Goal: Information Seeking & Learning: Compare options

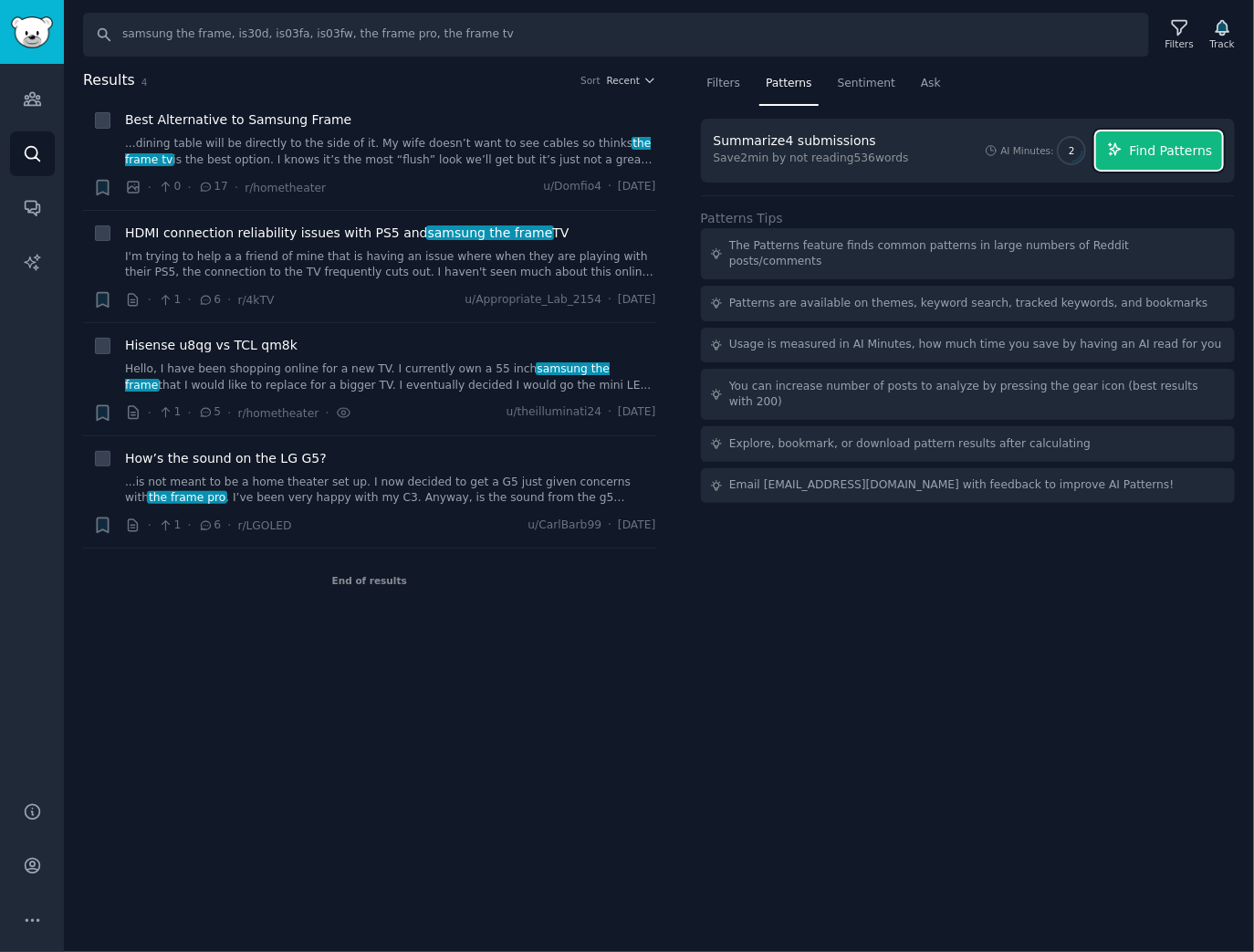
click at [1173, 145] on span "Find Patterns" at bounding box center [1171, 151] width 83 height 19
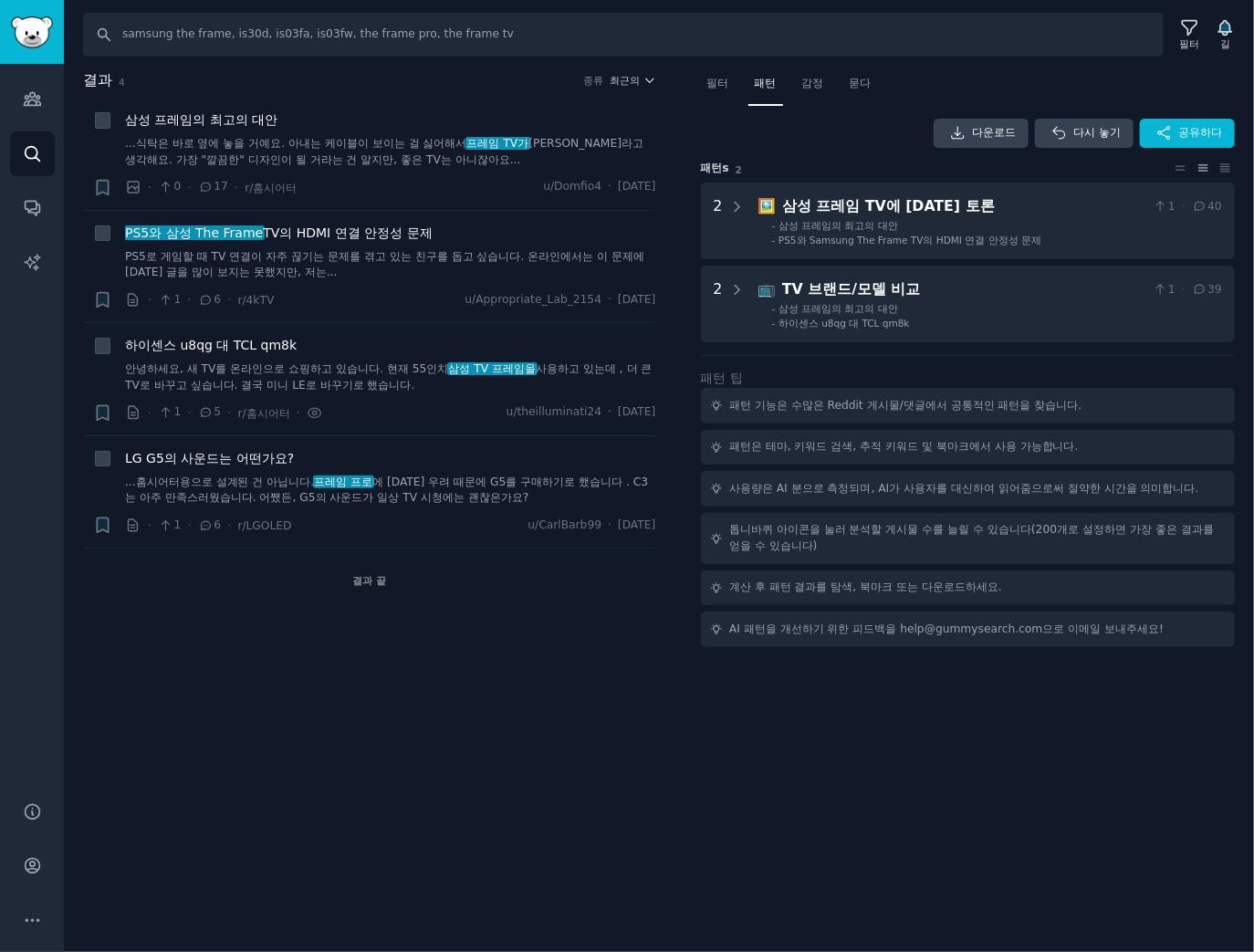
drag, startPoint x: 555, startPoint y: 778, endPoint x: 529, endPoint y: 781, distance: 26.2
click at [555, 778] on div "찾다 samsung the frame, is30d, is03fa, is03fw, the frame pro, the frame tv 필터 길 결…" at bounding box center [659, 476] width 1191 height 952
click at [1188, 44] on font "필터" at bounding box center [1190, 43] width 20 height 11
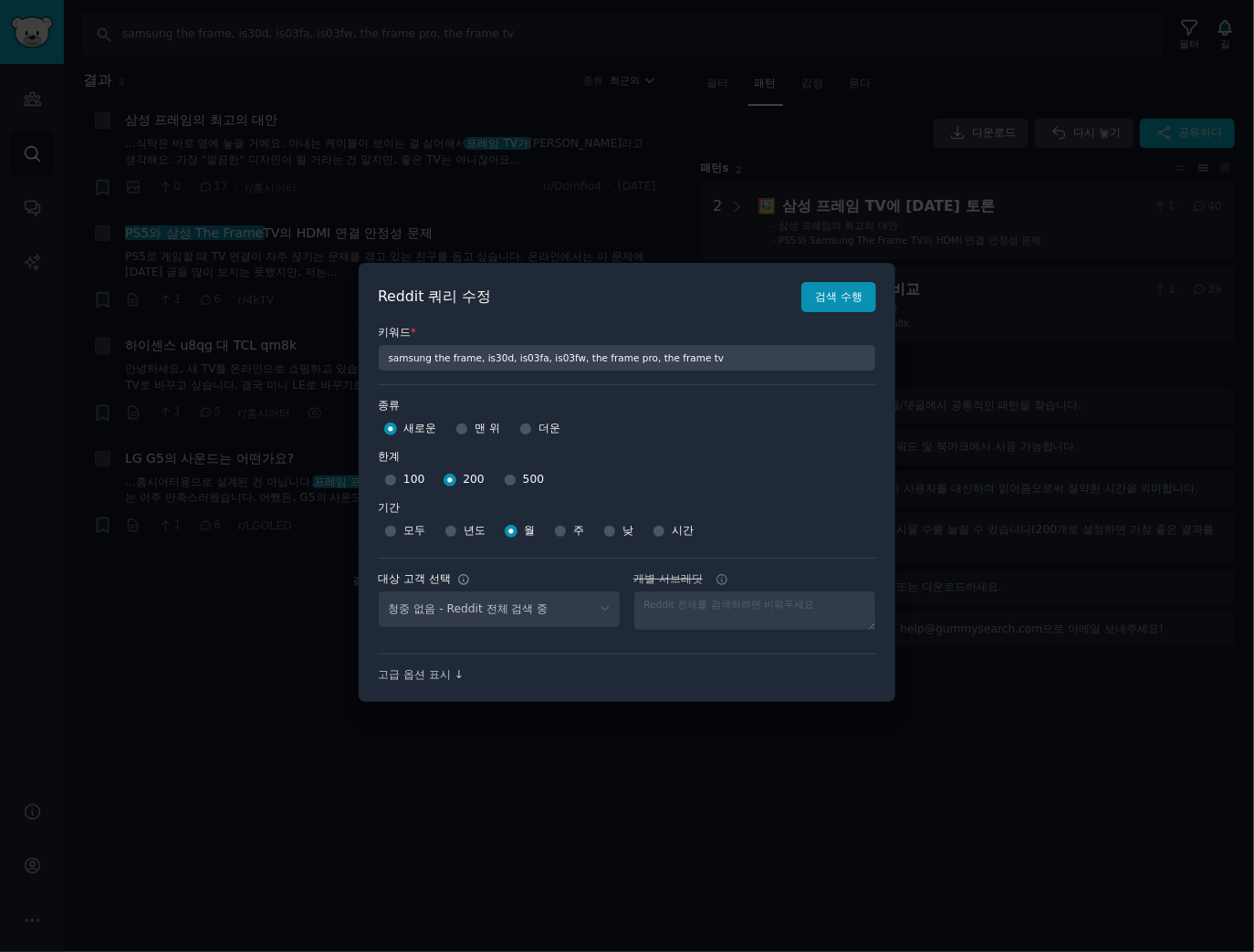
select select "c7830b3eec"
click at [508, 478] on input "500" at bounding box center [509, 480] width 12 height 12
radio input "true"
click at [836, 299] on font "검색 수행" at bounding box center [839, 297] width 47 height 12
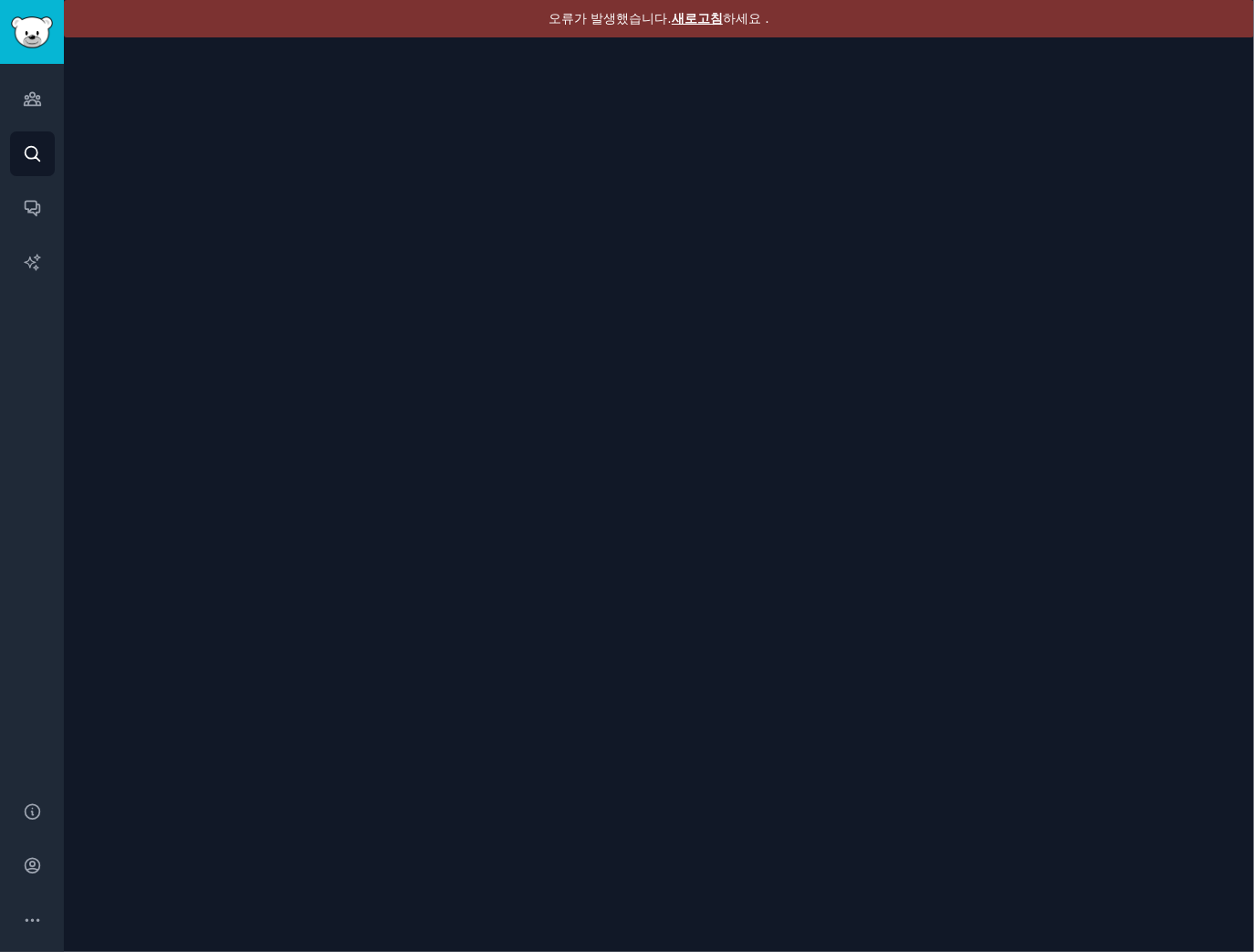
click at [769, 13] on font "하세요 ." at bounding box center [745, 17] width 47 height 14
click at [684, 24] on font "새로고침" at bounding box center [697, 17] width 51 height 14
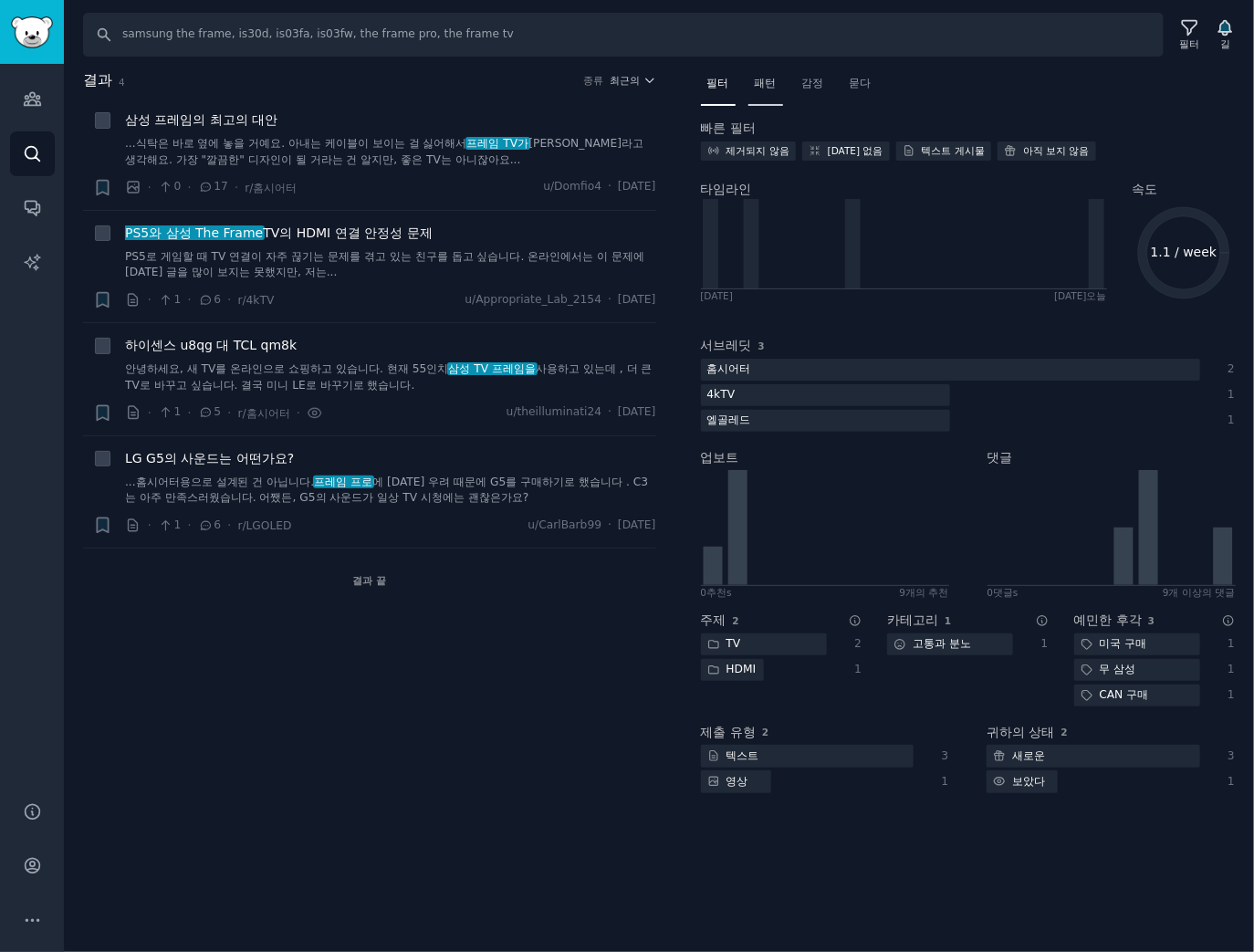
click at [766, 81] on font "패턴" at bounding box center [766, 83] width 22 height 12
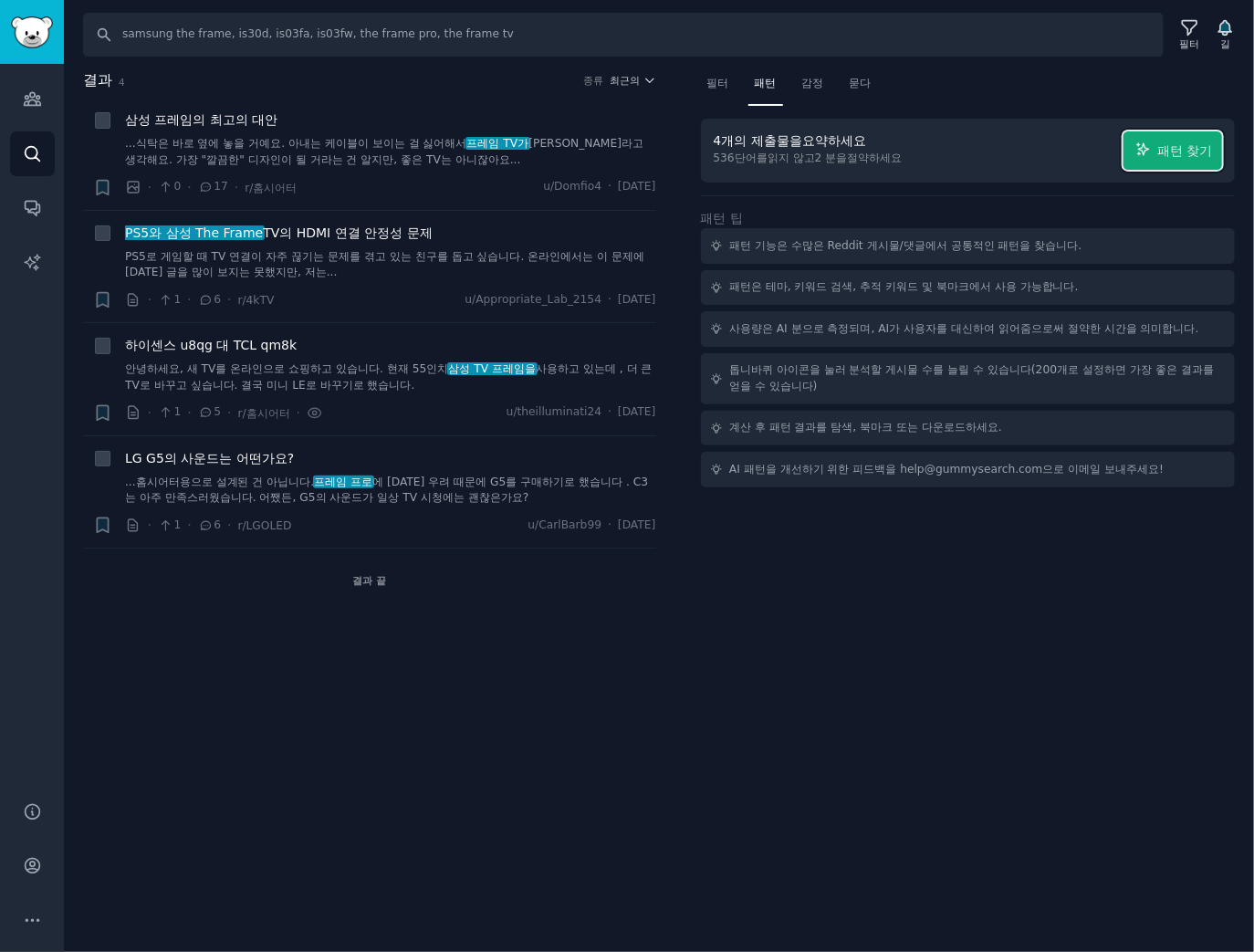
click at [1197, 143] on font "패턴 찾기" at bounding box center [1184, 150] width 55 height 14
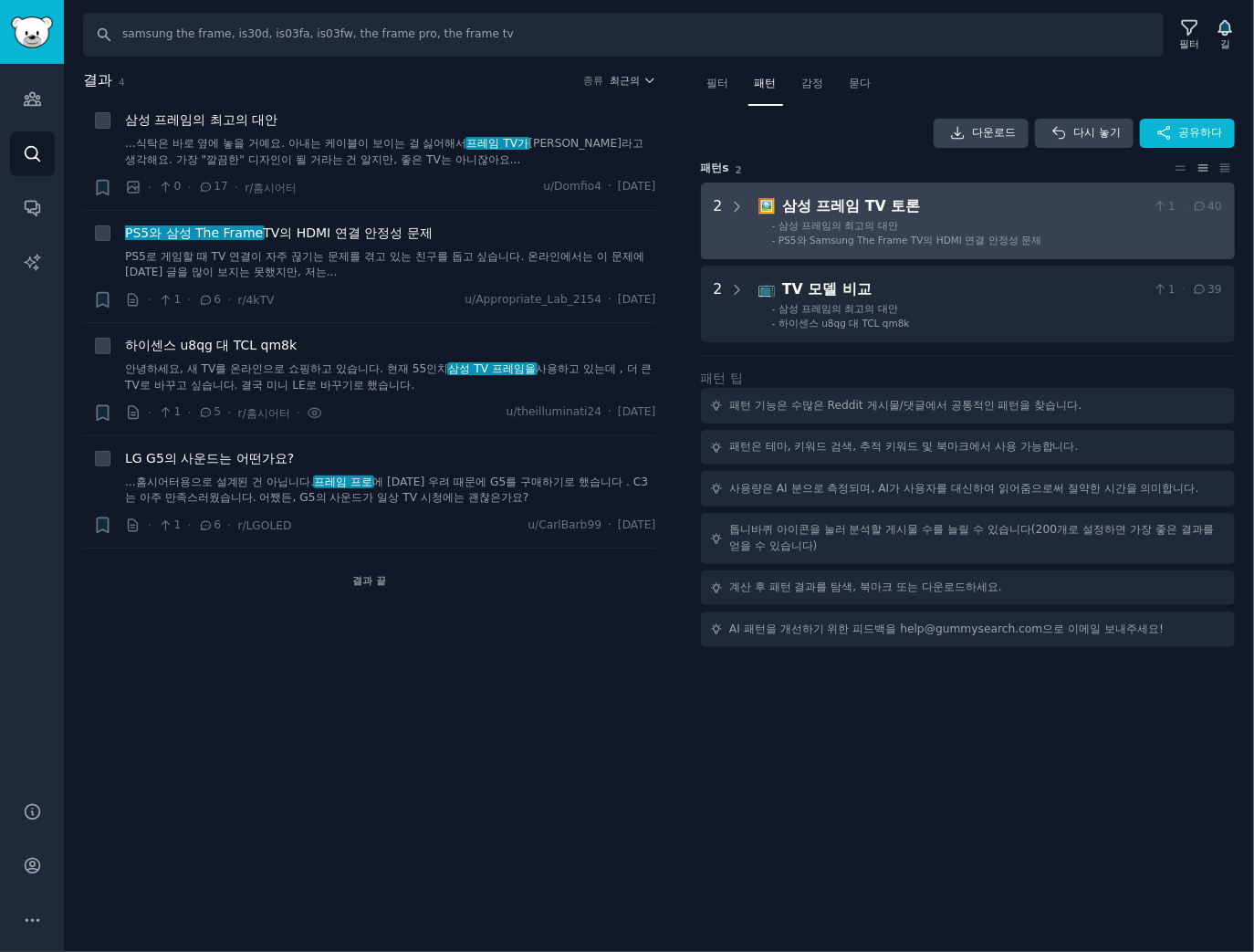
click at [746, 225] on Discussions "2 🖼️ 삼성 프레임 TV 토론 1 · 40 - 삼성 프레임의 최고의 대안 - PS5와 Samsung The Frame TV의 HDMI 연결 …" at bounding box center [968, 221] width 534 height 77
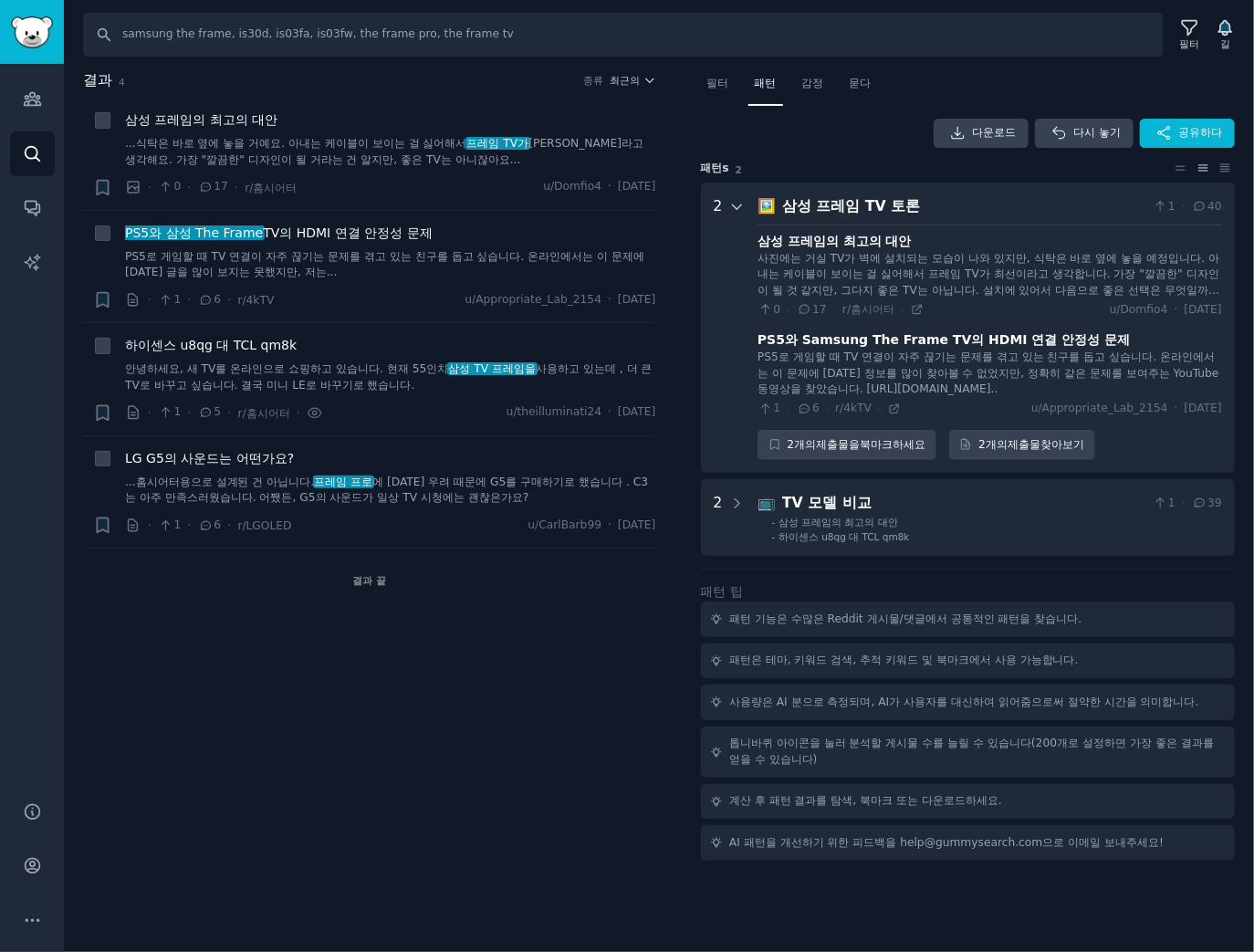
click at [729, 201] on icon at bounding box center [737, 206] width 16 height 16
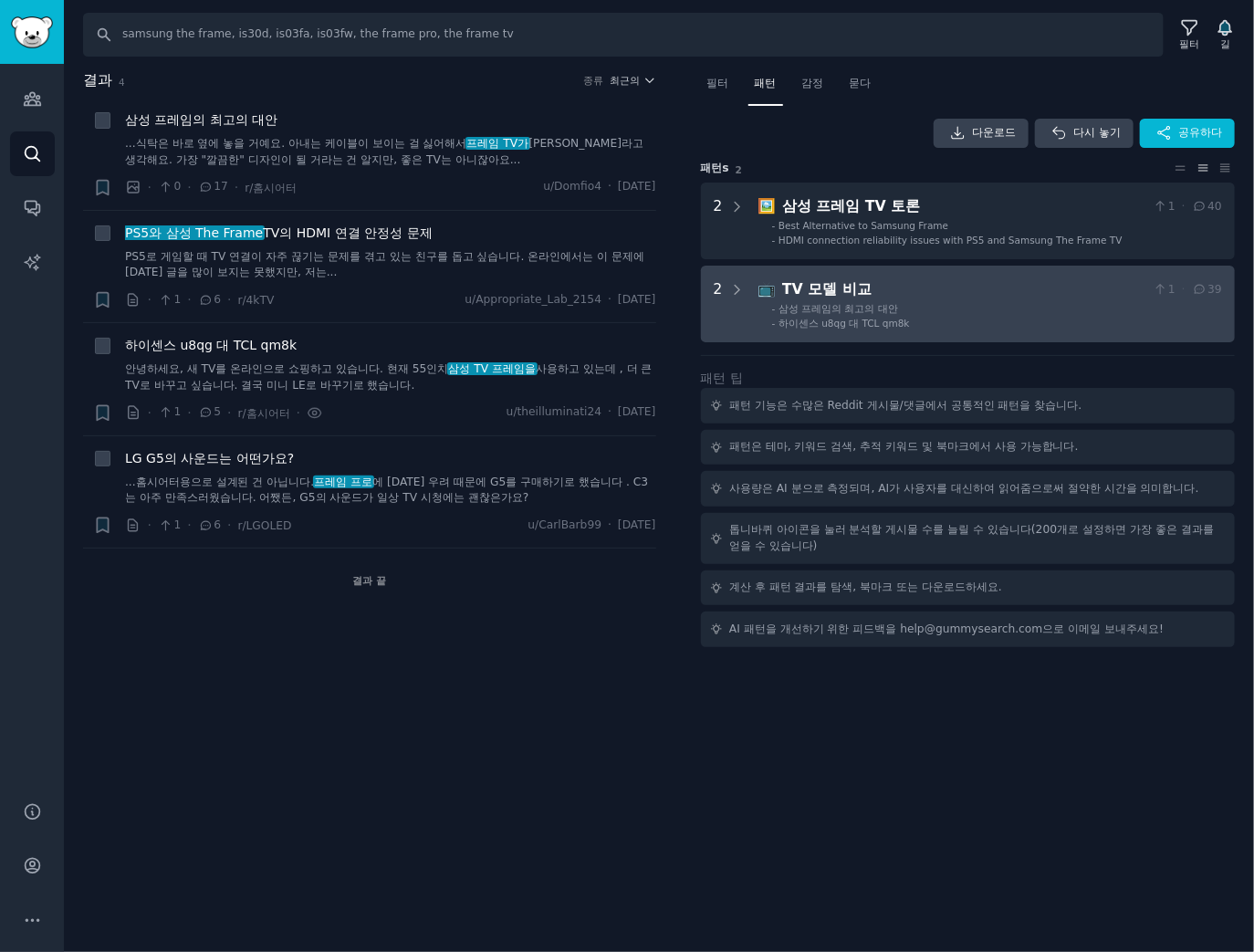
click at [712, 312] on Models "2 📺 TV 모델 비교 1 · 39 - 삼성 프레임의 최고의 대안 - 하이센스 u8qg 대 TCL qm8k" at bounding box center [968, 304] width 534 height 77
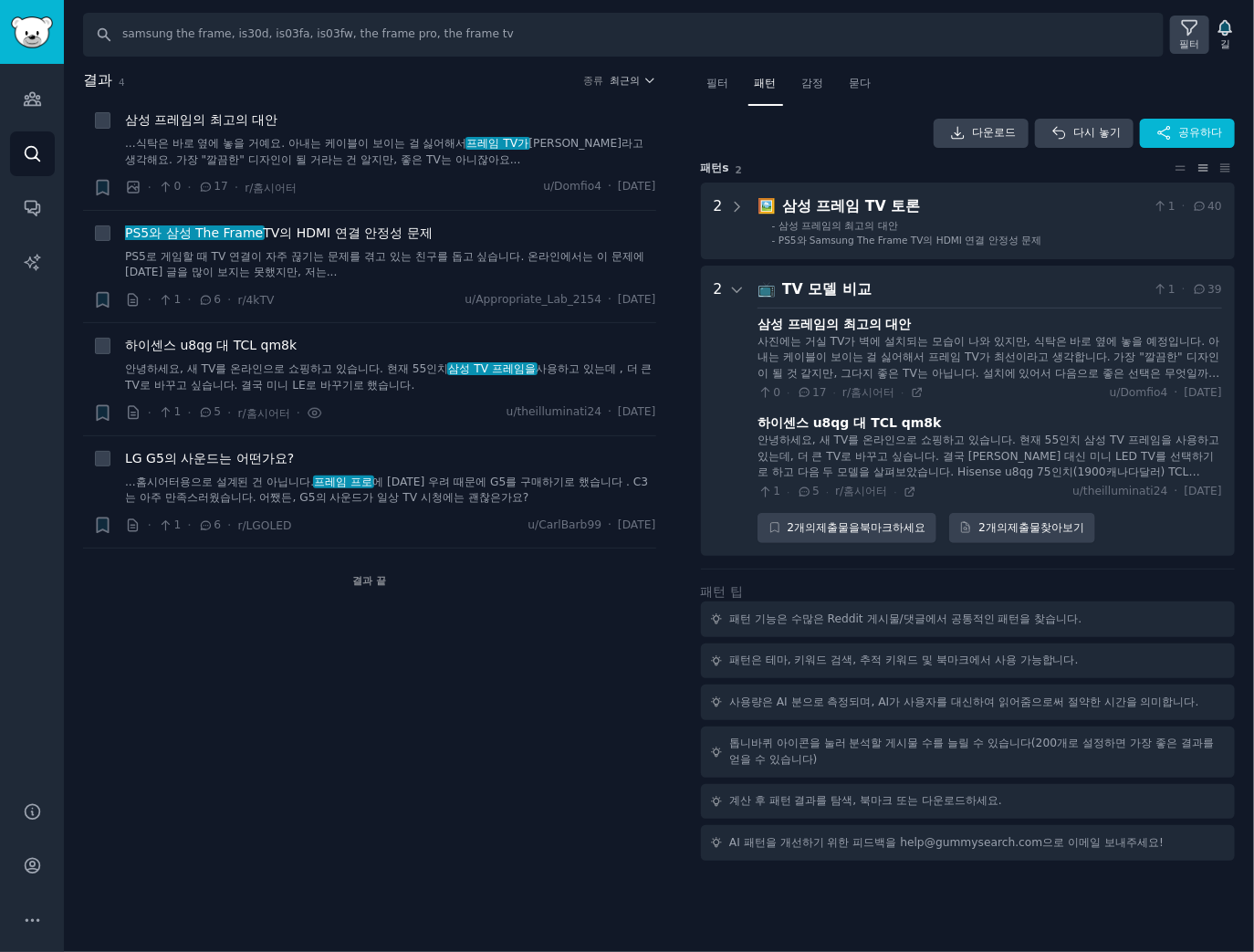
click at [1201, 37] on div "필터" at bounding box center [1190, 35] width 39 height 38
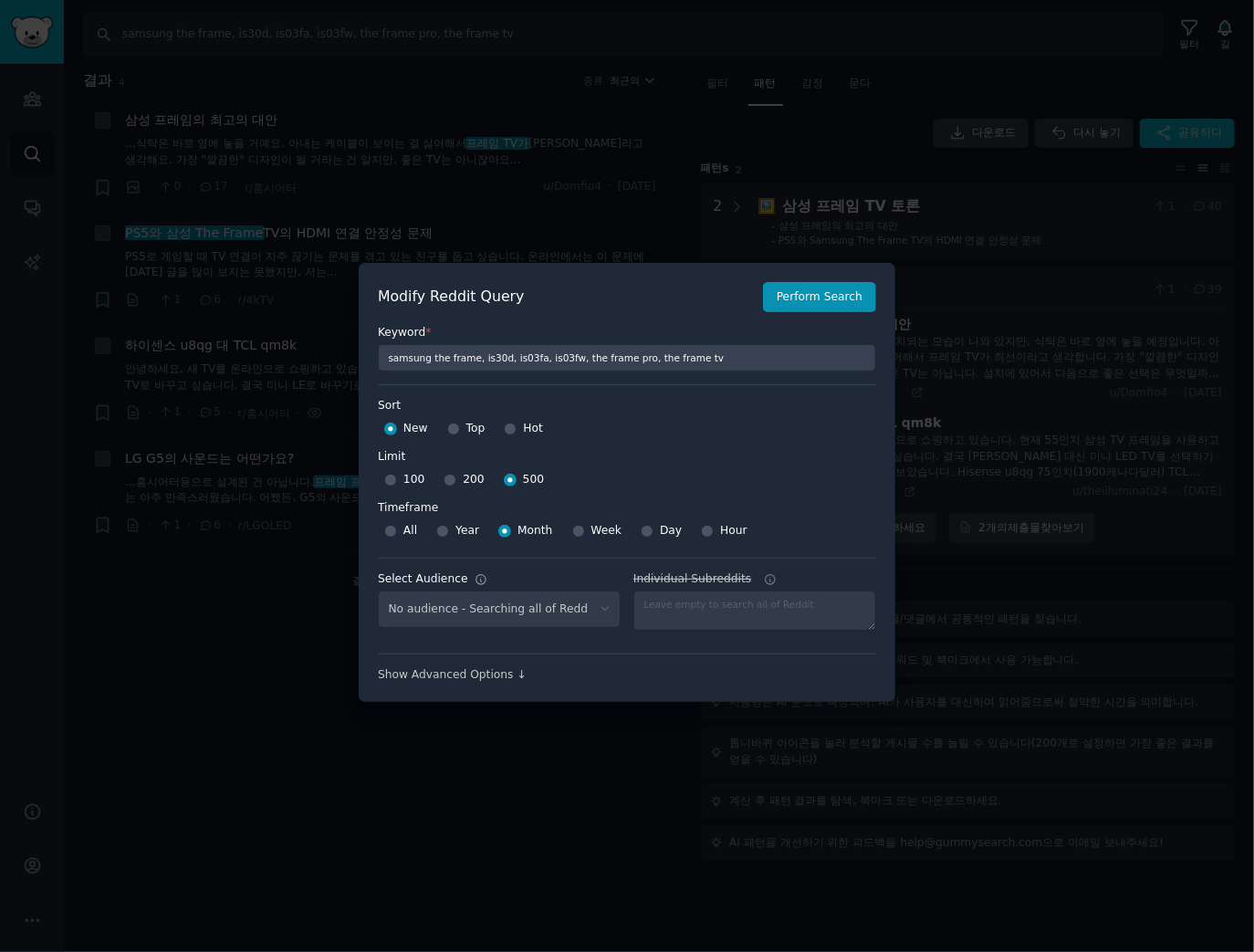
click at [556, 610] on div "No audience - Searching all of Reddit" at bounding box center [499, 608] width 243 height 37
click at [548, 613] on div "청중 없음 - Reddit 전체 검색 중" at bounding box center [499, 608] width 243 height 37
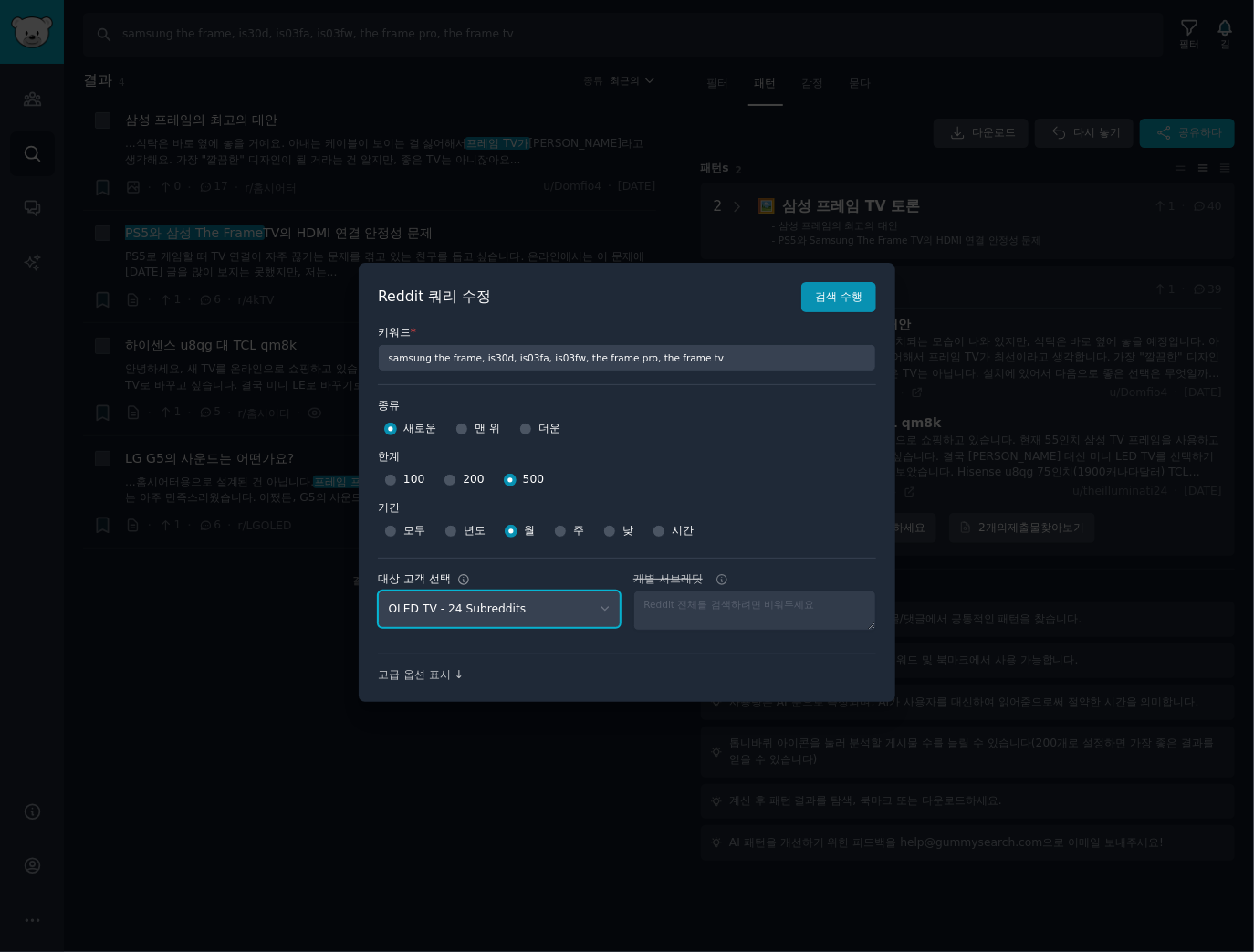
click at [551, 617] on select "No audience - Searching all of Reddit gadgets - 2 Subreddits stanbyme - 35 Subr…" at bounding box center [499, 608] width 243 height 37
select select "9e86cc3c48"
click at [378, 590] on select "No audience - Searching all of Reddit gadgets - 2 Subreddits stanbyme - 35 Subr…" at bounding box center [499, 608] width 243 height 37
click at [843, 291] on font "검색 수행" at bounding box center [839, 297] width 47 height 12
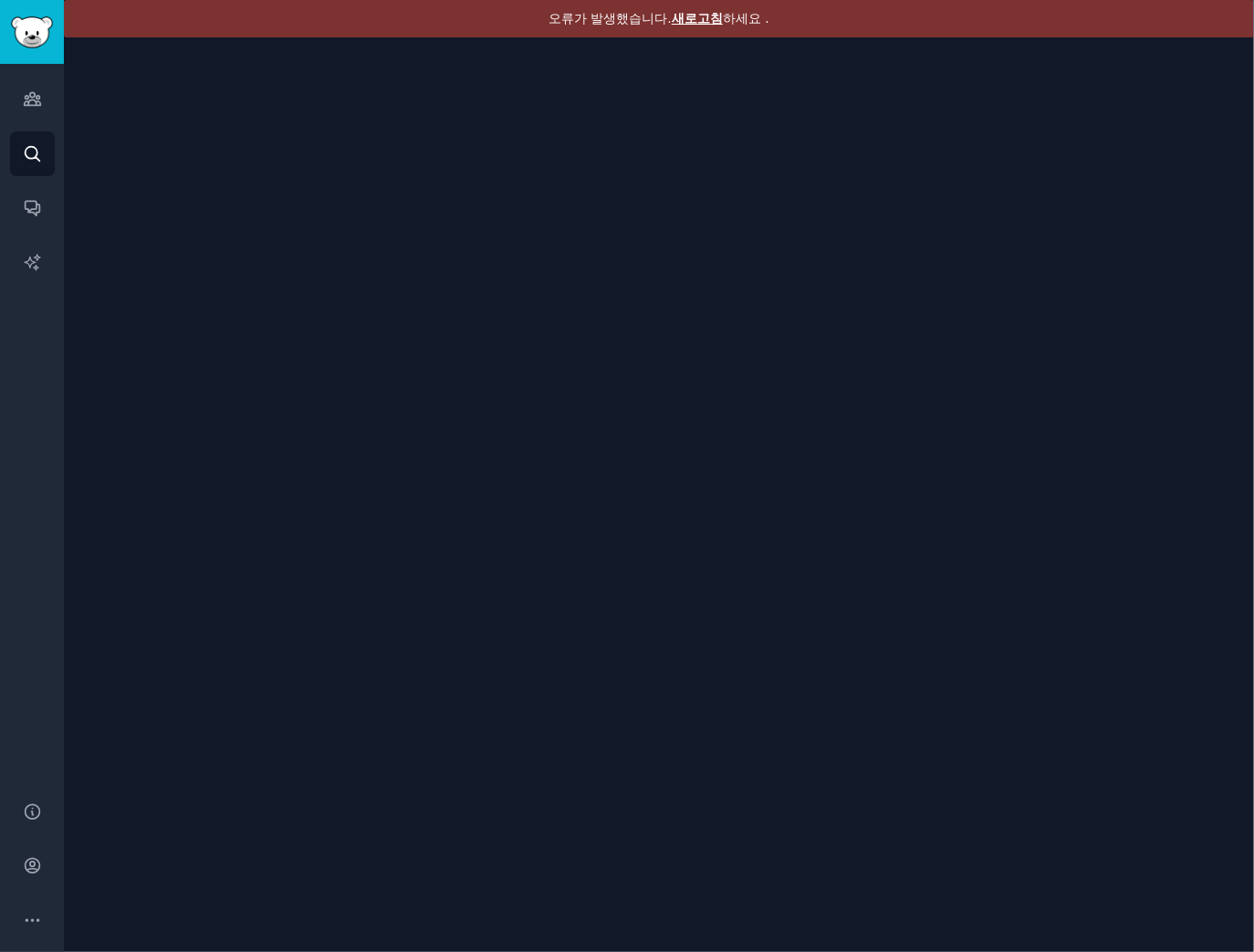
click at [701, 26] on font "새로고침" at bounding box center [697, 17] width 51 height 14
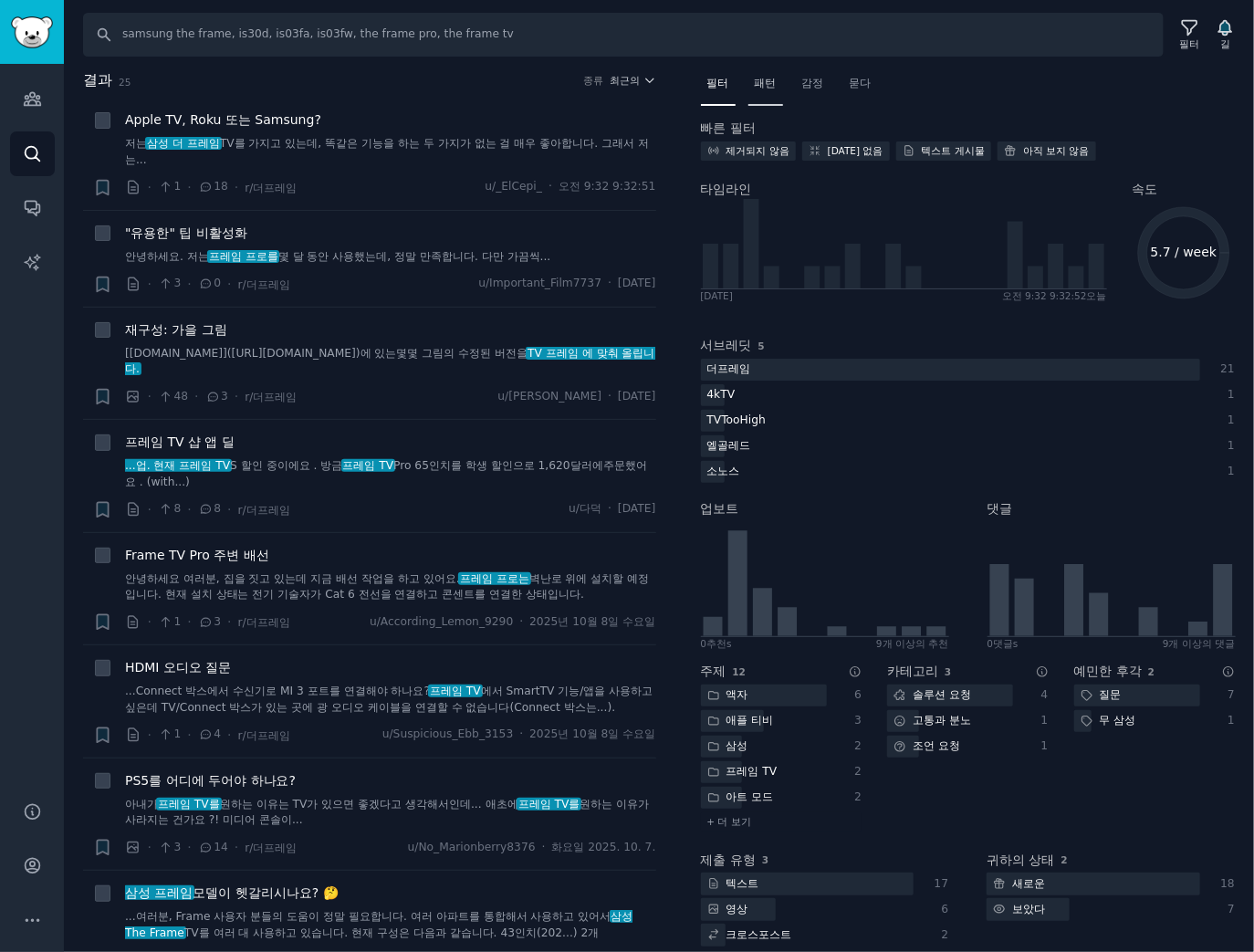
click at [766, 82] on font "패턴" at bounding box center [766, 83] width 22 height 12
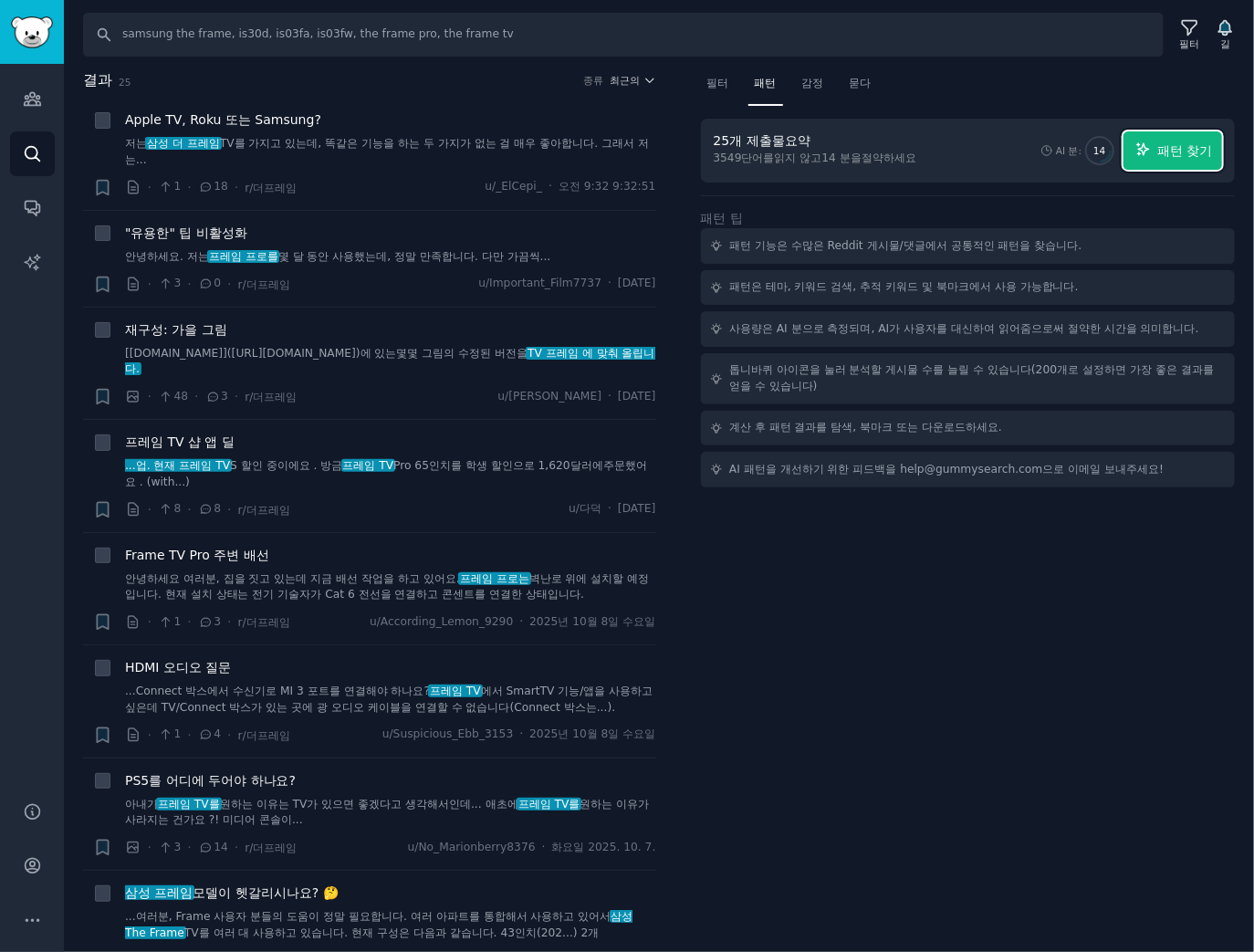
click at [1181, 157] on font "패턴 찾기" at bounding box center [1184, 150] width 55 height 14
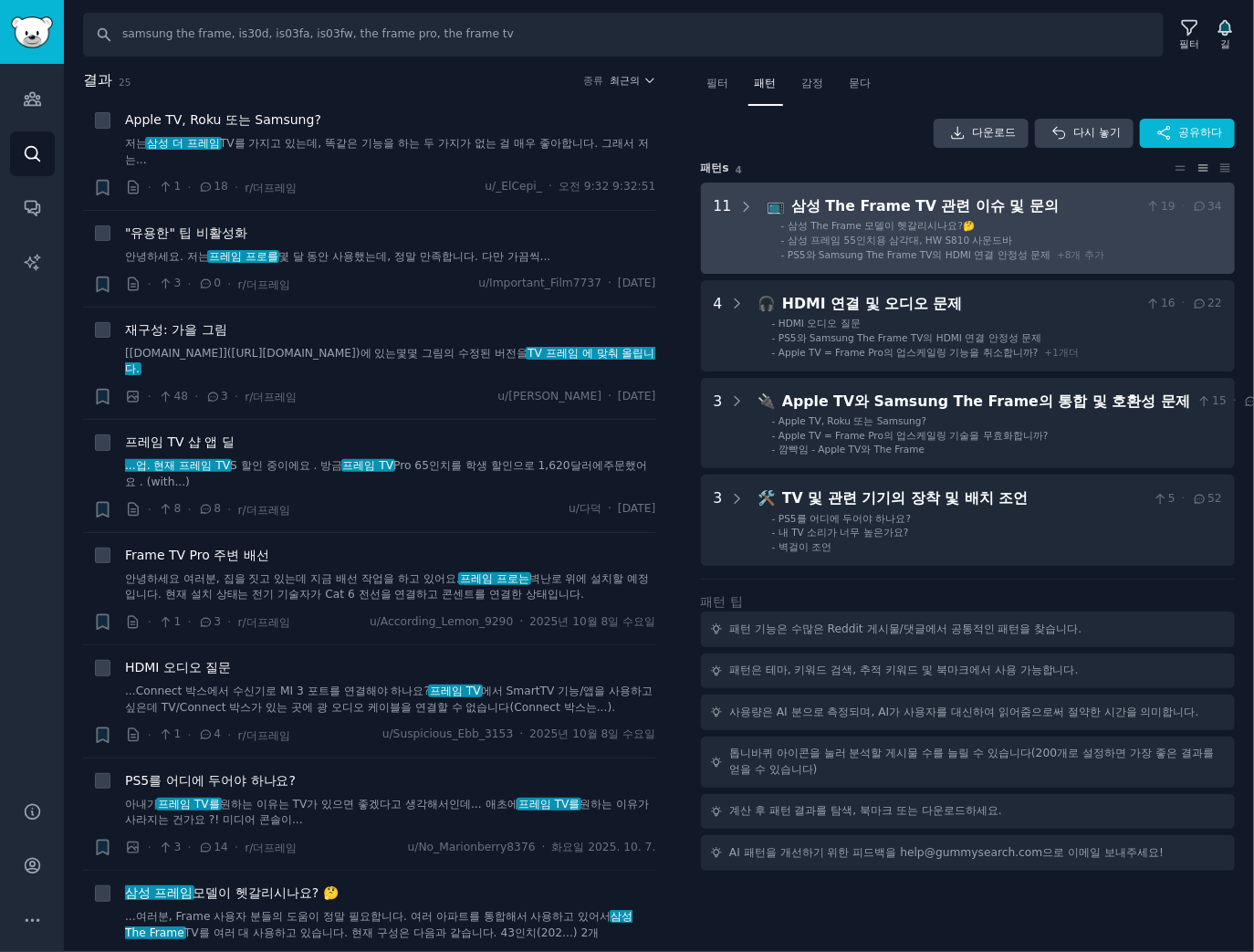
click at [724, 225] on div "11" at bounding box center [722, 228] width 18 height 65
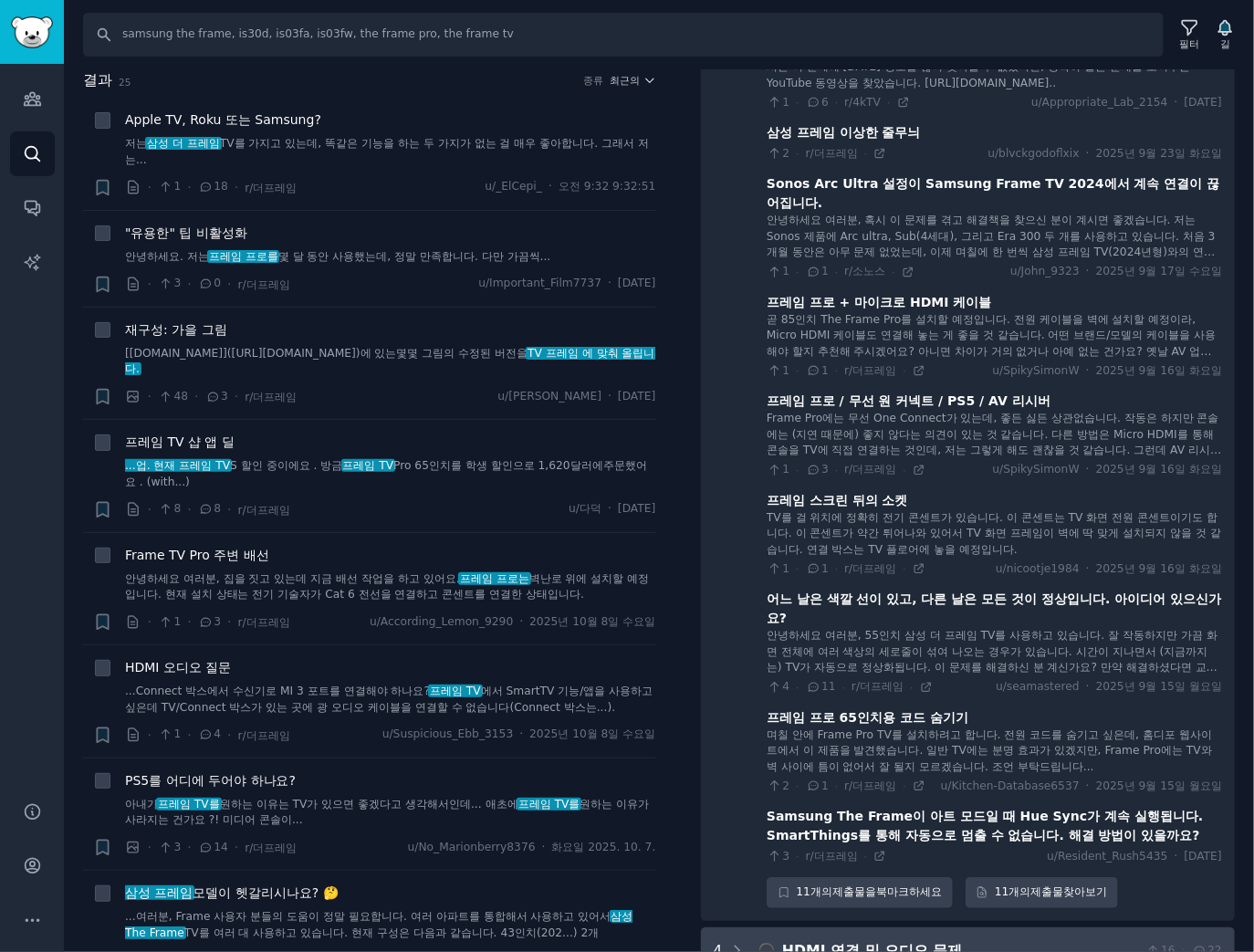
scroll to position [698, 0]
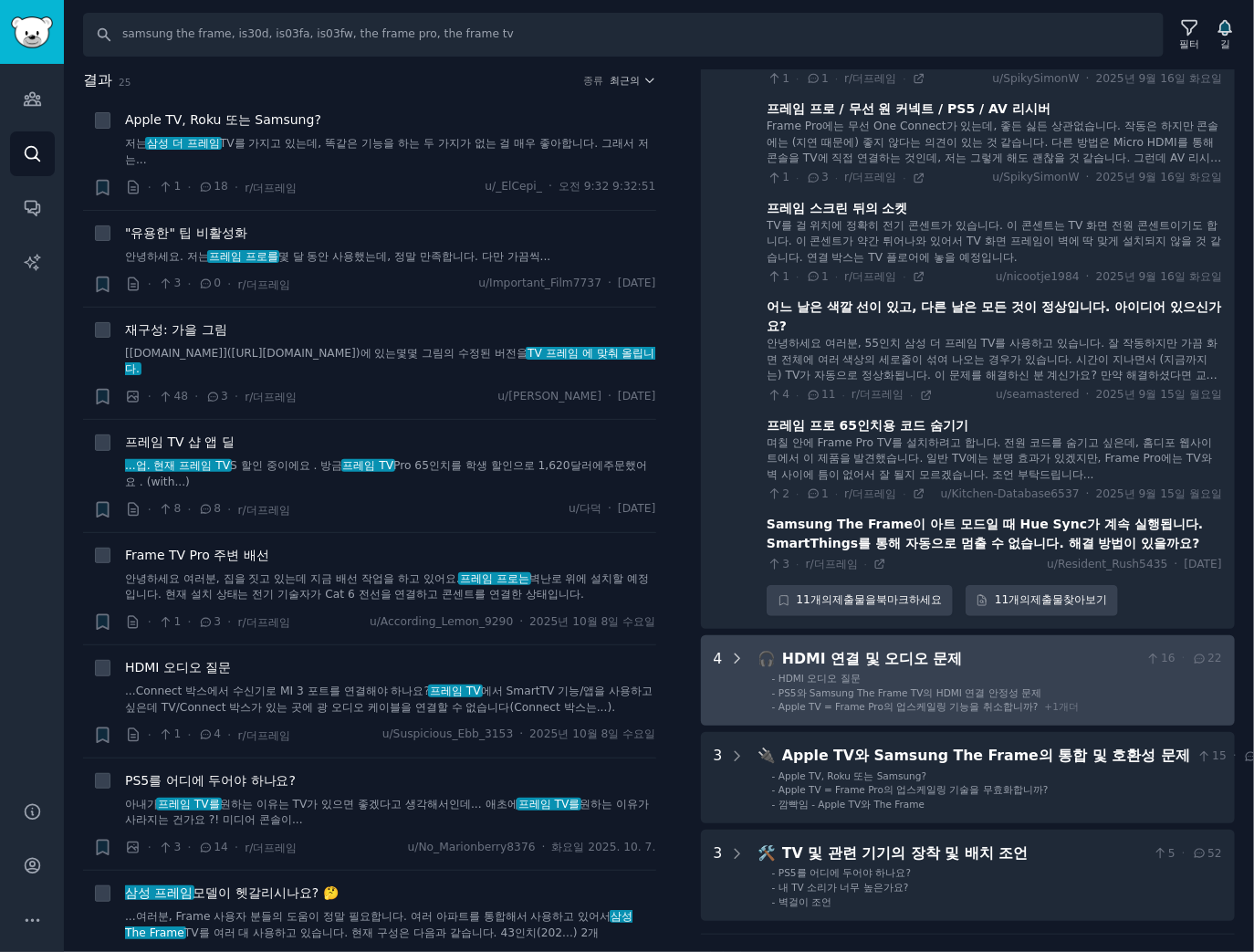
click at [734, 676] on div at bounding box center [737, 680] width 16 height 65
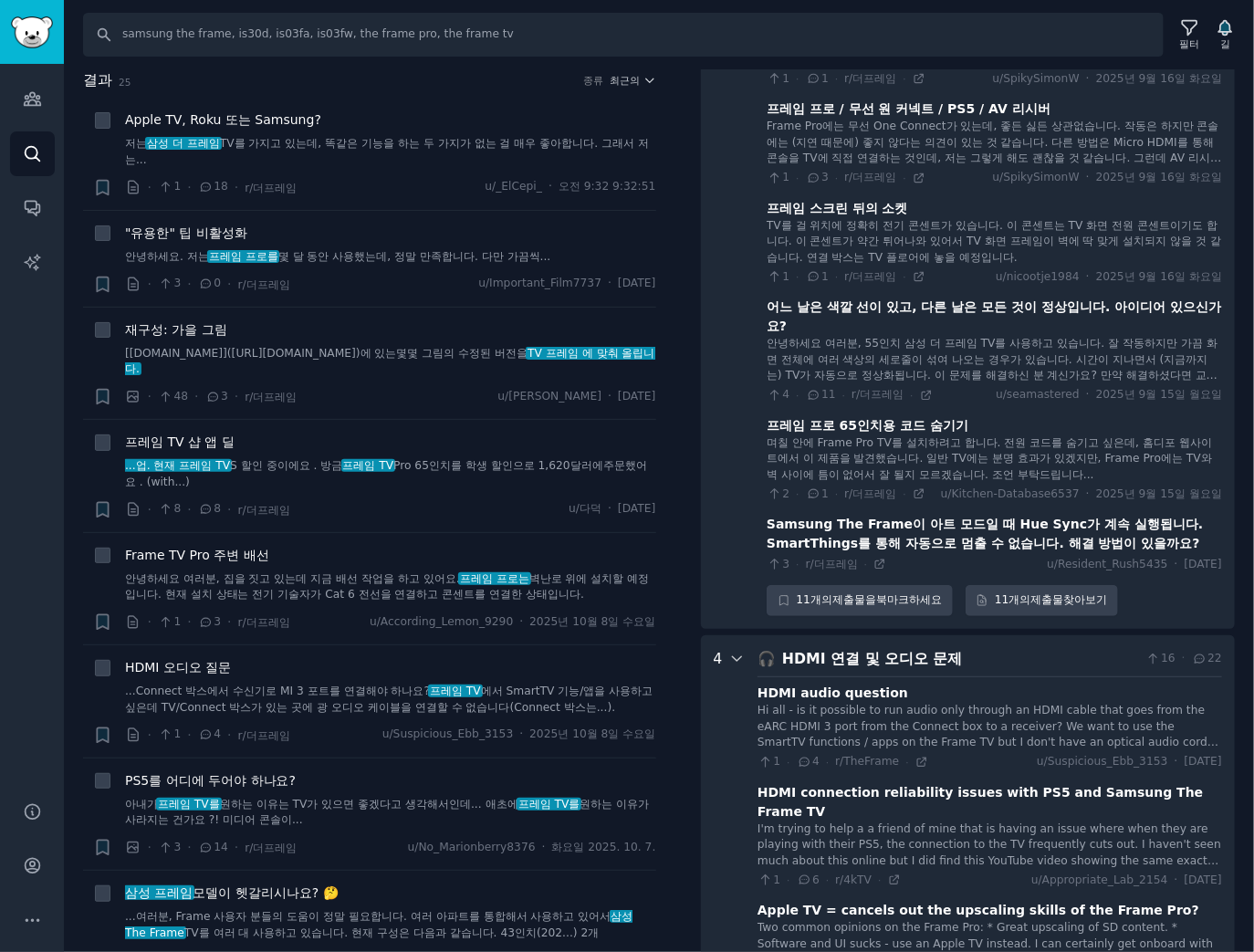
scroll to position [1263, 0]
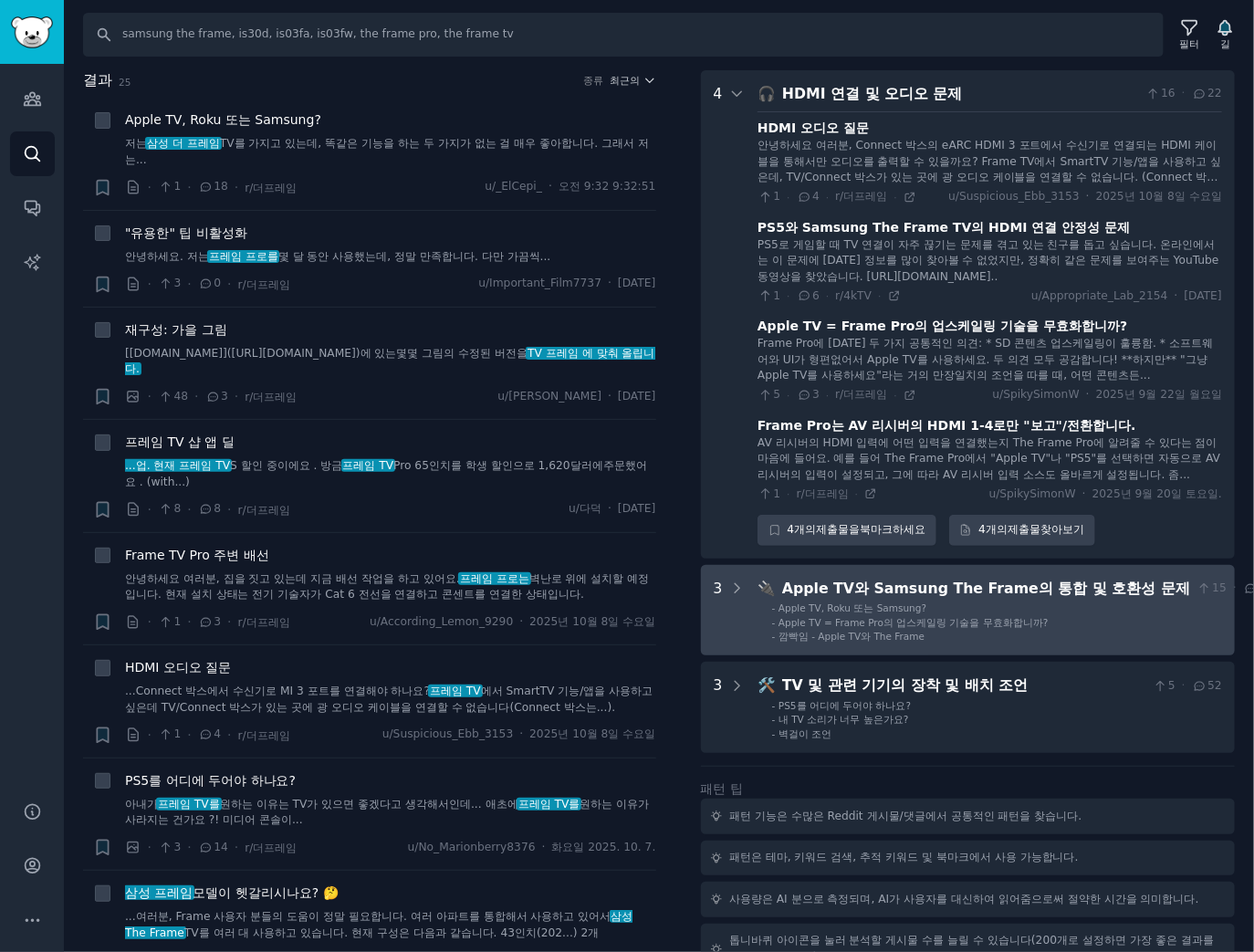
click at [748, 629] on Frame "3 🔌 Apple TV와 Samsung The Frame의 통합 및 호환성 문제 15 · 41 - Apple TV, Roku 또는 Samsun…" at bounding box center [968, 610] width 534 height 91
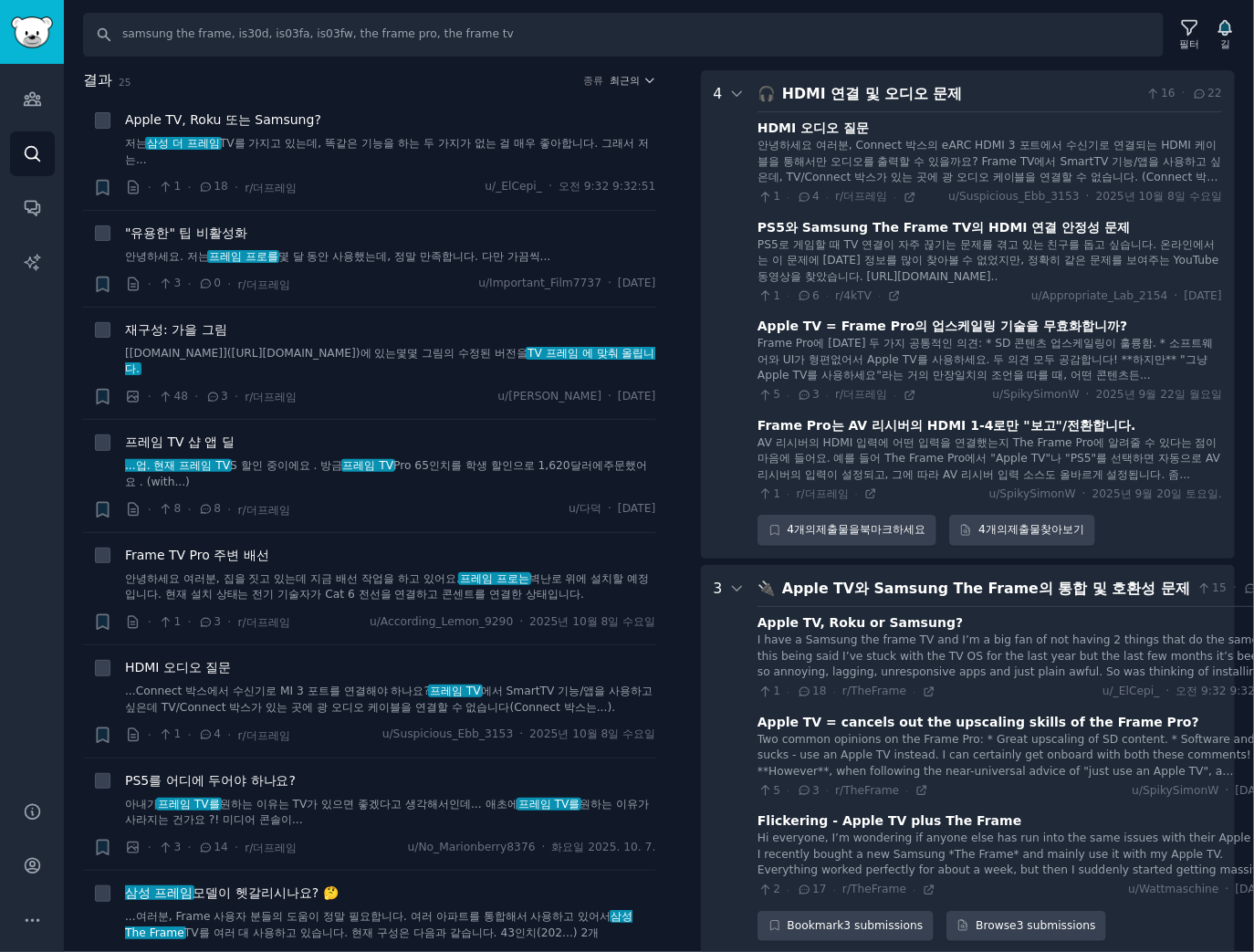
scroll to position [1670, 0]
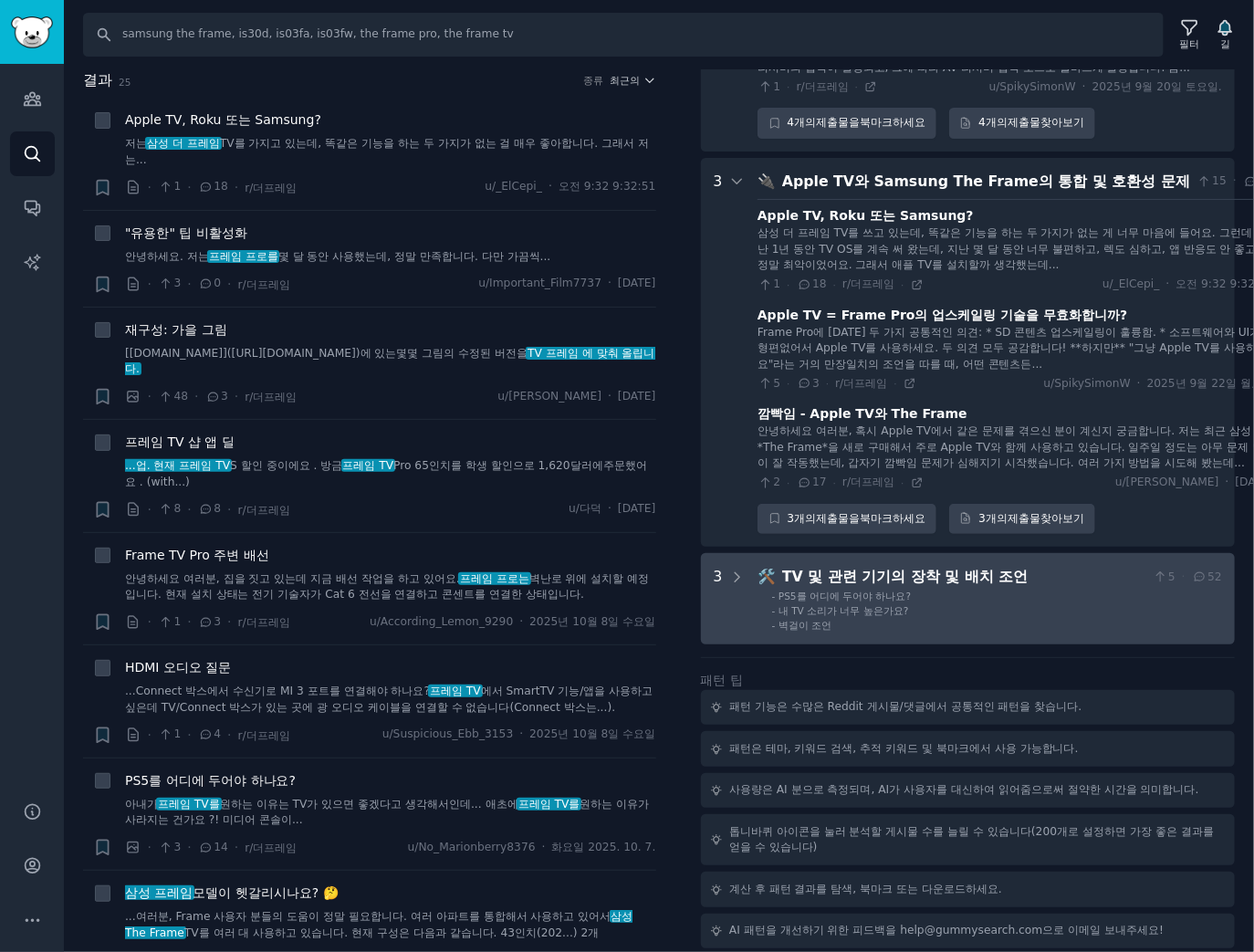
click at [721, 617] on div "3" at bounding box center [719, 599] width 10 height 65
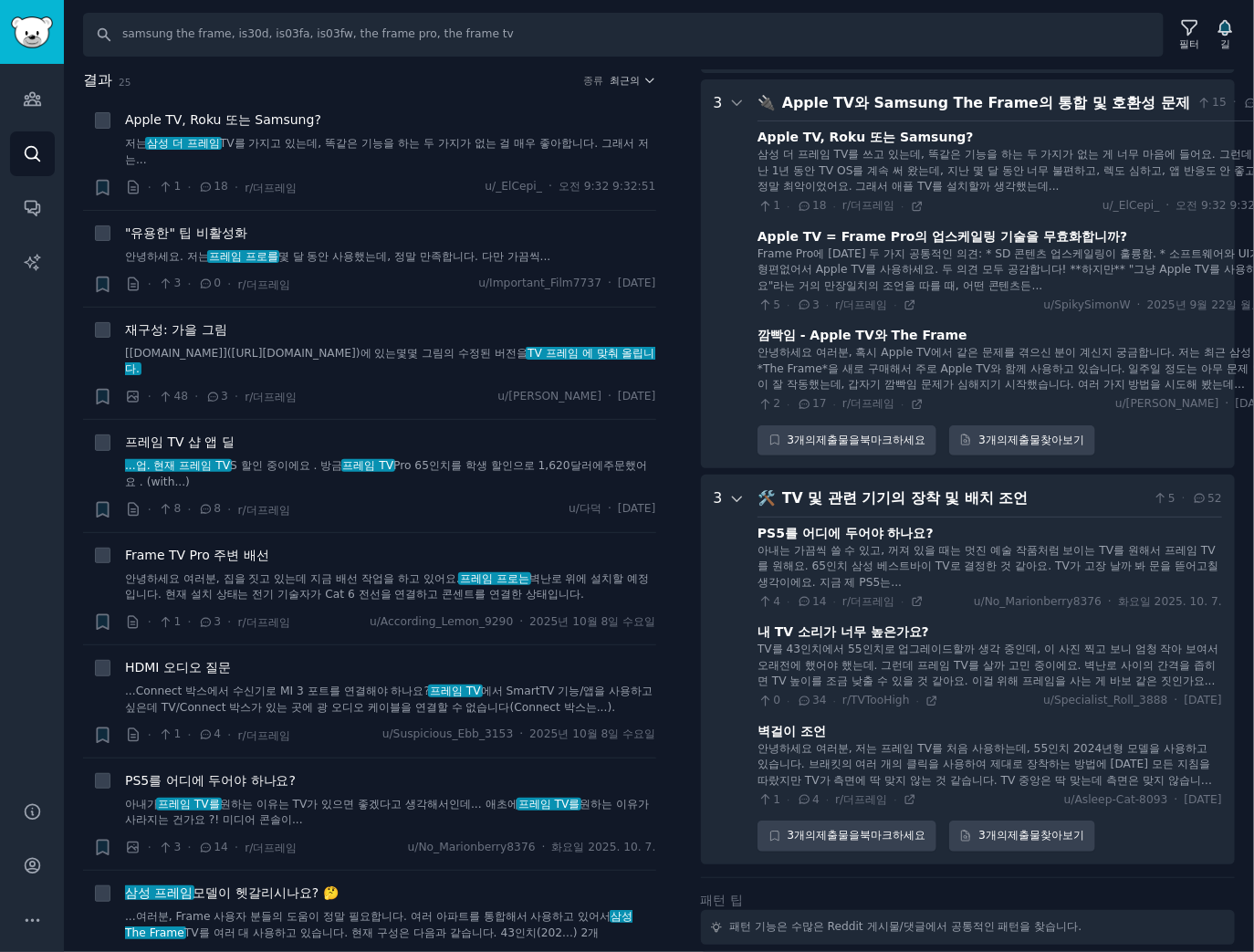
scroll to position [1676, 0]
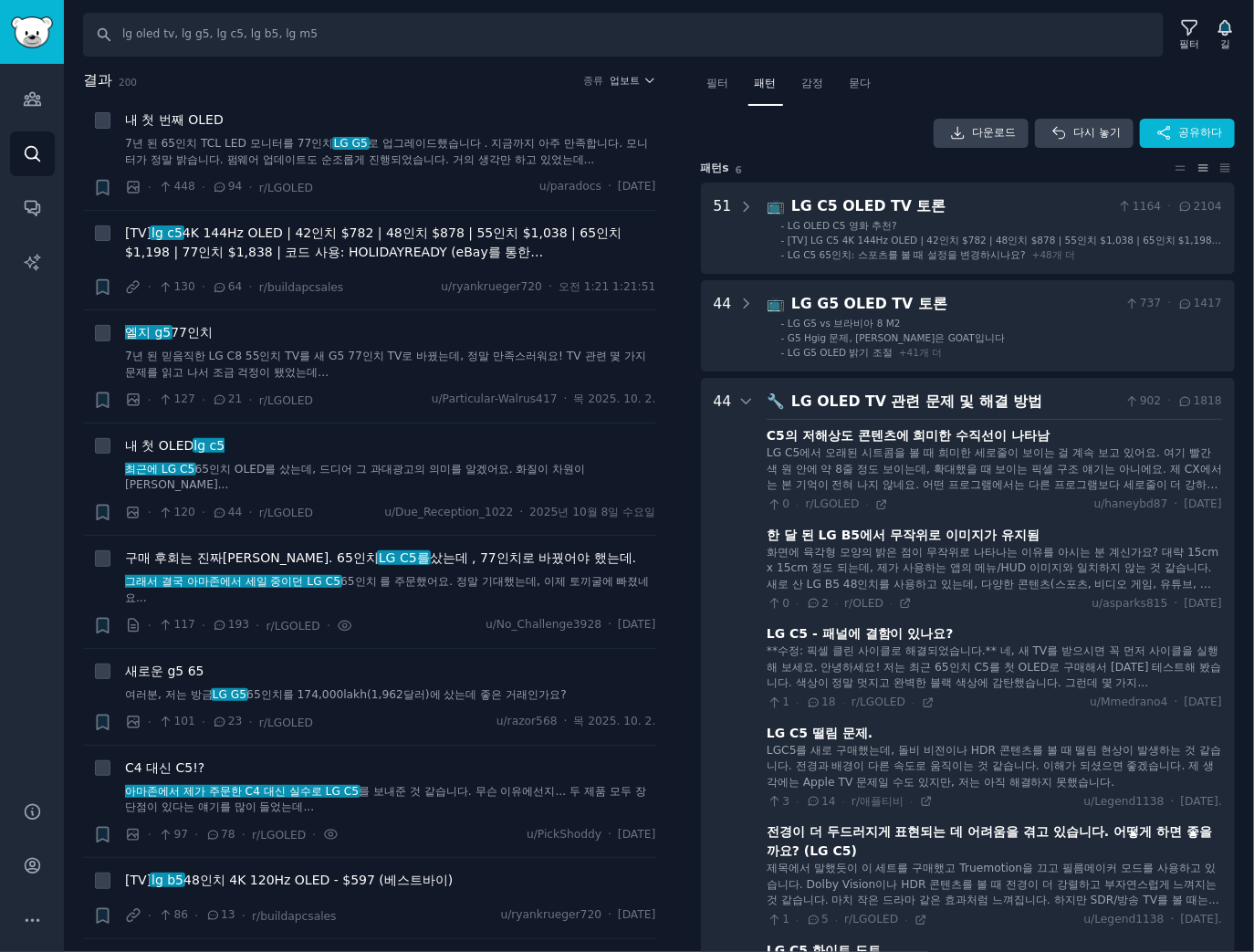
scroll to position [1137, 0]
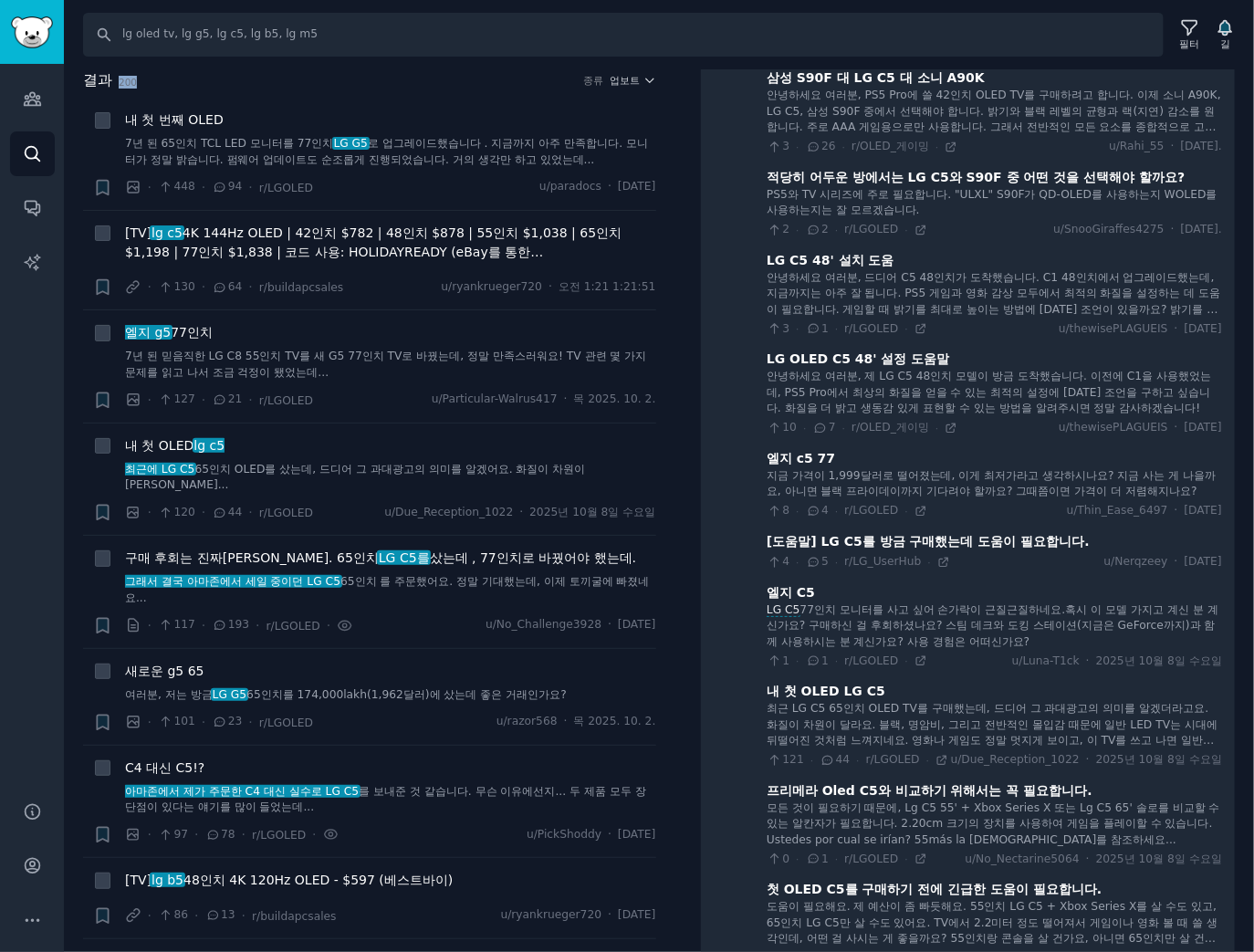
drag, startPoint x: 139, startPoint y: 81, endPoint x: 112, endPoint y: 84, distance: 27.2
click at [112, 84] on h2 "결과 200 종류 업보트" at bounding box center [369, 81] width 573 height 23
click at [328, 22] on input "lg oled tv, lg g5, lg c5, lg b5, lg m5" at bounding box center [624, 35] width 1080 height 44
paste input "oled evo, g5, g4, c5, c4, c3, c2, c1, b5, b4, b3, m5, oled t, signature"
type input "lg oled tv, lg oled evo, g5, g4, c5, c4, c3, c2, c1, b5, b4, b3, m5, oled t, si…"
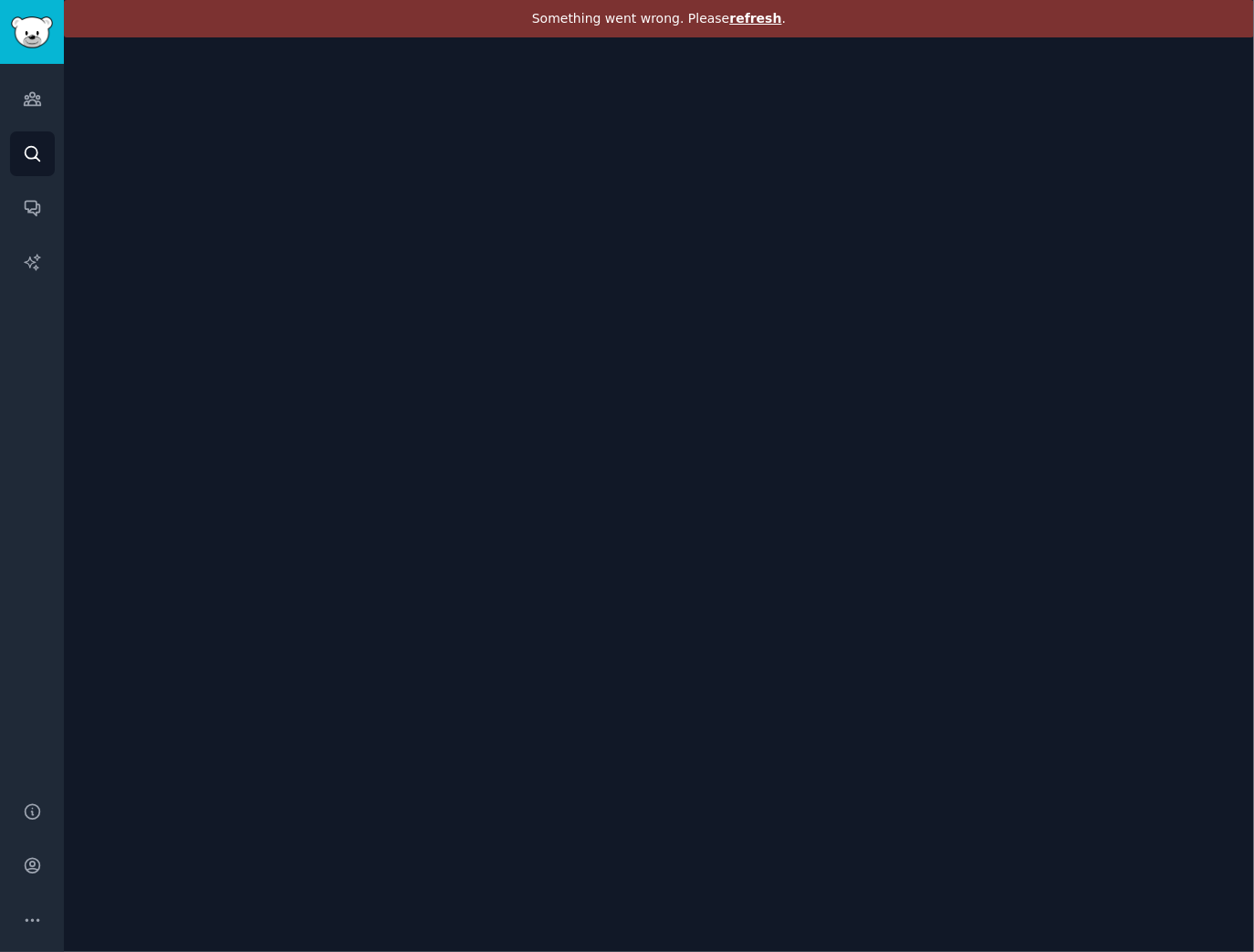
click at [773, 12] on div "Something went wrong. Please refresh ." at bounding box center [659, 18] width 1191 height 37
click at [757, 18] on font "하세요 ." at bounding box center [745, 17] width 47 height 14
click at [716, 18] on font "새로고침" at bounding box center [697, 17] width 51 height 14
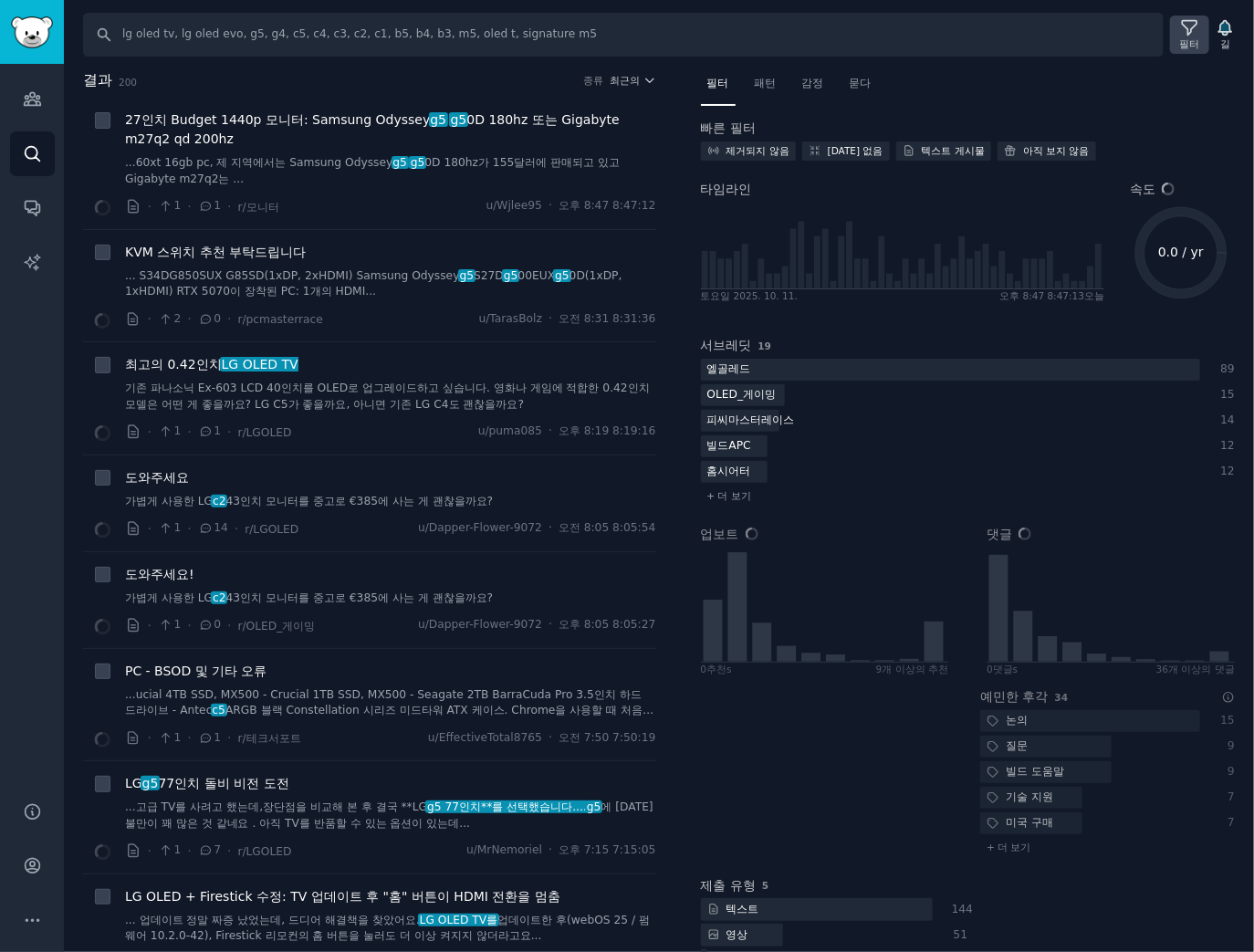
click at [1200, 39] on div "필터" at bounding box center [1190, 35] width 39 height 38
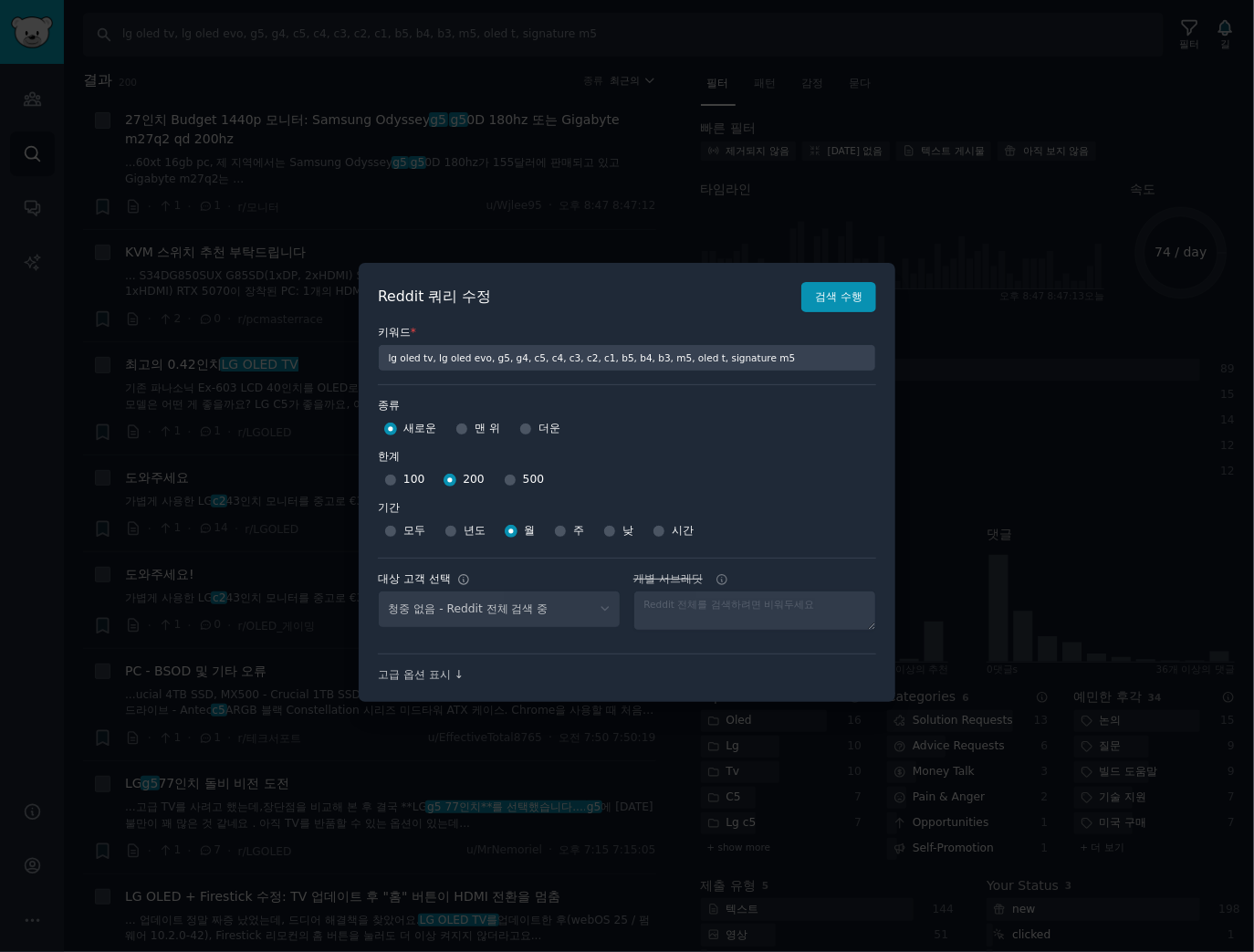
click at [567, 531] on div "주" at bounding box center [568, 531] width 30 height 29
select select "c7830b3eec"
click at [554, 531] on input "주" at bounding box center [559, 531] width 12 height 12
radio input "true"
click at [837, 297] on font "검색 수행" at bounding box center [839, 297] width 47 height 12
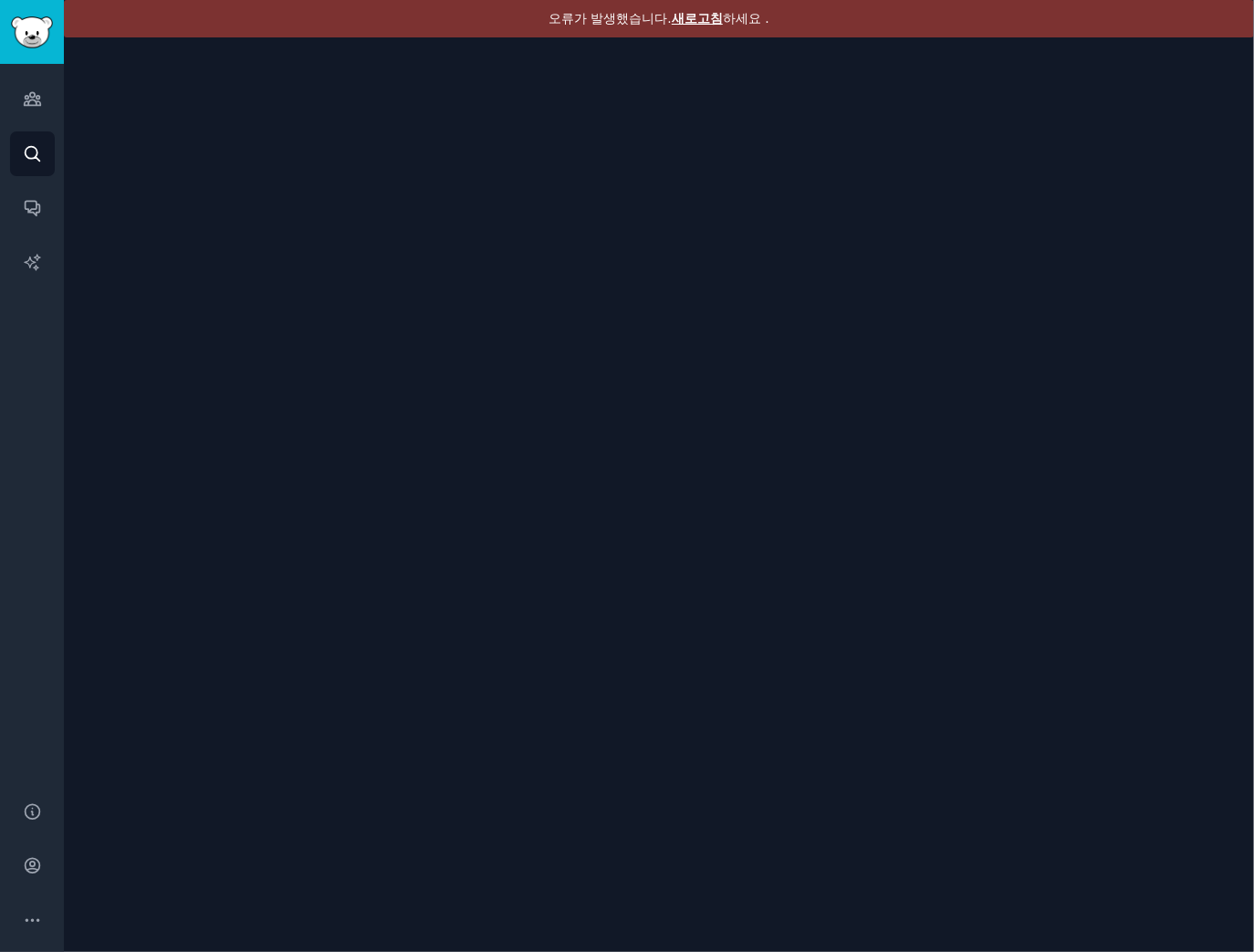
drag, startPoint x: 672, startPoint y: 30, endPoint x: 690, endPoint y: 15, distance: 23.4
click at [678, 26] on div "오류가 발생했습니다. 새로고침 하세요 ." at bounding box center [659, 18] width 1191 height 37
click at [694, 14] on font "새로고침" at bounding box center [697, 17] width 51 height 14
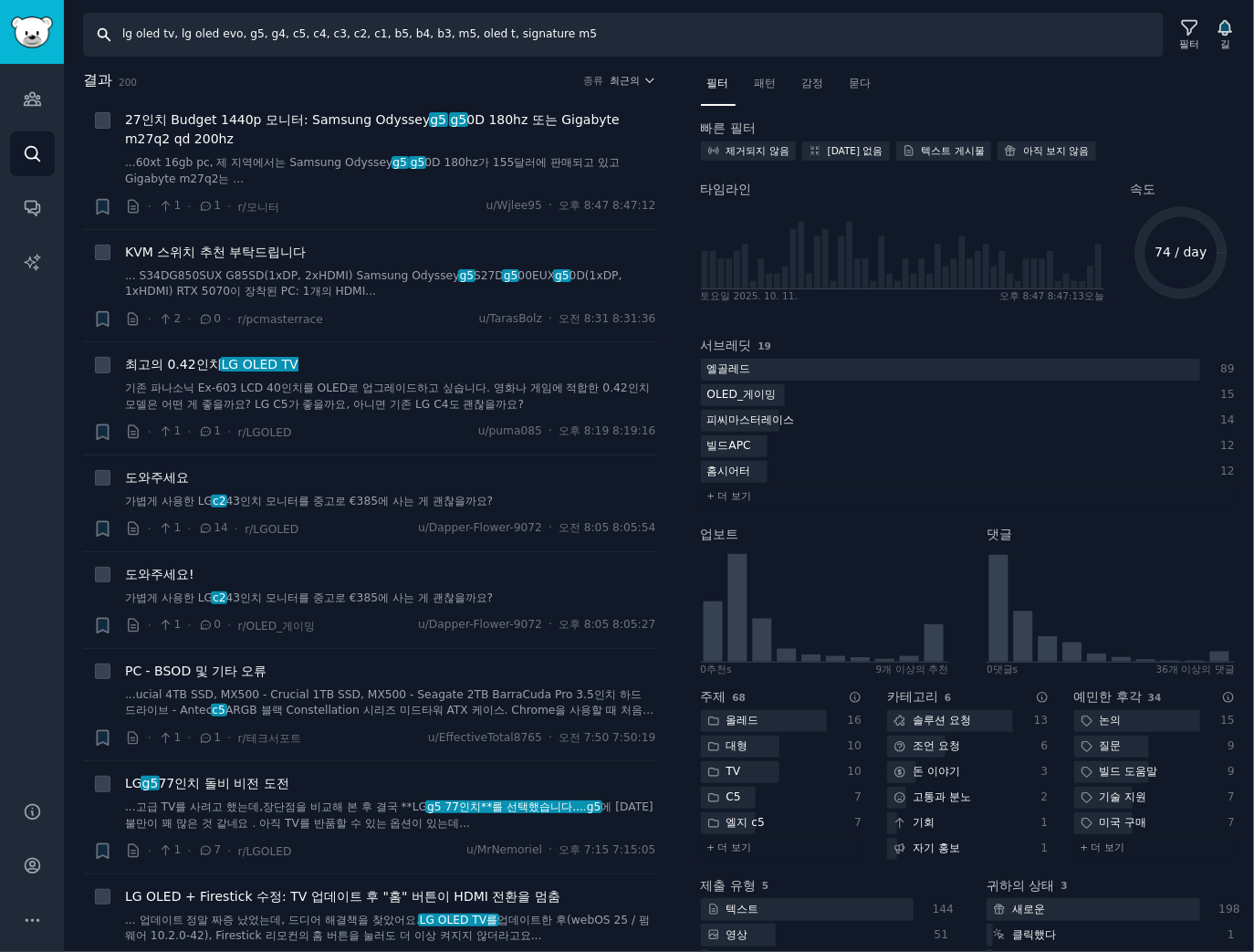
click at [458, 36] on input "lg oled tv, lg oled evo, g5, g4, c5, c4, c3, c2, c1, b5, b4, b3, m5, oled t, si…" at bounding box center [624, 35] width 1080 height 44
paste input "samsung oled tv, s90d, s95f, sd90, sf95, sf85, sd95, sf90, sd90, the frame, s95…"
type input "samsung oled tv, s90d, s95f, sd90, sf95, sf85, sd95, sf90, sd90, the frame, s95…"
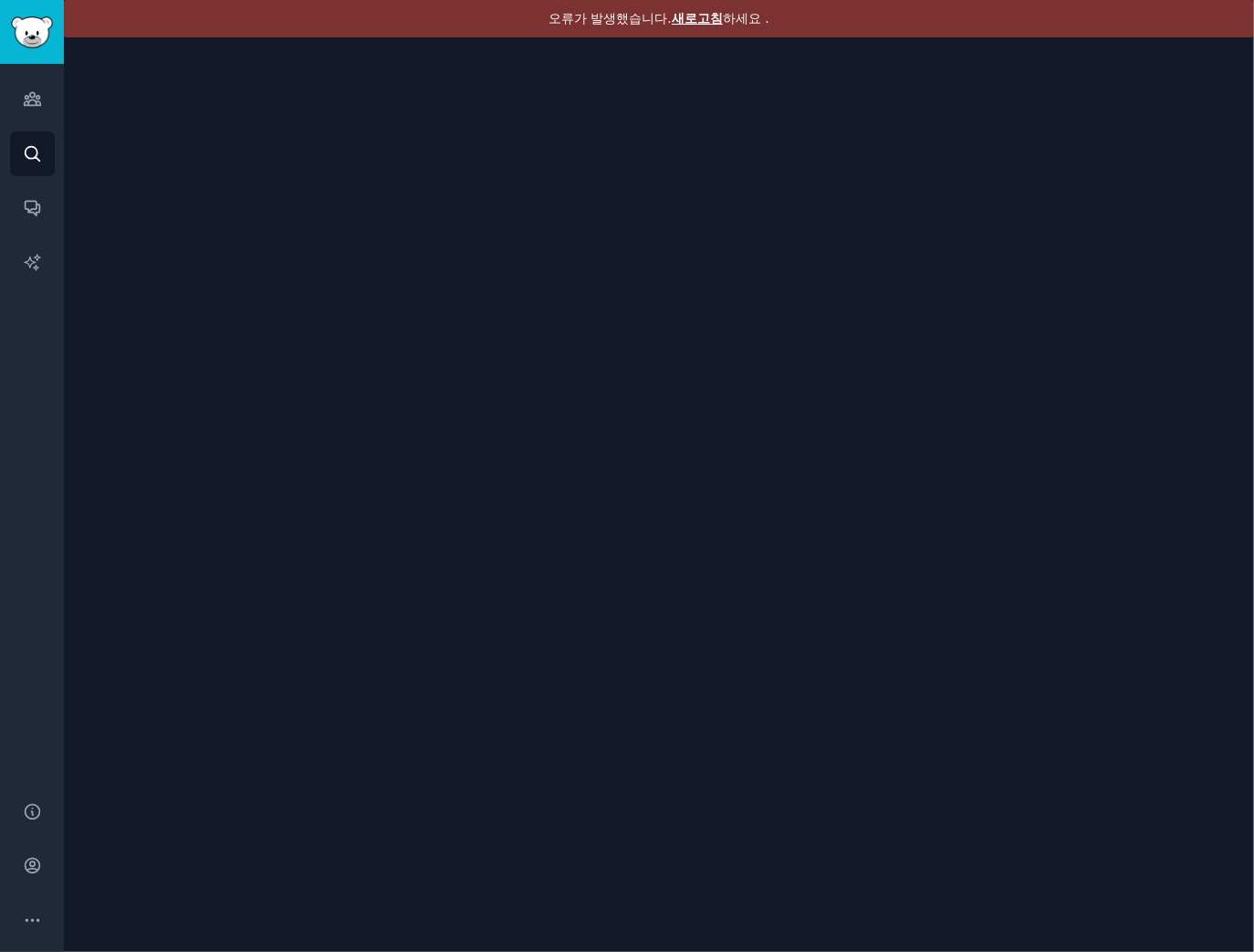
click at [700, 12] on font "새로고침" at bounding box center [697, 17] width 51 height 14
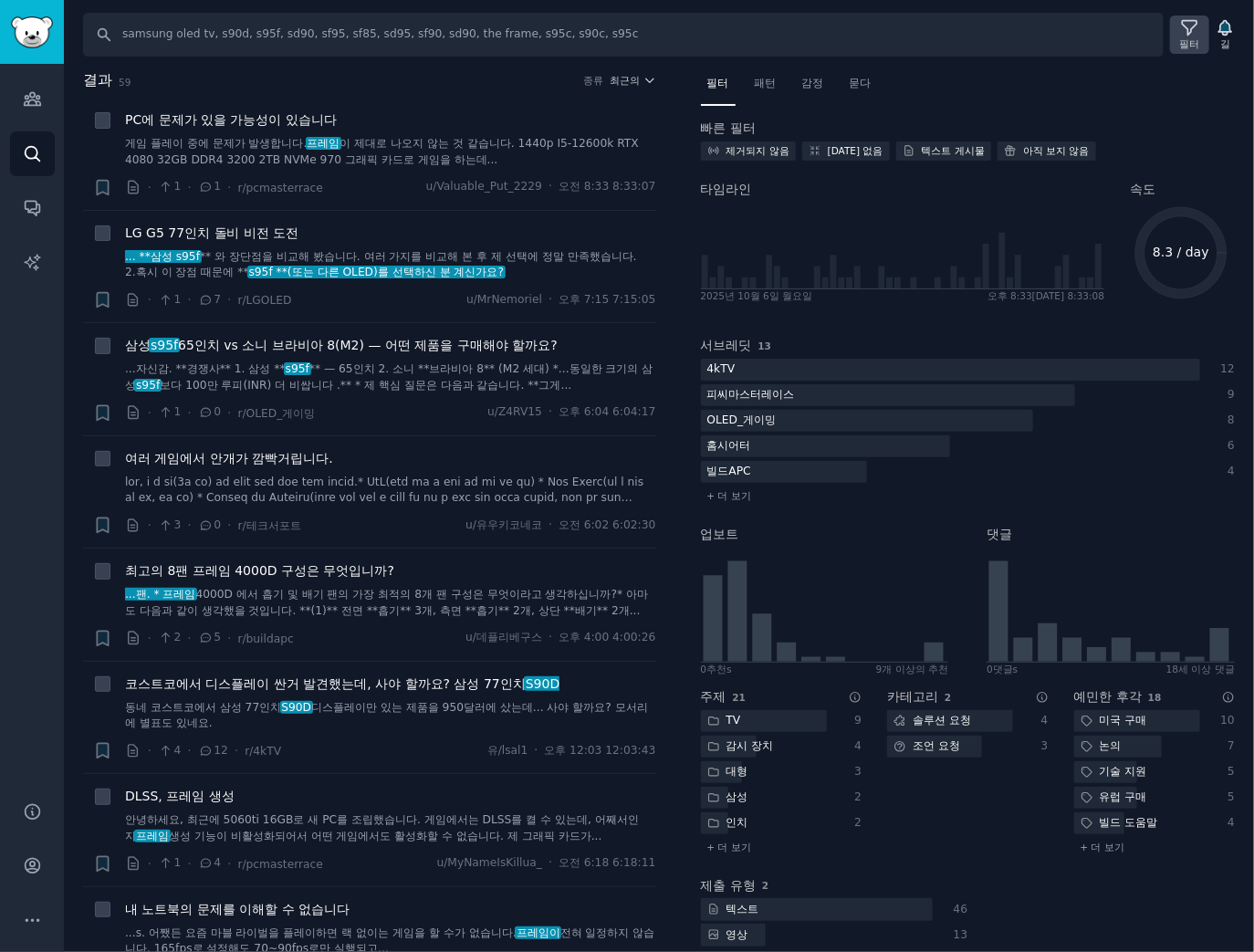
click at [1190, 42] on font "필터" at bounding box center [1190, 43] width 20 height 11
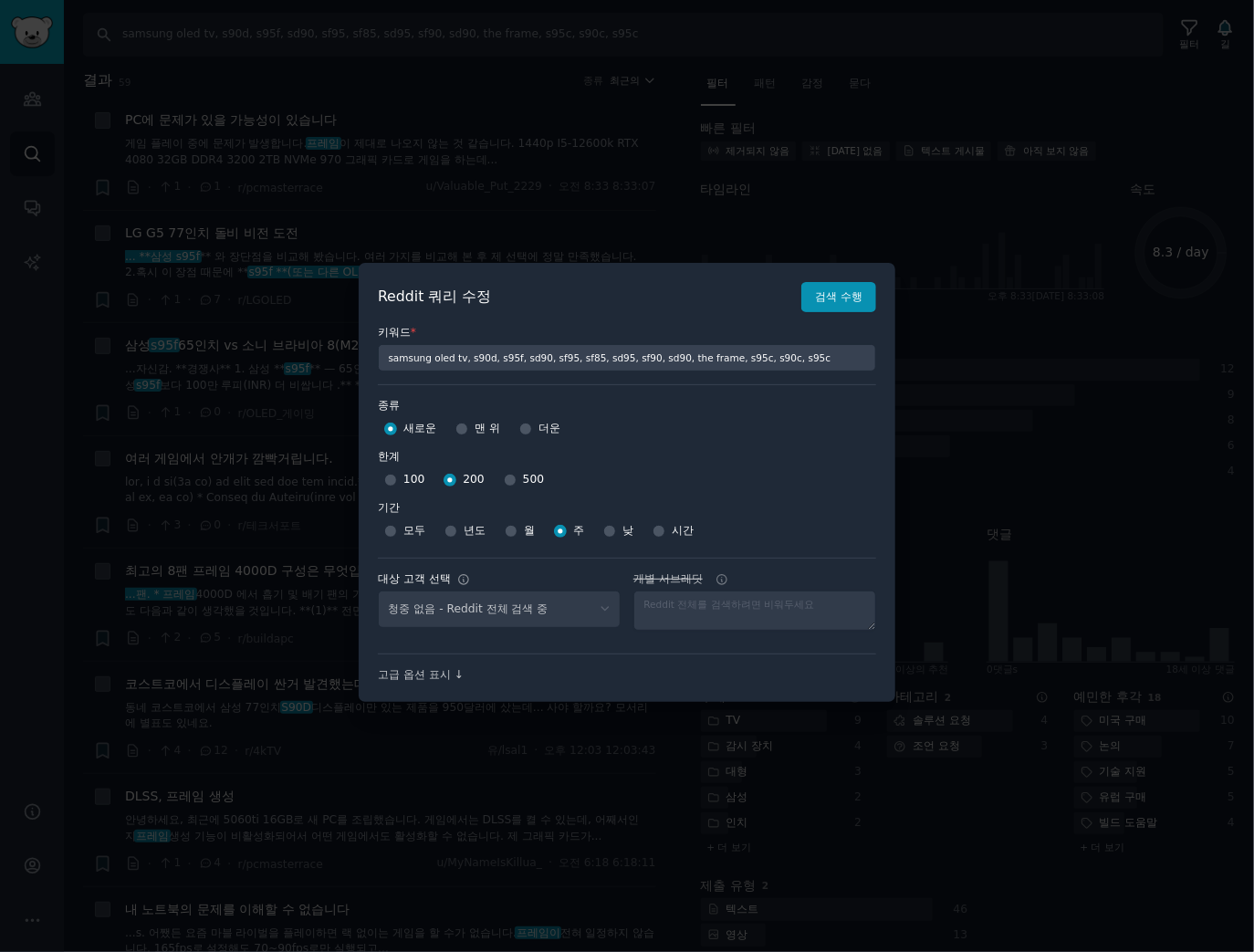
click at [523, 478] on font "500" at bounding box center [533, 479] width 21 height 12
click at [515, 478] on input "500" at bounding box center [509, 480] width 12 height 12
radio input "true"
click at [861, 299] on button "검색 수행" at bounding box center [839, 298] width 75 height 31
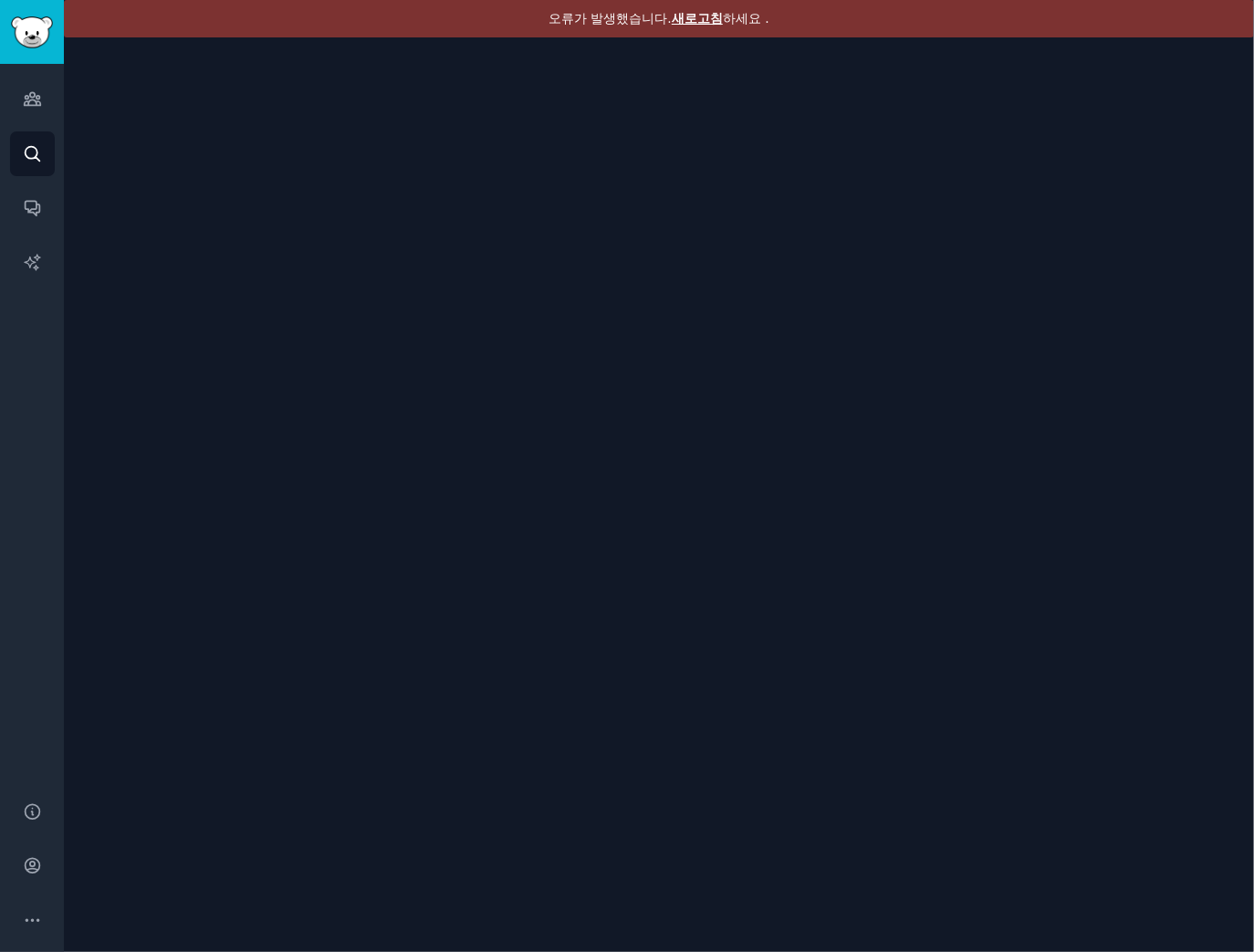
click at [690, 15] on font "새로고침" at bounding box center [697, 17] width 51 height 14
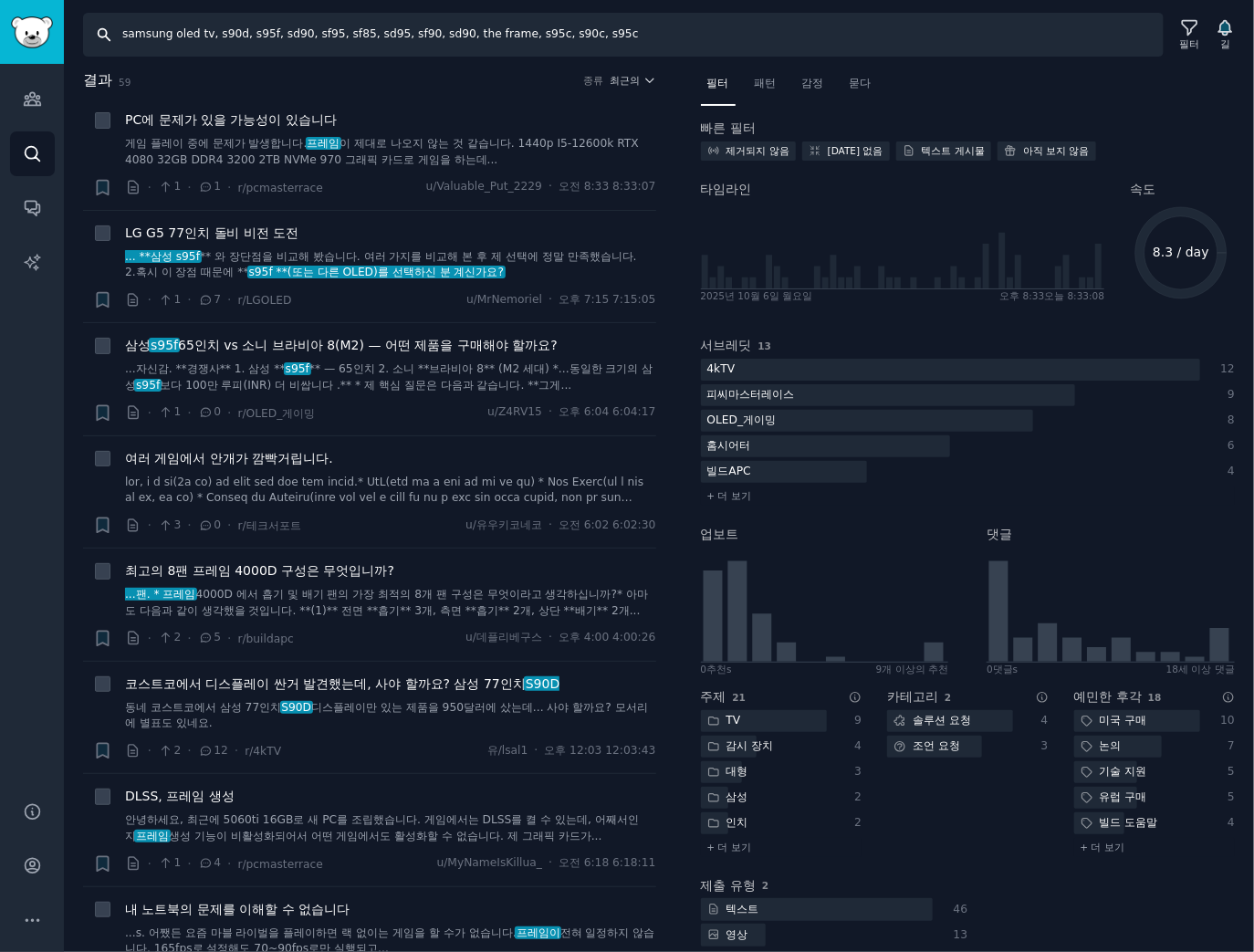
drag, startPoint x: 562, startPoint y: 27, endPoint x: 566, endPoint y: 36, distance: 9.8
click at [562, 27] on input "samsung oled tv, s90d, s95f, sd90, sf95, sf85, sd95, sf90, sd90, the frame, s95…" at bounding box center [624, 35] width 1080 height 44
paste input "lg ultragear, 5k2k, gx9, 45gx950a, ultragear, 27gx790a, 27gx700a"
type input "lg ultragear, 5k2k, gx9, 45gx950a, ultragear, 27gx790a, 27gx700a"
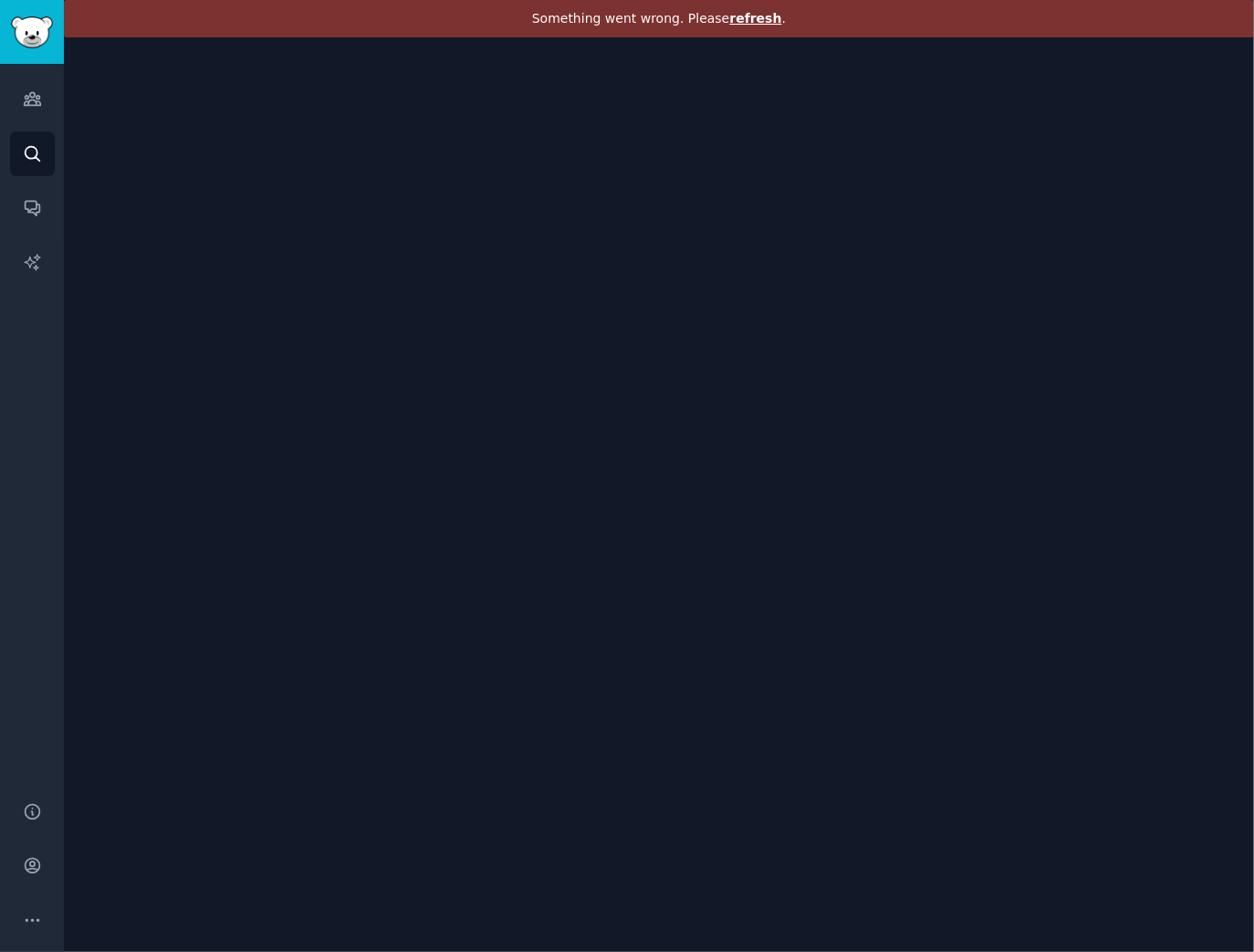
click at [1197, 46] on div "Something went wrong. Please refresh ." at bounding box center [659, 476] width 1191 height 952
click at [753, 25] on font "하세요 ." at bounding box center [745, 17] width 47 height 14
click at [676, 21] on font "새로고침" at bounding box center [697, 17] width 51 height 14
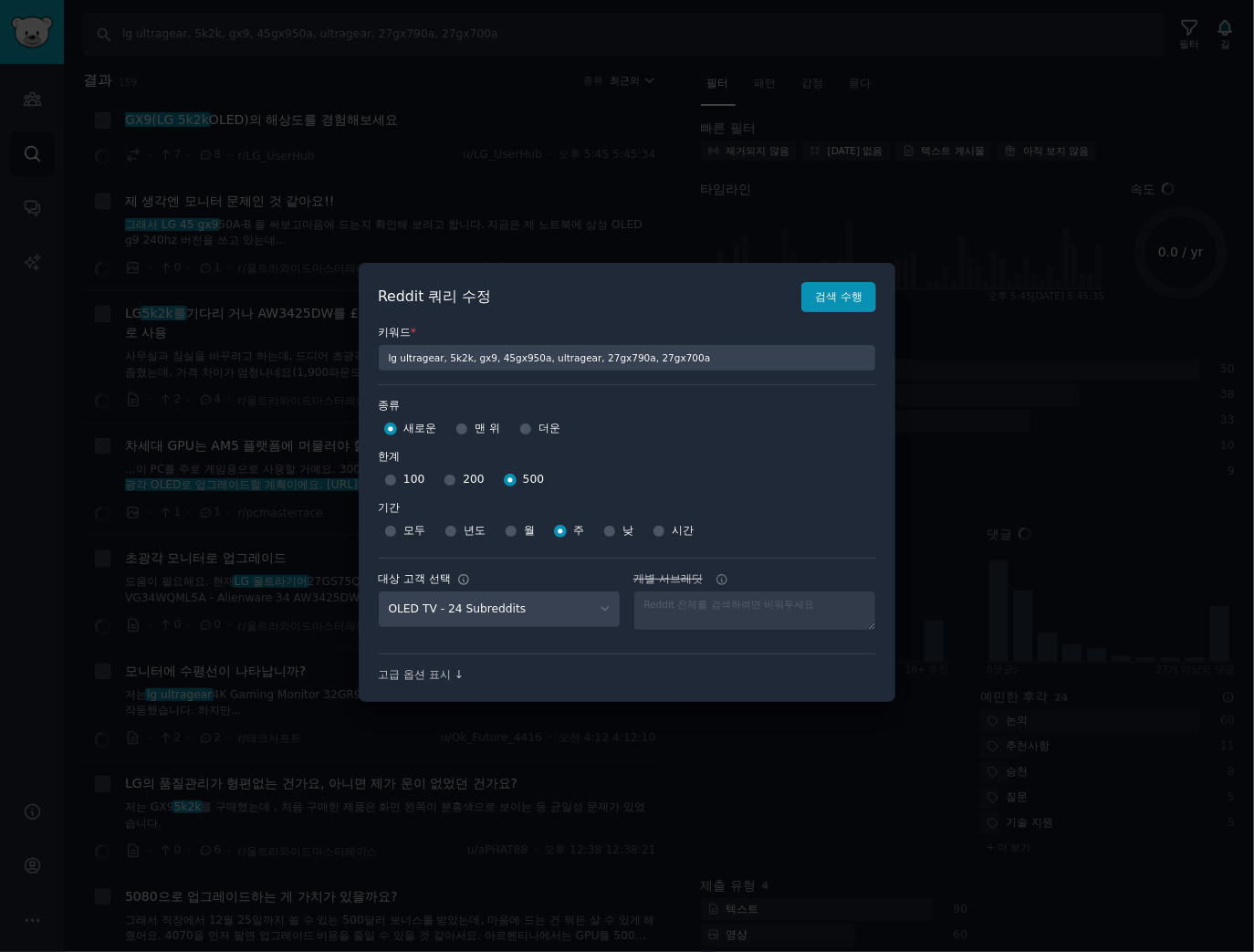
select select "a094687530"
click at [378, 590] on select "No audience - Searching all of Reddit gadgets - 2 Subreddits stanbyme - 35 Subr…" at bounding box center [499, 608] width 243 height 37
click at [830, 307] on button "검색 수행" at bounding box center [839, 298] width 75 height 31
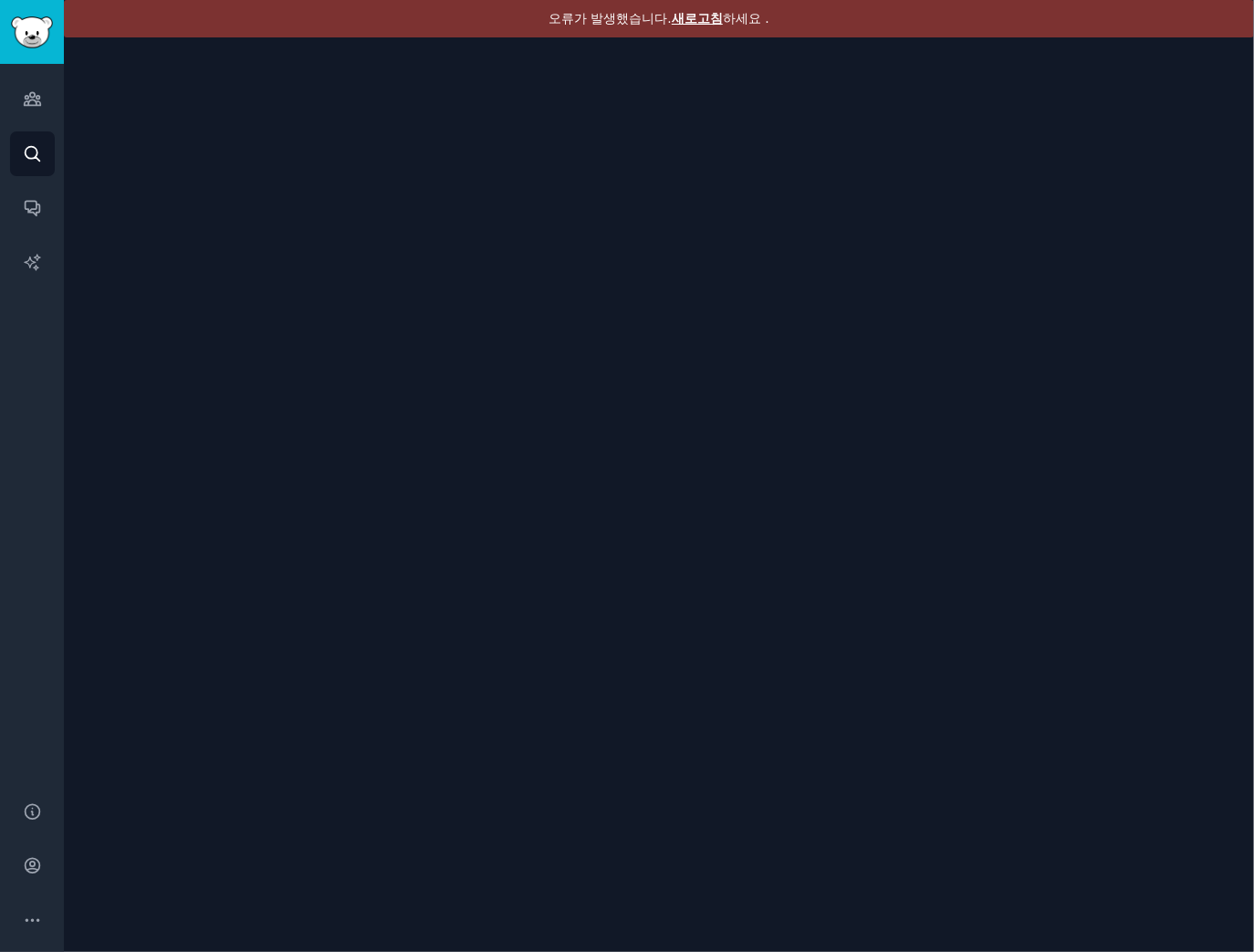
drag, startPoint x: 685, startPoint y: 18, endPoint x: 684, endPoint y: 44, distance: 26.0
click at [685, 18] on font "새로고침" at bounding box center [697, 17] width 51 height 14
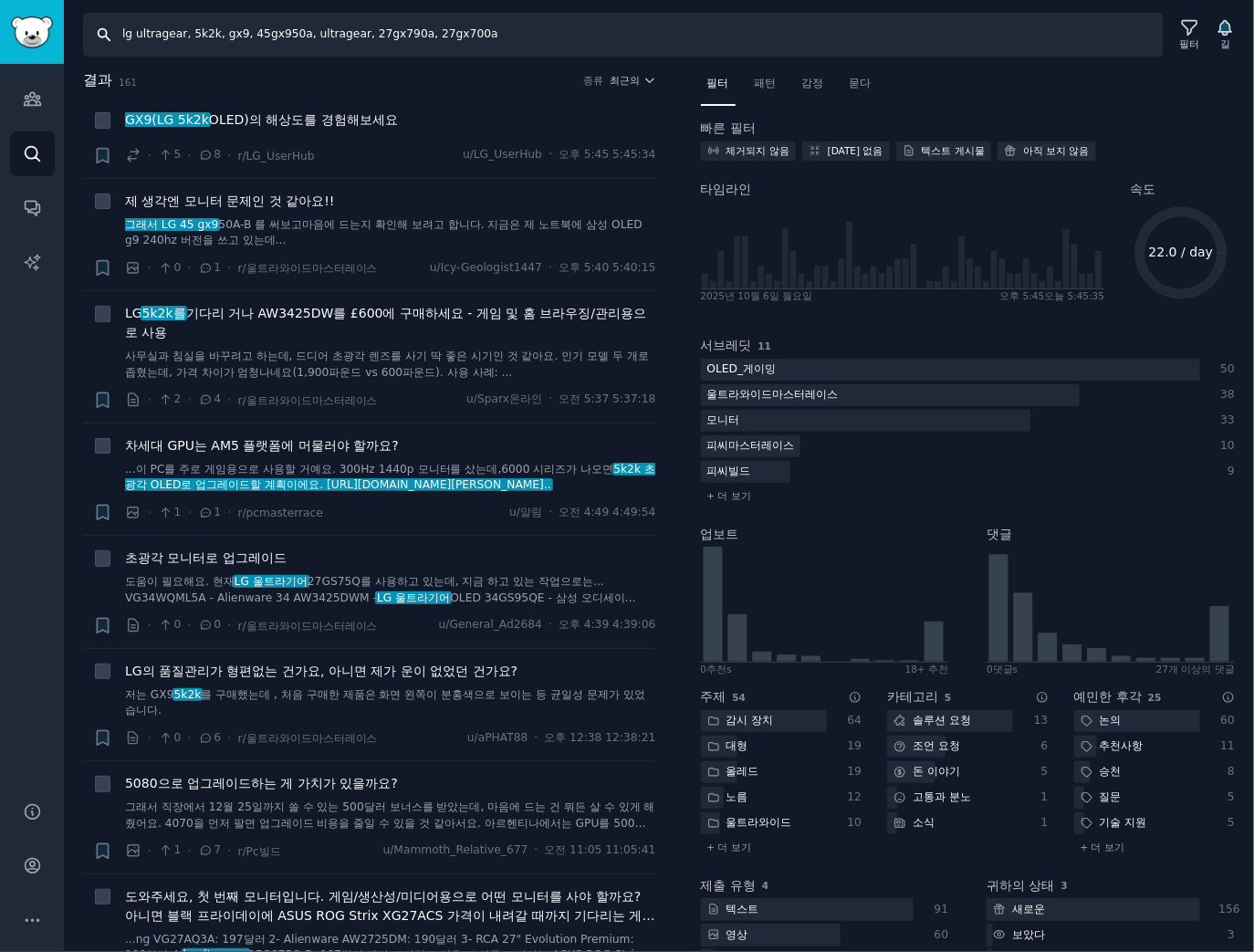
click at [441, 47] on input "lg ultragear, 5k2k, gx9, 45gx950a, ultragear, 27gx790a, 27gx700a" at bounding box center [624, 35] width 1080 height 44
paste input "samsung odyssey, samsung g9, odyssey g9, g8, g7,g6"
type input "samsung odyssey, samsung g9, odyssey g9, g8, g7,g6"
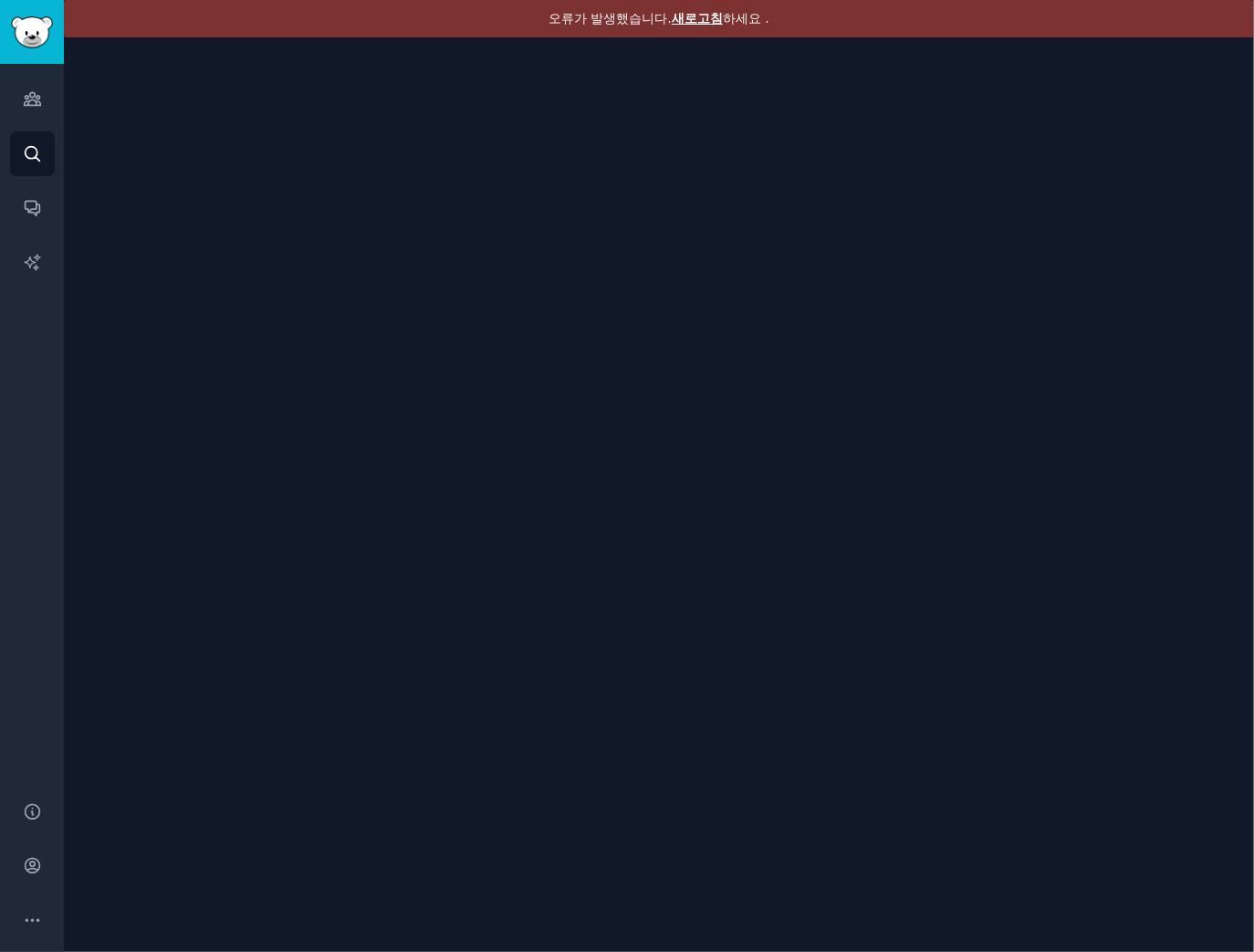
click at [699, 17] on font "새로고침" at bounding box center [697, 17] width 51 height 14
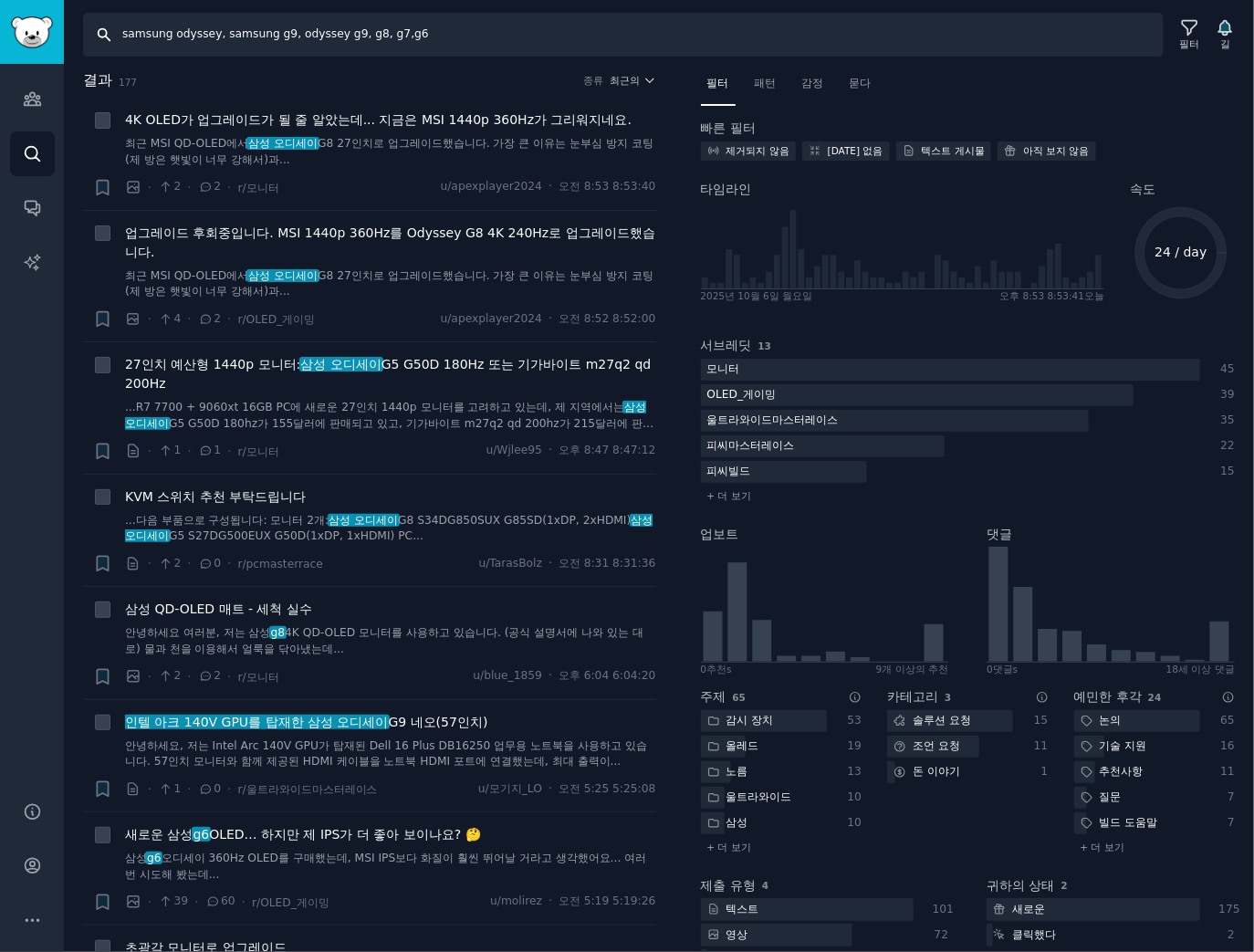
click at [296, 29] on input "samsung odyssey, samsung g9, odyssey g9, g8, g7,g6" at bounding box center [624, 35] width 1080 height 44
paste input "LG xboom, LG speaker, xboom, xboom Grab, xboom Bounce, xboom Buds, xboom stage3…"
type input "LG xboom, LG speaker, xboom, xboom Grab, xboom Bounce, xboom Buds, xboom stage3…"
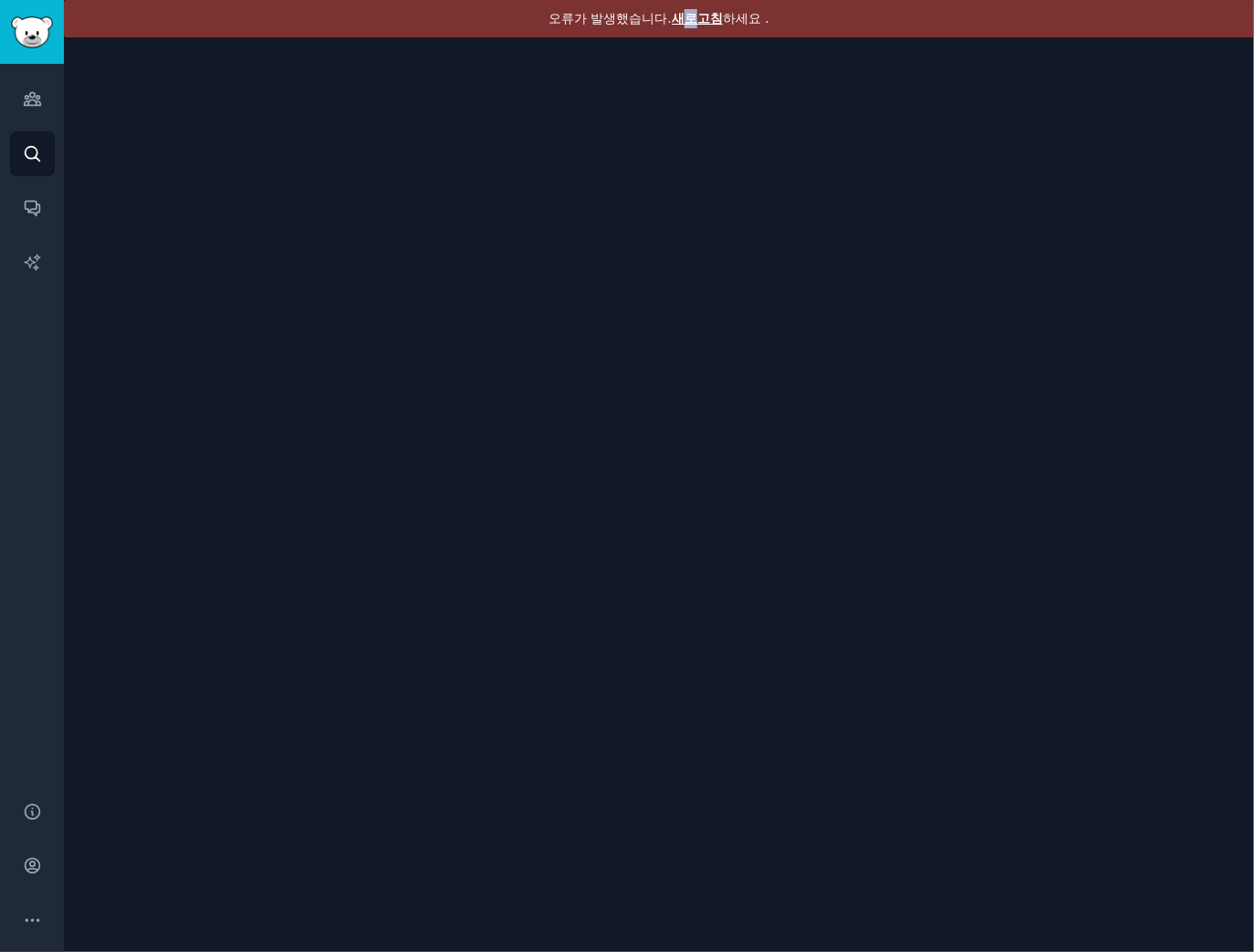
click at [690, 14] on font "새로고침" at bounding box center [697, 17] width 51 height 14
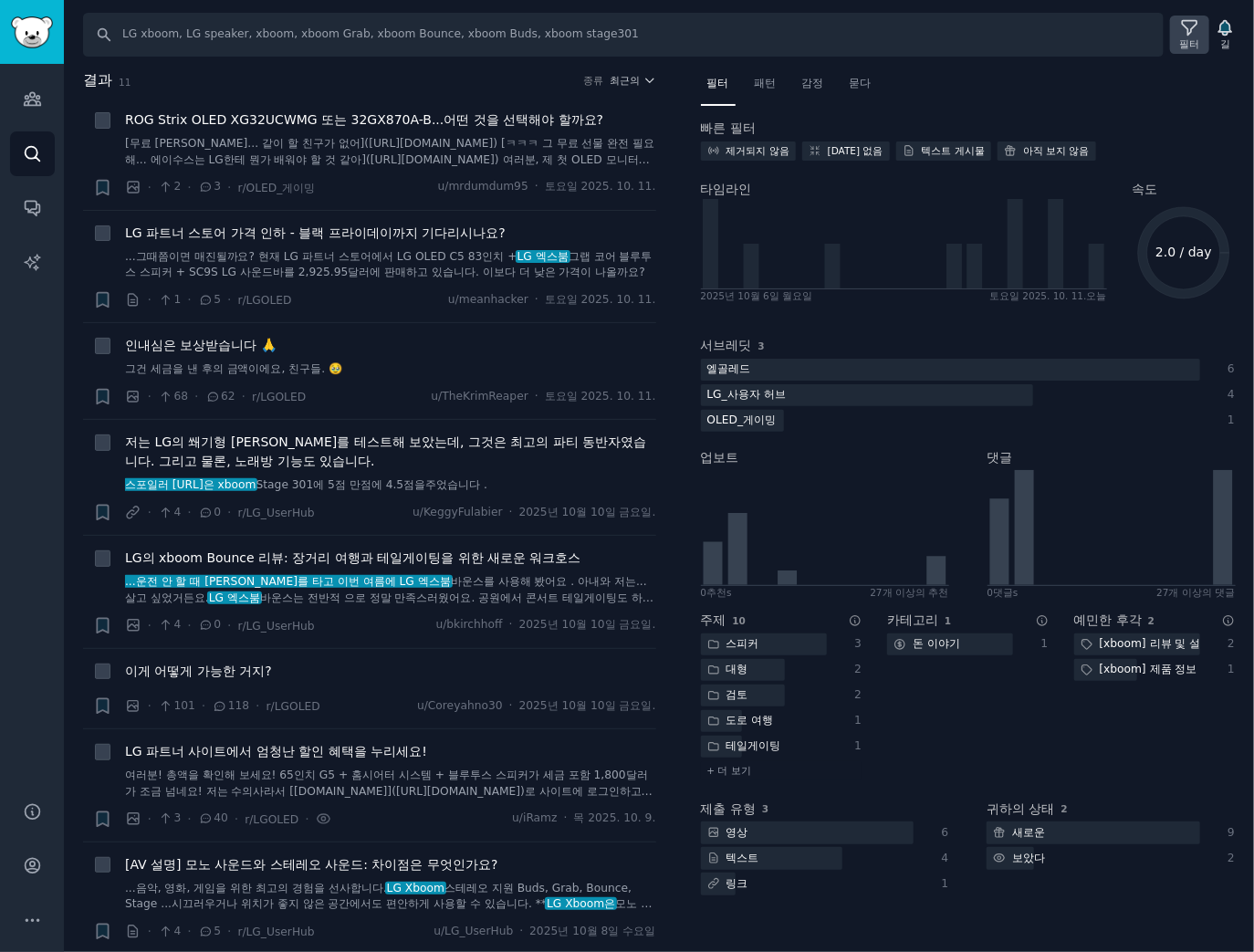
click at [1190, 28] on icon at bounding box center [1190, 28] width 19 height 19
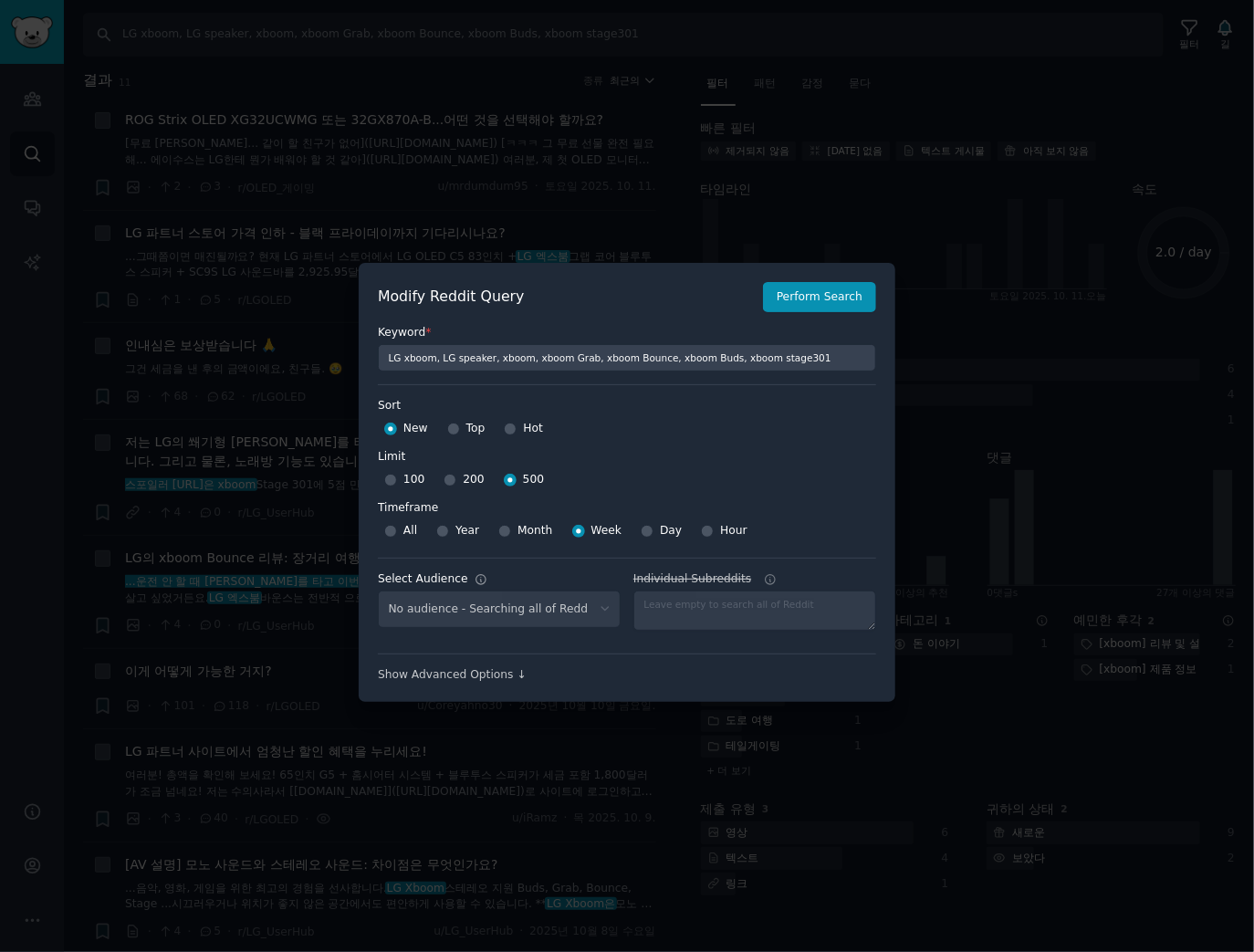
click at [548, 590] on div "No audience - Searching all of Reddit" at bounding box center [499, 608] width 243 height 37
click at [552, 603] on div "청중 없음 - Reddit 전체 검색 중" at bounding box center [499, 608] width 243 height 37
select select "a094687530"
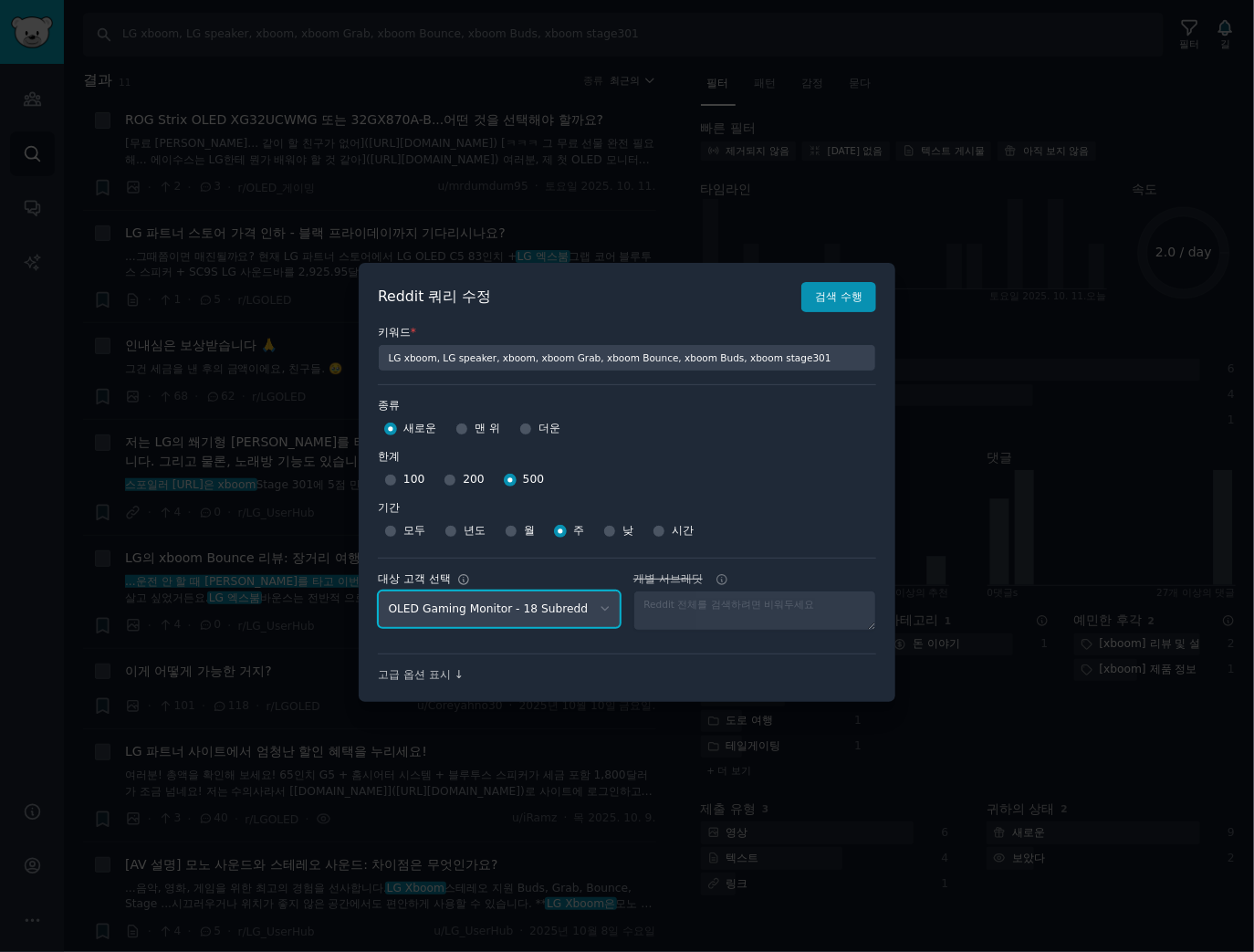
click at [492, 612] on select "No audience - Searching all of Reddit gadgets - 2 Subreddits stanbyme - 35 Subr…" at bounding box center [499, 608] width 243 height 37
select select
click at [378, 590] on select "No audience - Searching all of Reddit gadgets - 2 Subreddits stanbyme - 35 Subr…" at bounding box center [499, 608] width 243 height 37
click at [844, 303] on font "검색 수행" at bounding box center [839, 297] width 47 height 12
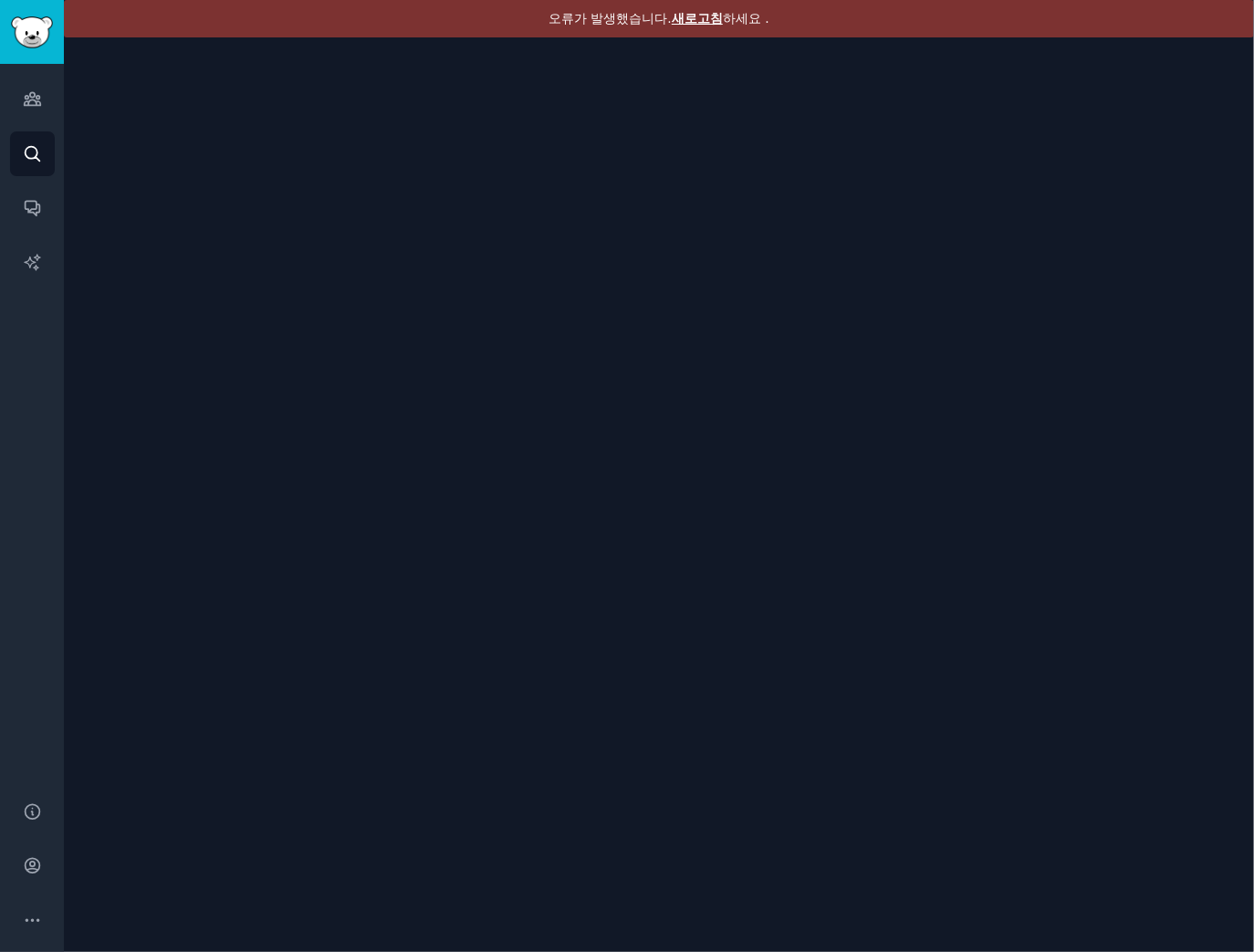
click at [685, 20] on font "새로고침" at bounding box center [697, 17] width 51 height 14
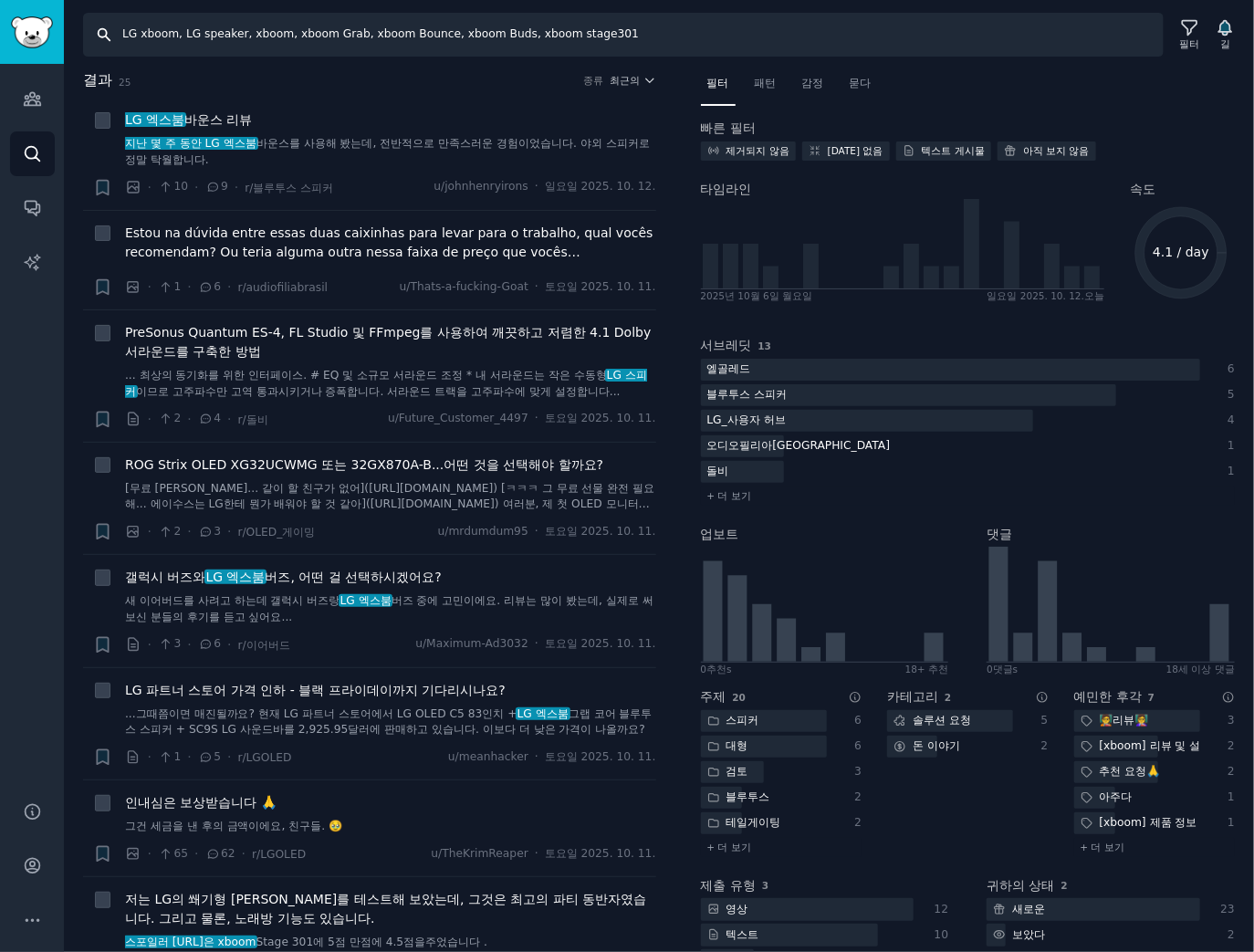
click at [297, 49] on input "LG xboom, LG speaker, xboom, xboom Grab, xboom Bounce, xboom Buds, xboom stage3…" at bounding box center [624, 35] width 1080 height 44
paste input "jbl flip, jbl charge, jbl partybox"
type input "jbl flip, jbl charge, jbl partybox"
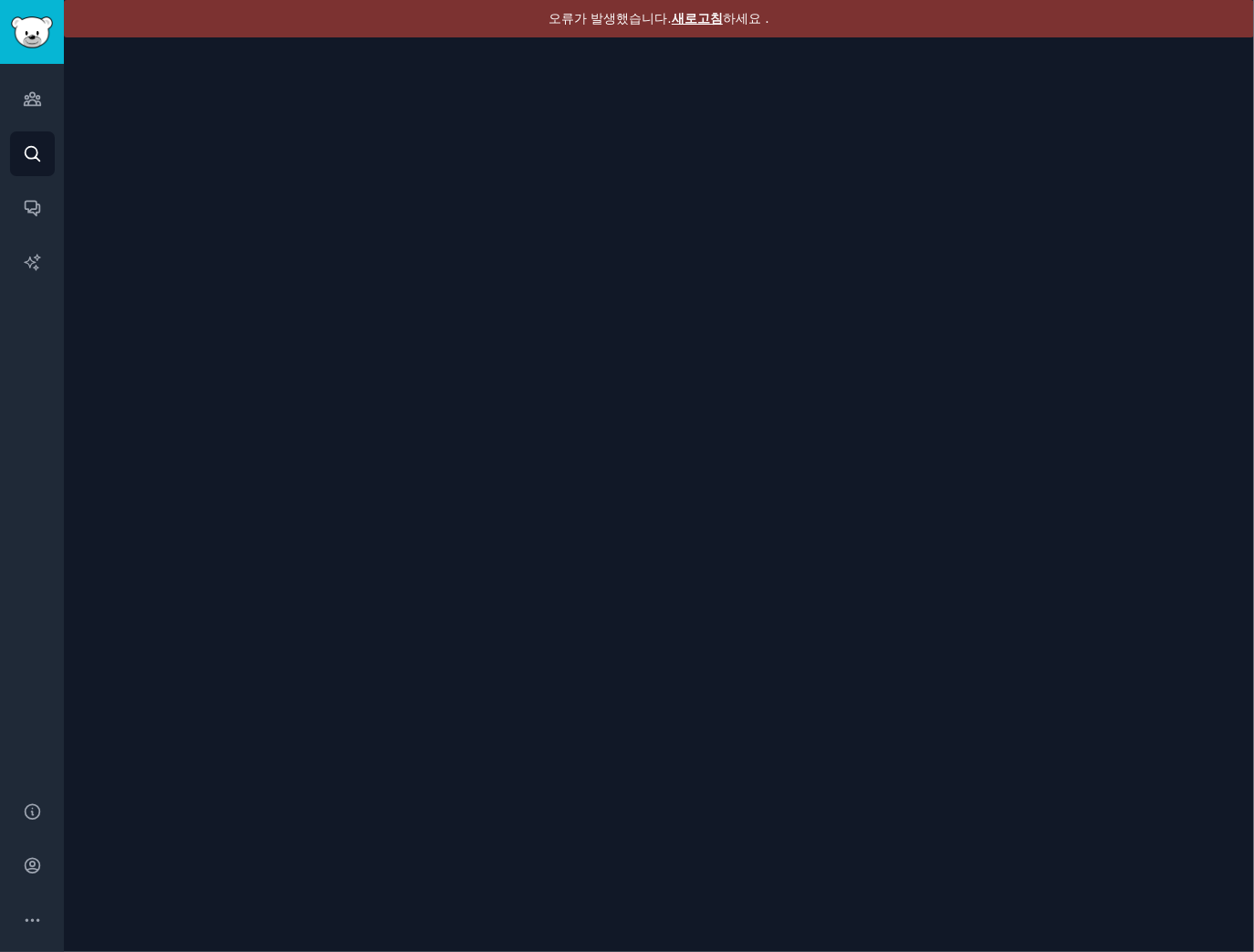
click at [706, 17] on font "새로고침" at bounding box center [697, 17] width 51 height 14
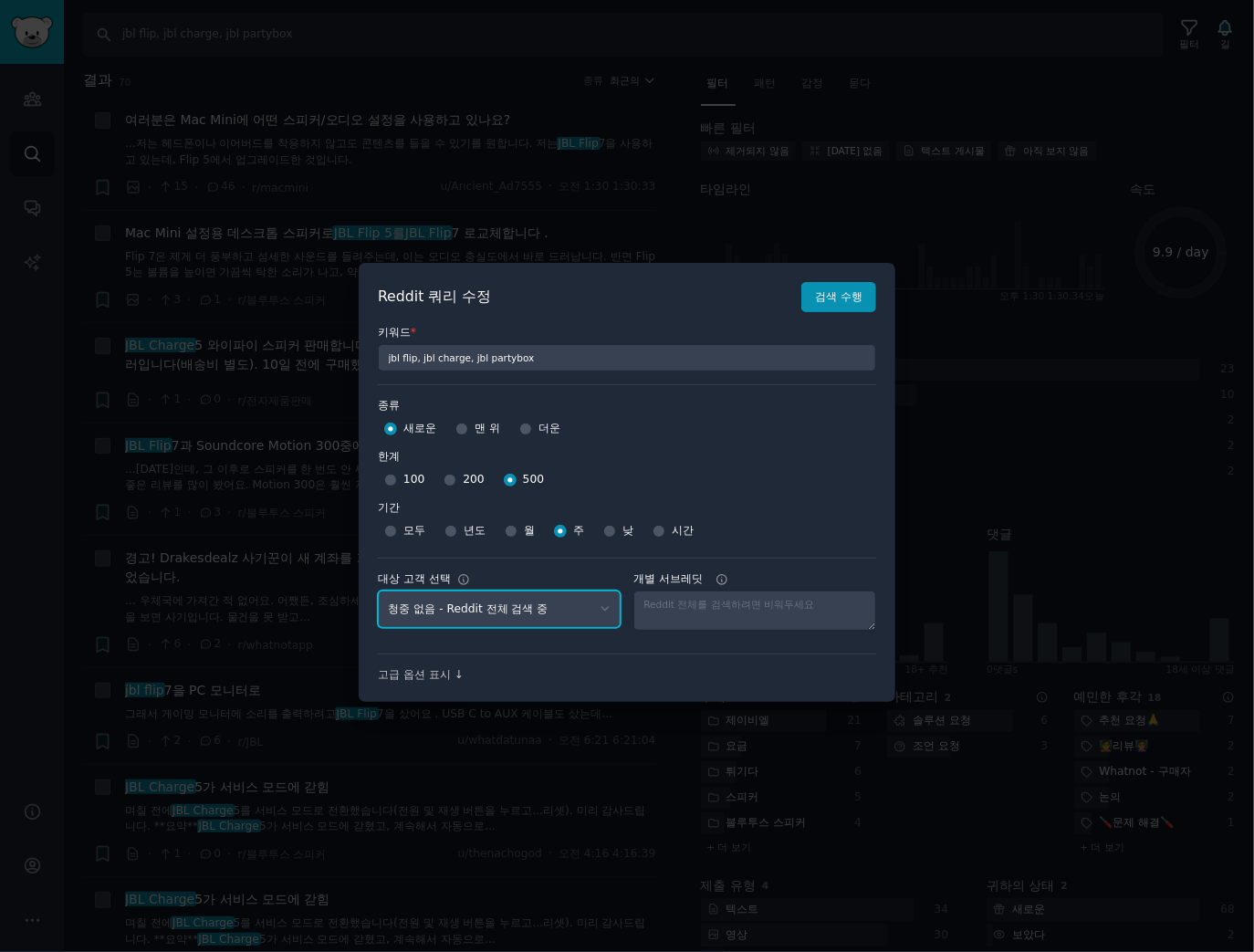
drag, startPoint x: 493, startPoint y: 615, endPoint x: 496, endPoint y: 627, distance: 12.4
click at [493, 615] on select "청중 없음 - Reddit 전체 검색 중 gadgets - 2 Subreddits stanbyme - 35 Subreddits internet…" at bounding box center [499, 608] width 243 height 37
select select "d5641c5a1a"
click at [378, 590] on select "청중 없음 - Reddit 전체 검색 중 gadgets - 2 Subreddits stanbyme - 35 Subreddits internet…" at bounding box center [499, 608] width 243 height 37
click at [840, 294] on font "검색 수행" at bounding box center [839, 297] width 47 height 12
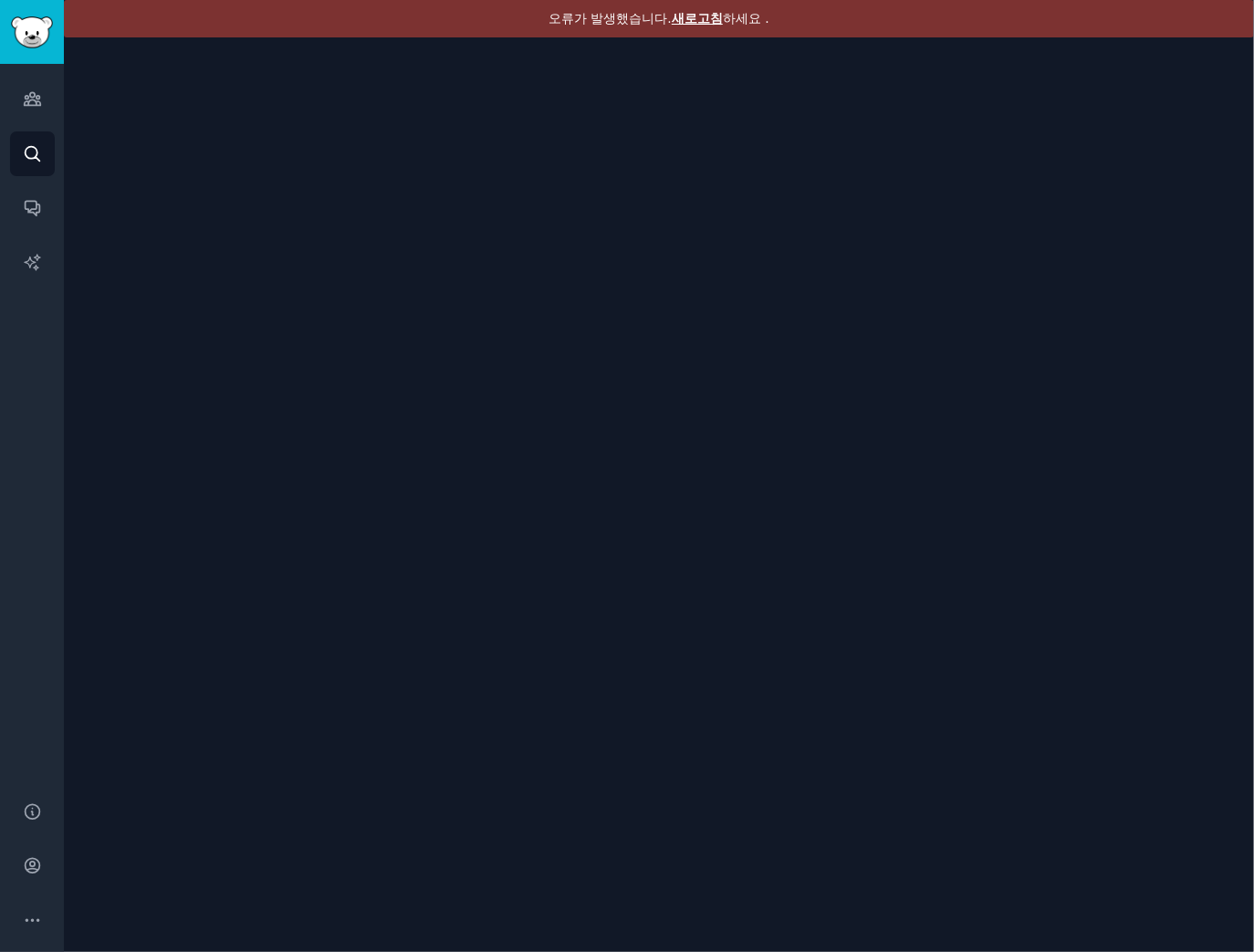
click at [685, 22] on font "새로고침" at bounding box center [697, 17] width 51 height 14
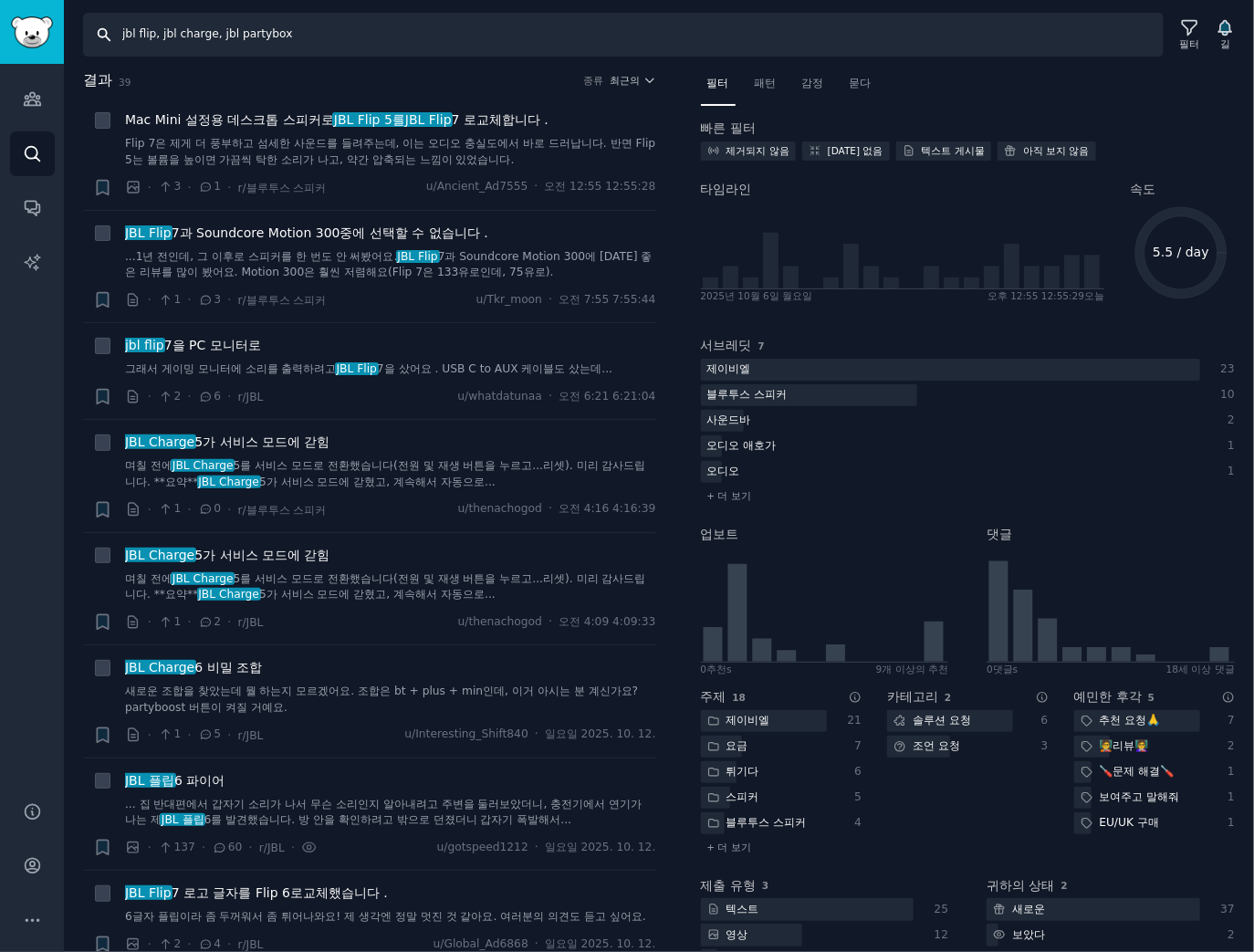
click at [260, 35] on input "jbl flip, jbl charge, jbl partybox" at bounding box center [624, 35] width 1080 height 44
paste input "lg stanbyme, stanbyme, stanbyme 2, stanbyme go"
type input "lg stanbyme, stanbyme, stanbyme 2, stanbyme go"
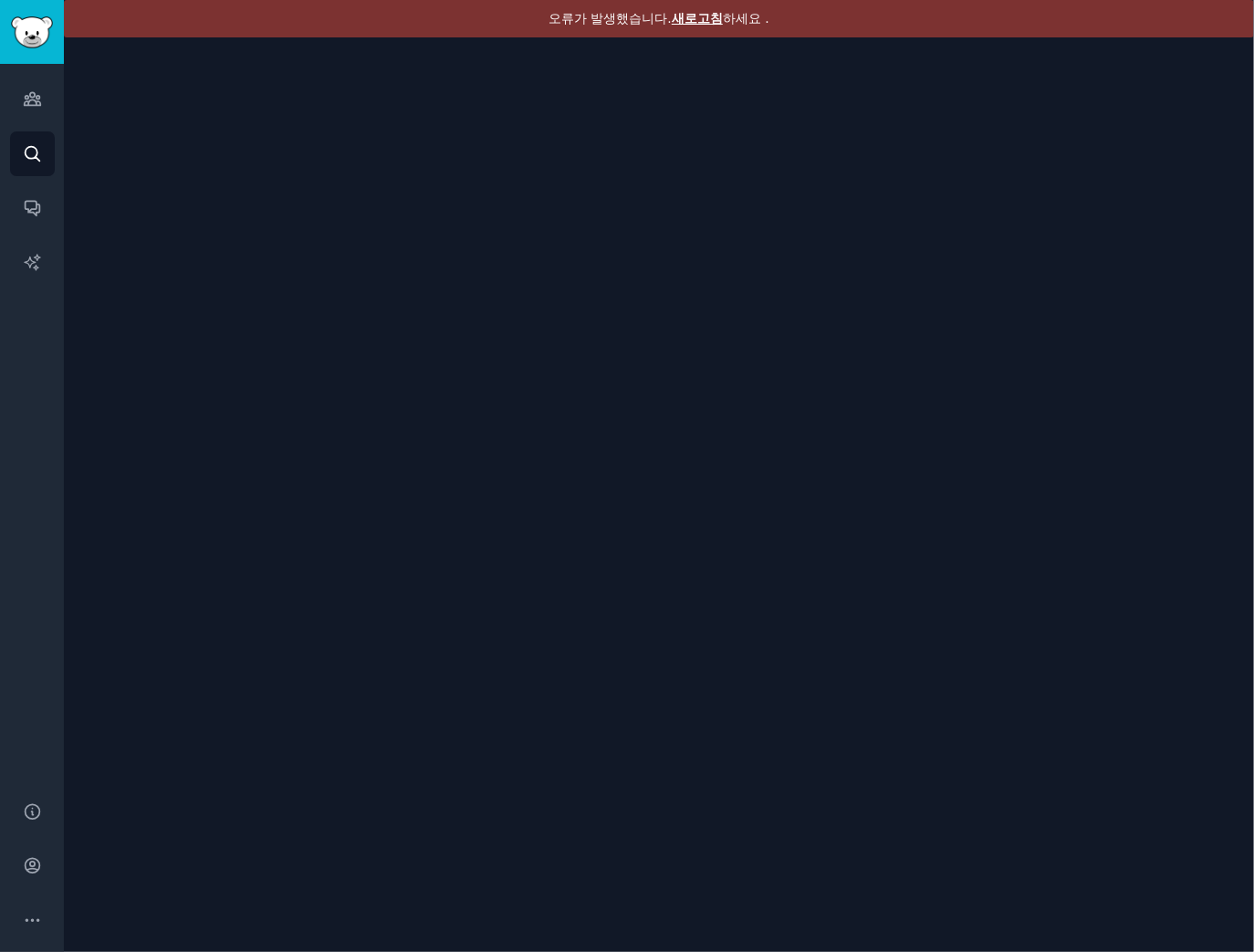
click at [756, 8] on div "오류가 발생했습니다. 새로고침 하세요 ." at bounding box center [659, 18] width 1191 height 37
click at [702, 21] on font "새로고침" at bounding box center [697, 17] width 51 height 14
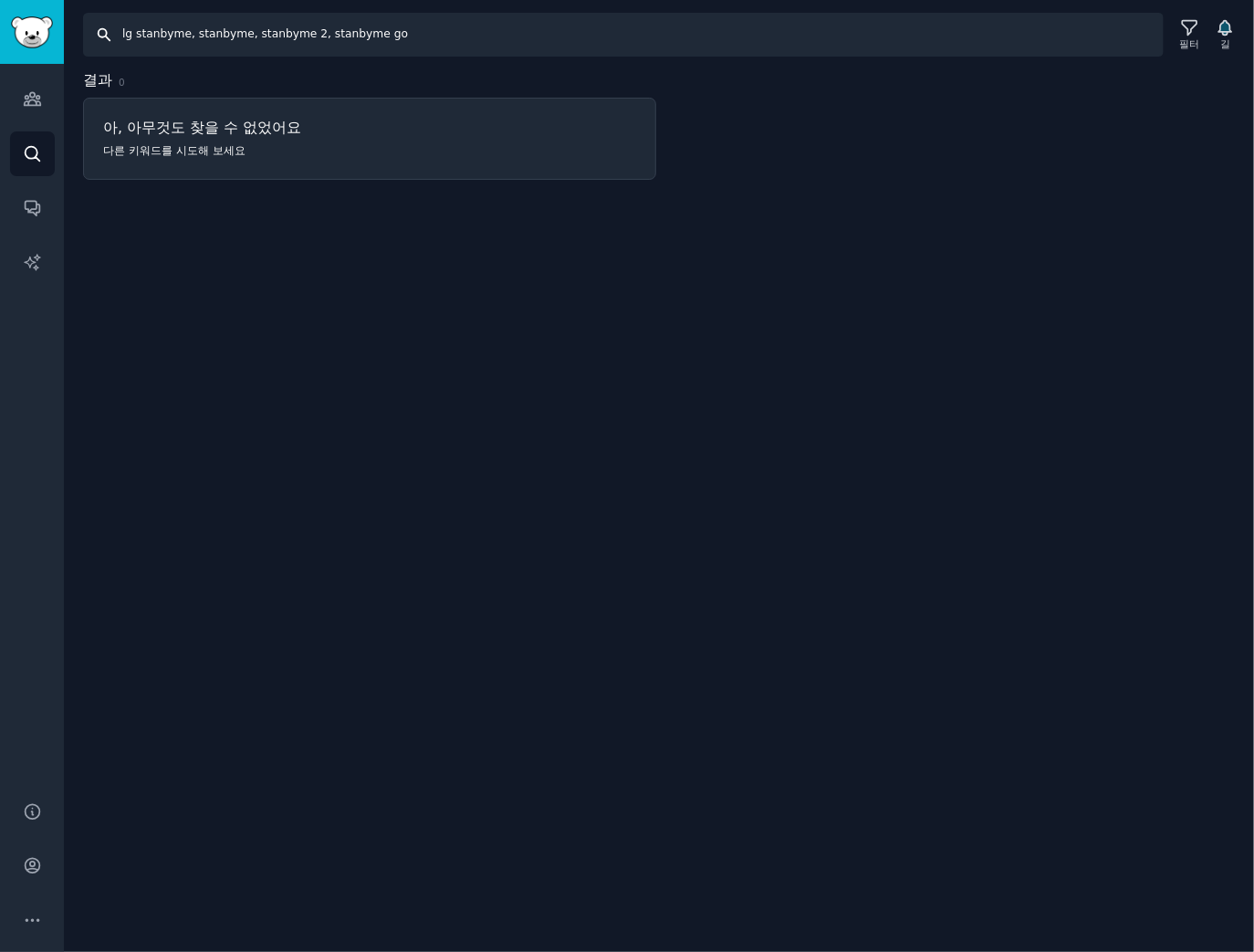
drag, startPoint x: 422, startPoint y: 43, endPoint x: 413, endPoint y: 50, distance: 11.4
click at [422, 43] on input "lg stanbyme, stanbyme, stanbyme 2, stanbyme go" at bounding box center [624, 35] width 1080 height 44
click at [1191, 35] on icon at bounding box center [1190, 28] width 19 height 19
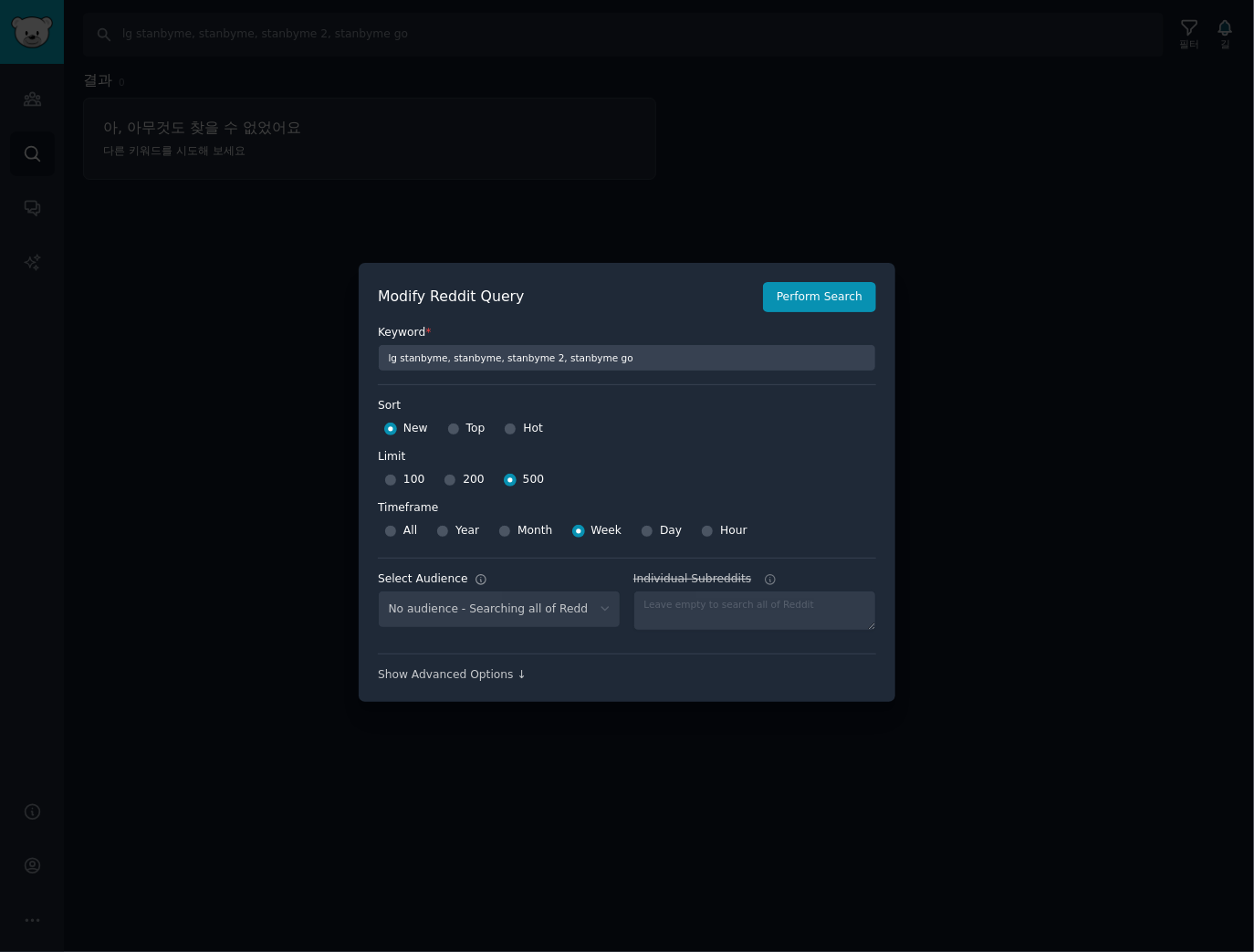
click at [497, 599] on div "No audience - Searching all of Reddit" at bounding box center [499, 608] width 243 height 37
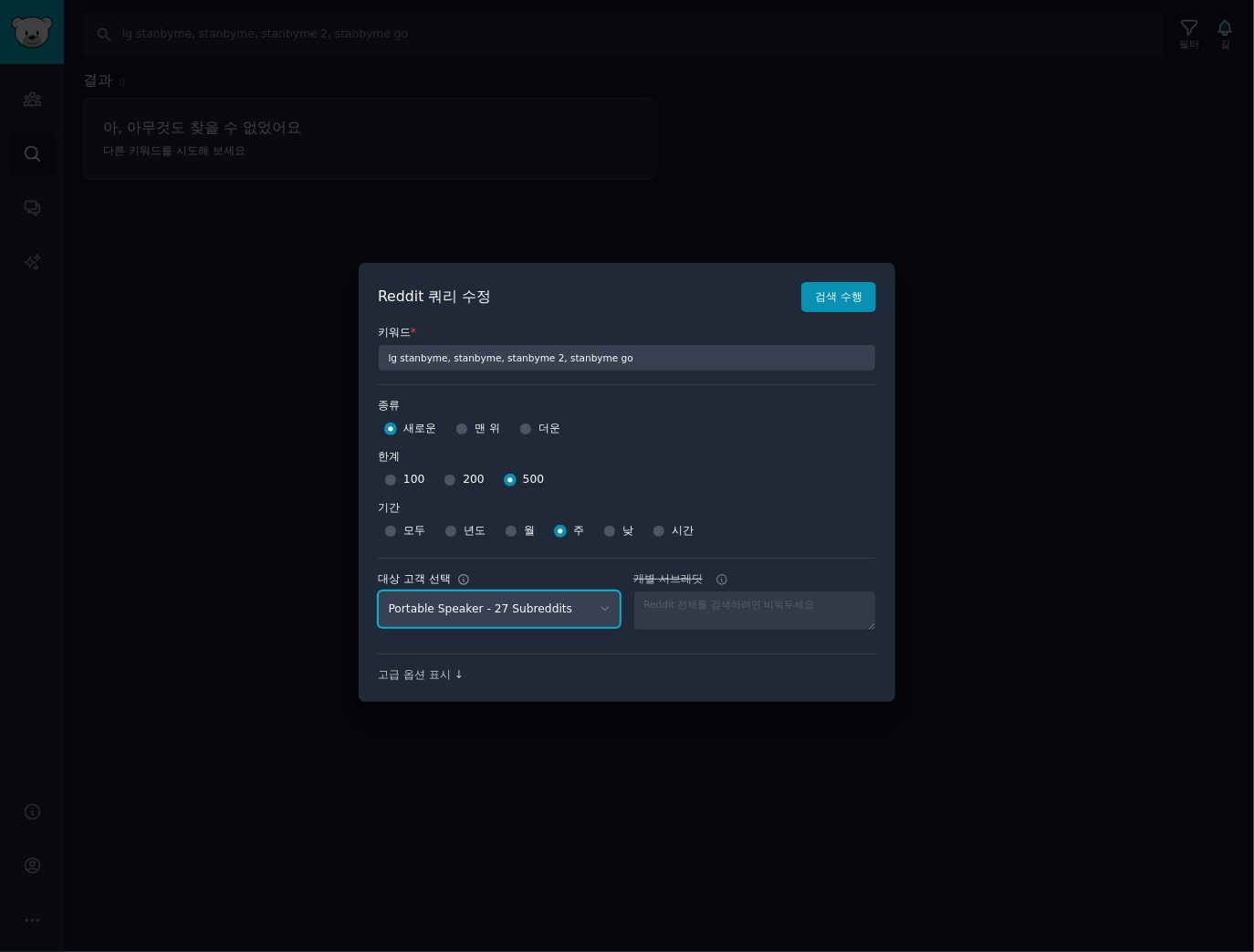
click at [496, 612] on select "No audience - Searching all of Reddit gadgets - 2 Subreddits stanbyme - 35 Subr…" at bounding box center [499, 608] width 243 height 37
select select "9e86cc3c48"
click at [378, 590] on select "No audience - Searching all of Reddit gadgets - 2 Subreddits stanbyme - 35 Subr…" at bounding box center [499, 608] width 243 height 37
click at [834, 298] on font "검색 수행" at bounding box center [839, 297] width 47 height 12
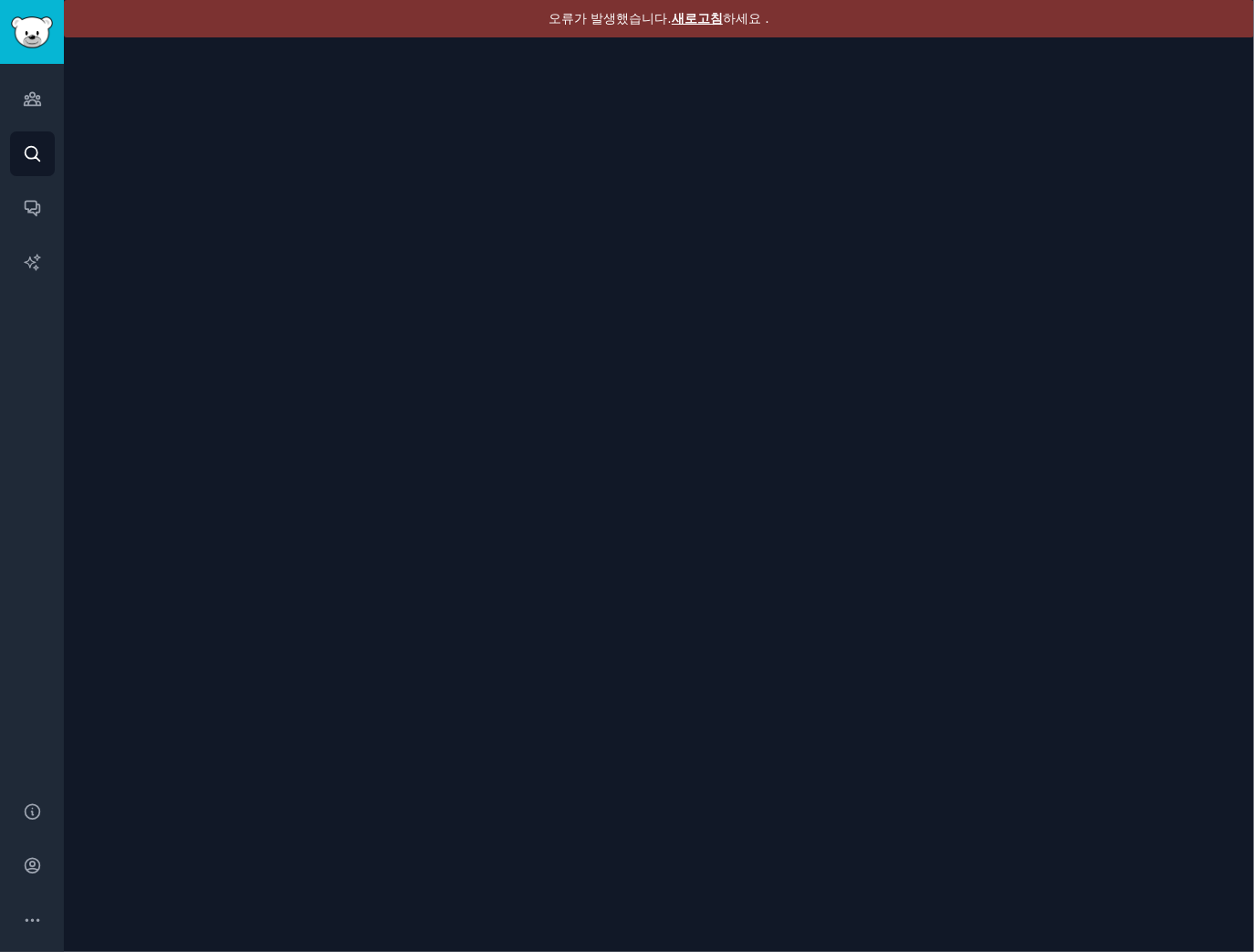
click at [703, 21] on font "새로고침" at bounding box center [697, 17] width 51 height 14
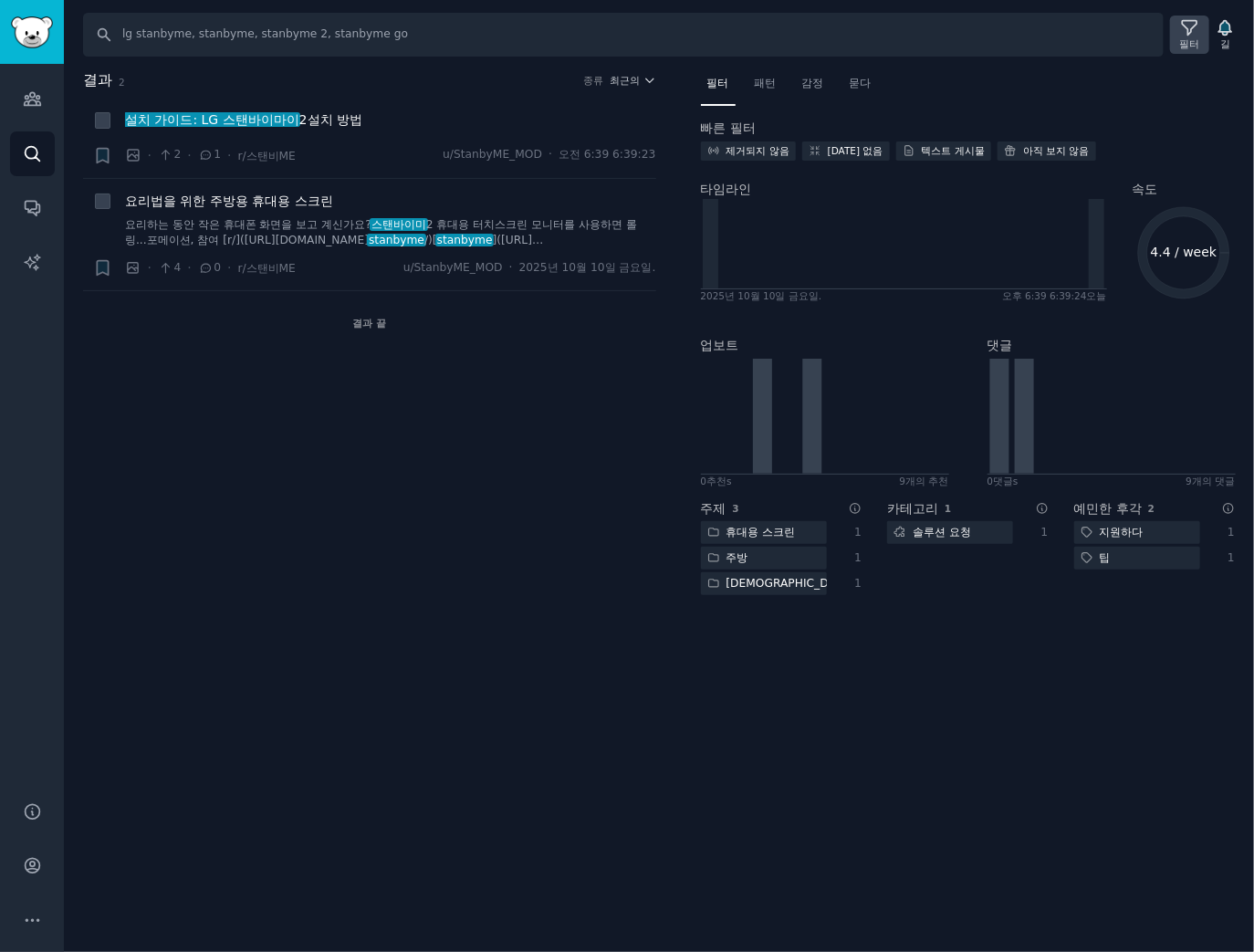
click at [1191, 30] on icon at bounding box center [1190, 28] width 19 height 19
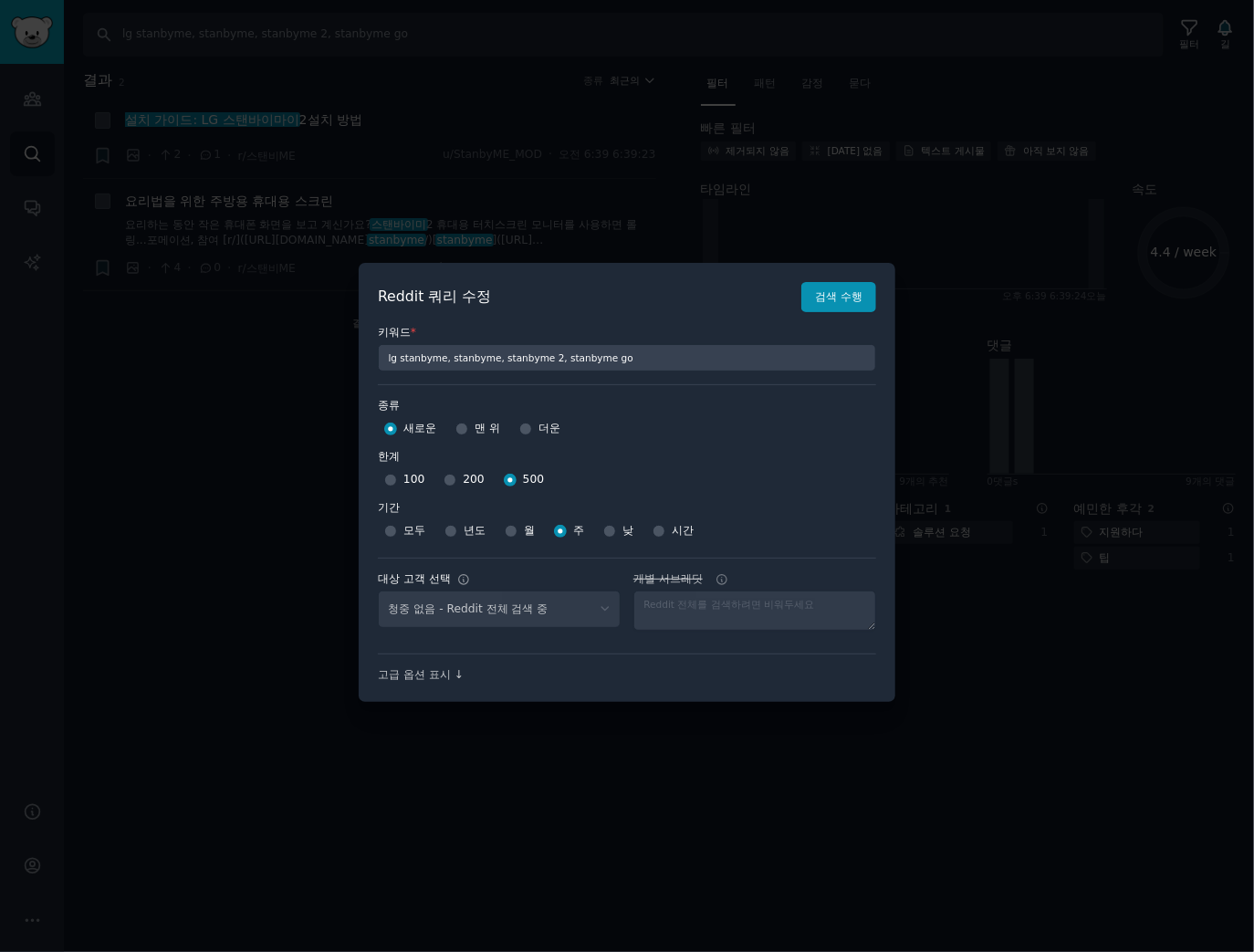
click at [492, 625] on div "청중 없음 - Reddit 전체 검색 중" at bounding box center [499, 608] width 243 height 37
select select "9e86cc3c48"
click at [515, 611] on select "No audience - Searching all of Reddit gadgets - 2 Subreddits stanbyme - 35 Subr…" at bounding box center [499, 608] width 243 height 37
select select
click at [378, 590] on select "No audience - Searching all of Reddit gadgets - 2 Subreddits stanbyme - 35 Subr…" at bounding box center [499, 608] width 243 height 37
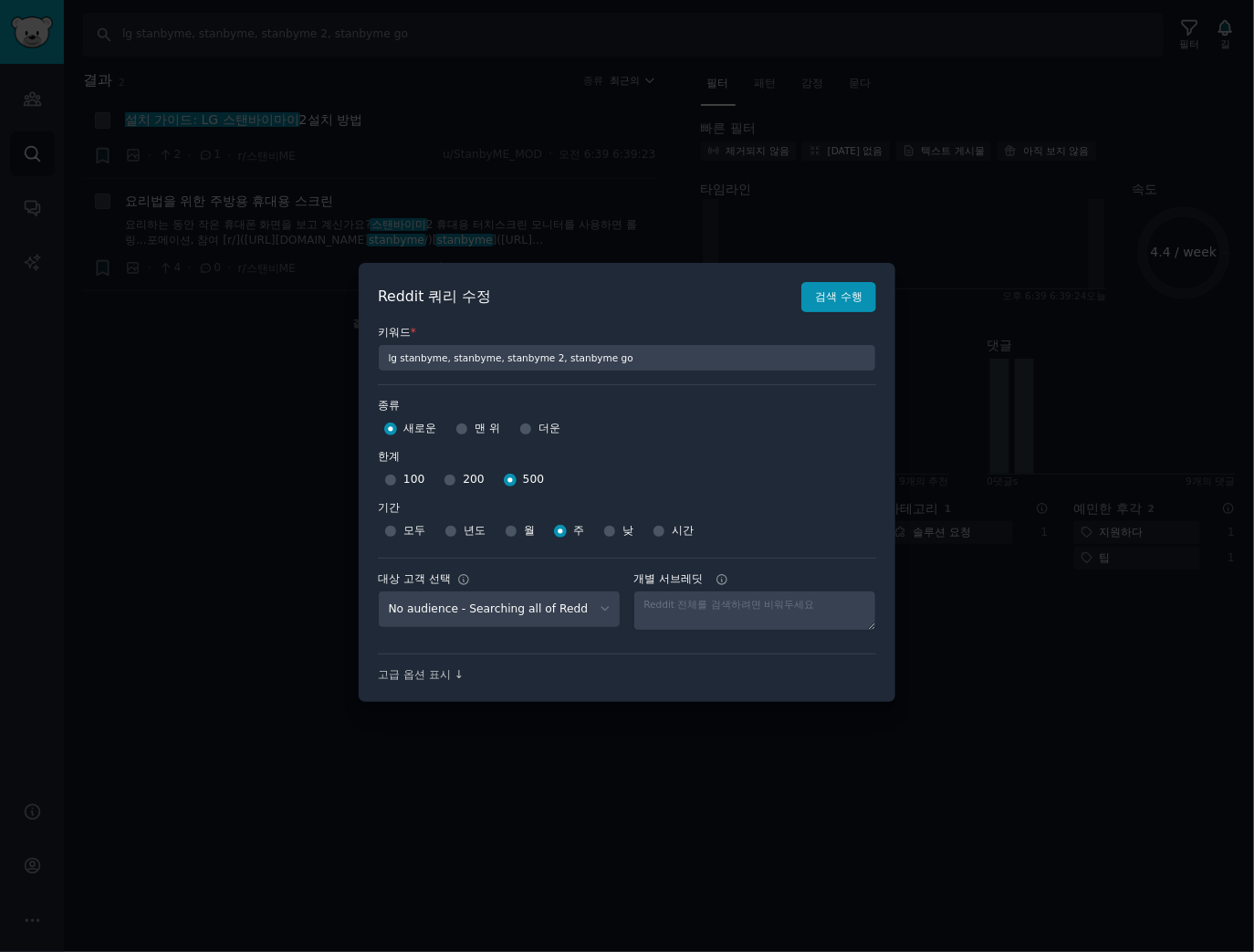
click at [811, 313] on div "키워드 * lg stanbyme, stanbyme, stanbyme 2, stanbyme go" at bounding box center [627, 342] width 498 height 60
click at [836, 297] on font "검색 수행" at bounding box center [839, 297] width 47 height 12
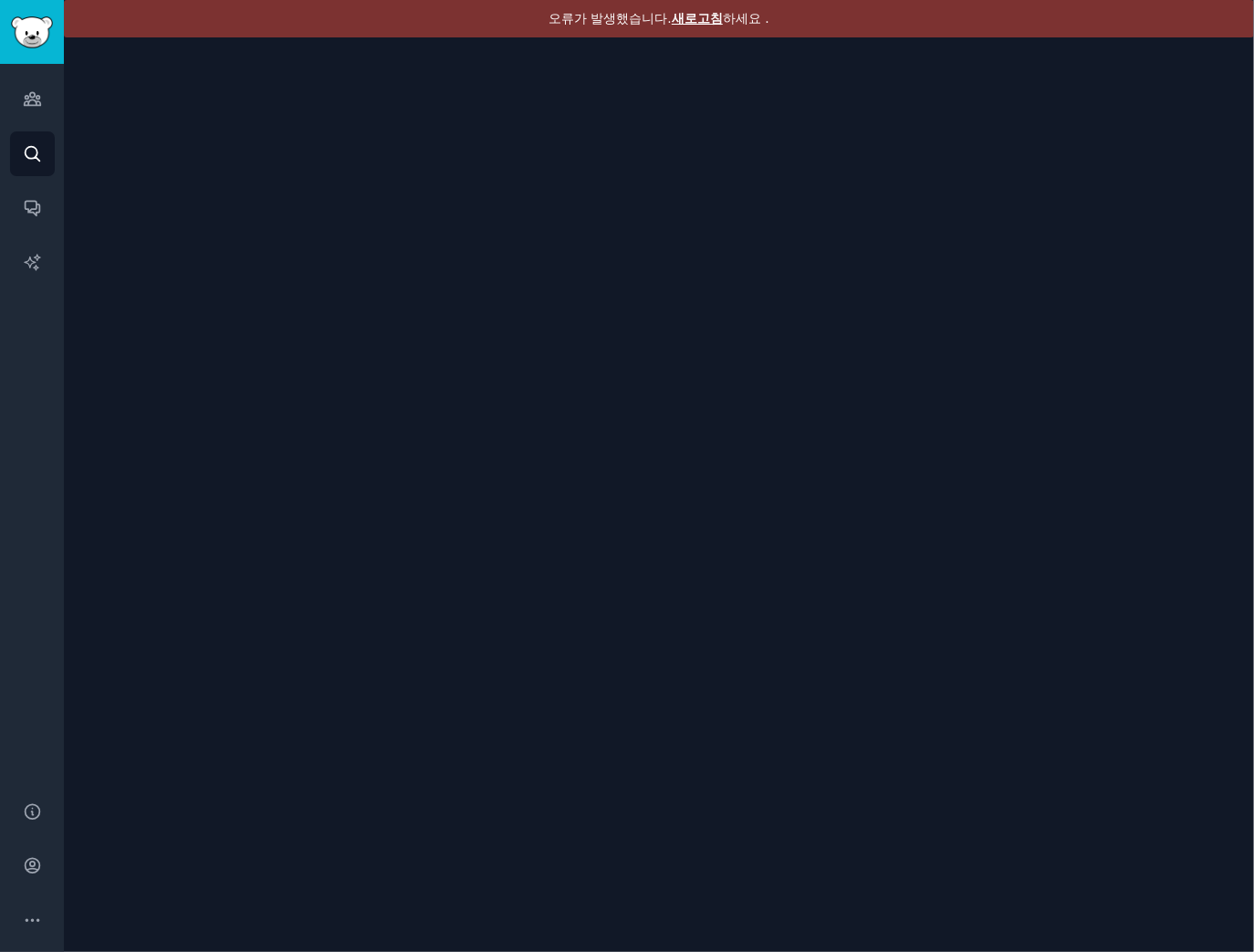
click at [696, 15] on font "새로고침" at bounding box center [697, 17] width 51 height 14
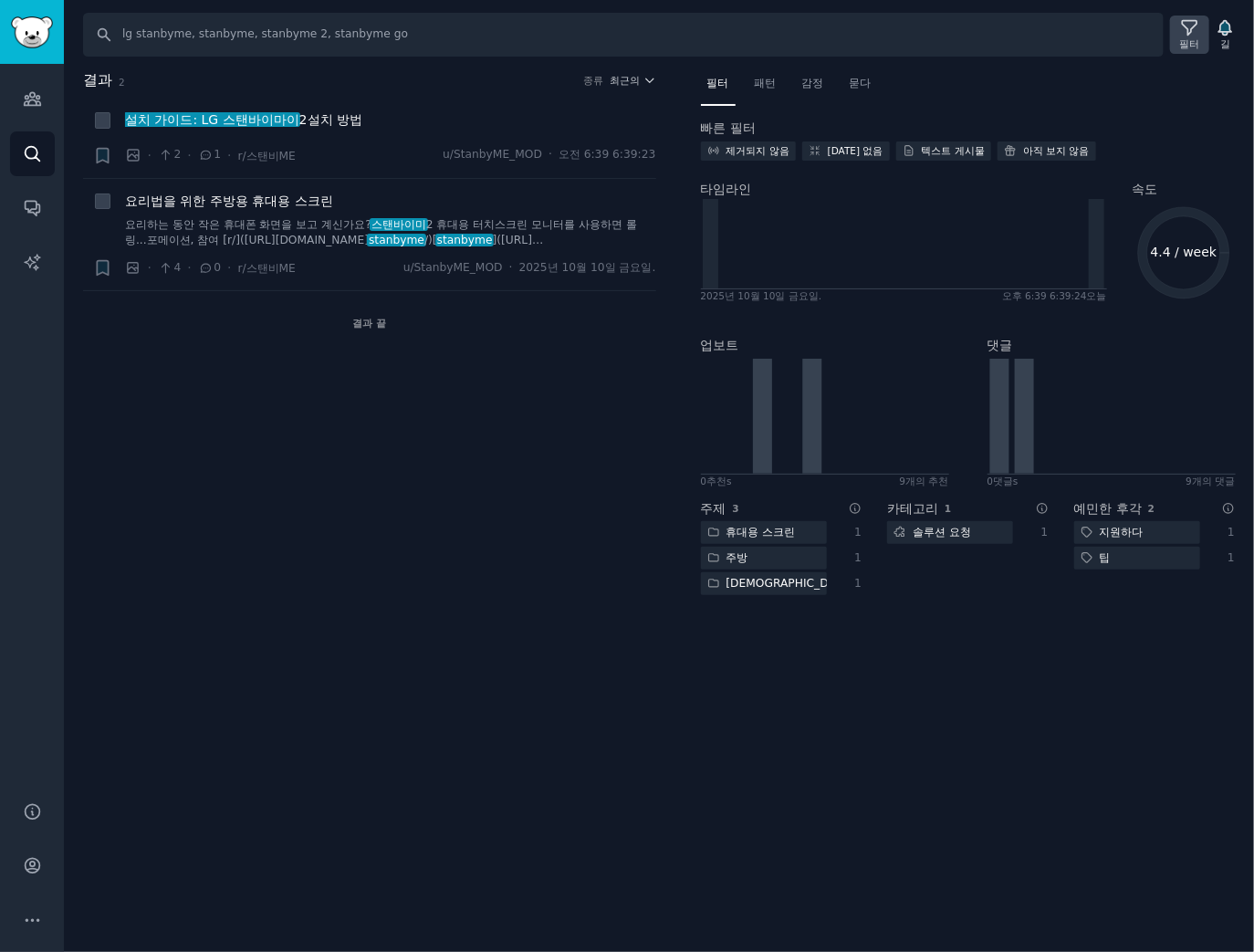
click at [1195, 34] on icon at bounding box center [1190, 28] width 19 height 19
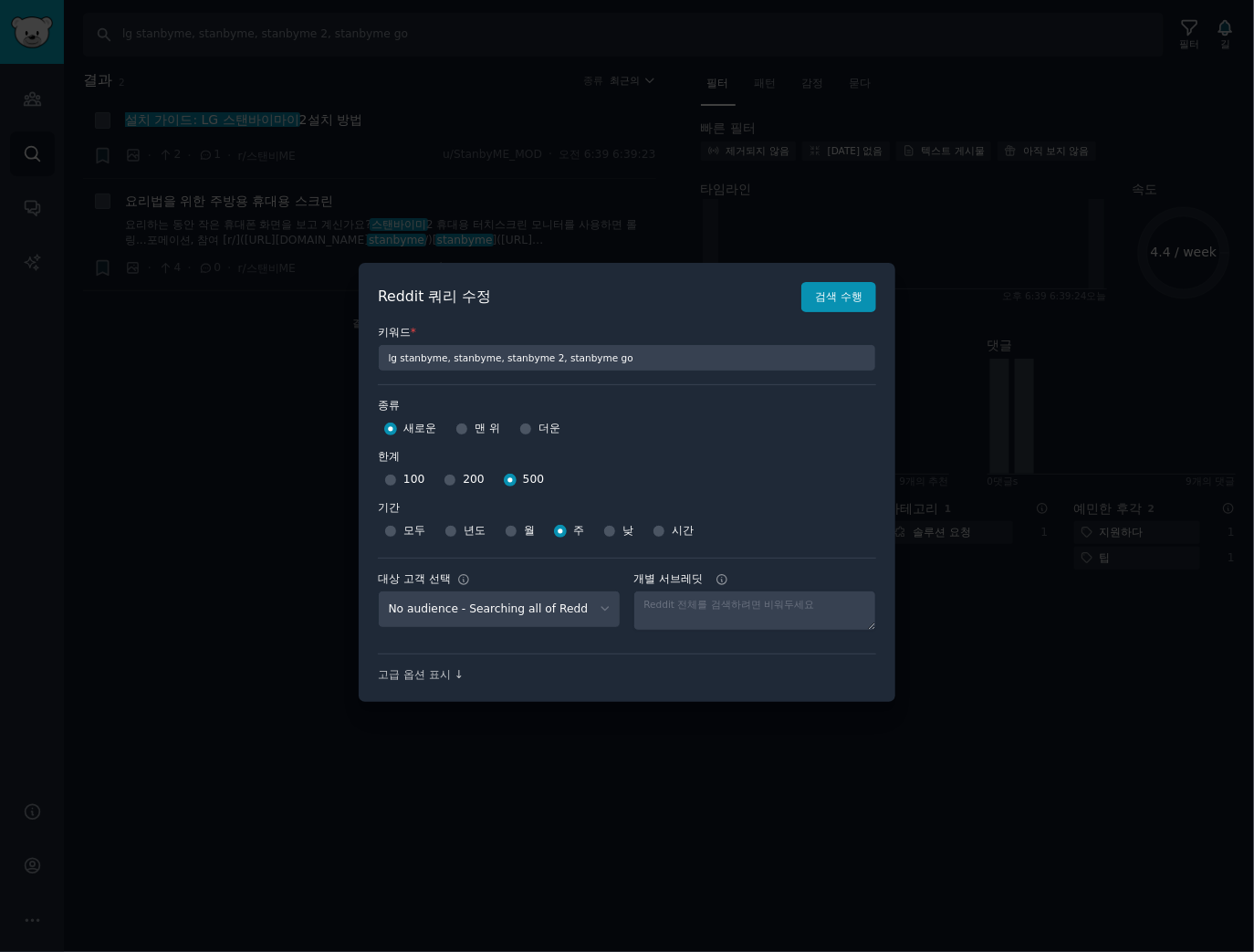
click at [497, 375] on div "키워드 * lg stanbyme, stanbyme, stanbyme 2, stanbyme go 종류 종류 새로운 맨 위 더운 한계 한계 100…" at bounding box center [627, 497] width 498 height 370
click at [534, 358] on input "lg stanbyme, stanbyme, stanbyme 2, stanbyme go" at bounding box center [627, 358] width 498 height 28
paste input "samsung the frame, ls03d, ls03fa, ls03fw, The frame tv"
type input "samsung the frame, ls03d, ls03fa, ls03fw, The frame tv"
click at [832, 301] on font "검색 수행" at bounding box center [839, 297] width 47 height 12
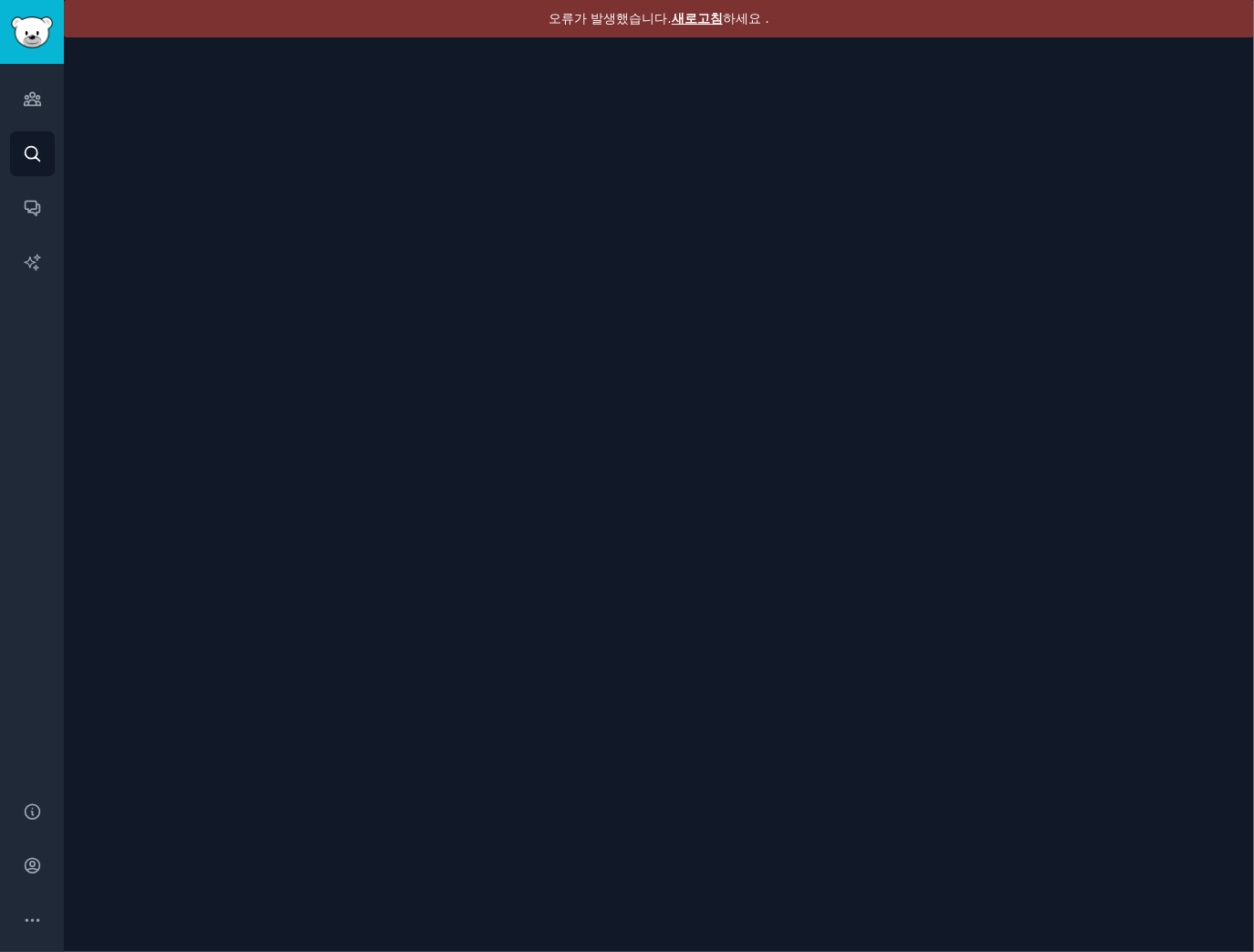
click at [691, 18] on div "오류가 발생했습니다. 새로고침 하세요 ." at bounding box center [659, 18] width 1191 height 37
click at [691, 17] on font "새로고침" at bounding box center [697, 17] width 51 height 14
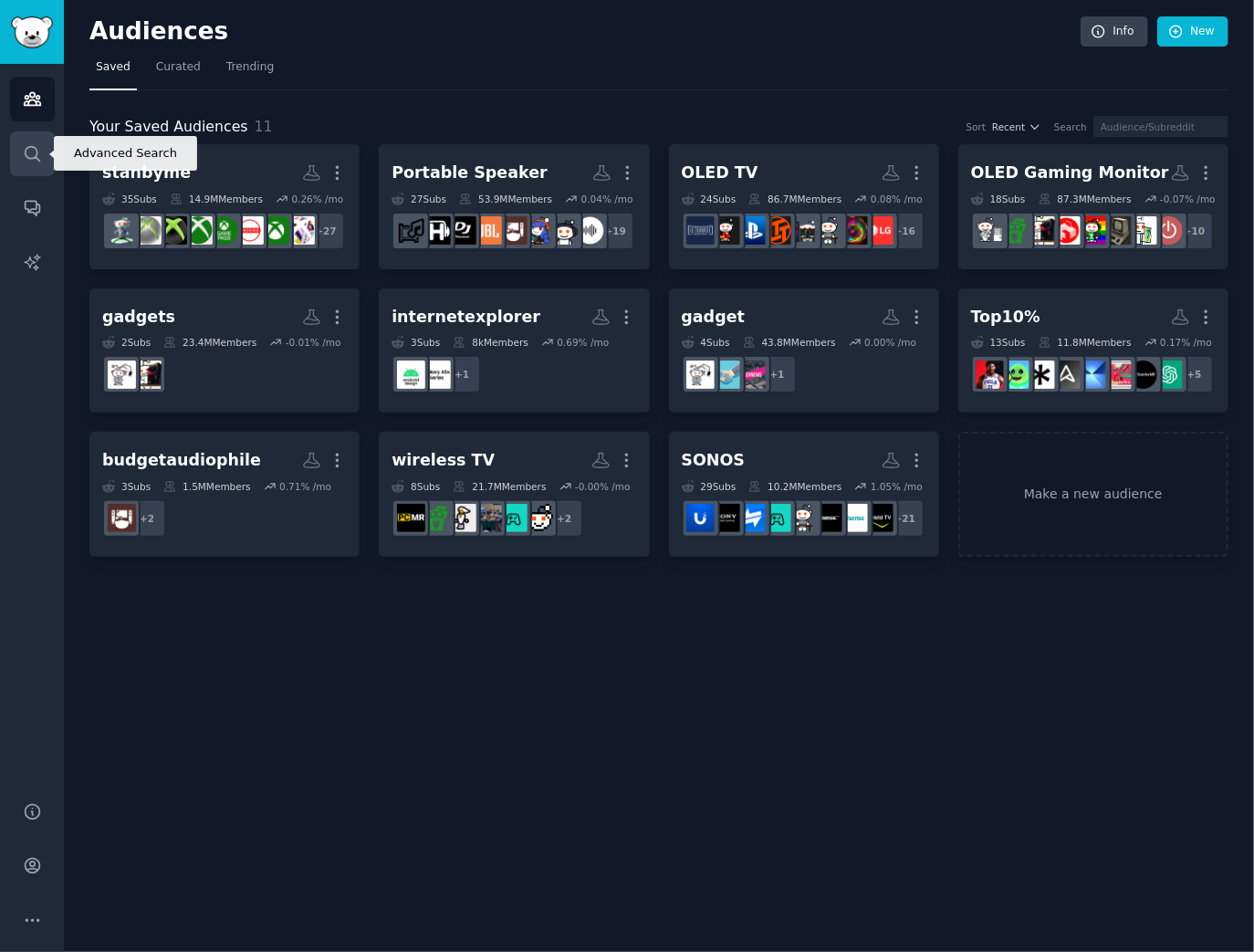
click at [21, 144] on link "Search" at bounding box center [32, 154] width 45 height 45
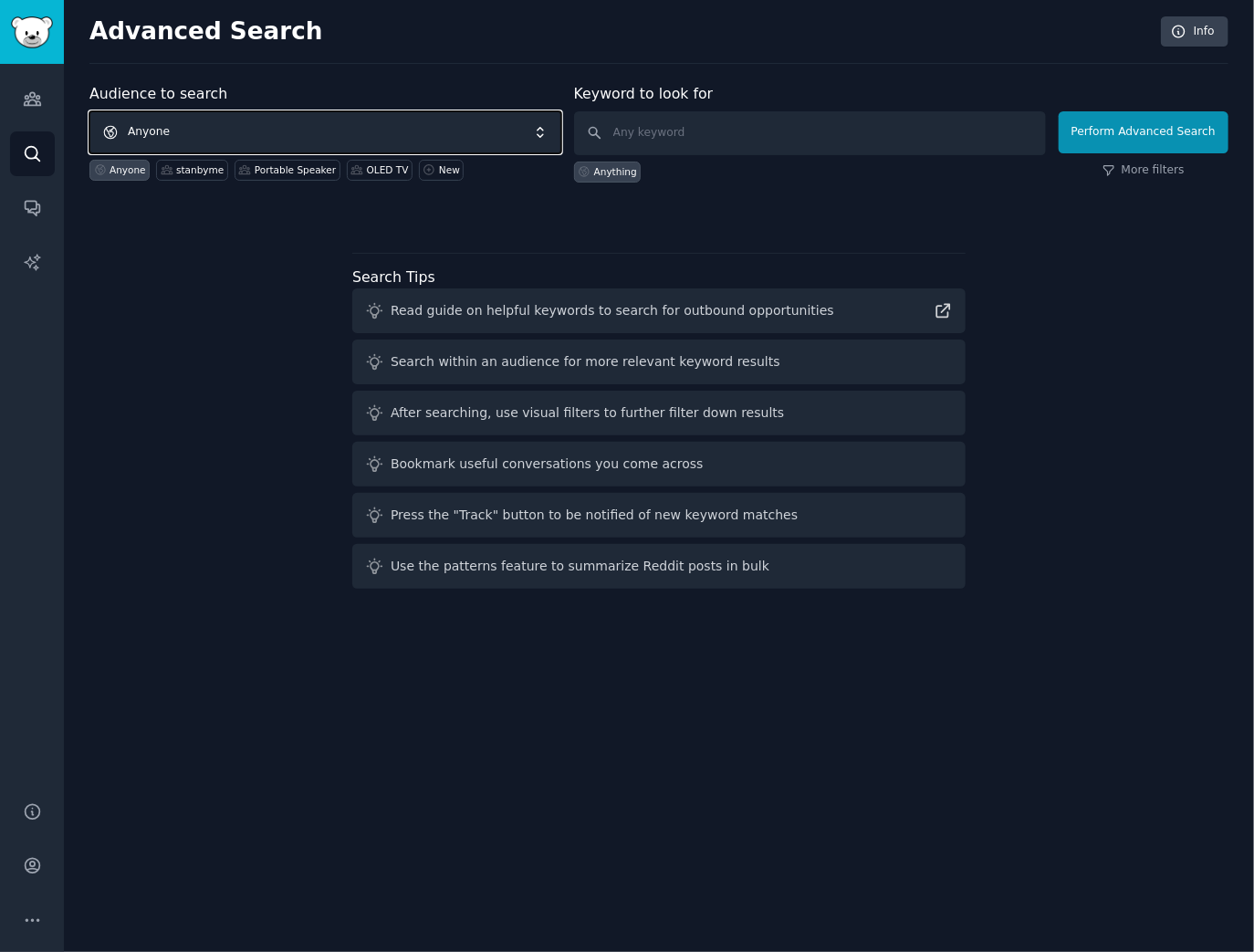
click at [304, 133] on span "Anyone" at bounding box center [325, 132] width 472 height 42
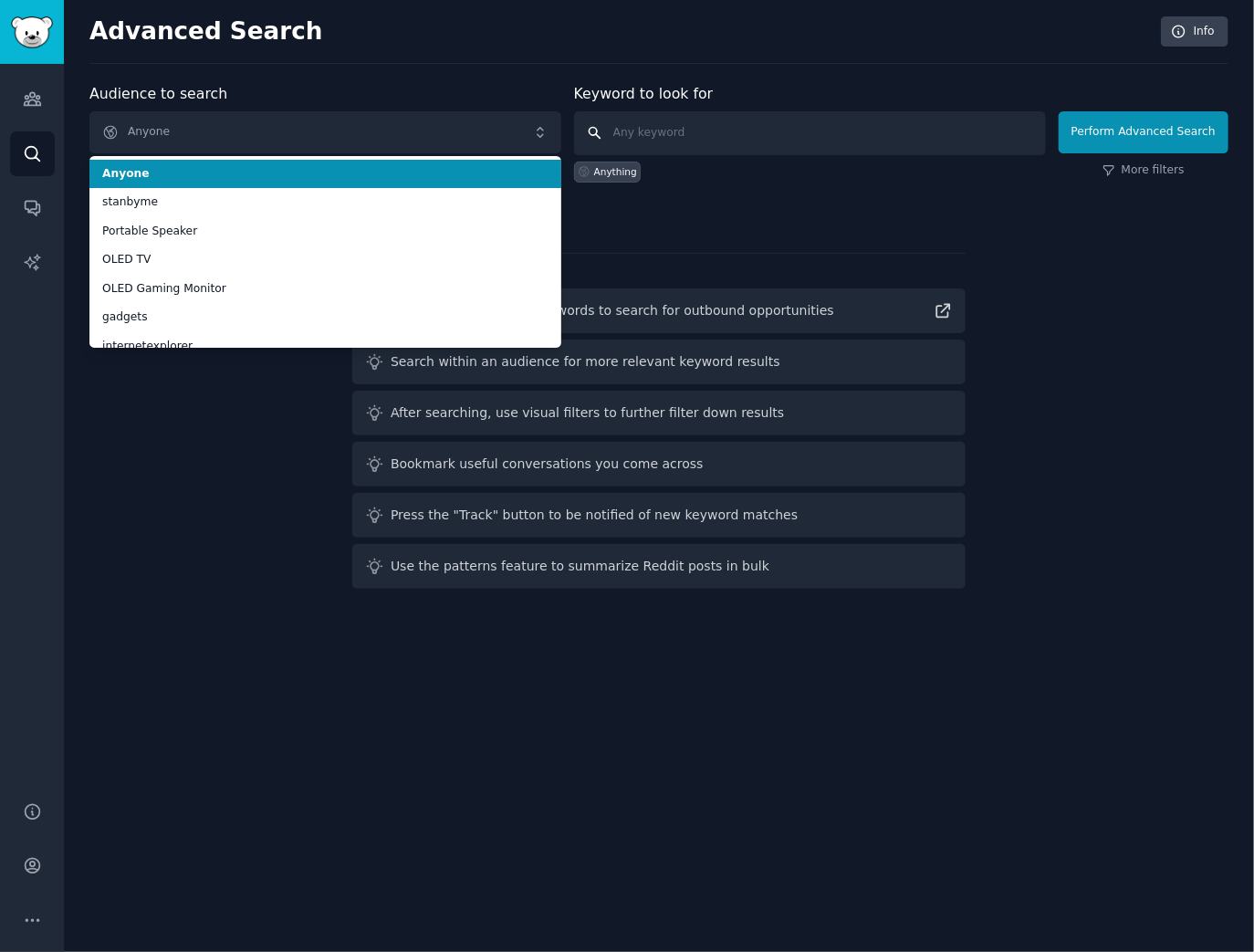
click at [684, 131] on input "text" at bounding box center [810, 133] width 472 height 44
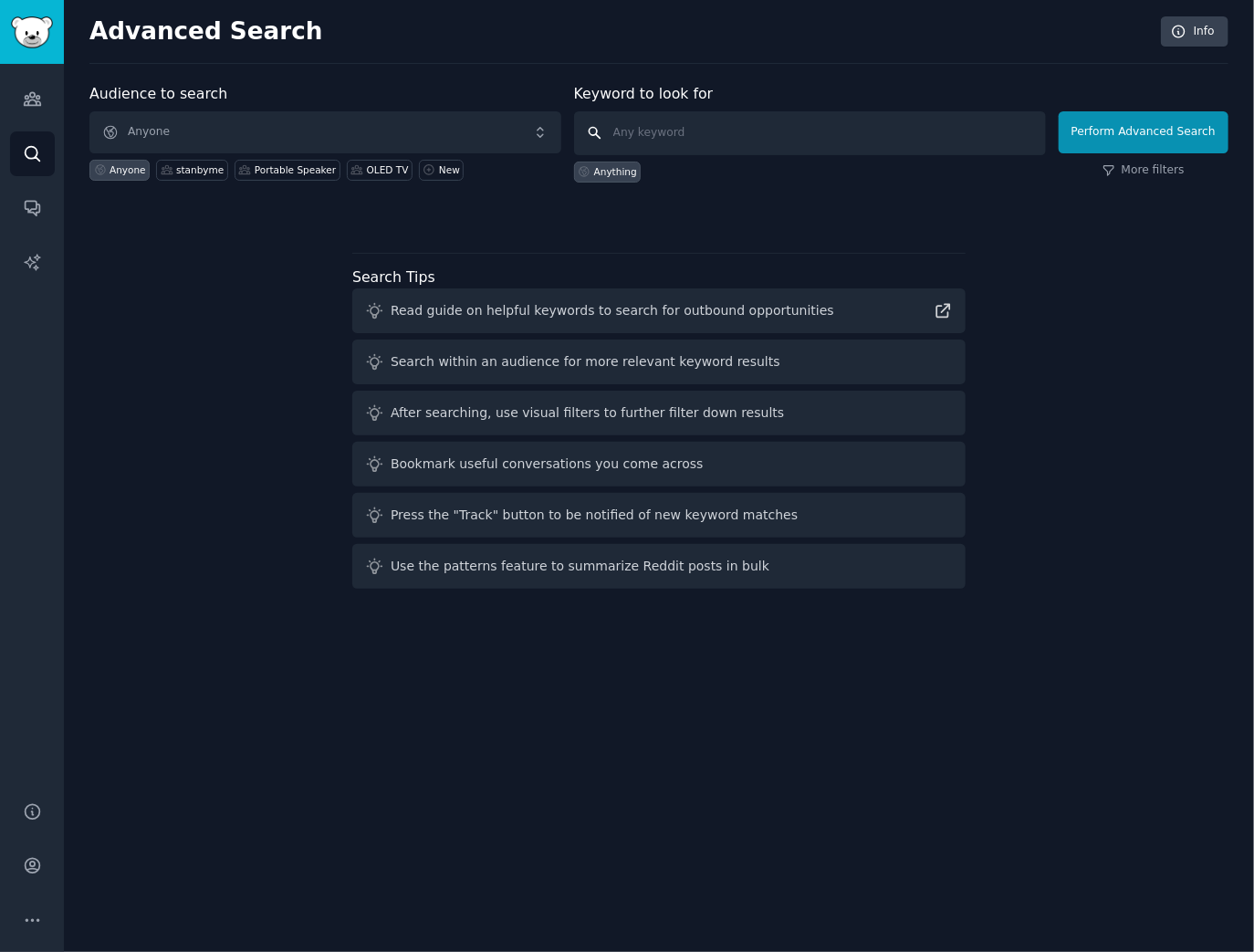
paste input "lg oled tv, lg oled evo, g5, g4, c5, c4, c3, c2, c1, b5, b4, b3, m5, oled t, si…"
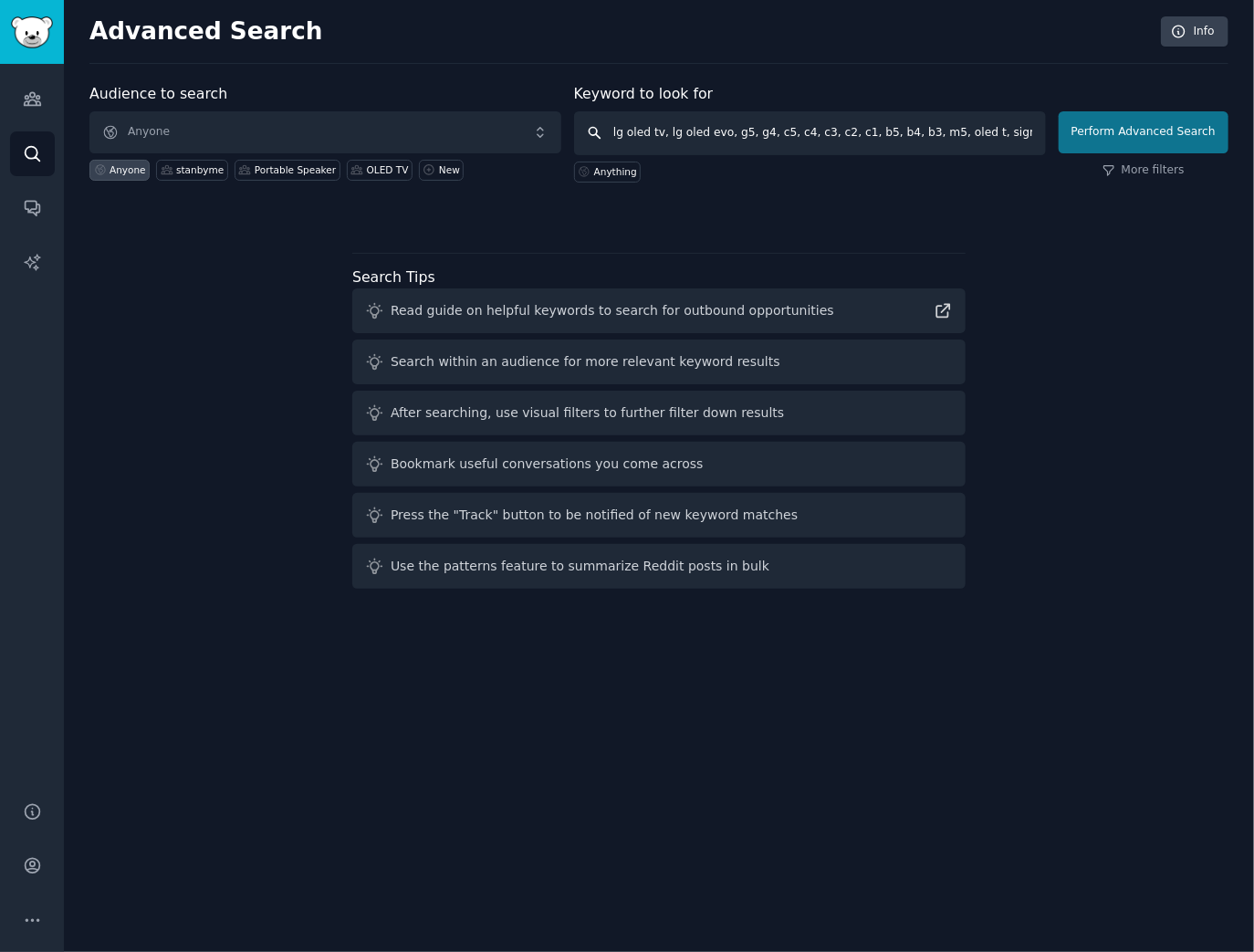
scroll to position [0, 3]
type input "lg oled tv, lg oled evo, g5, g4, c5, c4, c3, c2, c1, b5, b4, b3, m5, oled t, si…"
click at [1133, 133] on button "Perform Advanced Search" at bounding box center [1144, 132] width 170 height 42
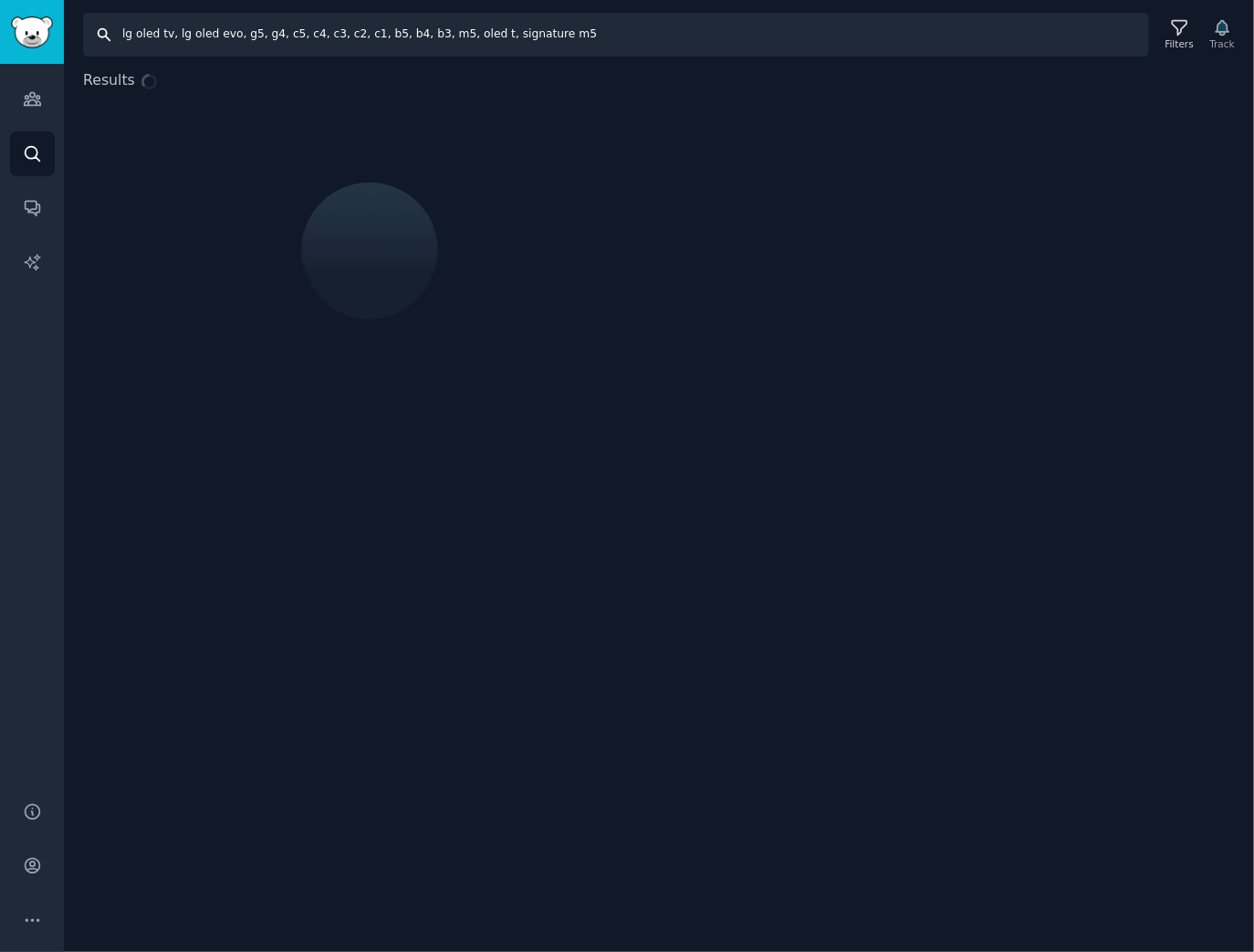
click at [259, 26] on input "lg oled tv, lg oled evo, g5, g4, c5, c4, c3, c2, c1, b5, b4, b3, m5, oled t, si…" at bounding box center [616, 35] width 1066 height 44
click at [251, 58] on div "Search lg oled tv, lg oled evo, g5, g4, c5, c4, c3, c2, c1, b5, b4, b3, m5, ole…" at bounding box center [659, 476] width 1191 height 952
click at [285, 46] on input "lg oled tv, lg oled evo, g5, g4, c5, c4, c3, c2, c1, b5, b4, b3, m5, oled t, si…" at bounding box center [616, 35] width 1066 height 44
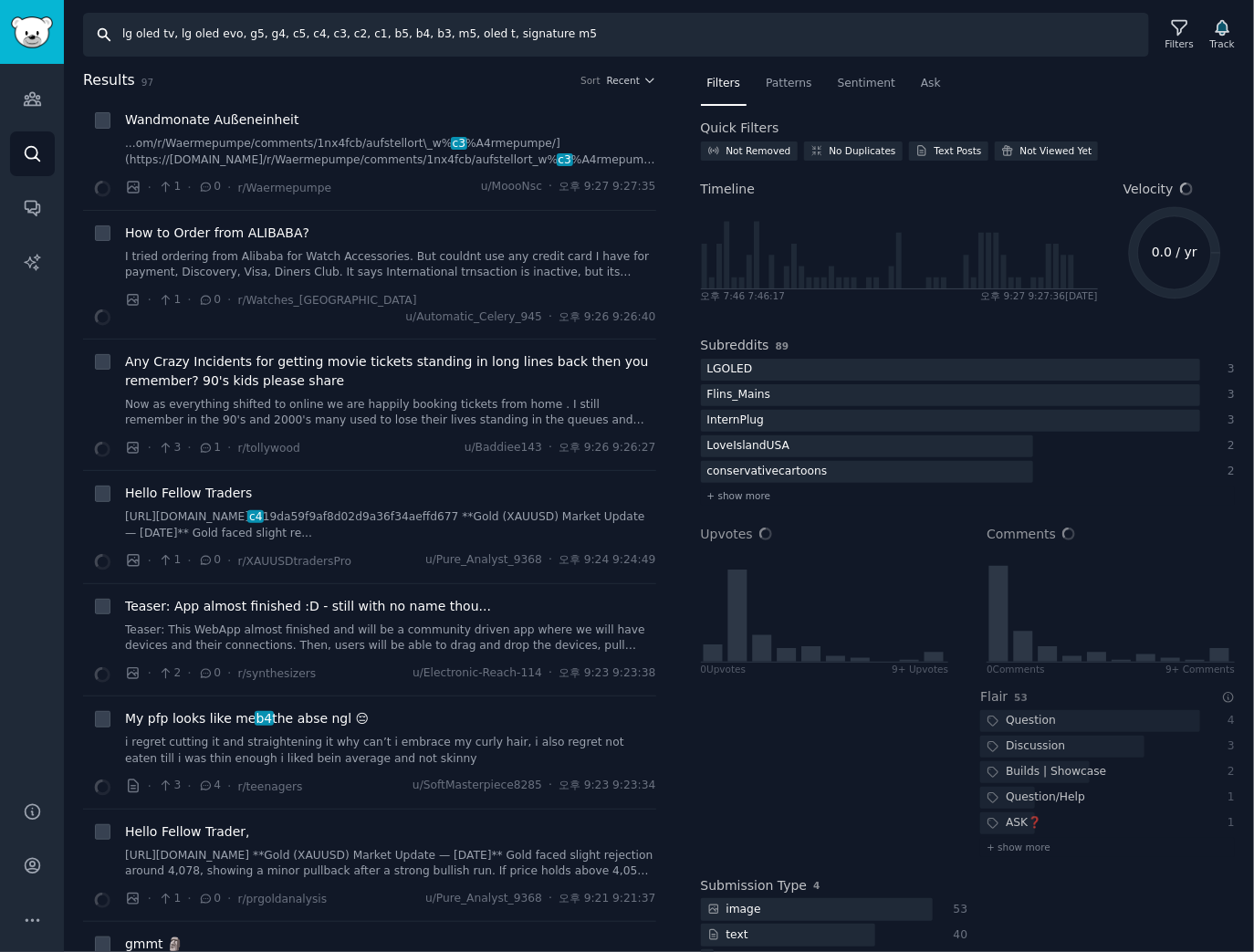
click at [299, 36] on input "lg oled tv, lg oled evo, g5, g4, c5, c4, c3, c2, c1, b5, b4, b3, m5, oled t, si…" at bounding box center [616, 35] width 1066 height 44
click at [261, 37] on input "lg oled tv, lg oled evo, g5, g4, c5, c4, c3, c2, c1, b5, b4, b3, m5, oled t, si…" at bounding box center [616, 35] width 1066 height 44
drag, startPoint x: 278, startPoint y: 36, endPoint x: 830, endPoint y: 36, distance: 552.0
click at [830, 36] on input "lg oled tv, lg oled evo, g5, c5, c4, c3, c2, c1, b5, b4, b3, m5, oled t, signat…" at bounding box center [616, 35] width 1066 height 44
click at [1074, 36] on input "lg oled tv, lg oled evo, g5, c5," at bounding box center [616, 35] width 1066 height 44
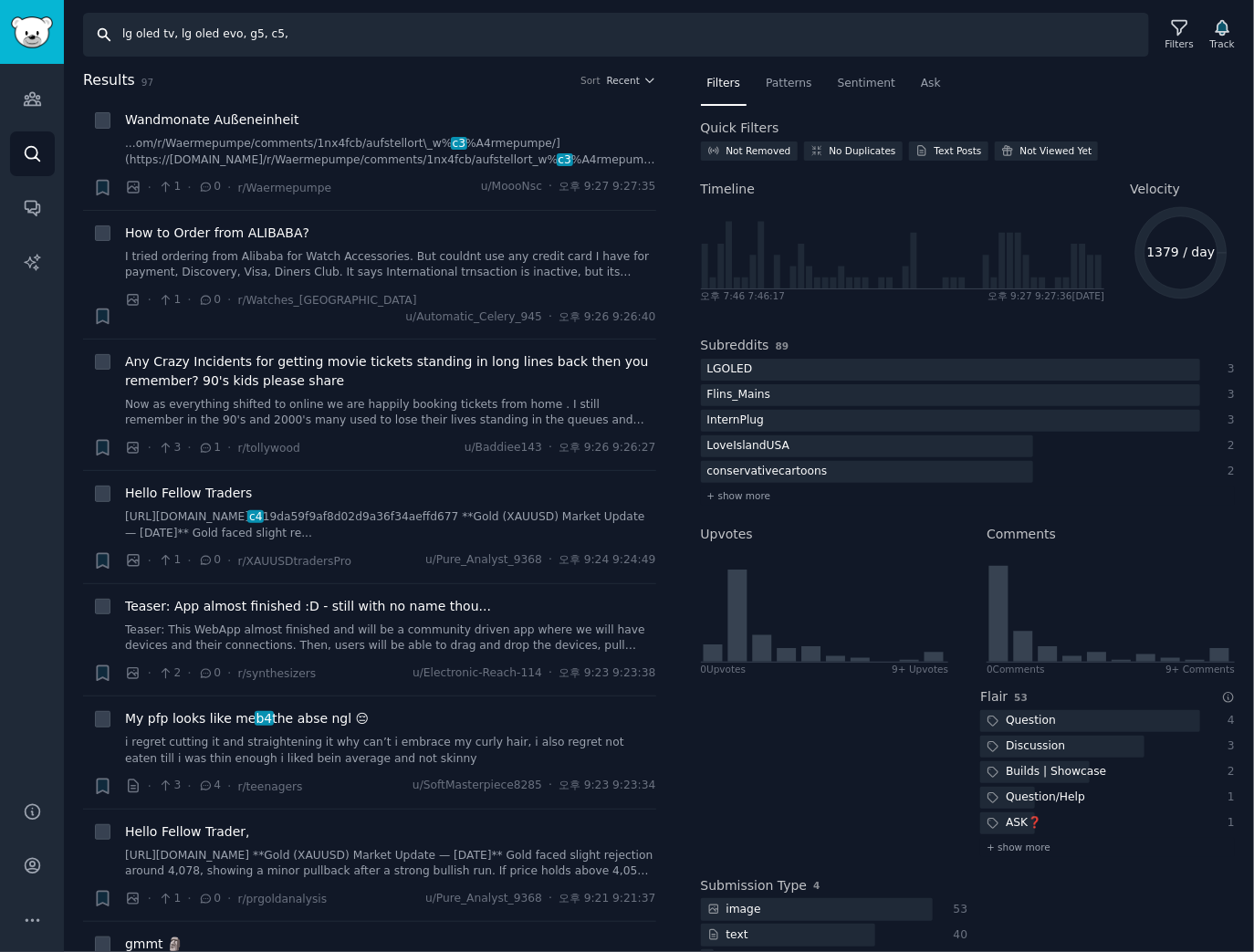
type input "lg oled tv, lg oled evo, g5, c5,"
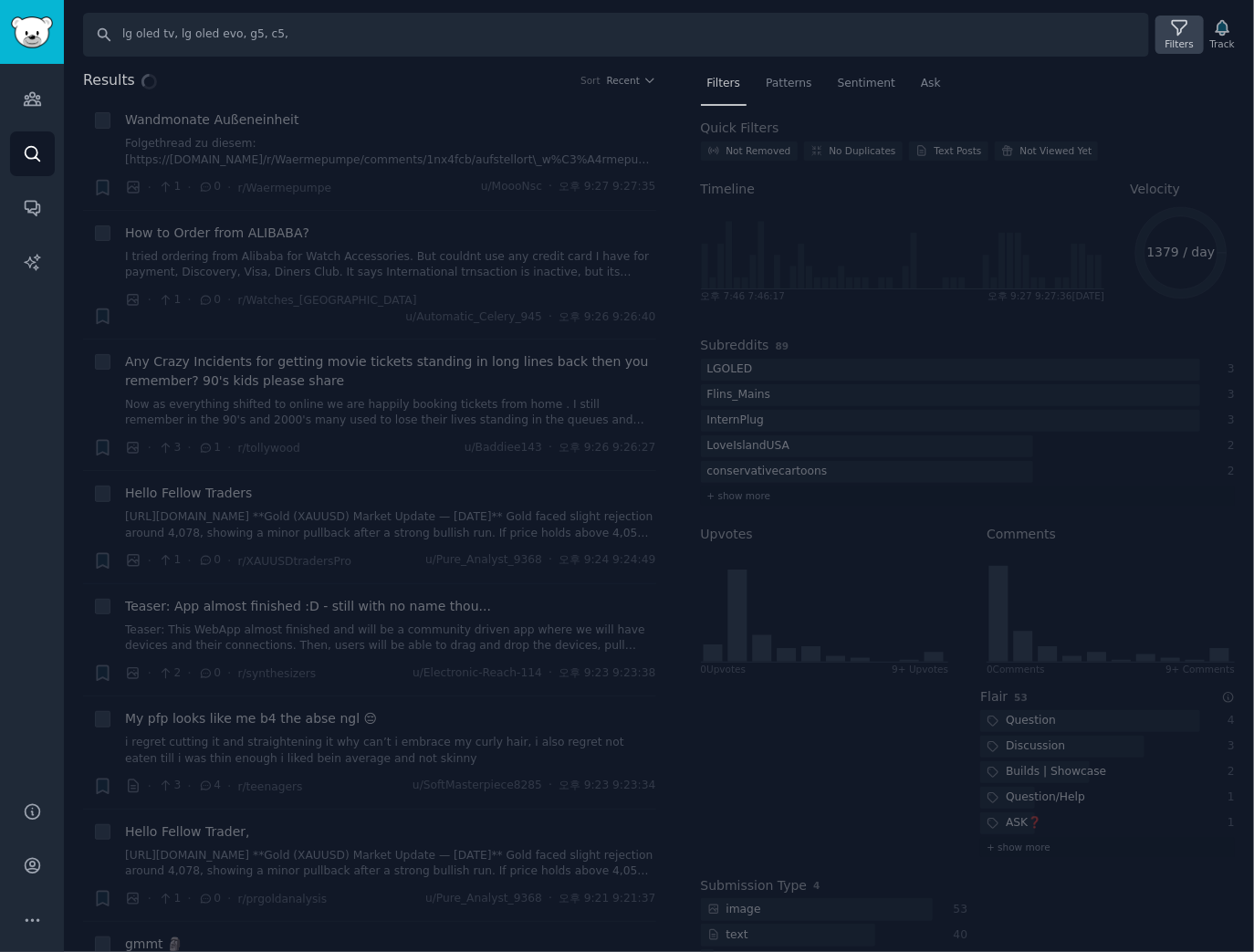
click at [1176, 34] on icon at bounding box center [1180, 28] width 19 height 19
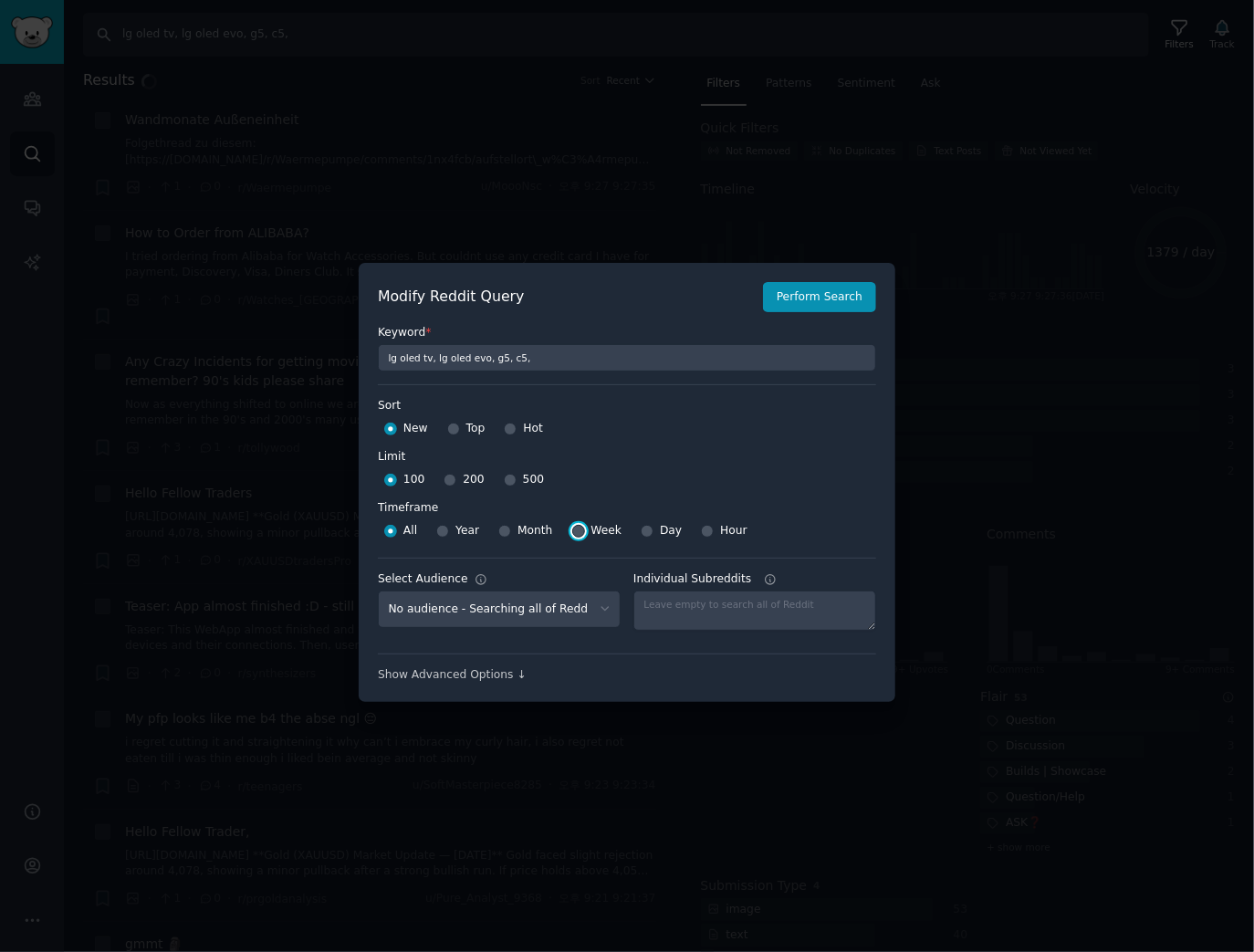
click at [572, 530] on input "Week" at bounding box center [578, 531] width 12 height 12
radio input "true"
click at [523, 478] on span "500" at bounding box center [533, 480] width 21 height 16
click at [516, 478] on input "500" at bounding box center [509, 480] width 12 height 12
radio input "true"
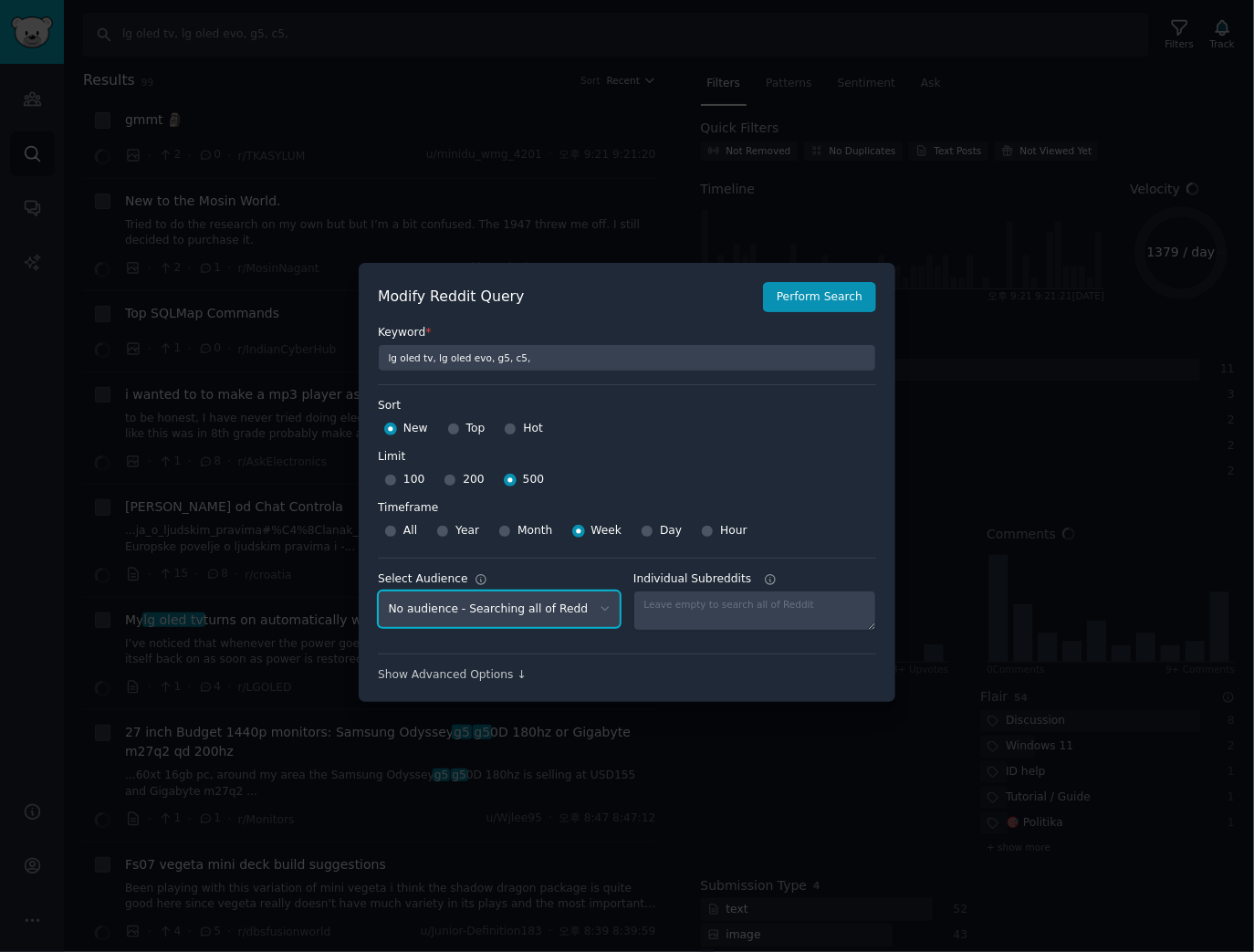
click at [475, 607] on select "No audience - Searching all of Reddit gadgets - 2 Subreddits stanbyme - 35 Subr…" at bounding box center [499, 608] width 243 height 37
select select "c7830b3eec"
click at [378, 590] on select "No audience - Searching all of Reddit gadgets - 2 Subreddits stanbyme - 35 Subr…" at bounding box center [499, 608] width 243 height 37
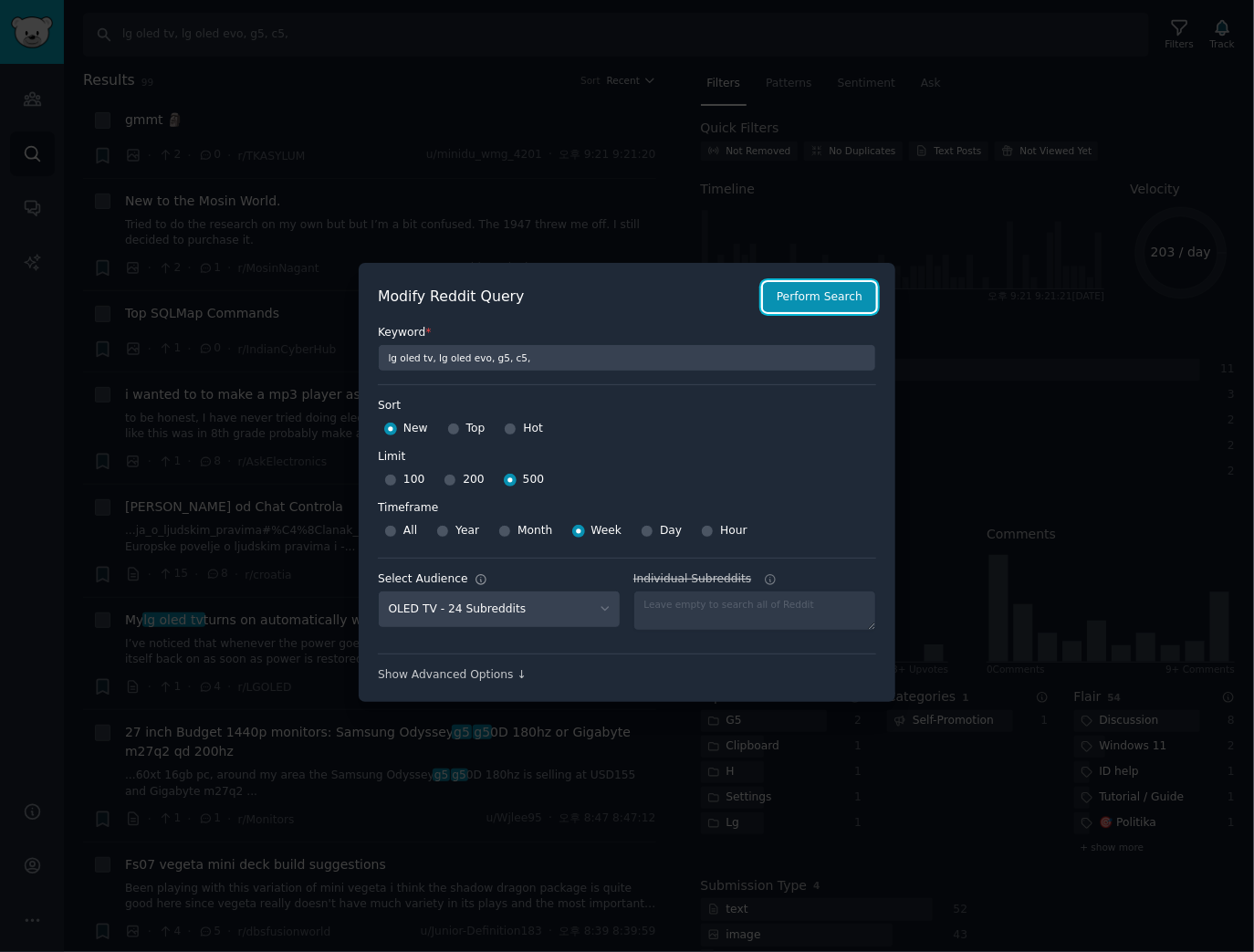
click at [847, 296] on button "Perform Search" at bounding box center [819, 298] width 113 height 31
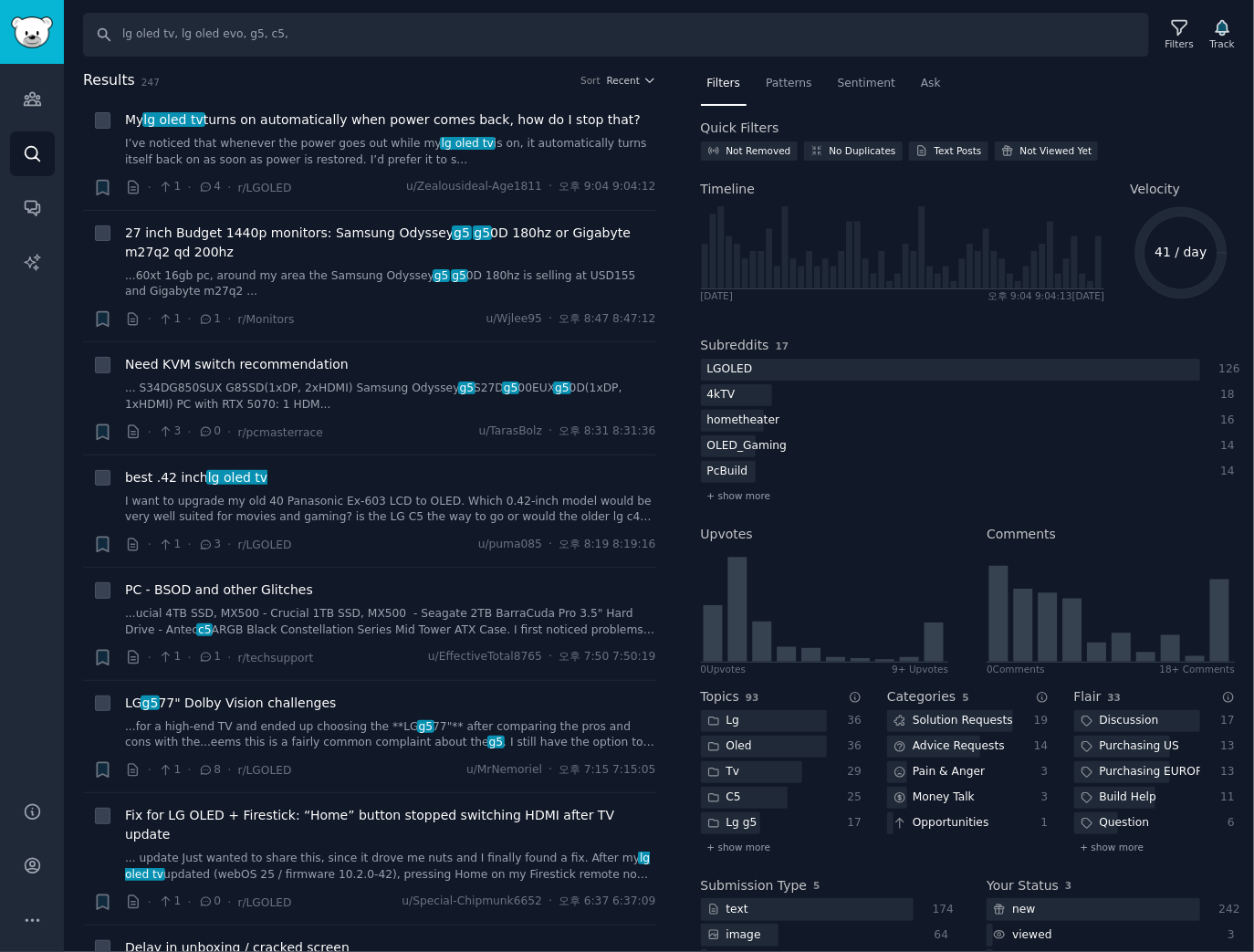
click at [635, 70] on h2 "Results 247 Sort Recent" at bounding box center [369, 81] width 573 height 23
click at [632, 74] on span "Recent" at bounding box center [624, 80] width 33 height 12
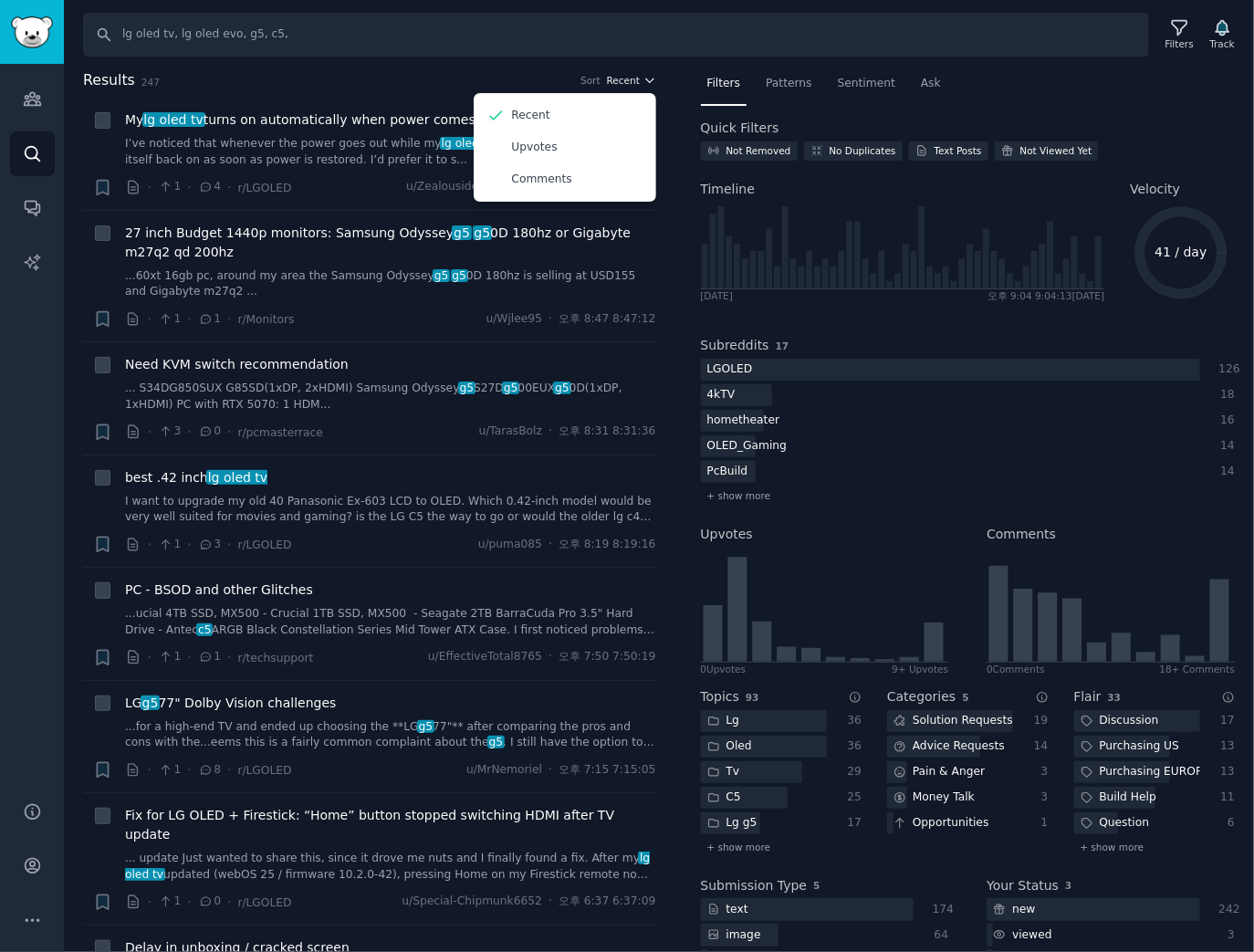
click at [635, 78] on button "Recent" at bounding box center [631, 80] width 49 height 12
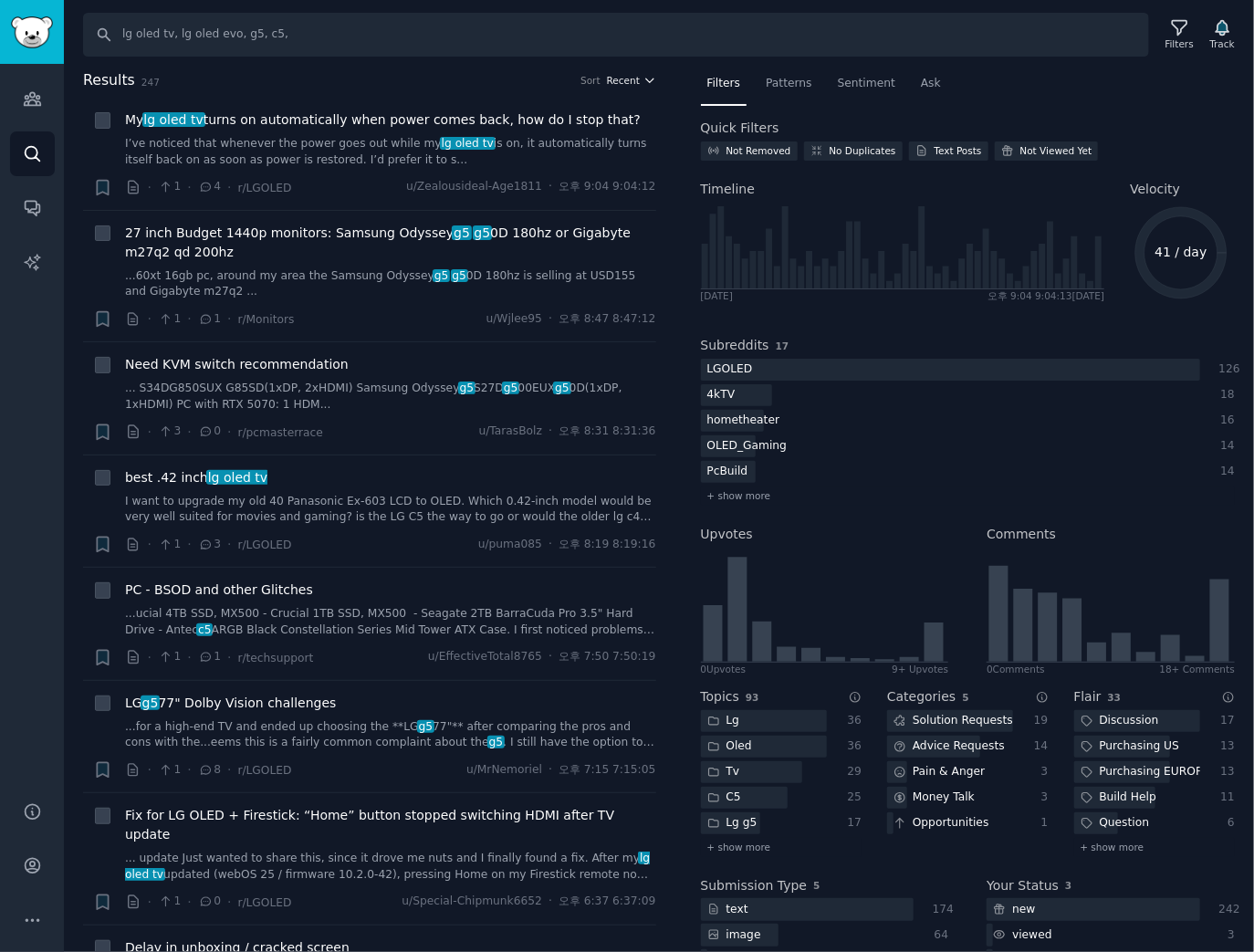
click at [638, 72] on h2 "Results 247 Sort Recent" at bounding box center [369, 81] width 573 height 23
click at [611, 83] on span "Recent" at bounding box center [624, 80] width 33 height 12
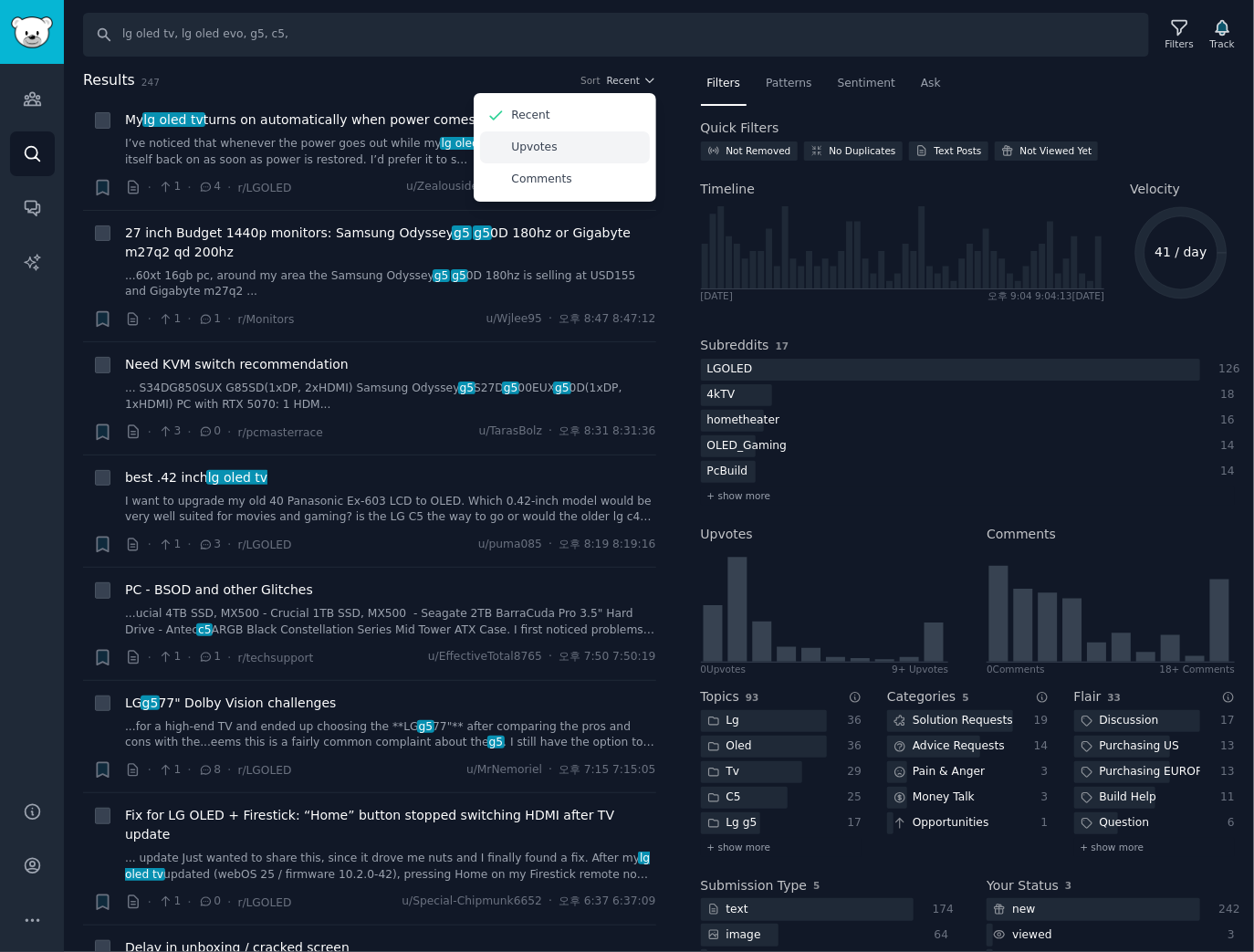
click at [563, 149] on div "Upvotes" at bounding box center [564, 147] width 170 height 32
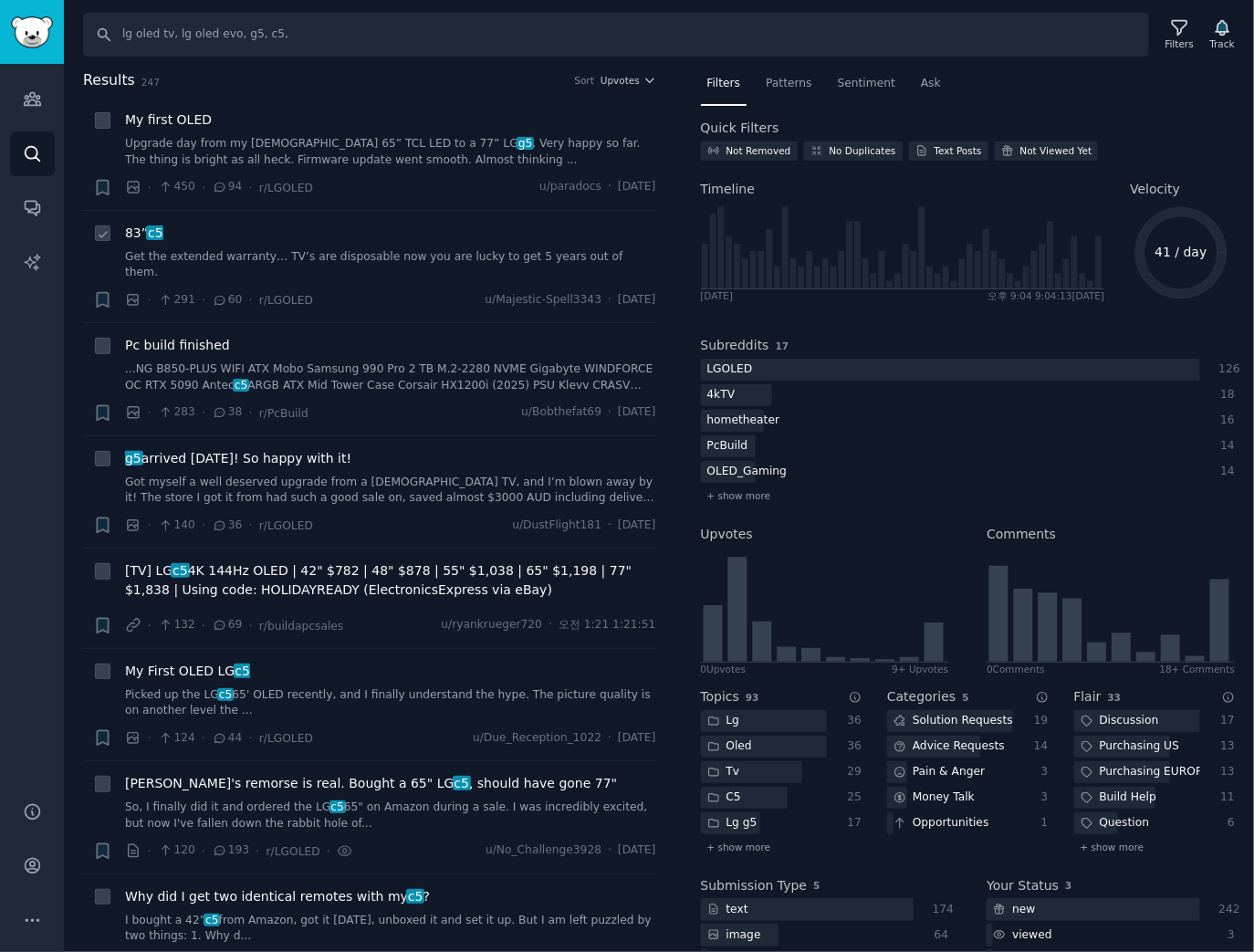
click at [154, 233] on span "c5" at bounding box center [154, 232] width 18 height 14
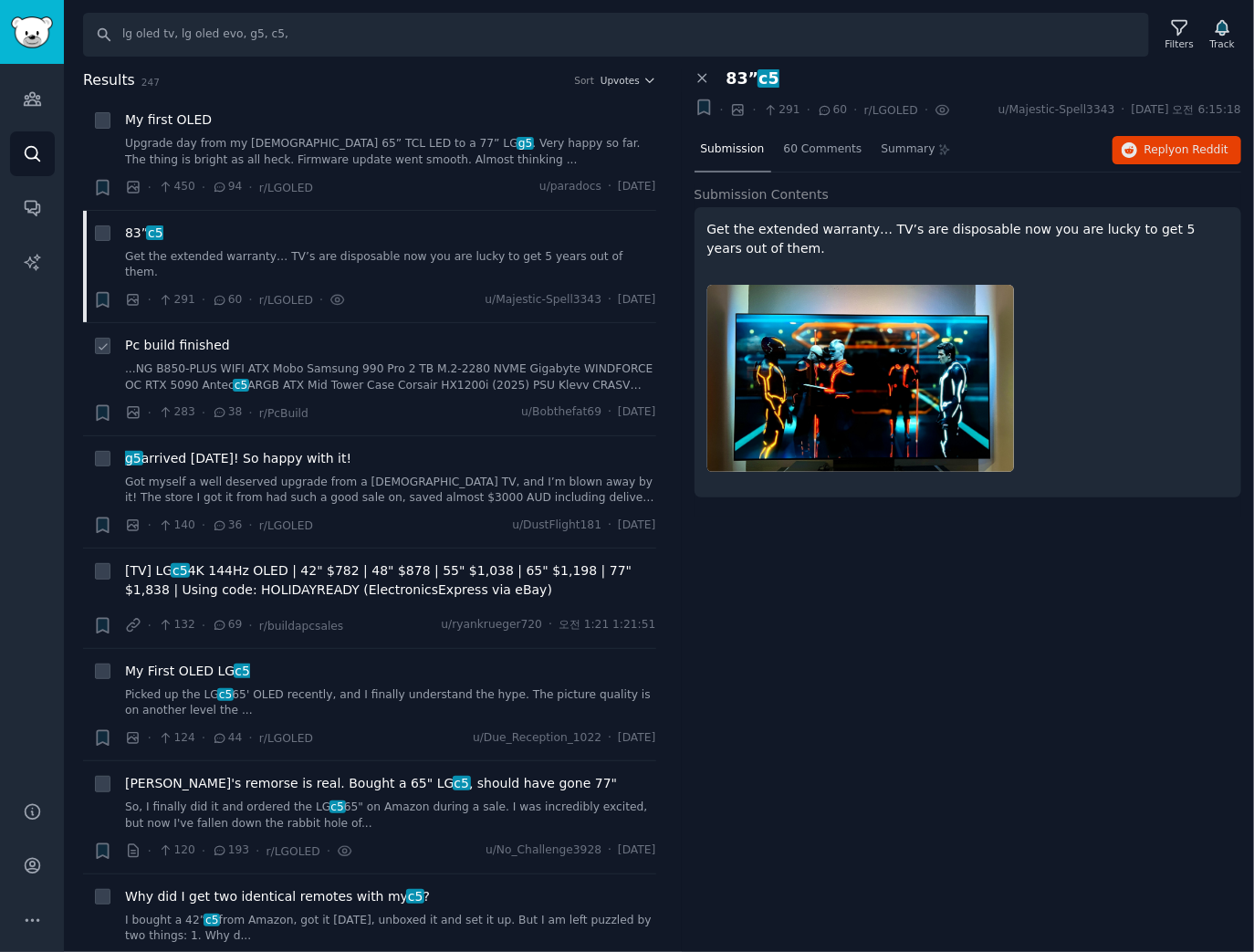
click at [184, 336] on span "Pc build finished" at bounding box center [177, 345] width 105 height 19
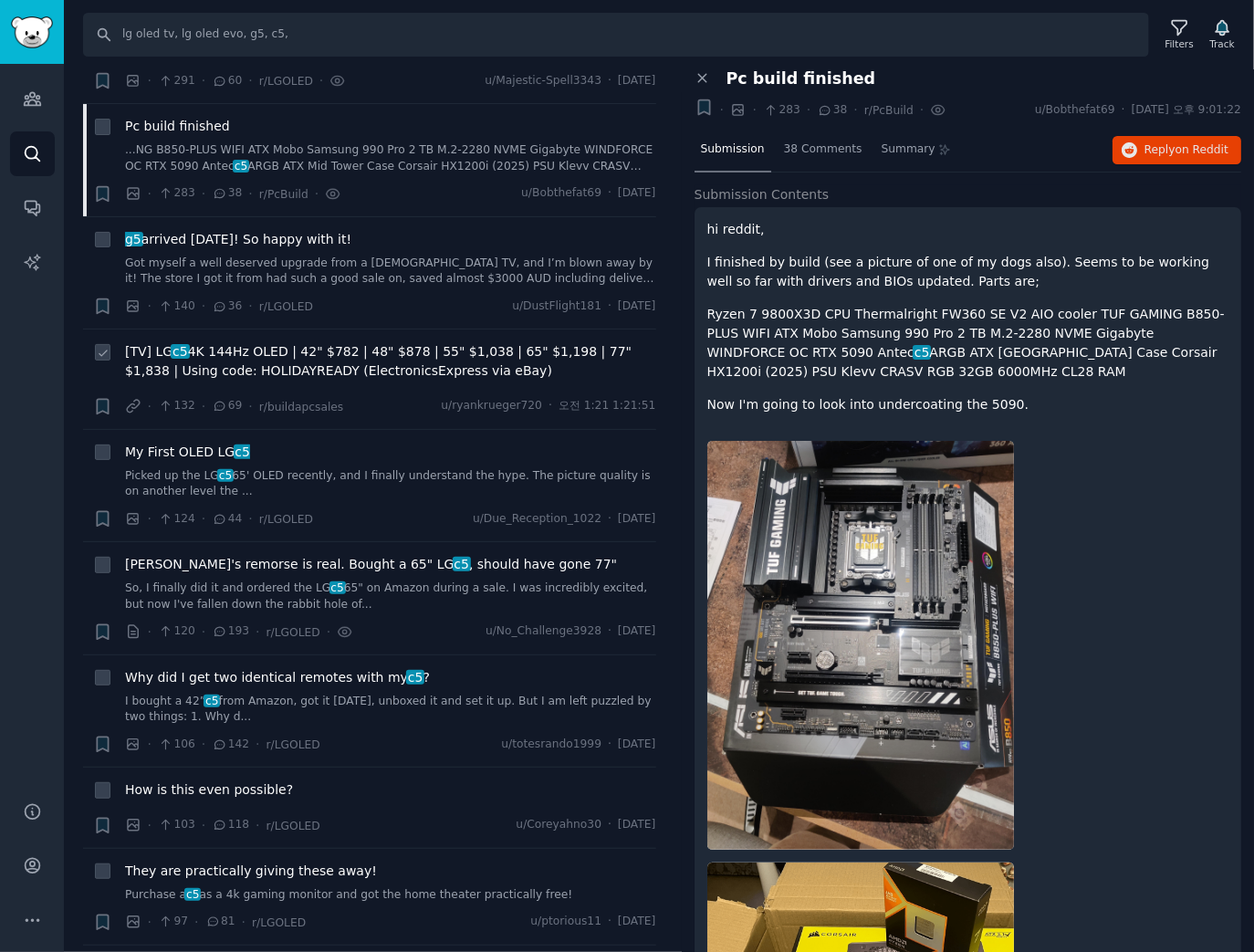
scroll to position [292, 0]
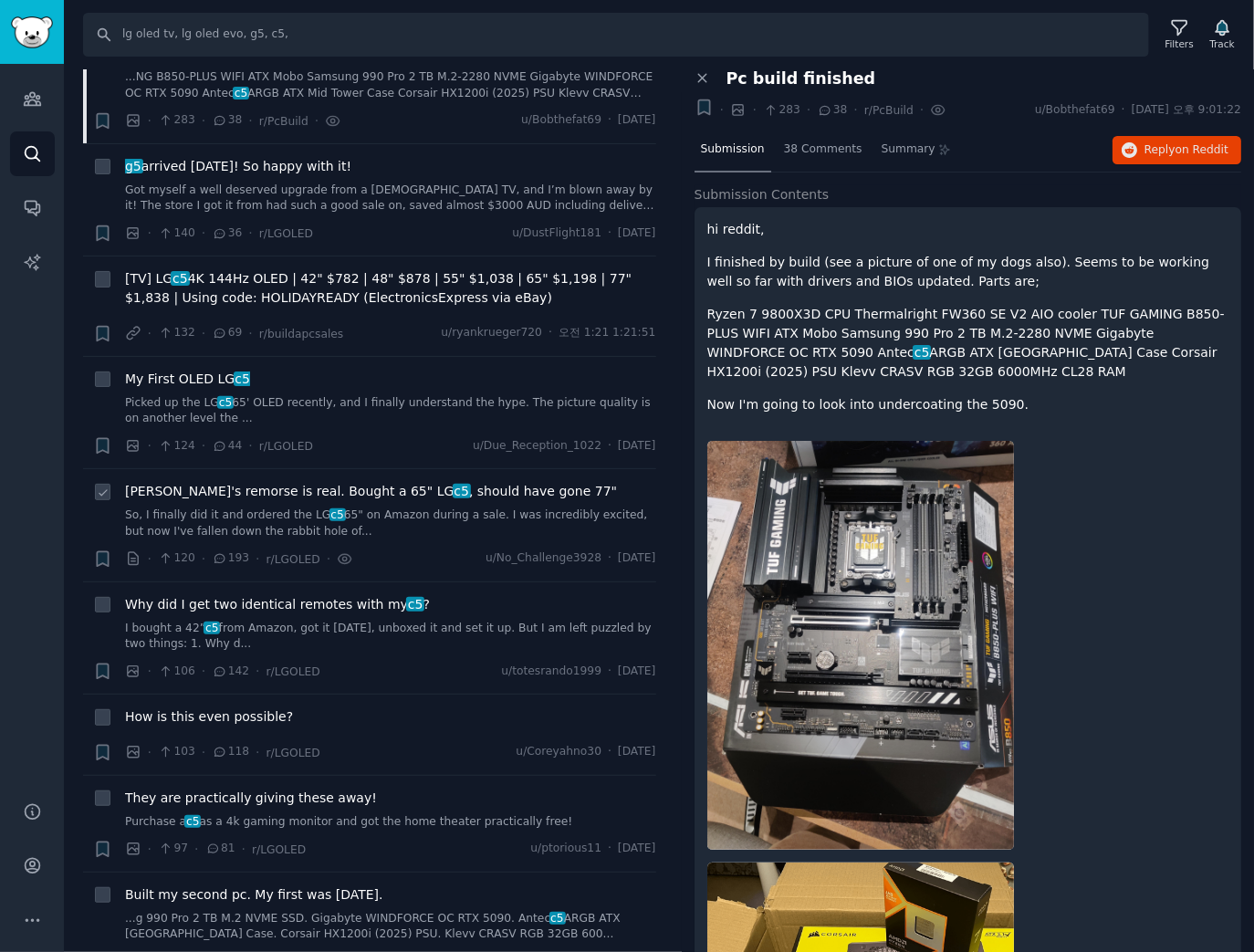
click at [248, 482] on span "Buyer's remorse is real. Bought a 65" LG c5 , should have gone 77"" at bounding box center [370, 491] width 492 height 19
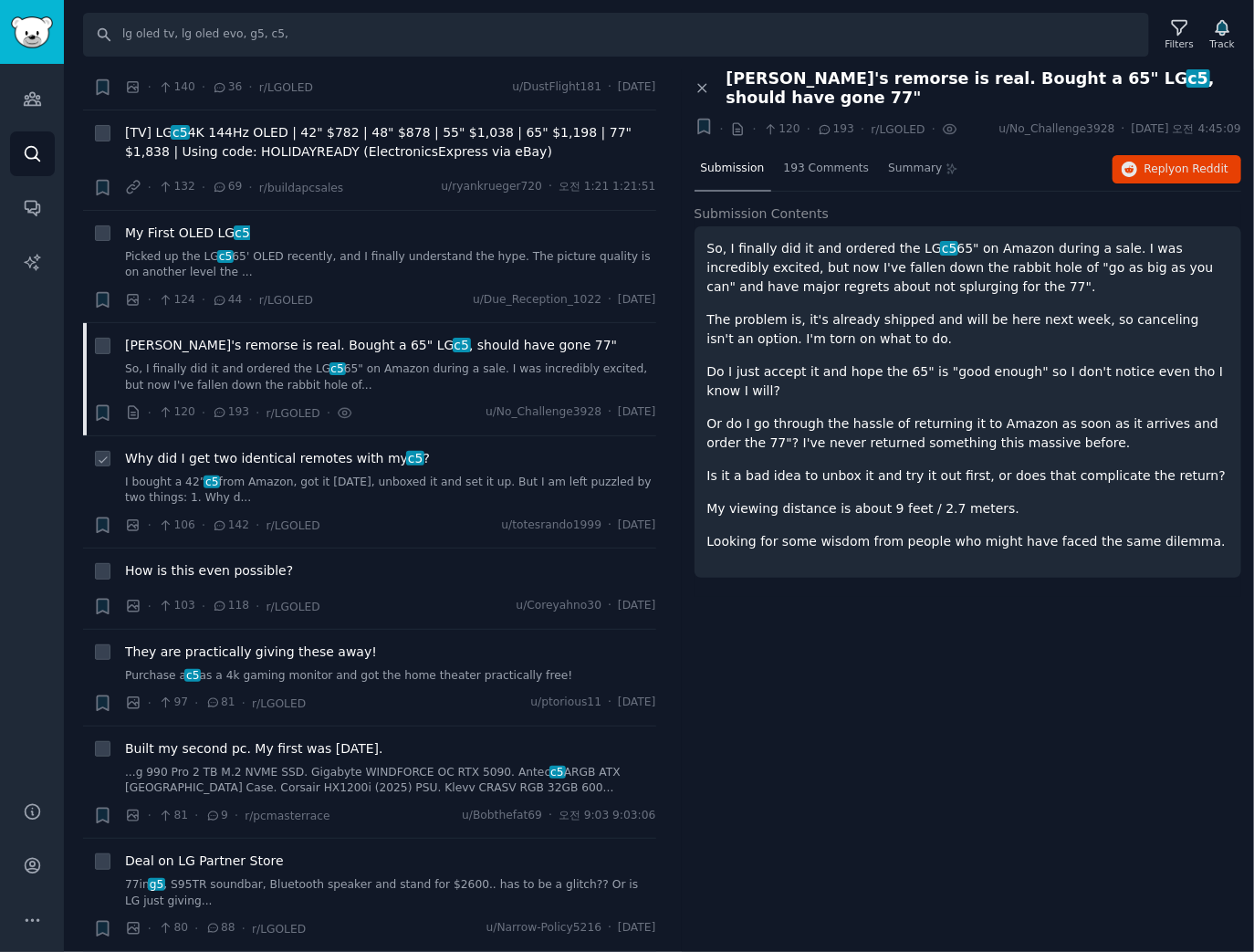
scroll to position [512, 0]
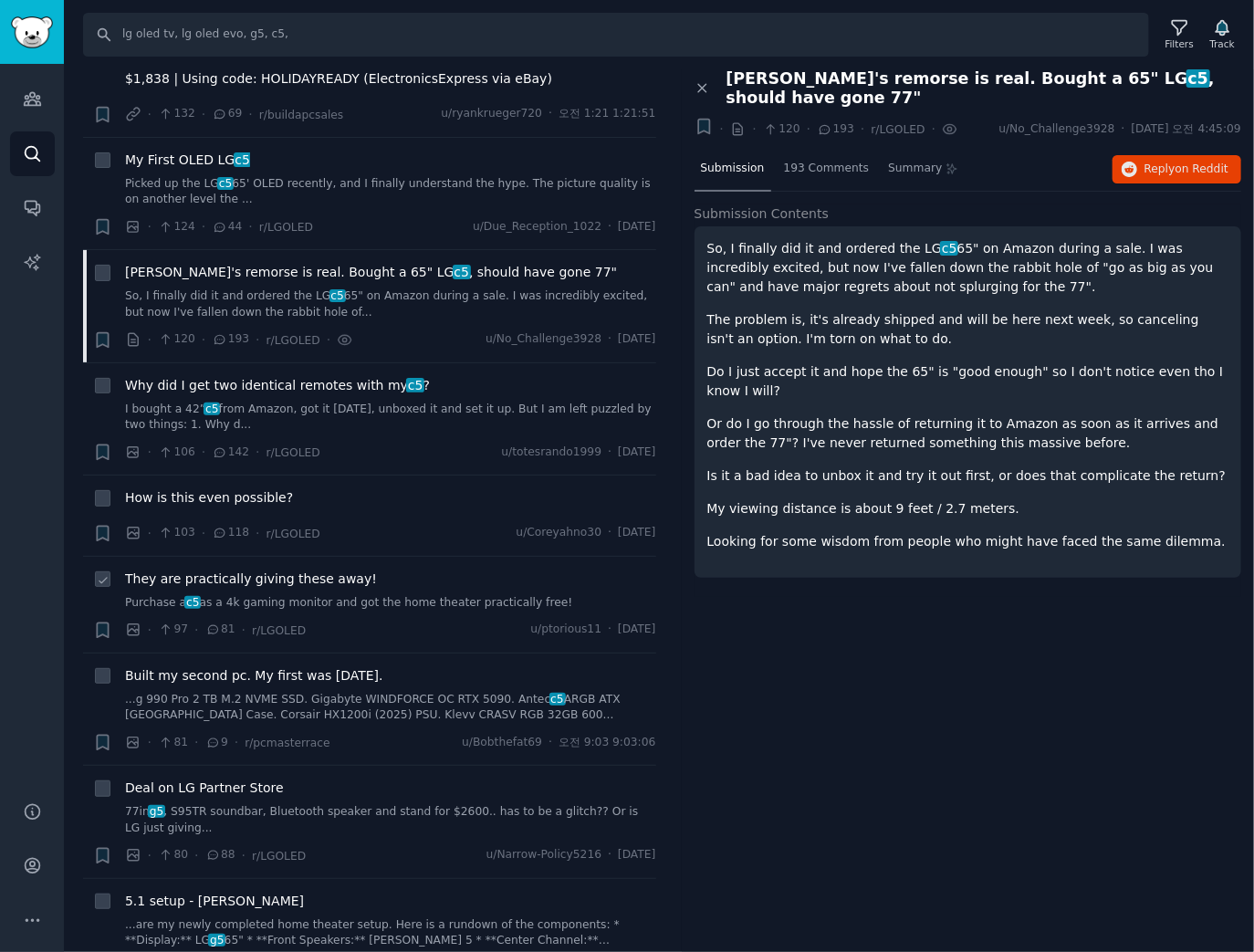
click at [346, 570] on span "They are practically giving these away!" at bounding box center [250, 580] width 252 height 19
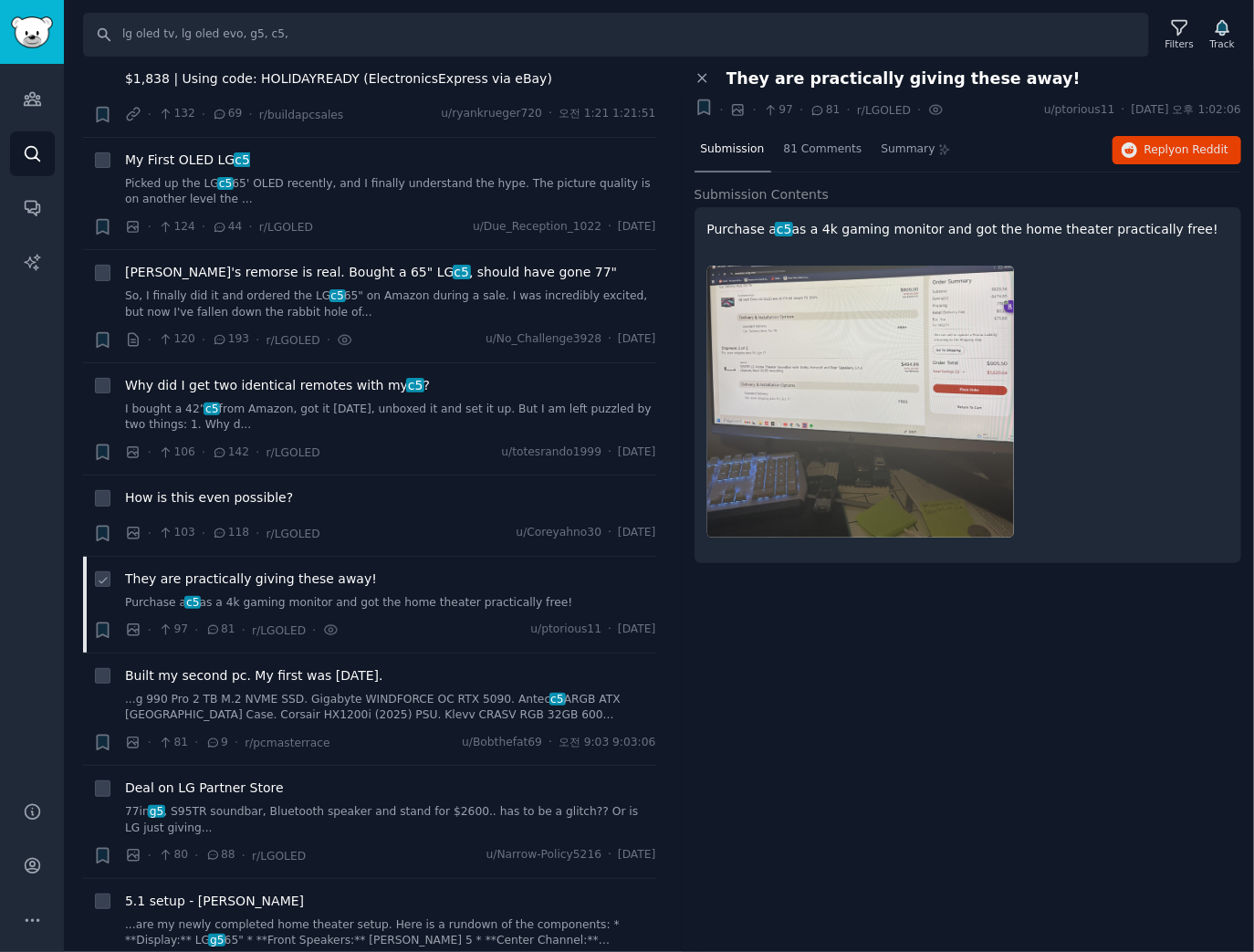
scroll to position [584, 0]
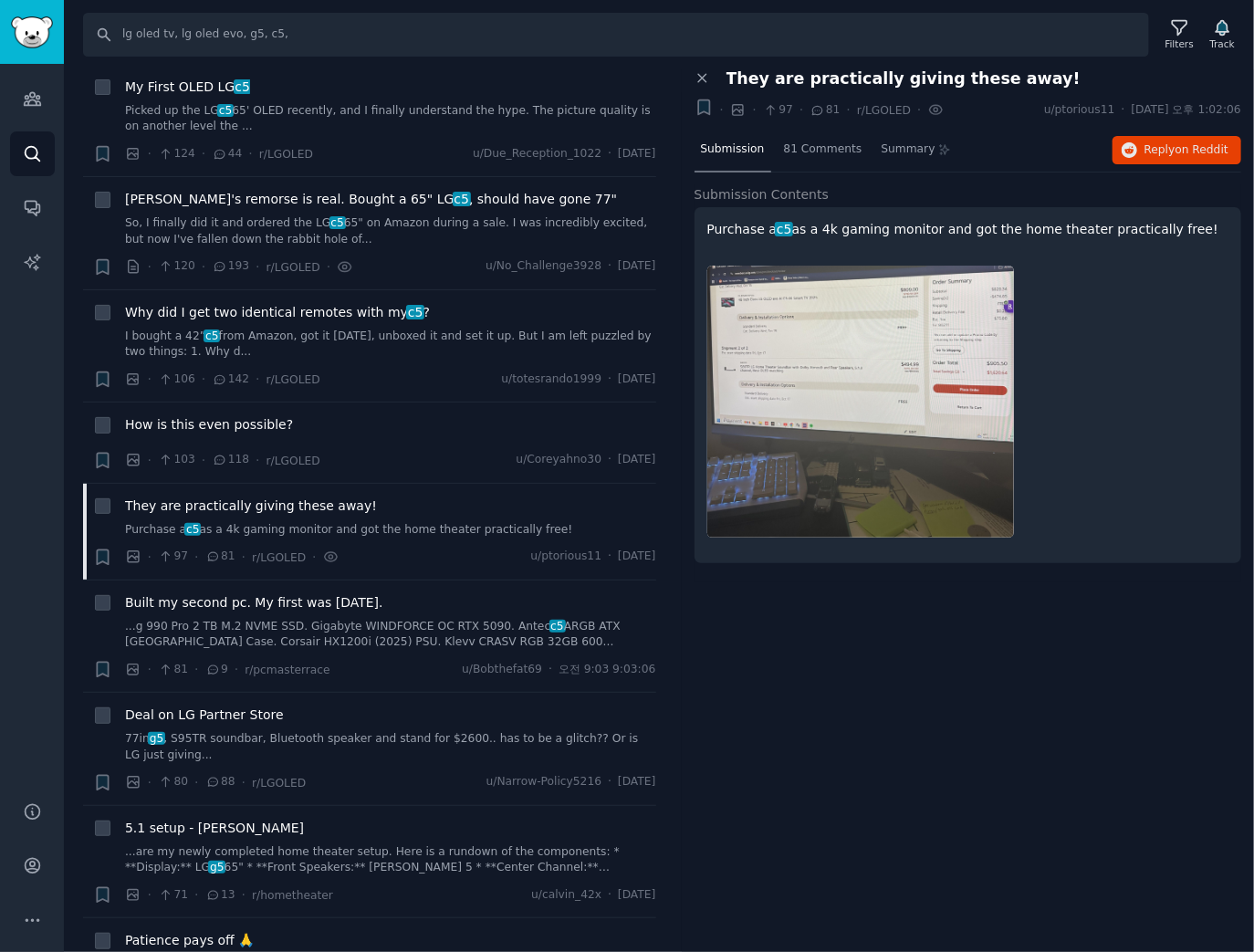
drag, startPoint x: 778, startPoint y: 648, endPoint x: 694, endPoint y: 643, distance: 84.1
click at [778, 648] on div "Close panel They are practically giving these away! + · · 97 · 81 · r/LGOLED · …" at bounding box center [968, 511] width 573 height 884
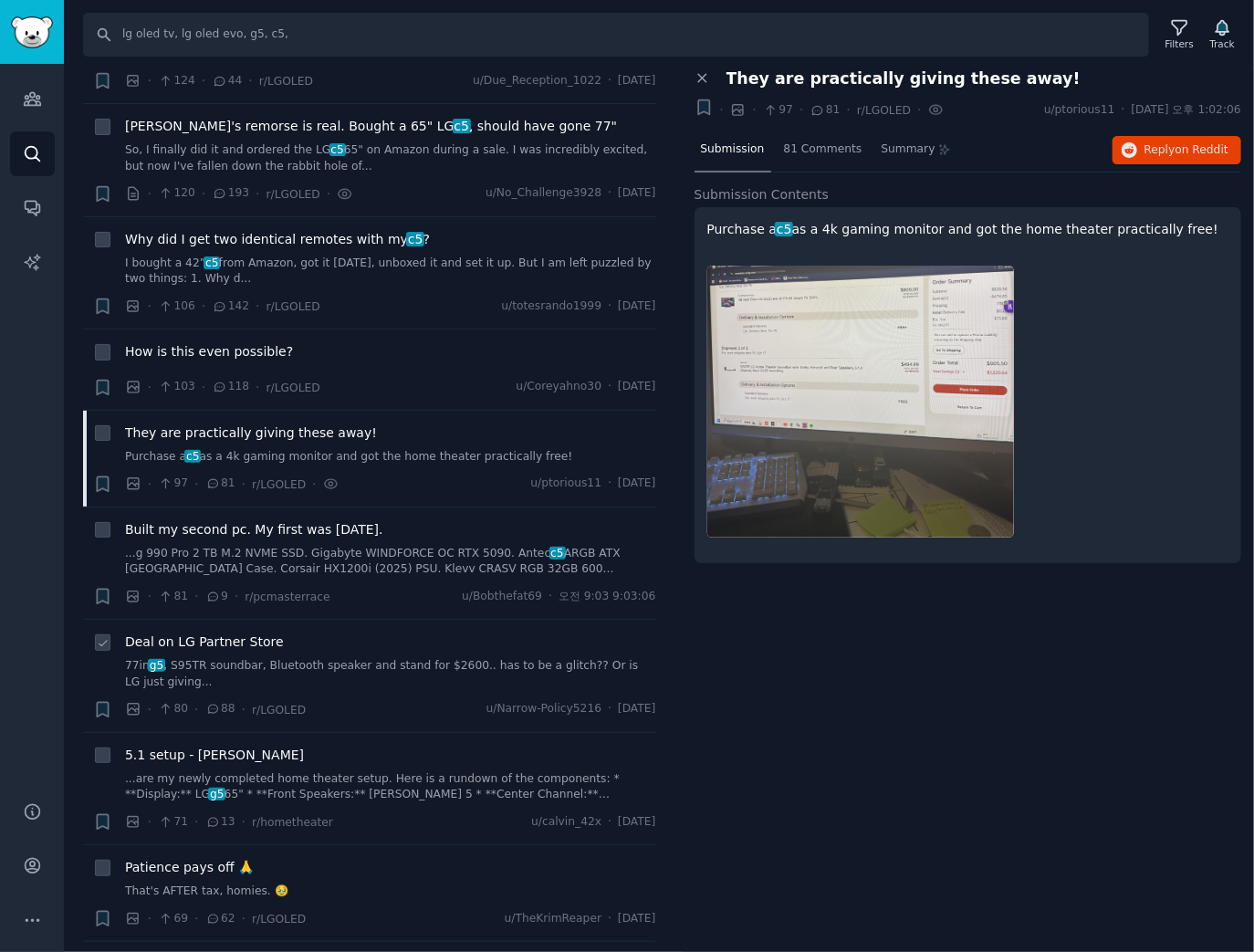
click at [400, 635] on div "Deal on LG Partner Store 77in g5 , S95TR soundbar, Bluetooth speaker and stand …" at bounding box center [390, 661] width 532 height 58
click at [249, 632] on span "Deal on LG Partner Store" at bounding box center [204, 642] width 159 height 19
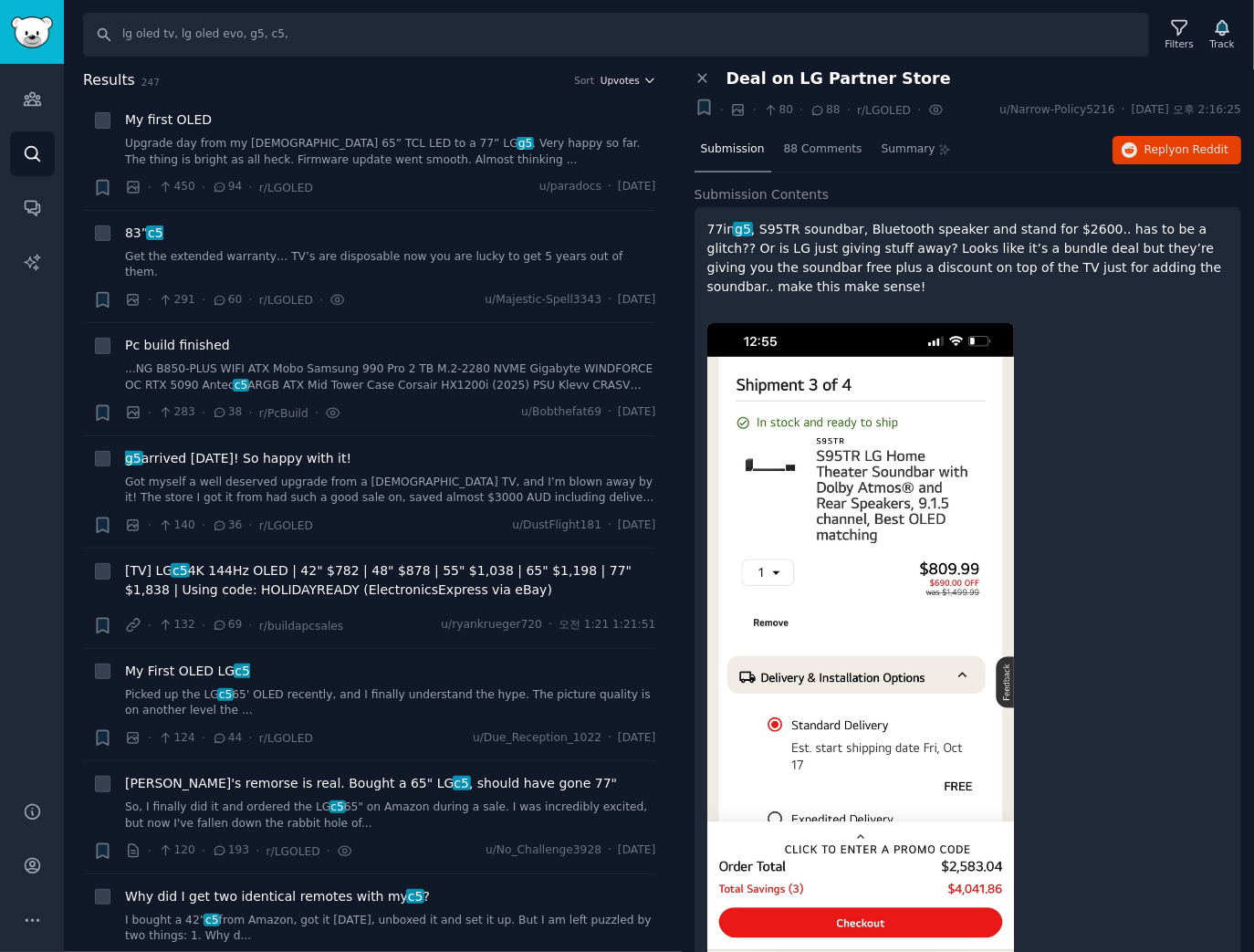
click at [625, 74] on span "Upvotes" at bounding box center [620, 80] width 39 height 12
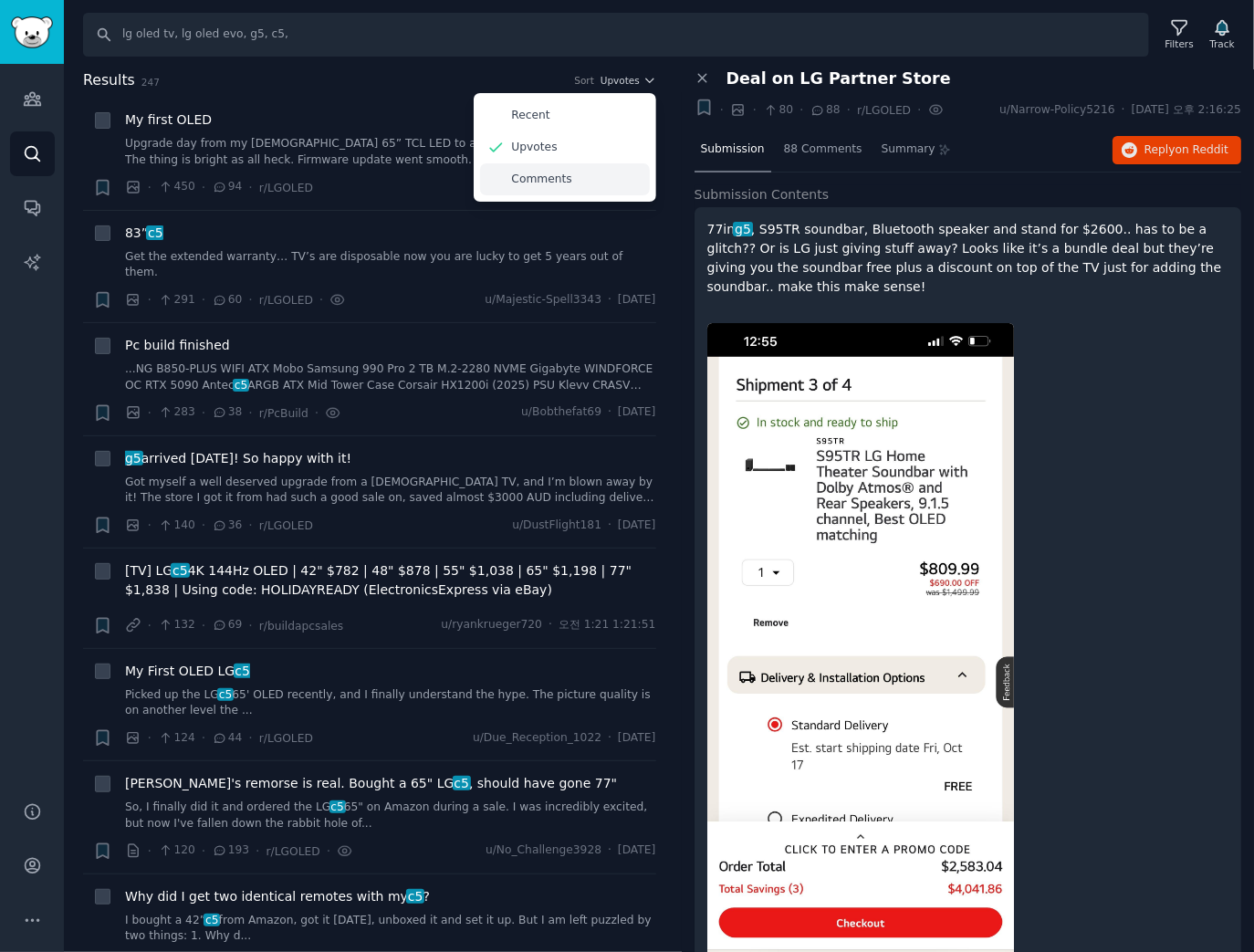
click at [572, 182] on div "Comments" at bounding box center [564, 178] width 170 height 32
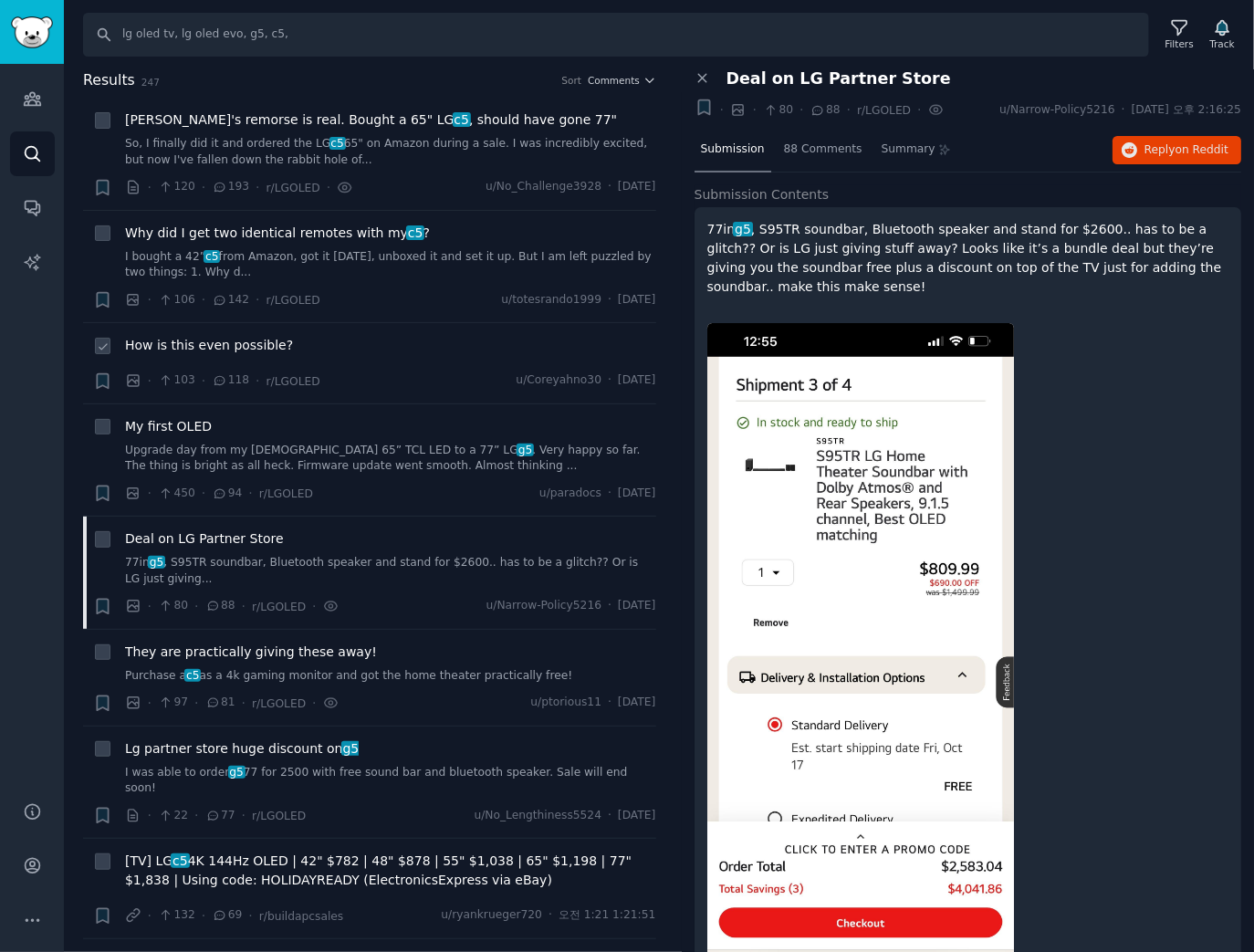
click at [263, 346] on span "How is this even possible?" at bounding box center [208, 345] width 168 height 19
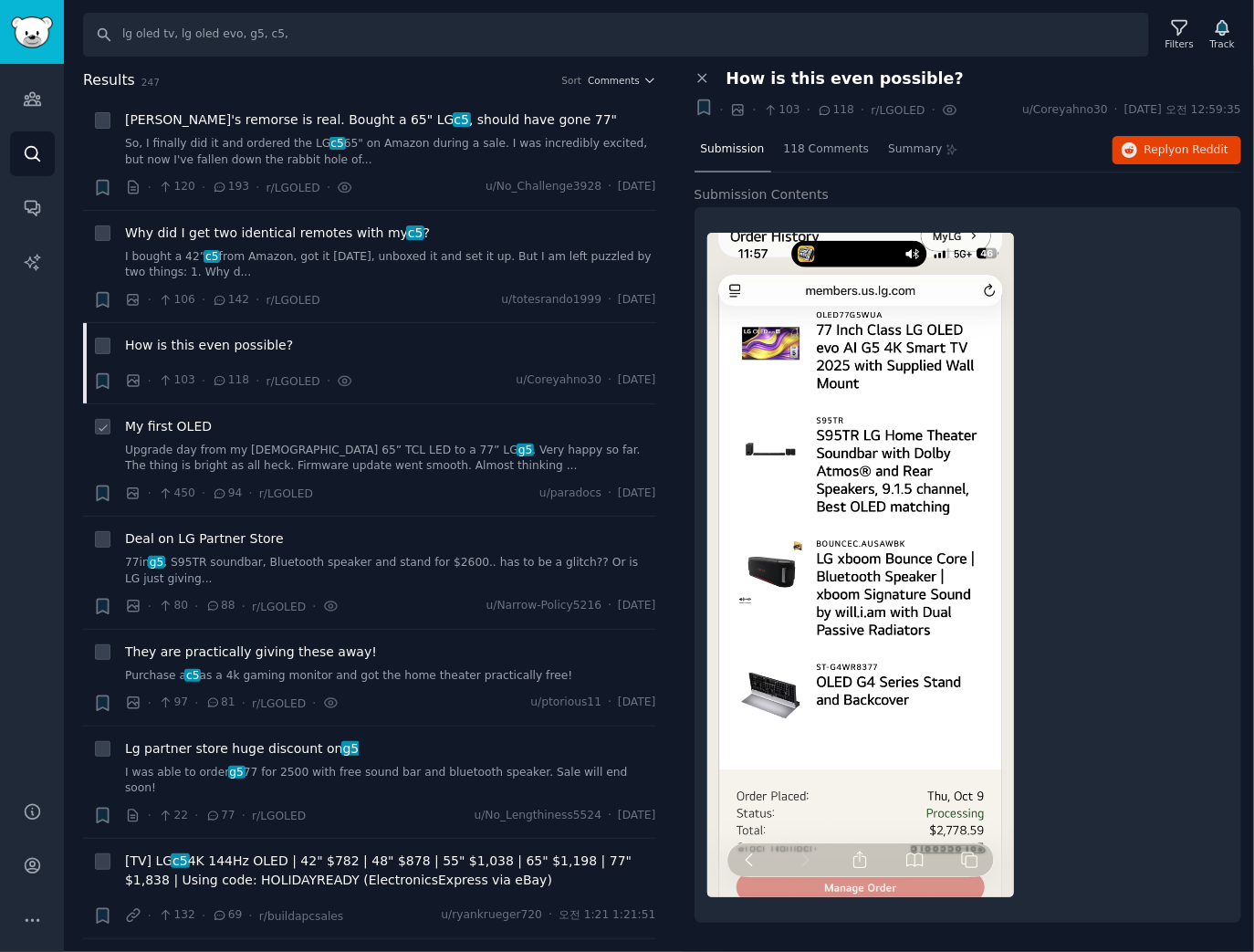
click at [174, 426] on span "My first OLED" at bounding box center [168, 427] width 86 height 19
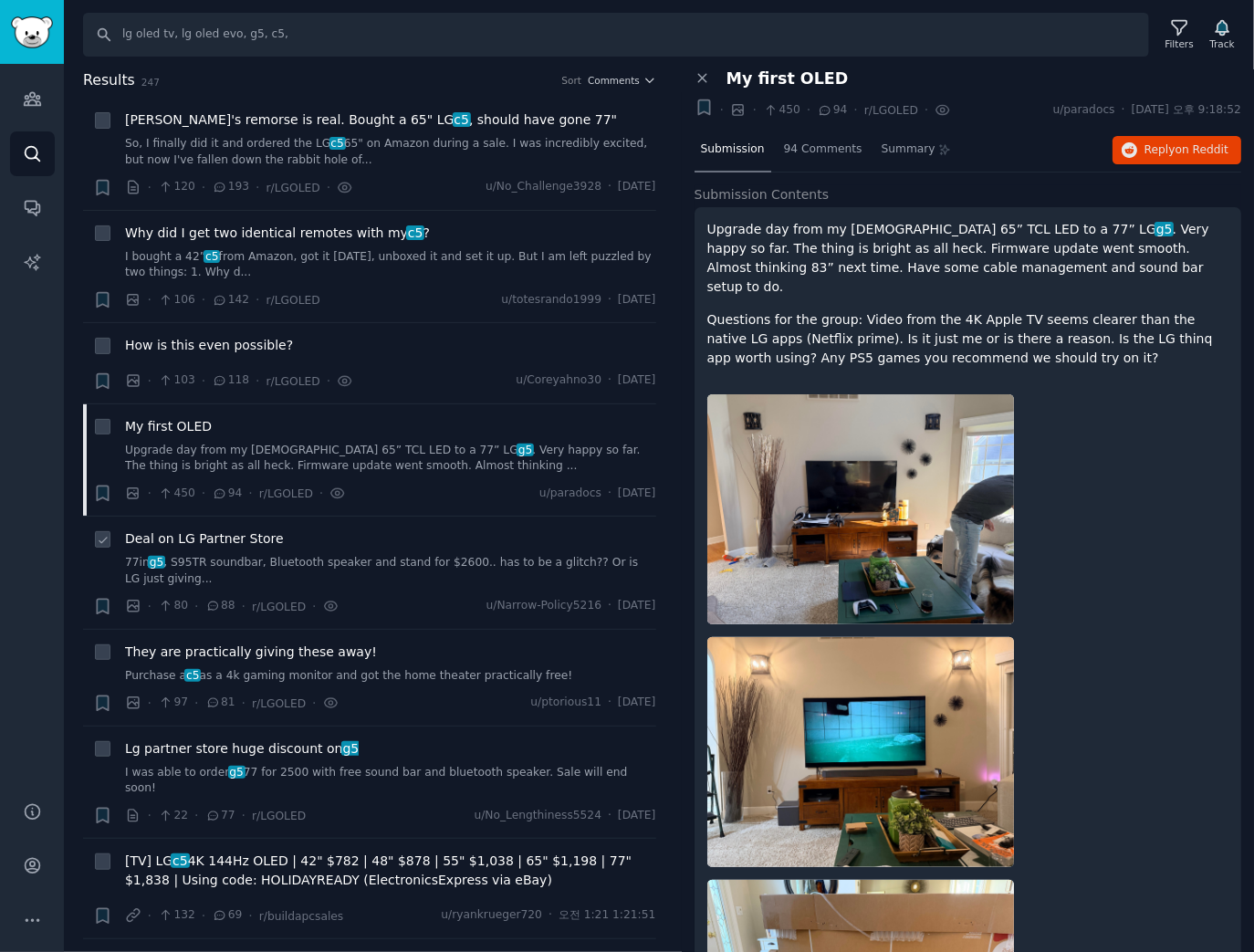
click at [247, 540] on span "Deal on LG Partner Store" at bounding box center [204, 539] width 159 height 19
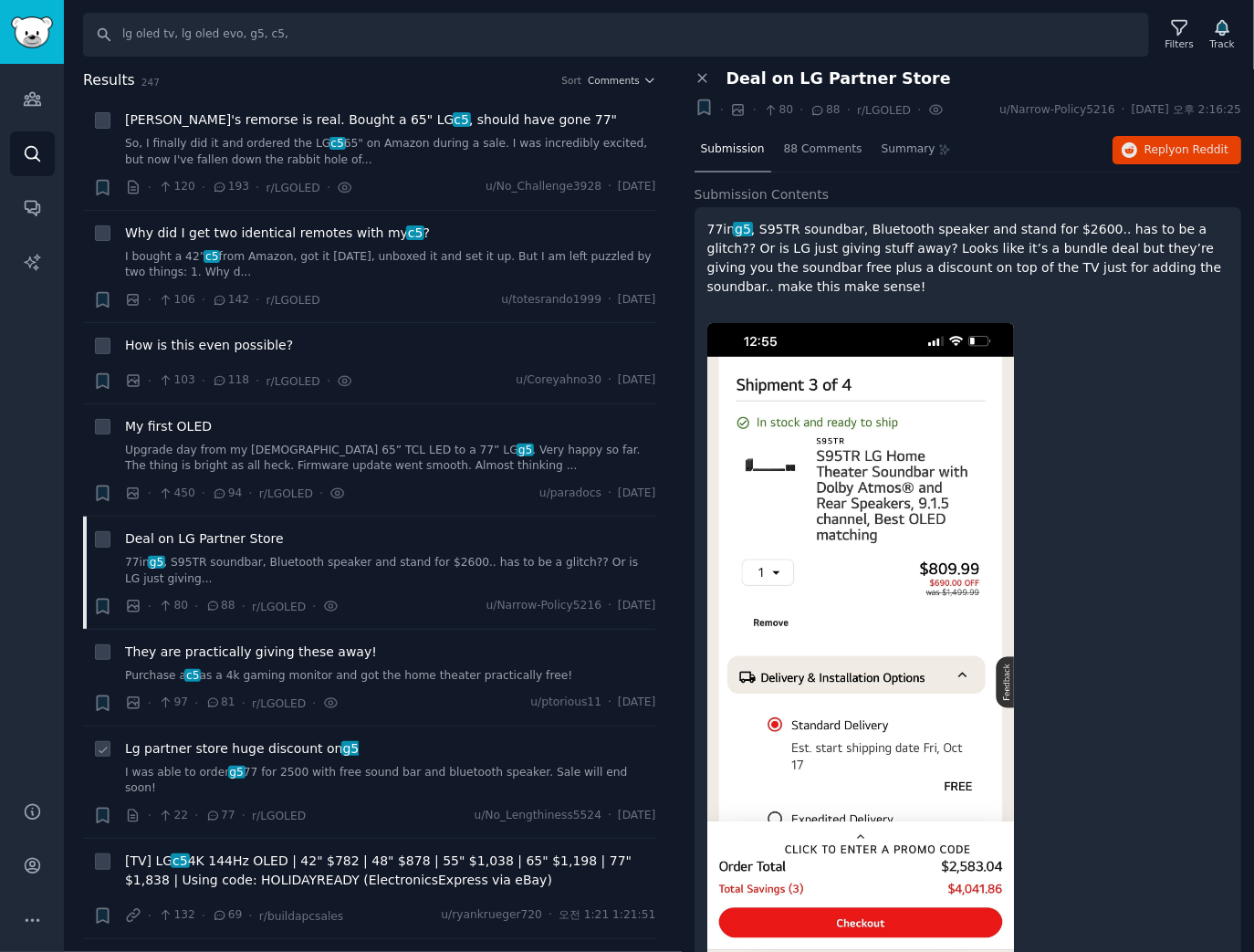
click at [287, 741] on span "Lg partner store huge discount on g5" at bounding box center [242, 750] width 234 height 19
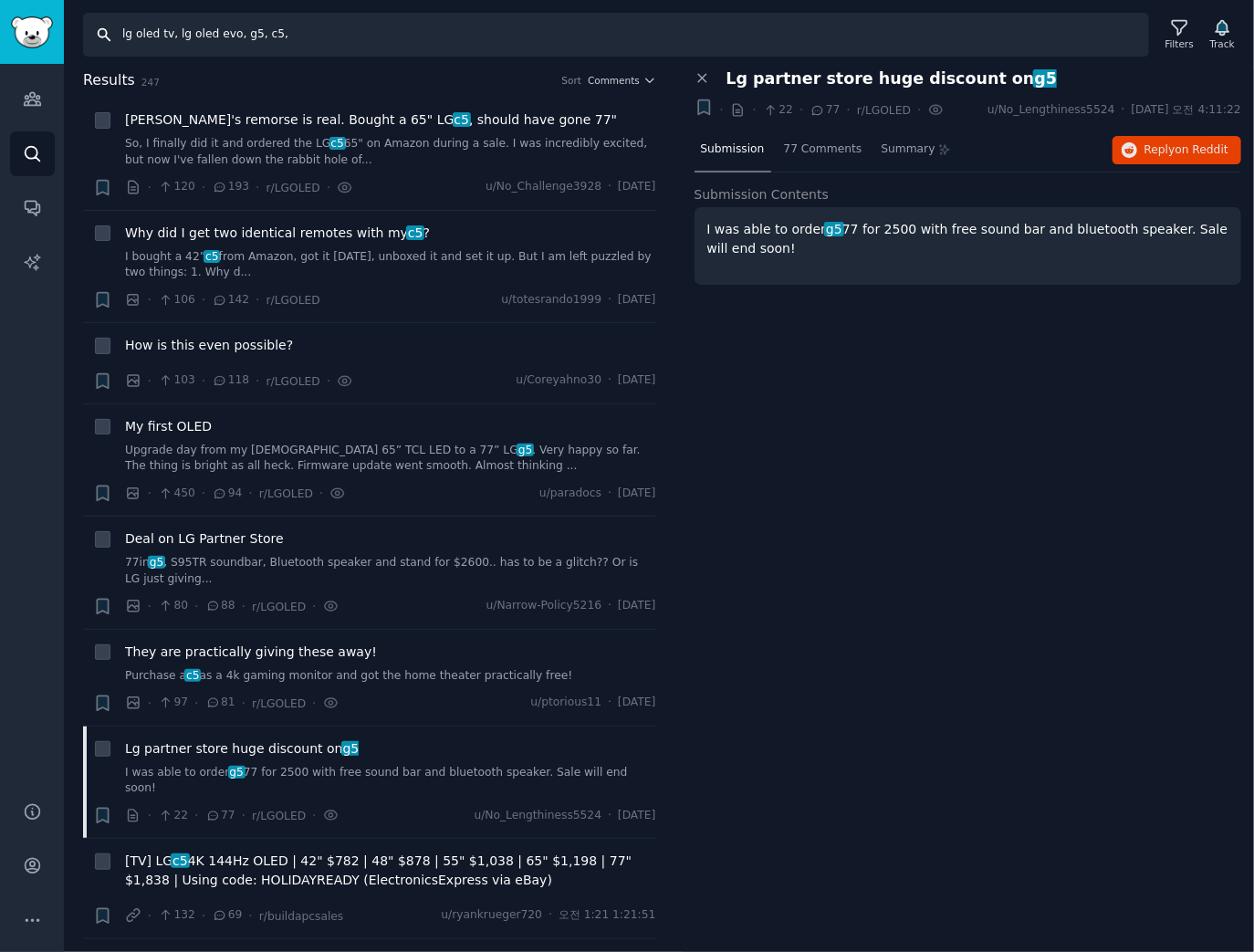
click at [291, 29] on input "lg oled tv, lg oled evo, g5, c5," at bounding box center [616, 35] width 1066 height 44
paste input "samsung oled tv, s90d, s95f, sd90, sf95, sf85, sd95, sf90, sd90, the frame, s95…"
click at [298, 36] on input "samsung oled tv, s90d, s95f, sd90, sf95, sf85, sd95, sf90, sd90, the frame, s95…" at bounding box center [616, 35] width 1066 height 44
drag, startPoint x: 267, startPoint y: 36, endPoint x: 1042, endPoint y: 77, distance: 776.1
click at [1042, 77] on div "Search samsung oled tv, s90d, s95f, sd90, sf95, sf85, sd95, sf90, sd90, the fra…" at bounding box center [659, 476] width 1191 height 952
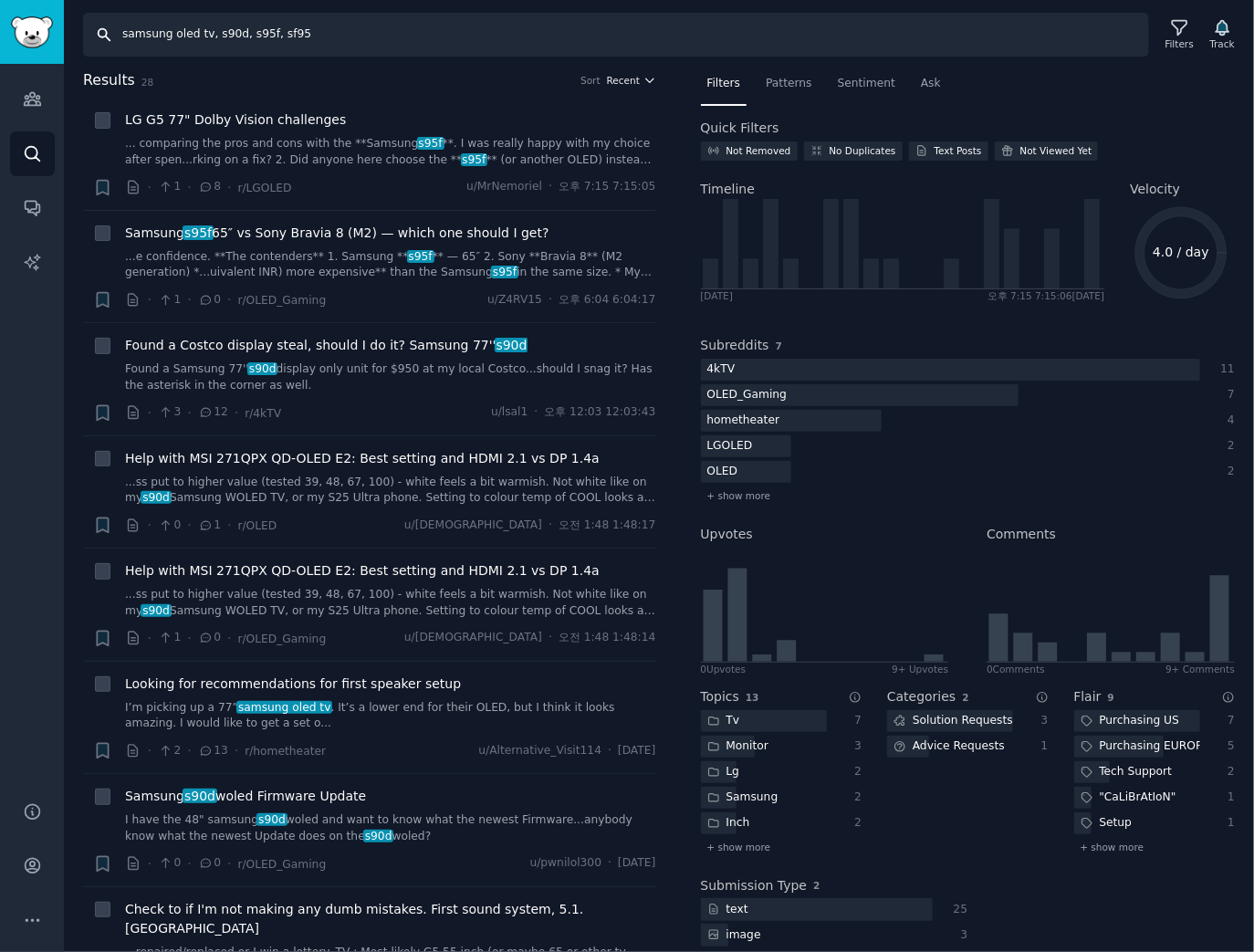
click at [627, 81] on span "Recent" at bounding box center [624, 80] width 33 height 12
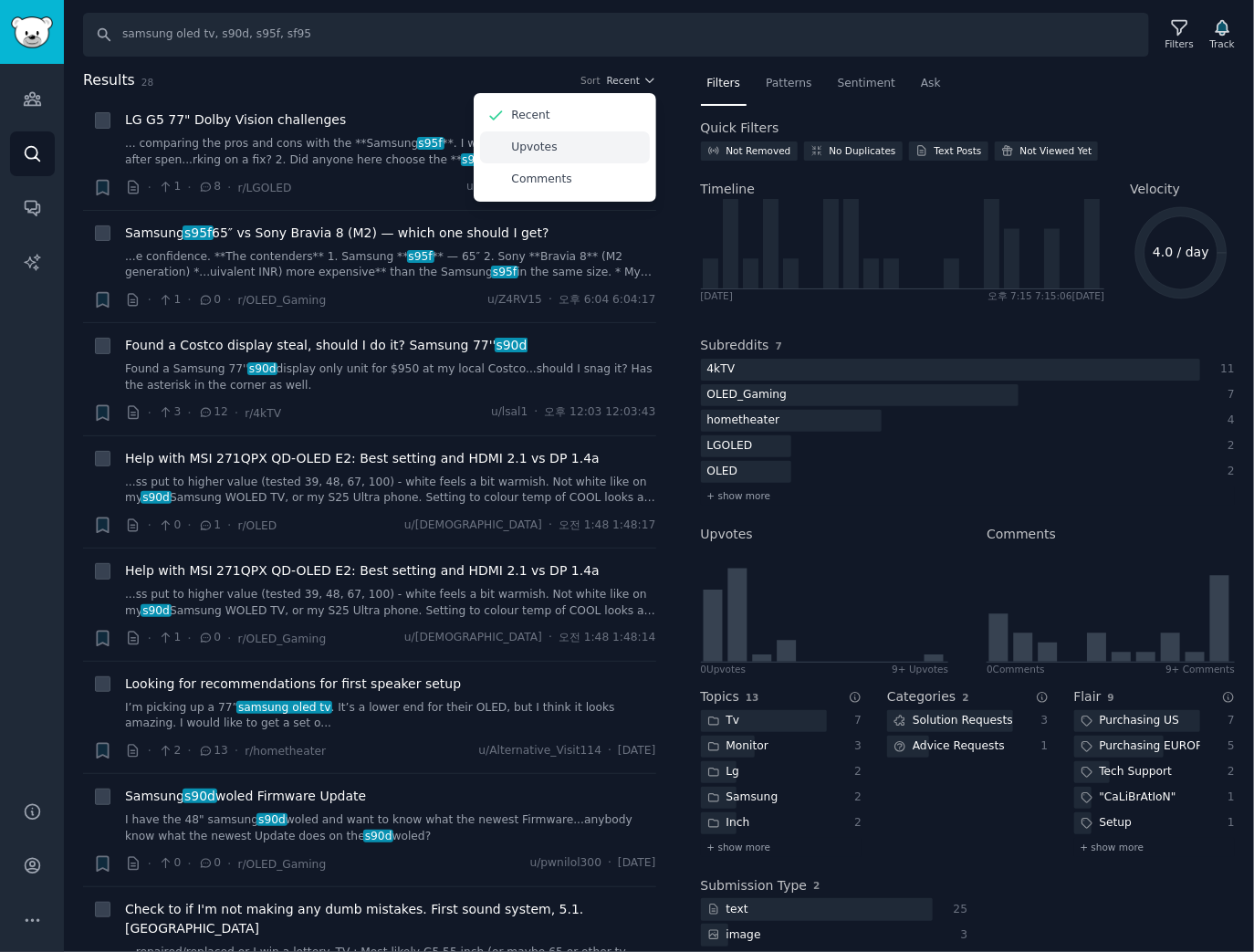
click at [586, 139] on div "Upvotes" at bounding box center [564, 147] width 170 height 32
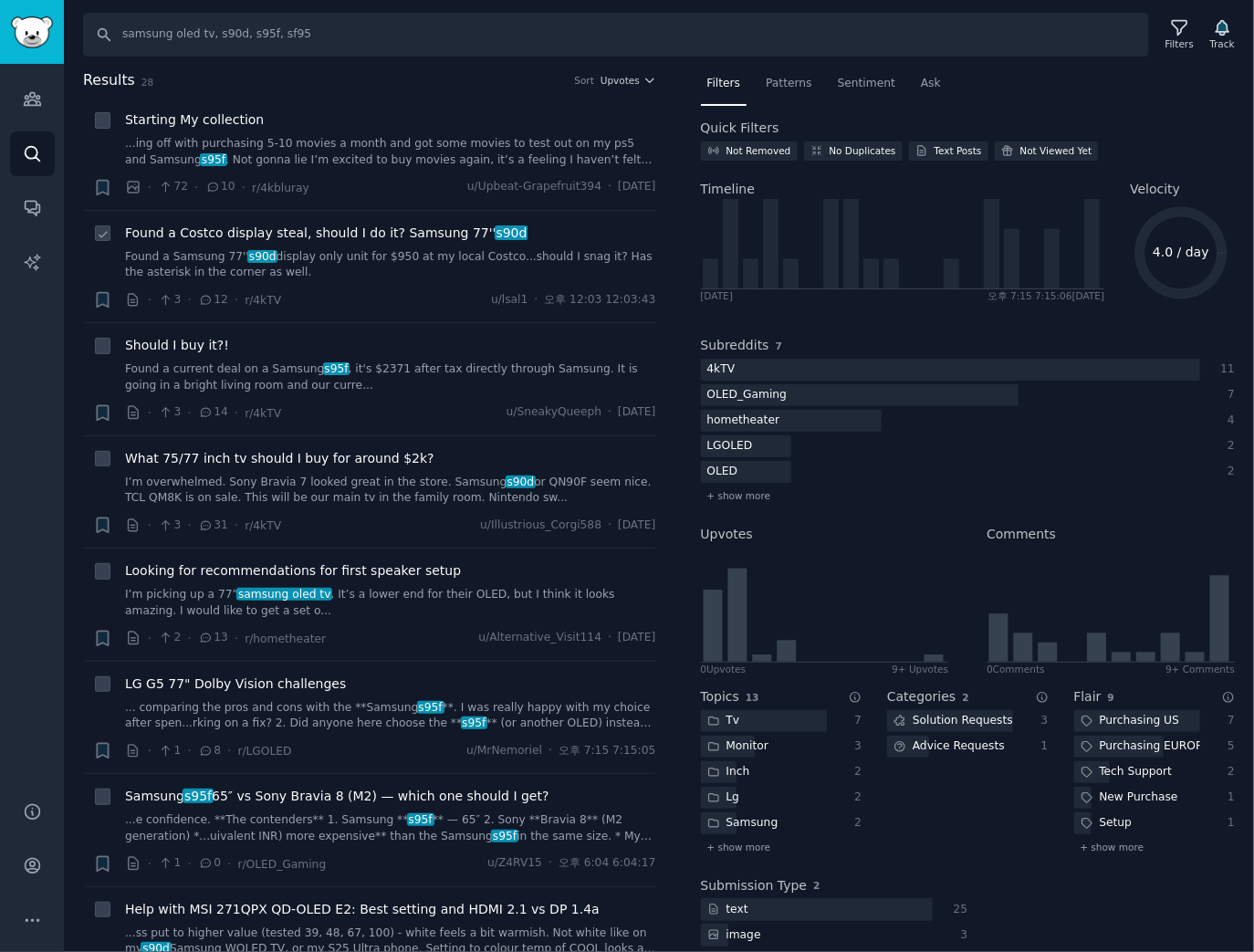
scroll to position [73, 0]
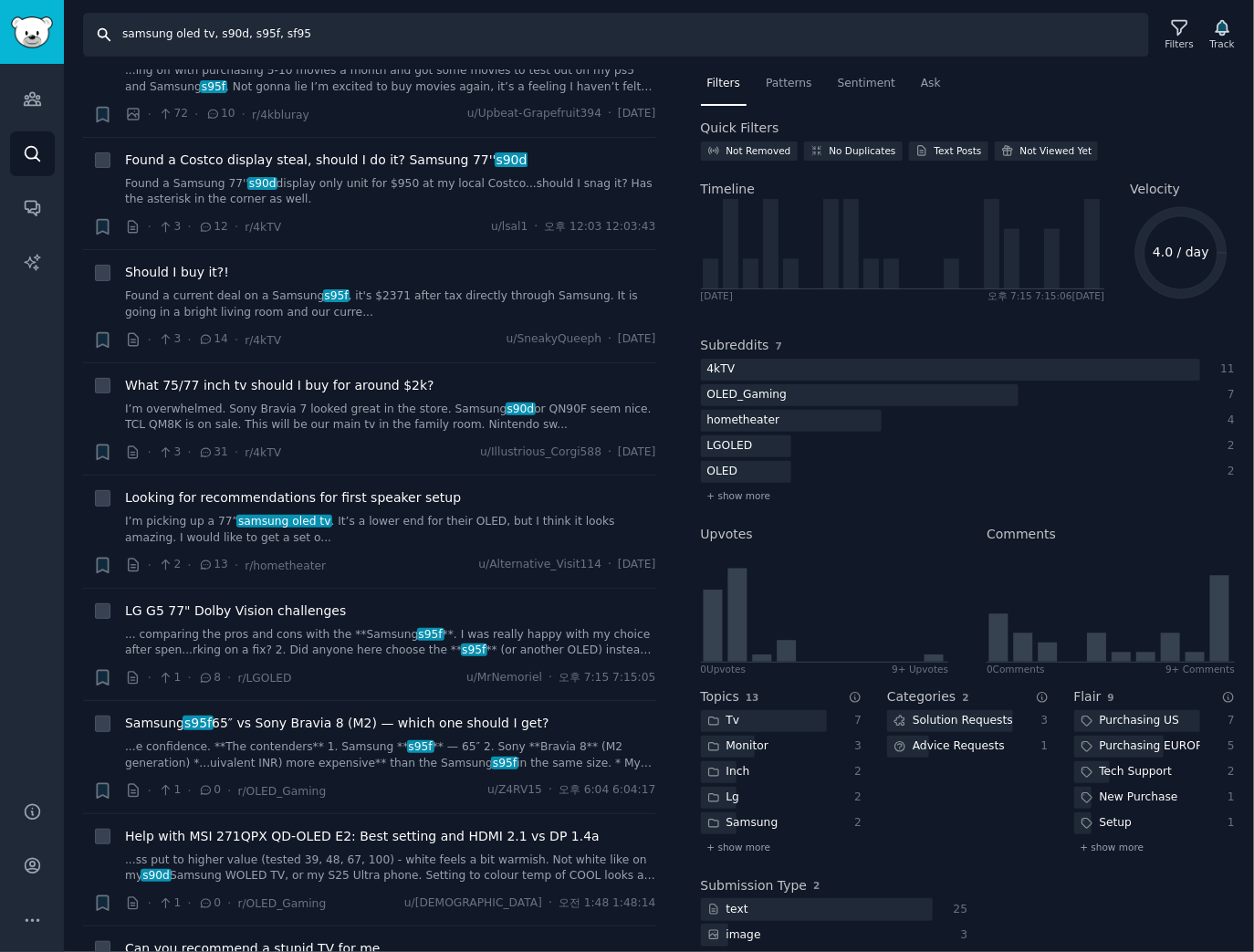
drag, startPoint x: 265, startPoint y: 36, endPoint x: 390, endPoint y: 35, distance: 125.0
click at [390, 35] on input "samsung oled tv, s90d, s95f, sf95" at bounding box center [616, 35] width 1066 height 44
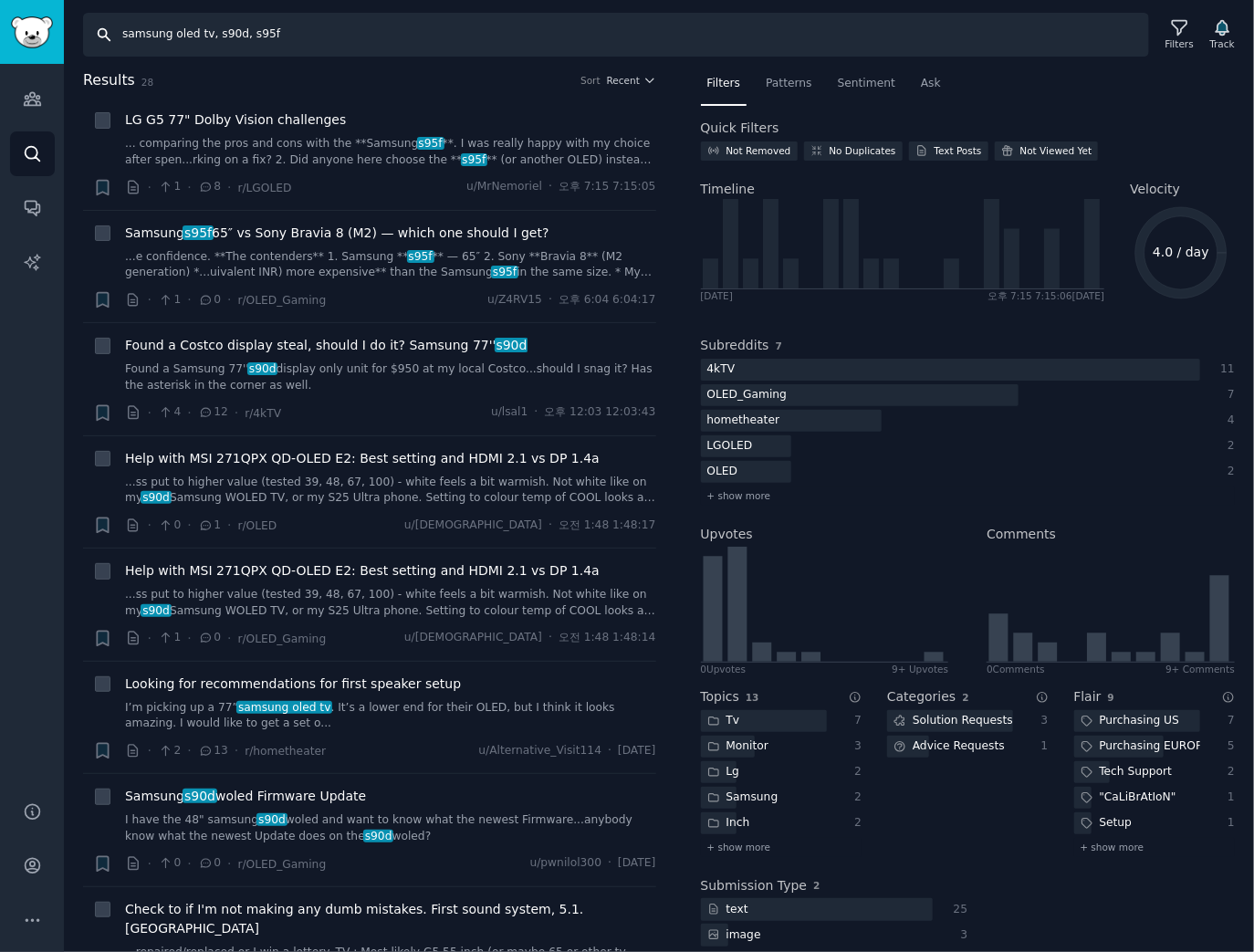
click at [325, 36] on input "samsung oled tv, s90d, s95f" at bounding box center [616, 35] width 1066 height 44
paste input "5f, s90d, sf95, sd90"
type input "samsung oled tv, s95f, s90d, sf95, sd90"
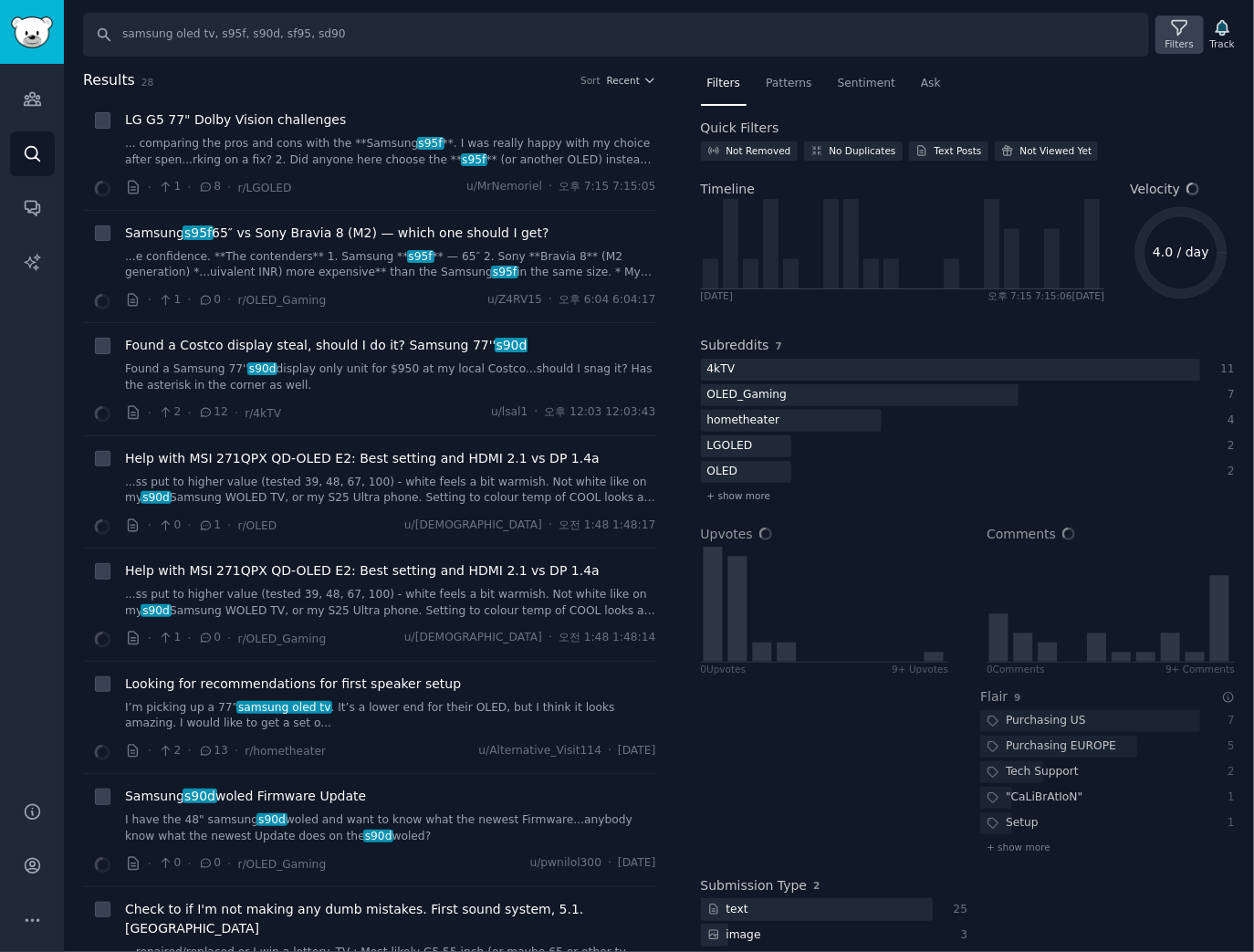
click at [1191, 39] on div "Filters" at bounding box center [1179, 43] width 28 height 12
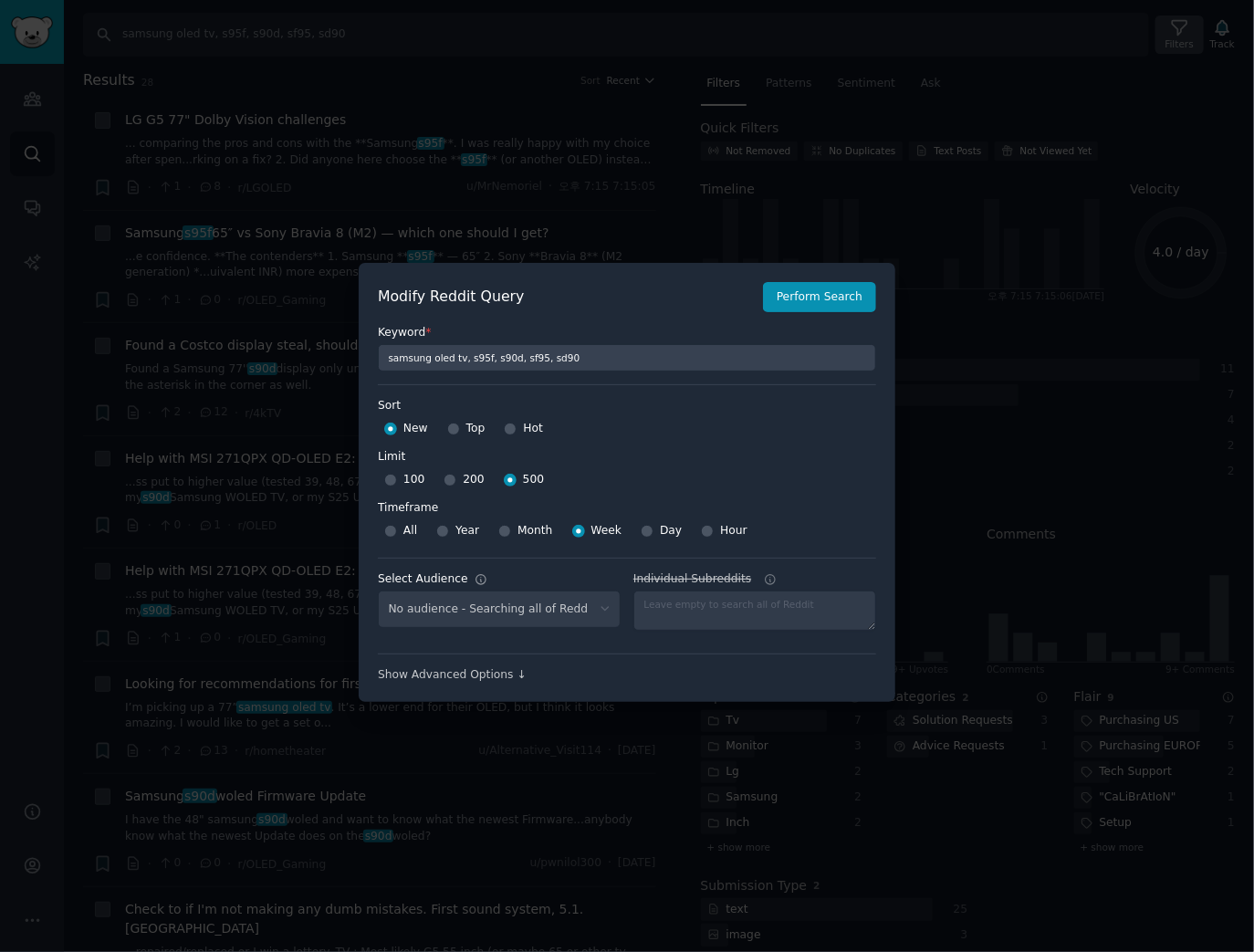
select select "c7830b3eec"
click at [635, 87] on div at bounding box center [627, 476] width 1254 height 952
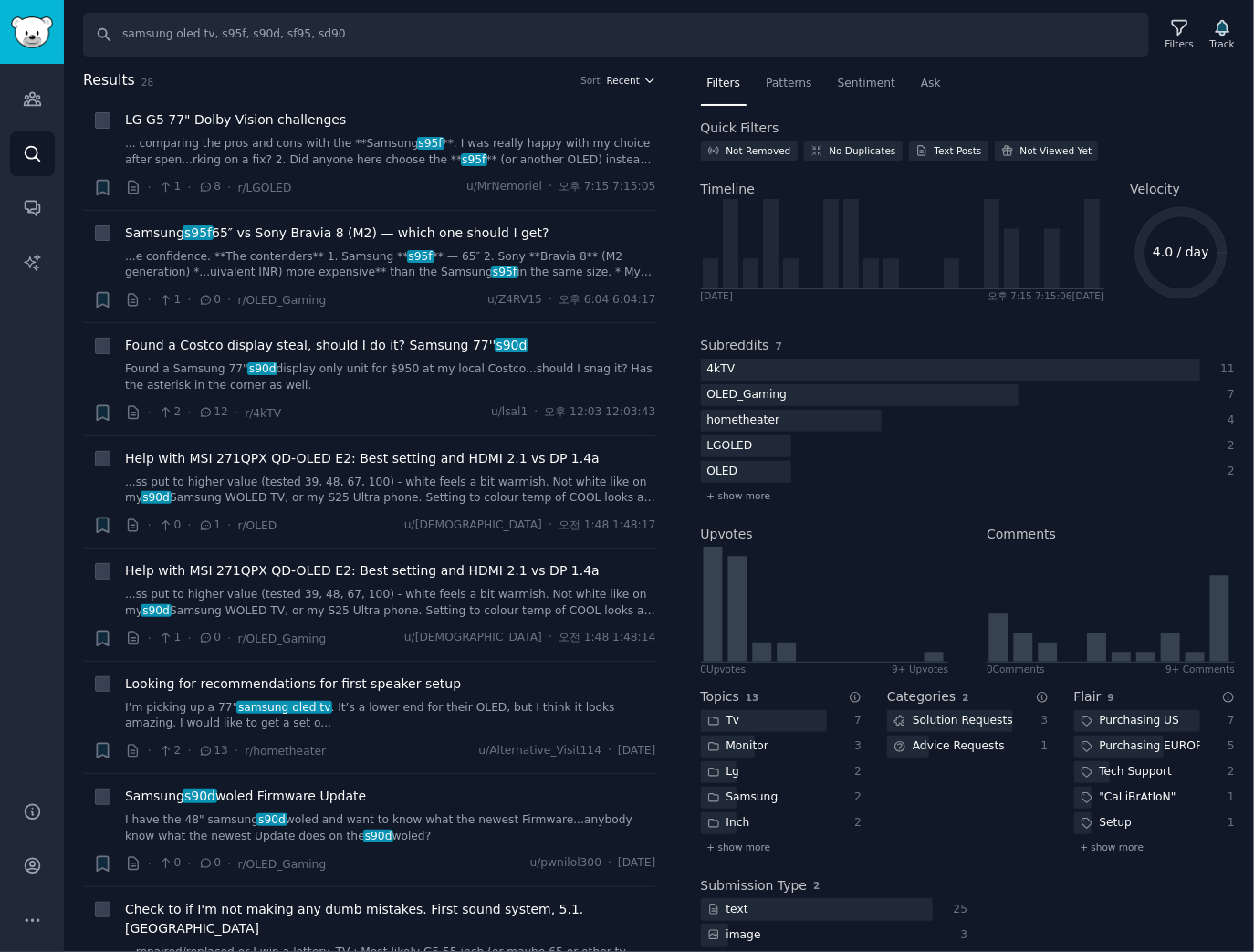
click at [628, 83] on span "Recent" at bounding box center [624, 80] width 33 height 12
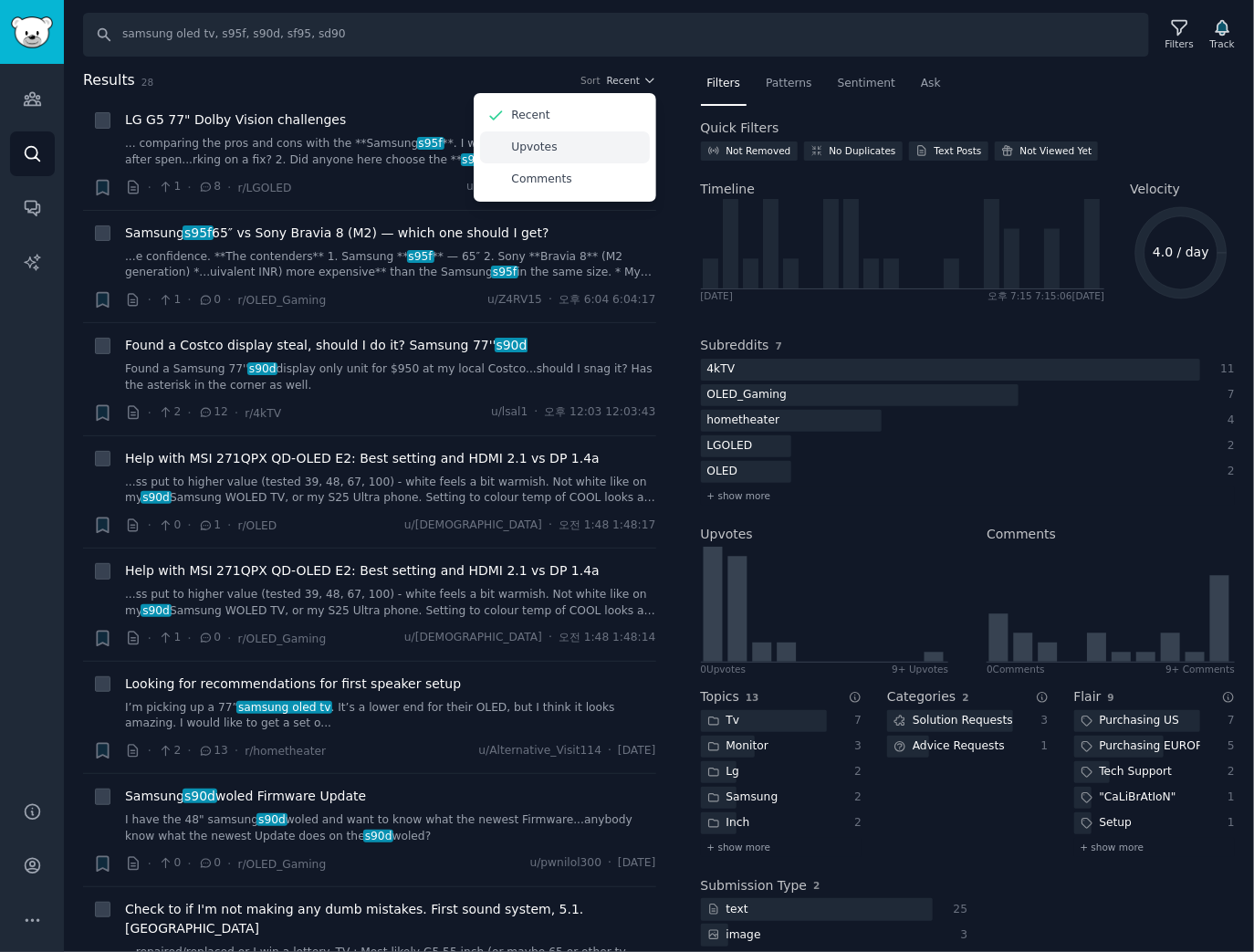
click at [538, 137] on div "Upvotes" at bounding box center [564, 147] width 170 height 32
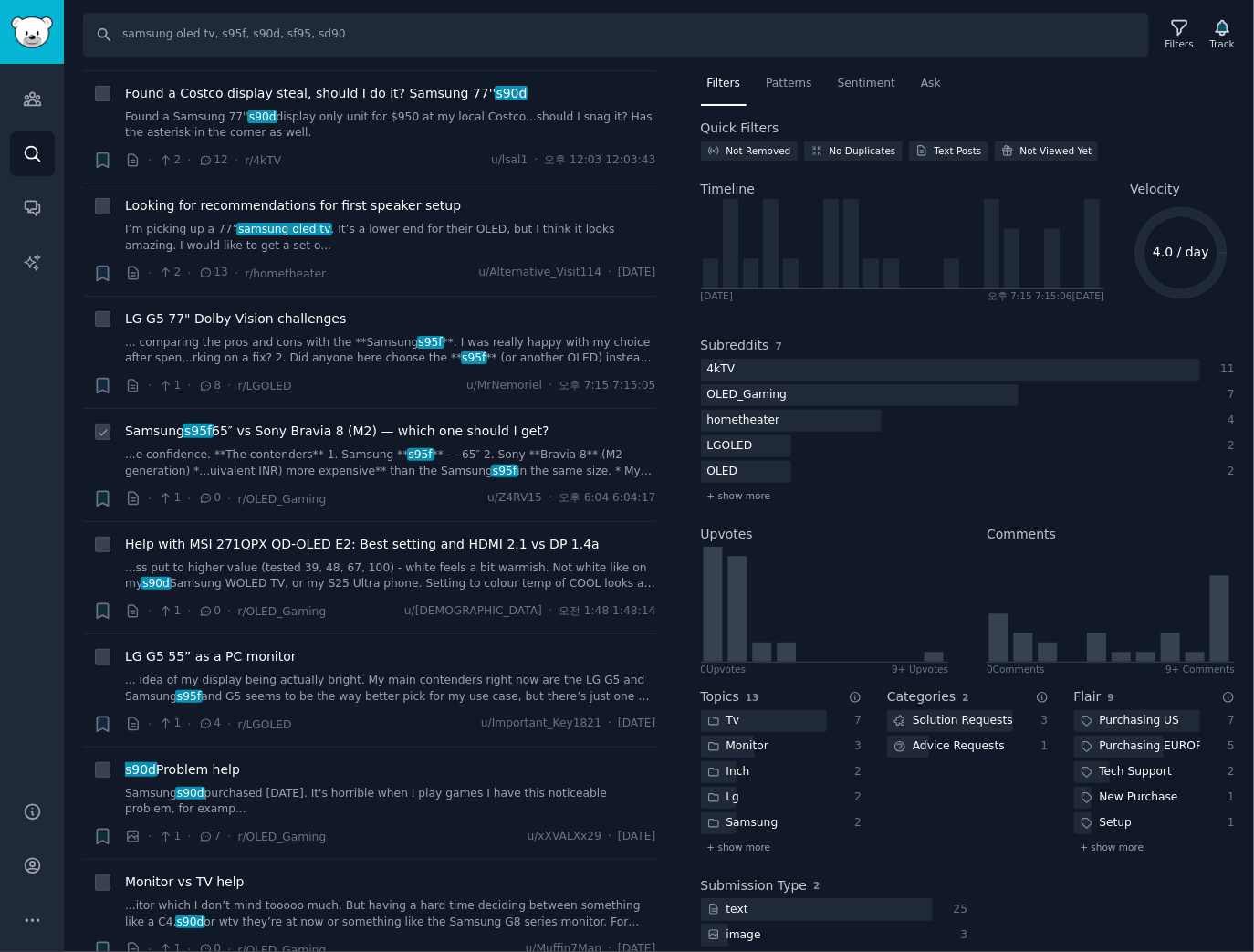
scroll to position [439, 0]
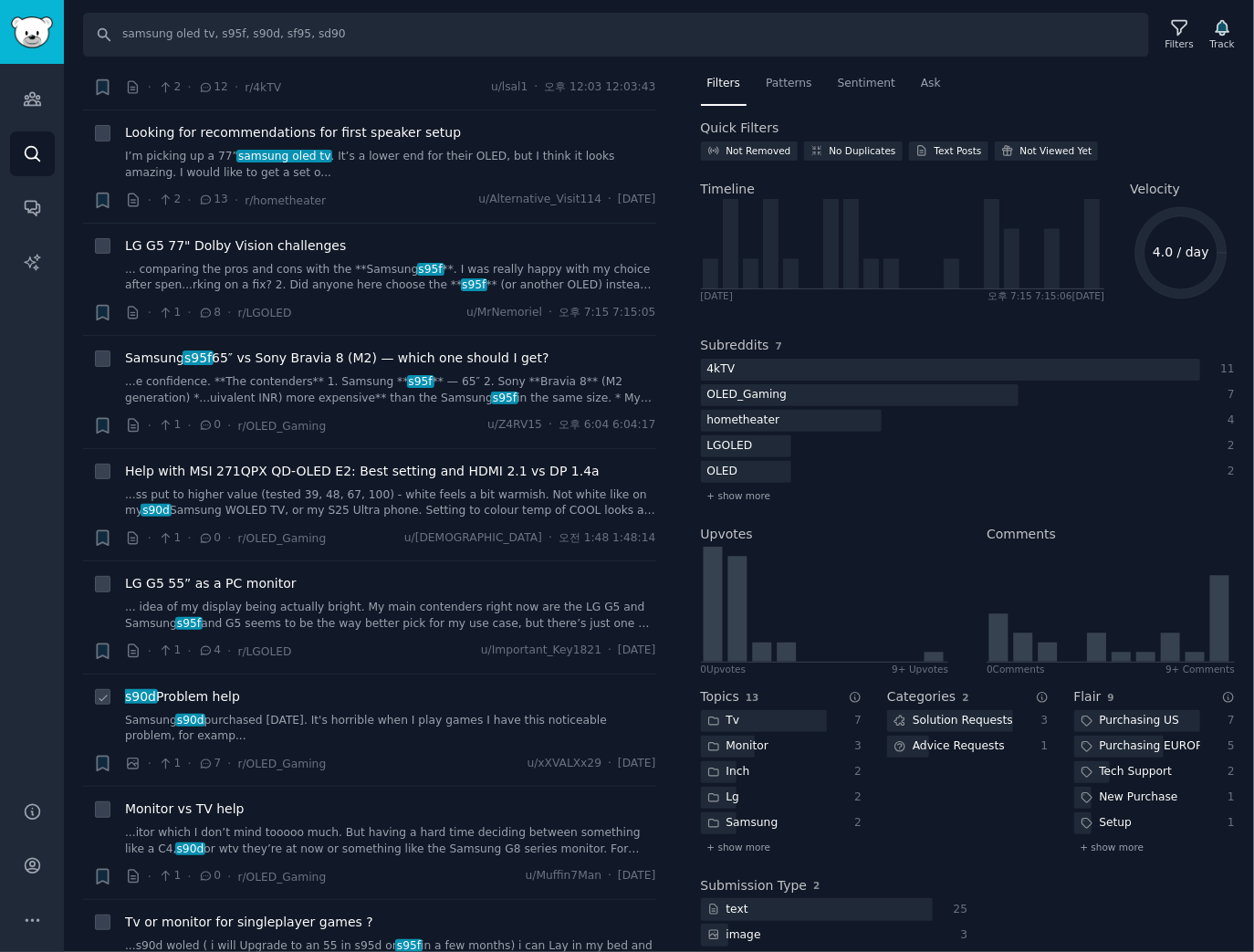
click at [221, 692] on span "s90d Problem help" at bounding box center [182, 697] width 115 height 19
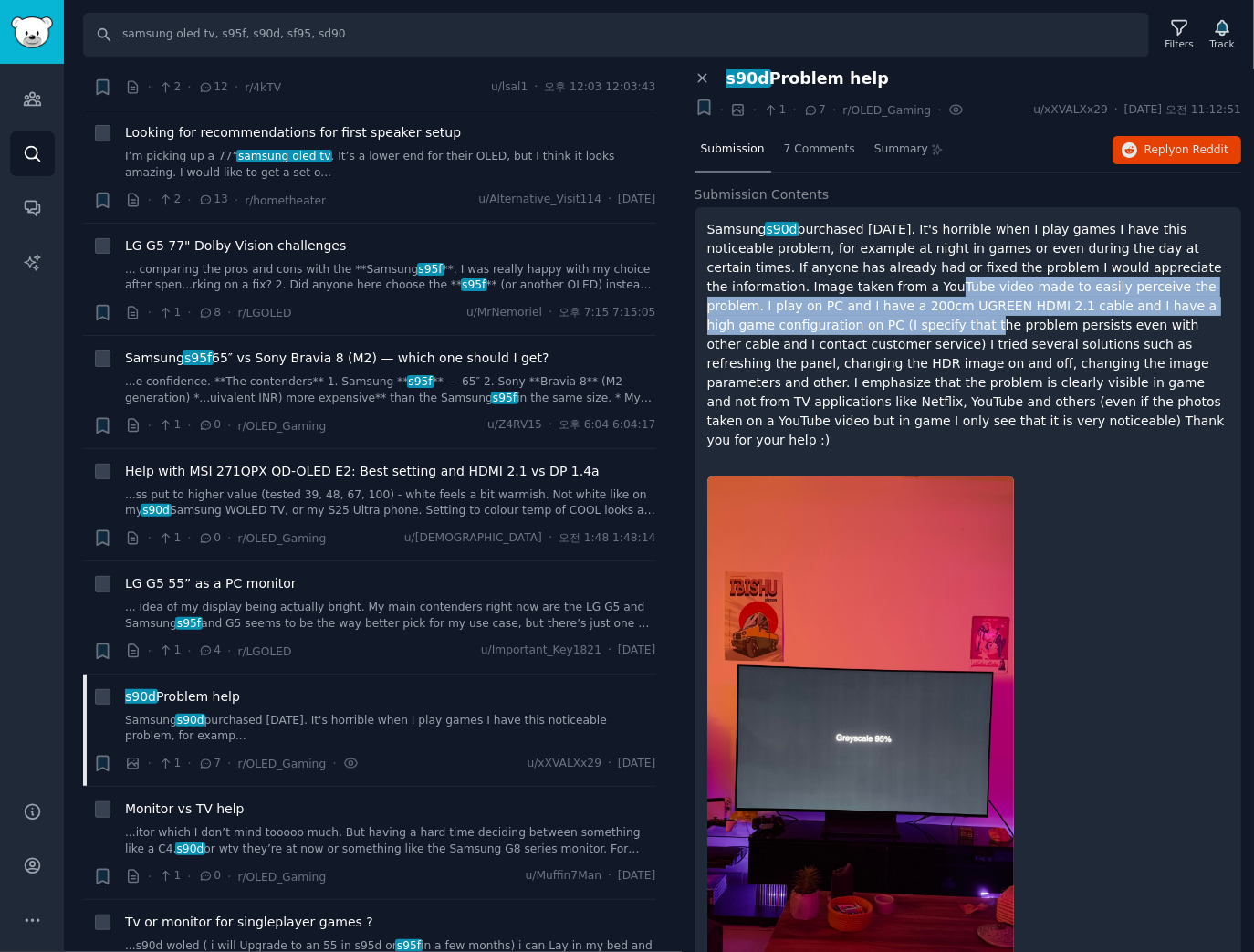
drag, startPoint x: 881, startPoint y: 284, endPoint x: 878, endPoint y: 315, distance: 31.1
click at [878, 315] on p "Samsung s90d purchased 5 months ago. It's horrible when I play games I have thi…" at bounding box center [968, 335] width 522 height 230
click at [879, 315] on p "Samsung s90d purchased 5 months ago. It's horrible when I play games I have thi…" at bounding box center [968, 335] width 522 height 230
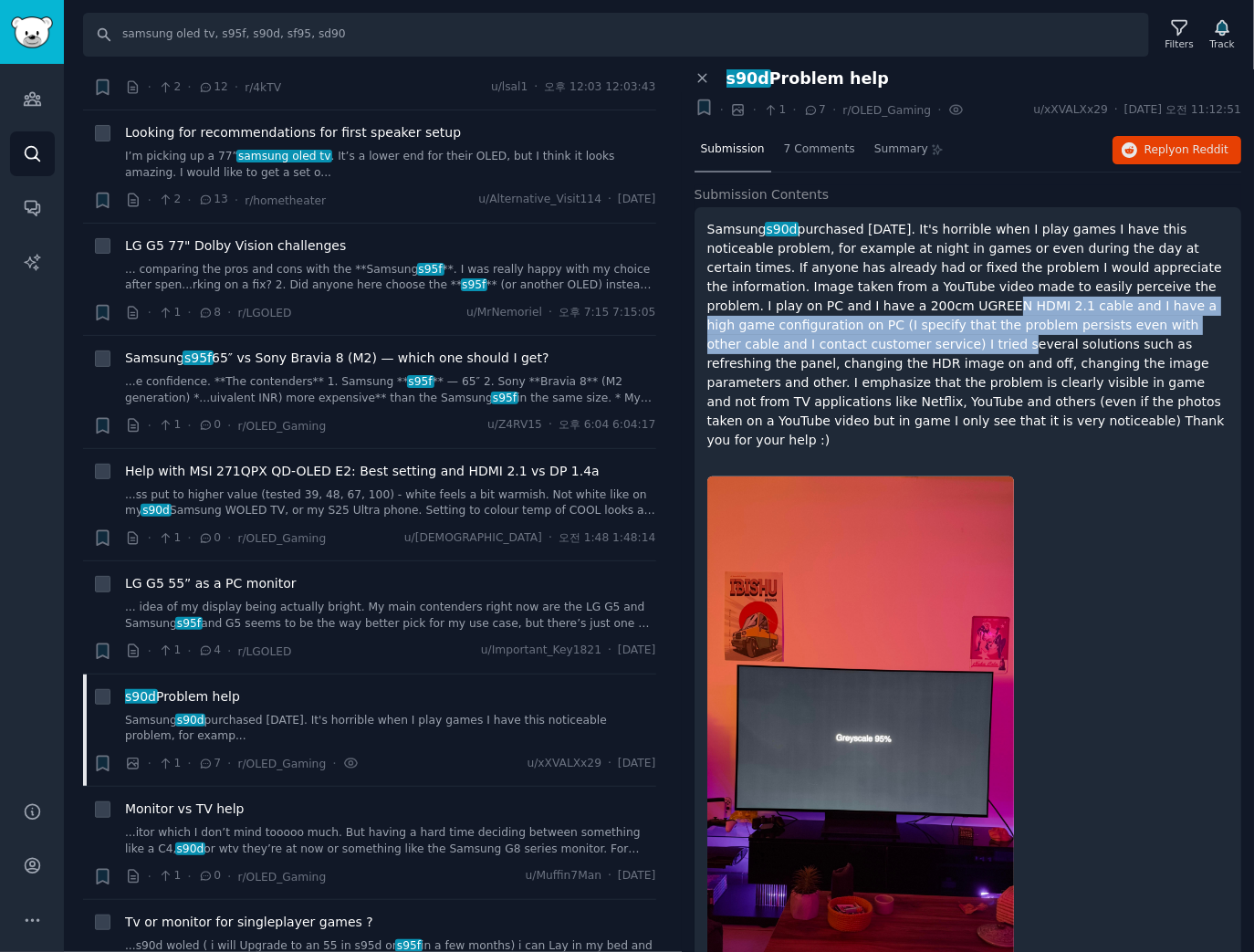
drag, startPoint x: 881, startPoint y: 310, endPoint x: 870, endPoint y: 336, distance: 28.2
click at [870, 336] on p "Samsung s90d purchased 5 months ago. It's horrible when I play games I have thi…" at bounding box center [968, 335] width 522 height 230
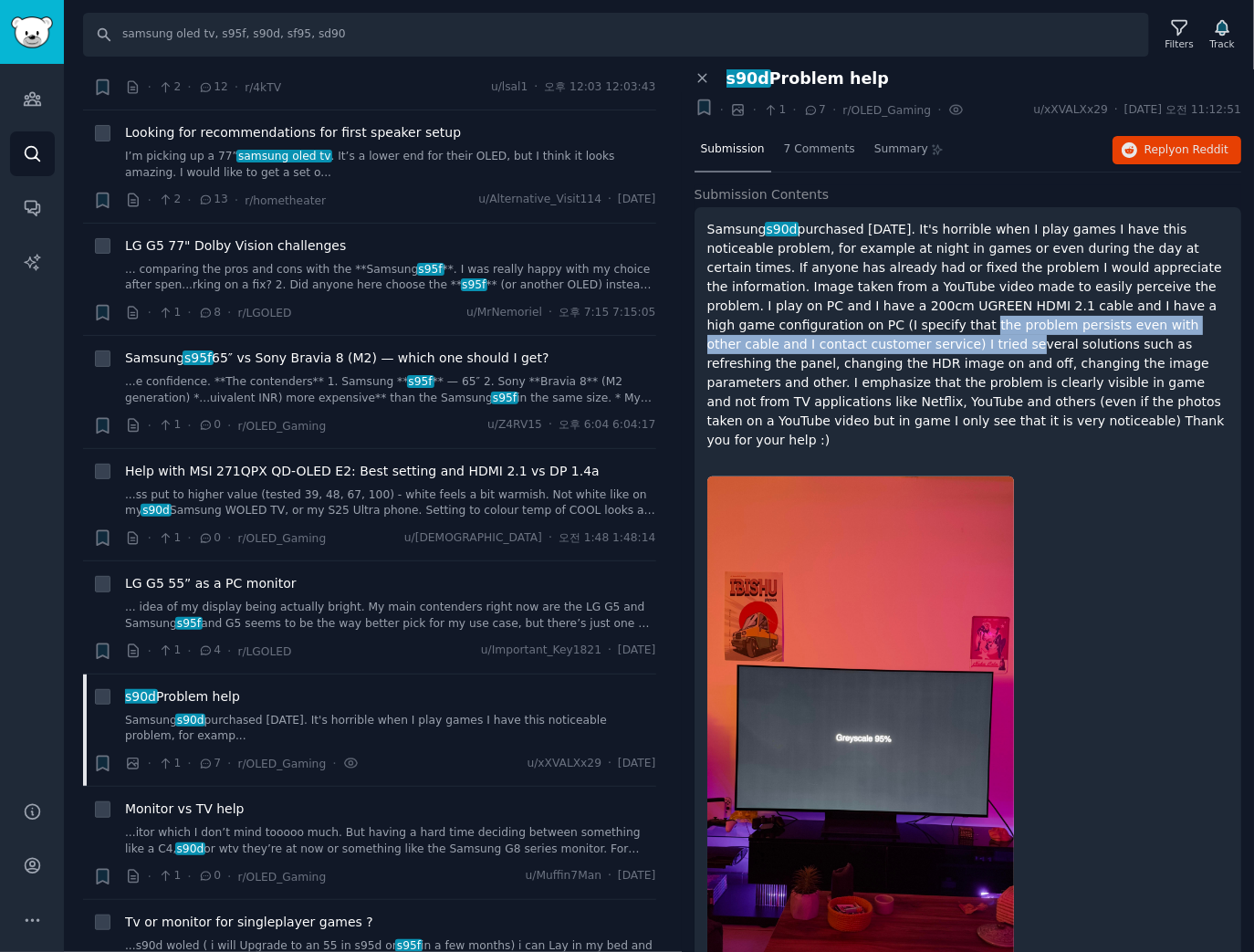
click at [872, 332] on p "Samsung s90d purchased 5 months ago. It's horrible when I play games I have thi…" at bounding box center [968, 335] width 522 height 230
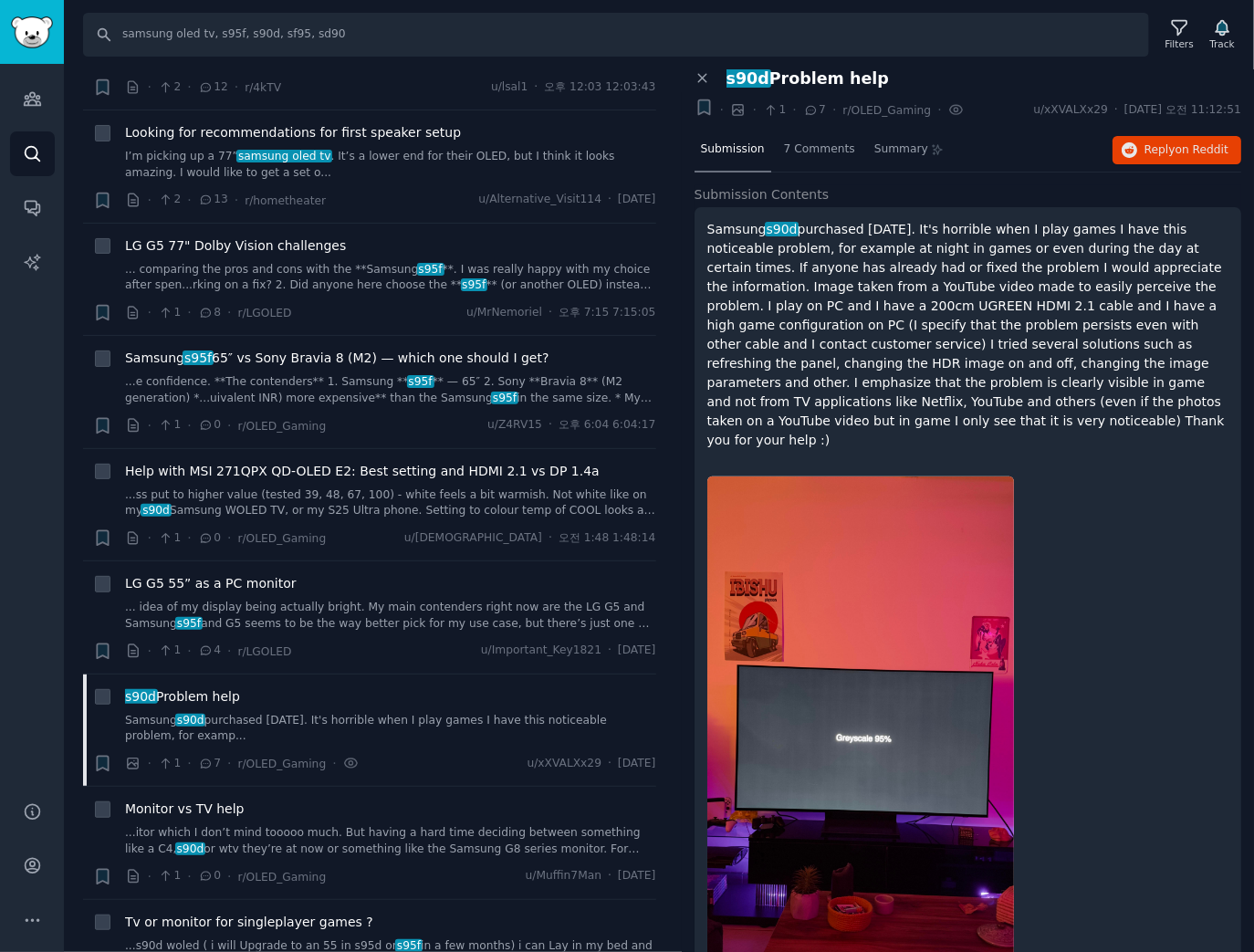
click at [762, 344] on p "Samsung s90d purchased 5 months ago. It's horrible when I play games I have thi…" at bounding box center [968, 335] width 522 height 230
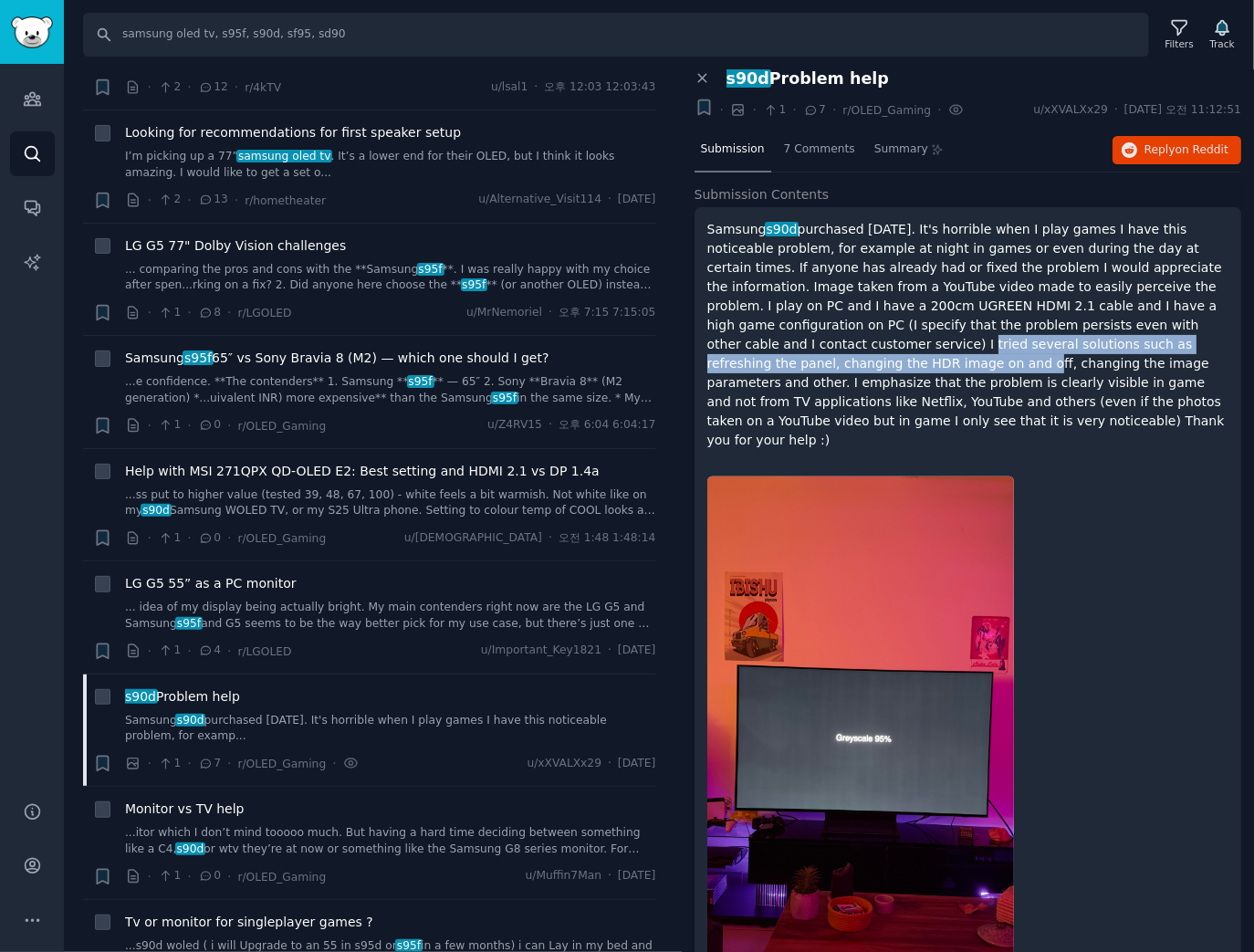
drag, startPoint x: 834, startPoint y: 340, endPoint x: 866, endPoint y: 359, distance: 37.2
click at [866, 359] on p "Samsung s90d purchased 5 months ago. It's horrible when I play games I have thi…" at bounding box center [968, 335] width 522 height 230
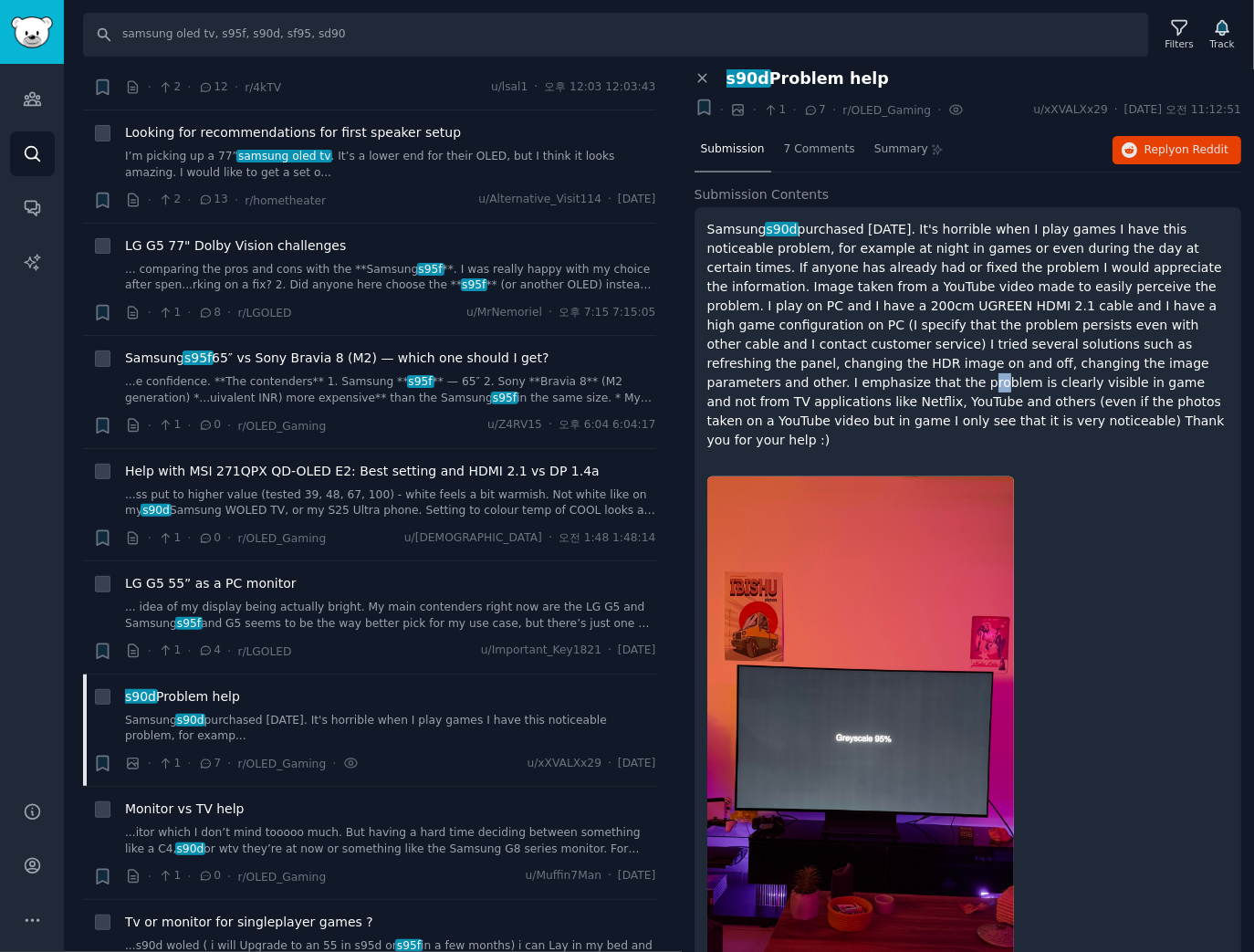
drag, startPoint x: 789, startPoint y: 372, endPoint x: 799, endPoint y: 386, distance: 17.2
click at [799, 386] on p "Samsung s90d purchased 5 months ago. It's horrible when I play games I have thi…" at bounding box center [968, 335] width 522 height 230
click at [1077, 425] on p "Samsung s90d purchased 5 months ago. It's horrible when I play games I have thi…" at bounding box center [968, 335] width 522 height 230
drag, startPoint x: 1070, startPoint y: 422, endPoint x: 710, endPoint y: 225, distance: 410.4
click at [710, 225] on p "Samsung s90d purchased 5 months ago. It's horrible when I play games I have thi…" at bounding box center [968, 335] width 522 height 230
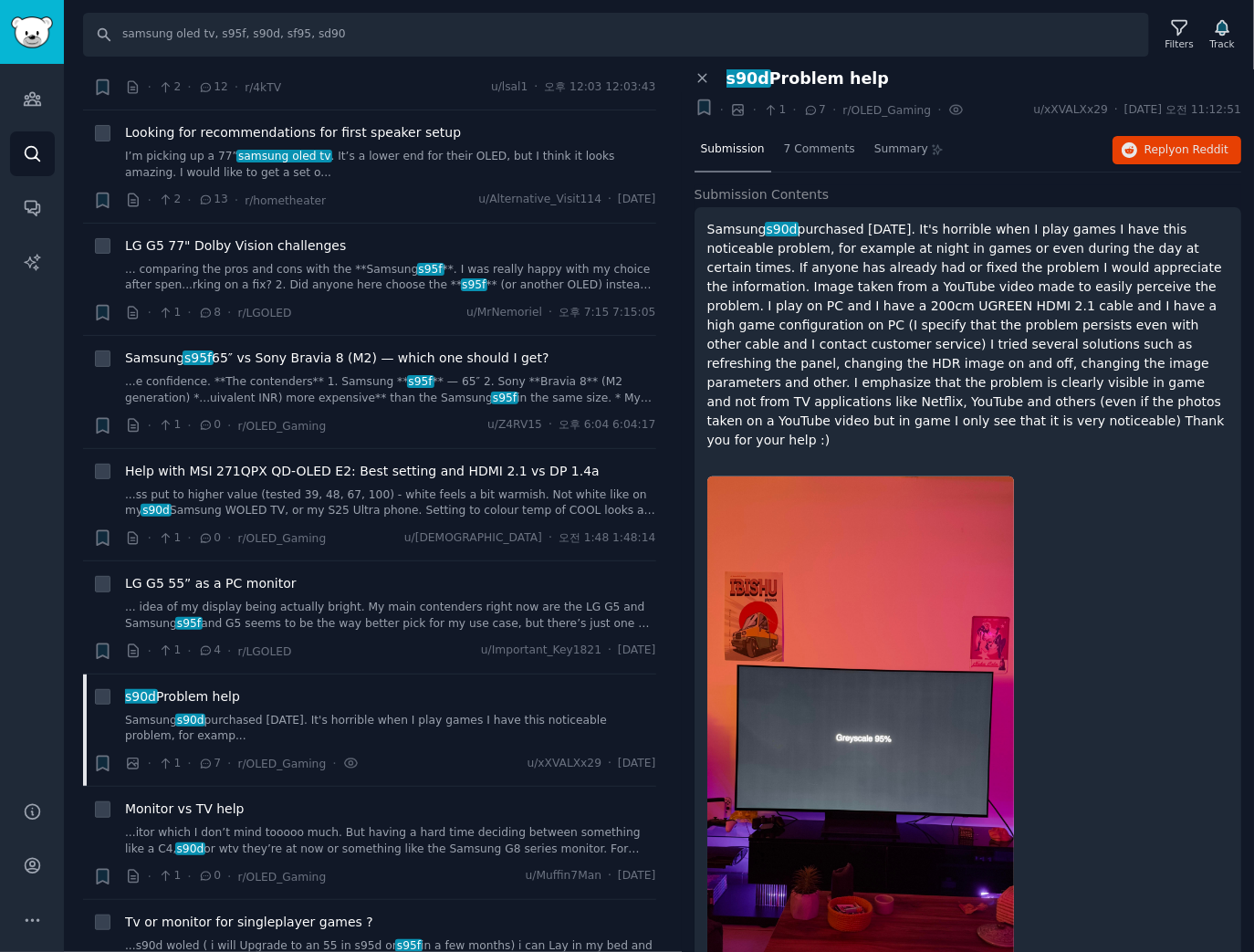
copy p "Samsung s90d purchased 5 months ago. It's horrible when I play games I have thi…"
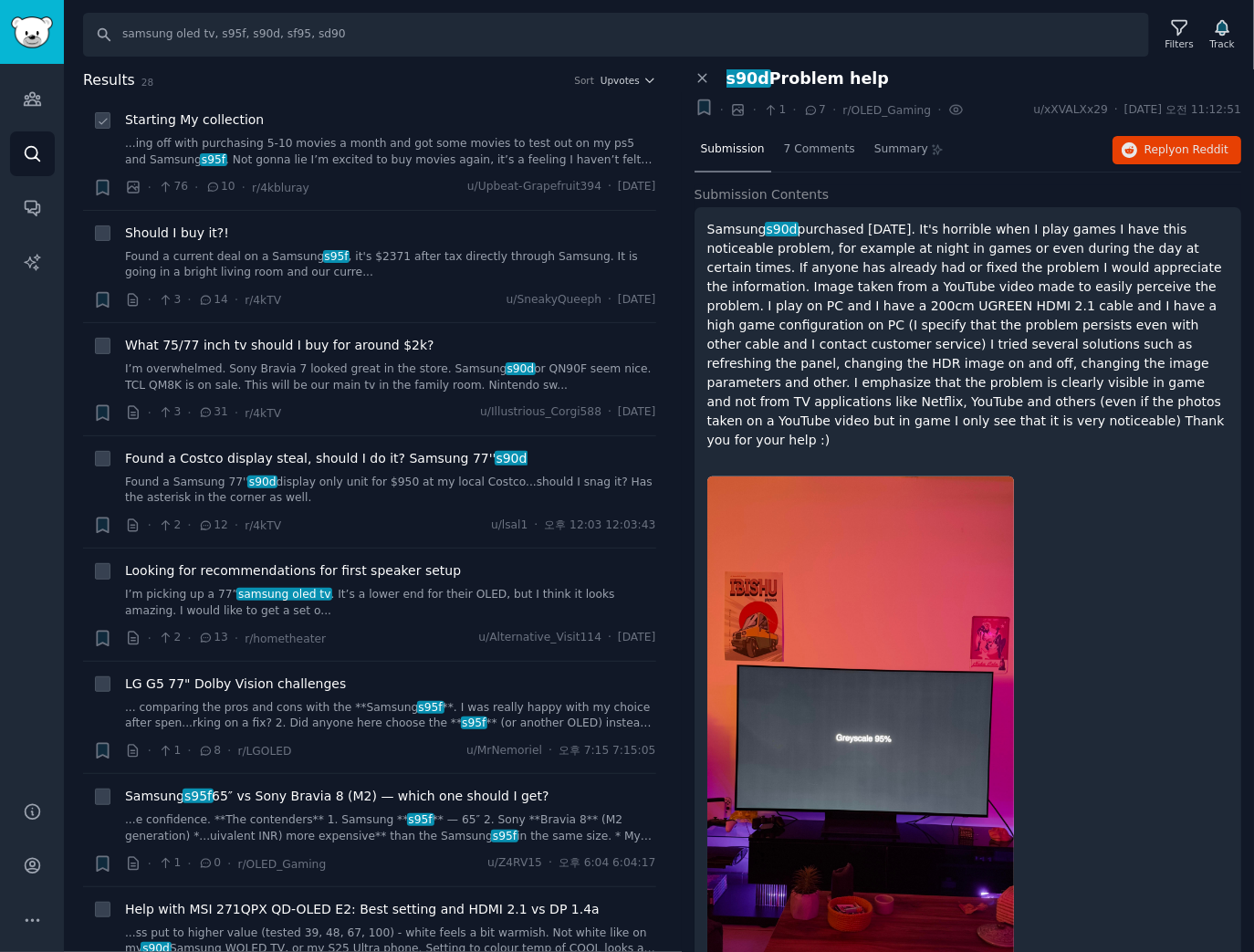
click at [234, 126] on span "Starting My collection" at bounding box center [194, 120] width 139 height 19
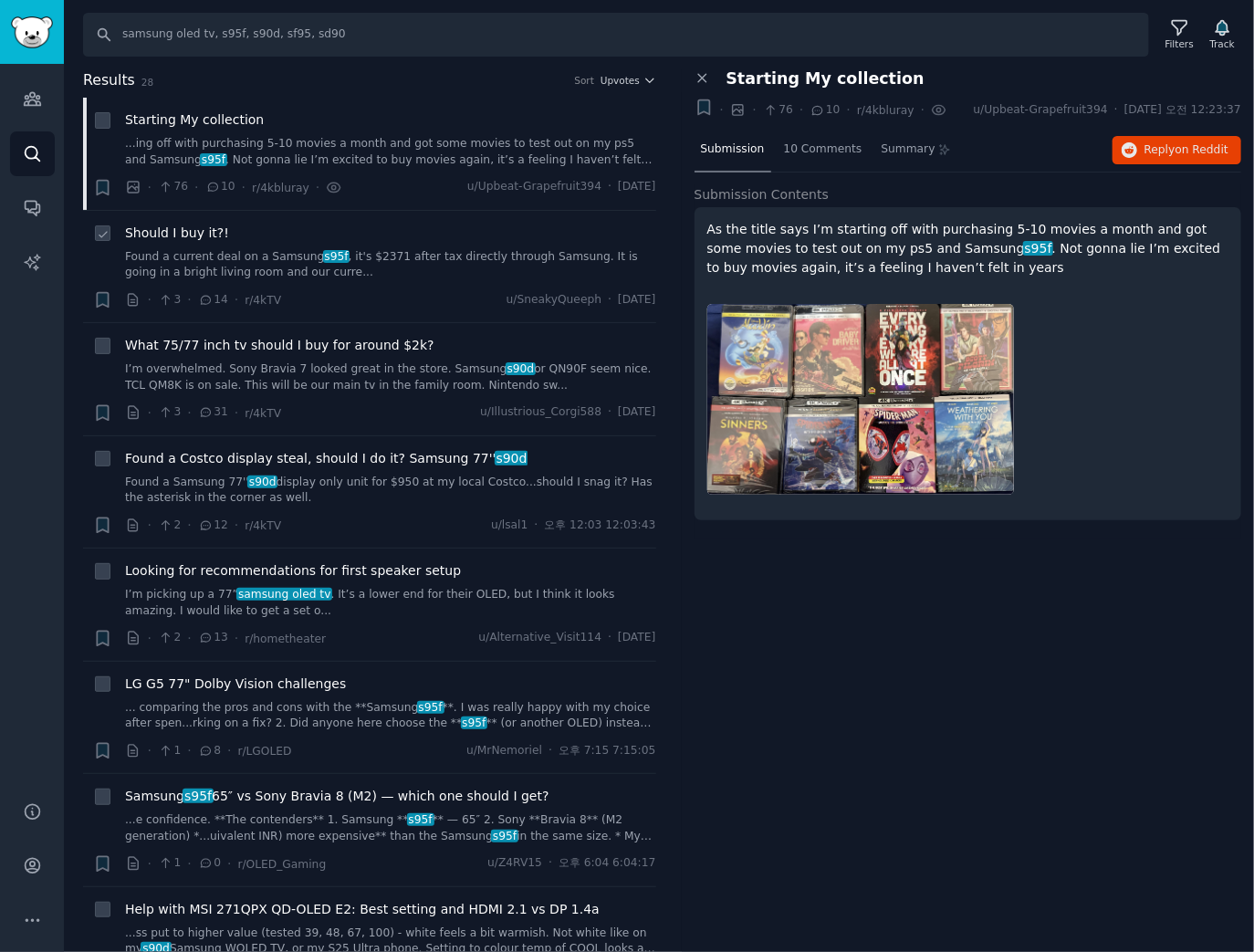
click at [171, 266] on link "Found a current deal on a Samsung s95f , it's $2371 after tax directly through …" at bounding box center [390, 265] width 532 height 32
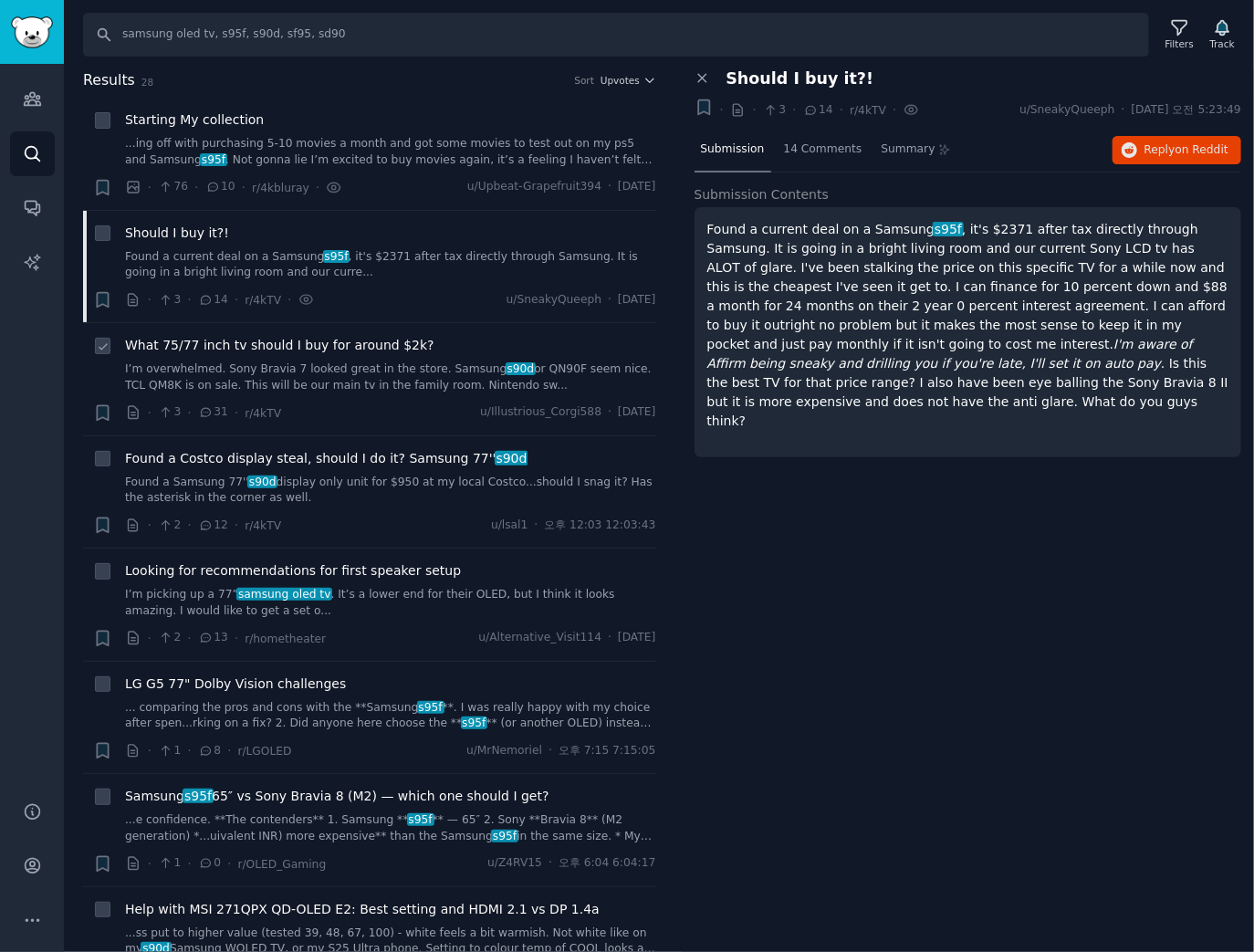
click at [138, 350] on span "What 75/77 inch tv should I buy for around $2k?" at bounding box center [279, 345] width 309 height 19
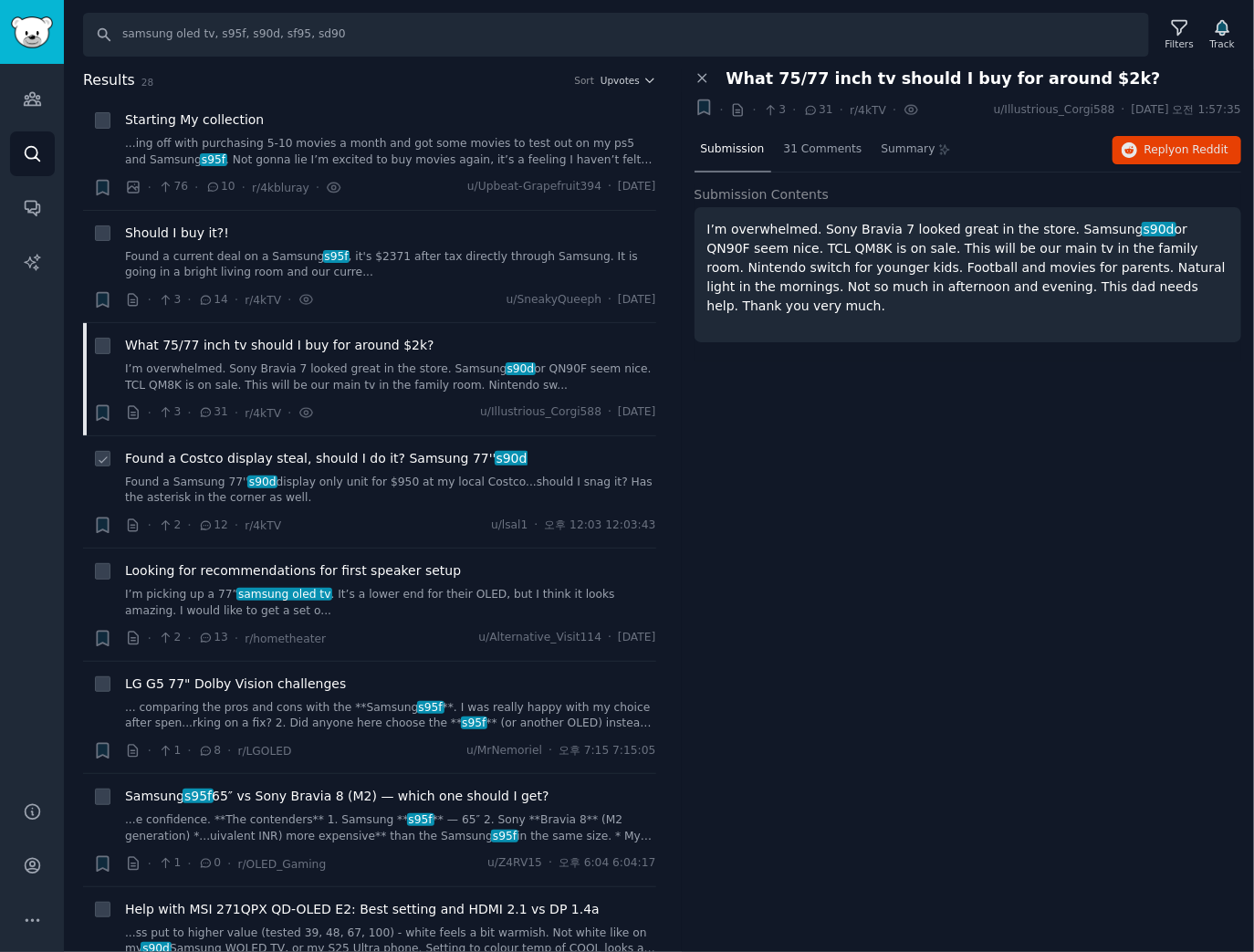
click at [208, 482] on link "Found a Samsung 77'' s90d display only unit for $950 at my local Costco...shoul…" at bounding box center [390, 490] width 532 height 32
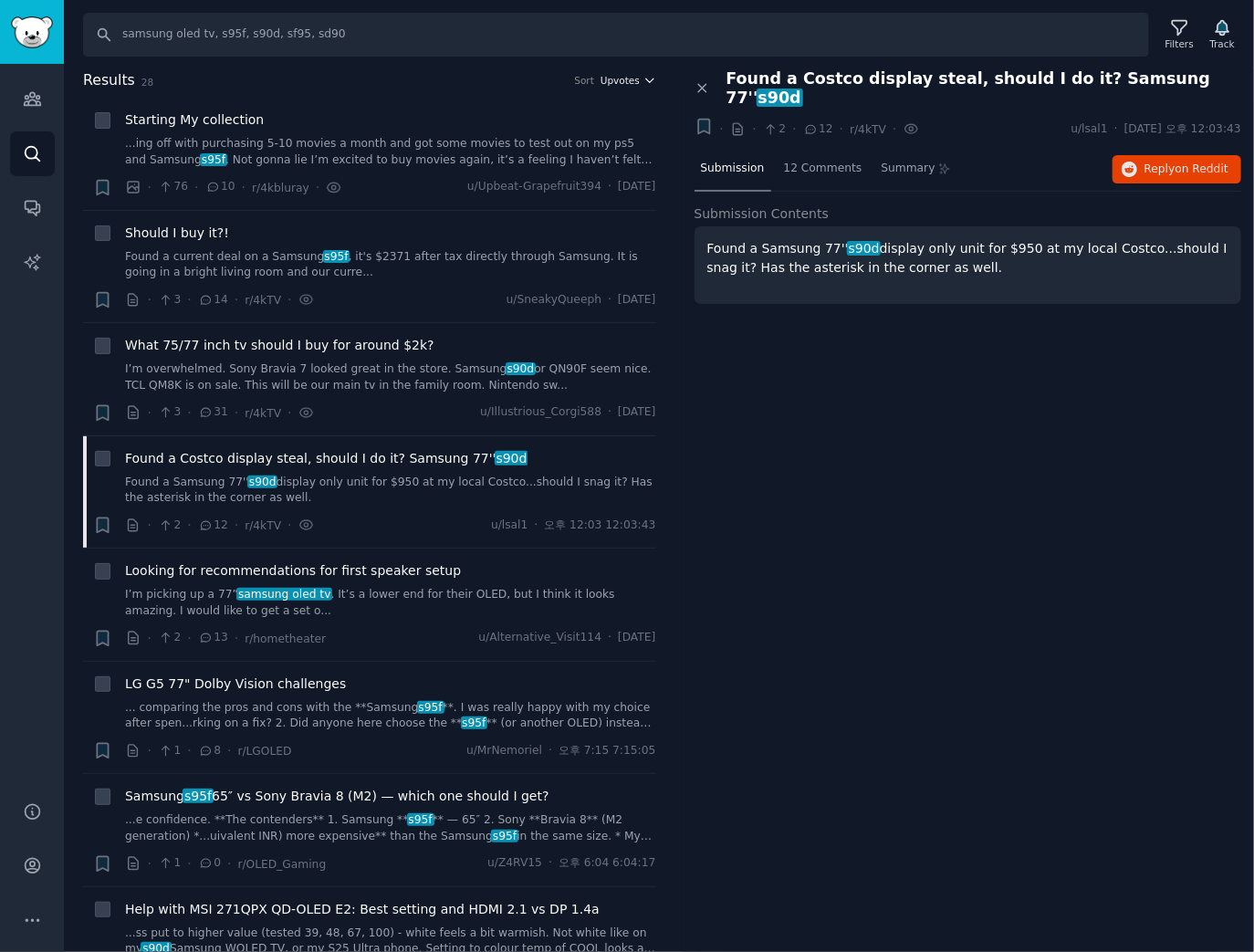
click at [628, 82] on span "Upvotes" at bounding box center [620, 80] width 39 height 12
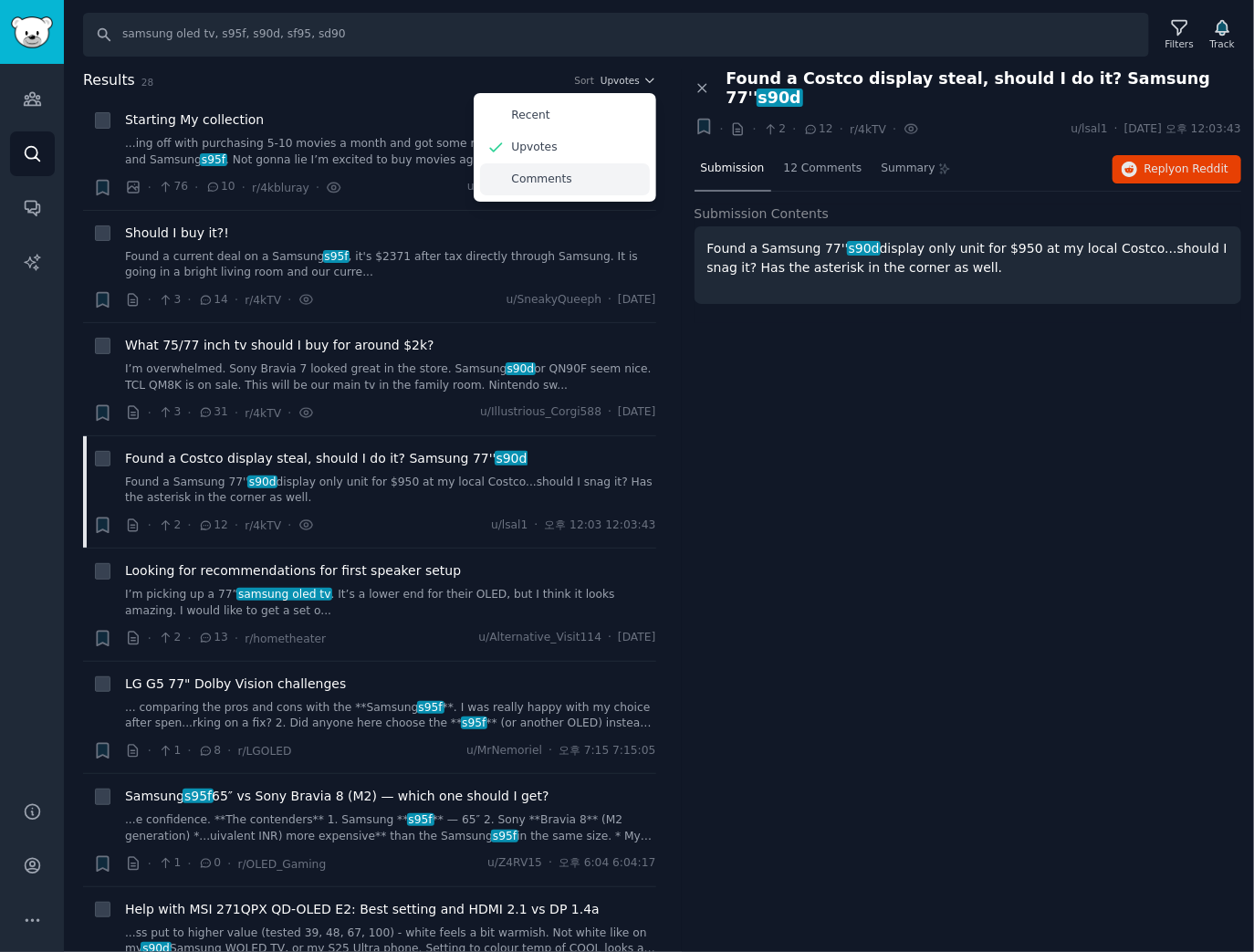
click at [535, 186] on div "Comments" at bounding box center [564, 178] width 170 height 32
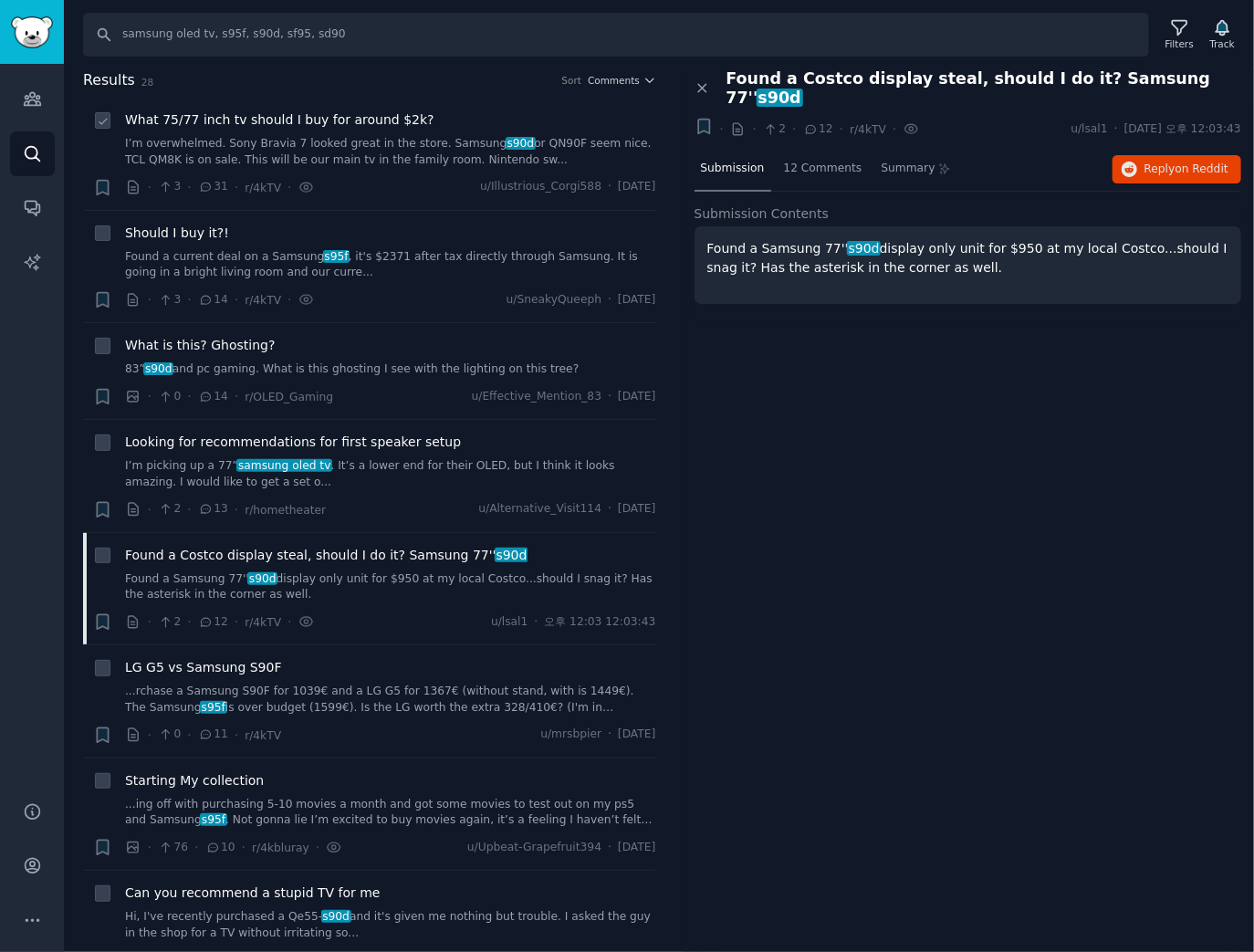
click at [394, 131] on div "What 75/77 inch tv should I buy for around $2k? I’m overwhelmed. Sony Bravia 7 …" at bounding box center [390, 139] width 532 height 58
click at [396, 118] on span "What 75/77 inch tv should I buy for around $2k?" at bounding box center [279, 120] width 309 height 19
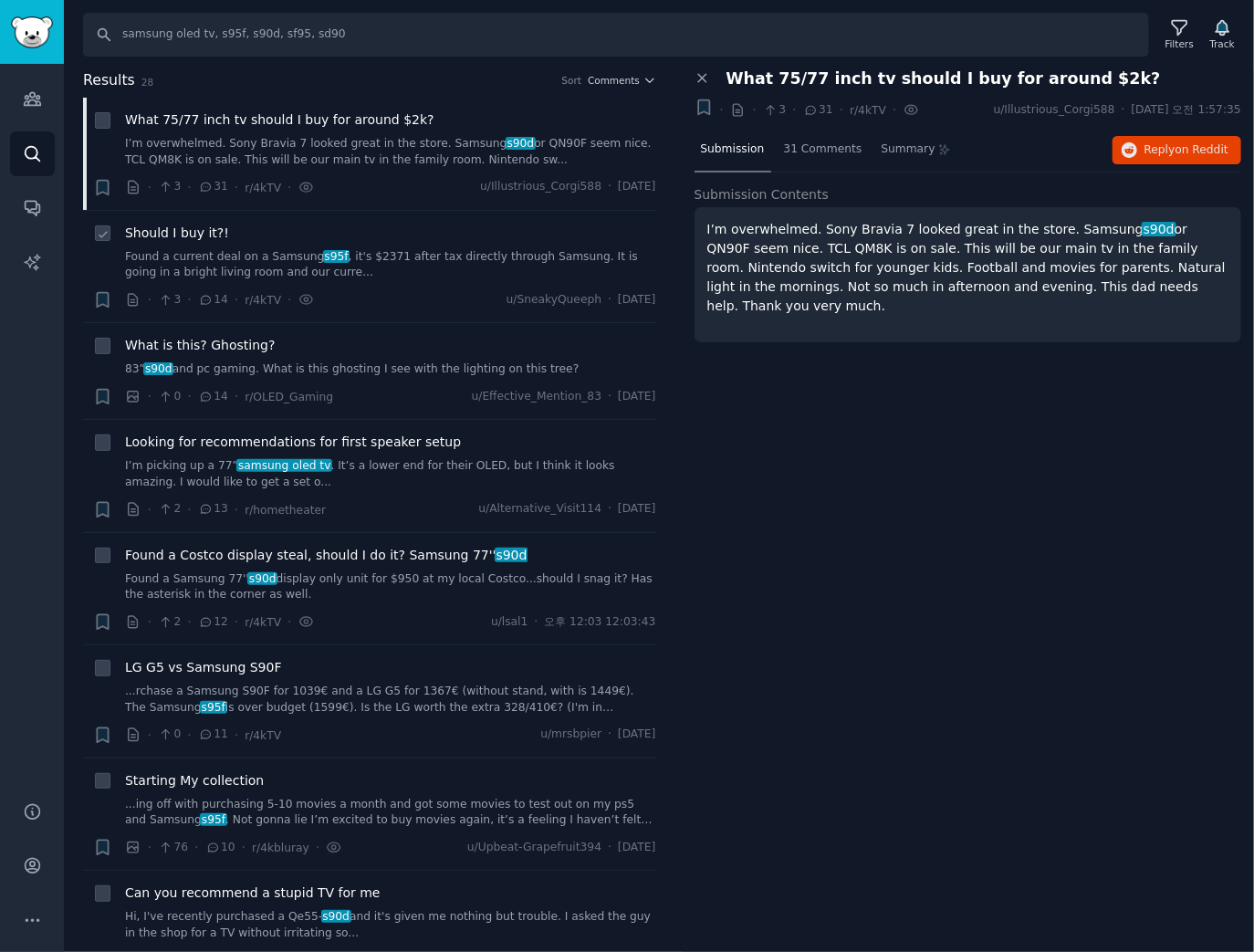
click at [376, 277] on link "Found a current deal on a Samsung s95f , it's $2371 after tax directly through …" at bounding box center [390, 265] width 532 height 32
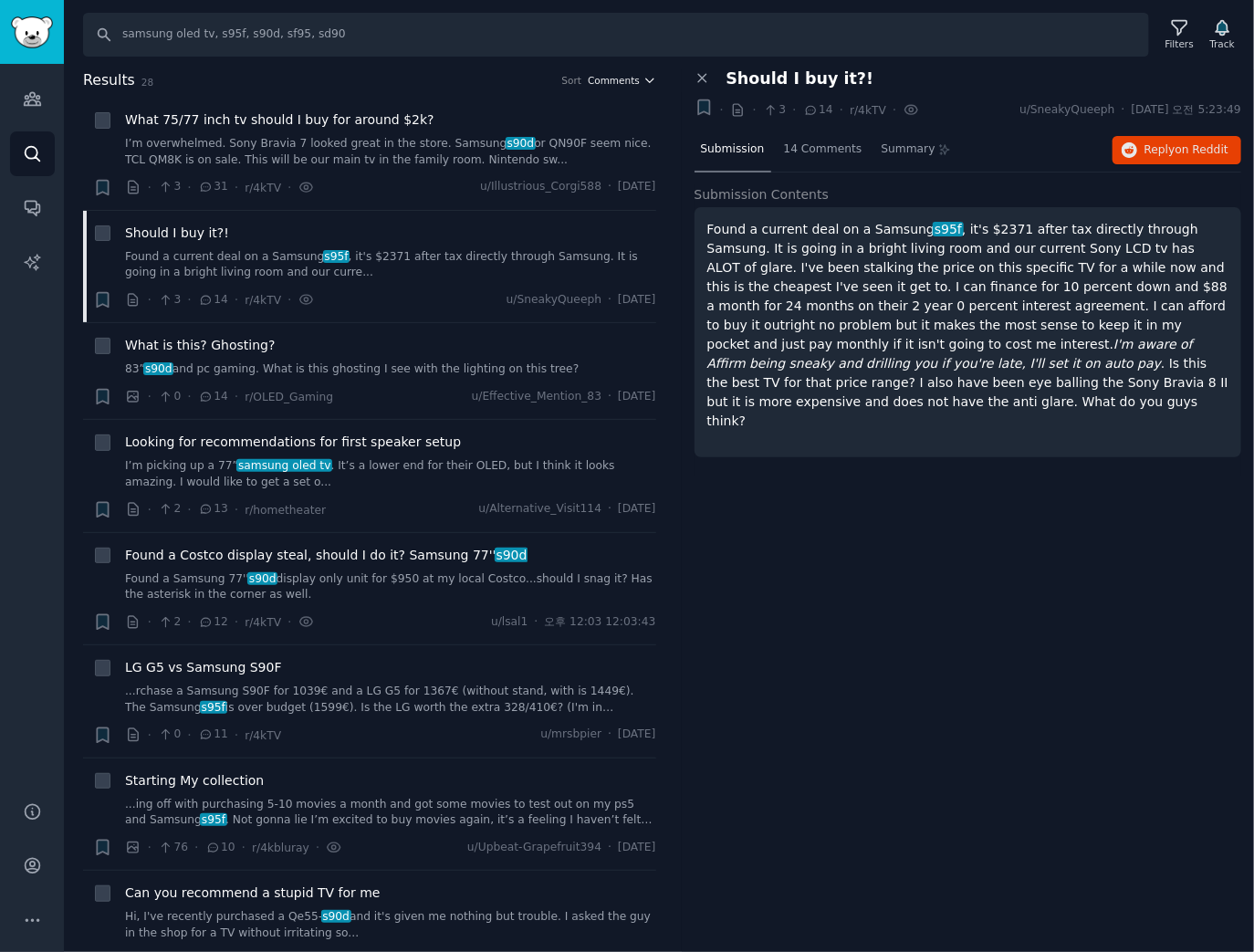
click at [619, 79] on span "Comments" at bounding box center [614, 80] width 52 height 12
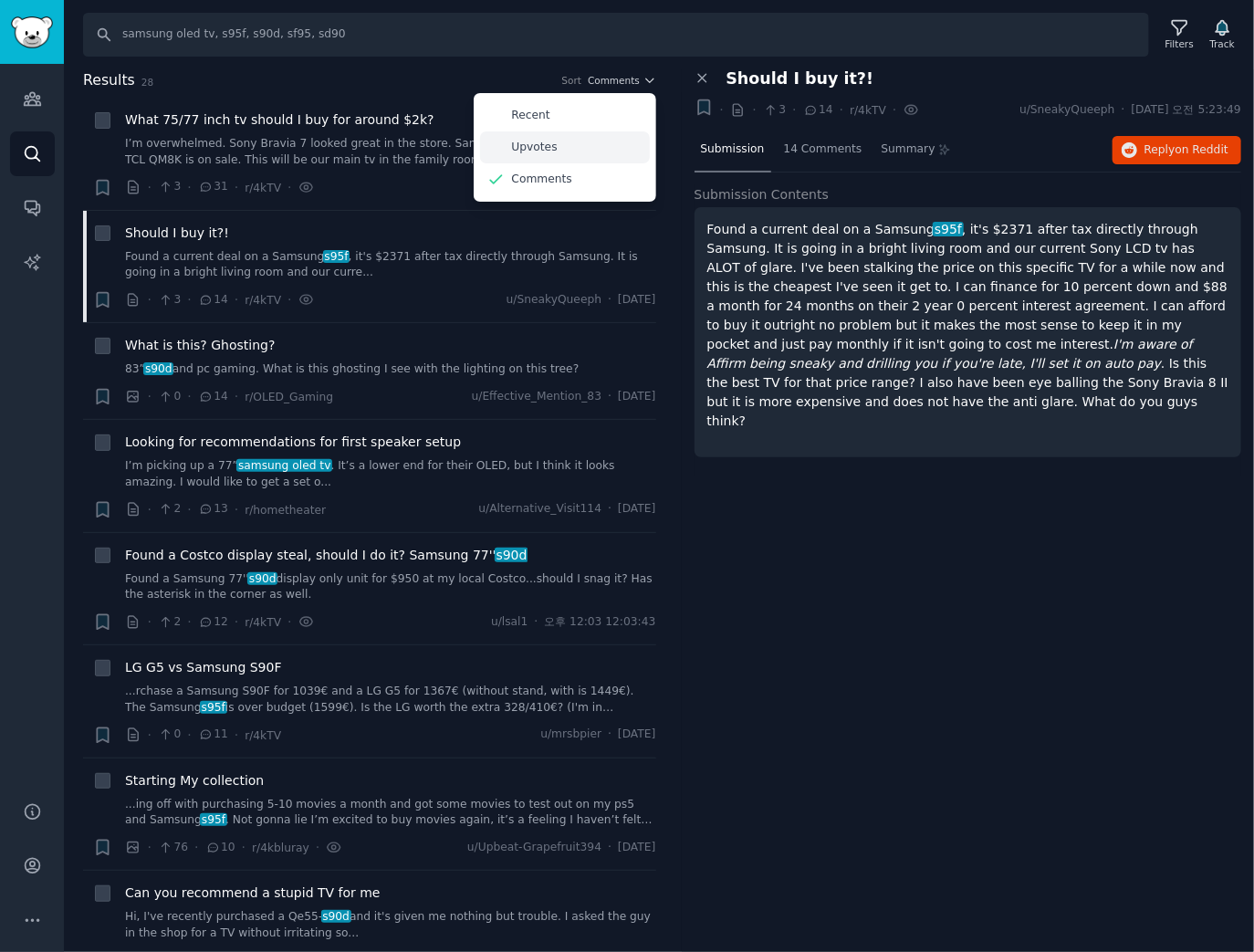
click at [583, 137] on div "Upvotes" at bounding box center [564, 147] width 170 height 32
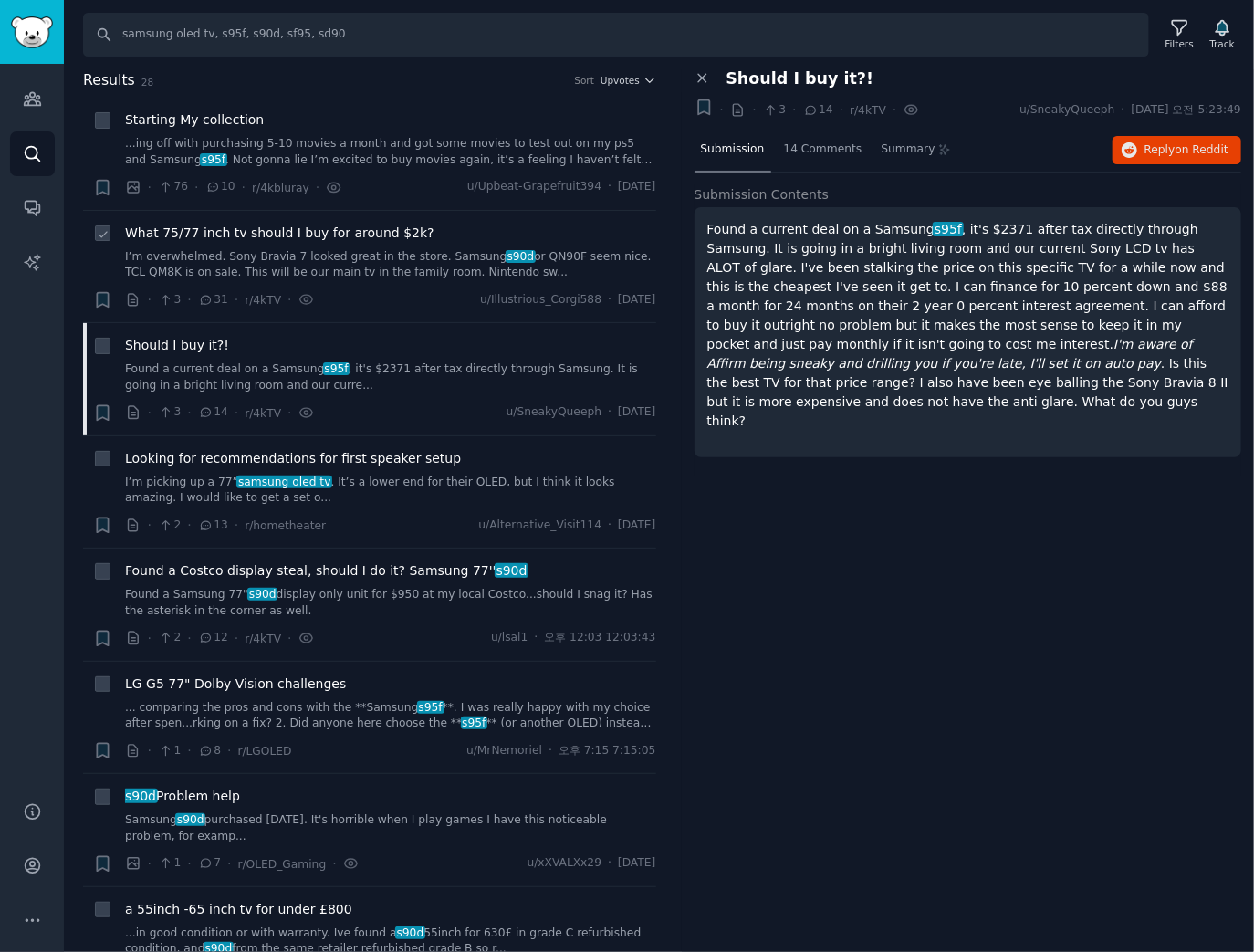
click at [390, 257] on link "I’m overwhelmed. Sony Bravia 7 looked great in the store. Samsung s90d or QN90F…" at bounding box center [390, 265] width 532 height 32
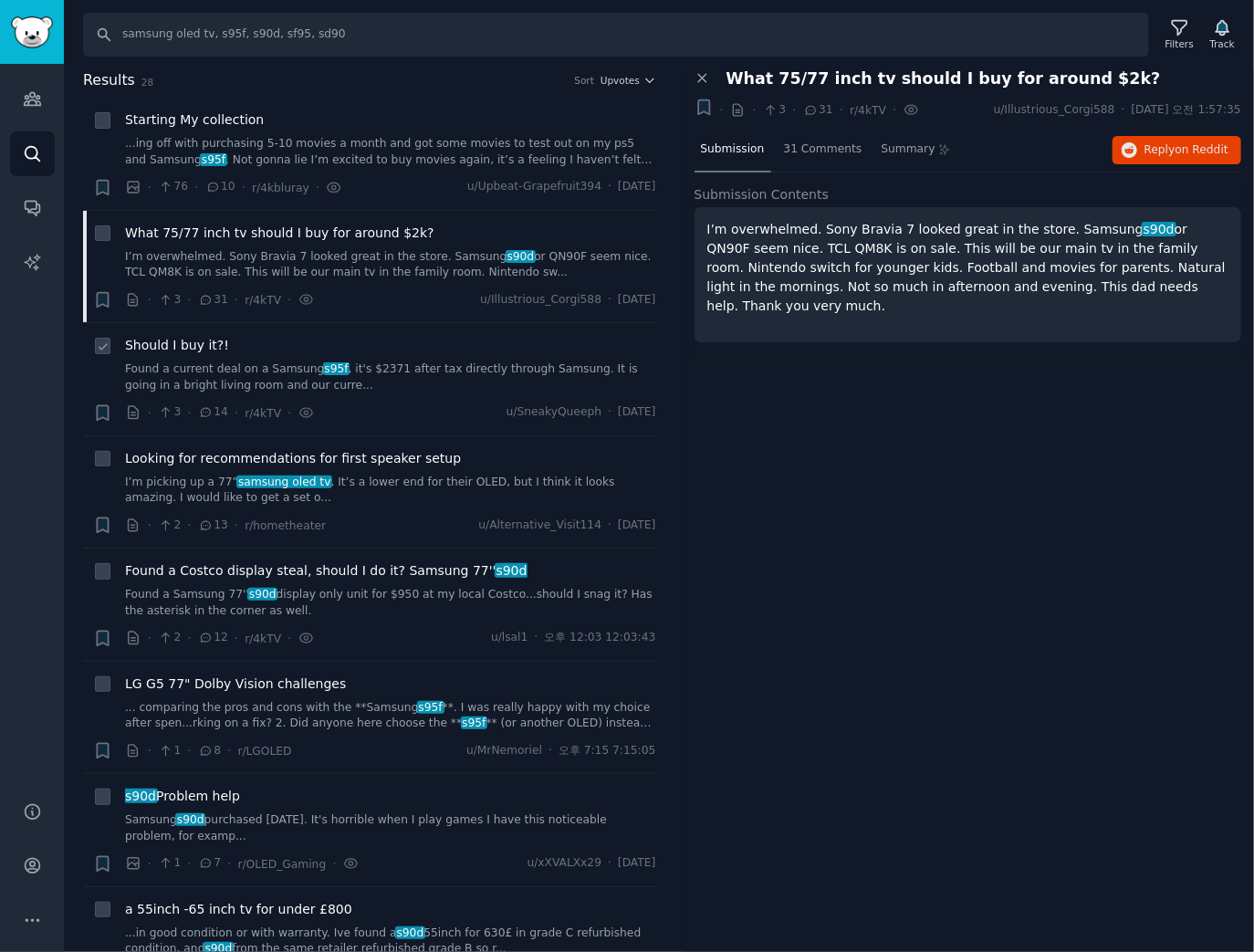
click at [363, 365] on link "Found a current deal on a Samsung s95f , it's $2371 after tax directly through …" at bounding box center [390, 377] width 532 height 32
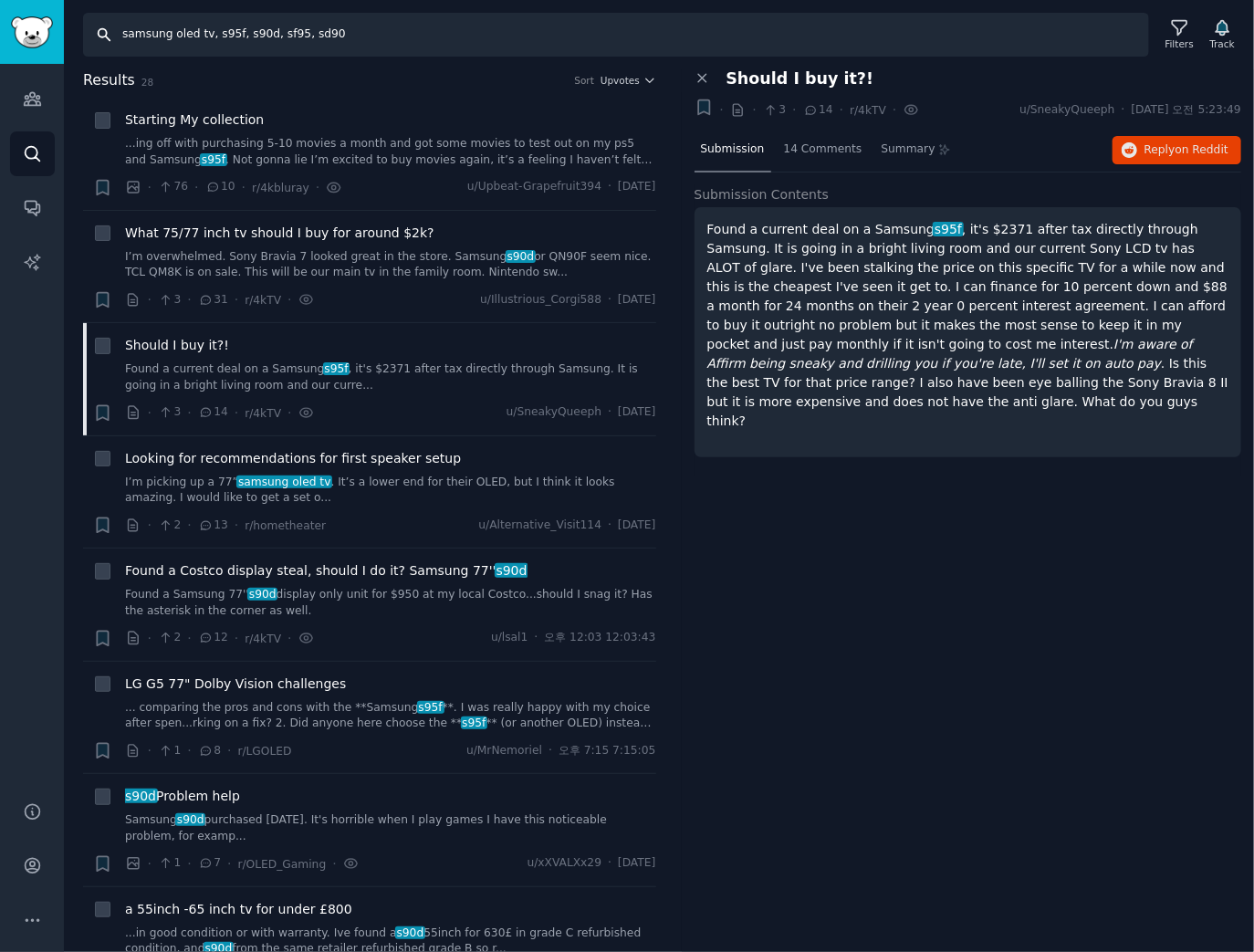
drag, startPoint x: 204, startPoint y: 36, endPoint x: 487, endPoint y: 55, distance: 283.6
click at [487, 55] on input "samsung oled tv, s95f, s90d, sf95, sd90" at bounding box center [616, 35] width 1066 height 44
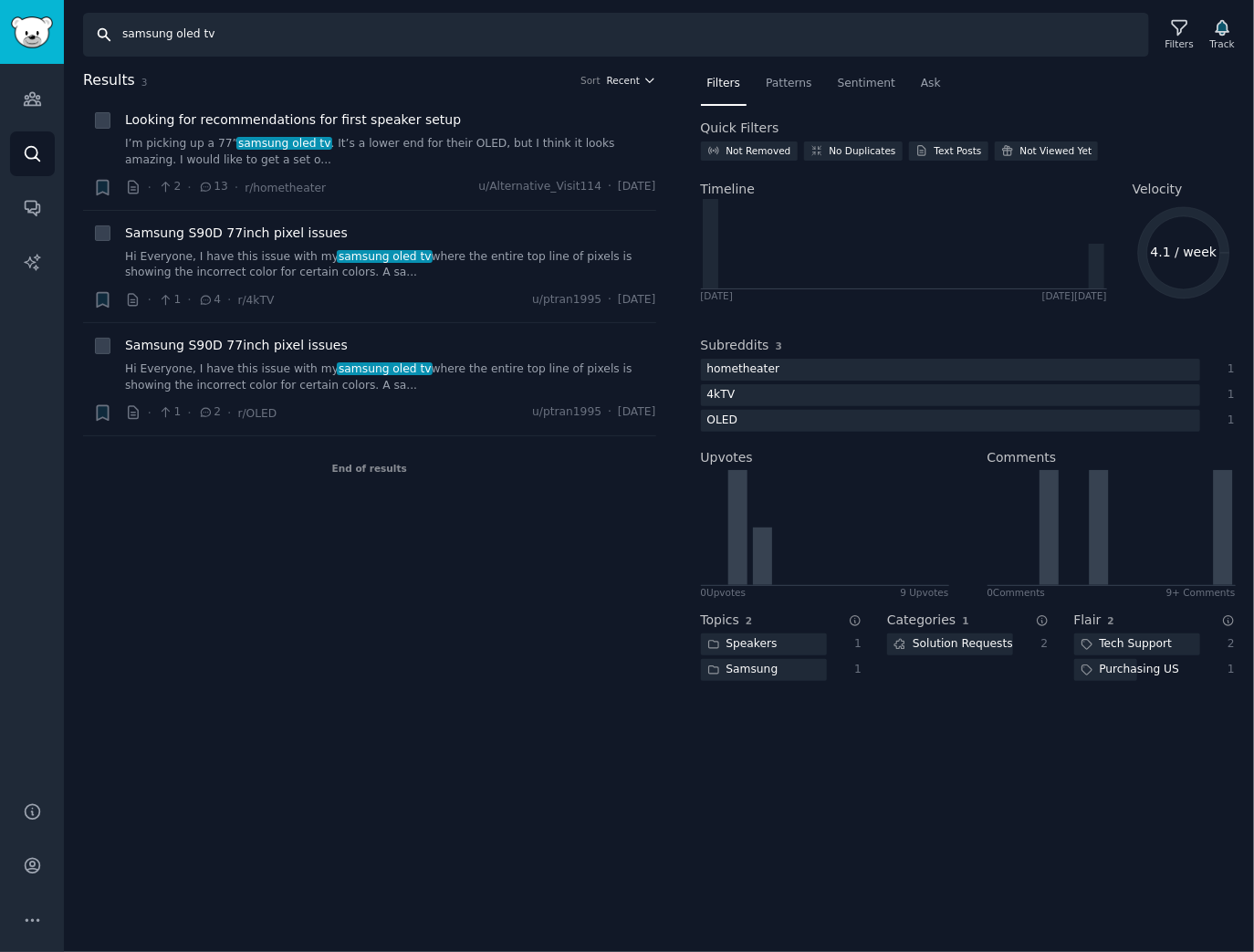
click at [623, 83] on span "Recent" at bounding box center [624, 80] width 33 height 12
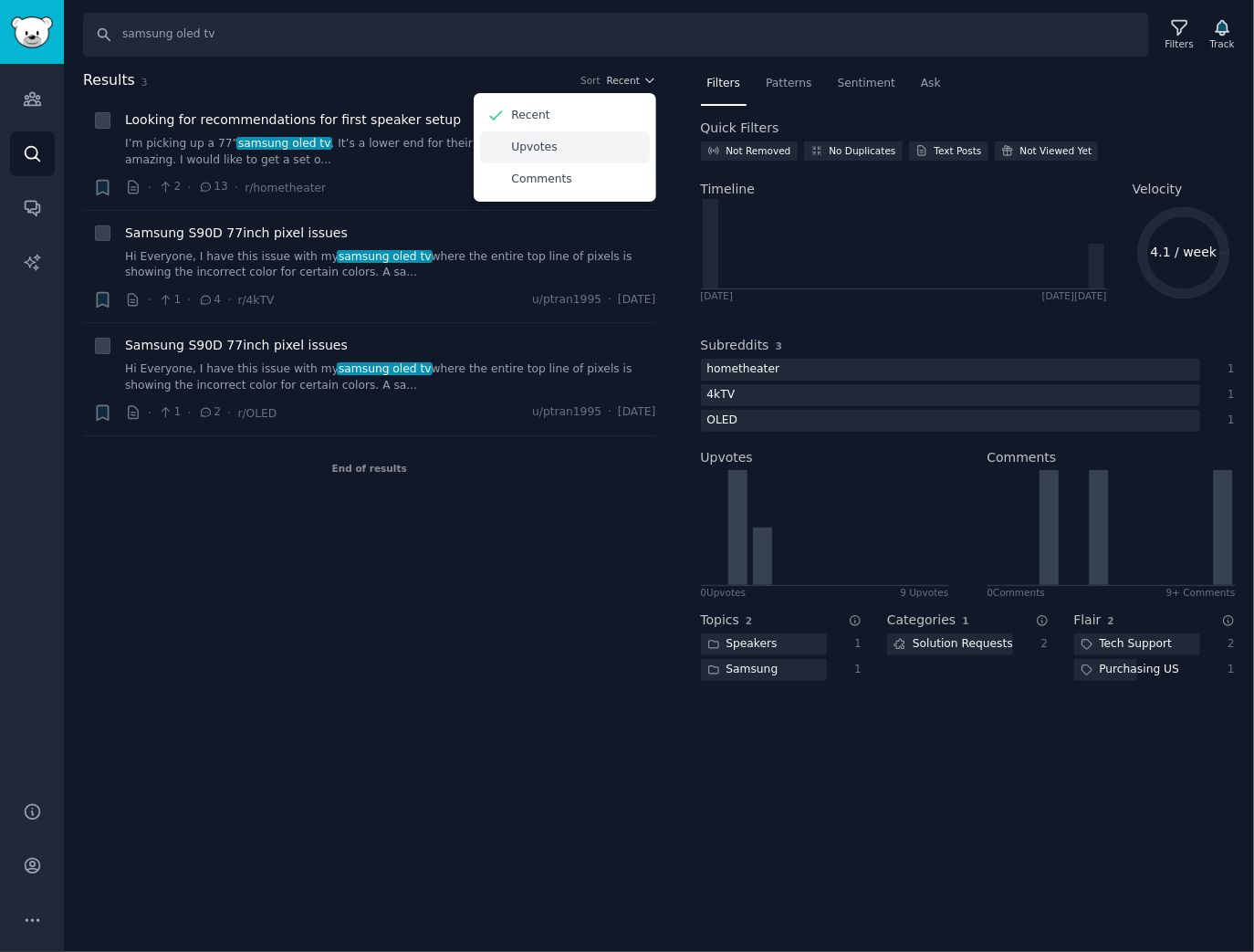
click at [608, 141] on div "Upvotes" at bounding box center [564, 147] width 170 height 32
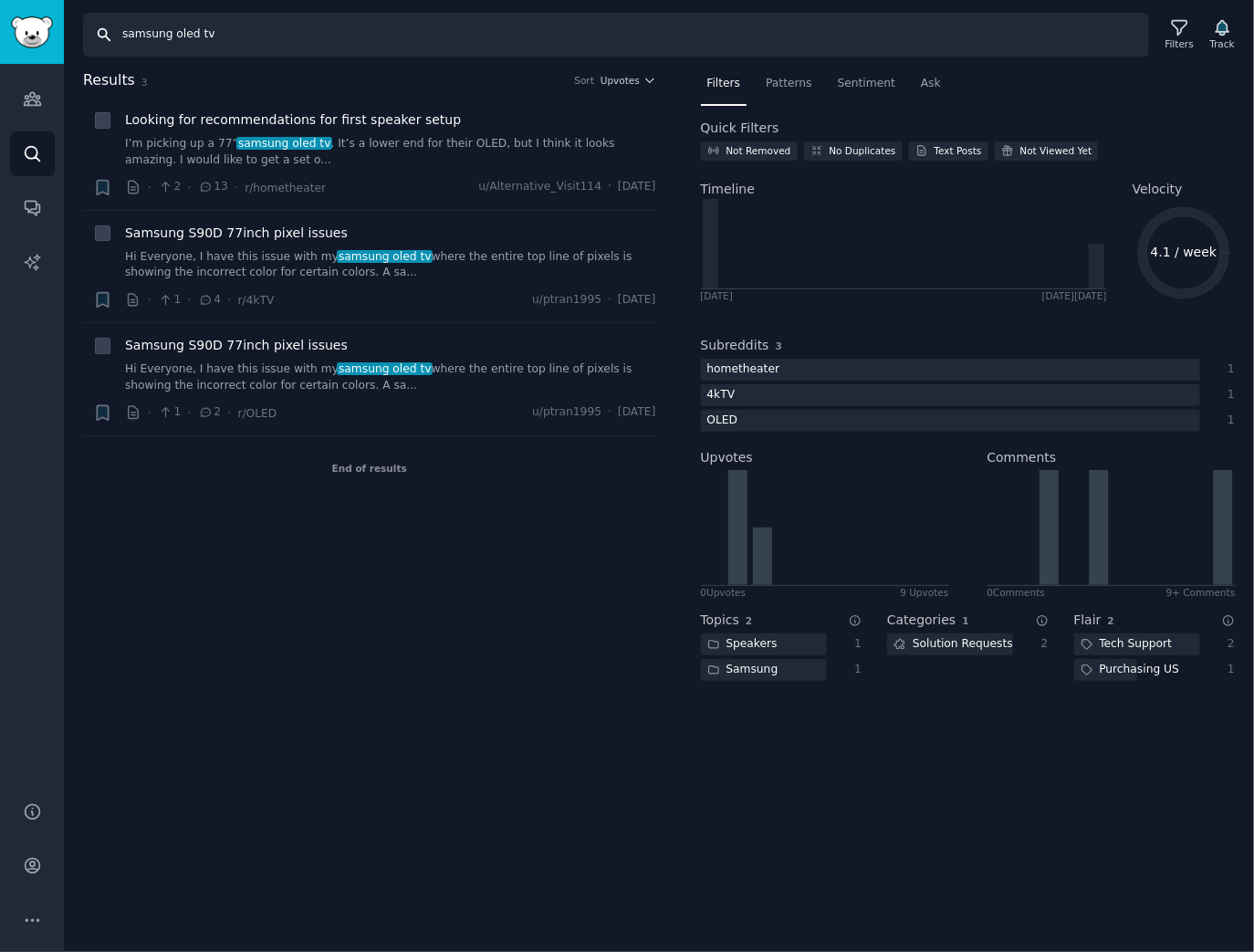
click at [218, 29] on input "samsung oled tv" at bounding box center [616, 35] width 1066 height 44
drag, startPoint x: 98, startPoint y: 22, endPoint x: -117, endPoint y: -12, distance: 217.7
click at [0, 0] on html "AI Reports Audiences Search Conversations AI Reports Help Account More Search s…" at bounding box center [627, 476] width 1254 height 952
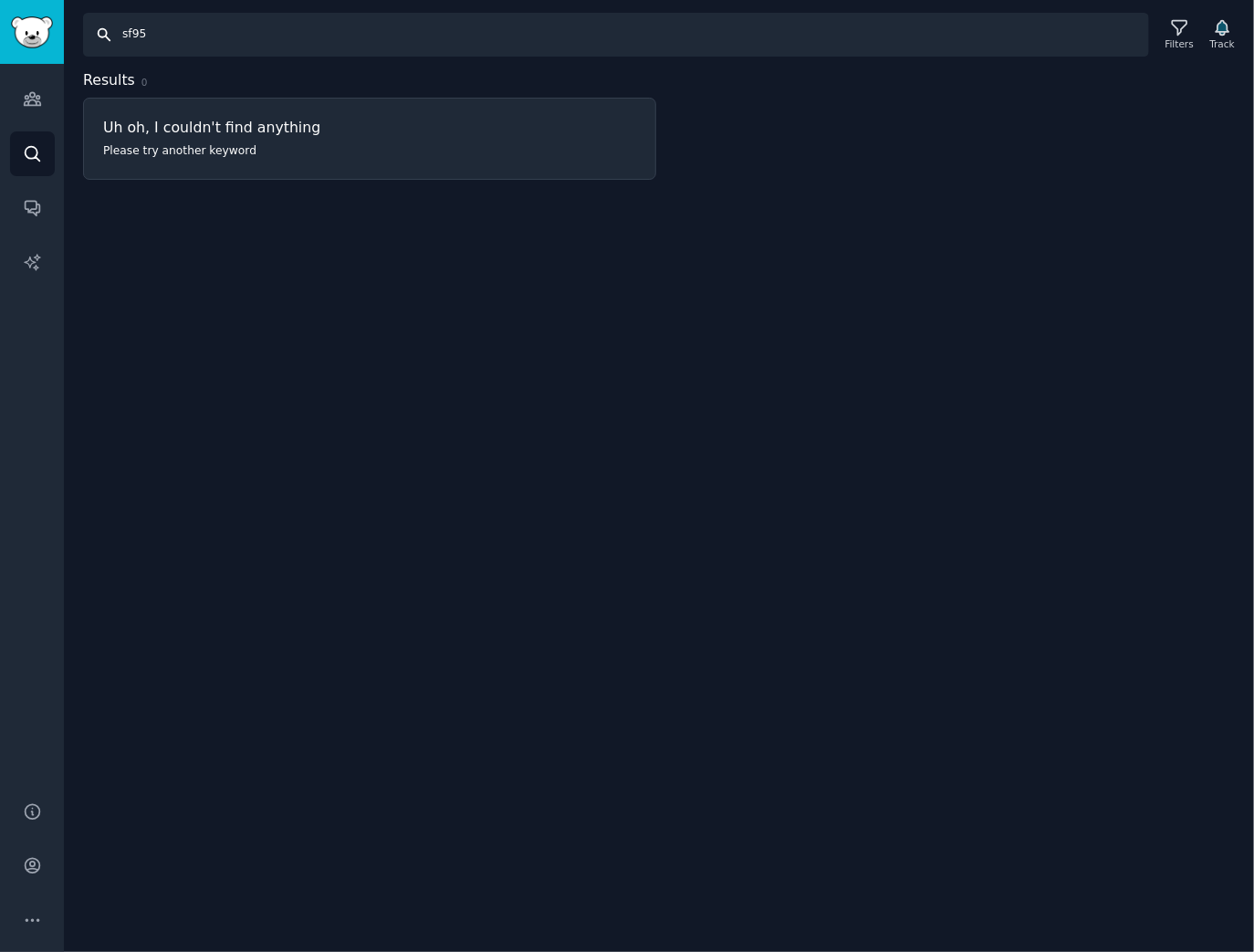
click at [160, 45] on input "sf95" at bounding box center [616, 35] width 1066 height 44
paste input "amsung oled tv, s90d, s95f,"
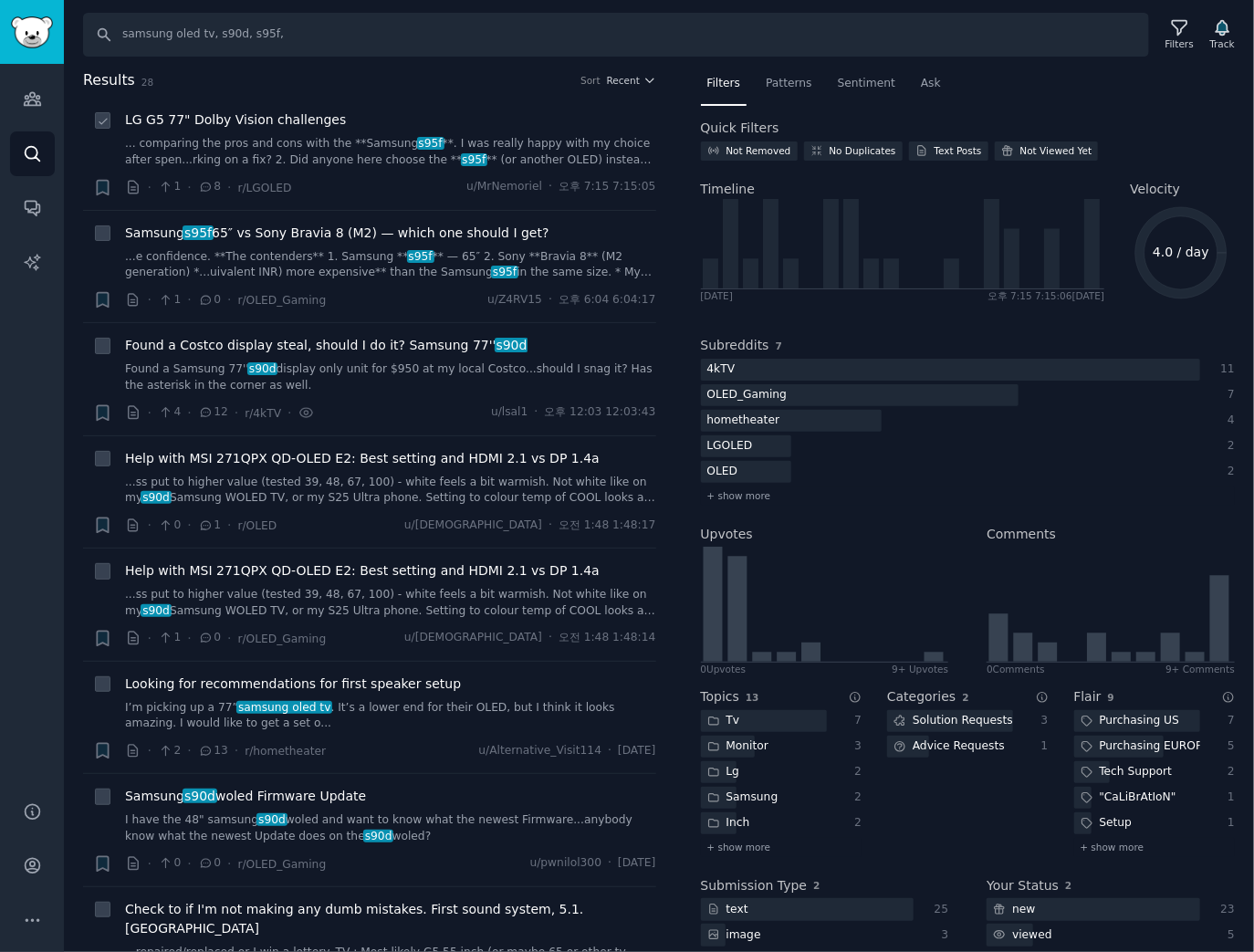
click at [273, 121] on span "LG G5 77" Dolby Vision challenges" at bounding box center [235, 120] width 221 height 19
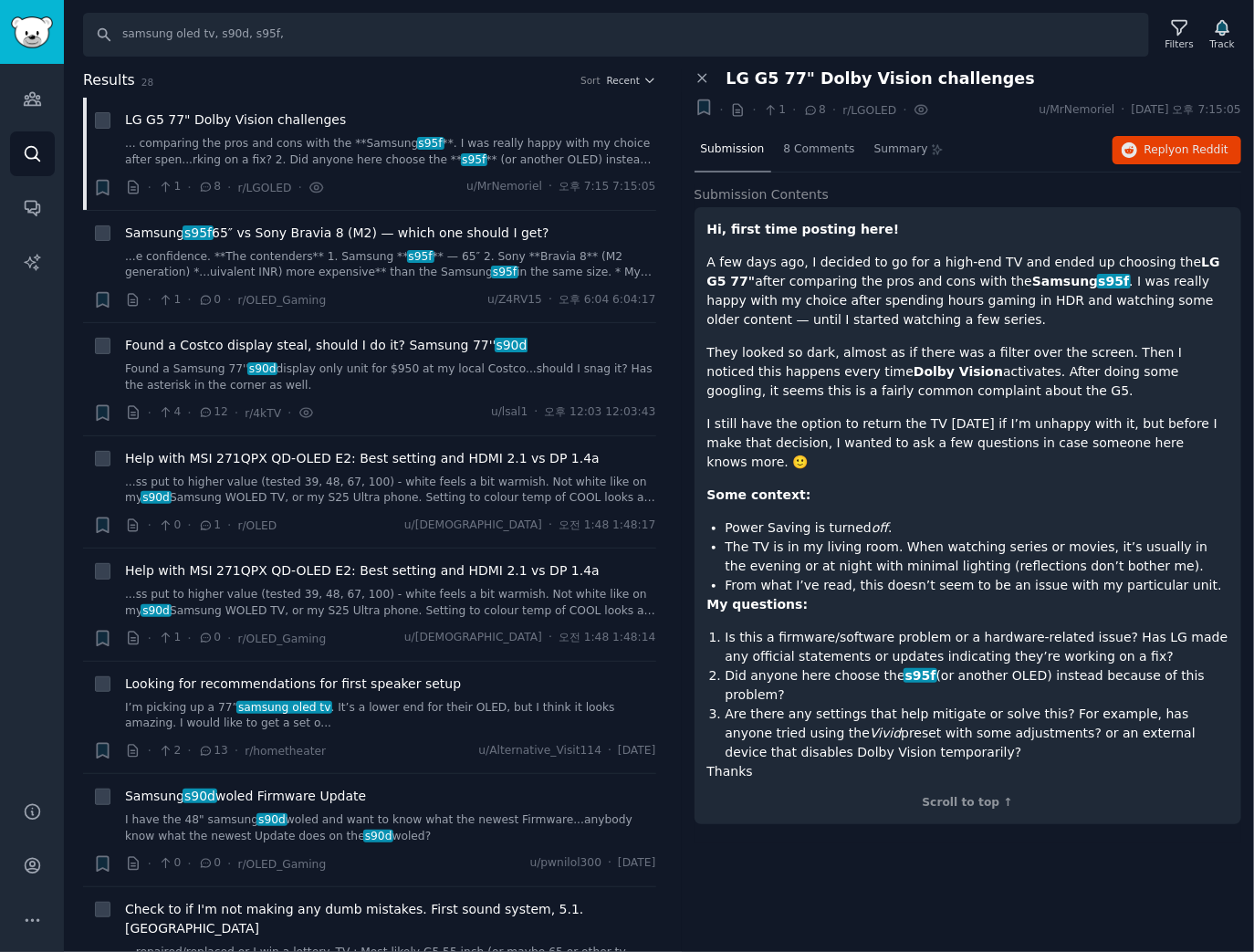
click at [643, 85] on h2 "Results 28 Sort Recent" at bounding box center [369, 81] width 573 height 23
click at [622, 77] on span "Recent" at bounding box center [624, 80] width 33 height 12
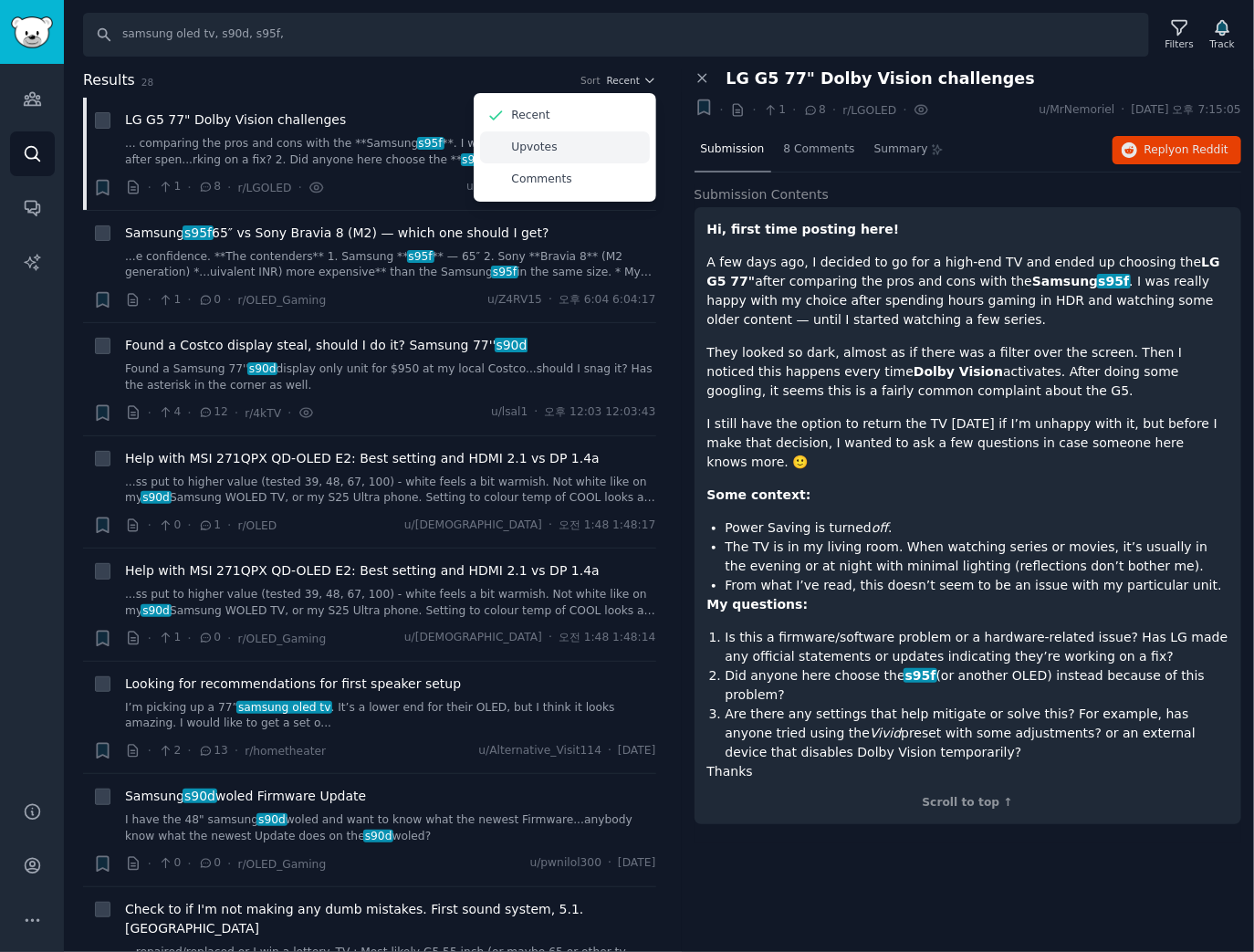
click at [593, 154] on div "Upvotes" at bounding box center [564, 147] width 170 height 32
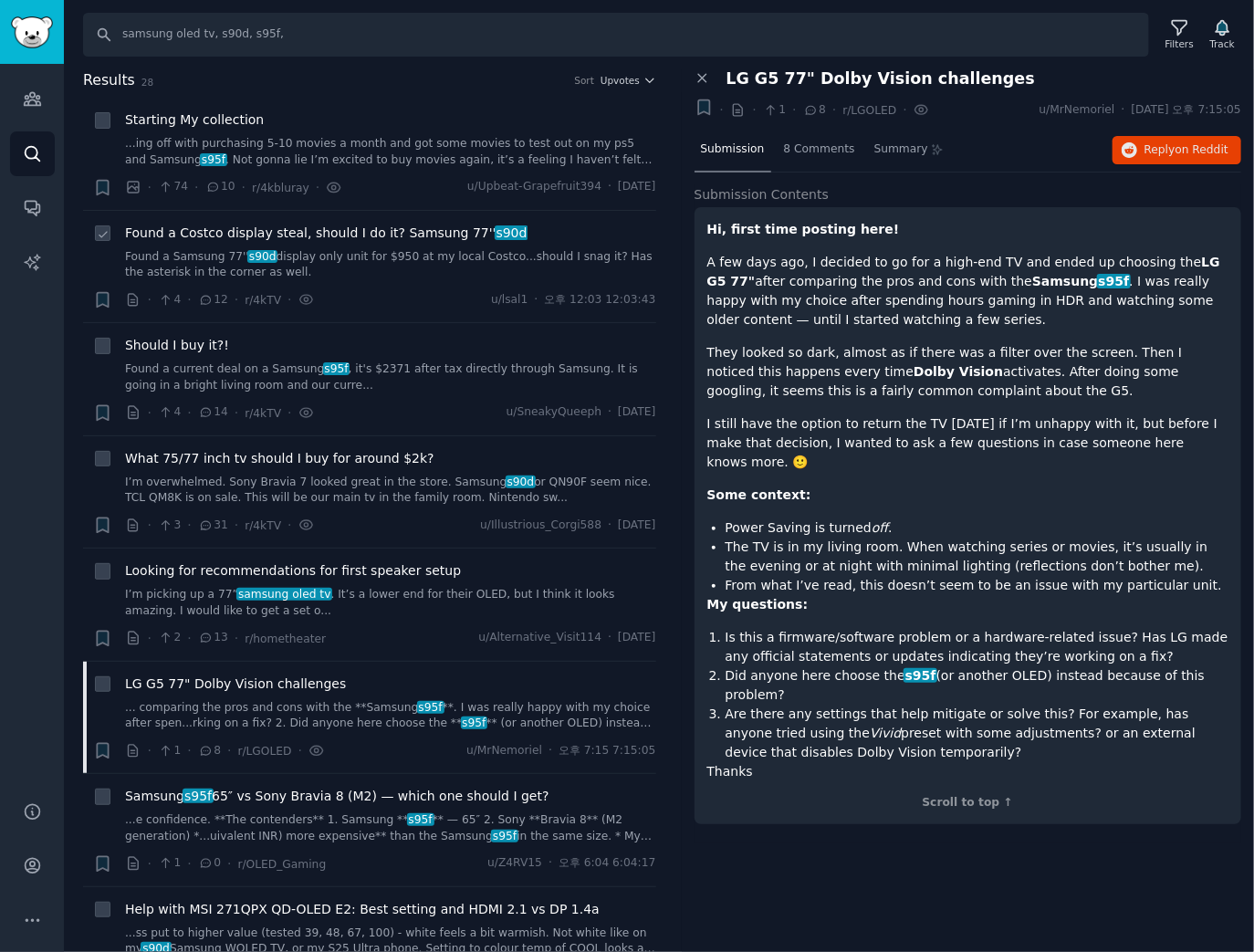
click at [344, 252] on link "Found a Samsung 77'' s90d display only unit for $950 at my local Costco...shoul…" at bounding box center [390, 265] width 532 height 32
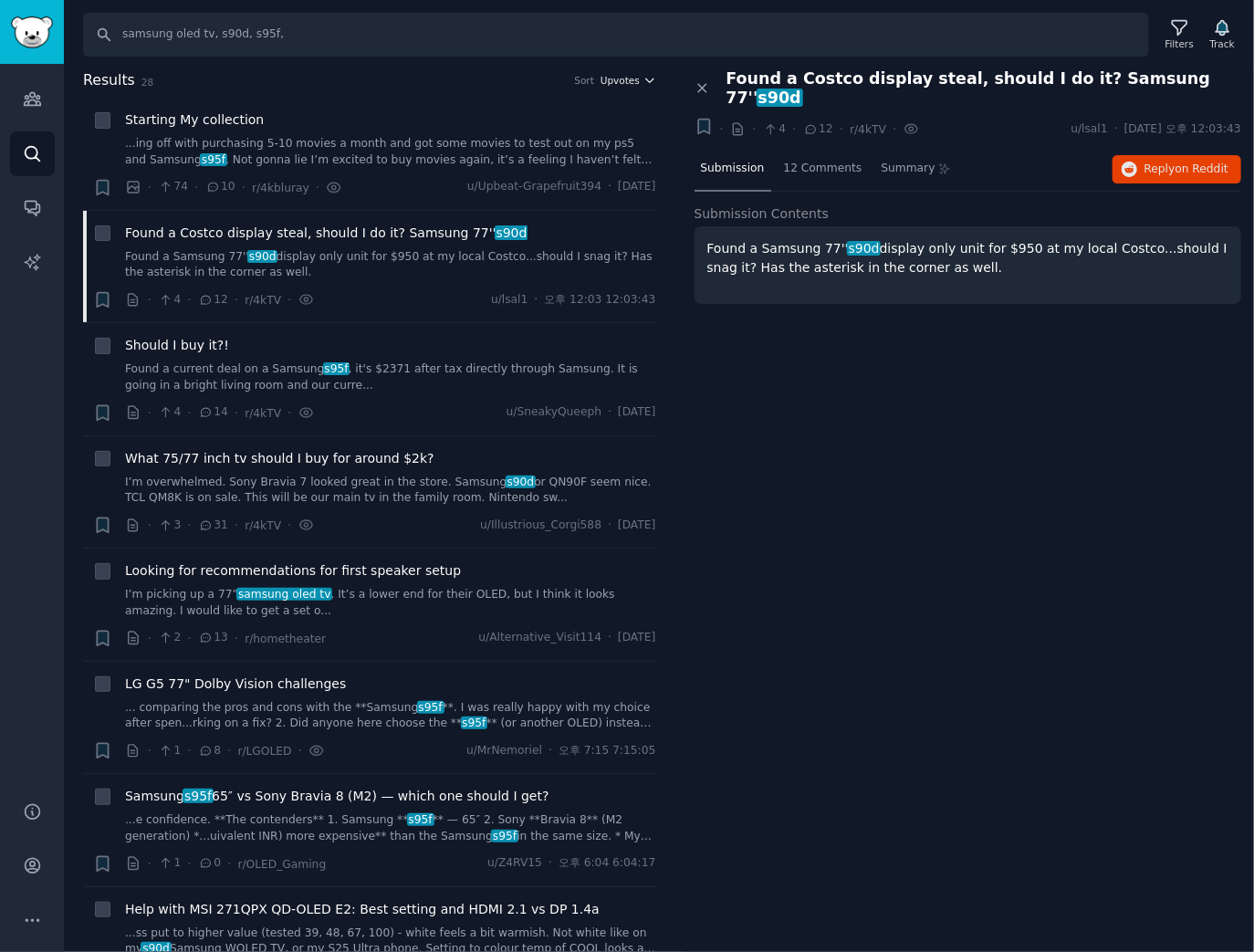
click at [617, 84] on span "Upvotes" at bounding box center [620, 80] width 39 height 12
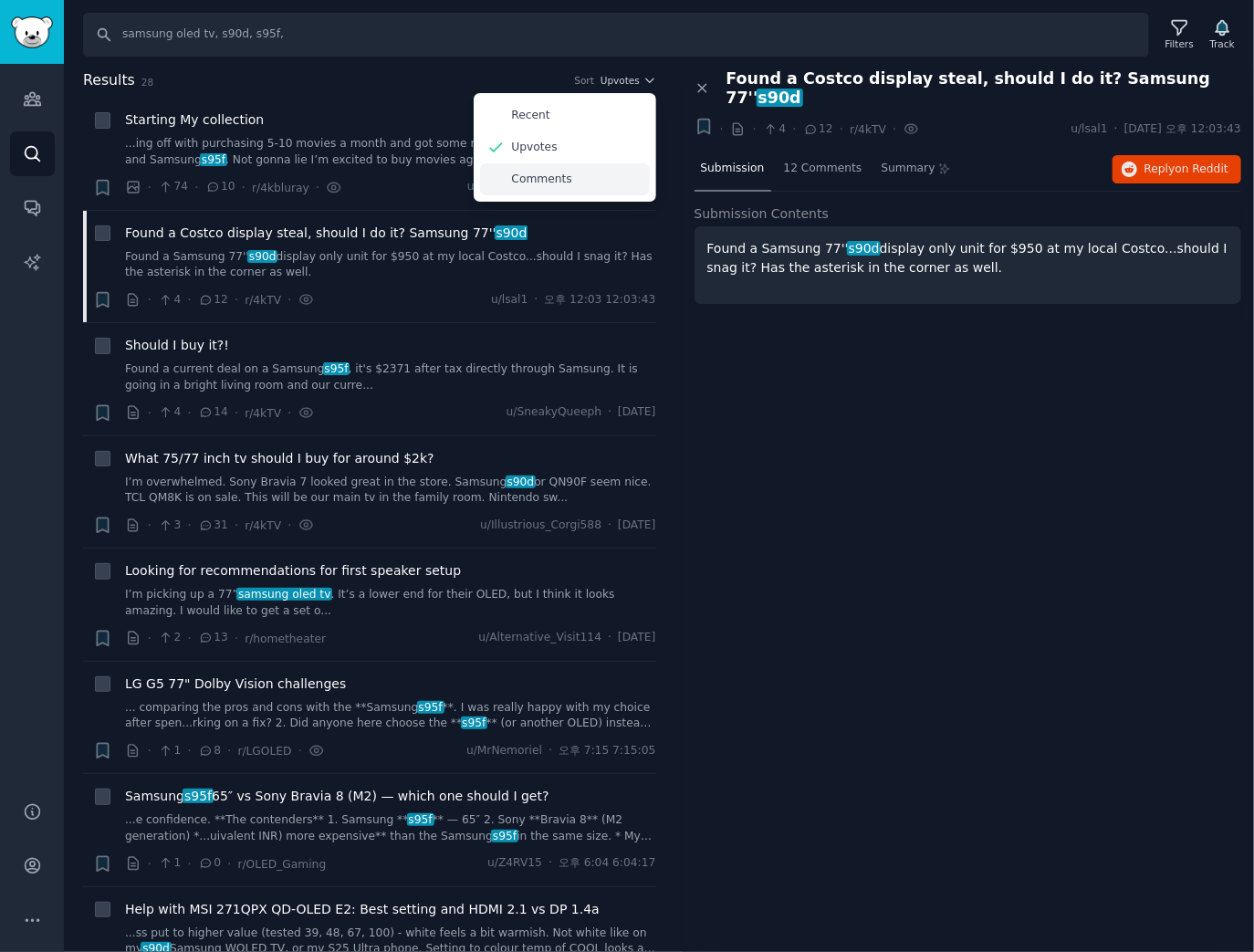
click at [584, 178] on div "Comments" at bounding box center [564, 178] width 170 height 32
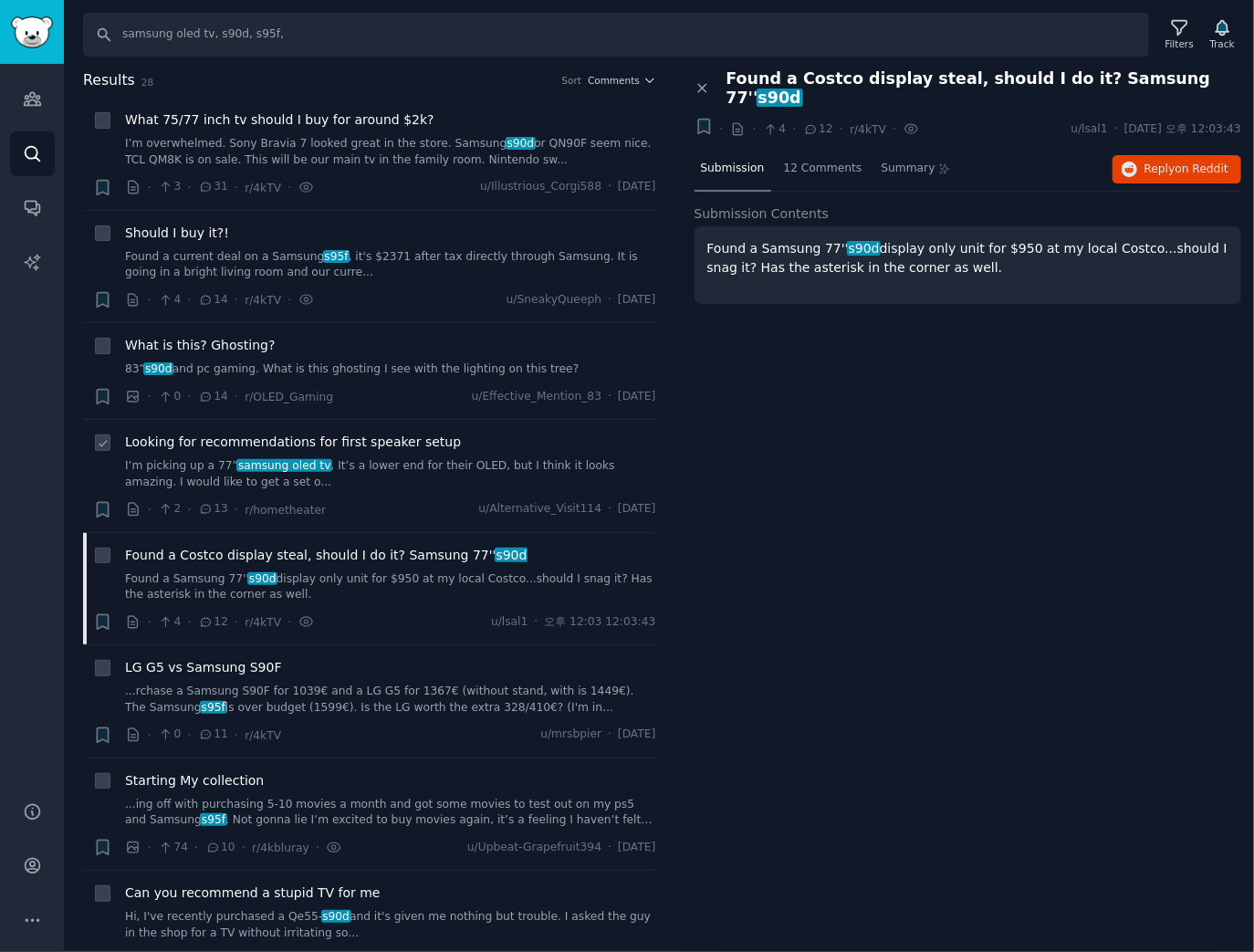
click at [390, 440] on span "Looking for recommendations for first speaker setup" at bounding box center [293, 442] width 336 height 19
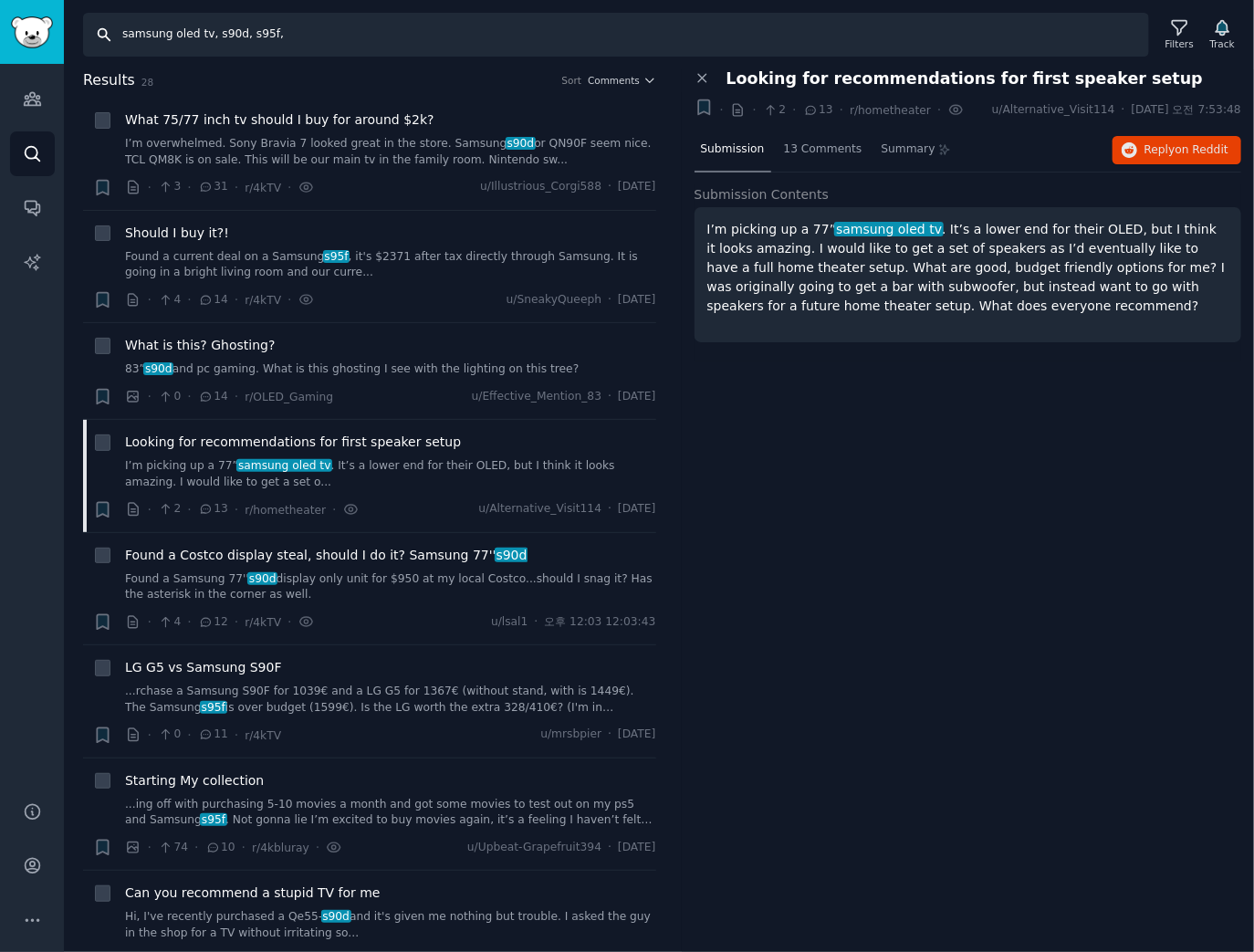
drag, startPoint x: 239, startPoint y: 36, endPoint x: 325, endPoint y: 46, distance: 86.6
click at [325, 46] on input "samsung oled tv, s90d, s95f," at bounding box center [616, 35] width 1066 height 44
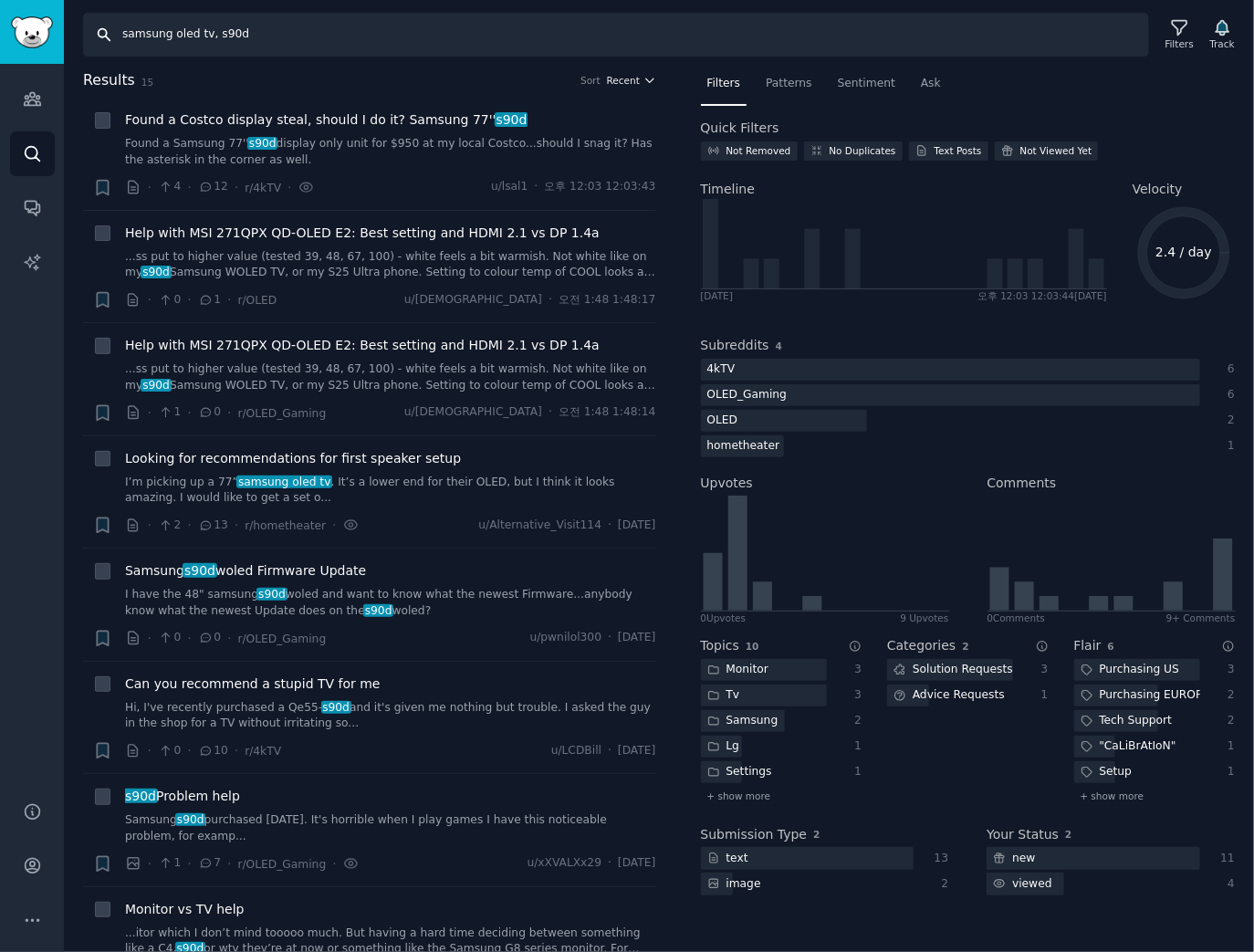
click at [627, 83] on span "Recent" at bounding box center [624, 80] width 33 height 12
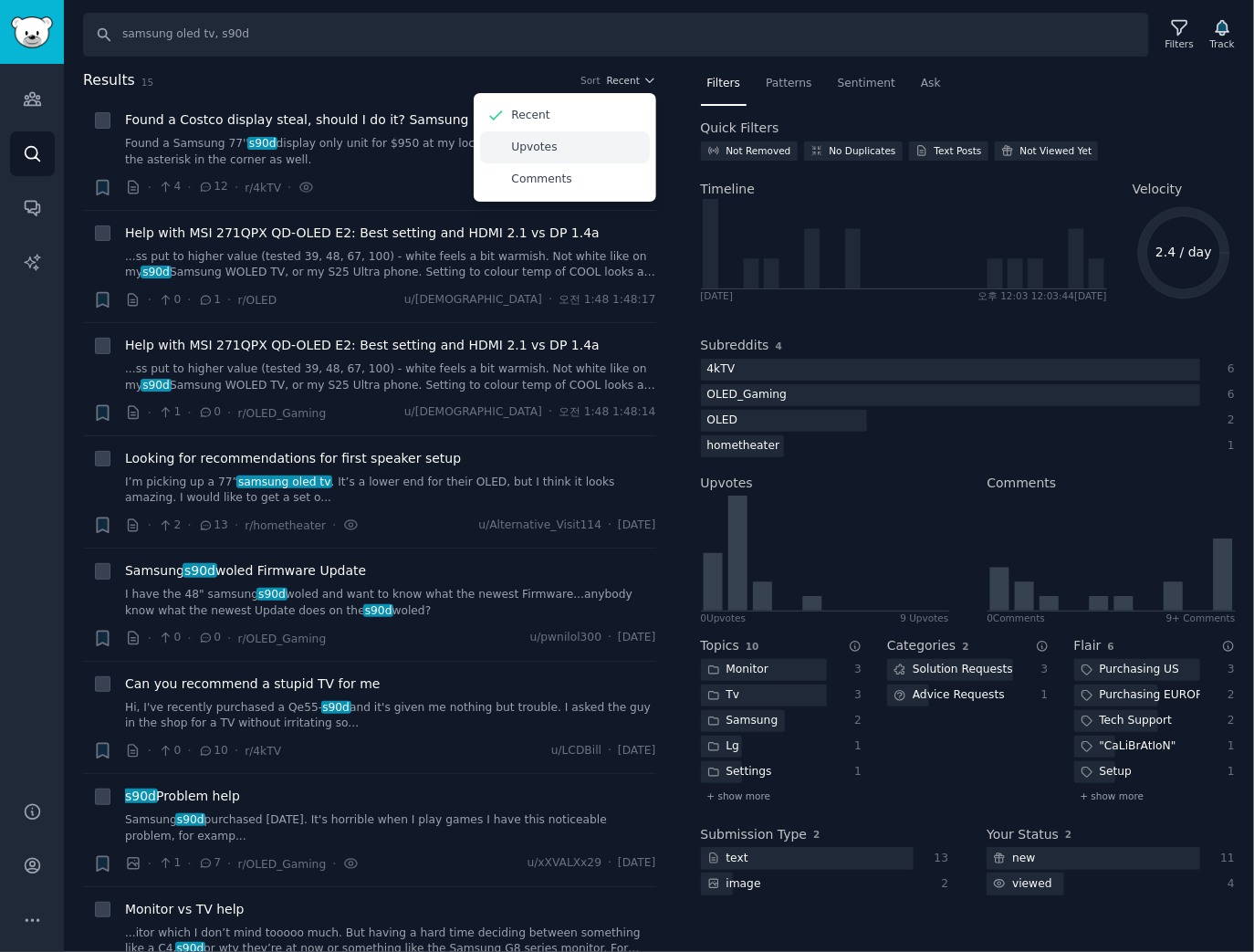
click at [597, 145] on div "Upvotes" at bounding box center [564, 147] width 170 height 32
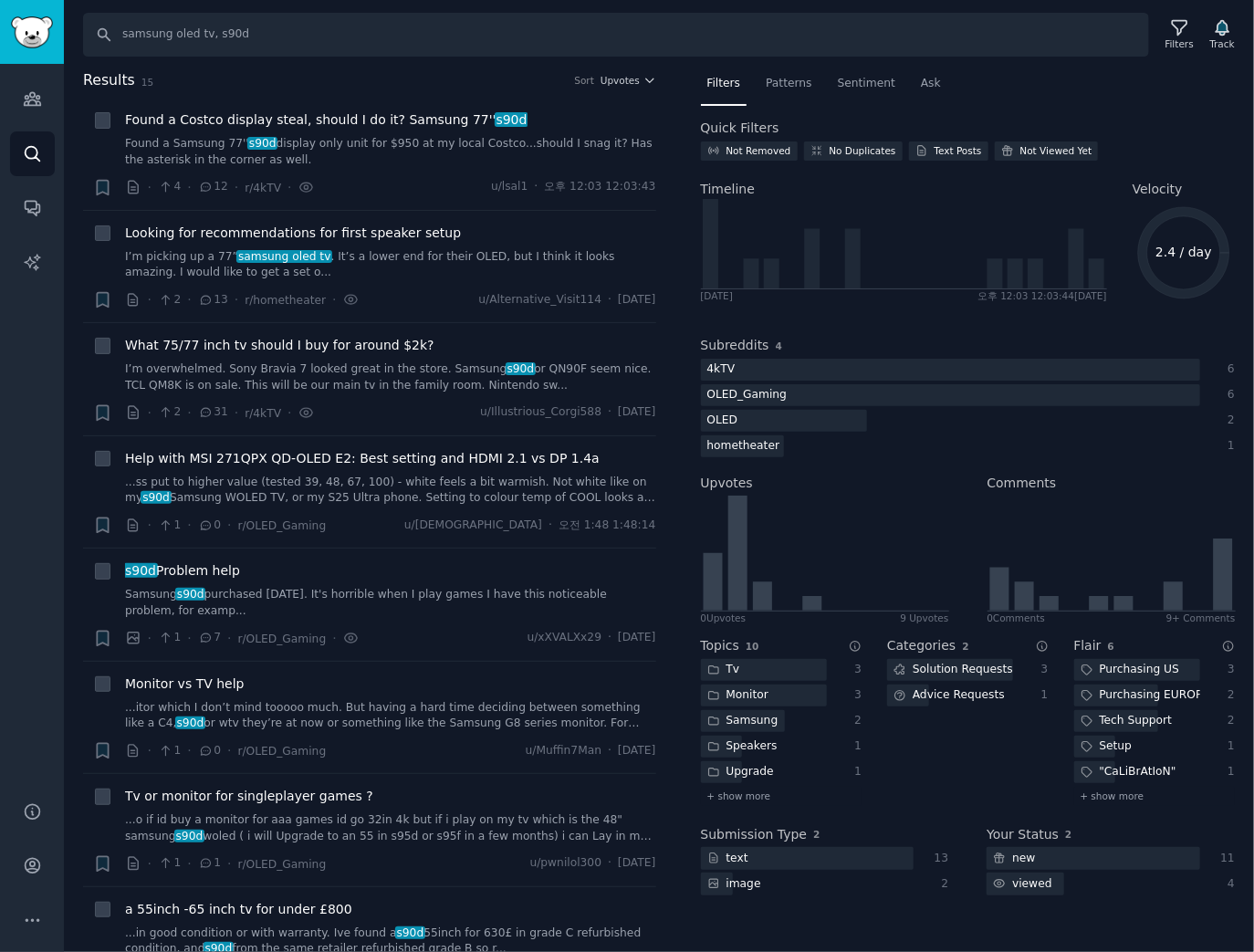
click at [618, 87] on h2 "Results 15 Sort Upvotes" at bounding box center [369, 81] width 573 height 23
click at [621, 74] on span "Upvotes" at bounding box center [620, 80] width 39 height 12
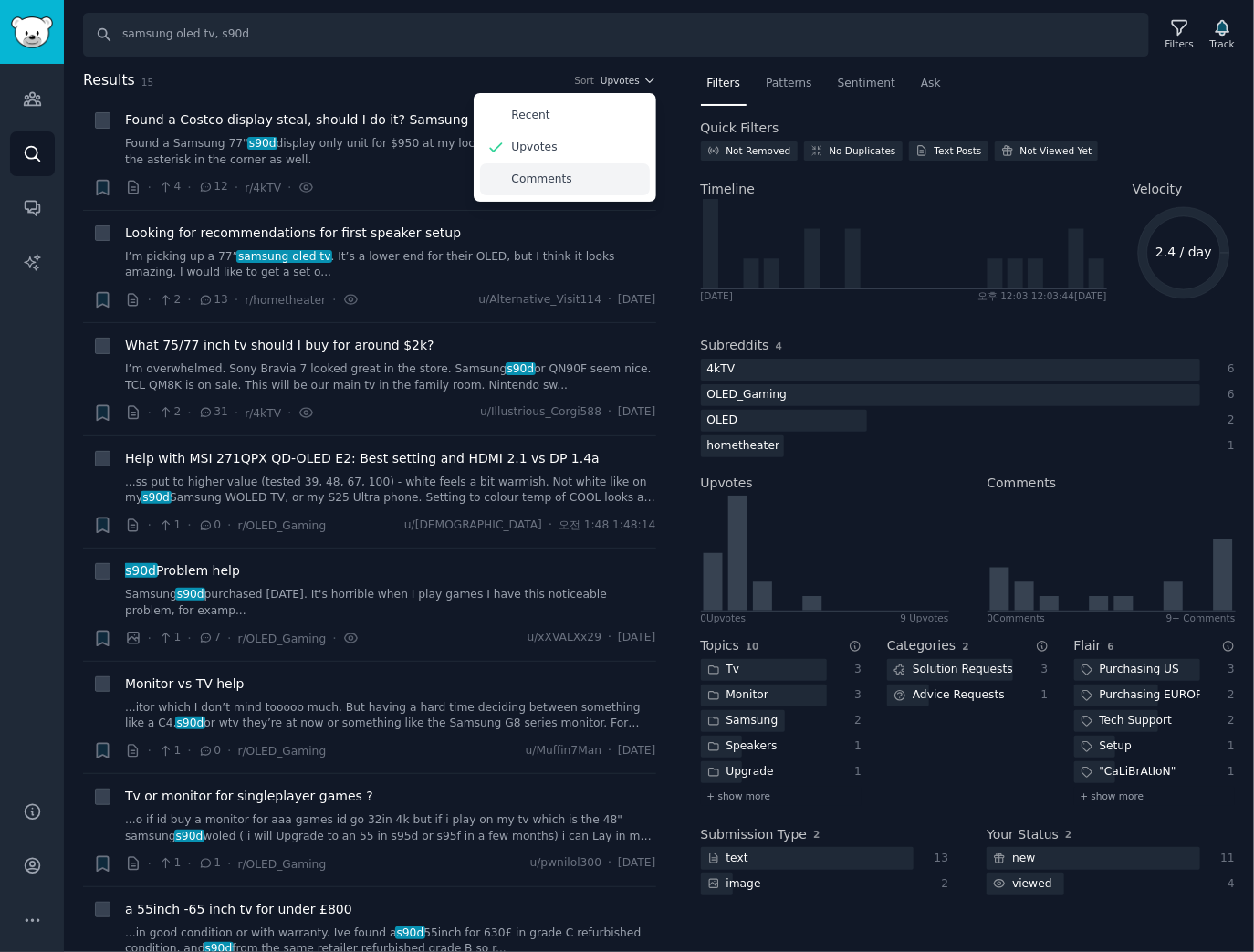
click at [587, 163] on div "Comments" at bounding box center [564, 178] width 170 height 32
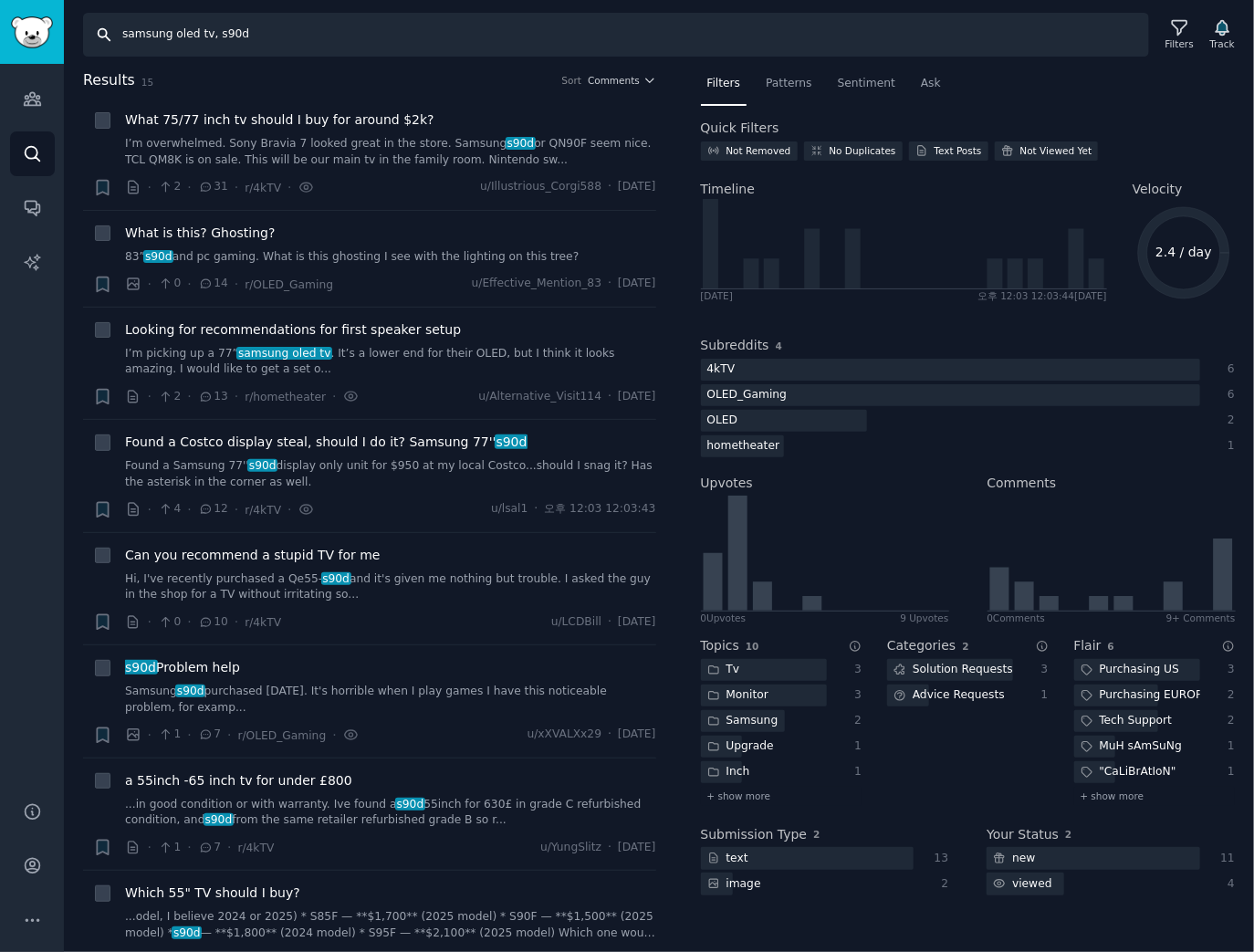
drag, startPoint x: 214, startPoint y: 34, endPoint x: 414, endPoint y: 44, distance: 200.2
click at [412, 42] on input "samsung oled tv, s90d" at bounding box center [616, 35] width 1066 height 44
drag, startPoint x: 243, startPoint y: 30, endPoint x: 252, endPoint y: 31, distance: 9.1
click at [242, 30] on input "samsung oled tv, s90d, s95f," at bounding box center [616, 35] width 1066 height 44
click at [241, 38] on input "samsung oled tv, s90d, s95f," at bounding box center [616, 35] width 1066 height 44
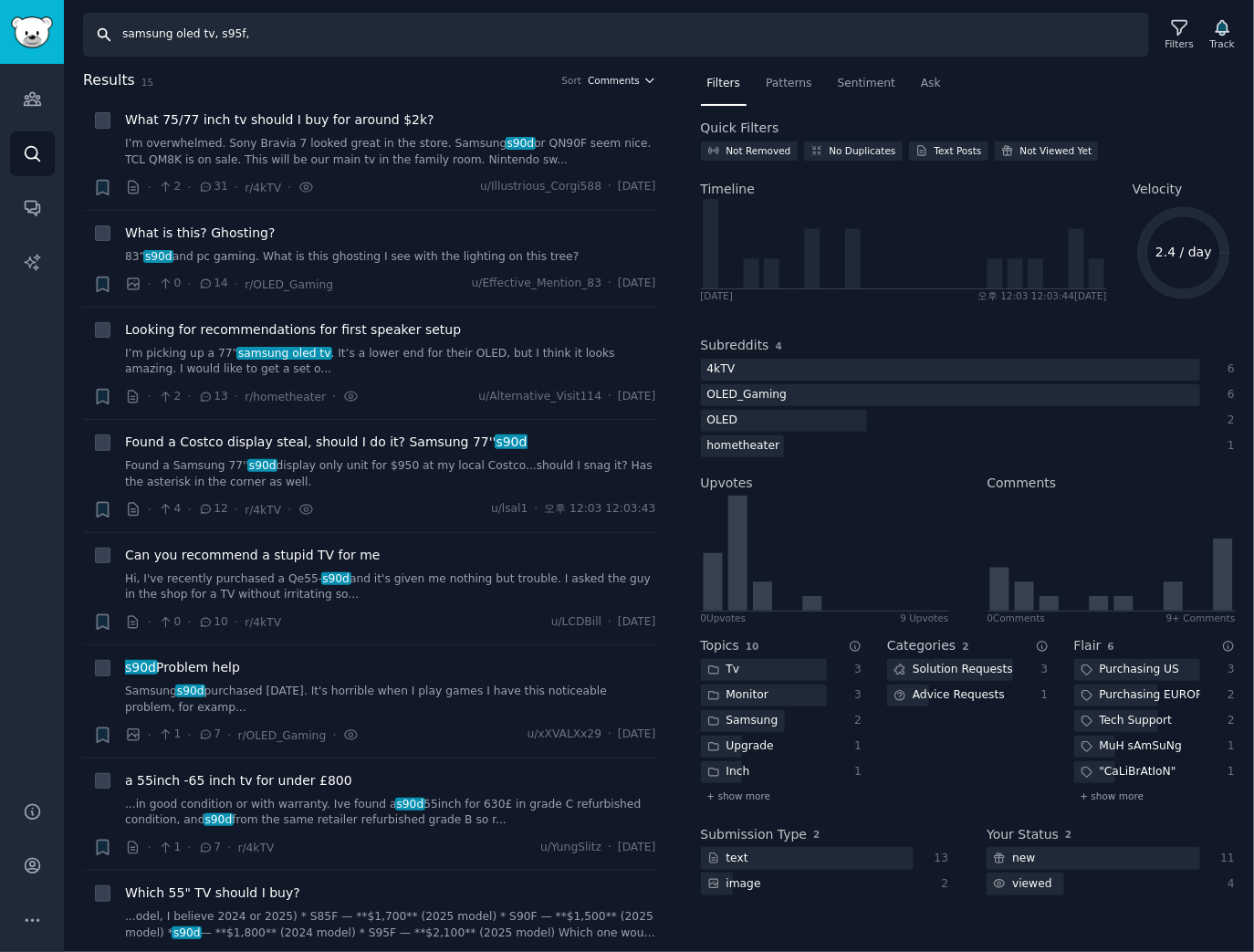
type input "samsung oled tv, s95f,"
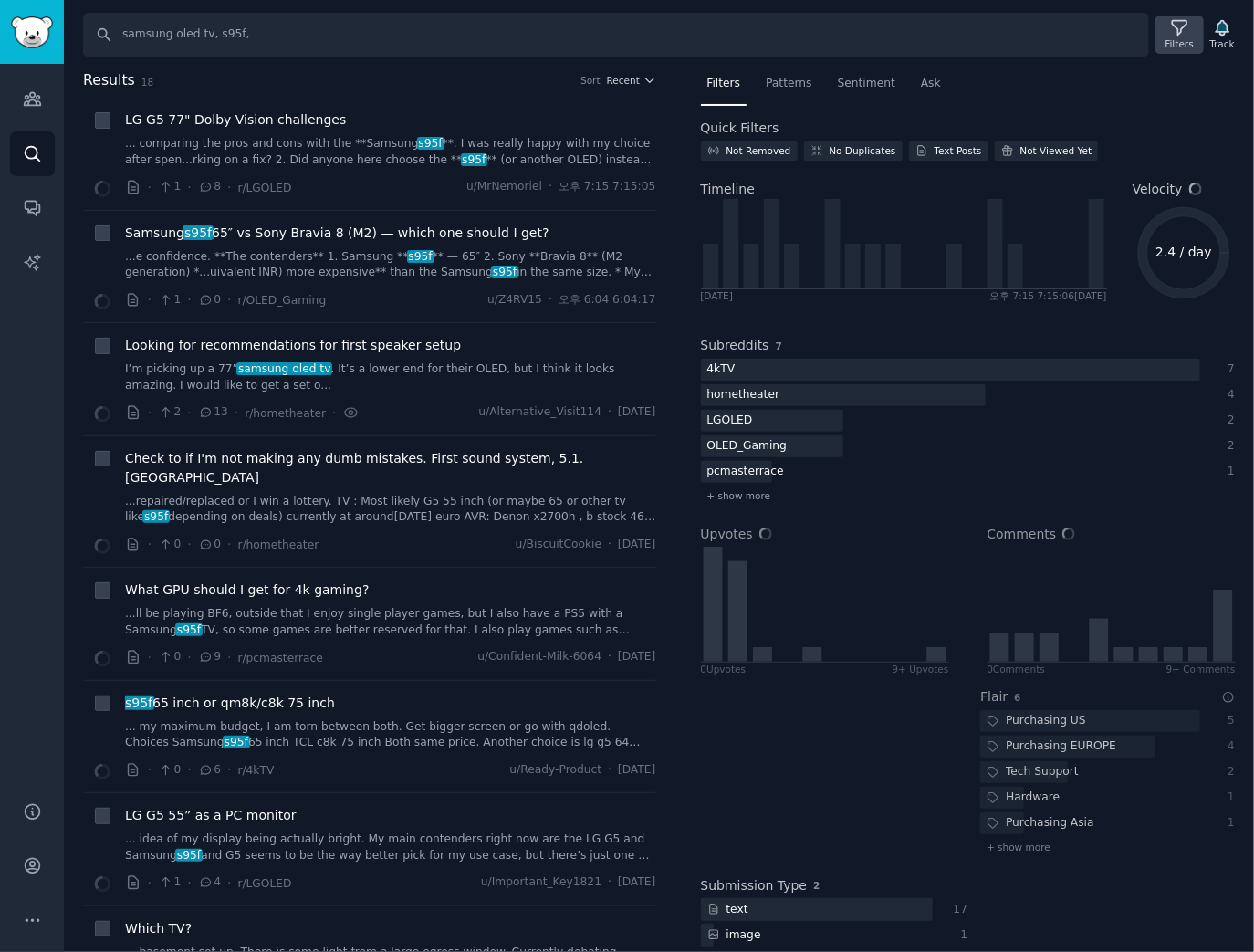
click at [1178, 42] on div "Filters" at bounding box center [1179, 43] width 28 height 12
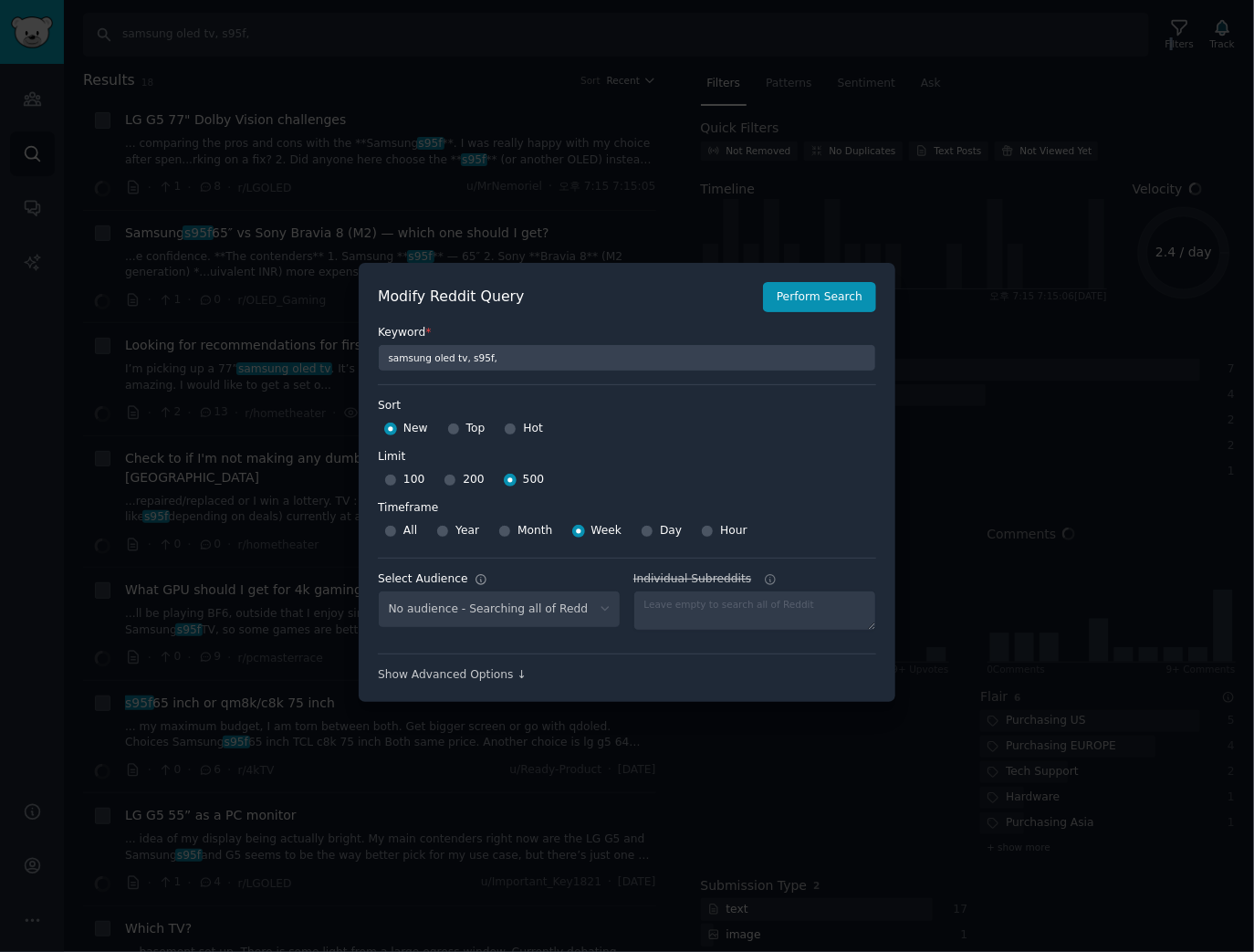
select select "c7830b3eec"
click at [555, 742] on div at bounding box center [627, 476] width 1254 height 952
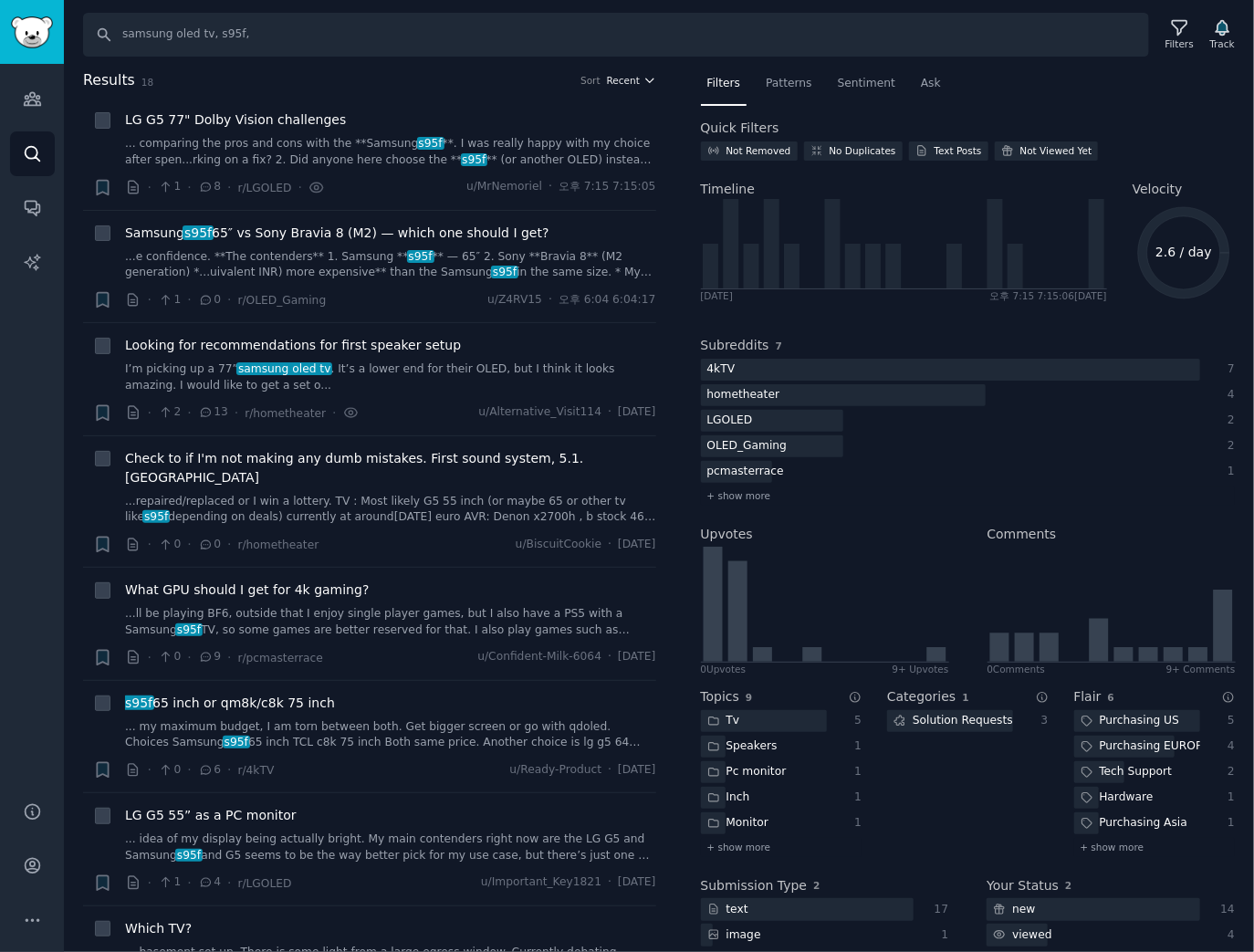
click at [618, 79] on span "Recent" at bounding box center [624, 80] width 33 height 12
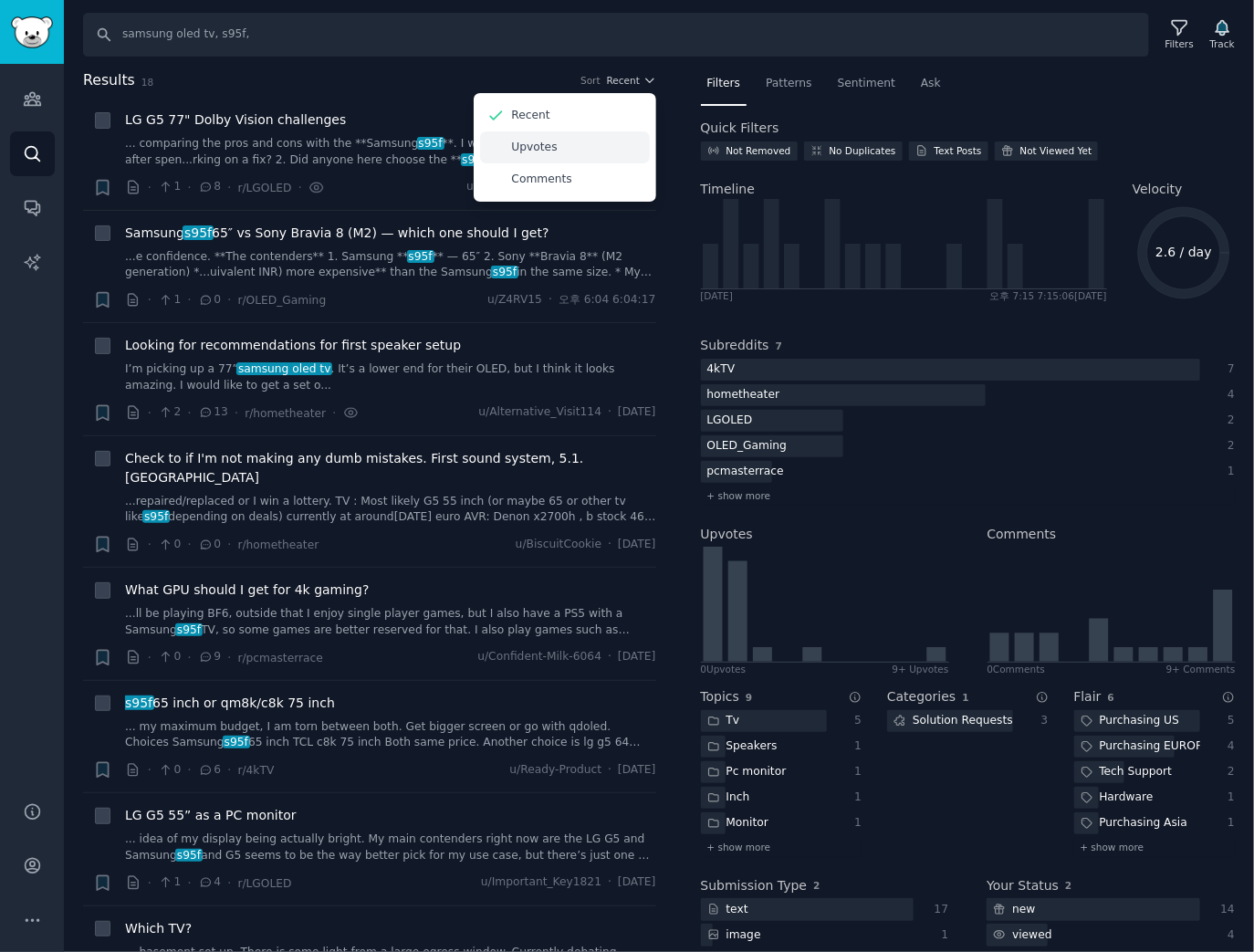
click at [542, 154] on p "Upvotes" at bounding box center [535, 148] width 46 height 16
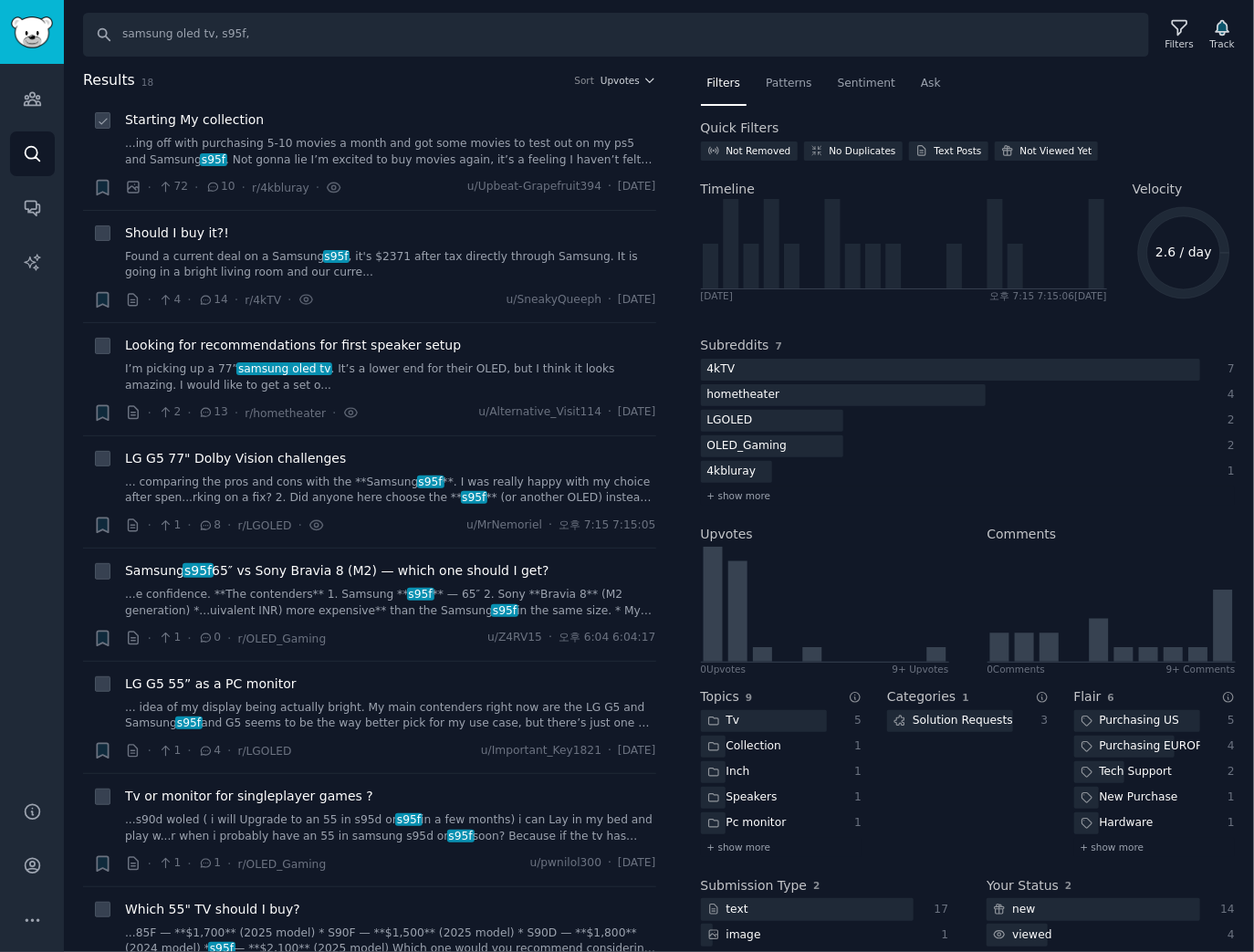
click at [185, 123] on span "Starting My collection" at bounding box center [194, 120] width 139 height 19
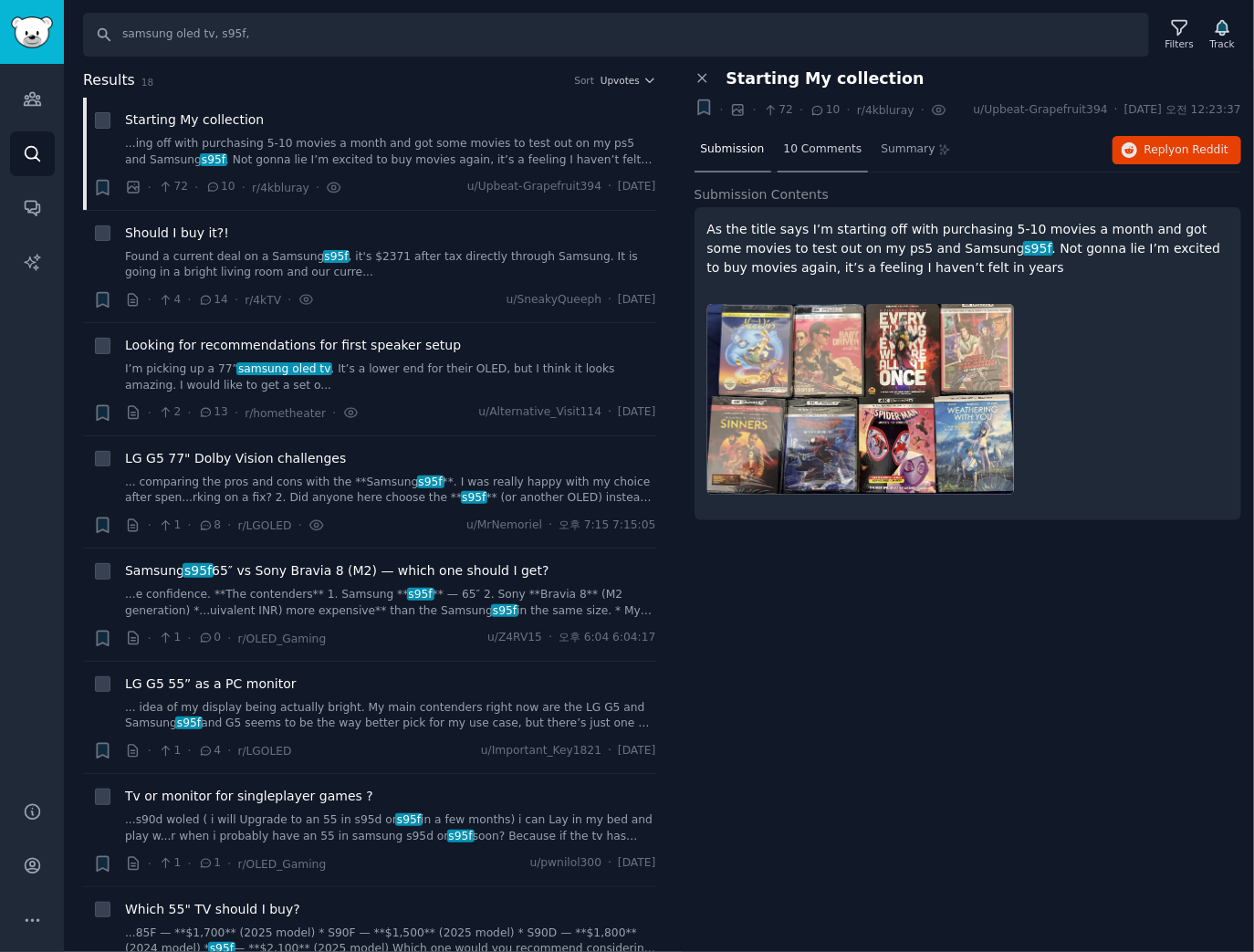
click at [821, 150] on span "10 Comments" at bounding box center [823, 149] width 79 height 16
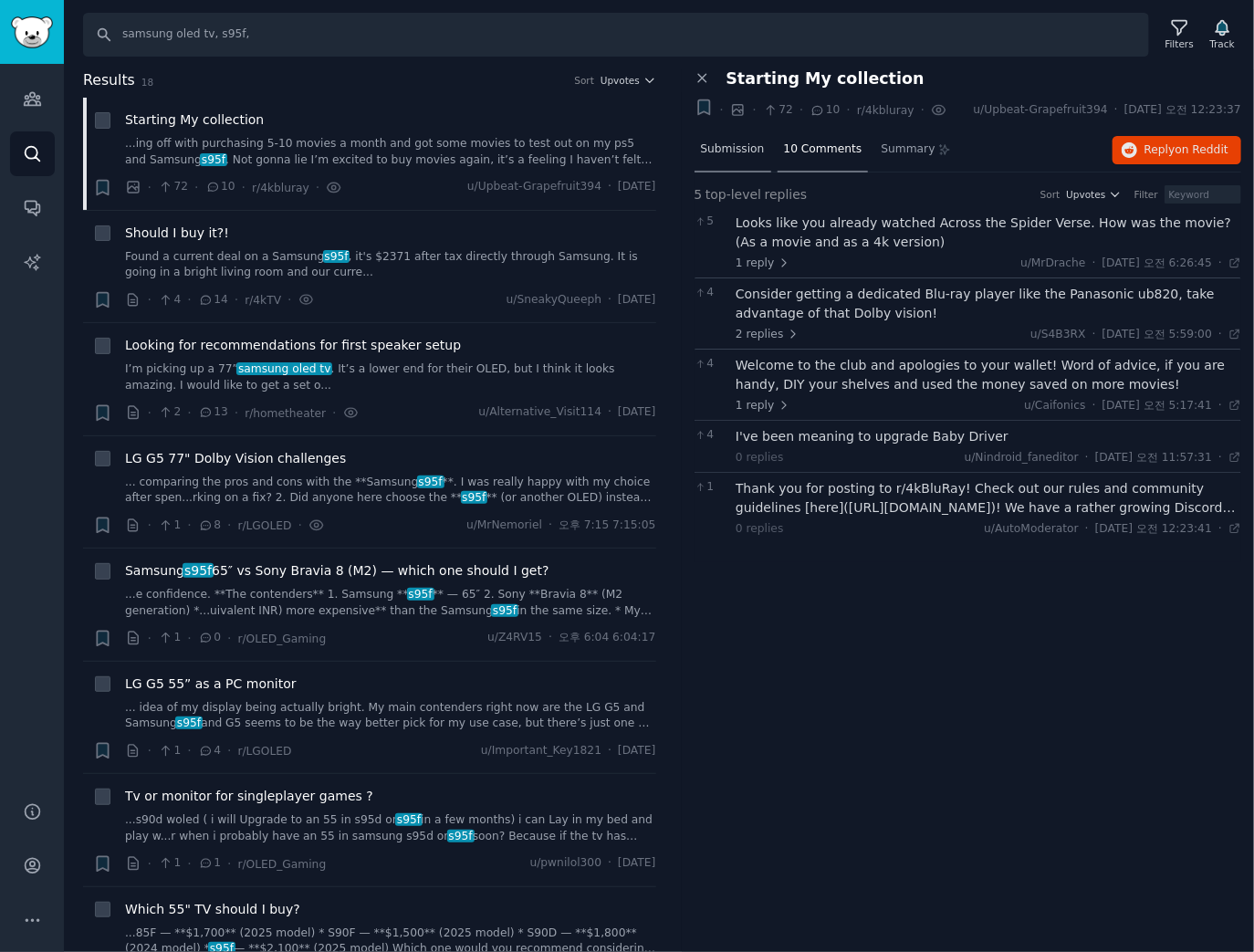
click at [712, 154] on span "Submission" at bounding box center [733, 149] width 64 height 16
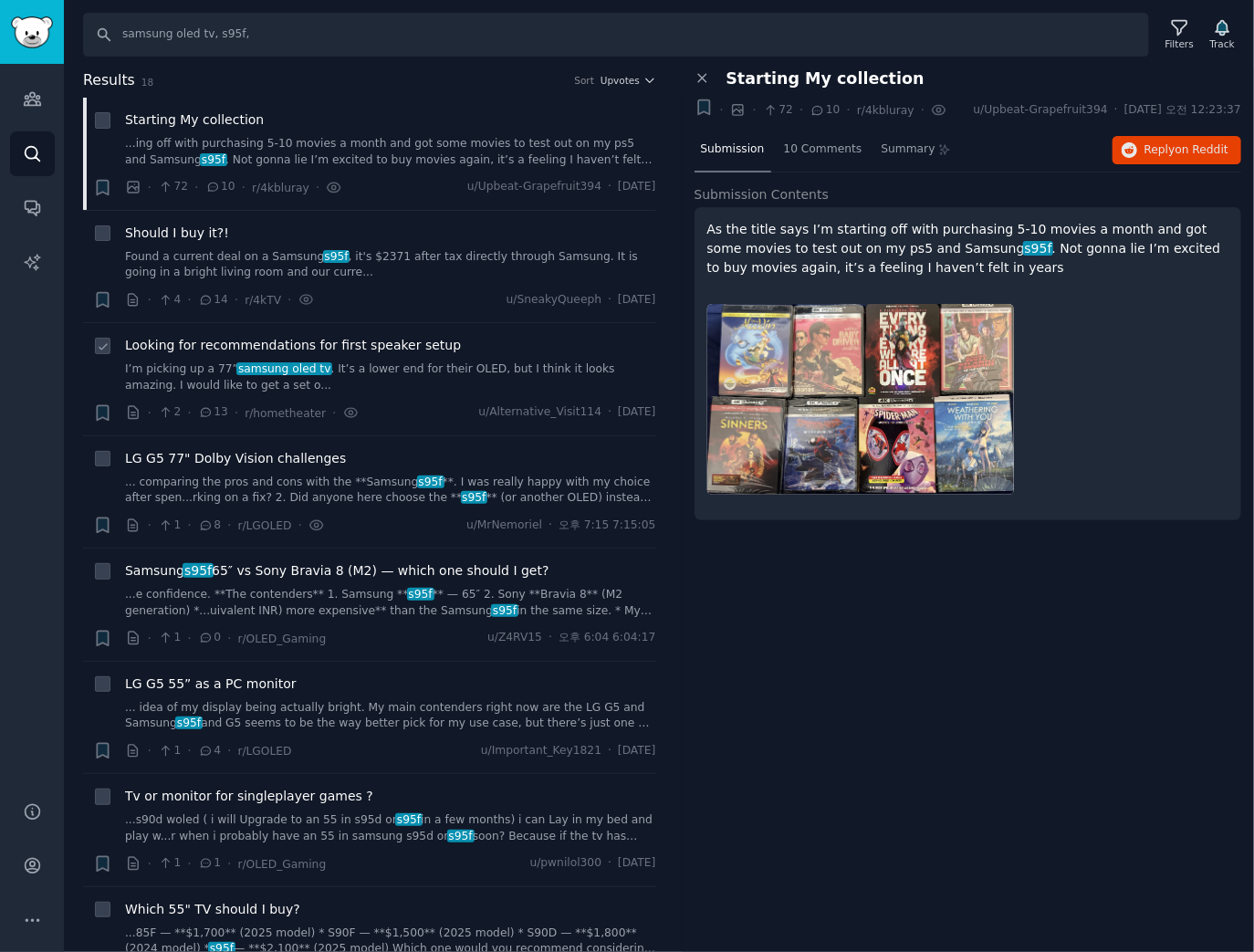
click at [369, 394] on div "Looking for recommendations for first speaker setup I’m picking up a 77” samsun…" at bounding box center [390, 379] width 532 height 86
click at [296, 42] on input "samsung oled tv, s95f," at bounding box center [616, 35] width 1066 height 44
paste input "lg ultragear, 5k2k, gx9, 45gx950a, ultragear, 27gx790a, 27gx700a"
drag, startPoint x: 300, startPoint y: 36, endPoint x: 568, endPoint y: 30, distance: 268.1
click at [568, 30] on input "lg ultragear, 5k2k, gx9, 45gx950a, ultragear, 27gx790a, 27gx700a" at bounding box center [616, 35] width 1066 height 44
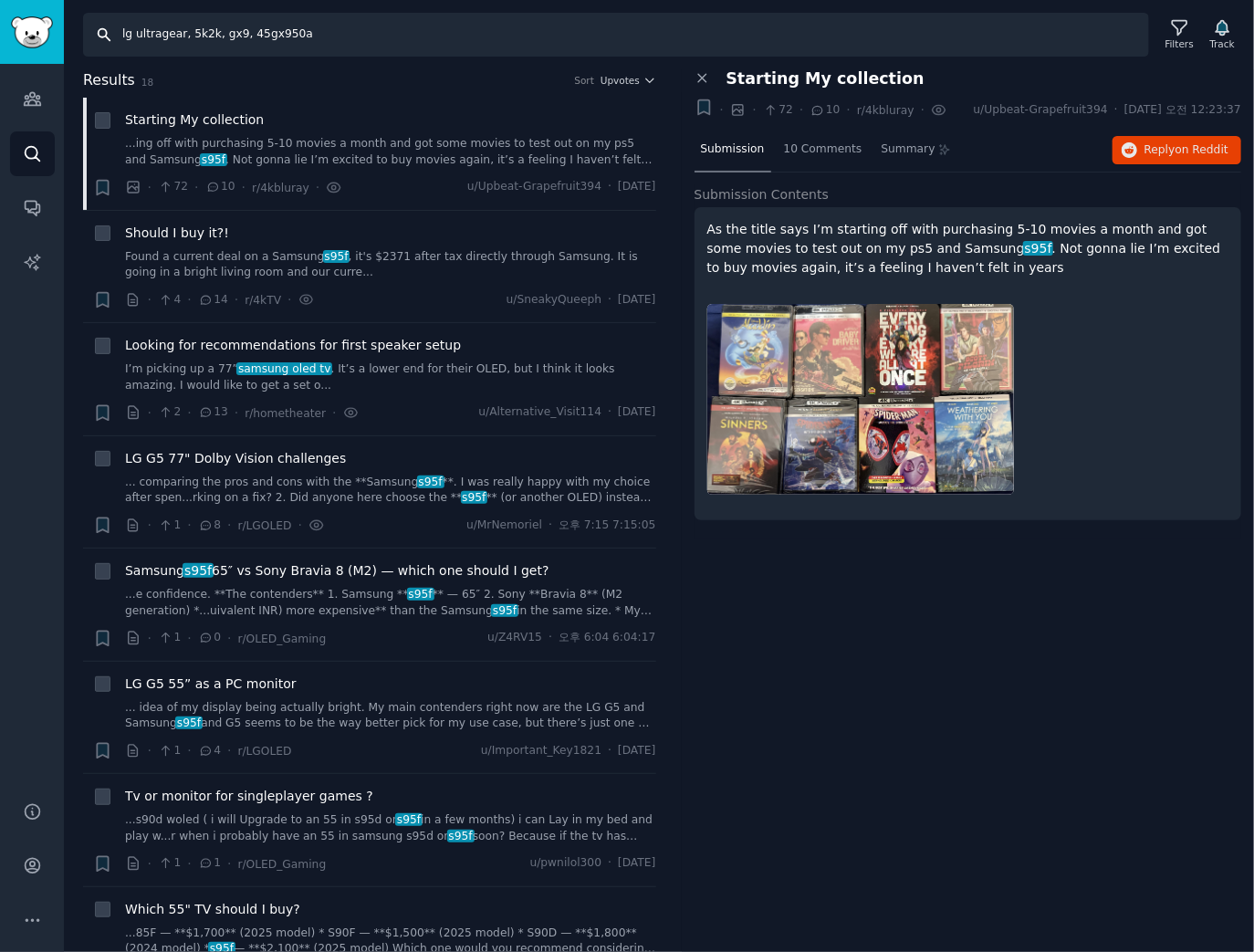
type input "lg ultragear, 5k2k, gx9, 45gx950a"
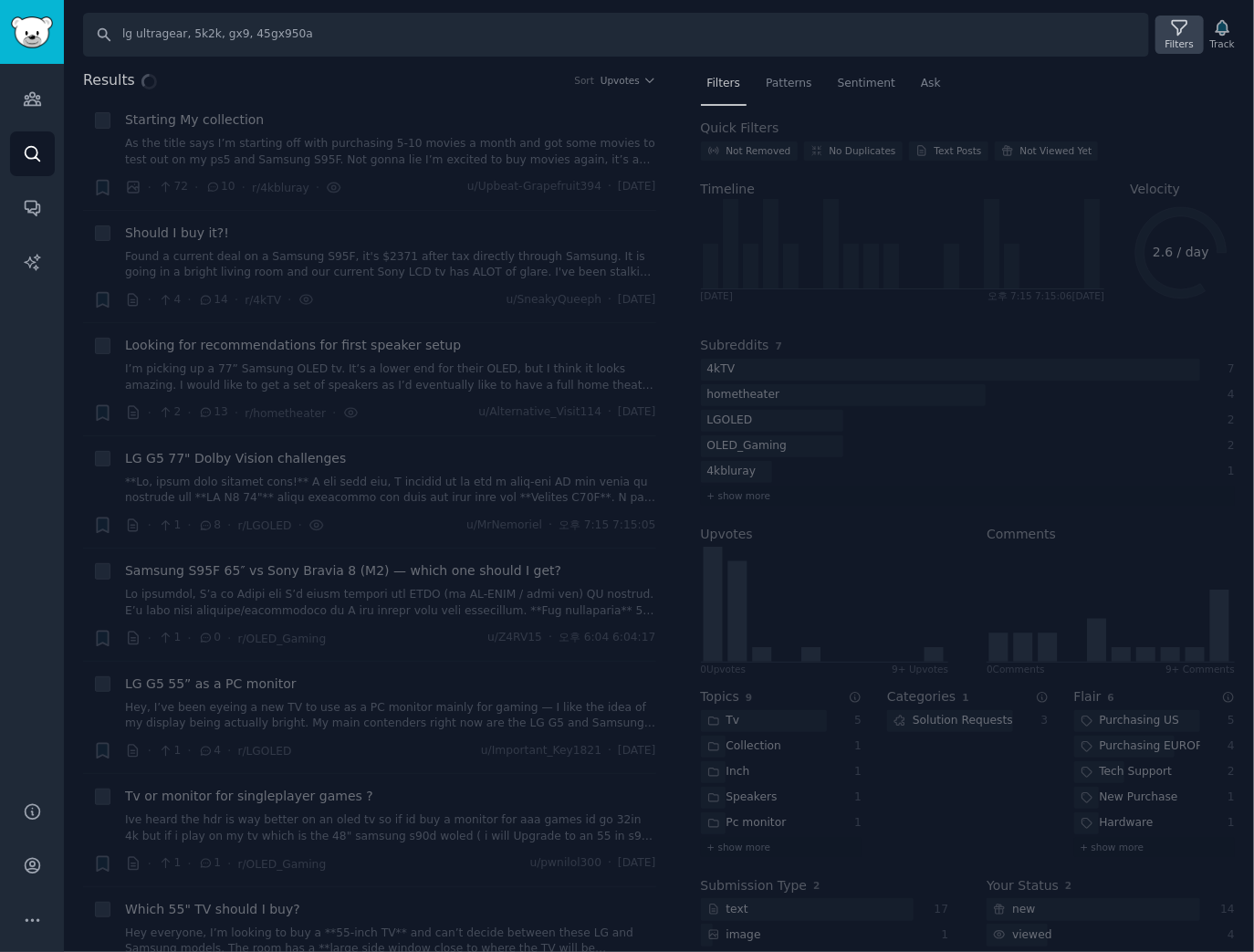
click at [1184, 47] on div "Filters" at bounding box center [1179, 43] width 28 height 12
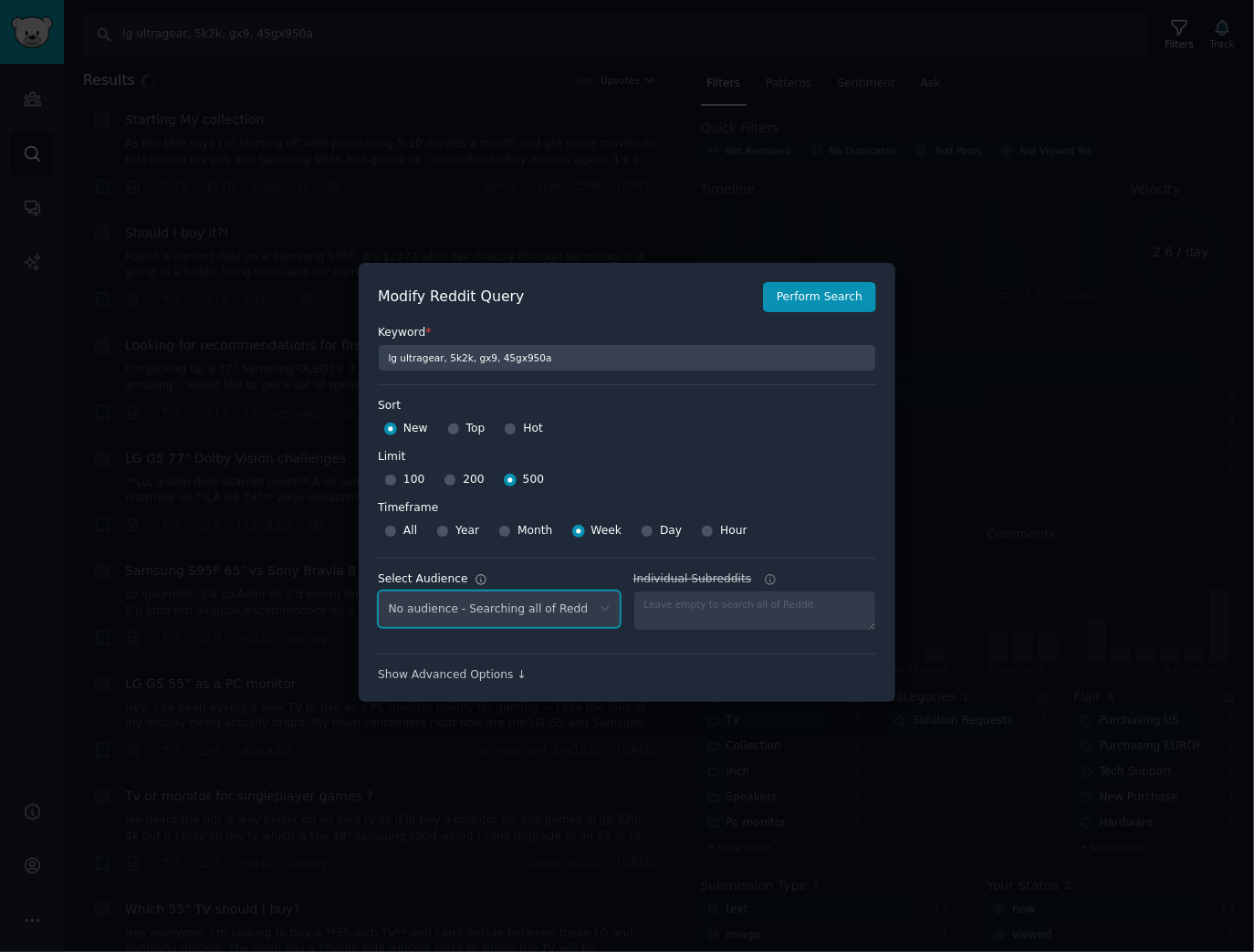
click at [500, 607] on select "No audience - Searching all of Reddit" at bounding box center [499, 608] width 243 height 37
select select "a094687530"
click at [378, 590] on select "No audience - Searching all of Reddit gadgets - 2 Subreddits stanbyme - 35 Subr…" at bounding box center [499, 608] width 243 height 37
click at [835, 292] on button "Perform Search" at bounding box center [819, 298] width 113 height 31
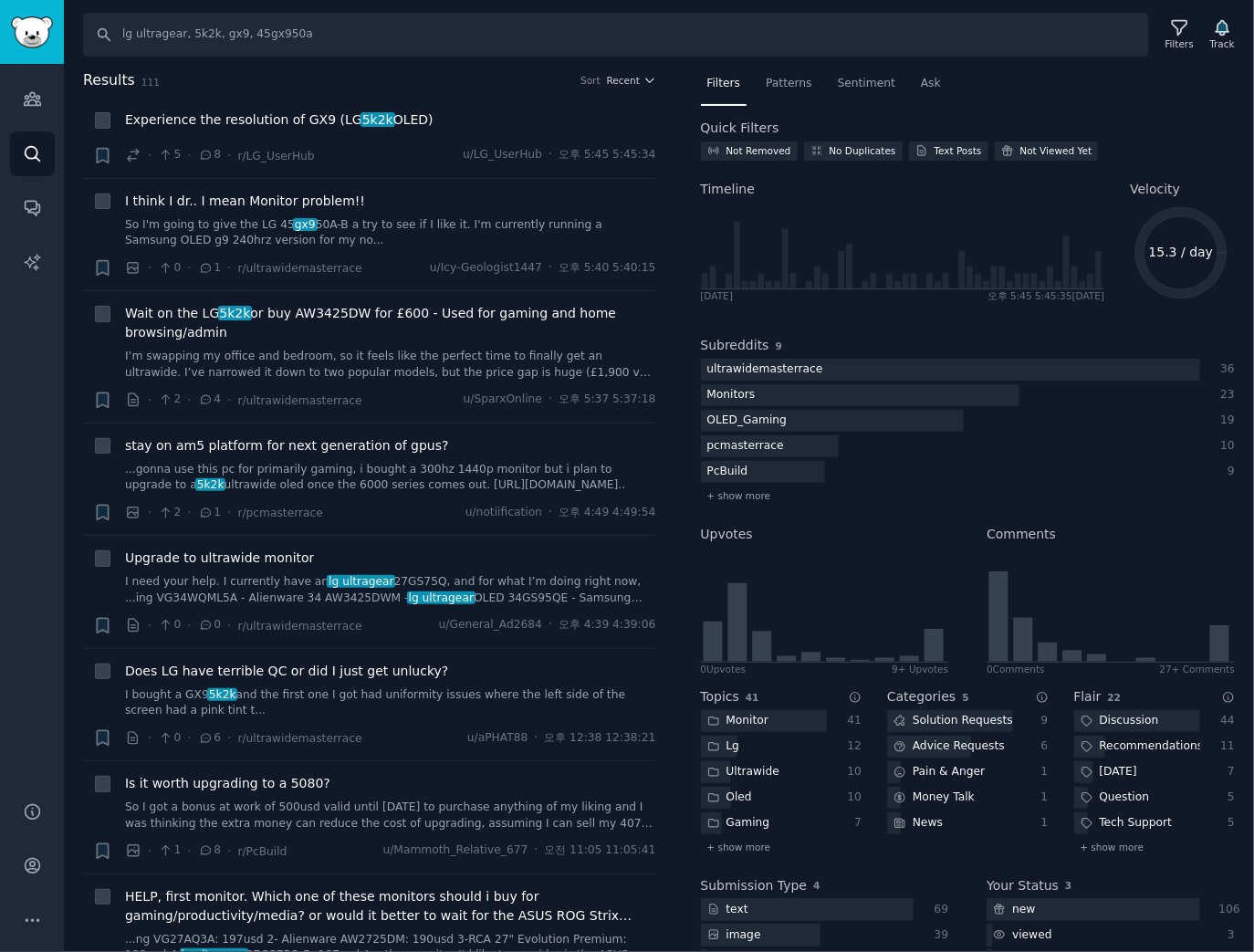
click at [623, 87] on h2 "Results 111 Sort Recent" at bounding box center [369, 81] width 573 height 23
click at [630, 81] on span "Recent" at bounding box center [624, 80] width 33 height 12
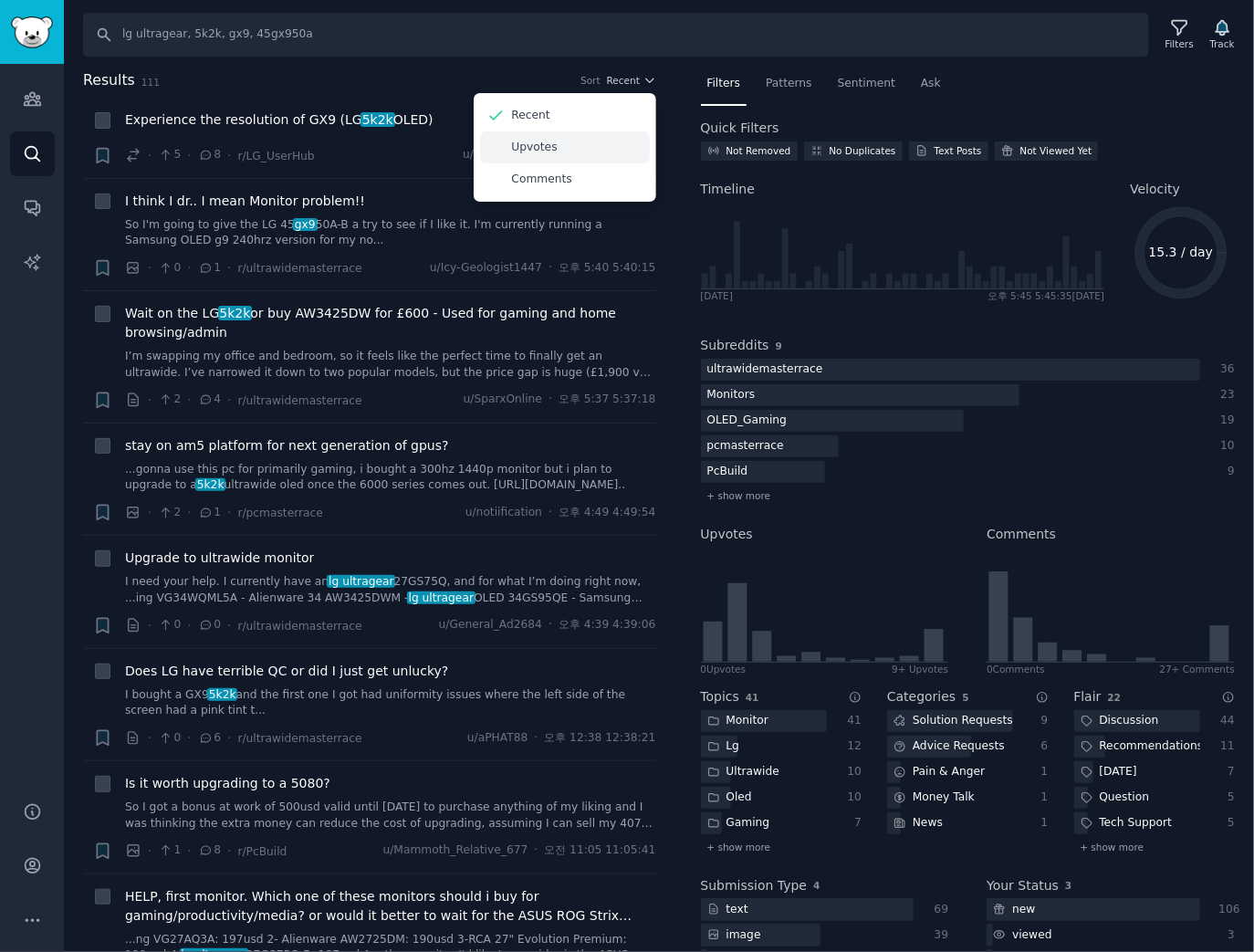
click at [597, 141] on div "Upvotes" at bounding box center [564, 147] width 170 height 32
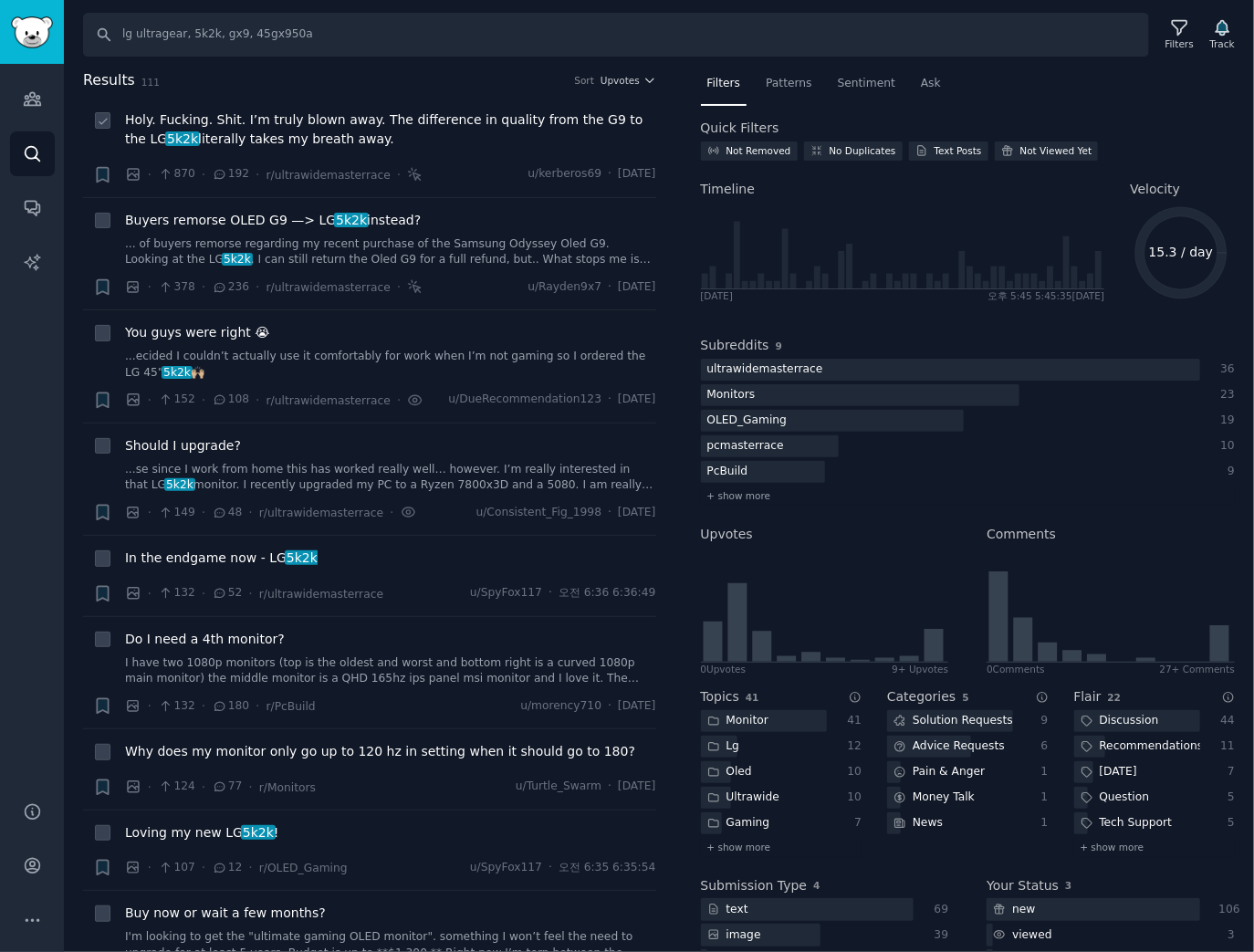
click at [443, 133] on span "Holy. Fucking. Shit. I’m truly blown away. The difference in quality from the G…" at bounding box center [390, 130] width 532 height 38
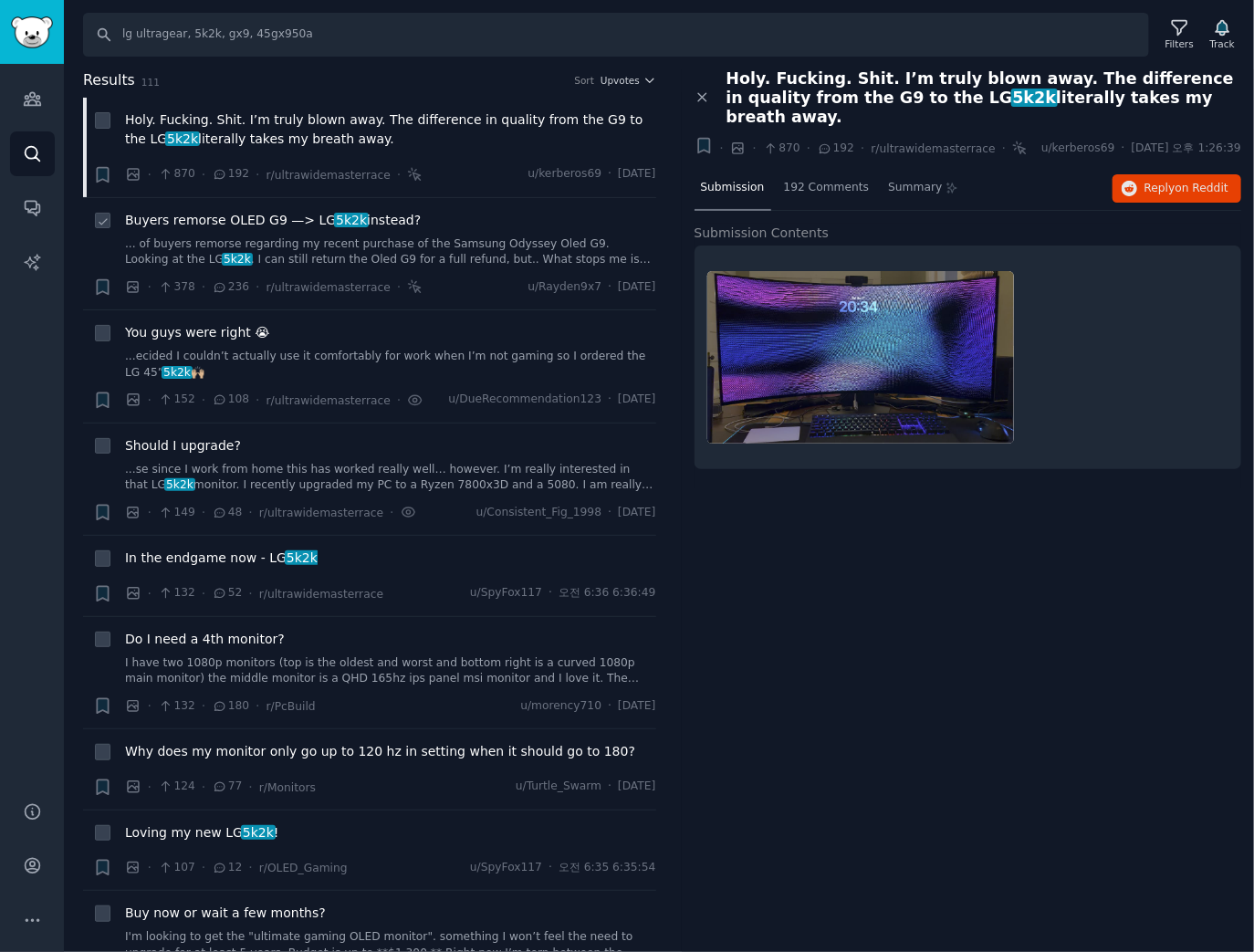
click at [239, 222] on span "Buyers remorse OLED G9 —> LG 5k2k instead?" at bounding box center [272, 221] width 296 height 19
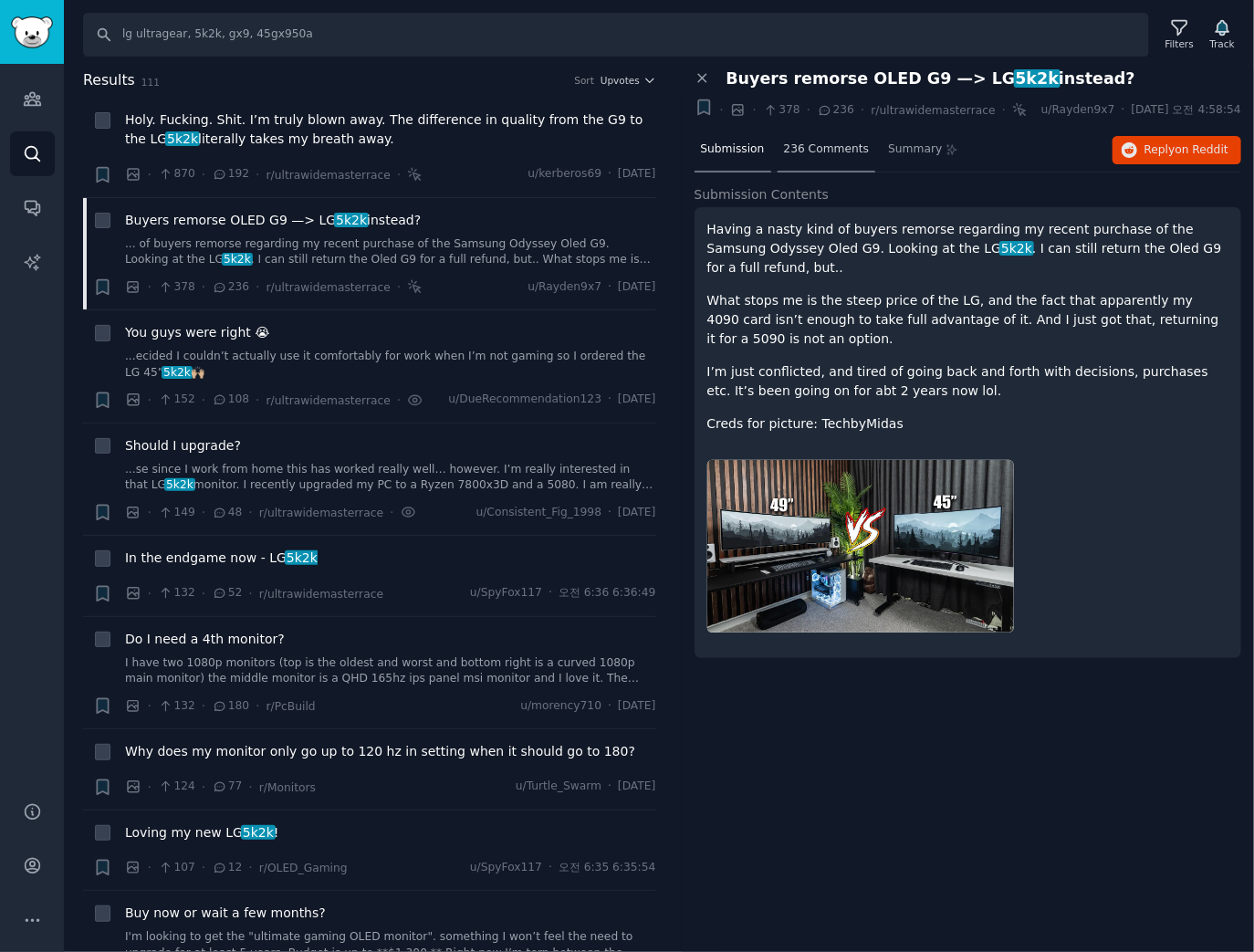
click at [826, 145] on span "236 Comments" at bounding box center [826, 149] width 85 height 16
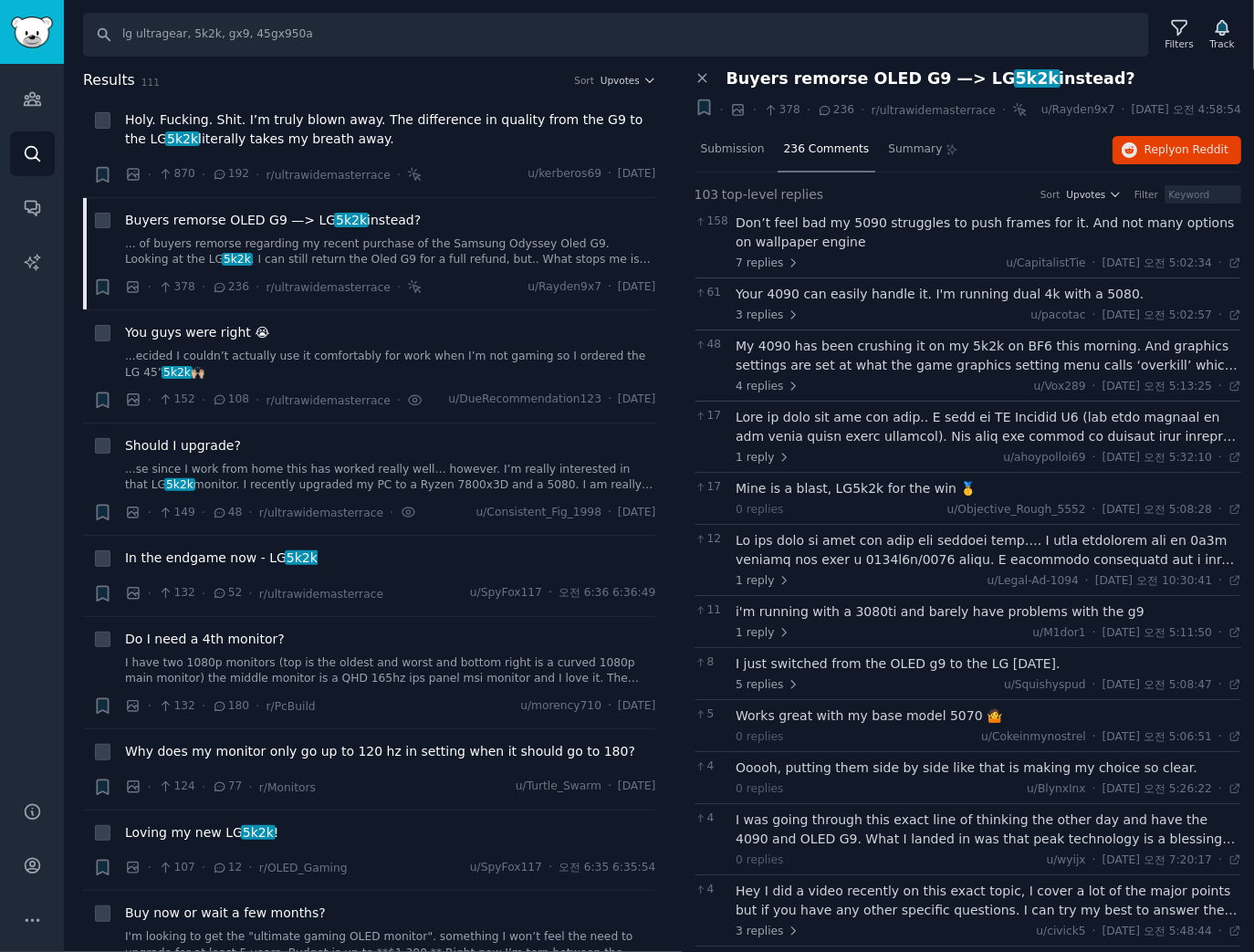
scroll to position [146, 0]
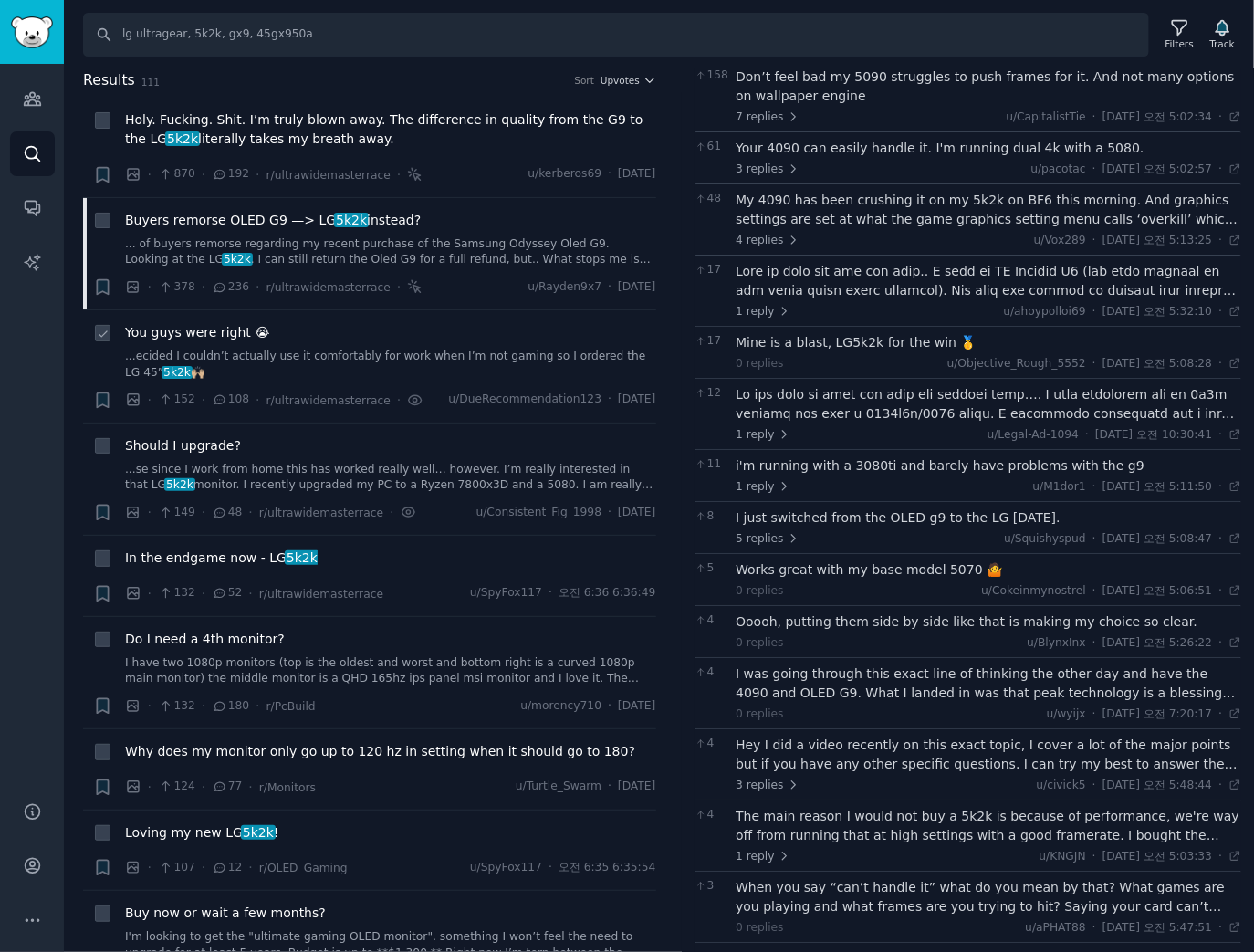
click at [219, 342] on div "You guys were right 😭 ...ecided I couldn’t actually use it comfortably for work…" at bounding box center [390, 352] width 532 height 58
click at [204, 332] on span "You guys were right 😭" at bounding box center [197, 333] width 145 height 19
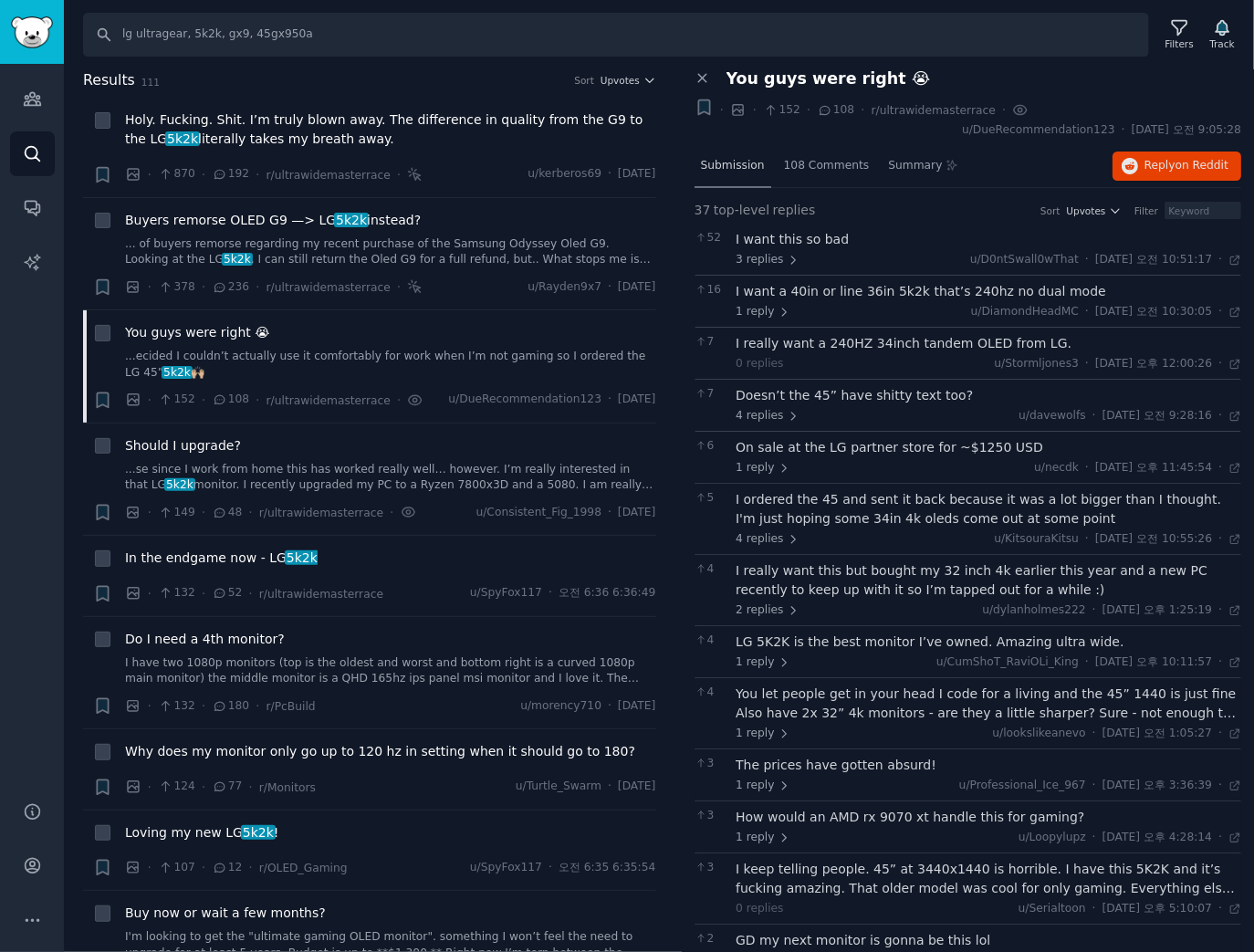
click at [737, 154] on div "Submission" at bounding box center [733, 167] width 77 height 44
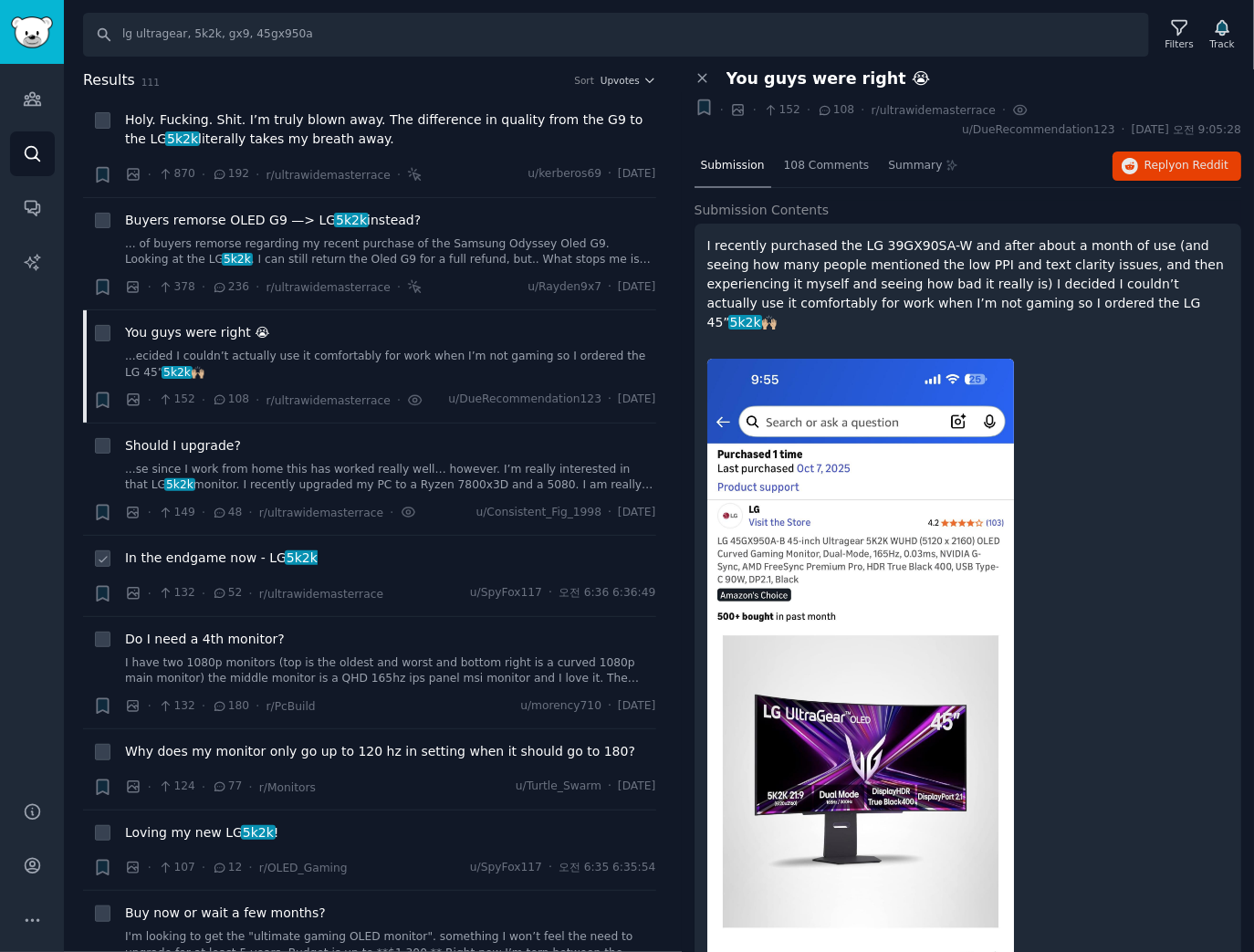
scroll to position [73, 0]
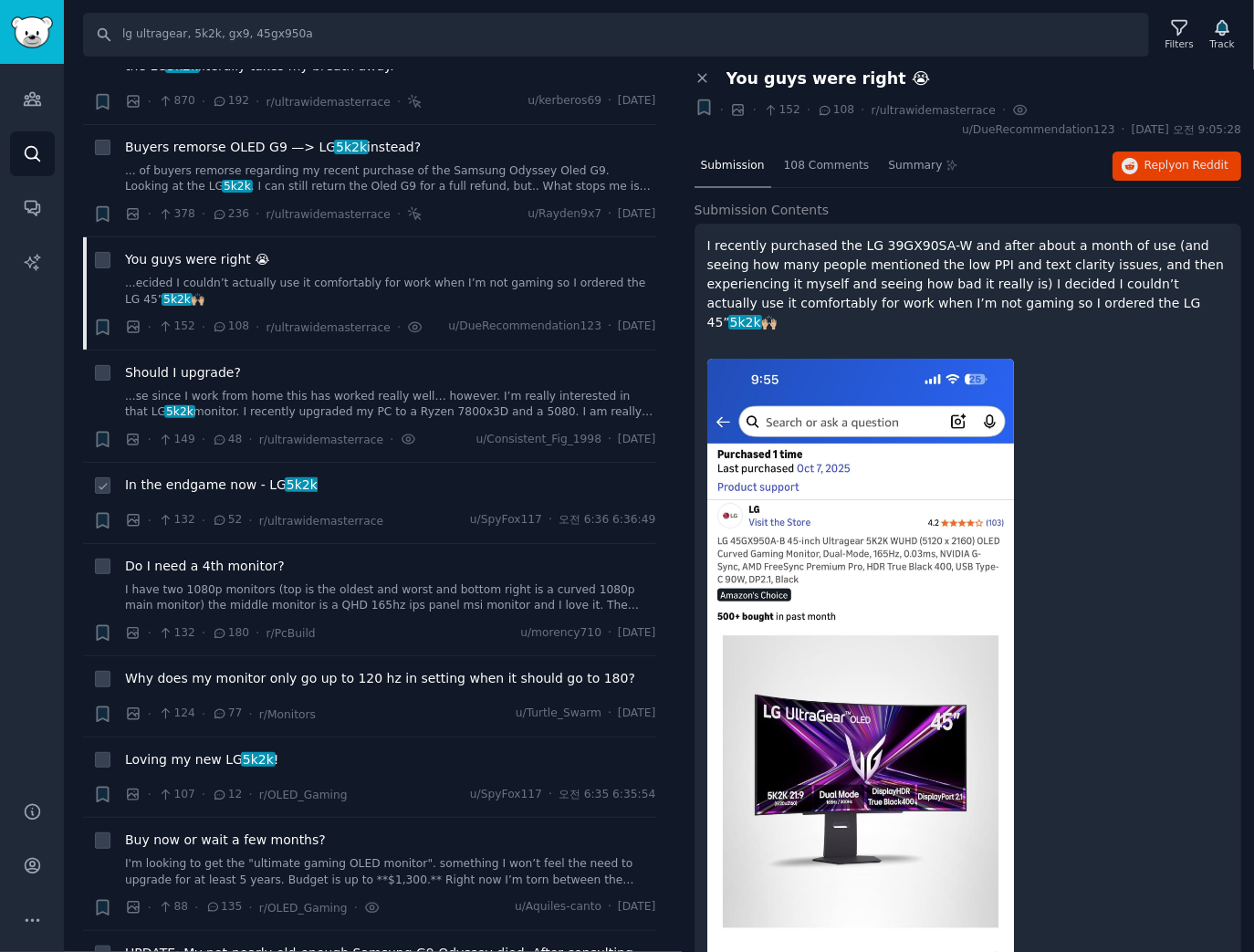
click at [288, 488] on span "5k2k" at bounding box center [302, 485] width 35 height 14
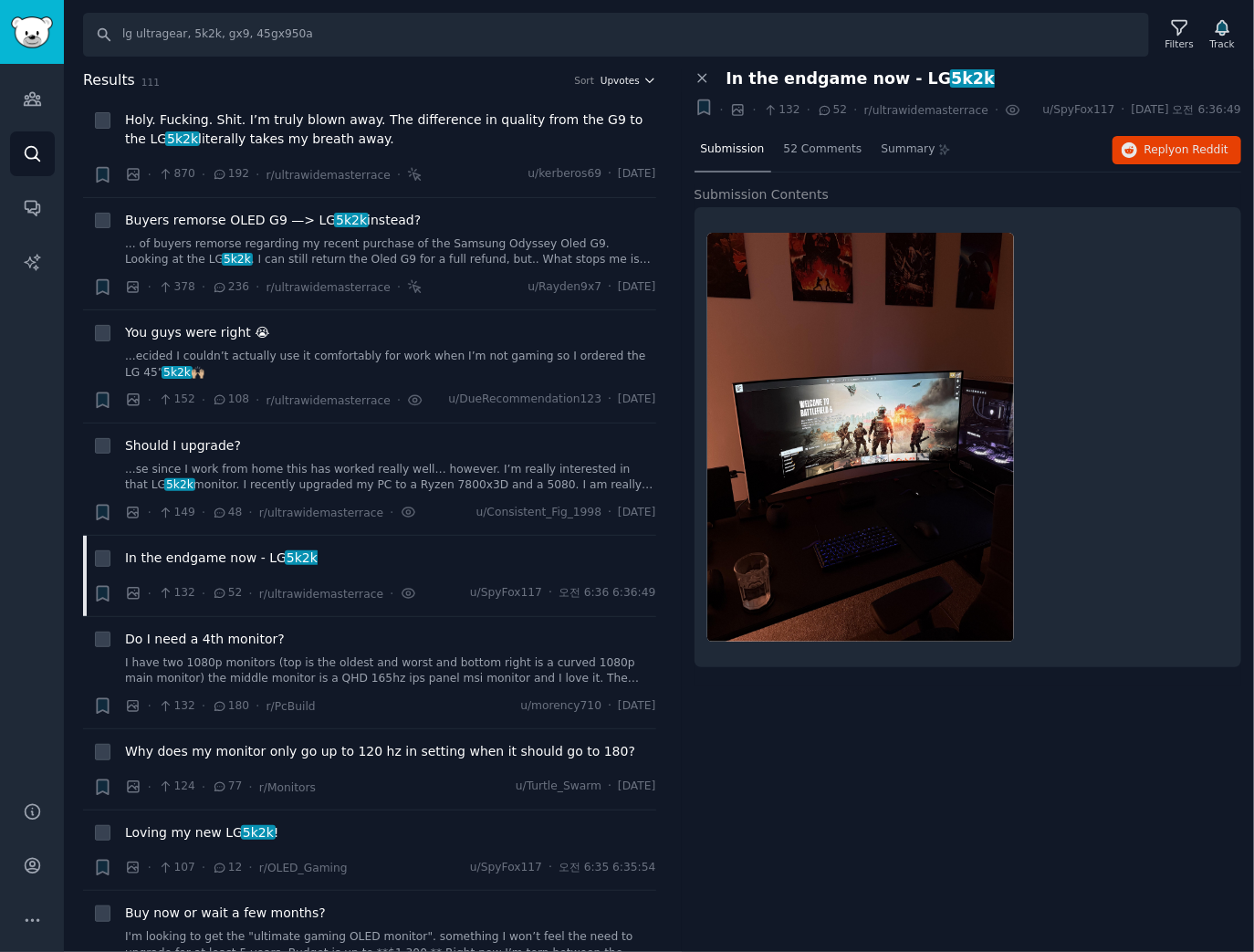
click at [628, 78] on span "Upvotes" at bounding box center [620, 80] width 39 height 12
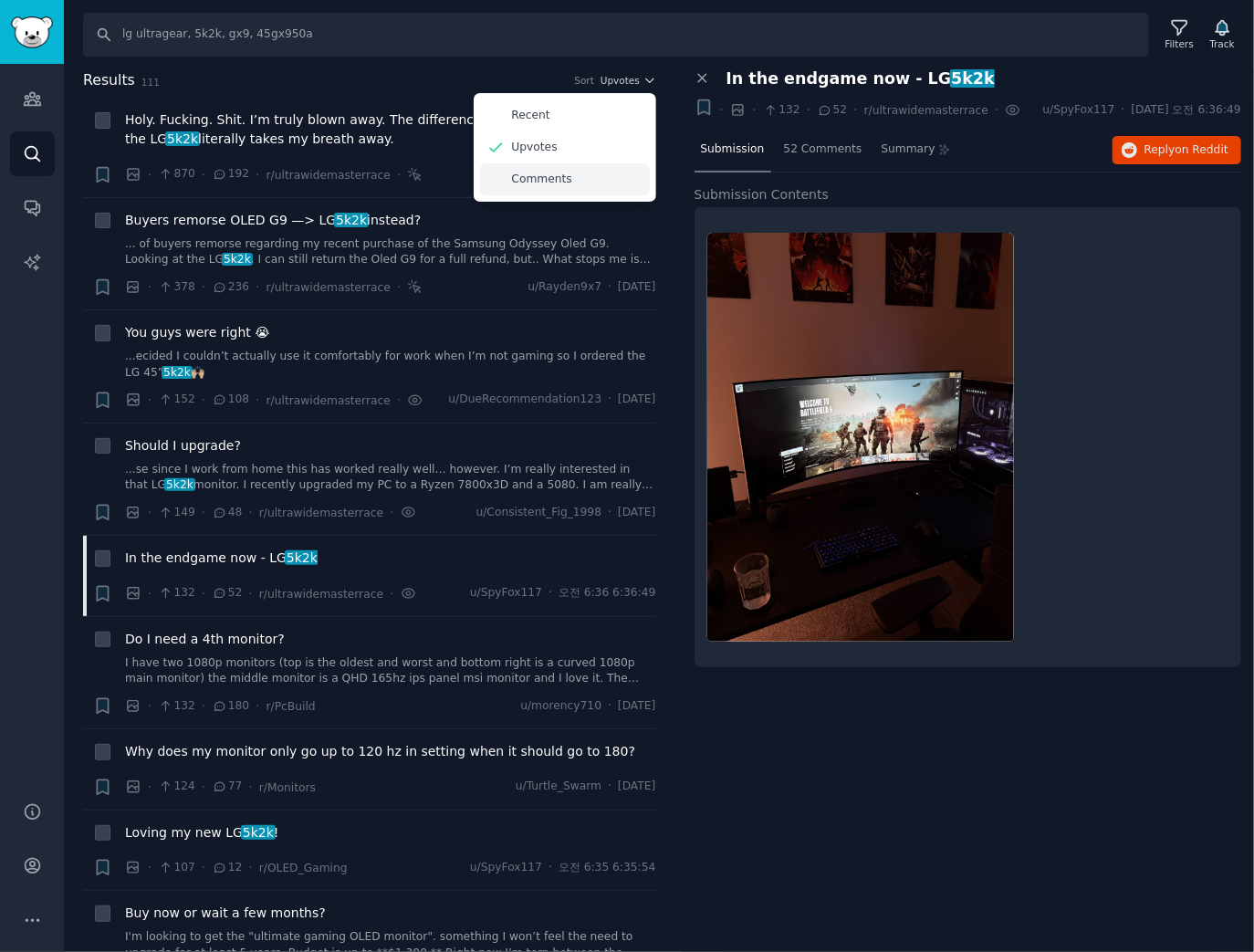
click at [597, 178] on div "Comments" at bounding box center [564, 178] width 170 height 32
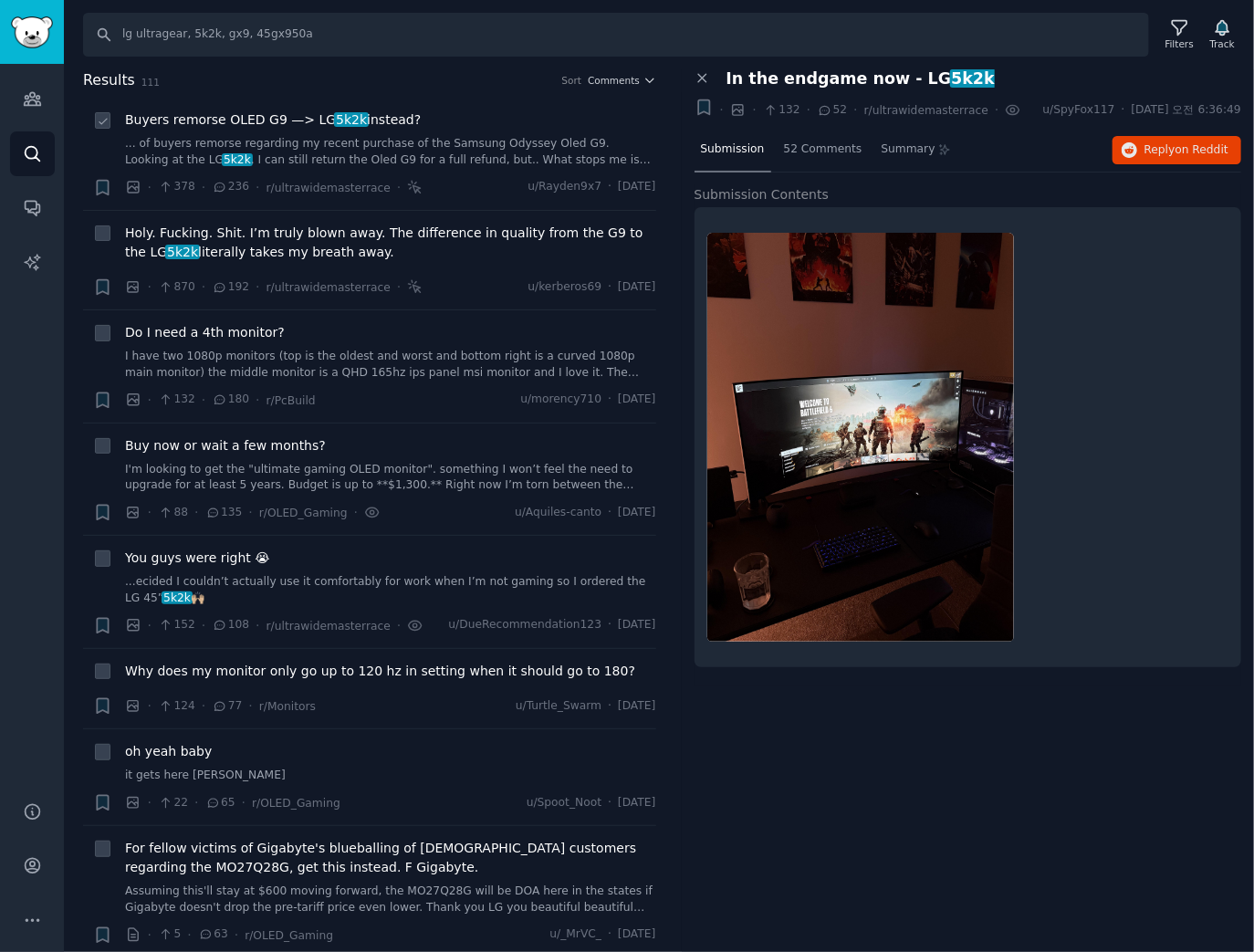
click at [228, 122] on span "Buyers remorse OLED G9 —> LG 5k2k instead?" at bounding box center [272, 120] width 296 height 19
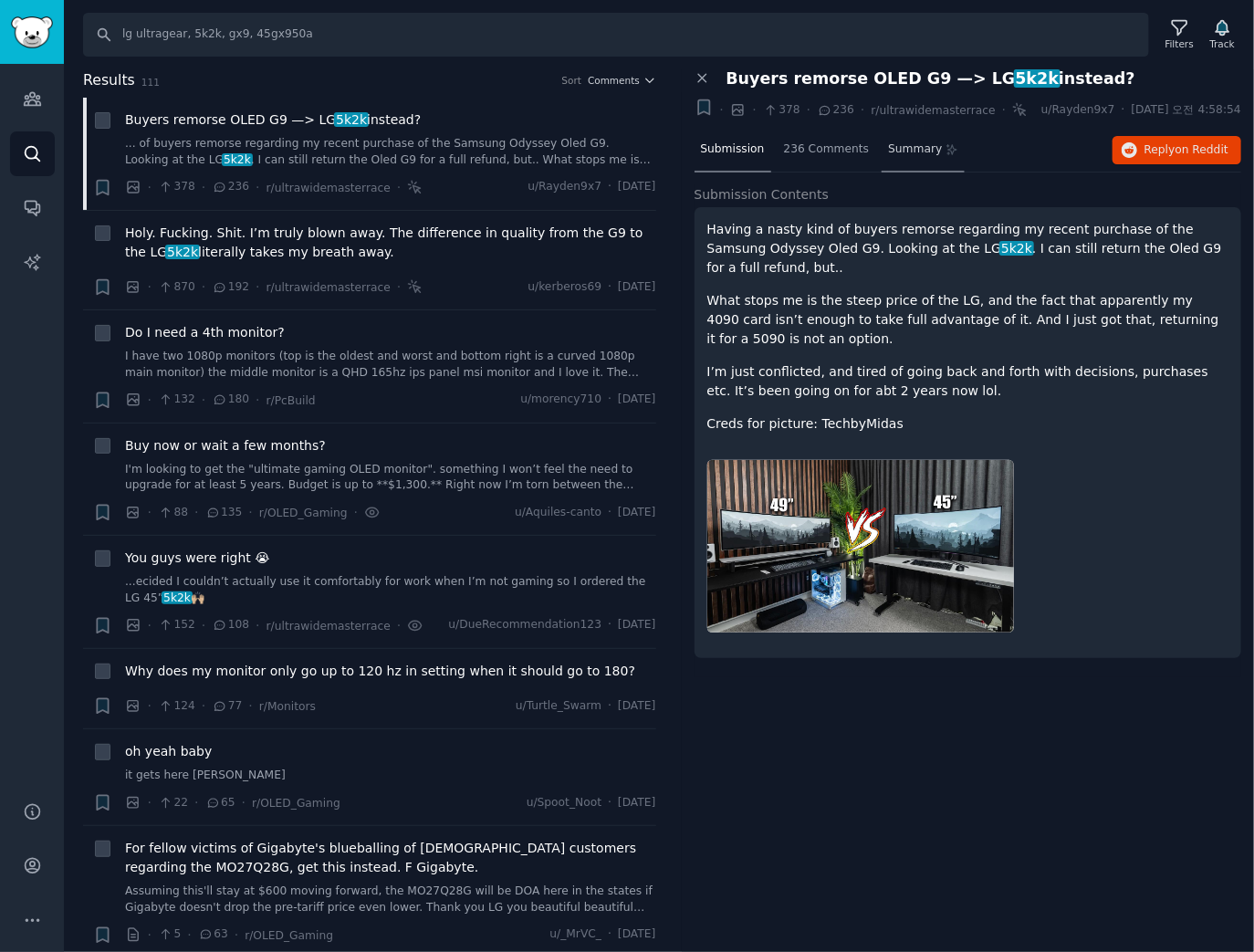
drag, startPoint x: 894, startPoint y: 147, endPoint x: 897, endPoint y: 160, distance: 13.3
click at [894, 147] on span "Summary" at bounding box center [915, 149] width 54 height 16
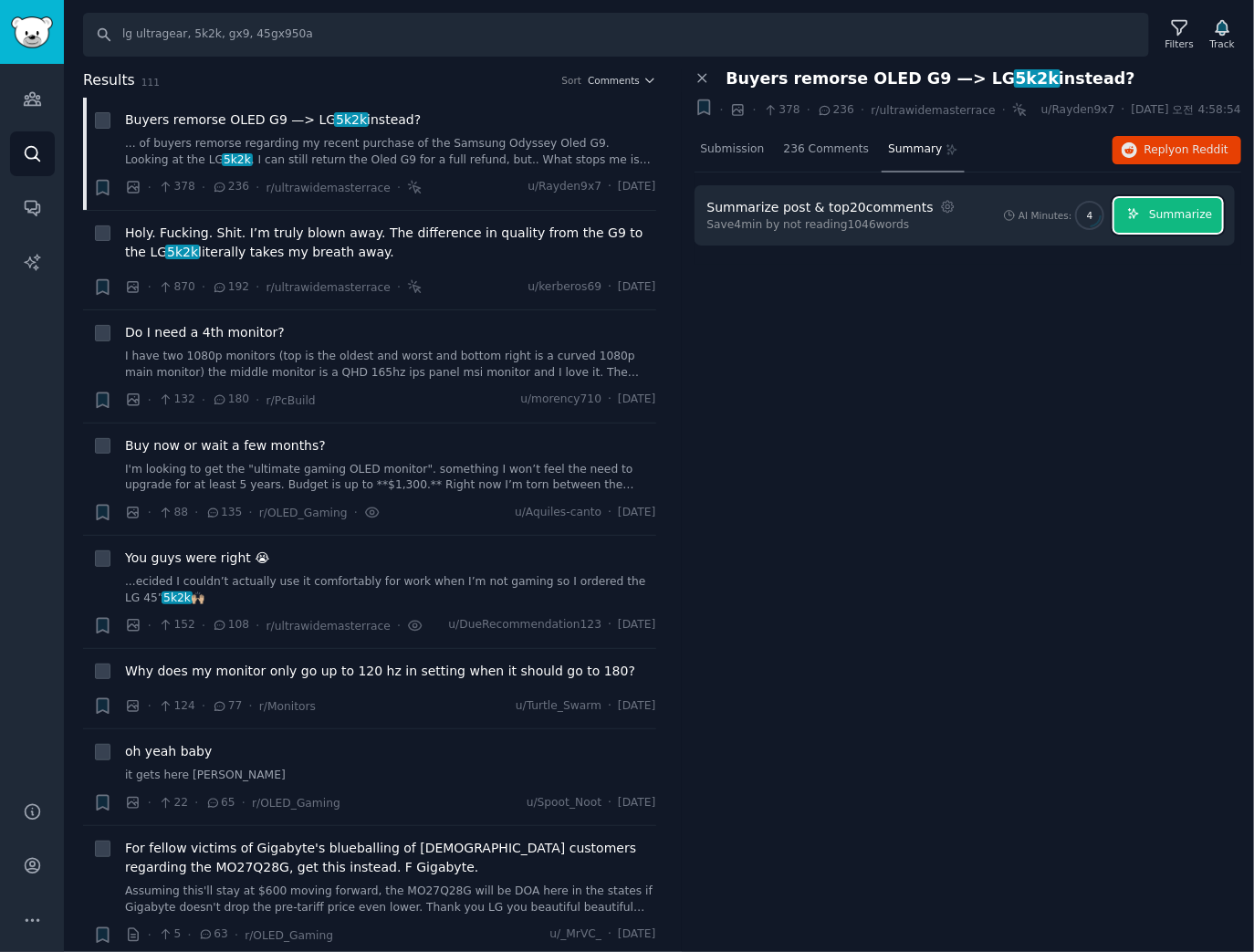
click at [1158, 211] on span "Summarize" at bounding box center [1181, 215] width 63 height 16
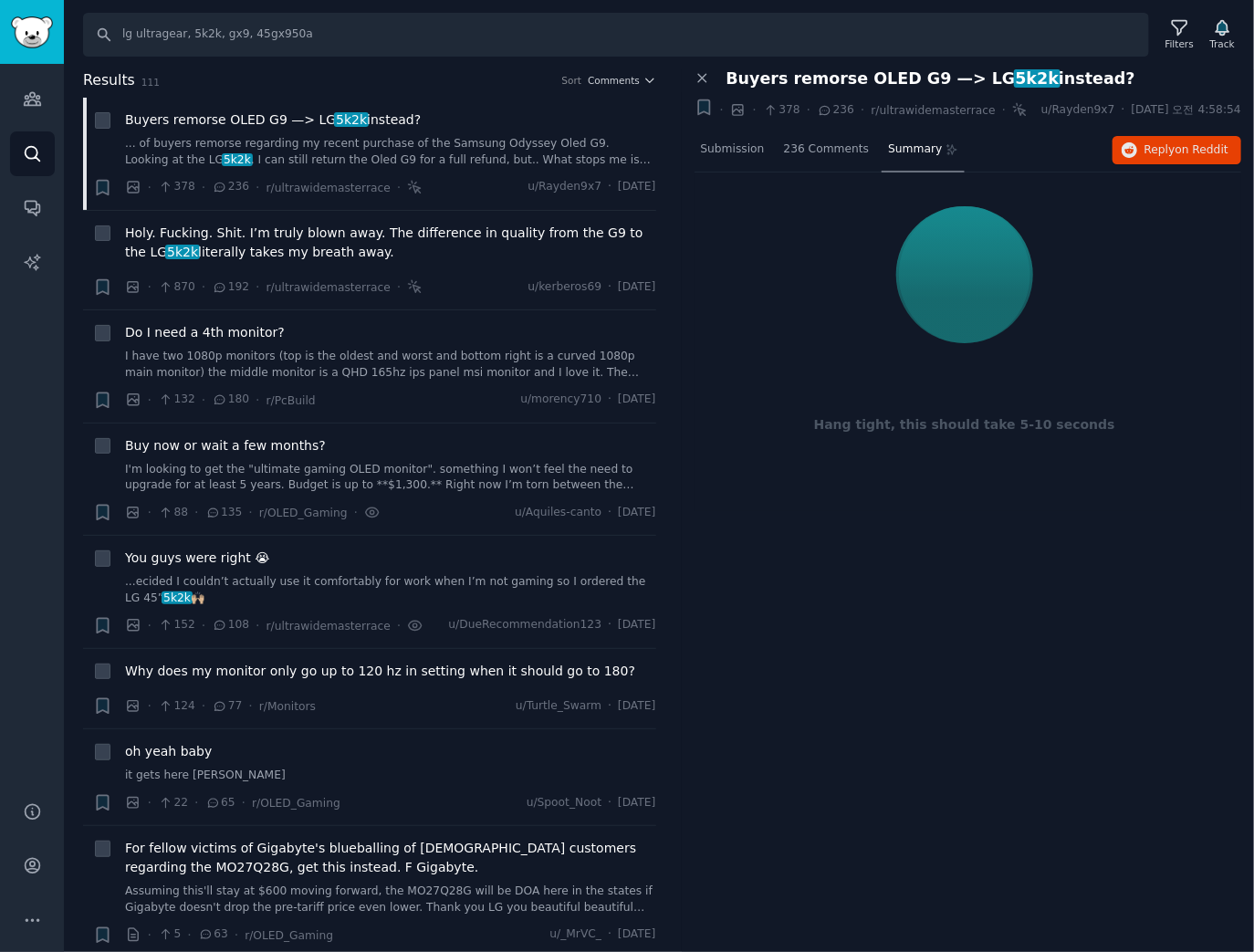
click at [723, 522] on div "Close panel Buyers remorse OLED G9 —> LG 5k2k instead? + · · 378 · 236 · r/ultr…" at bounding box center [968, 511] width 573 height 884
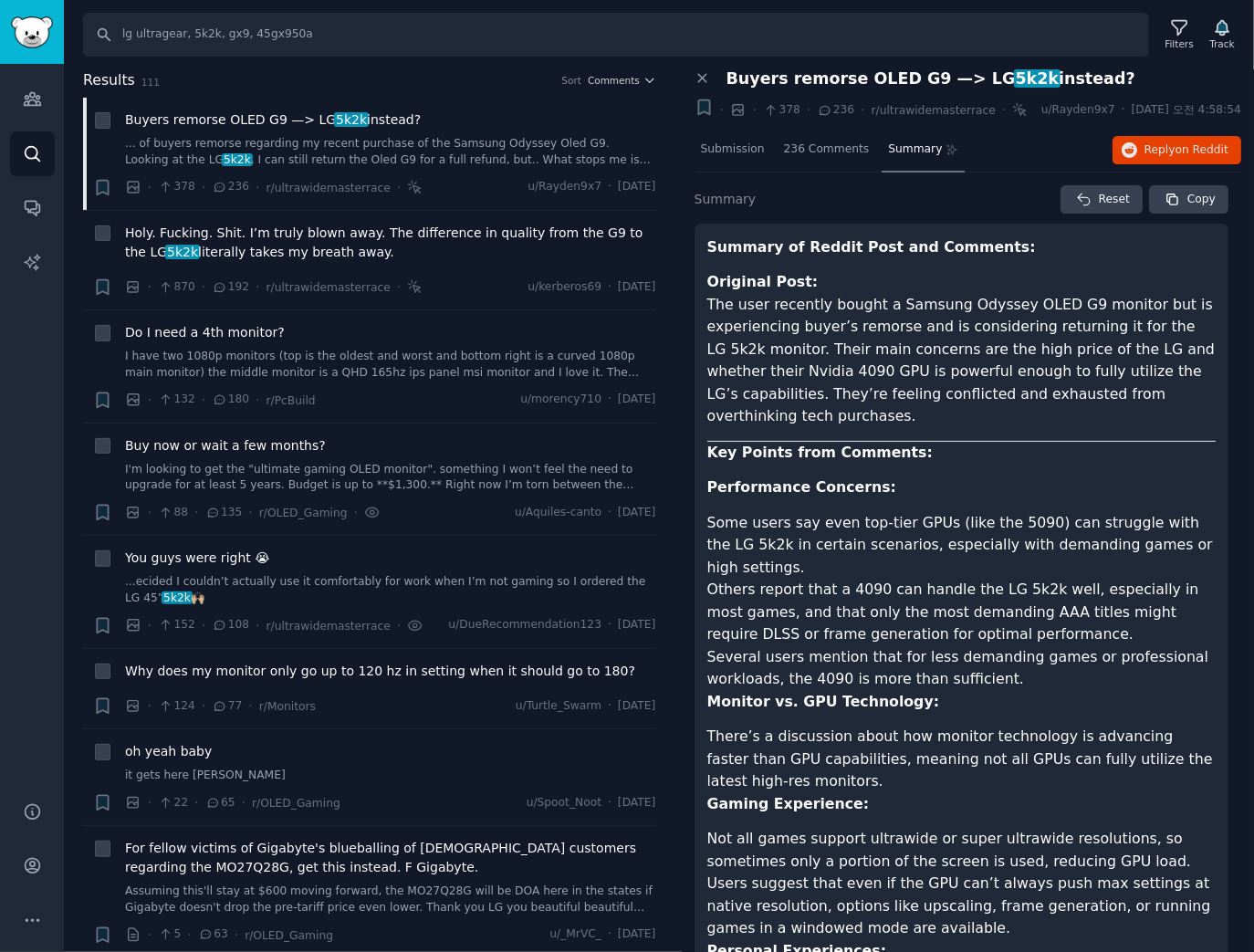
click at [804, 364] on p "Original Post: The user recently bought a Samsung Odyssey OLED G9 monitor but i…" at bounding box center [961, 350] width 509 height 157
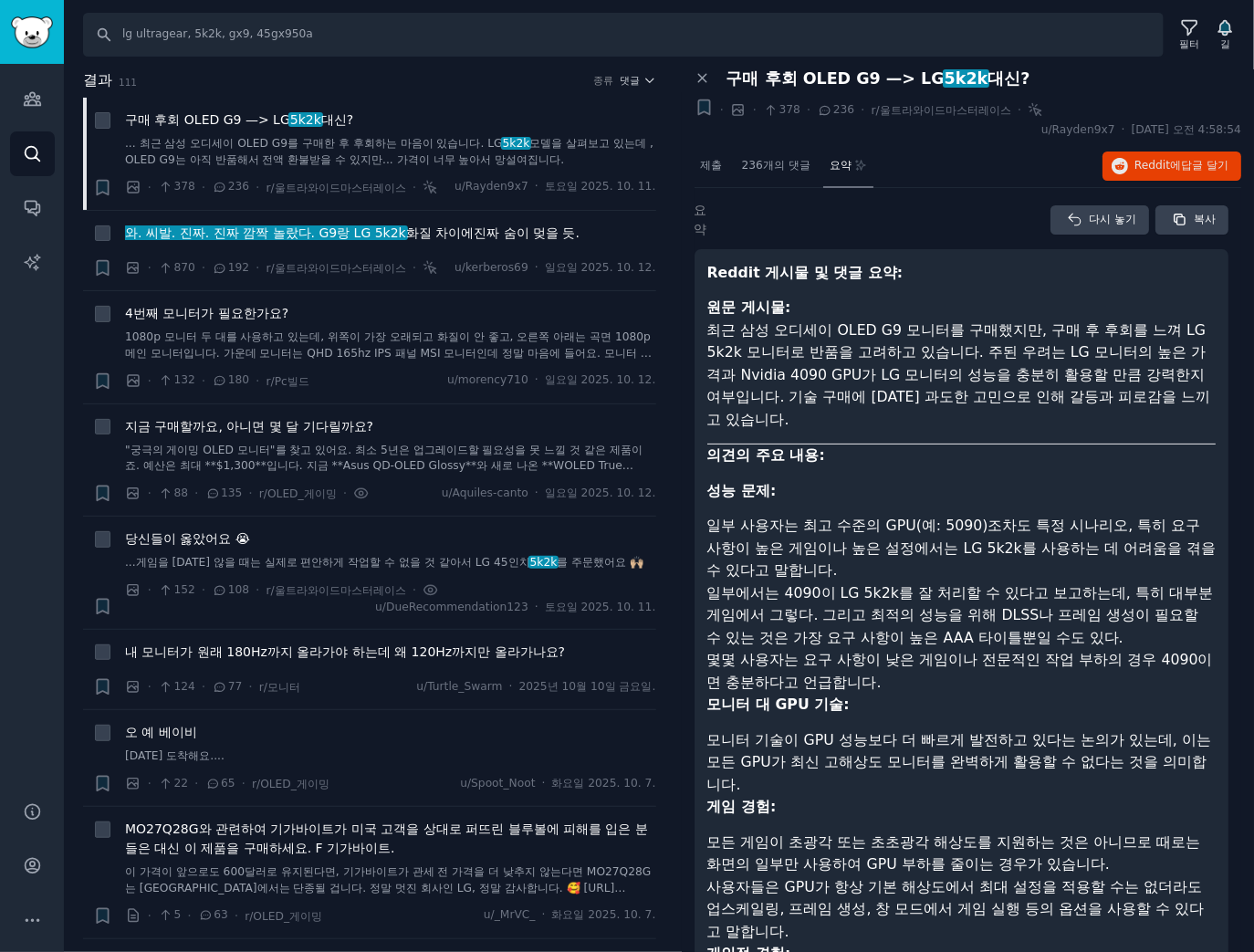
click at [893, 584] on font "일부에서는 4090이 LG 5k2k를 잘 처리할 수 있다고 보고하는데, 특히 대부분 게임에서 그렇다. 그리고 최적의 성능을 위해 DLSS나 프…" at bounding box center [959, 615] width 506 height 62
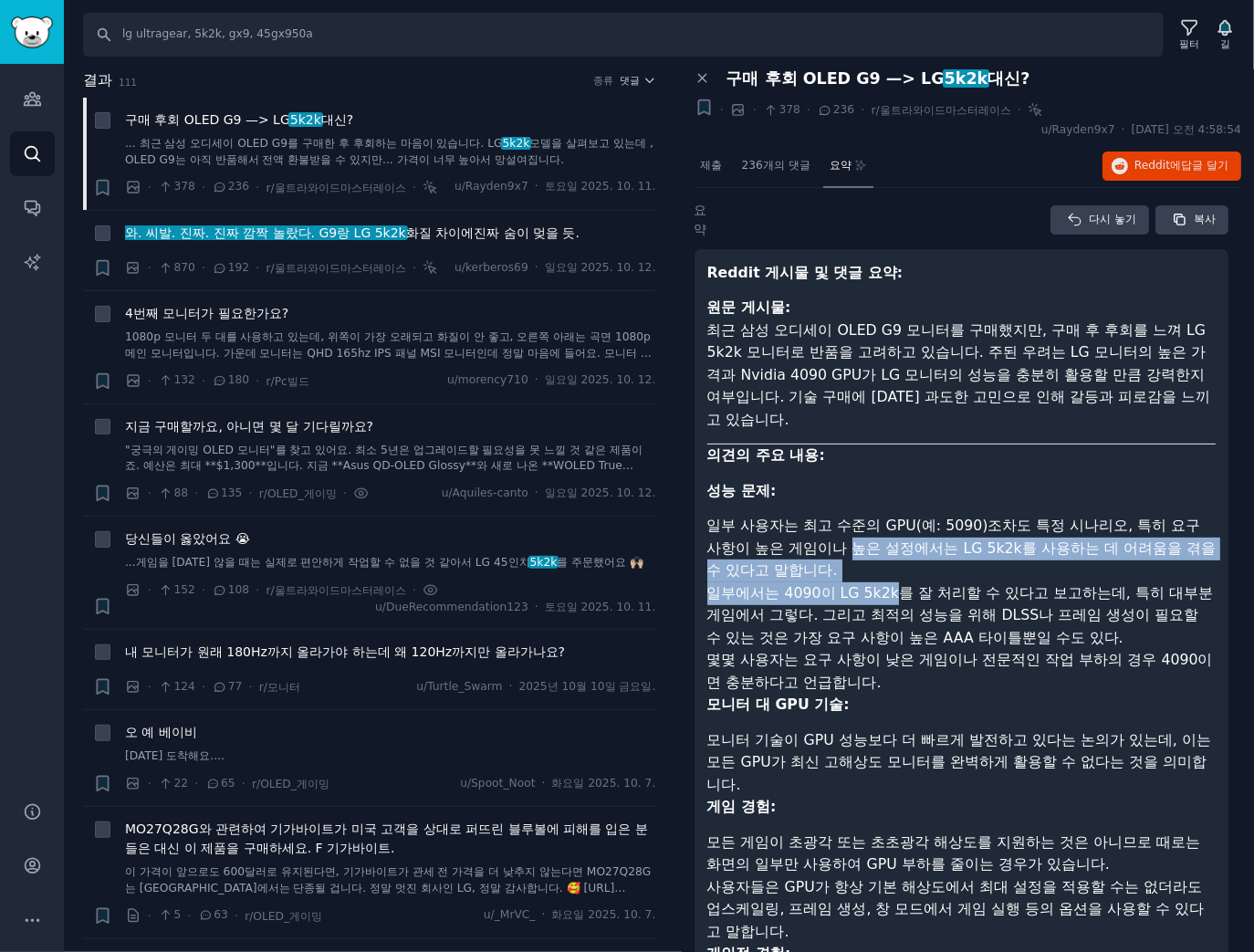
drag, startPoint x: 853, startPoint y: 545, endPoint x: 890, endPoint y: 586, distance: 55.2
click at [890, 586] on ul "일부 사용자는 최고 수준의 GPU(예: 5090)조차도 특정 시나리오, 특히 요구 사항이 높은 게임이나 높은 설정에서는 LG 5k2k를 사용하…" at bounding box center [961, 605] width 509 height 178
click at [890, 586] on font "일부에서는 4090이 LG 5k2k를 잘 처리할 수 있다고 보고하는데, 특히 대부분 게임에서 그렇다. 그리고 최적의 성능을 위해 DLSS나 프…" at bounding box center [959, 615] width 506 height 62
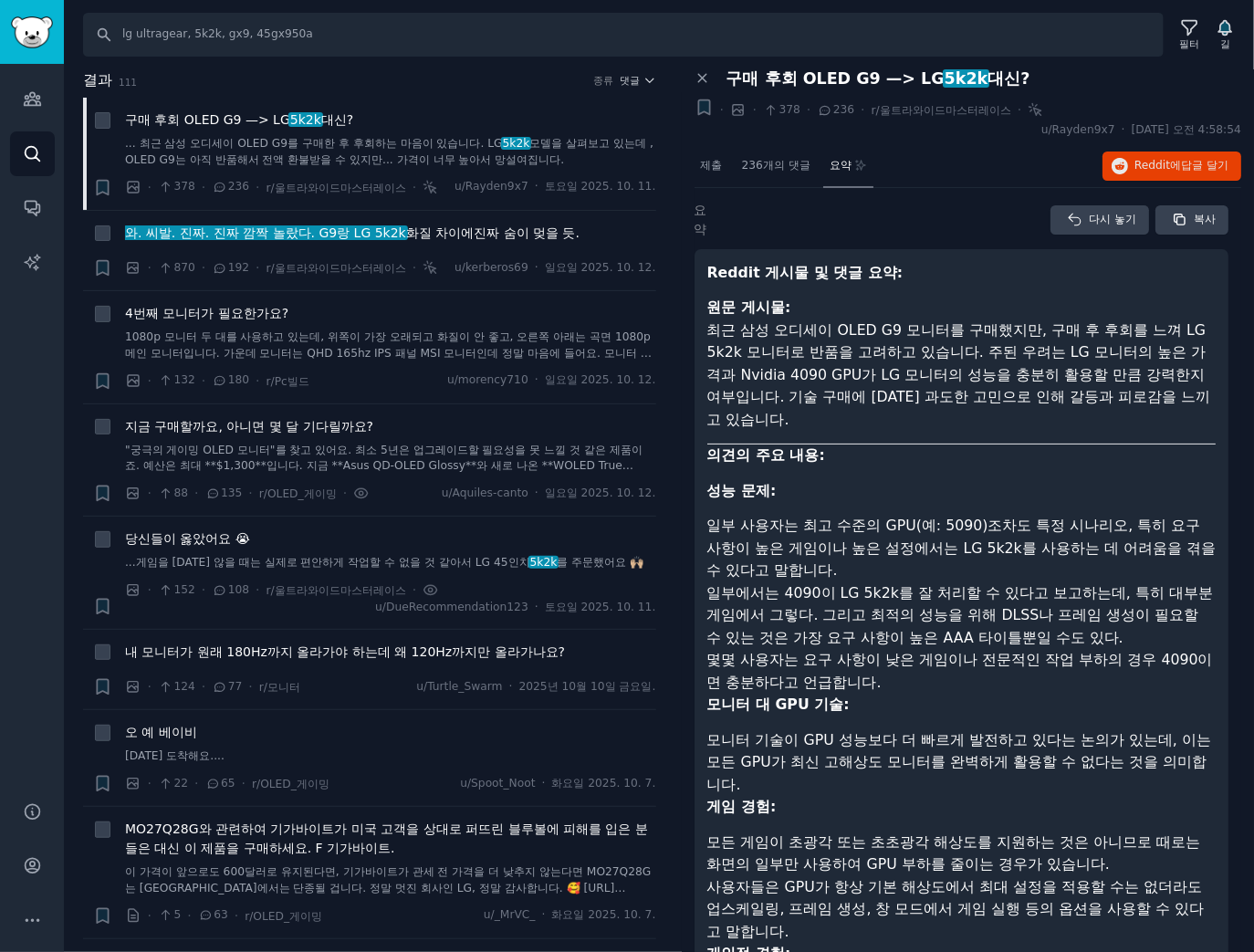
scroll to position [73, 0]
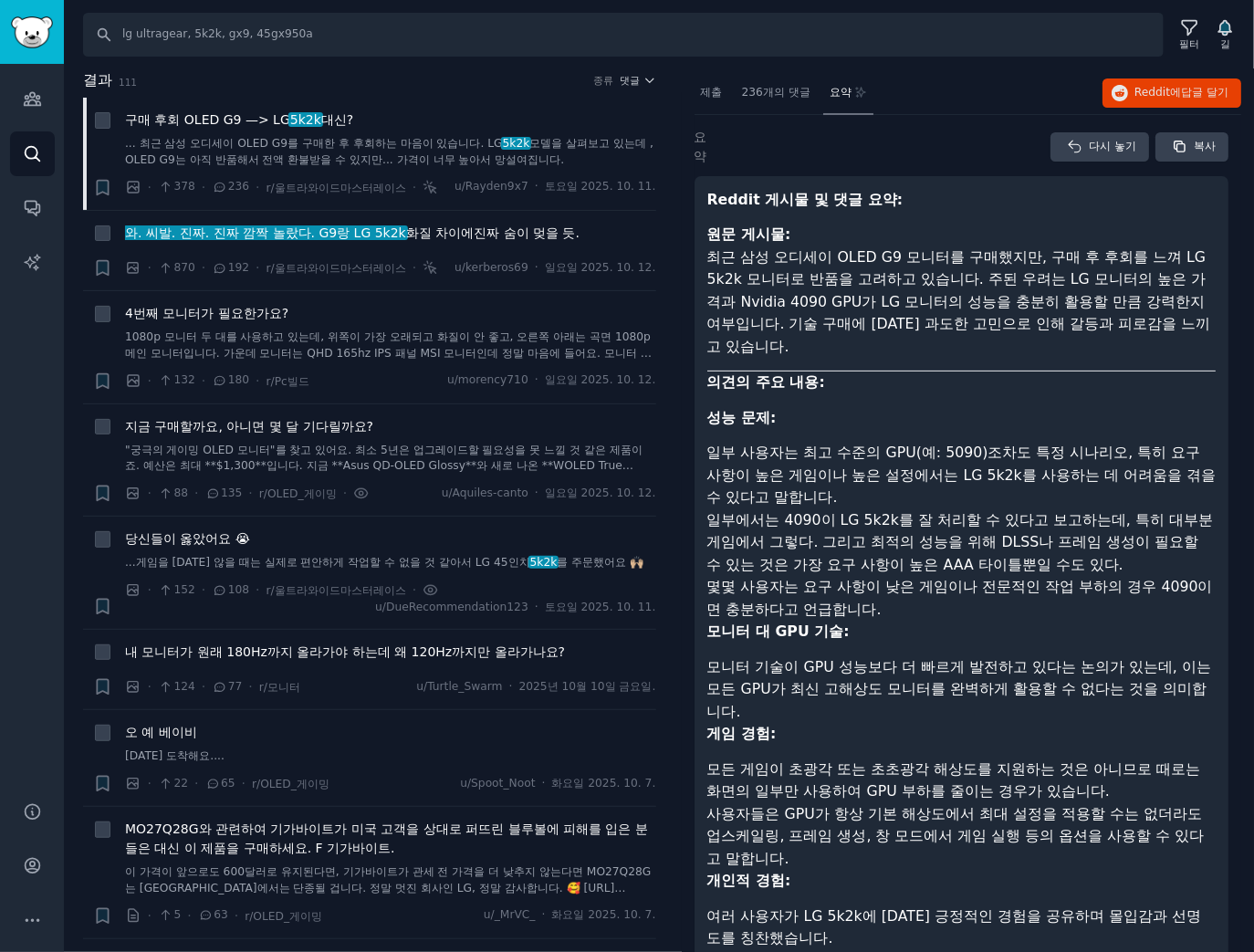
click at [803, 599] on font "몇몇 사용자는 요구 사항이 낮은 게임이나 전문적인 작업 부하의 경우 4090이면 충분하다고 언급합니다." at bounding box center [959, 598] width 506 height 40
click at [817, 588] on font "몇몇 사용자는 요구 사항이 낮은 게임이나 전문적인 작업 부하의 경우 4090이면 충분하다고 언급합니다." at bounding box center [959, 598] width 506 height 40
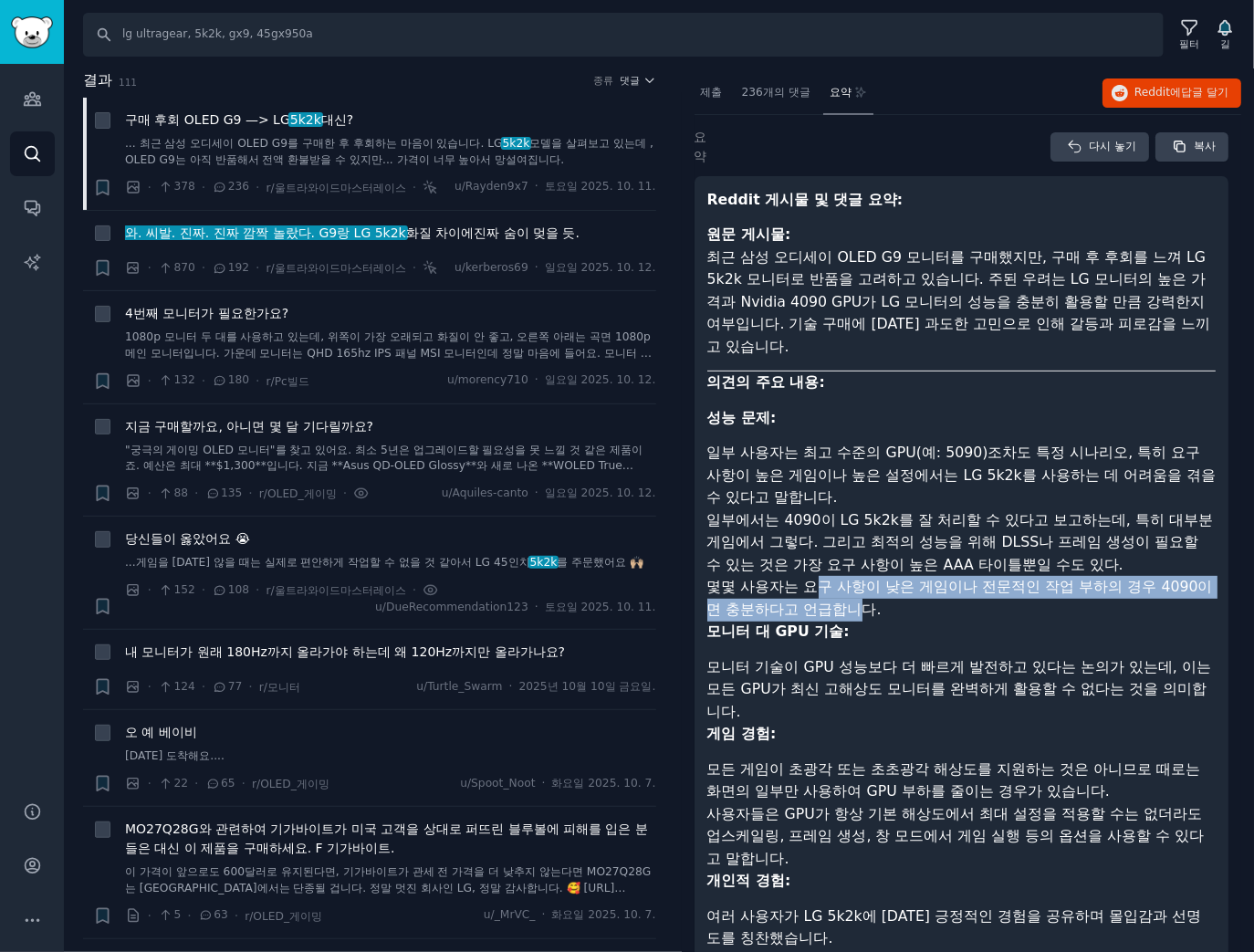
drag, startPoint x: 816, startPoint y: 588, endPoint x: 861, endPoint y: 612, distance: 51.0
click at [860, 612] on font "몇몇 사용자는 요구 사항이 낮은 게임이나 전문적인 작업 부하의 경우 4090이면 충분하다고 언급합니다." at bounding box center [959, 598] width 506 height 40
click at [862, 612] on font "몇몇 사용자는 요구 사항이 낮은 게임이나 전문적인 작업 부하의 경우 4090이면 충분하다고 언급합니다." at bounding box center [959, 598] width 506 height 40
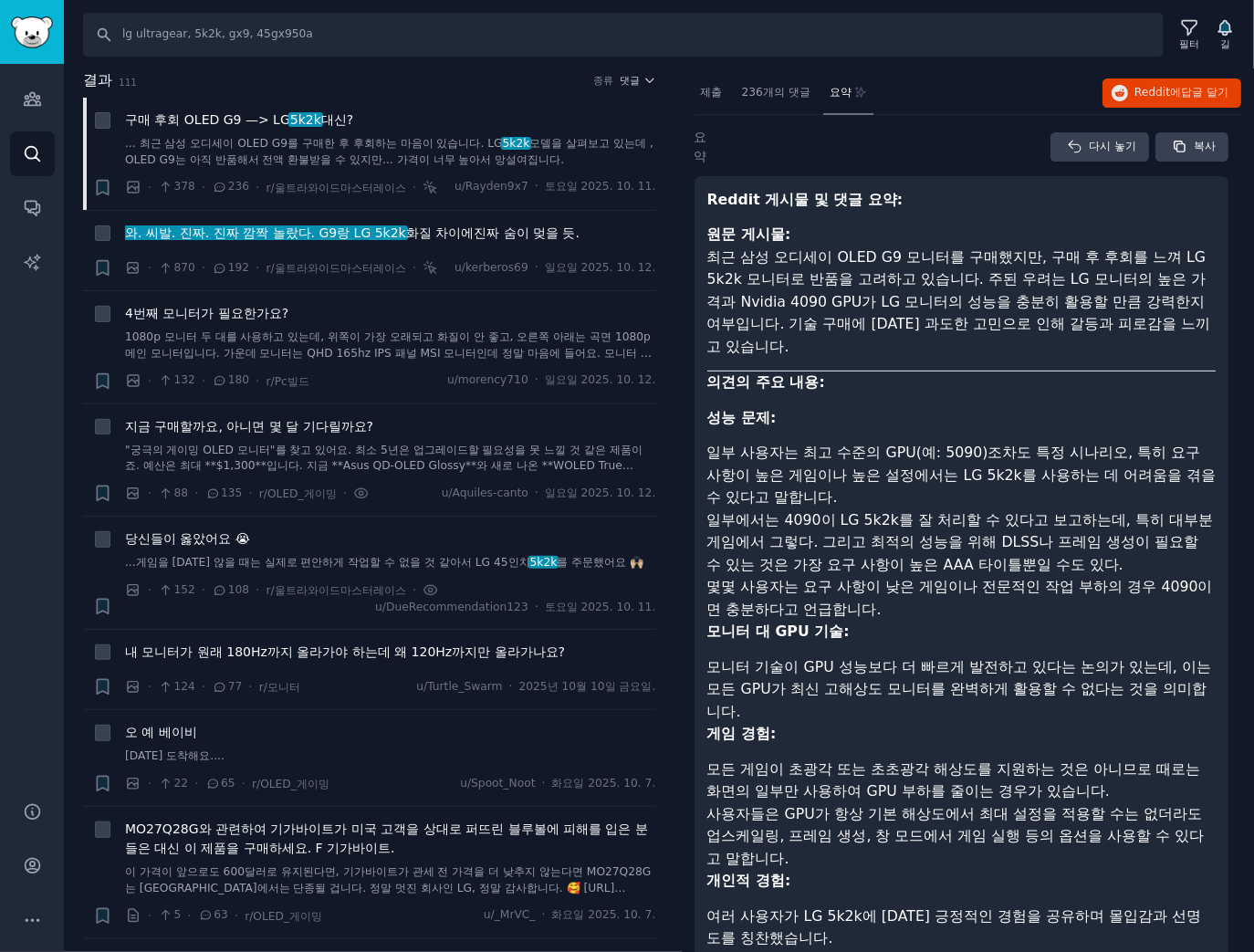
click at [893, 615] on li "몇몇 사용자는 요구 사항이 낮은 게임이나 전문적인 작업 부하의 경우 4090이면 충분하다고 언급합니다." at bounding box center [961, 598] width 509 height 45
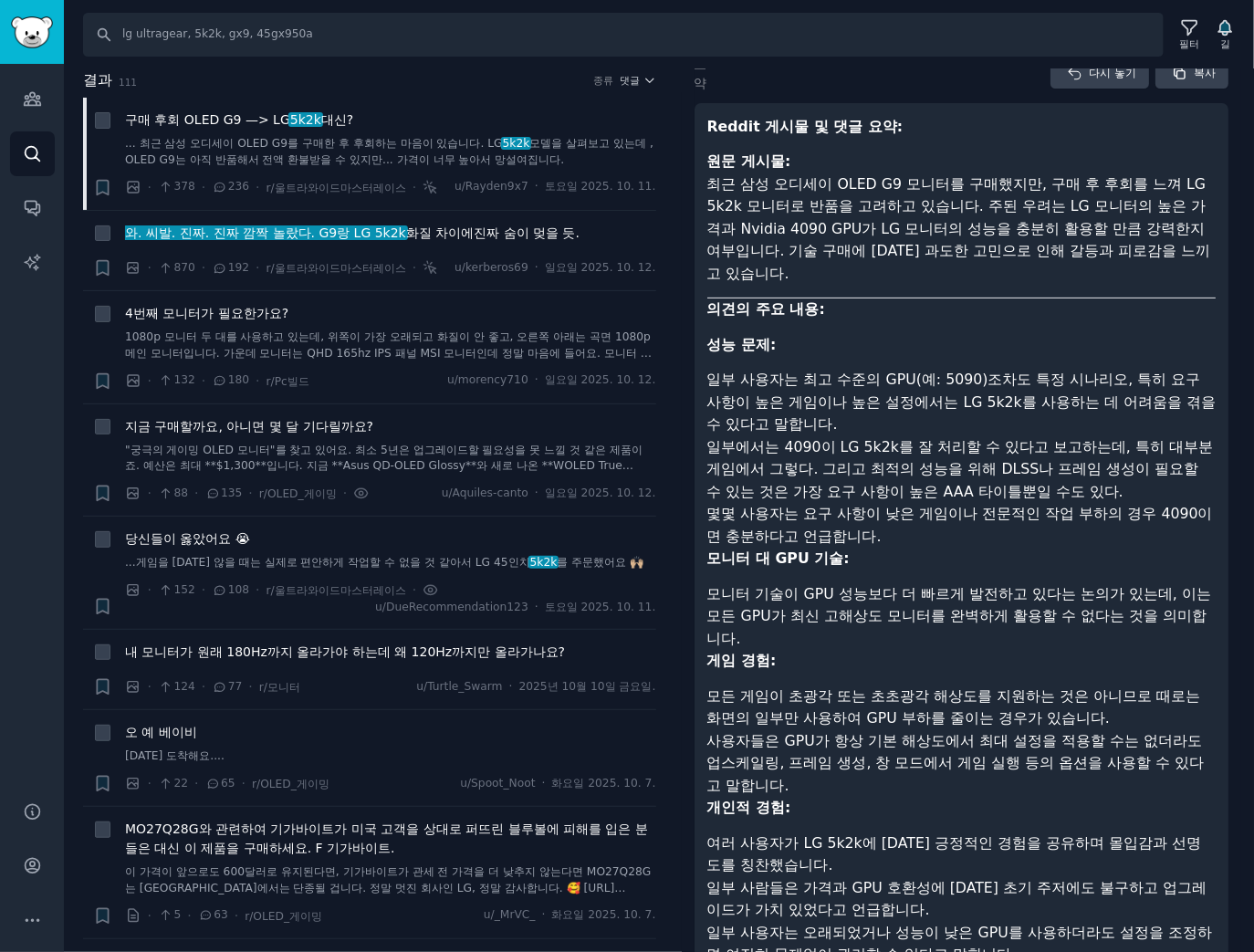
click at [893, 615] on font "모니터 기술이 GPU 성능보다 더 빠르게 발전하고 있다는 논의가 있는데, 이는 모든 GPU가 최신 고해상도 모니터를 완벽하게 활용할 수 없다는…" at bounding box center [958, 616] width 504 height 62
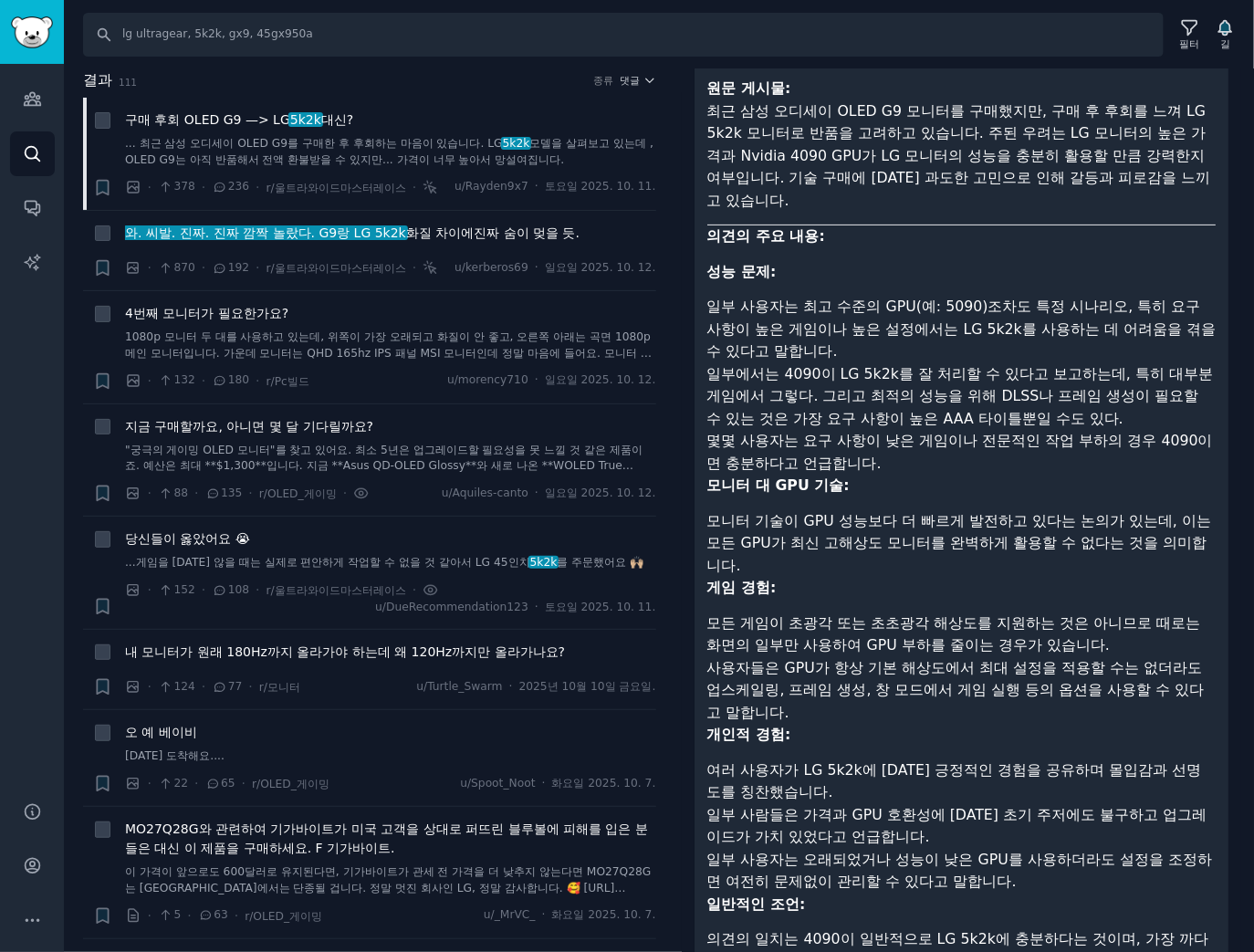
click at [816, 614] on font "모든 게임이 초광각 또는 초초광각 해상도를 지원하는 것은 아니므로 때로는 화면의 일부만 사용하여 GPU 부하를 줄이는 경우가 있습니다." at bounding box center [954, 634] width 494 height 40
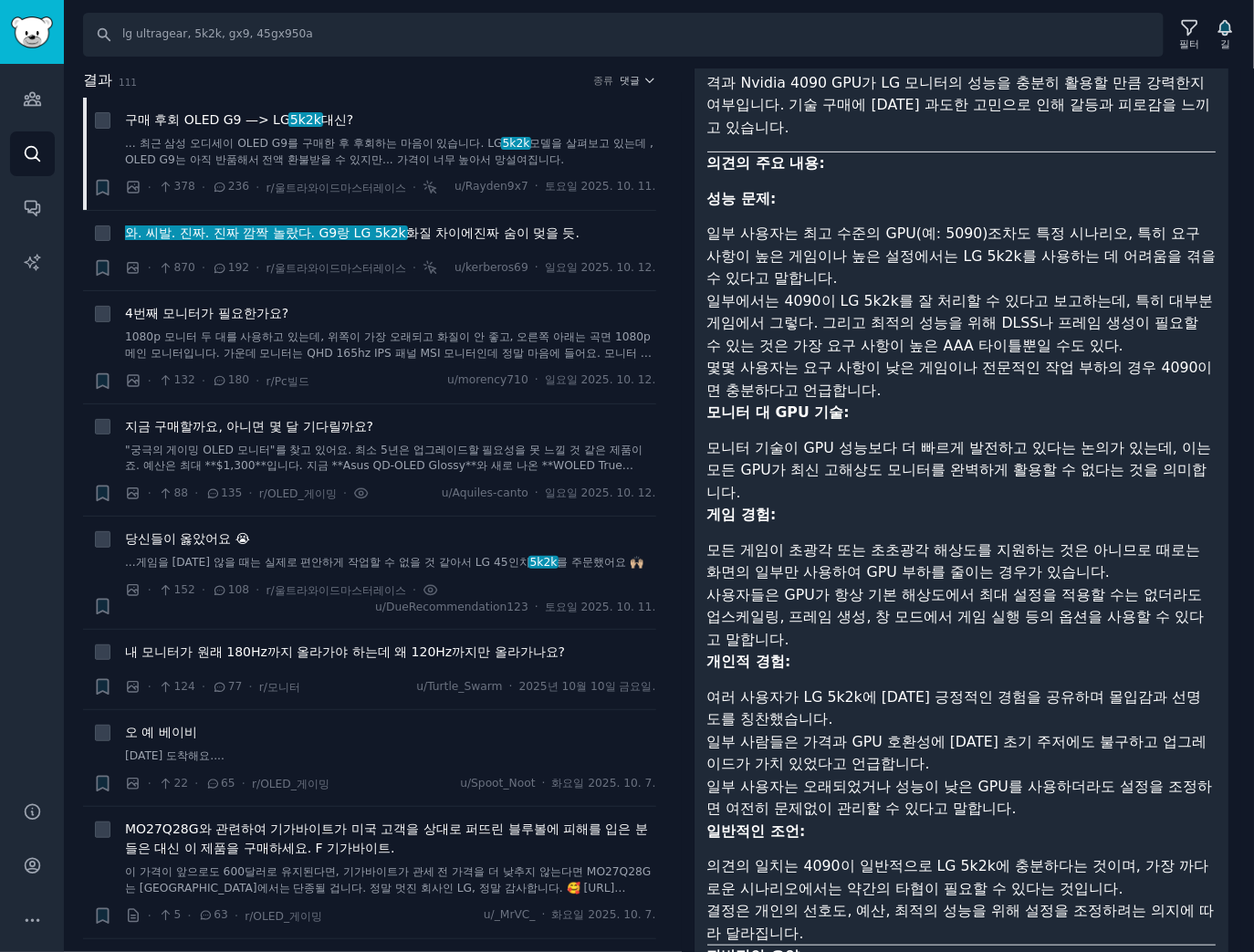
scroll to position [366, 0]
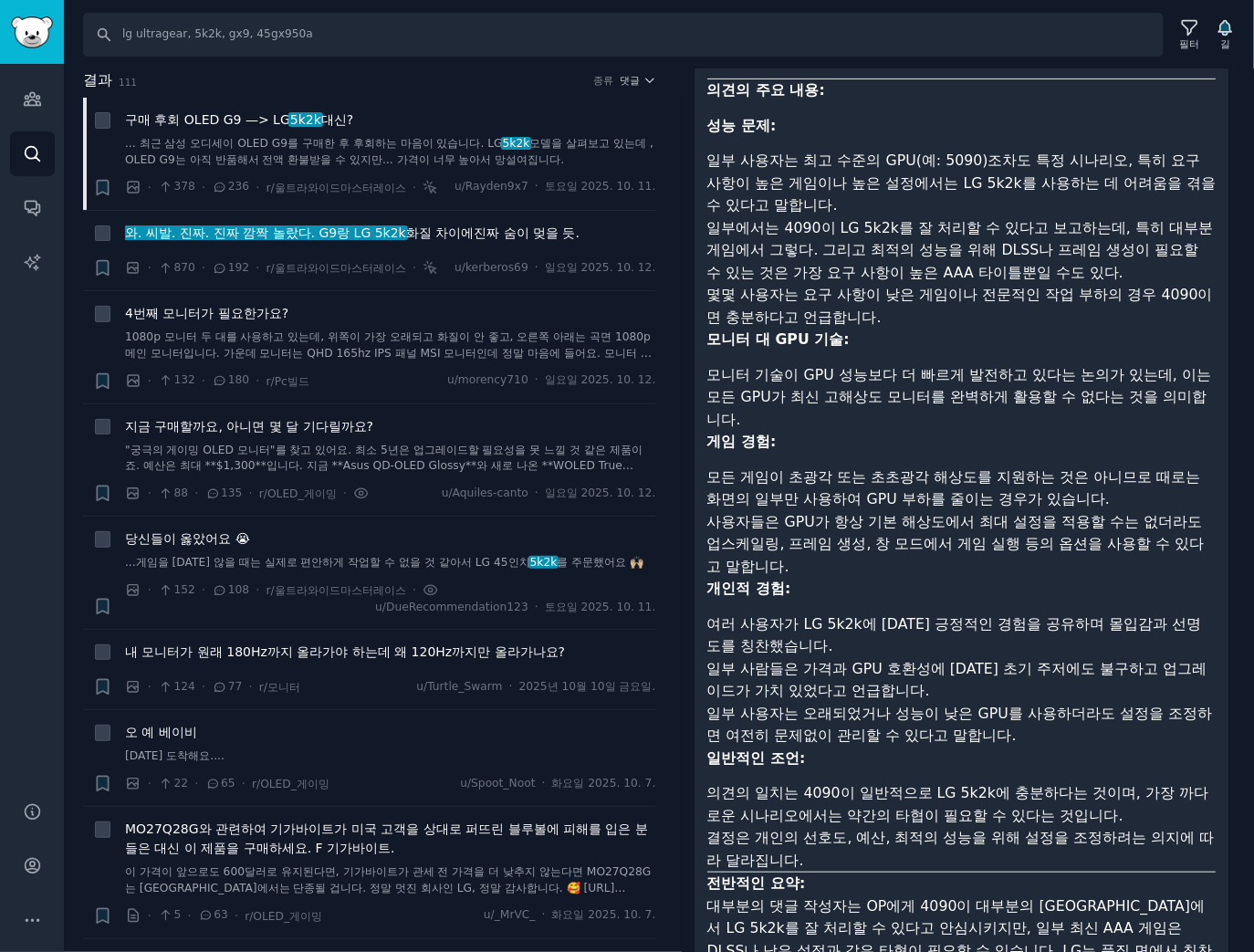
click at [823, 613] on li "여러 사용자가 LG 5k2k에 대한 긍정적인 경험을 공유하며 몰입감과 선명도를 칭찬했습니다." at bounding box center [961, 635] width 509 height 45
click at [809, 660] on font "일부 사람들은 가격과 GPU 호환성에 대한 초기 주저에도 불구하고 업그레이드가 가치 있었다고 언급합니다." at bounding box center [957, 680] width 500 height 40
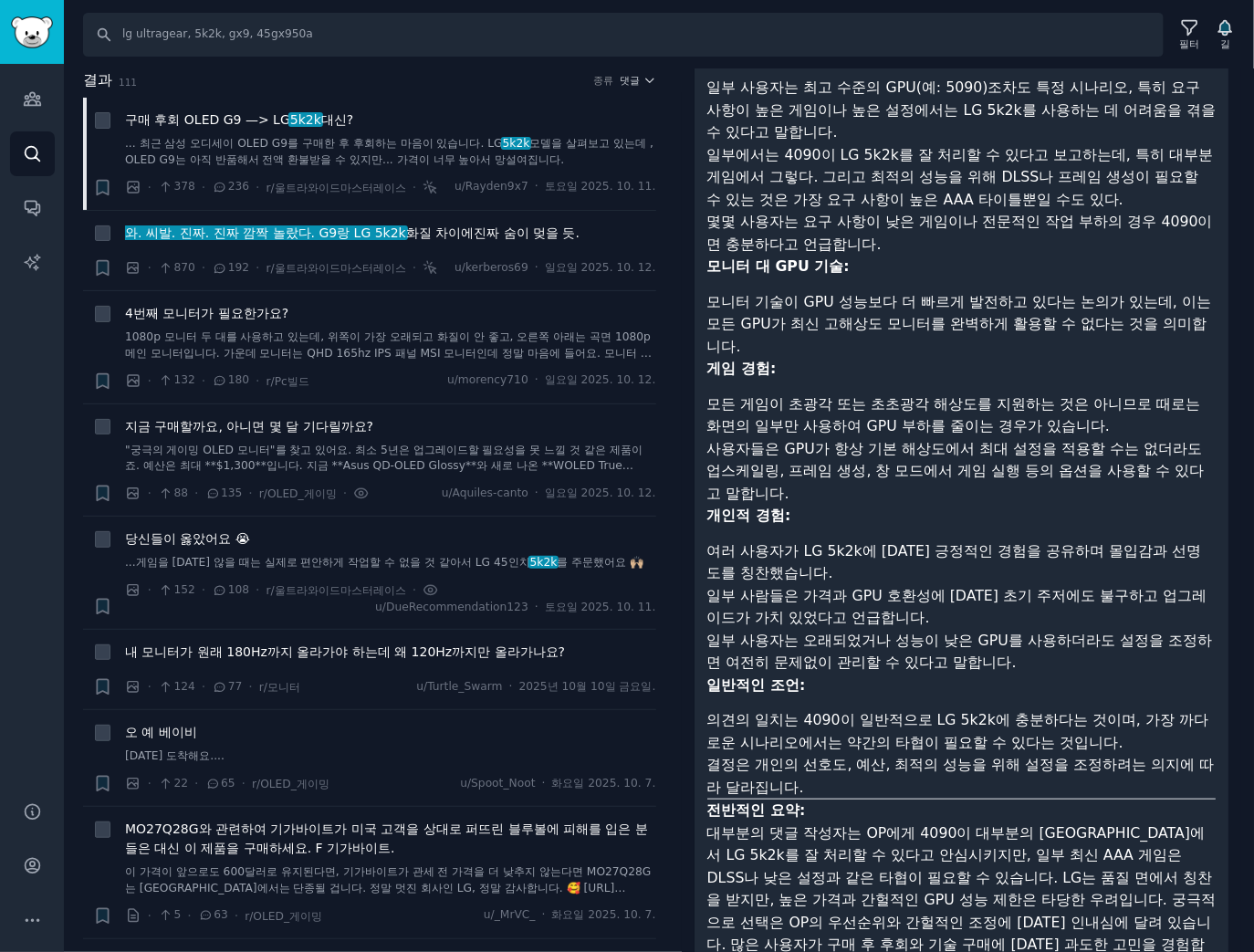
click at [801, 718] on font "의견의 일치는 4090이 일반적으로 LG 5k2k에 충분하다는 것이며, 가장 까다로운 시나리오에서는 약간의 타협이 필요할 수 있다는 것입니다." at bounding box center [958, 731] width 501 height 40
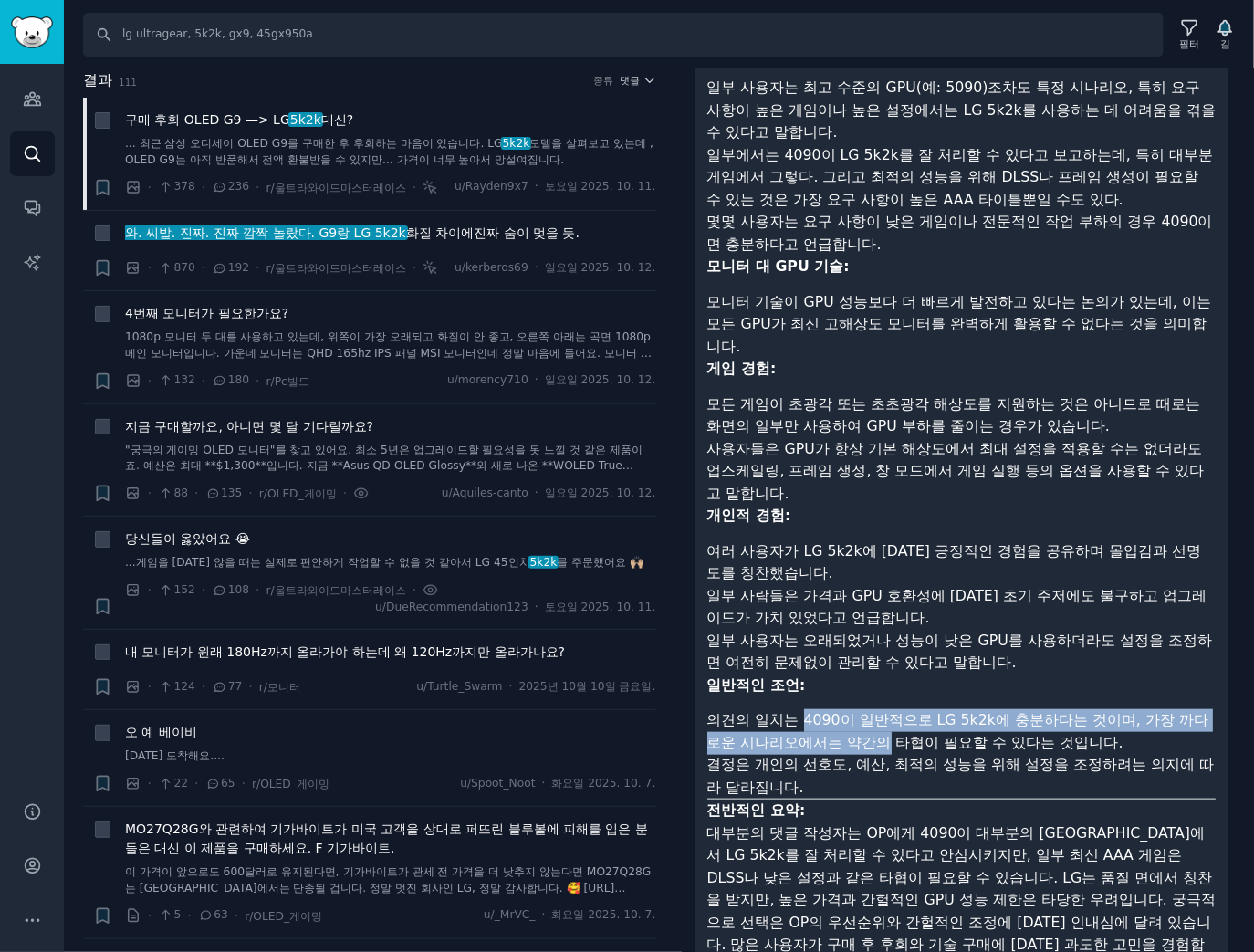
drag, startPoint x: 803, startPoint y: 718, endPoint x: 838, endPoint y: 732, distance: 37.7
click at [836, 733] on font "의견의 일치는 4090이 일반적으로 LG 5k2k에 충분하다는 것이며, 가장 까다로운 시나리오에서는 약간의 타협이 필요할 수 있다는 것입니다." at bounding box center [958, 731] width 501 height 40
click at [838, 732] on font "의견의 일치는 4090이 일반적으로 LG 5k2k에 충분하다는 것이며, 가장 까다로운 시나리오에서는 약간의 타협이 필요할 수 있다는 것입니다." at bounding box center [958, 731] width 501 height 40
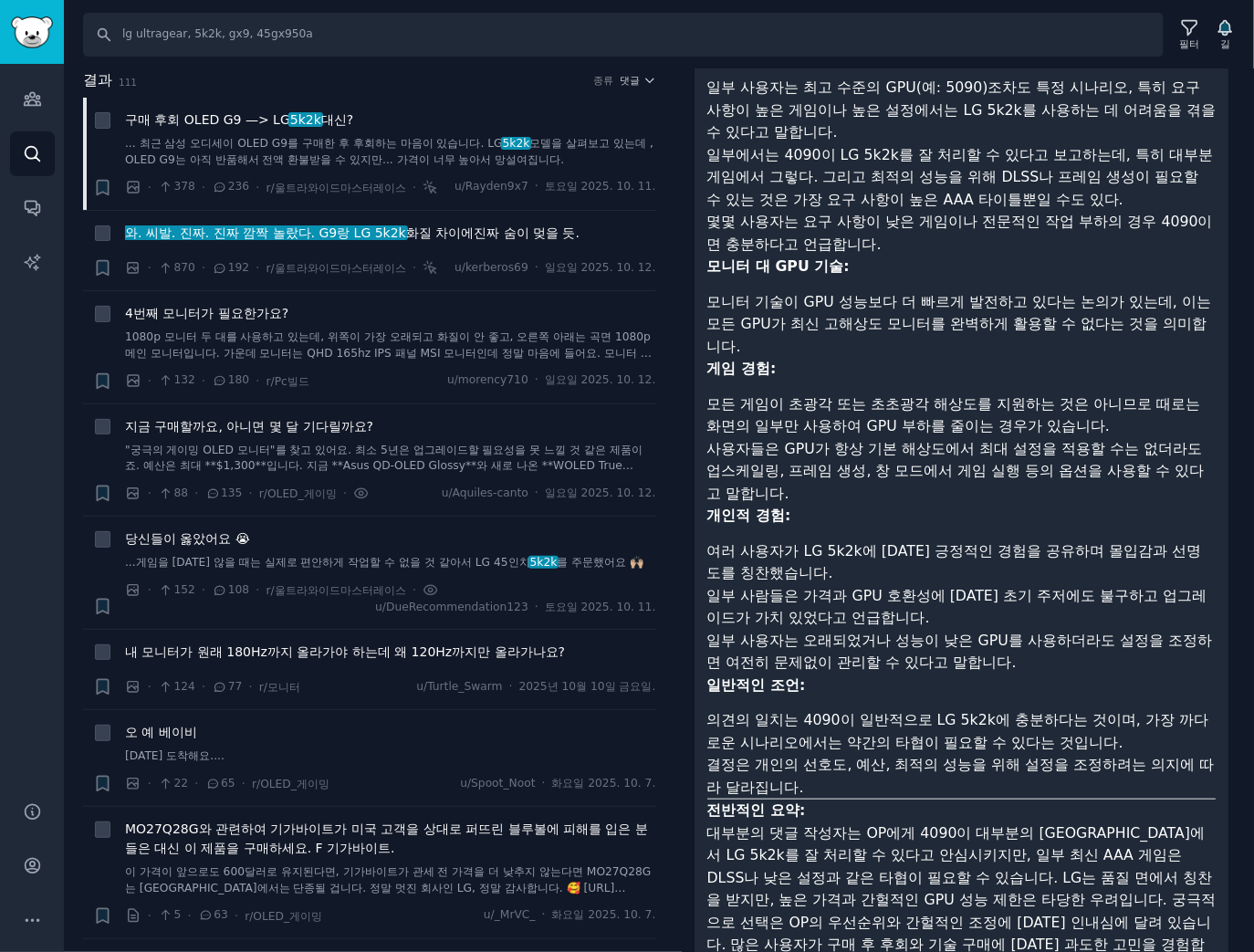
scroll to position [485, 0]
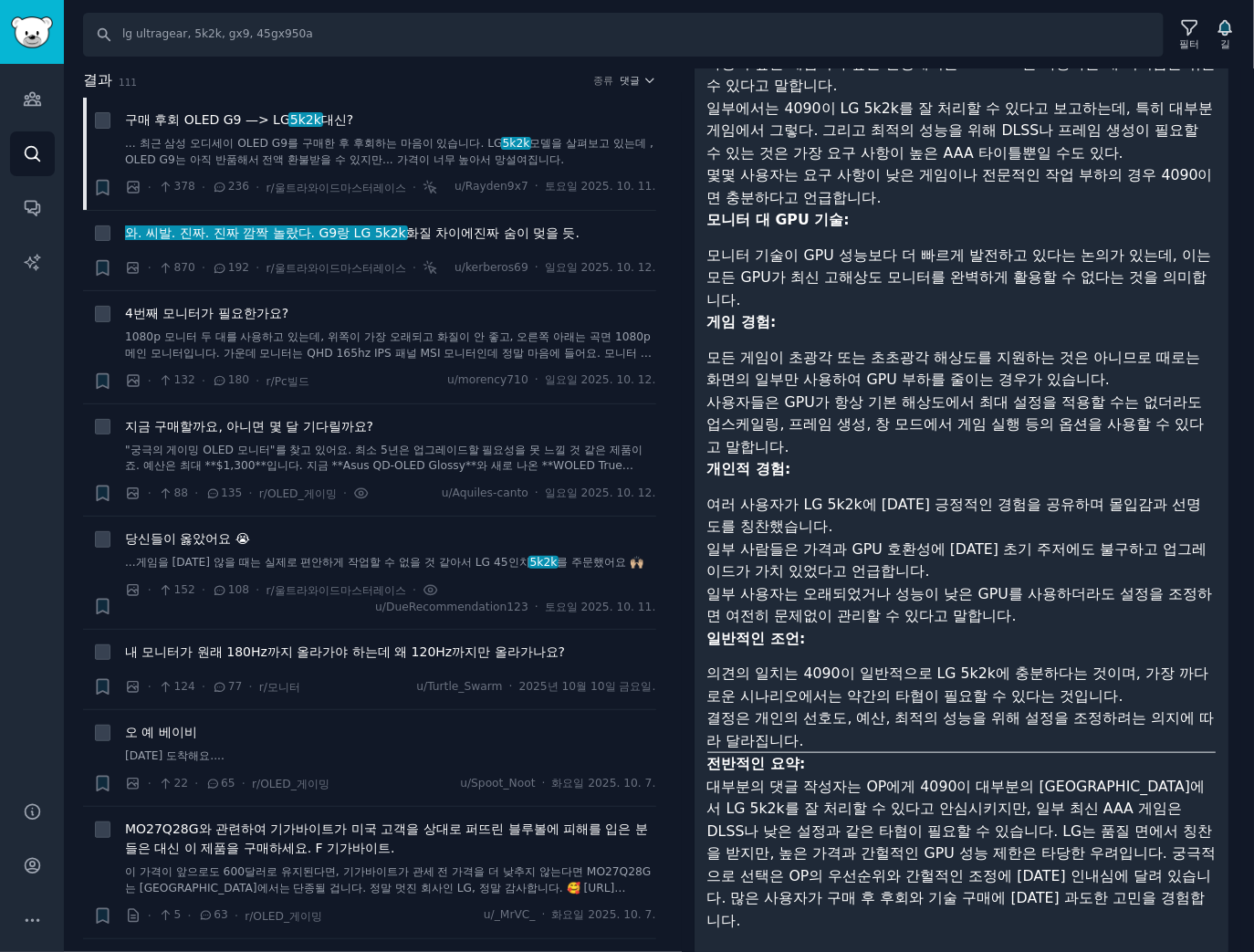
click at [816, 724] on font "결정은 개인의 선호도, 예산, 최적의 성능을 위해 설정을 조정하려는 의지에 따라 달라집니다." at bounding box center [960, 729] width 508 height 40
click at [807, 698] on font "의견의 일치는 4090이 일반적으로 LG 5k2k에 충분하다는 것이며, 가장 까다로운 시나리오에서는 약간의 타협이 필요할 수 있다는 것입니다." at bounding box center [958, 685] width 501 height 40
click at [256, 424] on font "지금 구매할까요, 아니면 몇 달 기다릴까요?" at bounding box center [248, 426] width 248 height 14
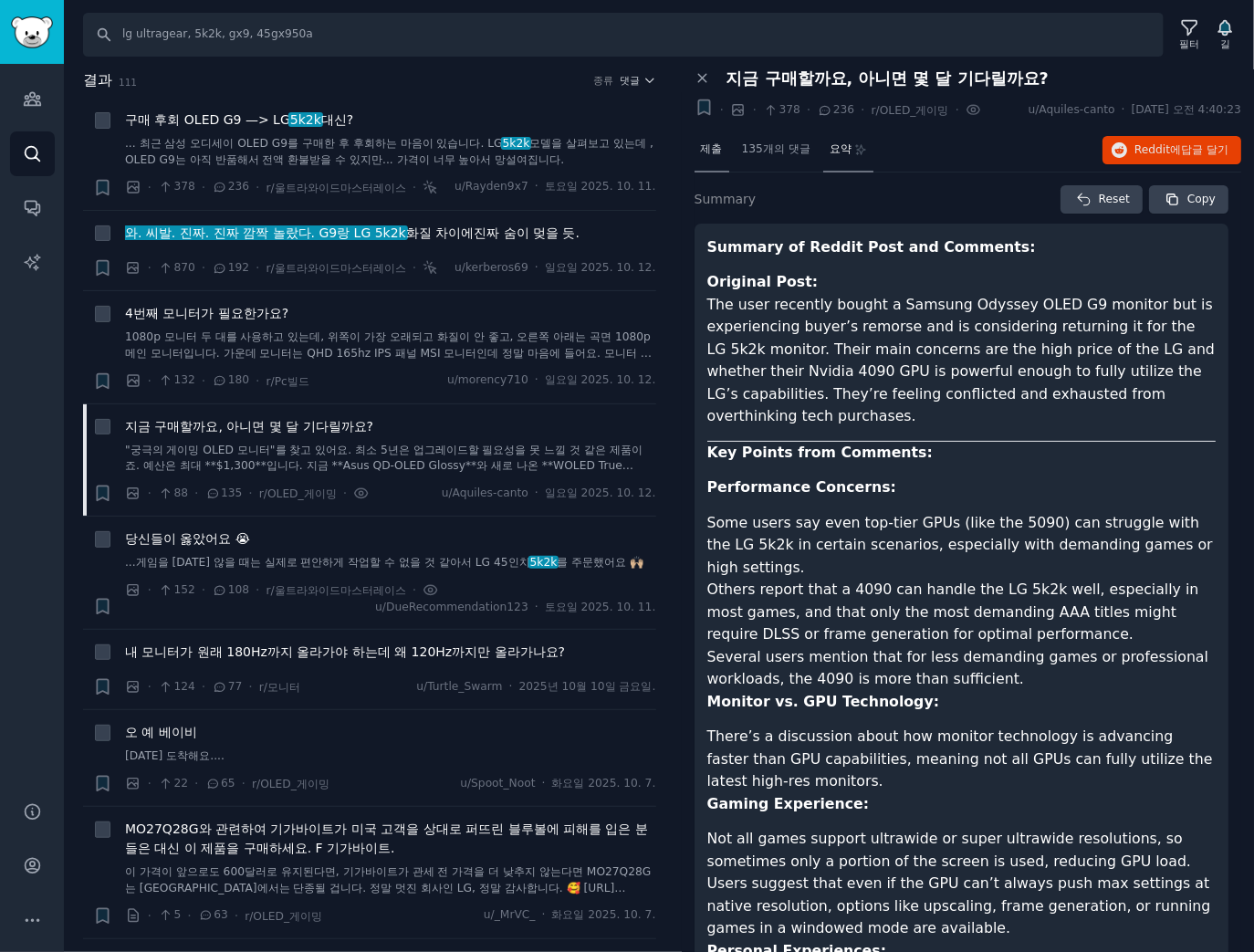
click at [721, 151] on font "제출" at bounding box center [712, 148] width 22 height 12
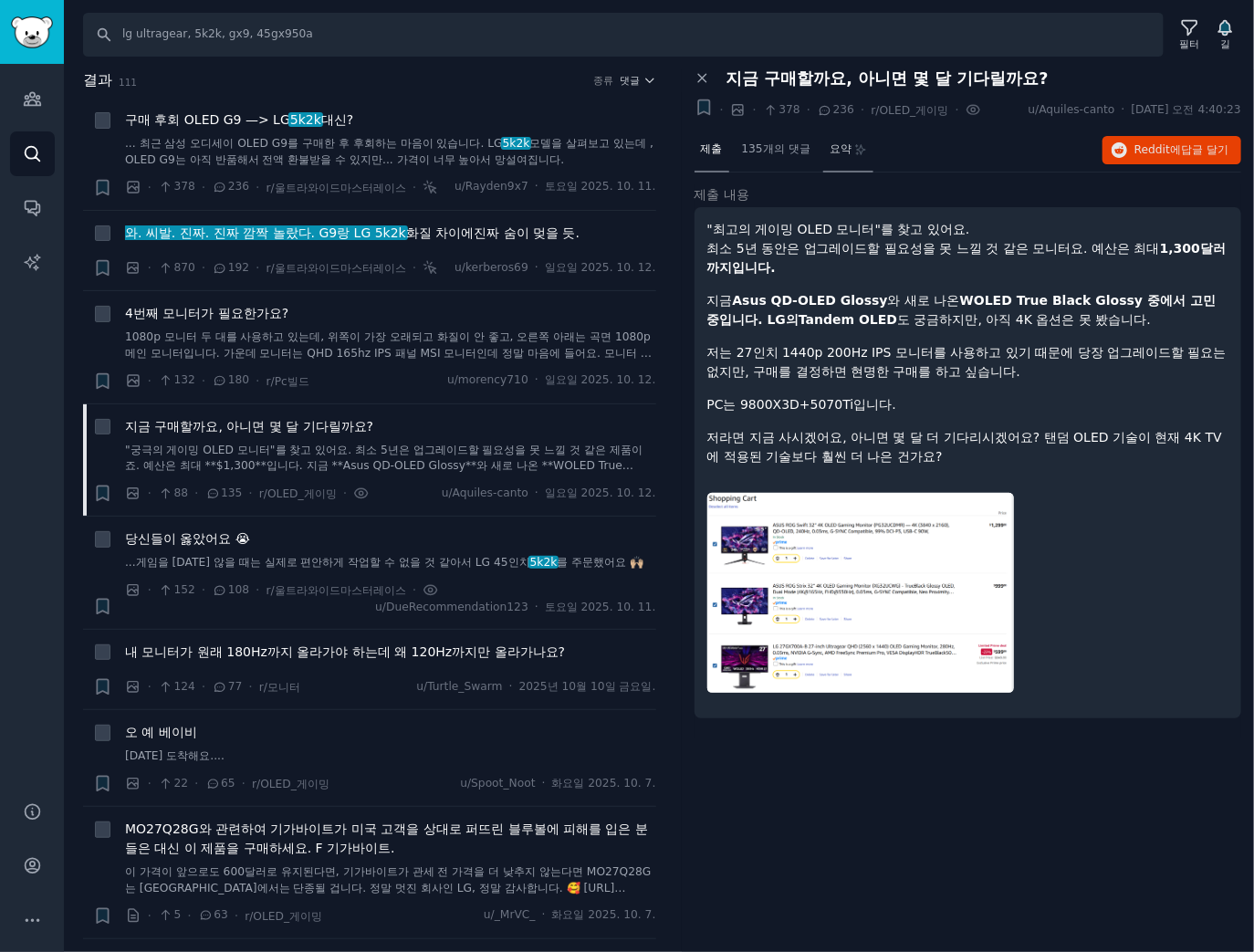
click at [851, 142] on font "요약" at bounding box center [840, 148] width 22 height 12
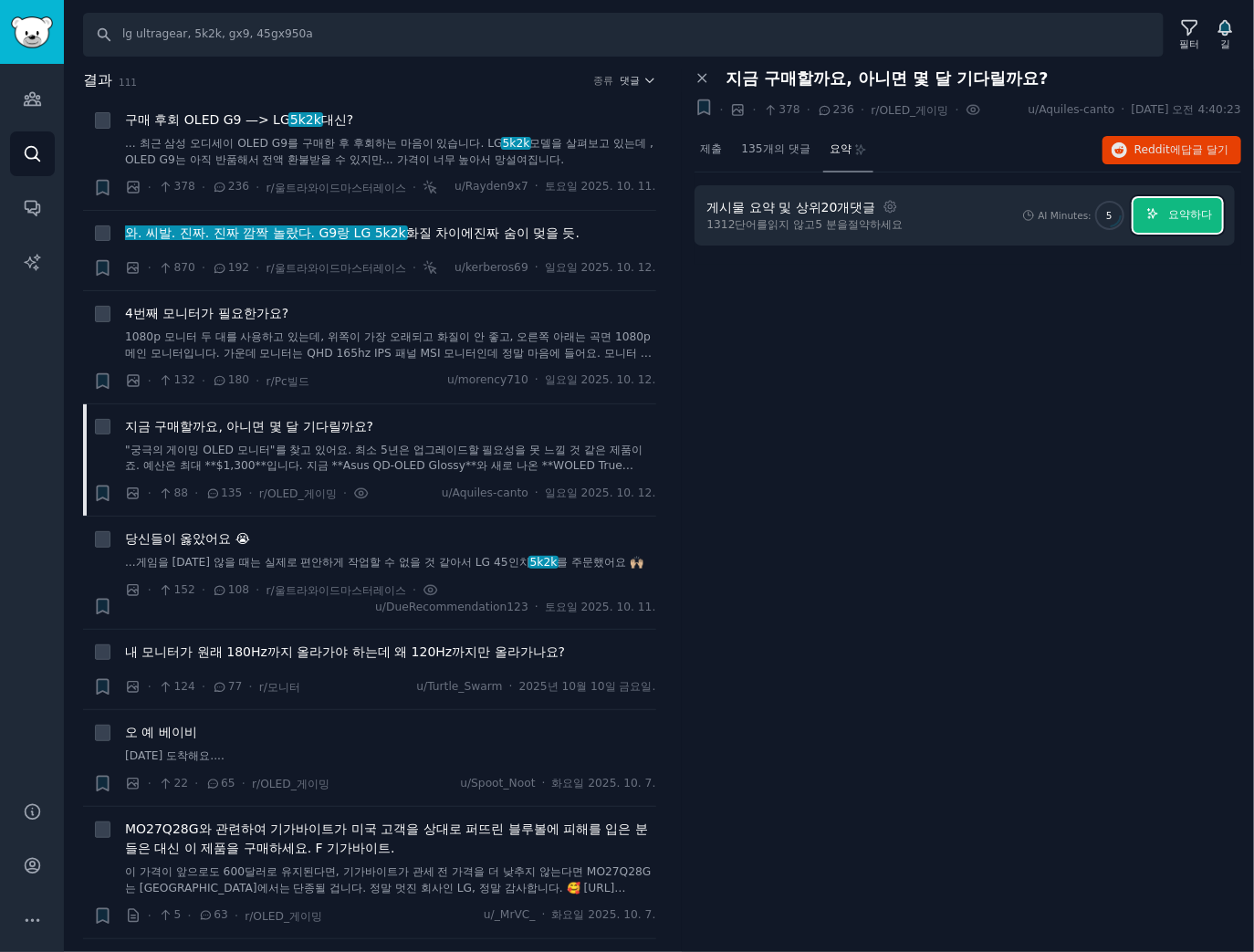
click at [1206, 227] on button "요약하다" at bounding box center [1178, 215] width 88 height 36
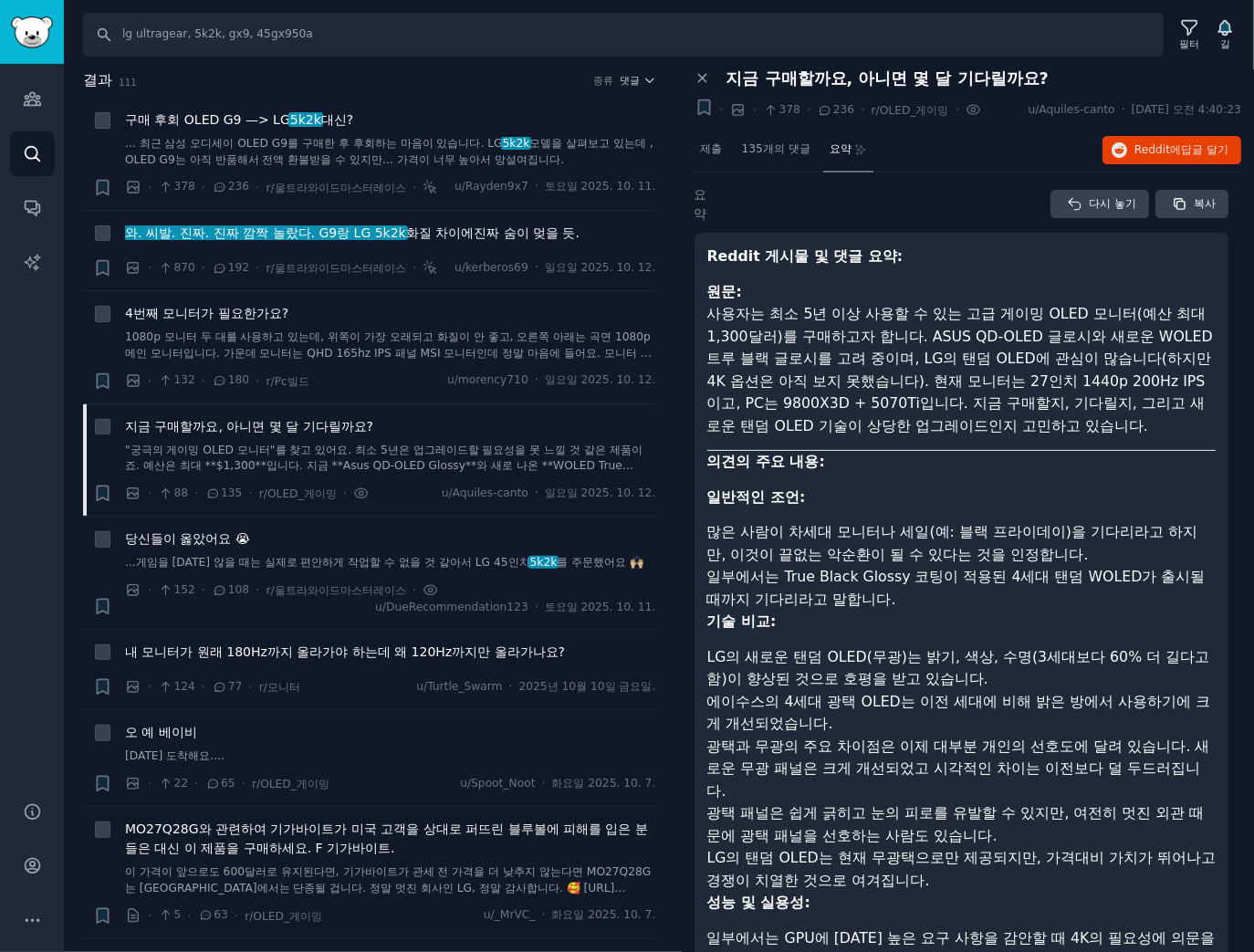
click at [913, 384] on font "사용자는 최소 5년 이상 사용할 수 있는 고급 게이밍 OLED 모니터(예산 최대 1,300달러)를 구매하고자 합니다. ASUS QD-OLED …" at bounding box center [959, 369] width 506 height 130
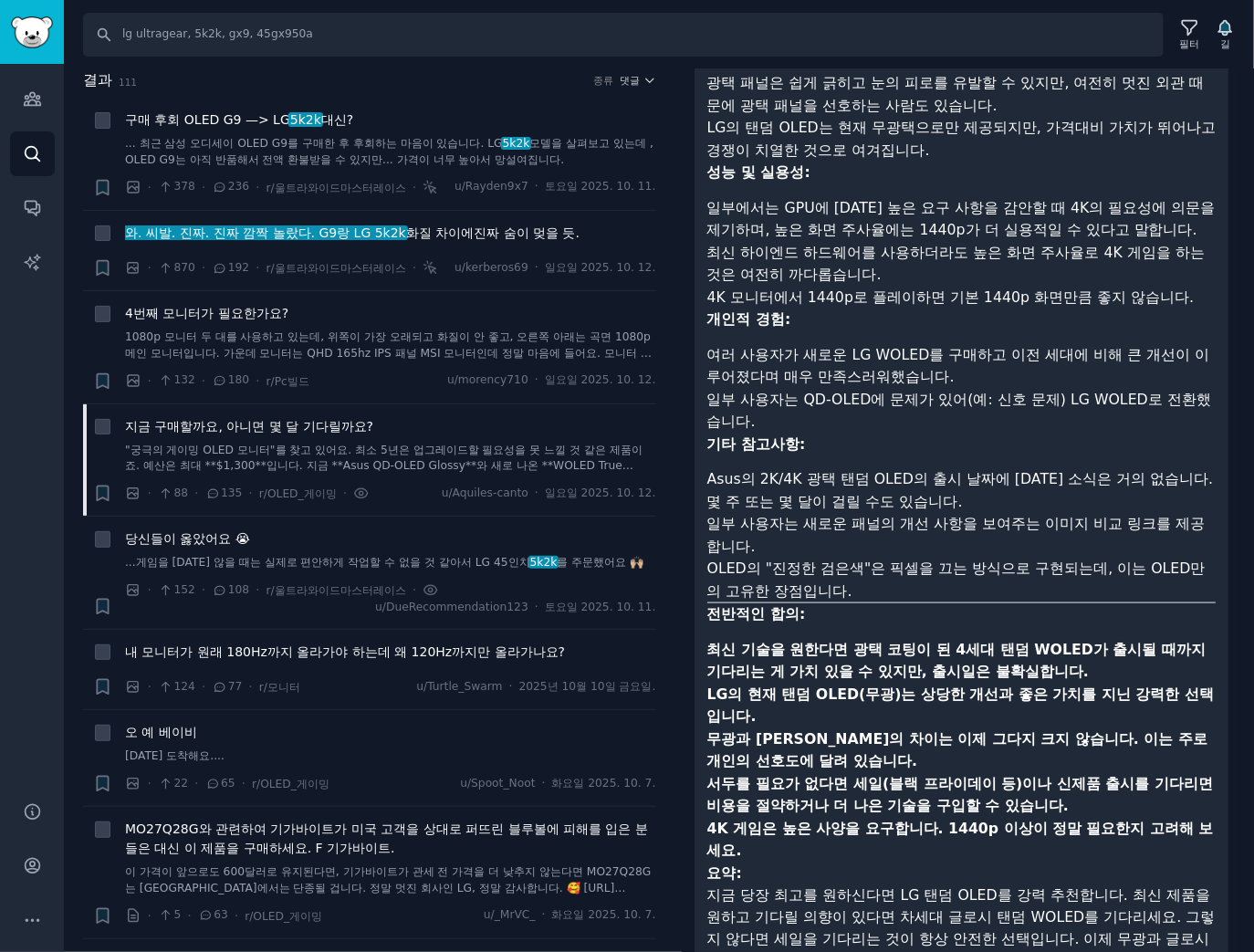
scroll to position [795, 0]
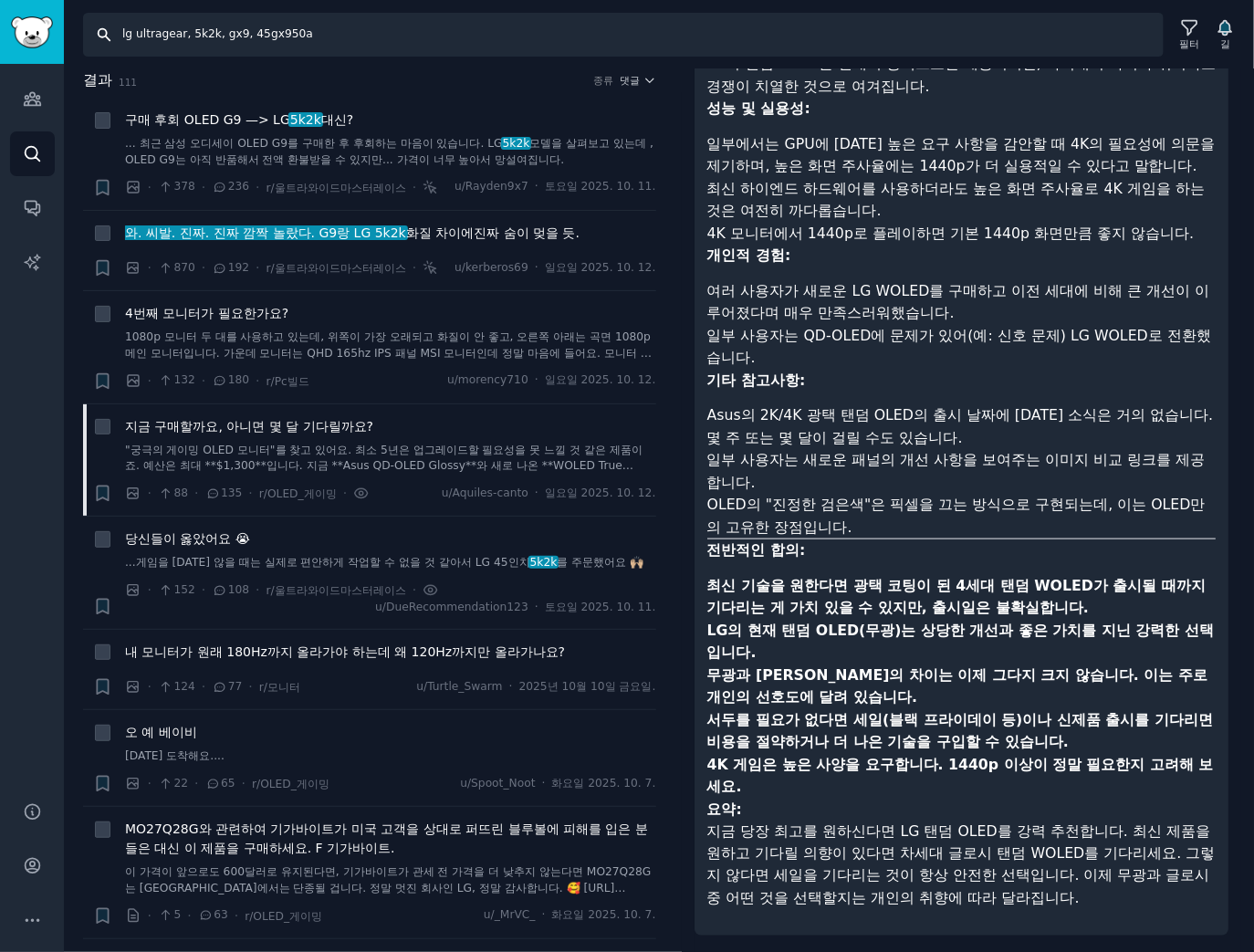
click at [217, 39] on input "lg ultragear, 5k2k, gx9, 45gx950a" at bounding box center [624, 35] width 1080 height 44
paste input "samsung odyssey, samsung g9, odyssey g9, g8, g7,g6"
click at [328, 44] on input "samsung odyssey, samsung g9, odyssey g9, g8, g7,g6" at bounding box center [624, 35] width 1080 height 44
drag, startPoint x: 423, startPoint y: 32, endPoint x: 367, endPoint y: 39, distance: 56.4
click at [367, 39] on input "samsung odyssey, samsung g9, odyssey g9, g8, g7,g6" at bounding box center [624, 35] width 1080 height 44
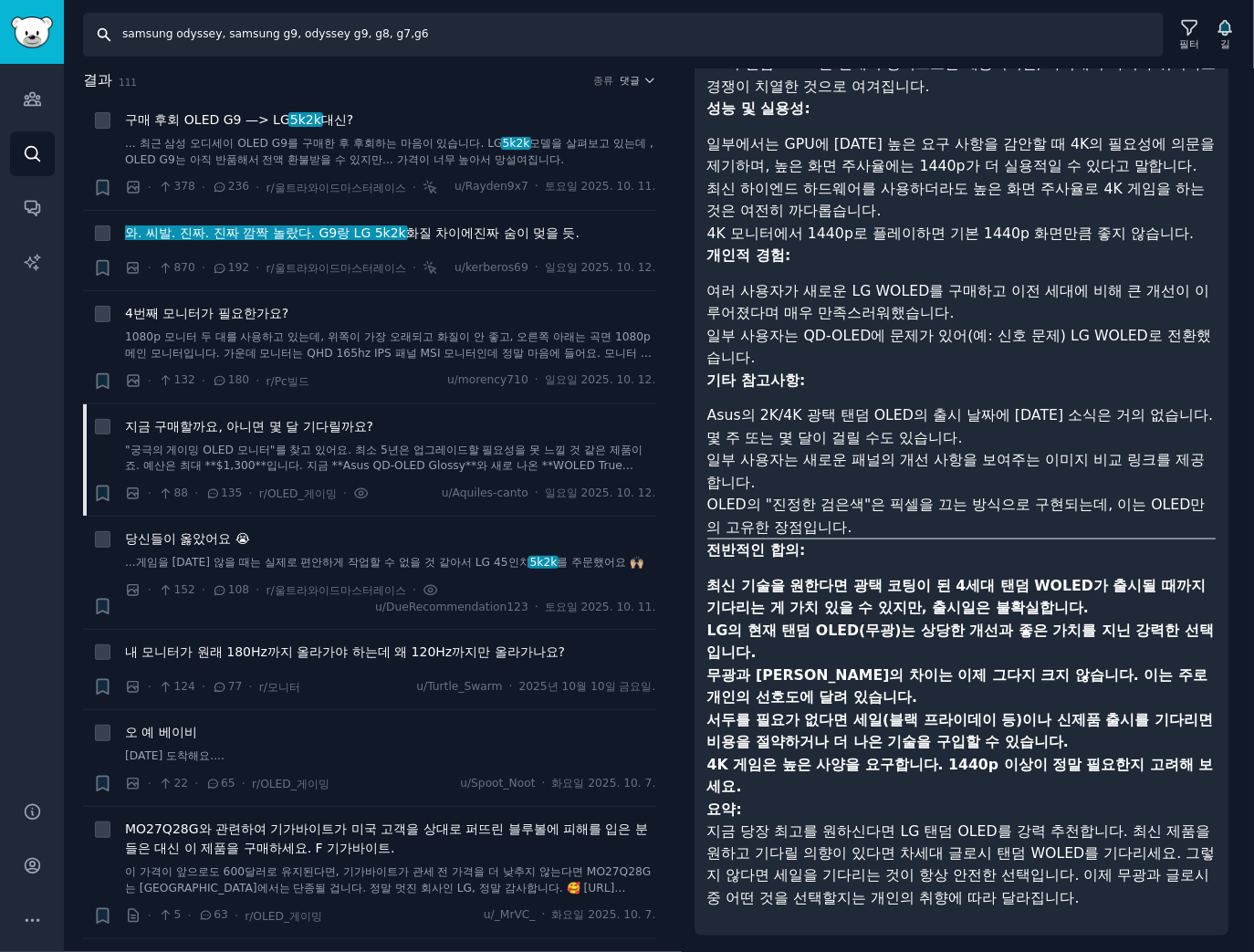
click at [280, 32] on input "samsung odyssey, samsung g9, odyssey g9, g8, g7,g6" at bounding box center [624, 35] width 1080 height 44
drag, startPoint x: 291, startPoint y: 36, endPoint x: 329, endPoint y: 34, distance: 38.1
click at [329, 34] on input "samsung odyssey, samsung g9, odyssey g9, g8, g7,g6" at bounding box center [624, 35] width 1080 height 44
drag, startPoint x: 267, startPoint y: 35, endPoint x: 216, endPoint y: 34, distance: 51.0
click at [216, 34] on input "samsung odyssey, samsung g9,, g8, g7,g6" at bounding box center [624, 35] width 1080 height 44
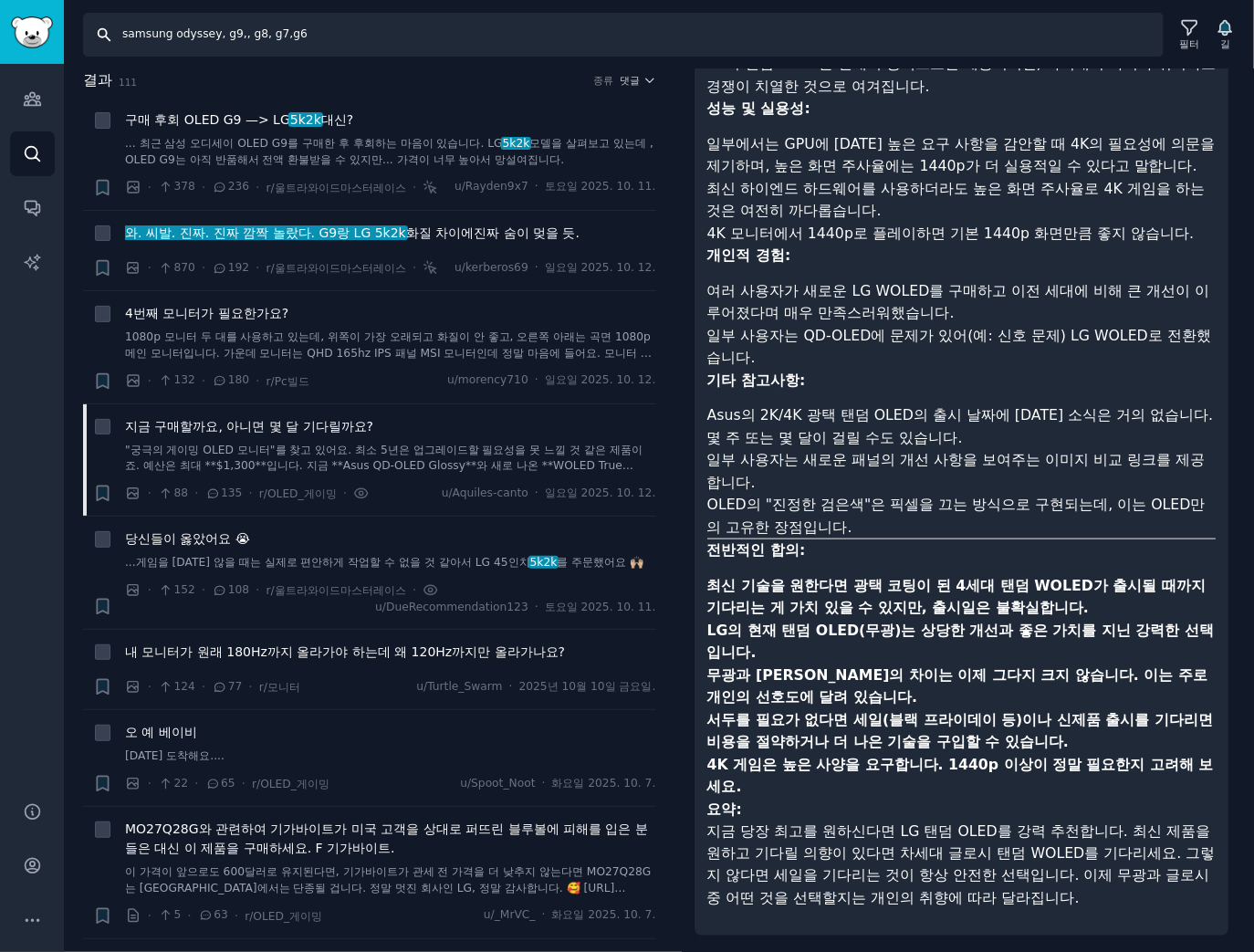
drag, startPoint x: 230, startPoint y: 36, endPoint x: 263, endPoint y: 36, distance: 33.0
click at [231, 36] on input "samsung odyssey, g9,, g8, g7,g6" at bounding box center [624, 35] width 1080 height 44
click at [320, 37] on input "samsung odyssey, g9, g8, g7,g6" at bounding box center [624, 35] width 1080 height 44
type input "samsung odyssey, g9, g8"
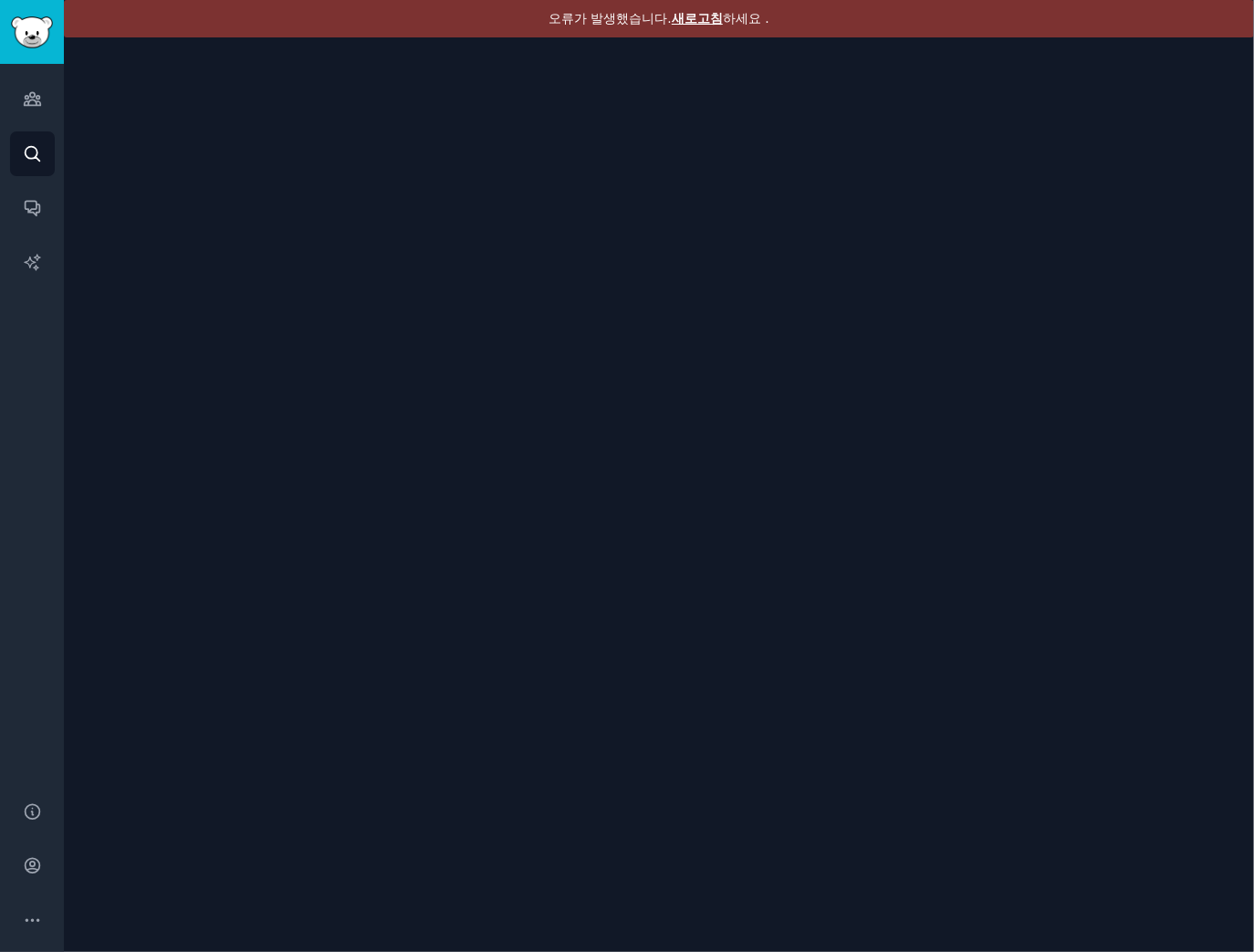
click at [681, 14] on font "새로고침" at bounding box center [697, 17] width 51 height 14
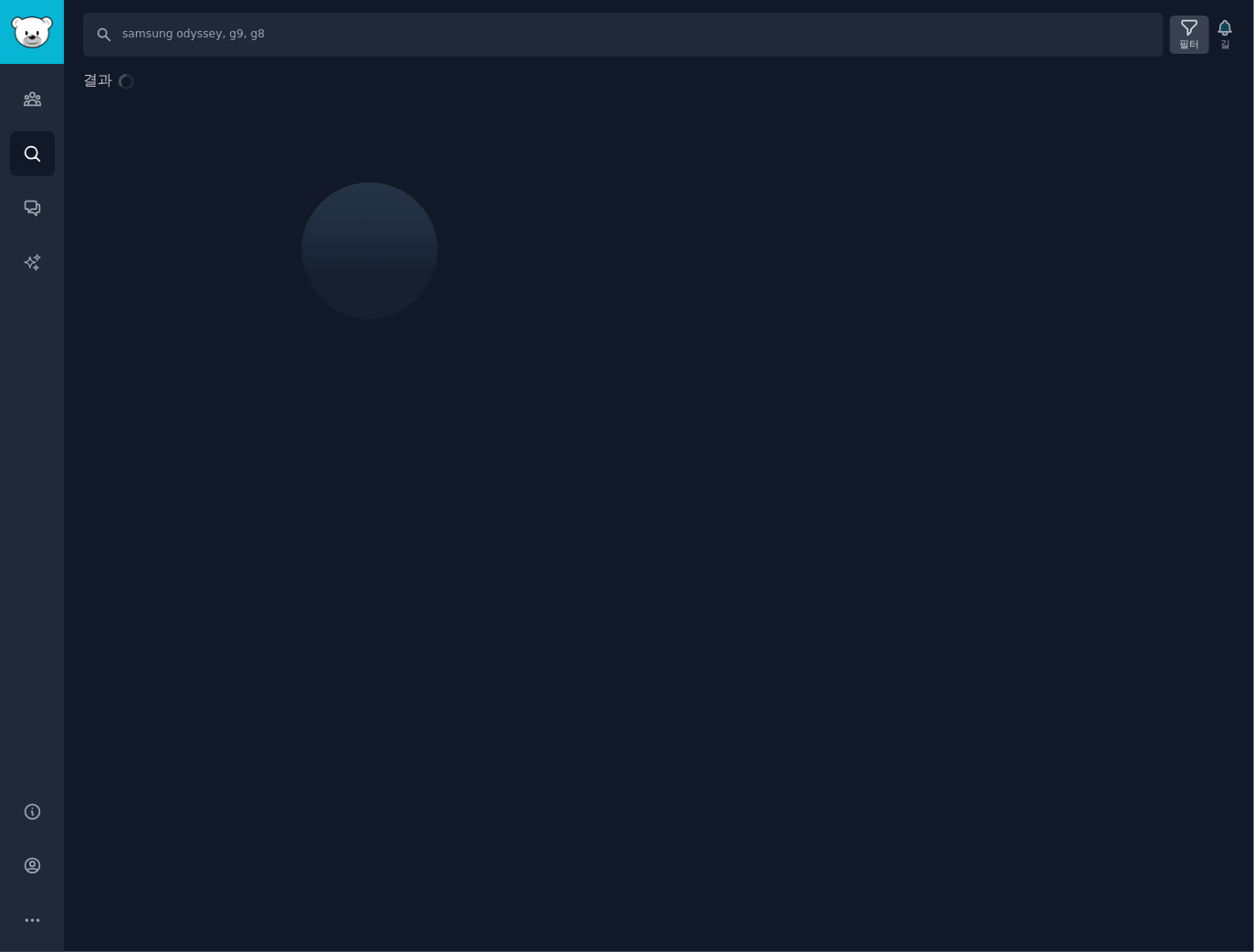
click at [1180, 28] on icon at bounding box center [1190, 28] width 19 height 19
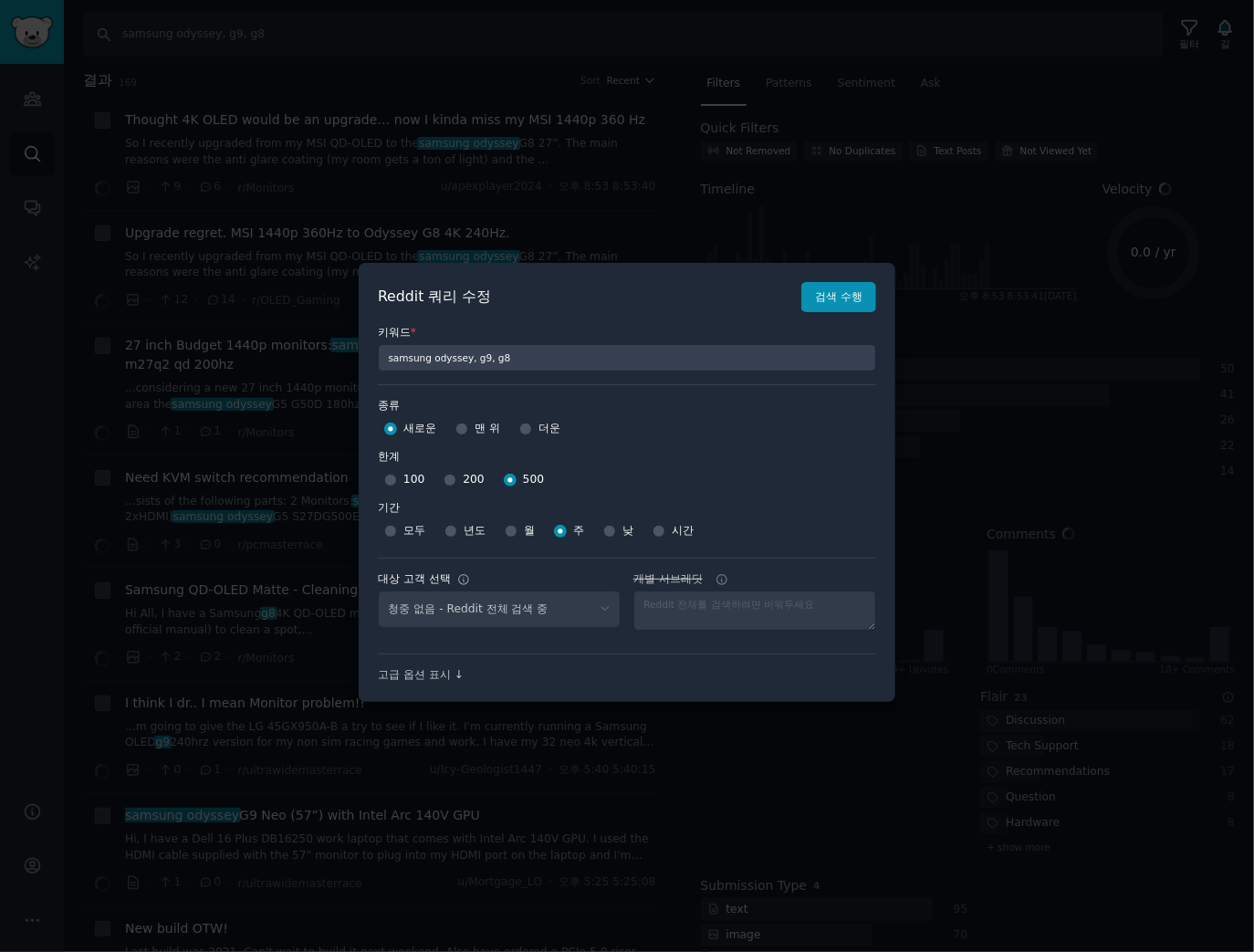
select select "a094687530"
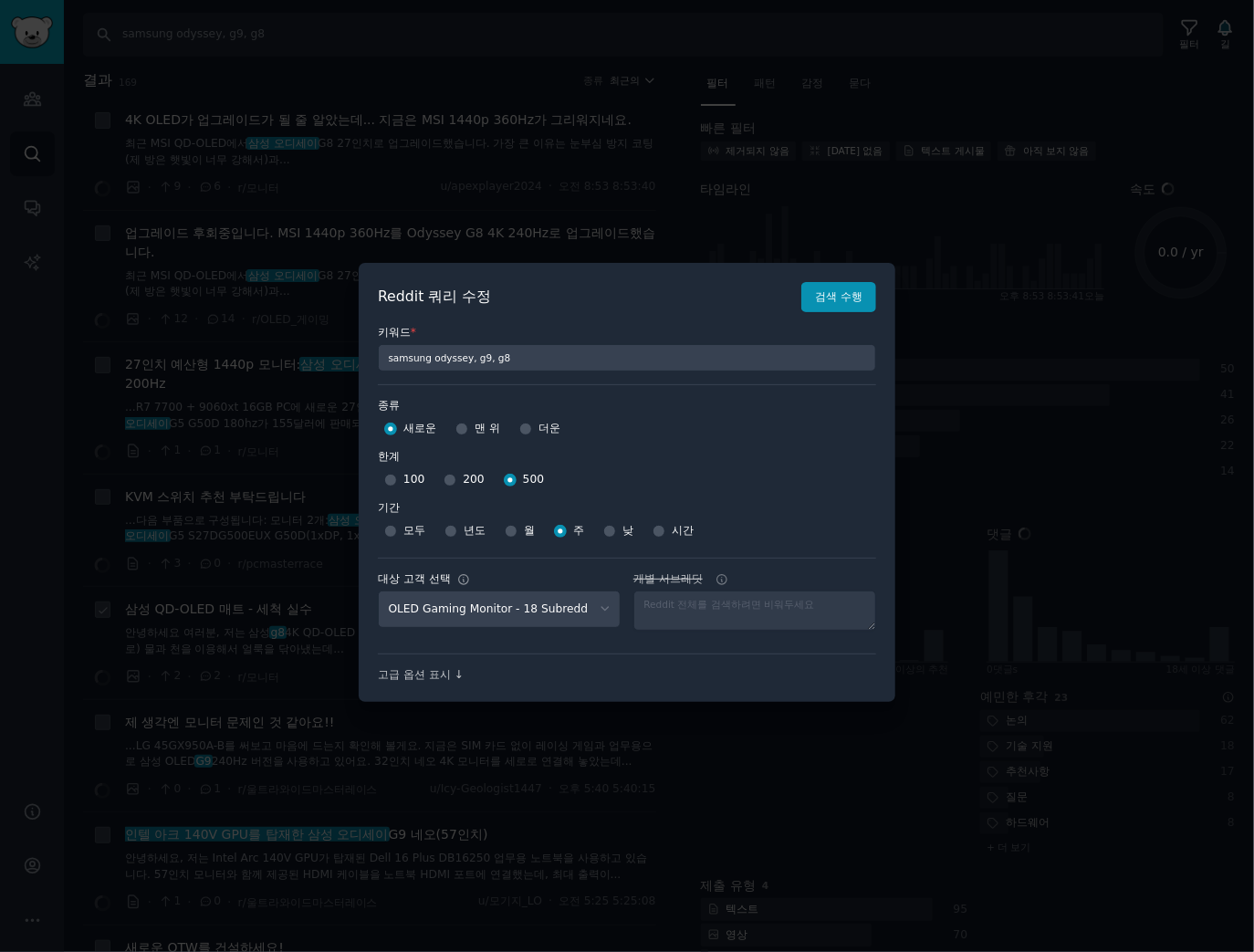
click at [101, 581] on div at bounding box center [627, 476] width 1254 height 952
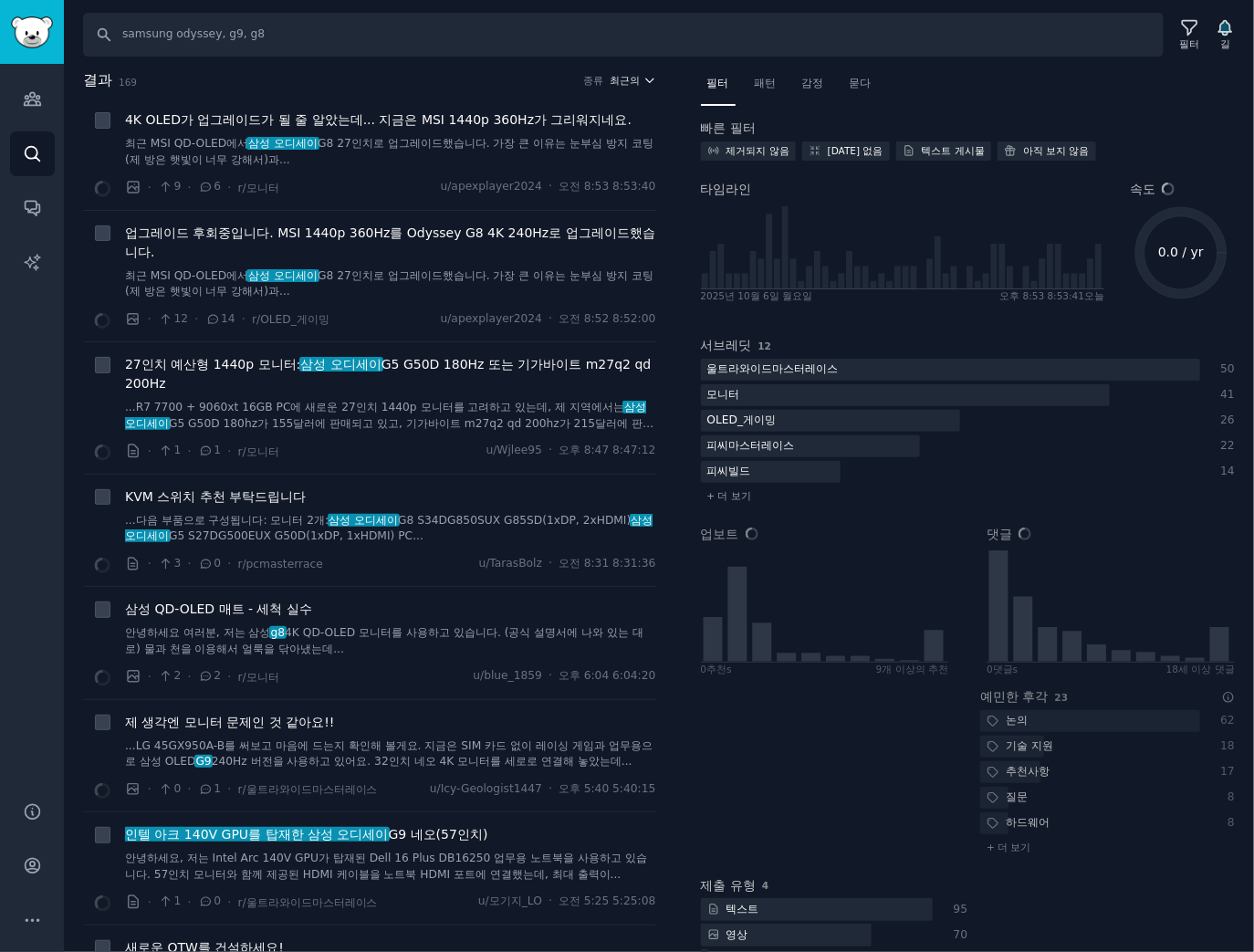
click at [635, 80] on button "최근의" at bounding box center [632, 80] width 47 height 12
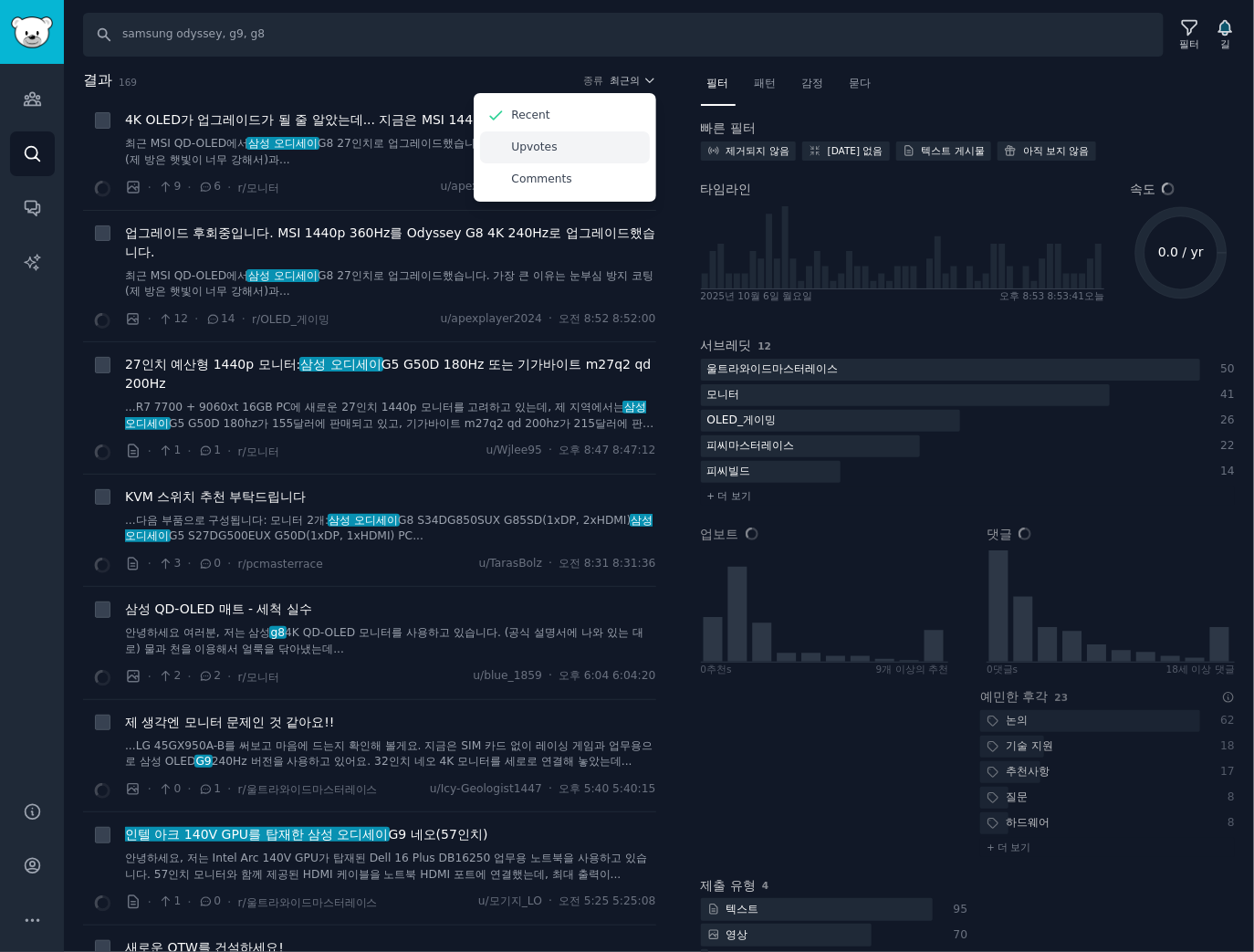
click at [587, 142] on div "Upvotes" at bounding box center [564, 147] width 170 height 32
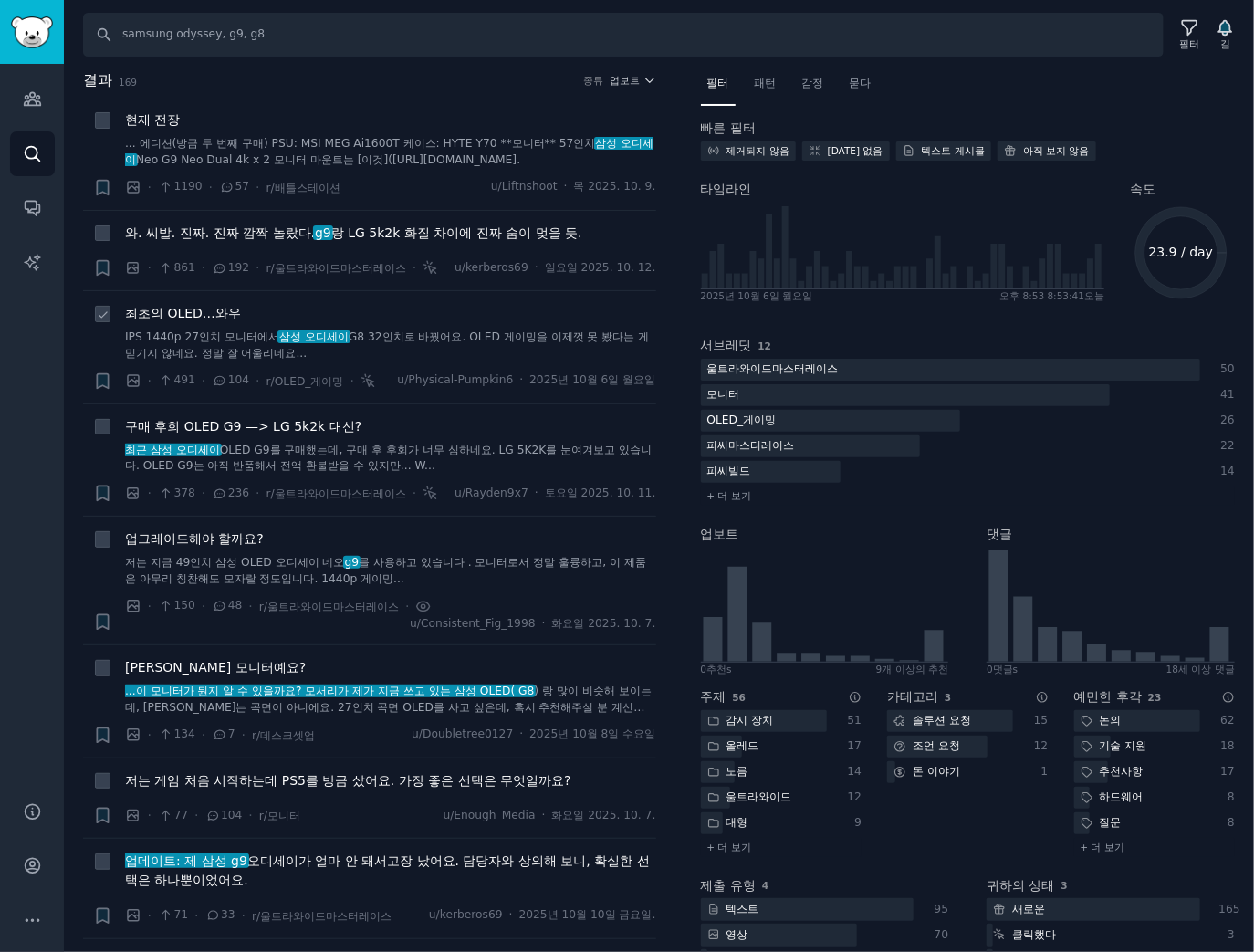
click at [149, 309] on font "최초의 OLED…와우" at bounding box center [182, 313] width 116 height 14
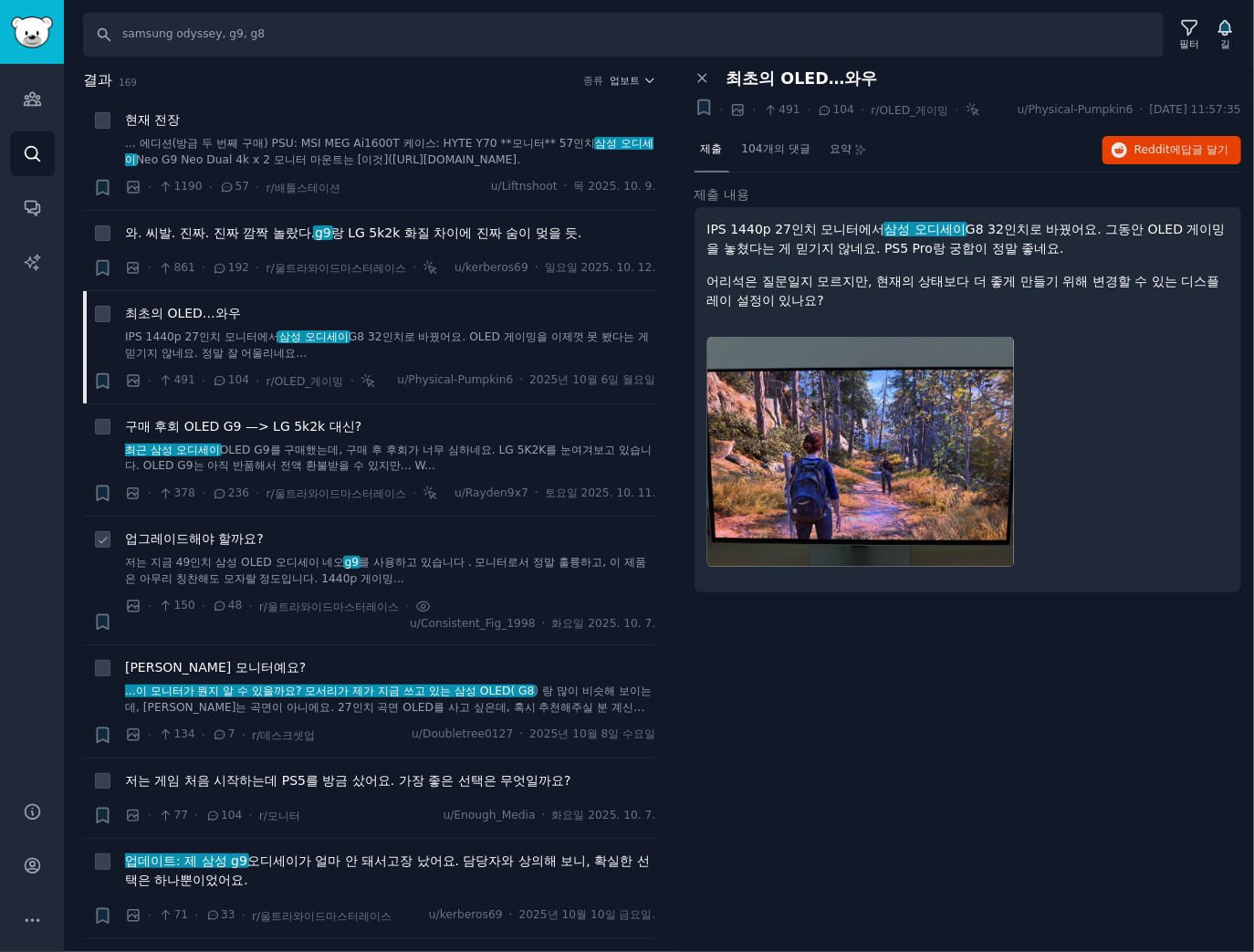
click at [185, 539] on font "업그레이드해야 할까요?" at bounding box center [194, 538] width 139 height 14
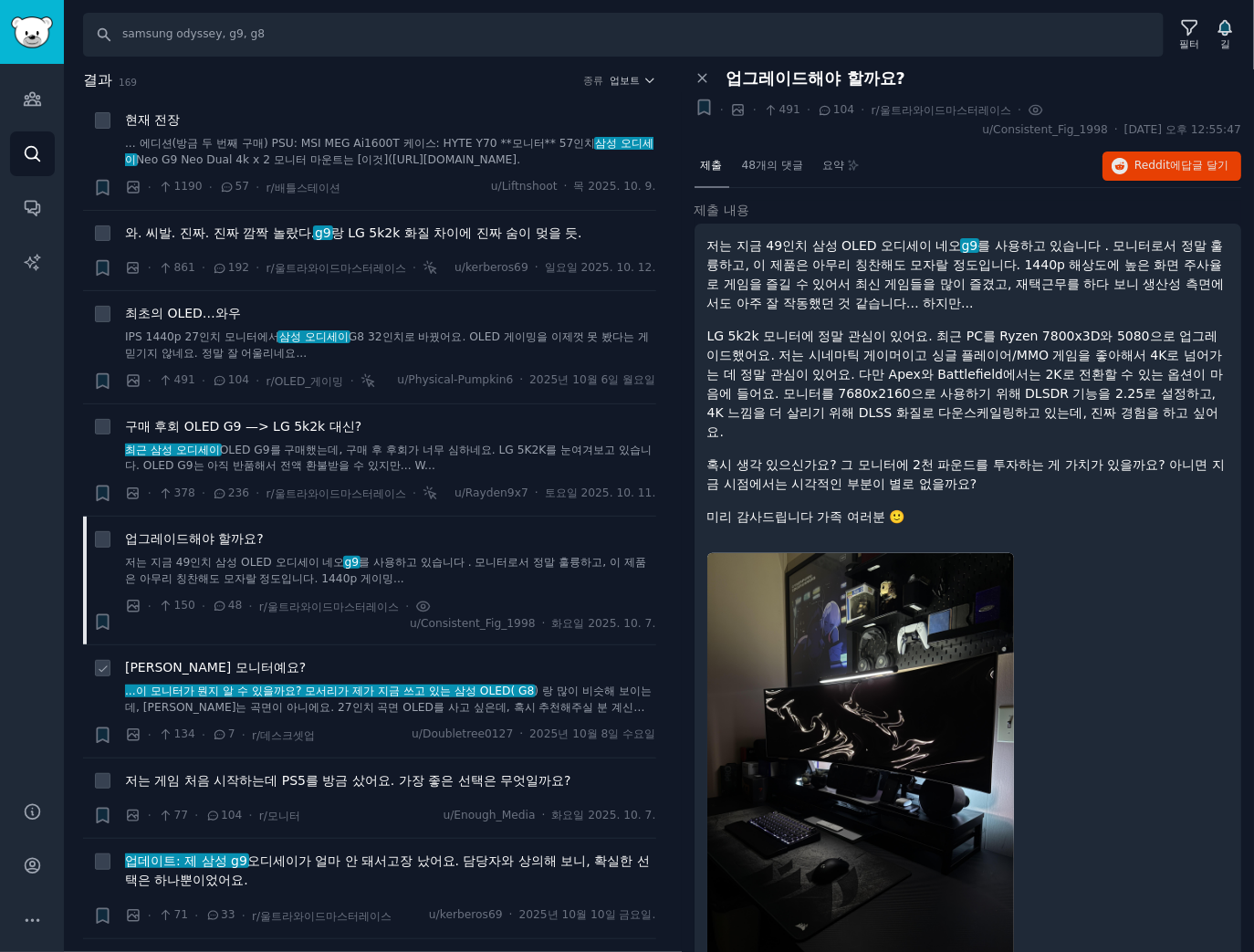
click at [197, 660] on font "이건 무슨 모니터예요?" at bounding box center [215, 667] width 180 height 14
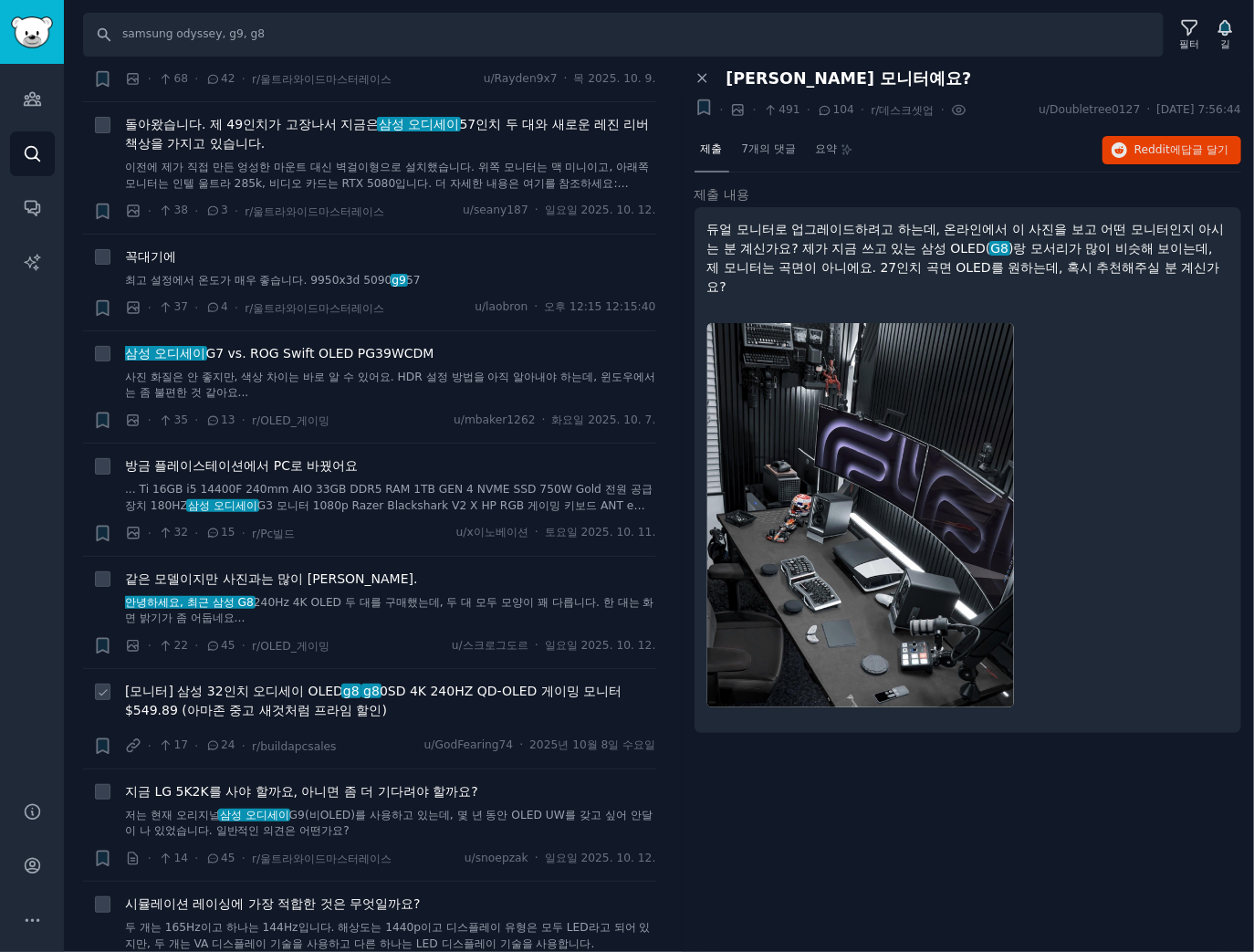
scroll to position [1022, 0]
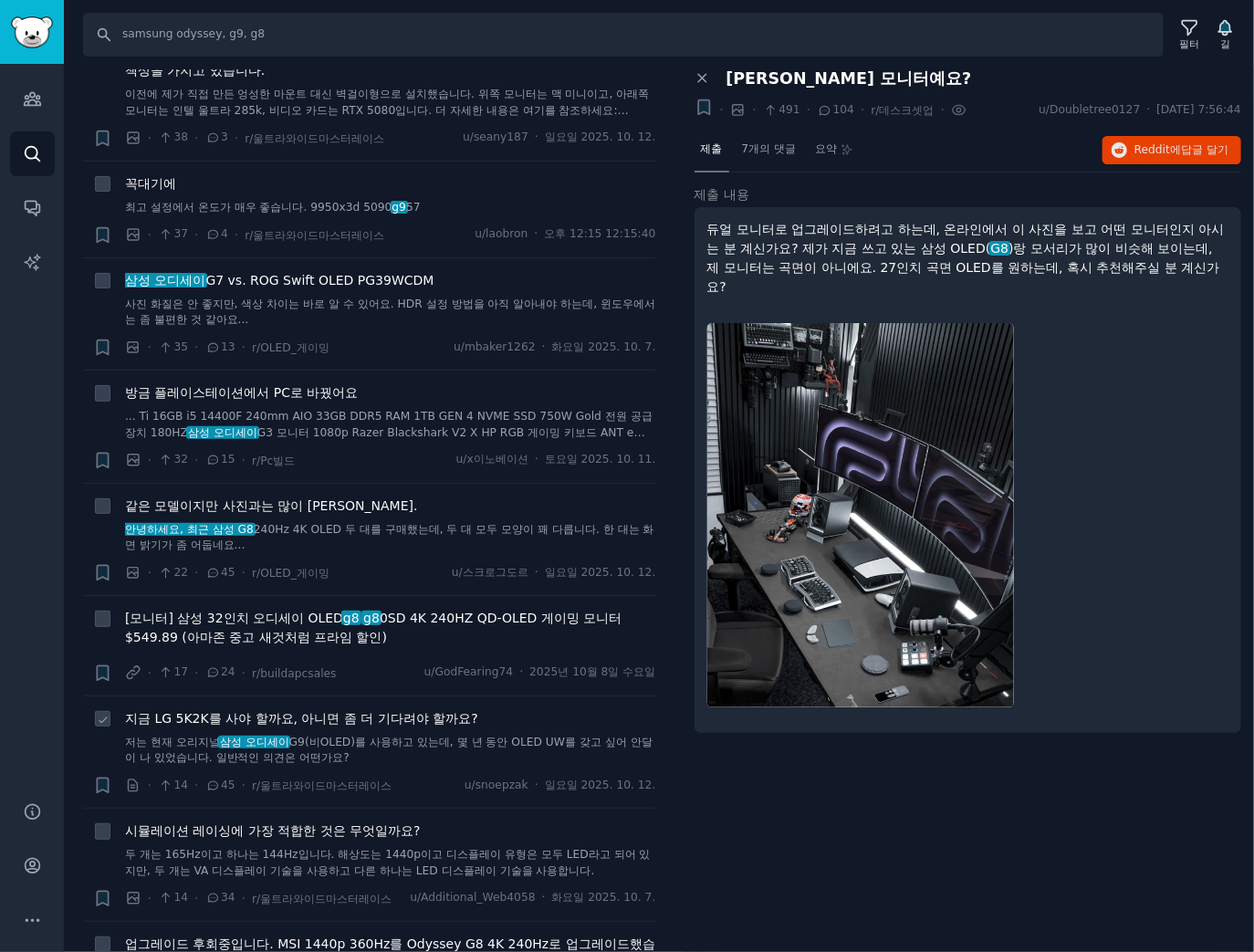
click at [380, 711] on font "지금 LG 5K2K를 사야 할까요, 아니면 좀 더 기다려야 할까요?" at bounding box center [301, 718] width 353 height 14
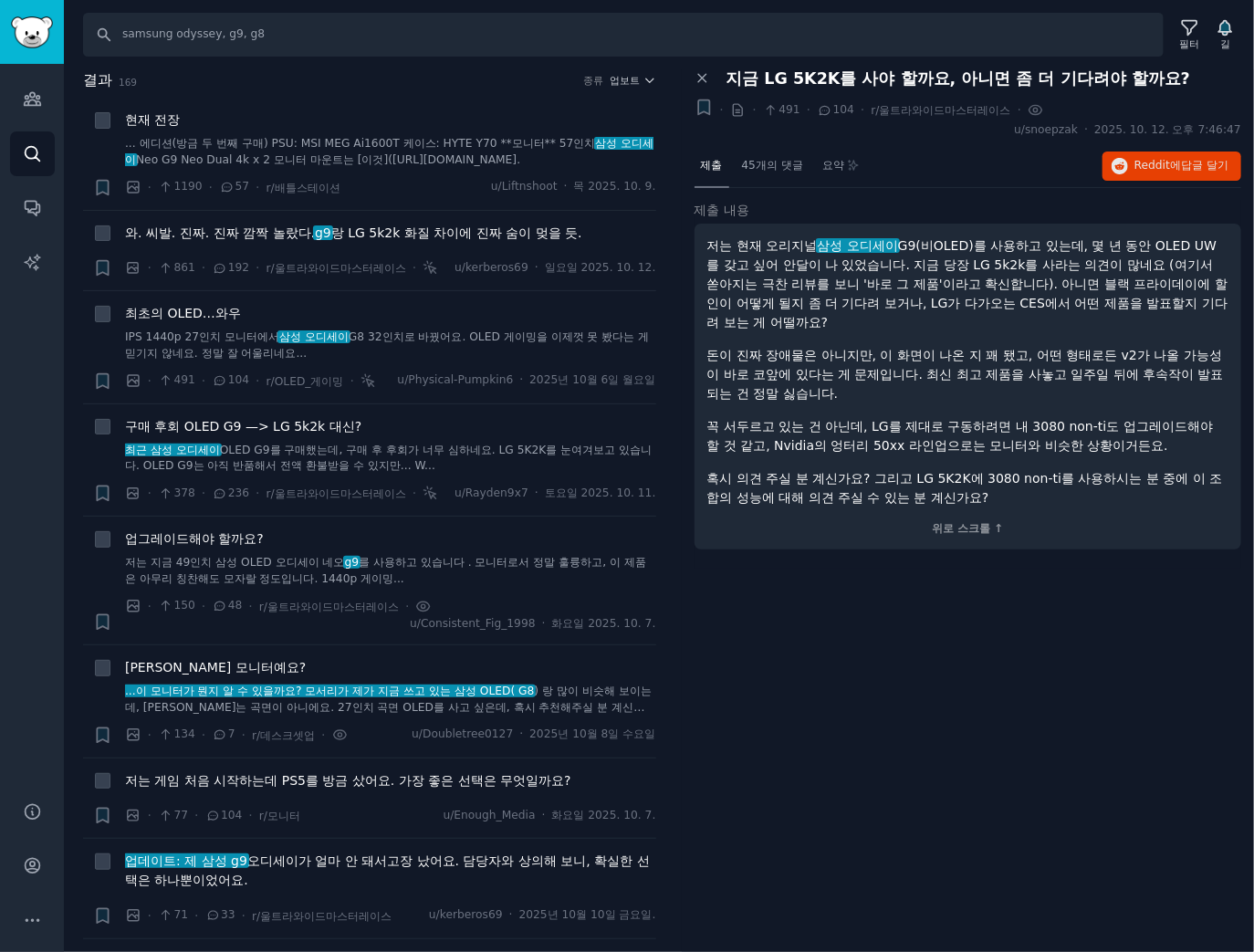
click at [627, 72] on h2 "결과 169 종류 업보트" at bounding box center [369, 81] width 573 height 23
click at [627, 77] on font "업보트" at bounding box center [624, 80] width 30 height 11
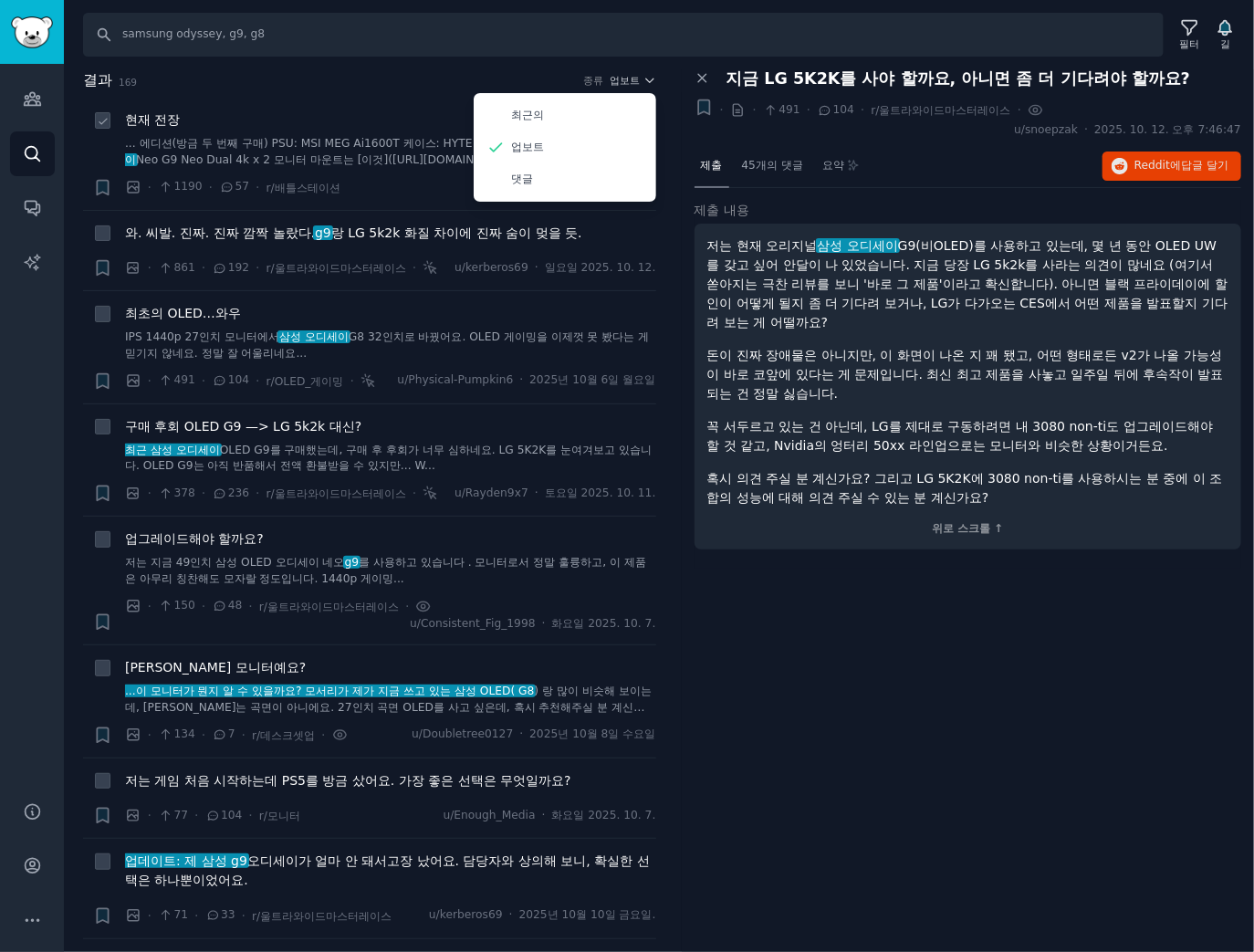
click at [151, 114] on font "현재 전장" at bounding box center [152, 119] width 55 height 14
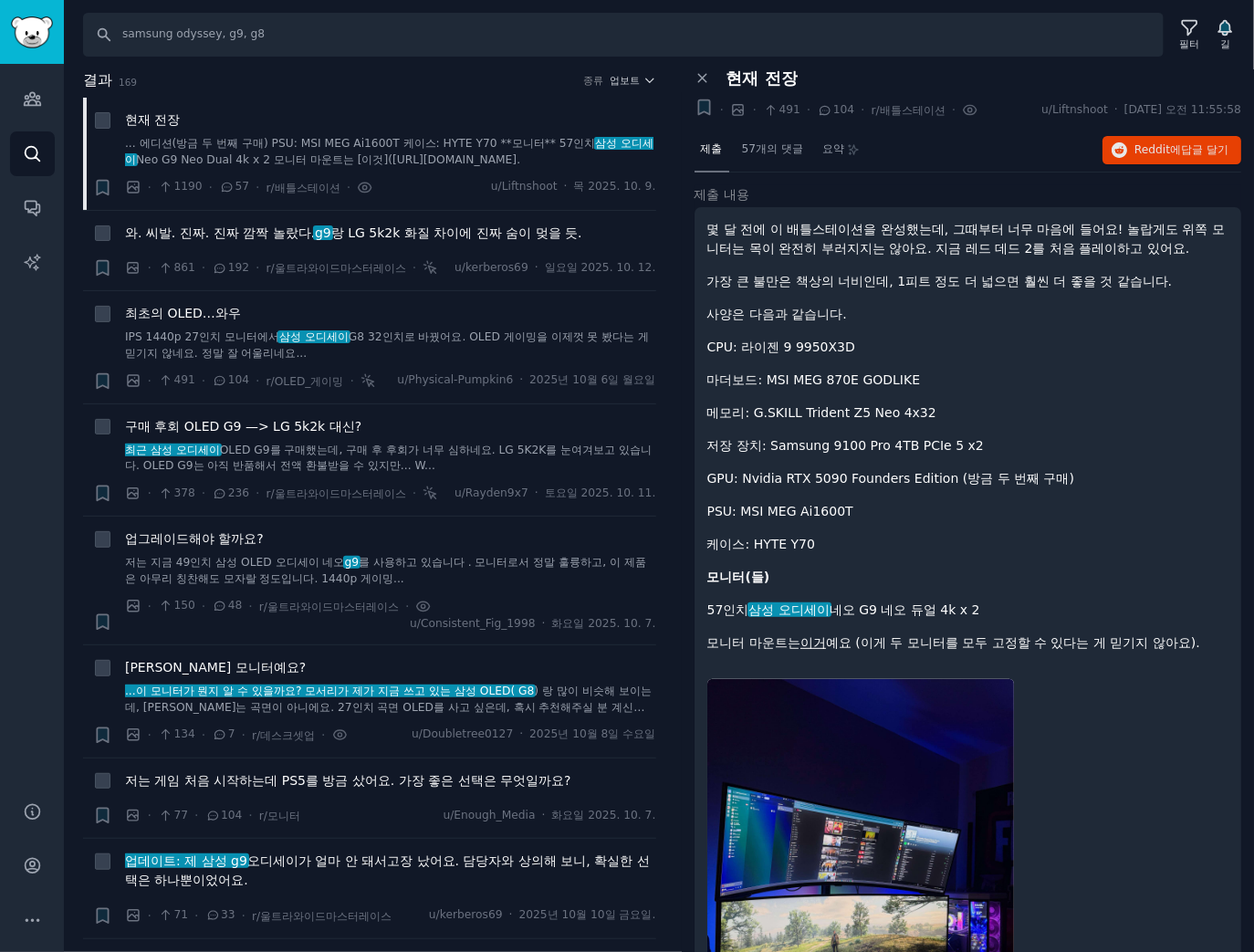
click at [965, 398] on div "몇 달 전에 이 배틀스테이션을 완성했는데, 그때부터 너무 마음에 들어요! 놀랍게도 위쪽 모니터는 목이 완전히 부러지지는 않아요. 지금 레드 데…" at bounding box center [968, 436] width 522 height 433
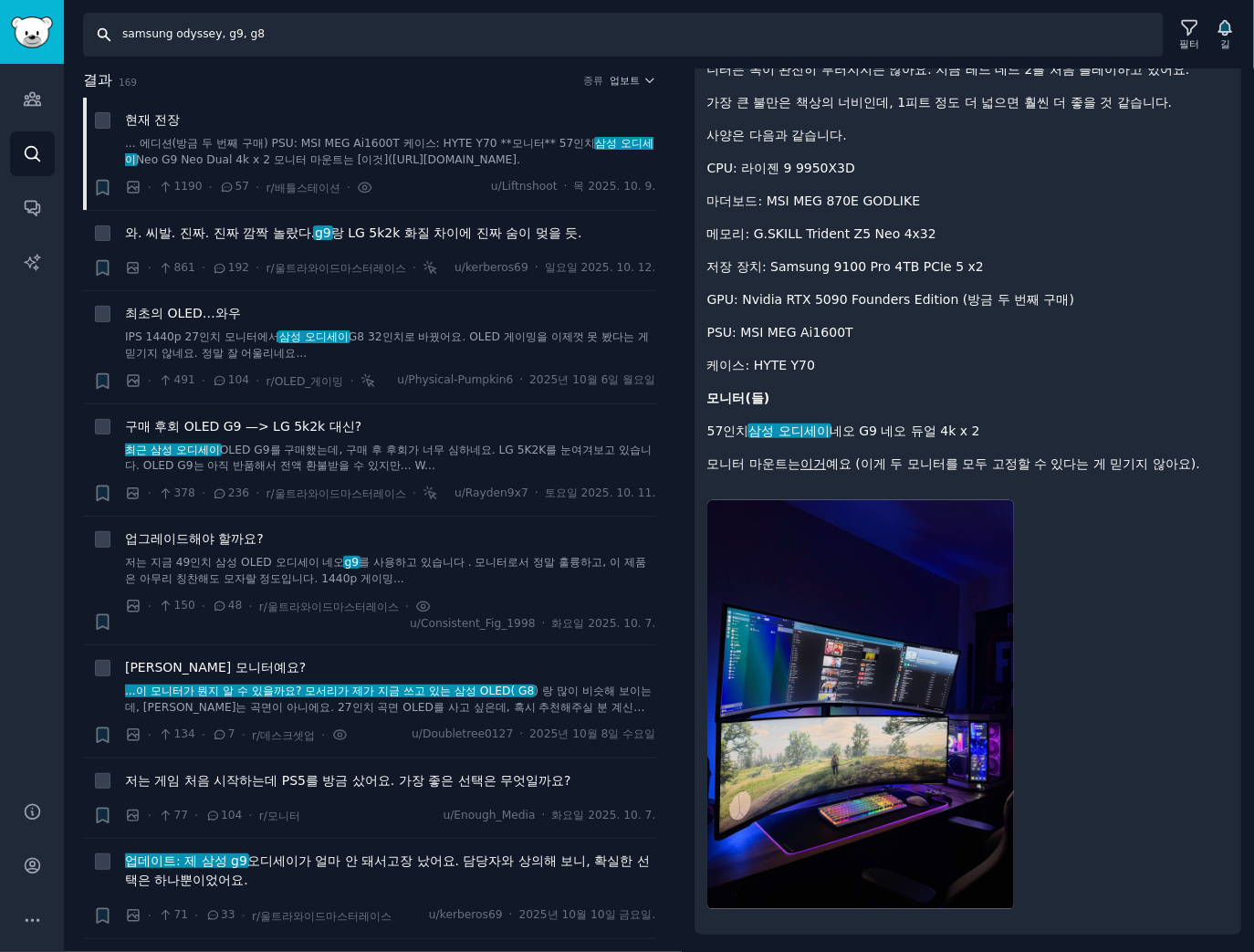
click at [211, 28] on input "samsung odyssey, g9, g8" at bounding box center [624, 35] width 1080 height 44
paste input "LG xboom, LG speaker, xboom, xboom Grab, xboom Bounce, xboom Buds, xboom stage3…"
type input "LG xboom, LG speaker, xboom, xboom Grab, xboom Bounce, xboom Buds, xboom stage3…"
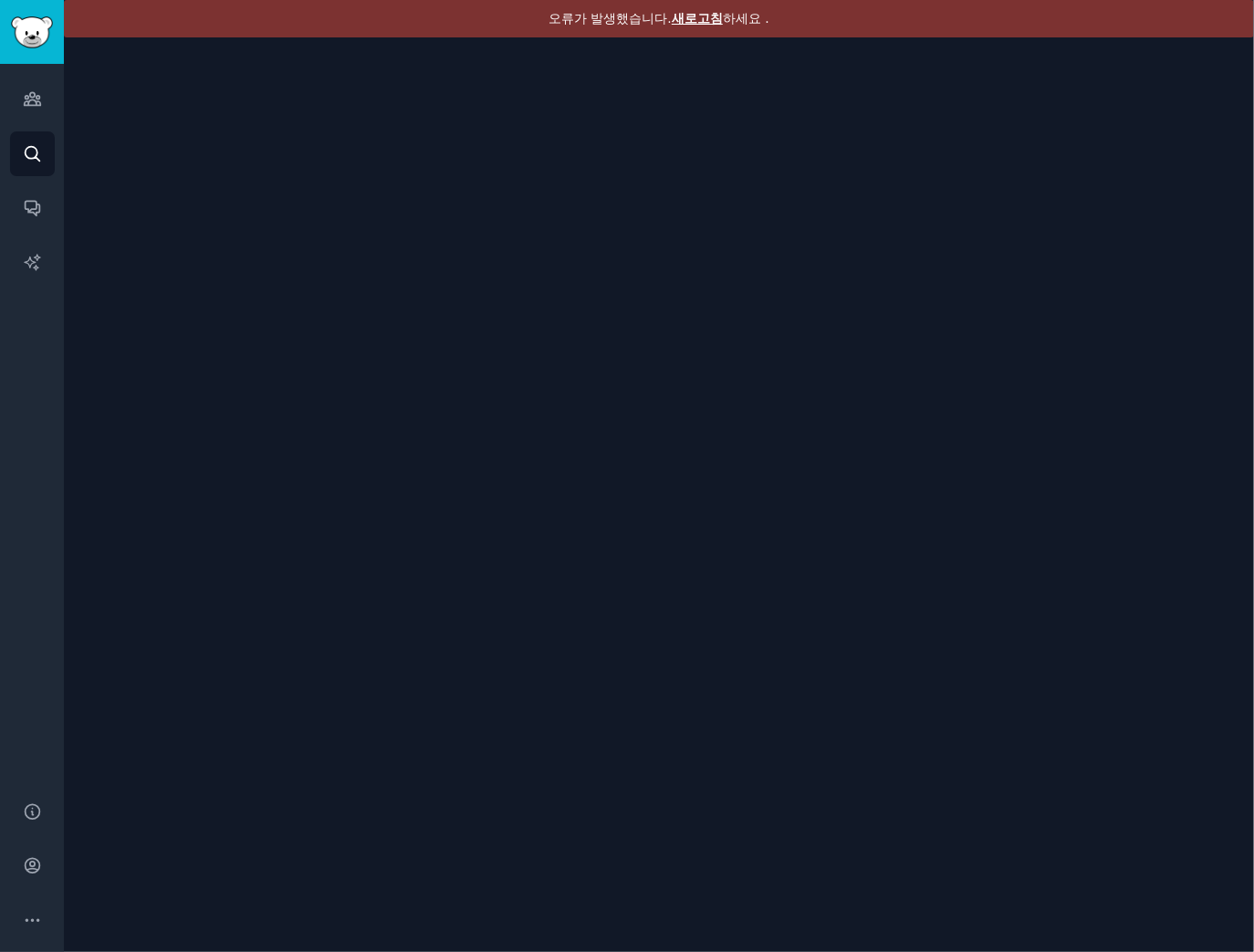
drag, startPoint x: 745, startPoint y: 30, endPoint x: 748, endPoint y: 19, distance: 11.4
click at [745, 30] on div "오류가 발생했습니다. 새로고침 하세요 ." at bounding box center [659, 18] width 1191 height 37
click at [697, 21] on font "새로고침" at bounding box center [697, 17] width 51 height 14
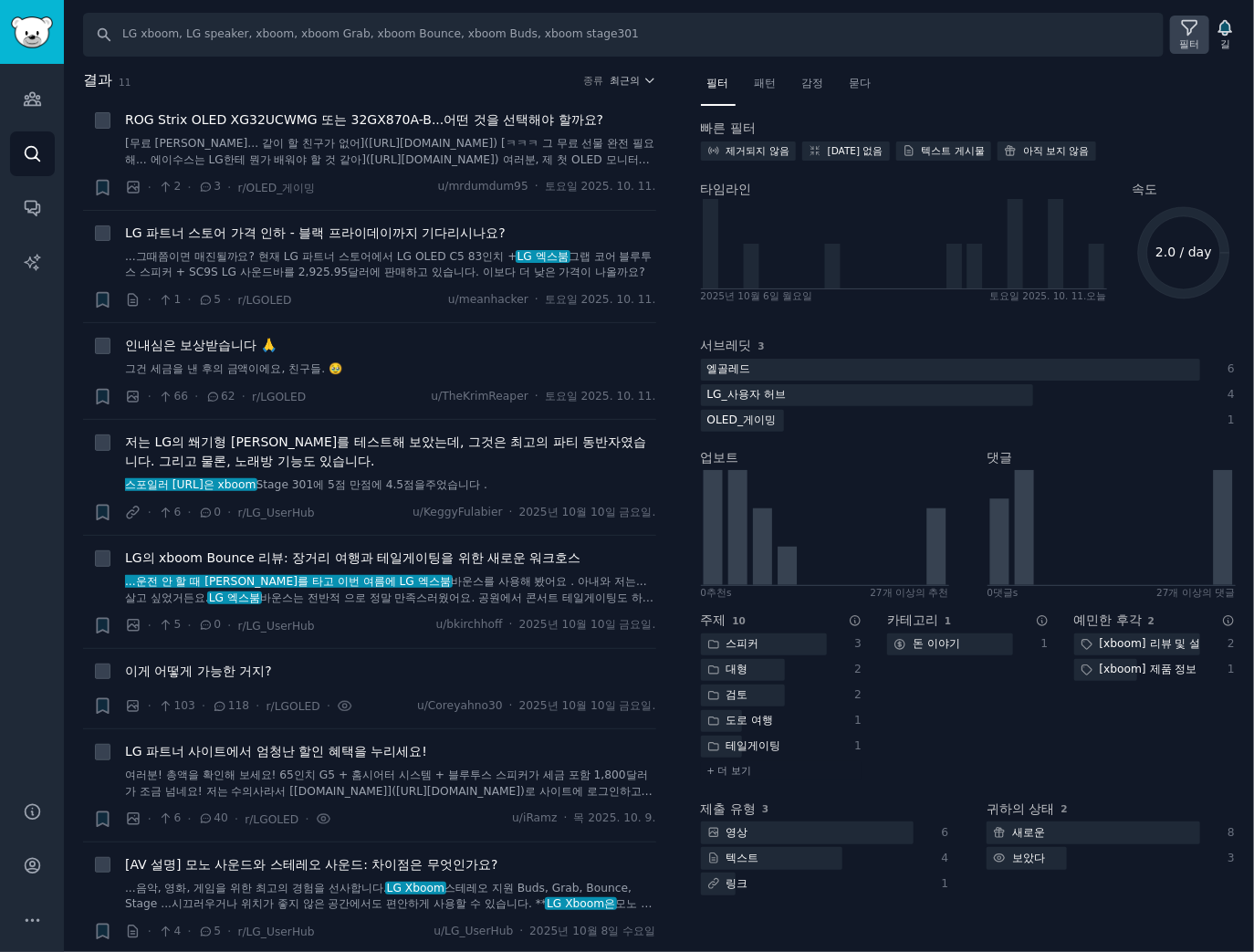
click at [1191, 44] on font "필터" at bounding box center [1190, 43] width 20 height 11
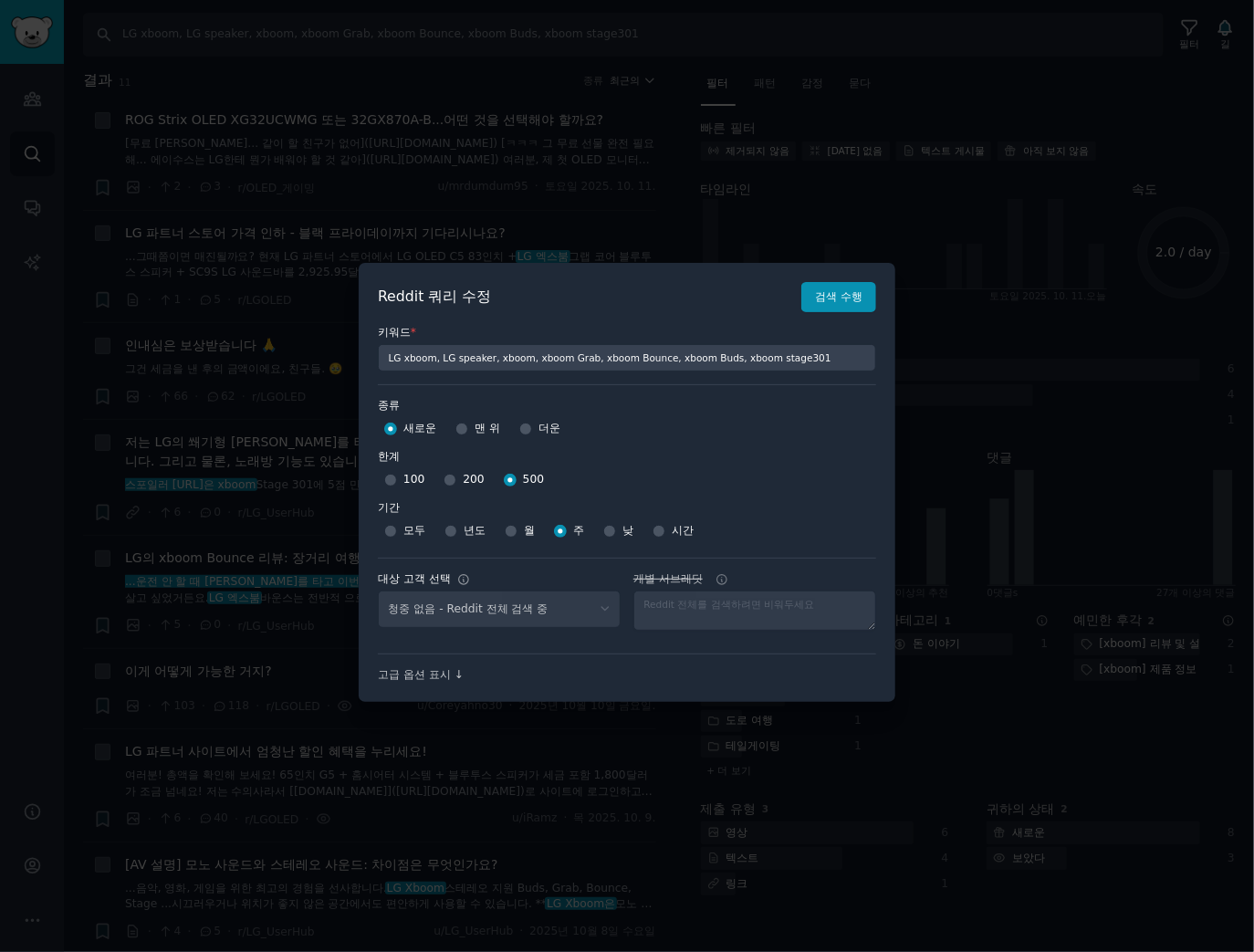
click at [540, 605] on div "청중 없음 - Reddit 전체 검색 중" at bounding box center [499, 608] width 243 height 37
select select "a094687530"
click at [511, 613] on select "No audience - Searching all of Reddit gadgets - 2 Subreddits stanbyme - 35 Subr…" at bounding box center [499, 608] width 243 height 37
select select
click at [378, 590] on select "No audience - Searching all of Reddit gadgets - 2 Subreddits stanbyme - 35 Subr…" at bounding box center [499, 608] width 243 height 37
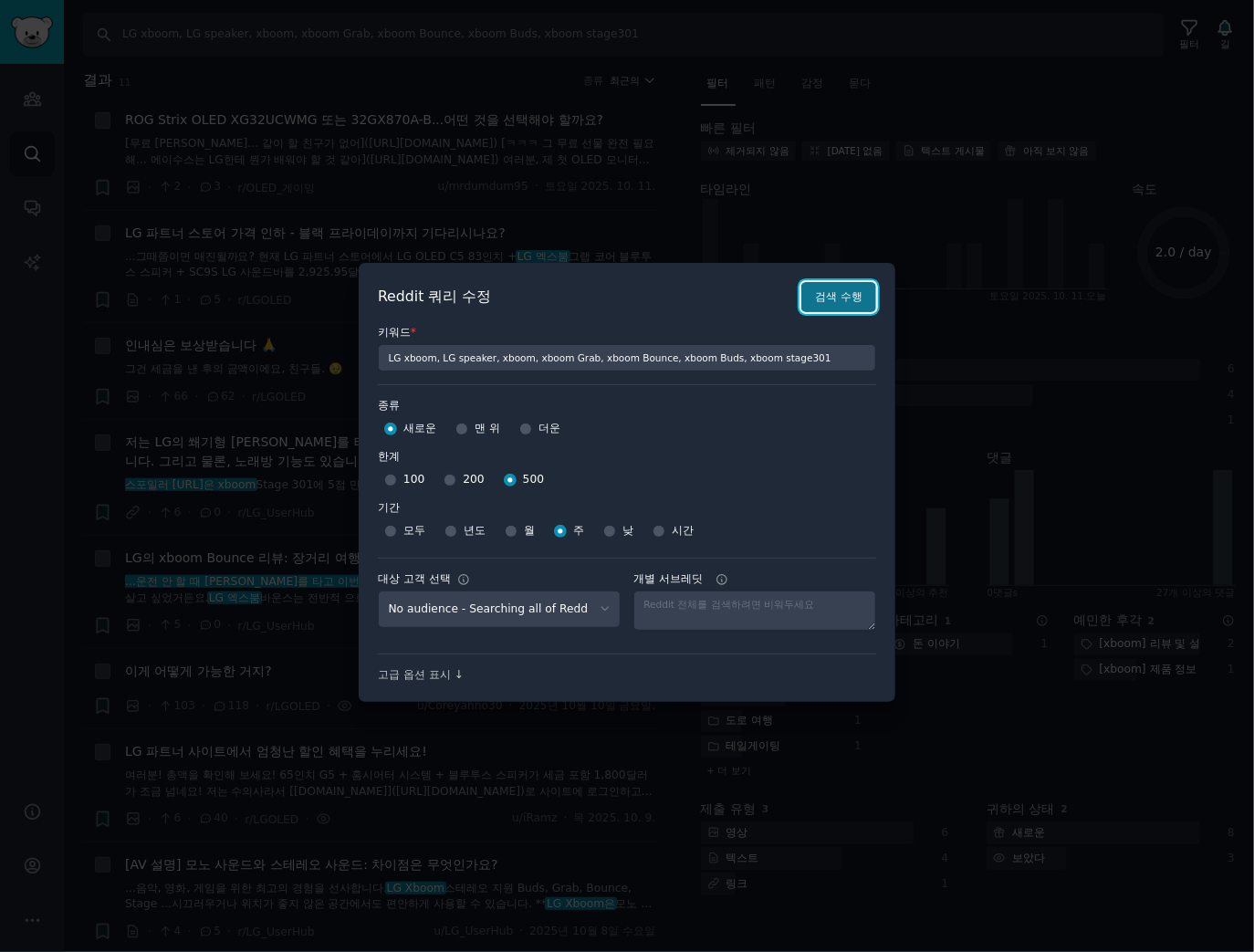
click at [834, 302] on font "검색 수행" at bounding box center [839, 297] width 47 height 12
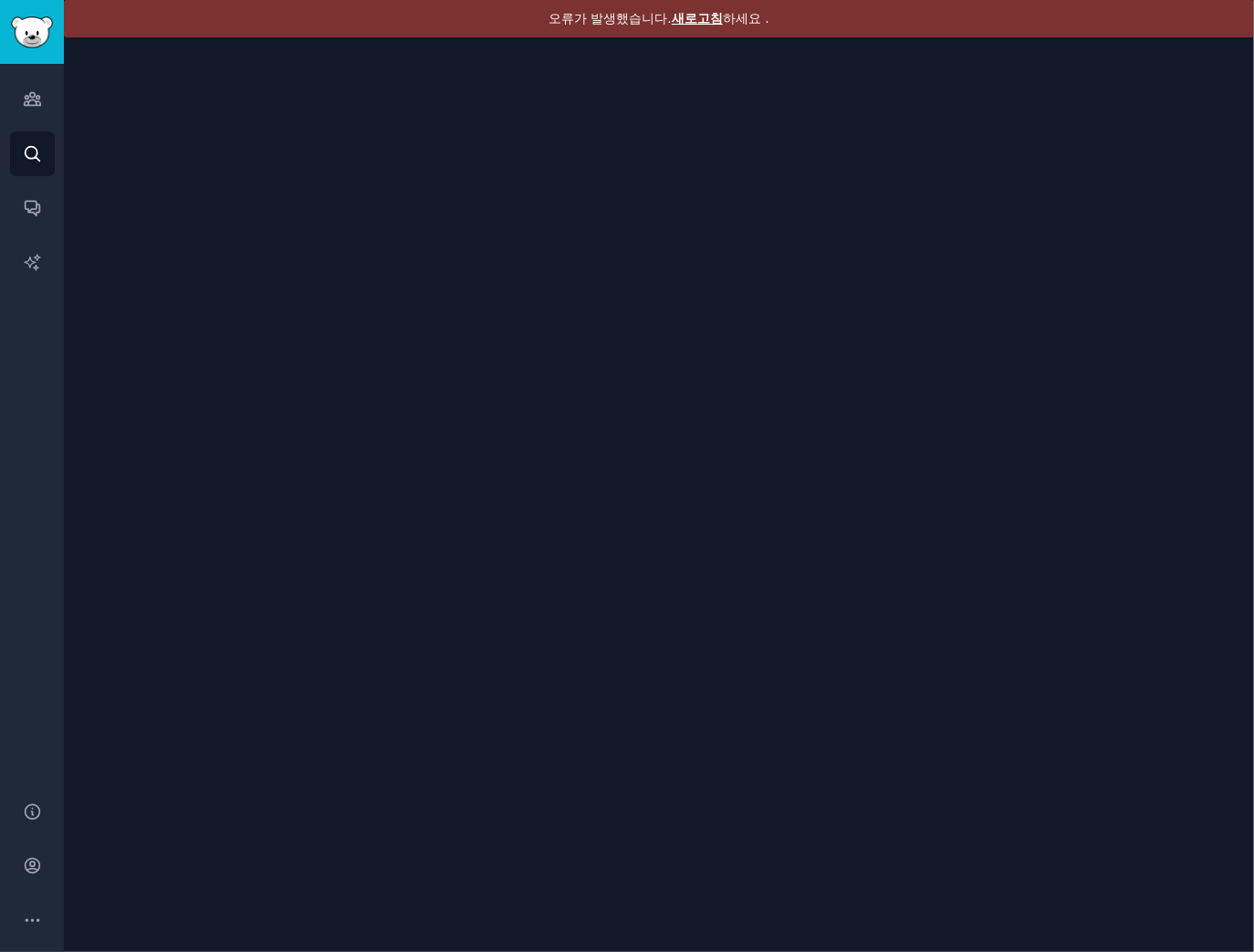
click at [708, 14] on font "새로고침" at bounding box center [697, 17] width 51 height 14
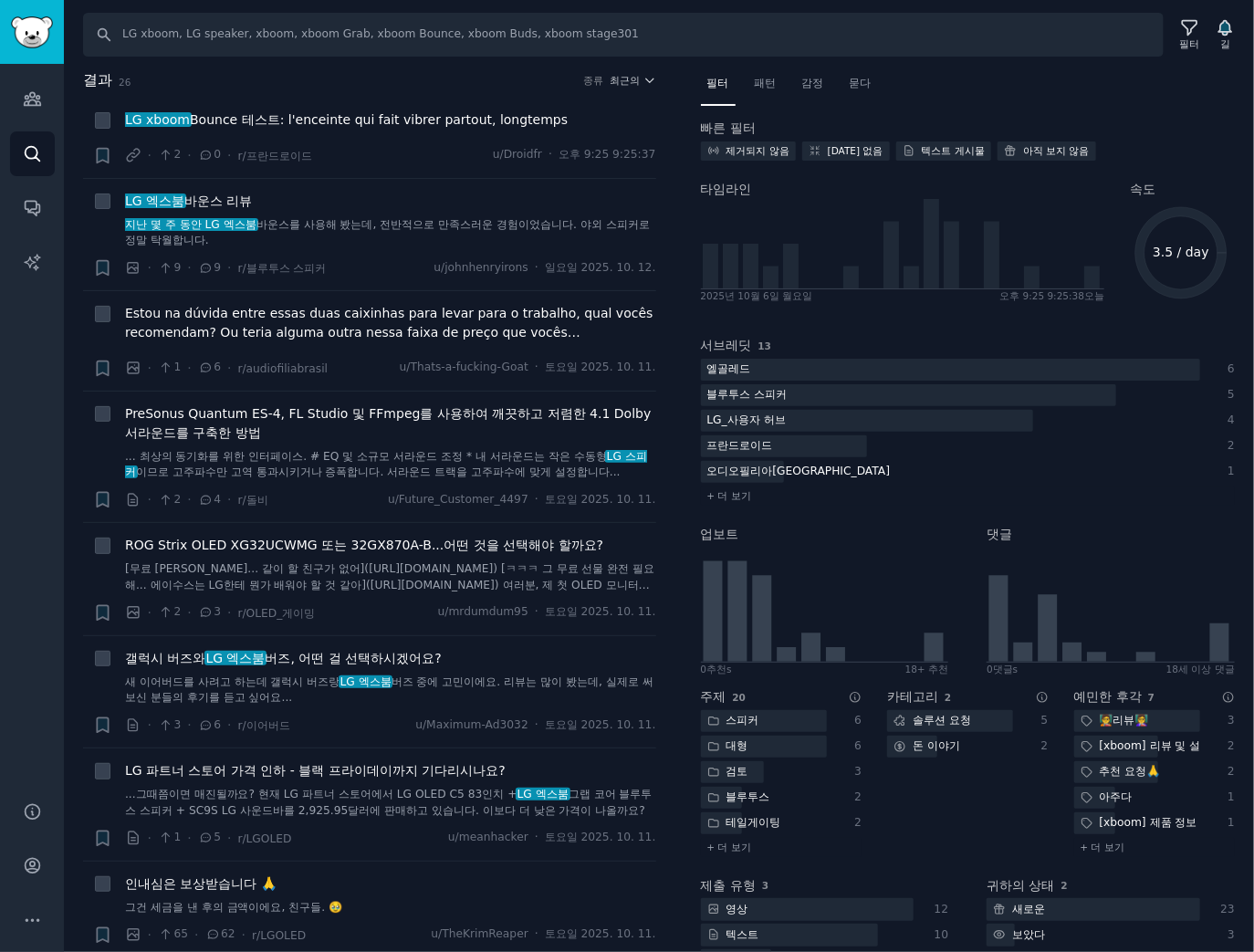
click at [622, 70] on h2 "결과 26 종류 최근의" at bounding box center [369, 81] width 573 height 23
click at [632, 91] on div "결과 26 종류 최근의" at bounding box center [369, 83] width 573 height 29
click at [631, 85] on h2 "결과 26 종류 최근의" at bounding box center [369, 81] width 573 height 23
click at [618, 76] on font "최근의" at bounding box center [624, 80] width 30 height 11
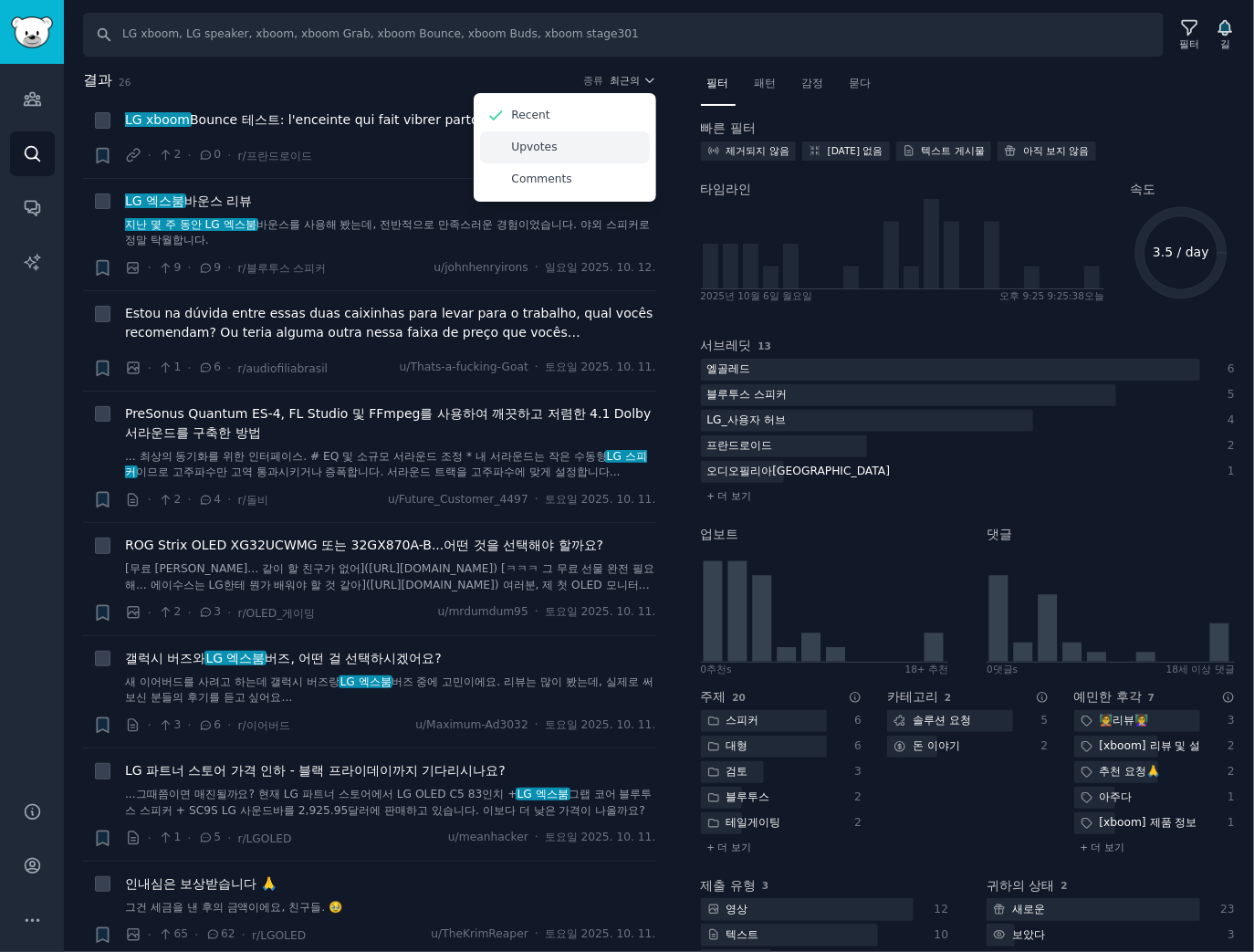
click at [605, 148] on div "Upvotes" at bounding box center [564, 147] width 170 height 32
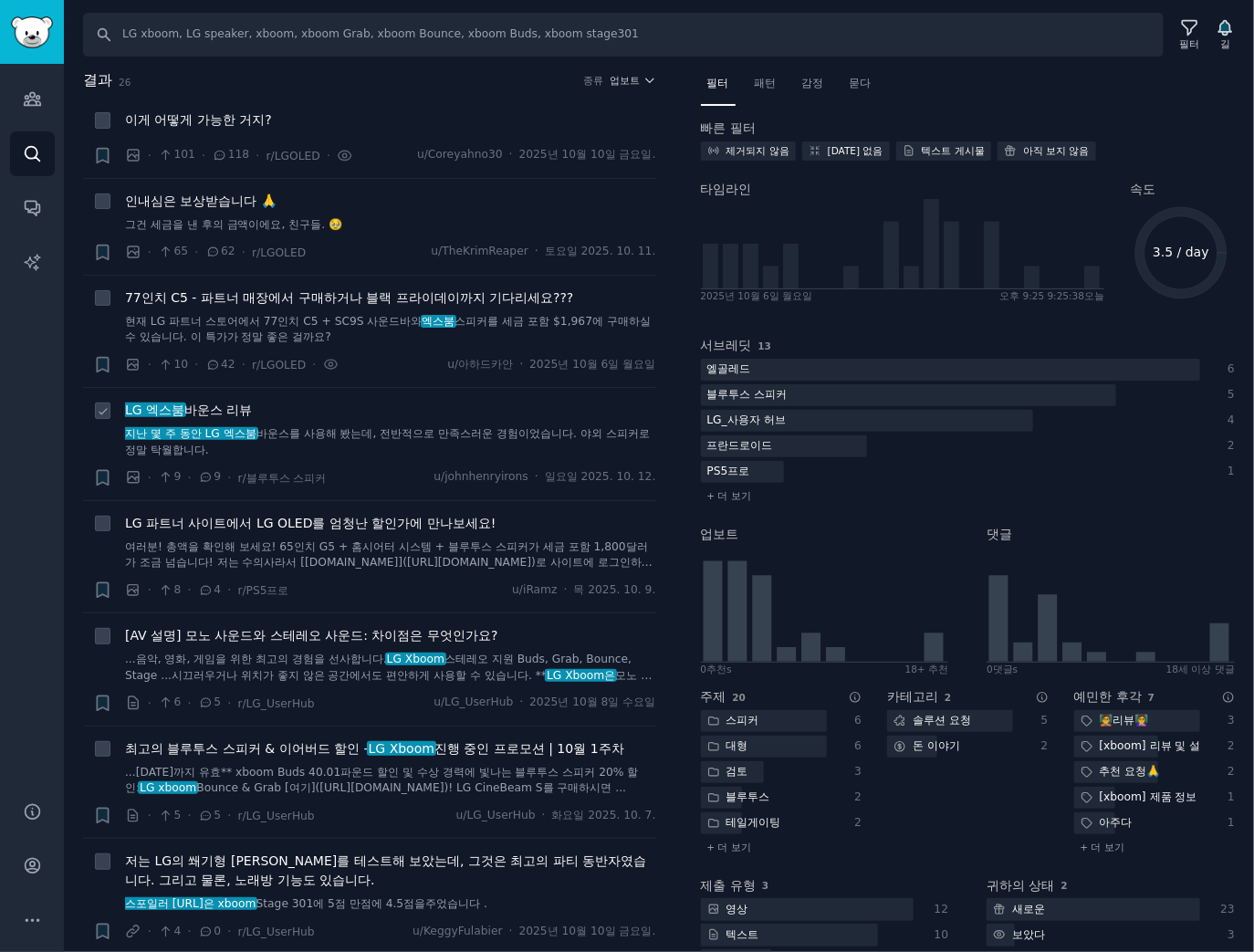
click at [218, 403] on font "바운스 리뷰" at bounding box center [218, 410] width 67 height 14
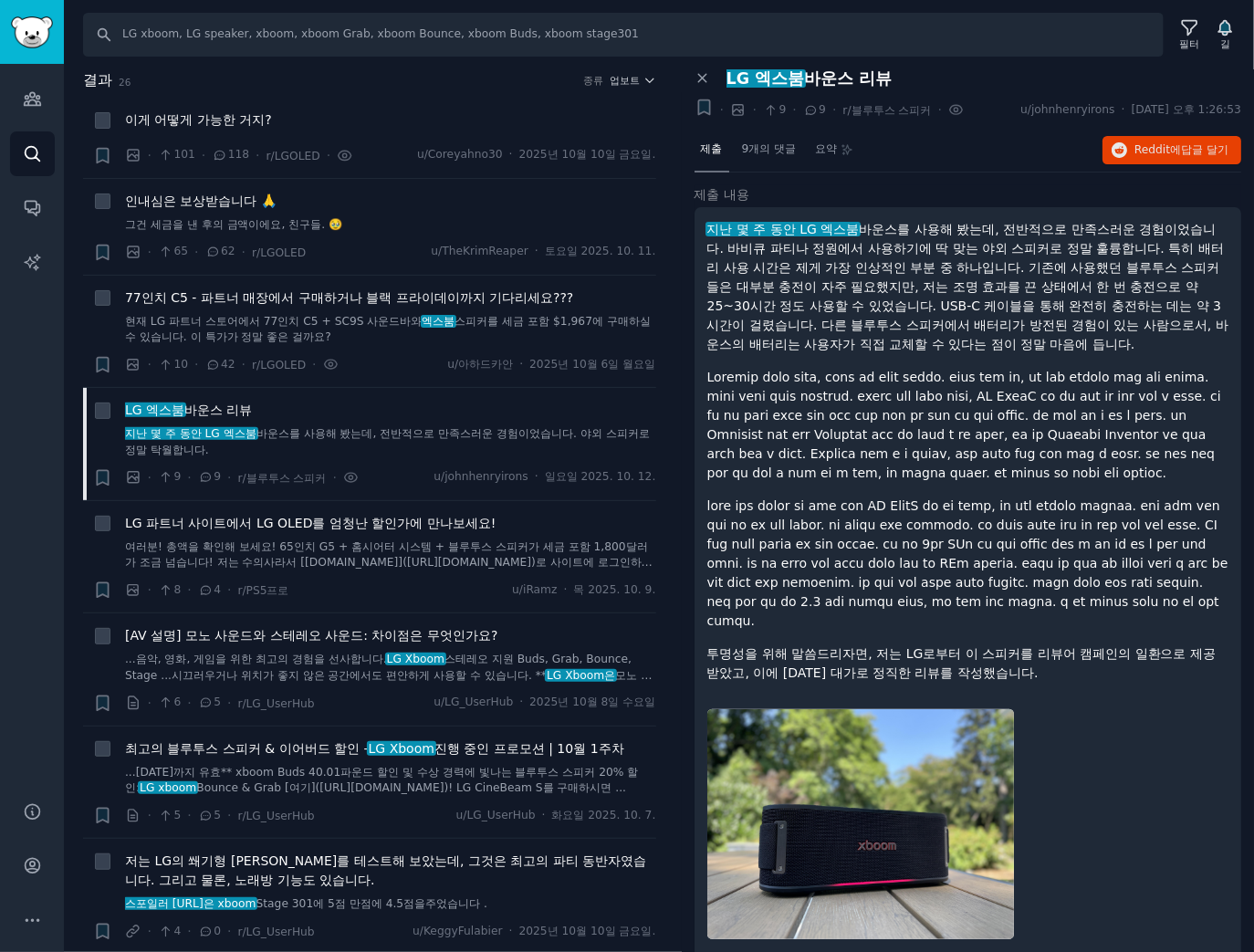
click at [951, 480] on font at bounding box center [964, 424] width 514 height 110
click at [962, 480] on font at bounding box center [964, 424] width 514 height 110
click at [416, 741] on font "LG Xboom" at bounding box center [401, 748] width 65 height 14
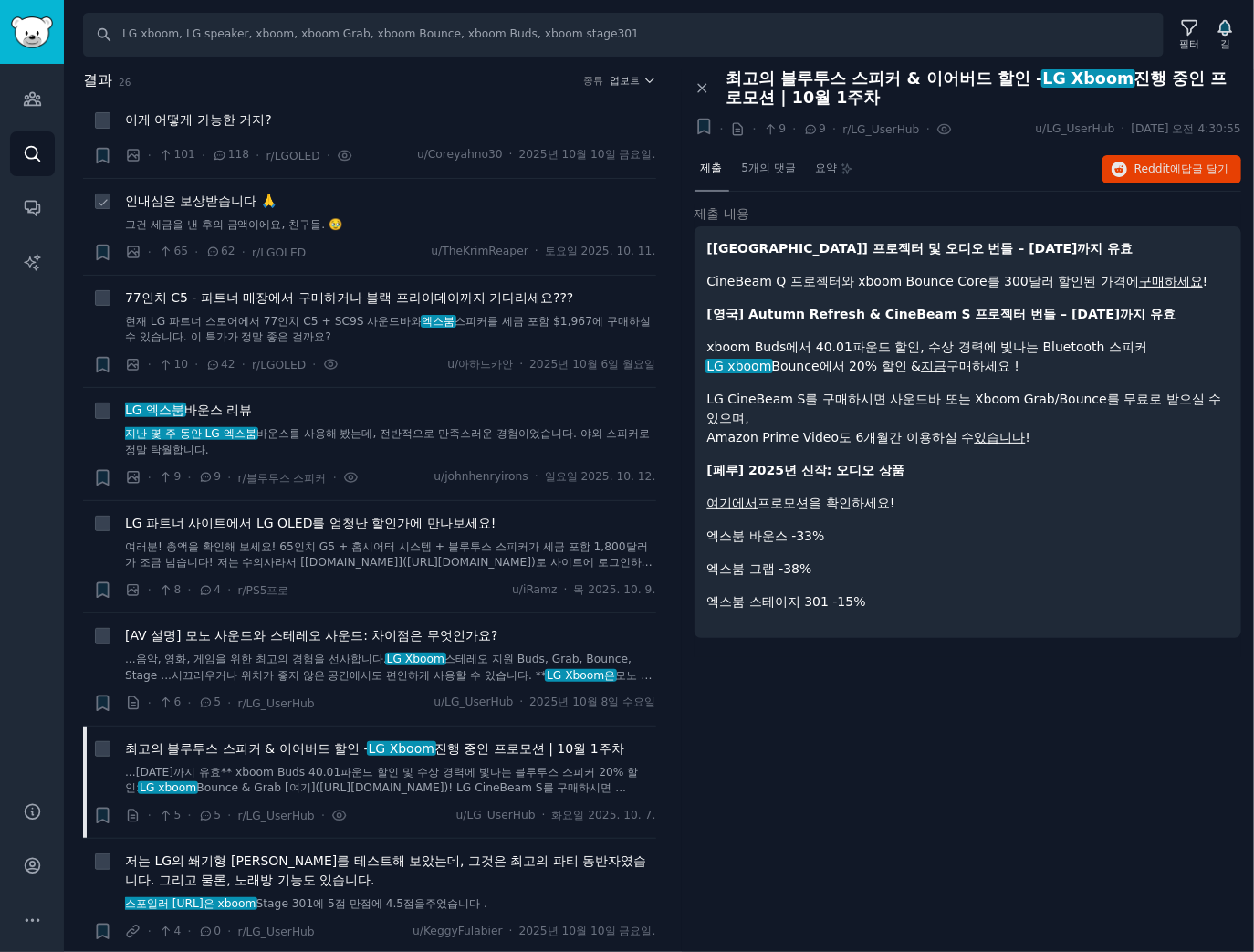
click at [232, 197] on font "인내심은 보상받습니다 🙏" at bounding box center [201, 201] width 152 height 14
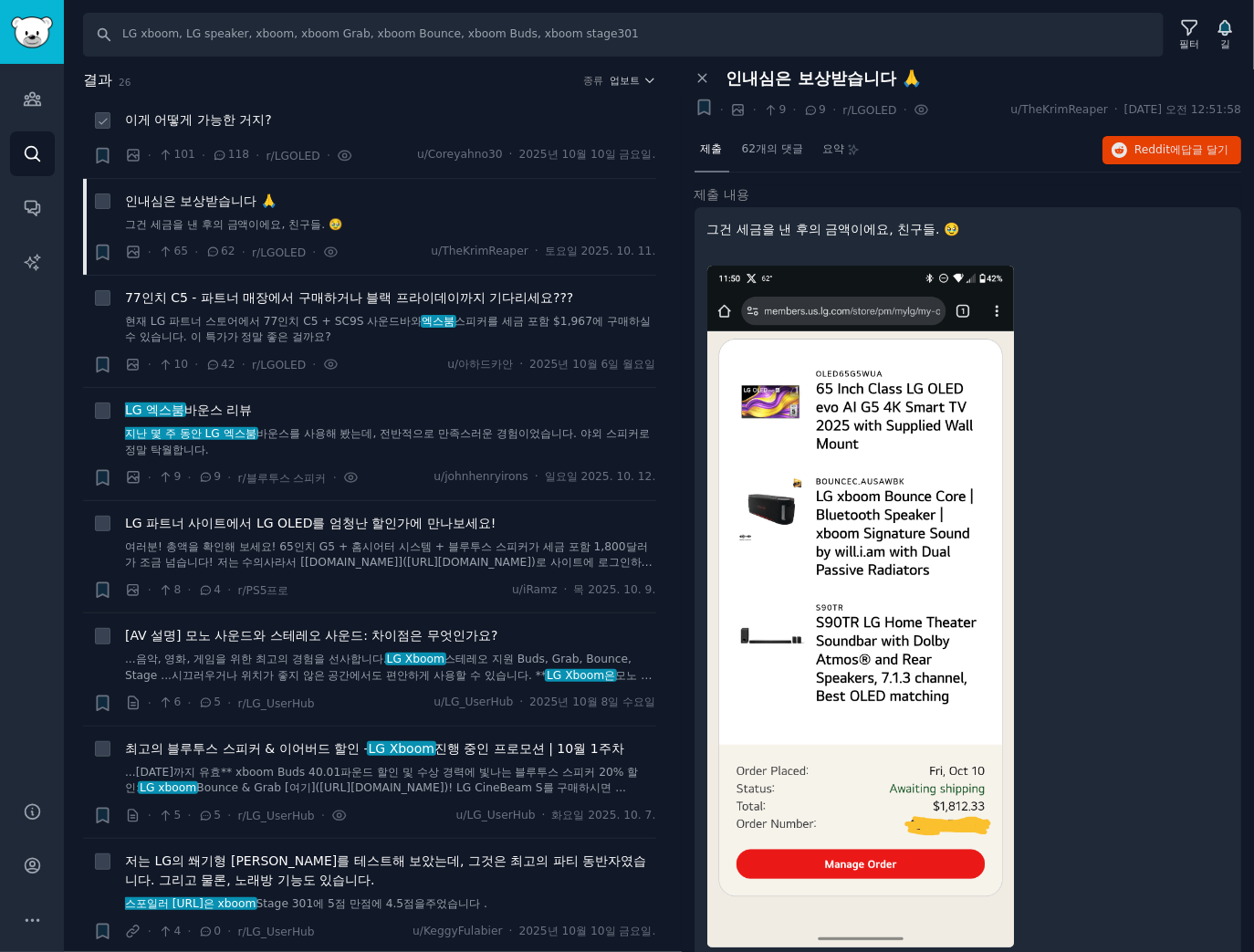
click at [189, 128] on span "이게 어떻게 가능한 거지?" at bounding box center [198, 120] width 147 height 19
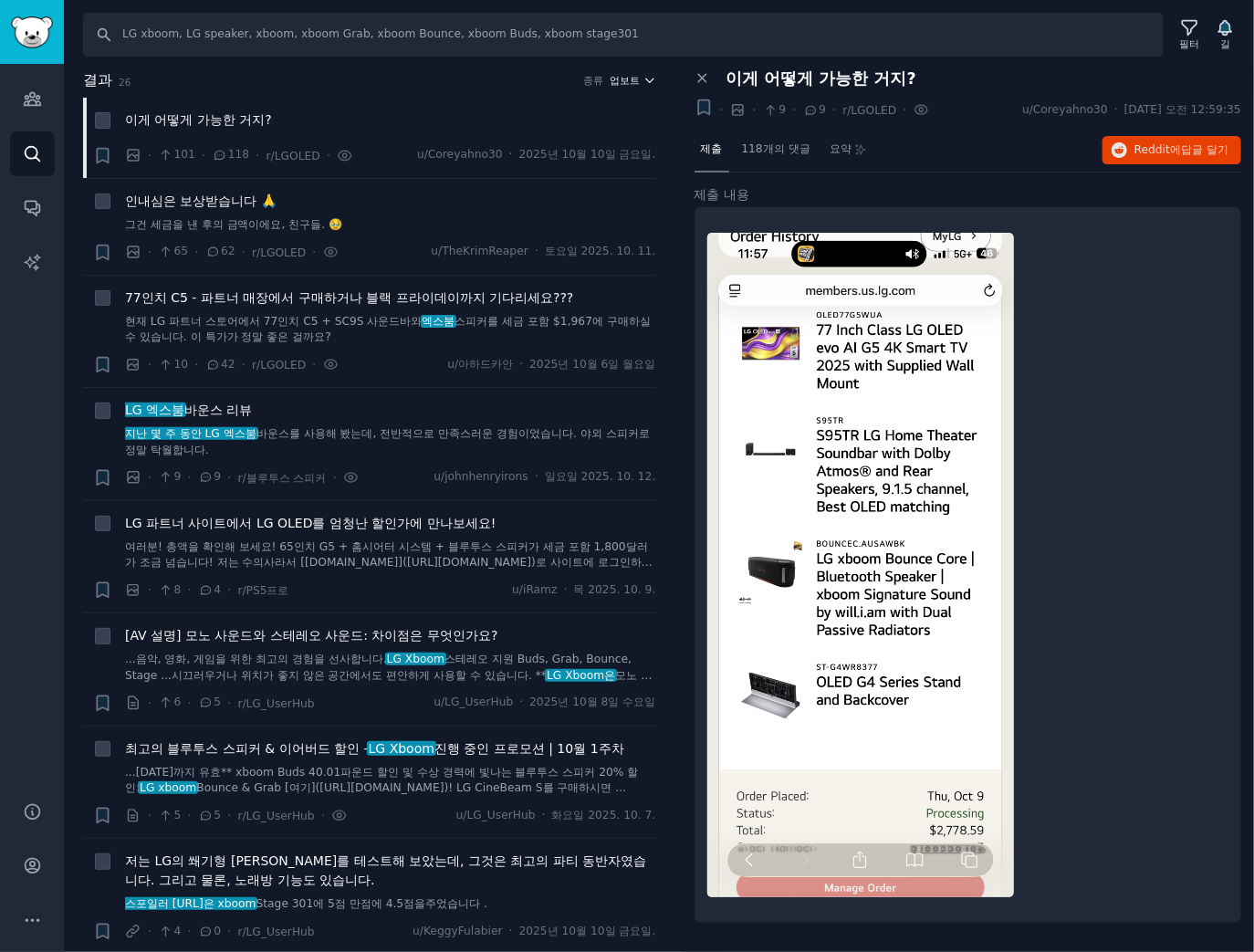
click at [628, 80] on font "업보트" at bounding box center [624, 80] width 30 height 11
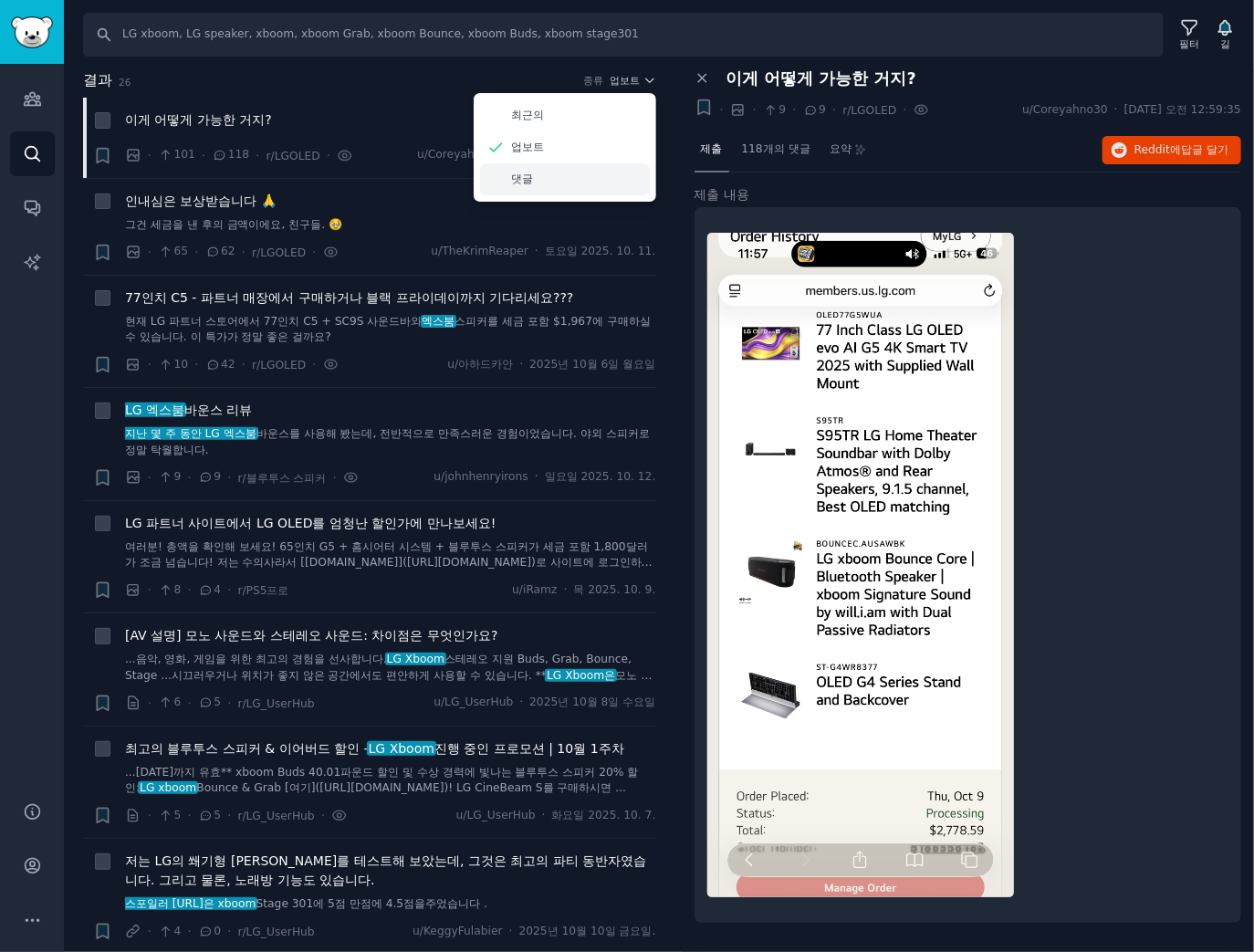
click at [581, 177] on div "댓글" at bounding box center [564, 178] width 170 height 32
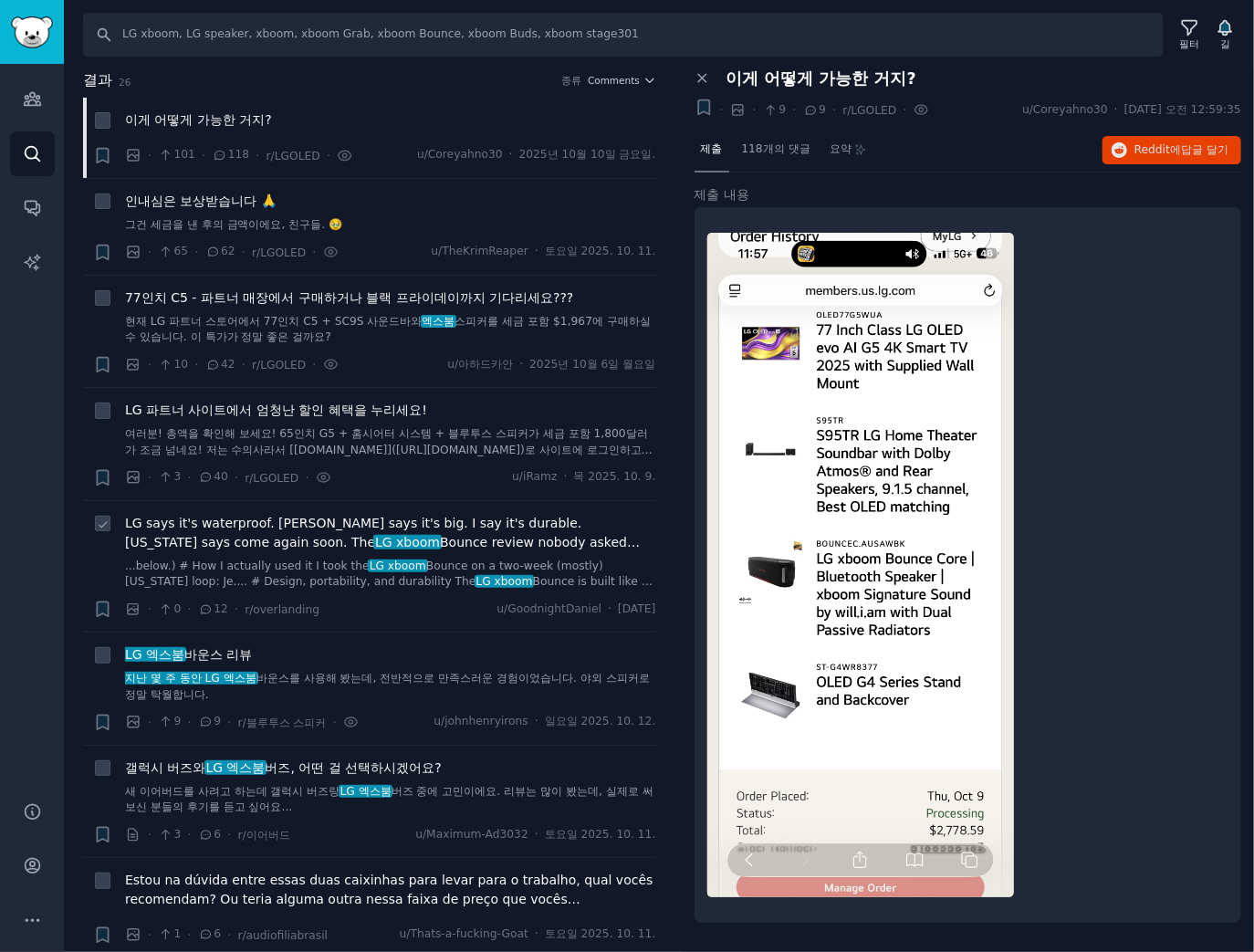
click at [407, 522] on span "LG says it's waterproof. Banana says it's big. I say it's durable. Oregon says …" at bounding box center [390, 534] width 532 height 38
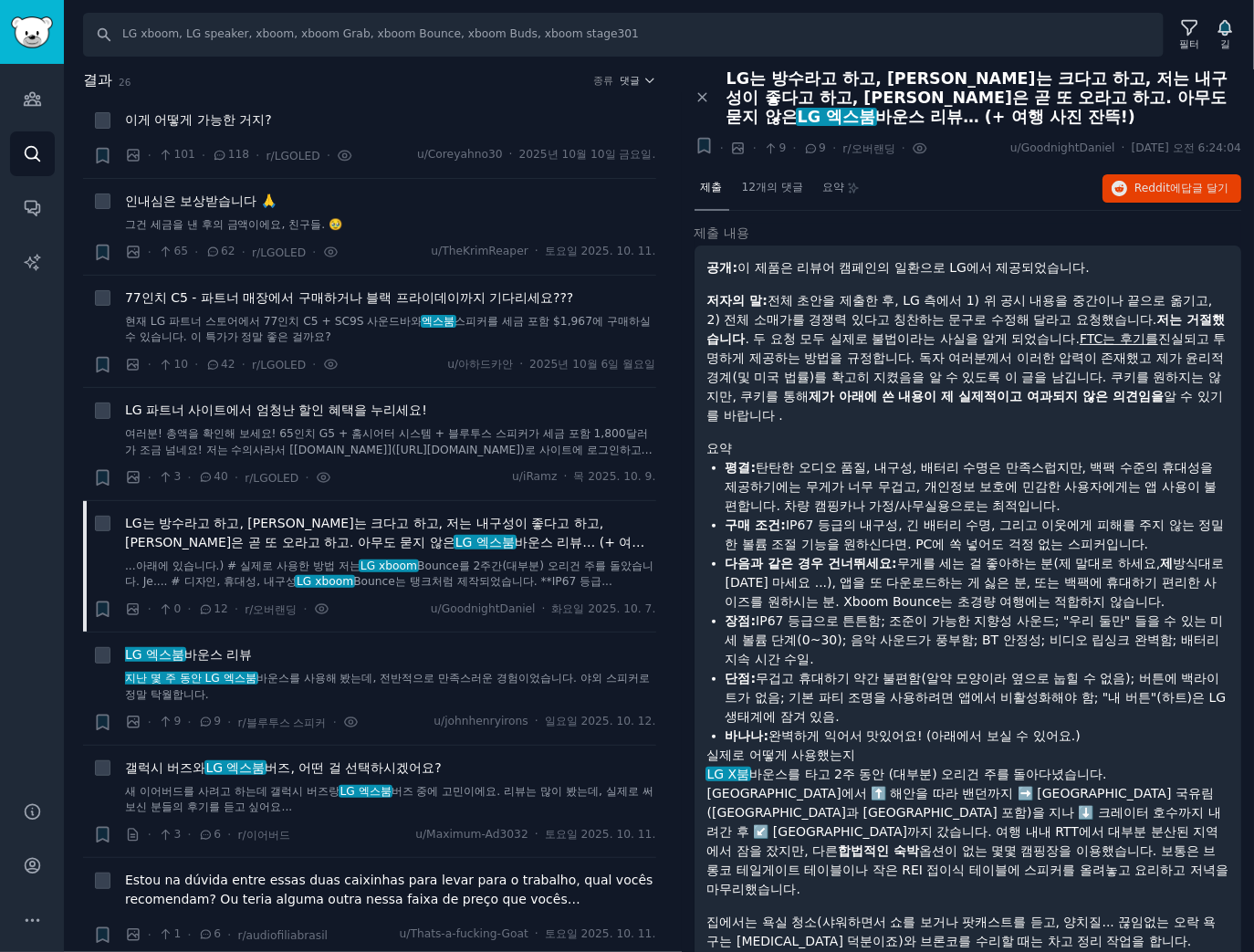
click at [781, 155] on div "+ · · 9 · 9 · r/오버랜딩 ·" at bounding box center [808, 149] width 240 height 25
click at [775, 187] on font "12개의 댓글" at bounding box center [772, 186] width 61 height 12
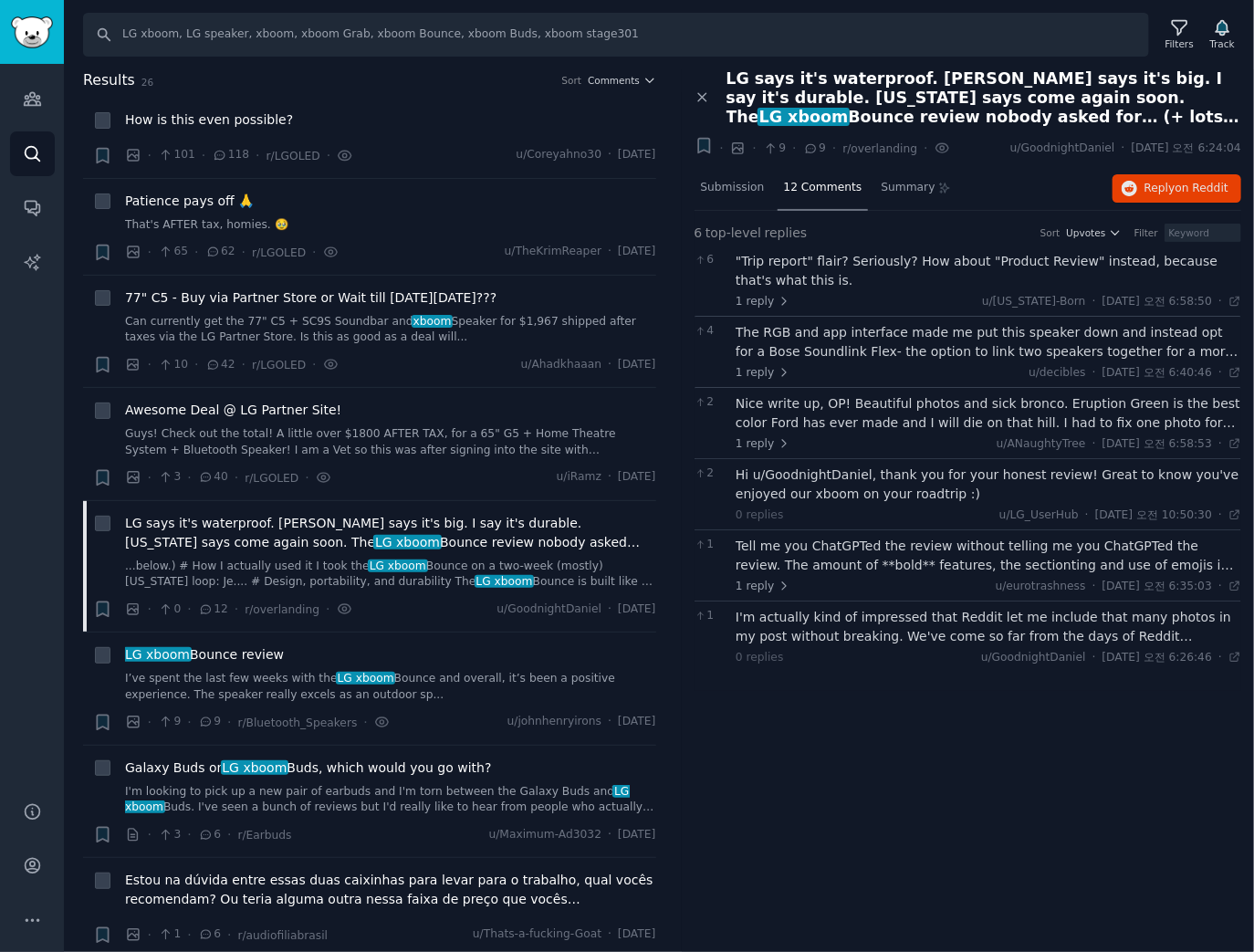
click at [853, 290] on div ""Trip report" flair? Seriously? How about "Product Review" instead, because tha…" at bounding box center [988, 281] width 506 height 58
click at [328, 32] on input "LG xboom, LG speaker, xboom, xboom Grab, xboom Bounce, xboom Buds, xboom stage3…" at bounding box center [616, 35] width 1066 height 44
paste input "jbl flip, jbl charge, jbl partybox"
type input "jbl flip, jbl charge, jbl partybox"
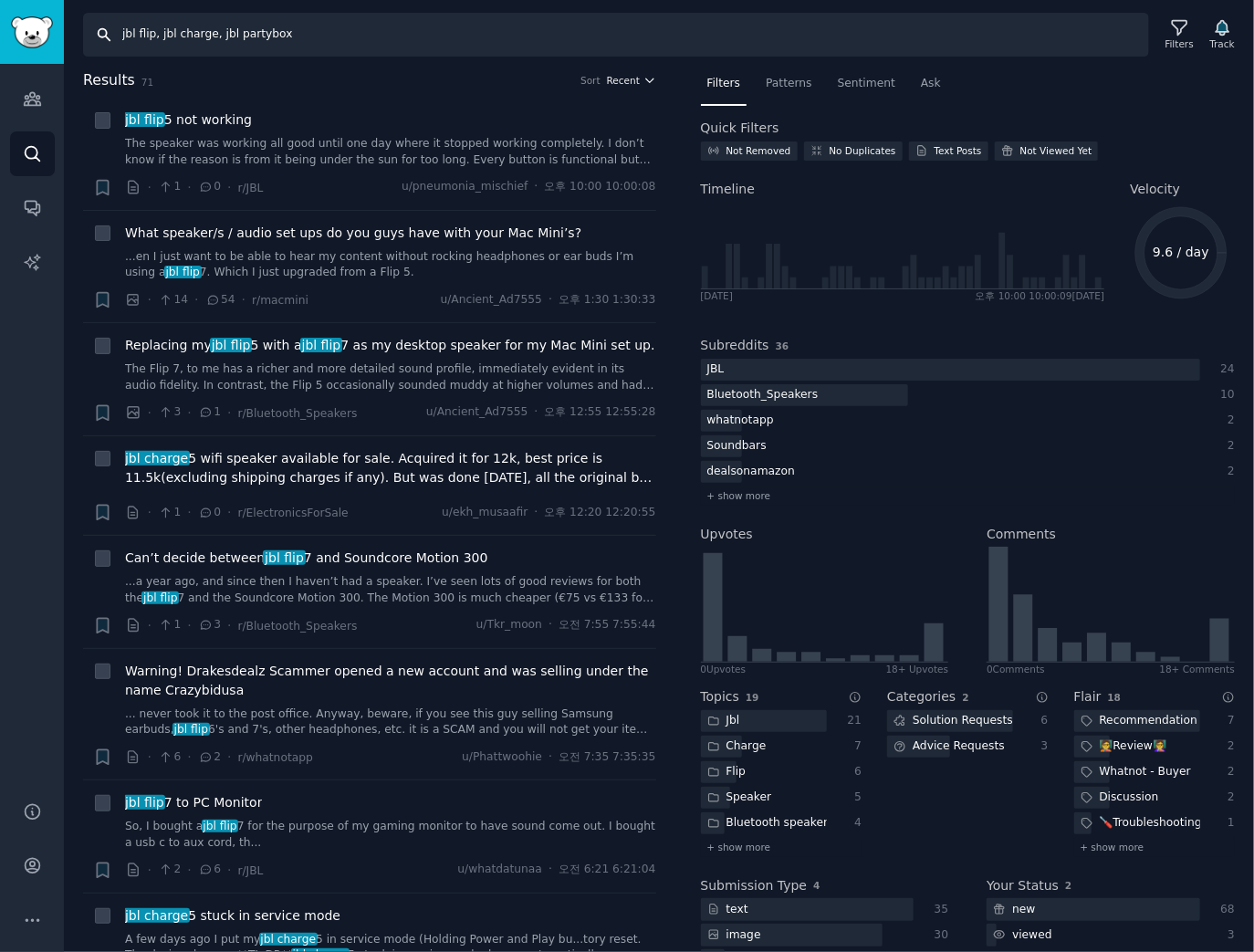
click at [644, 83] on icon "button" at bounding box center [650, 80] width 12 height 12
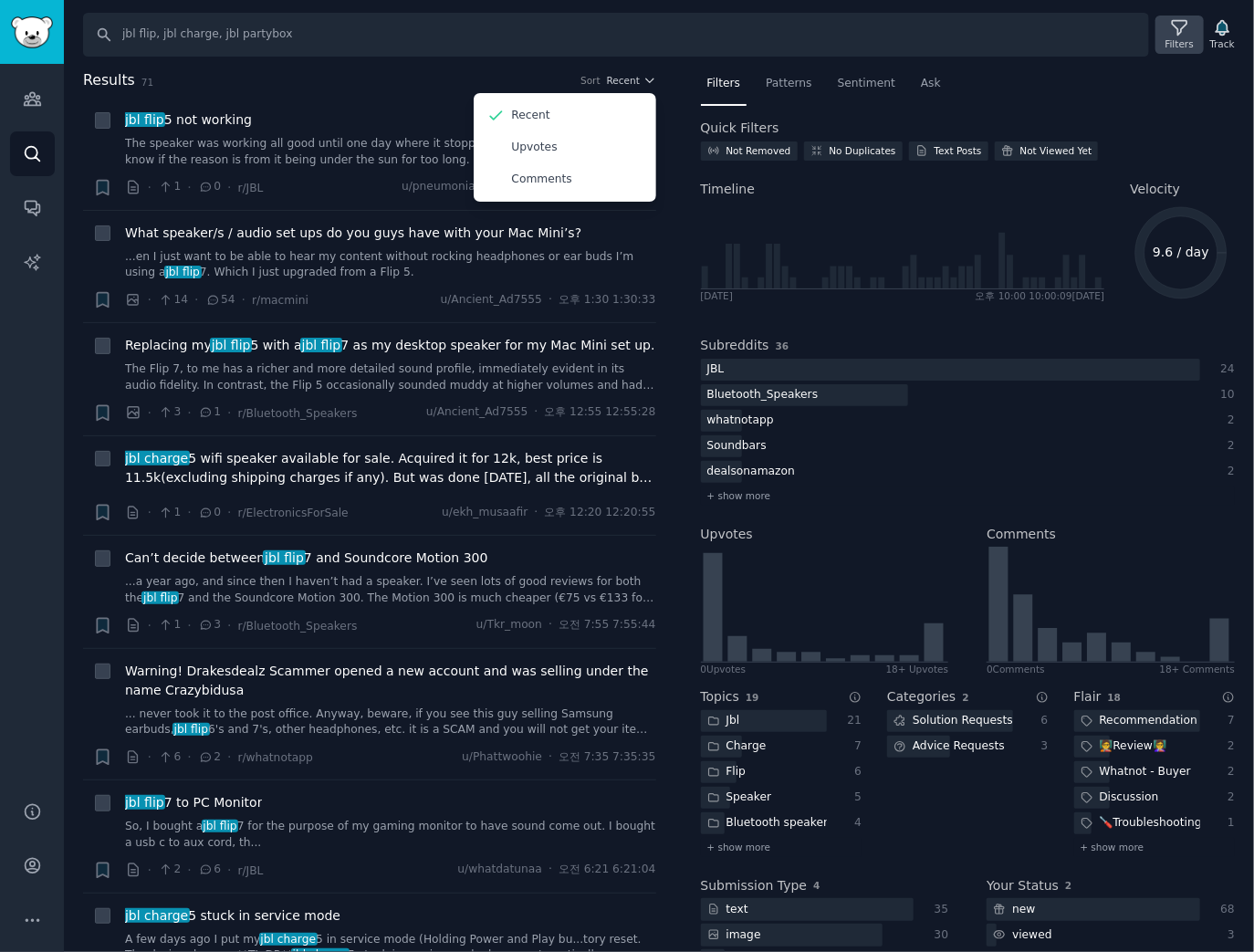
click at [1174, 37] on div "Filters" at bounding box center [1179, 43] width 28 height 12
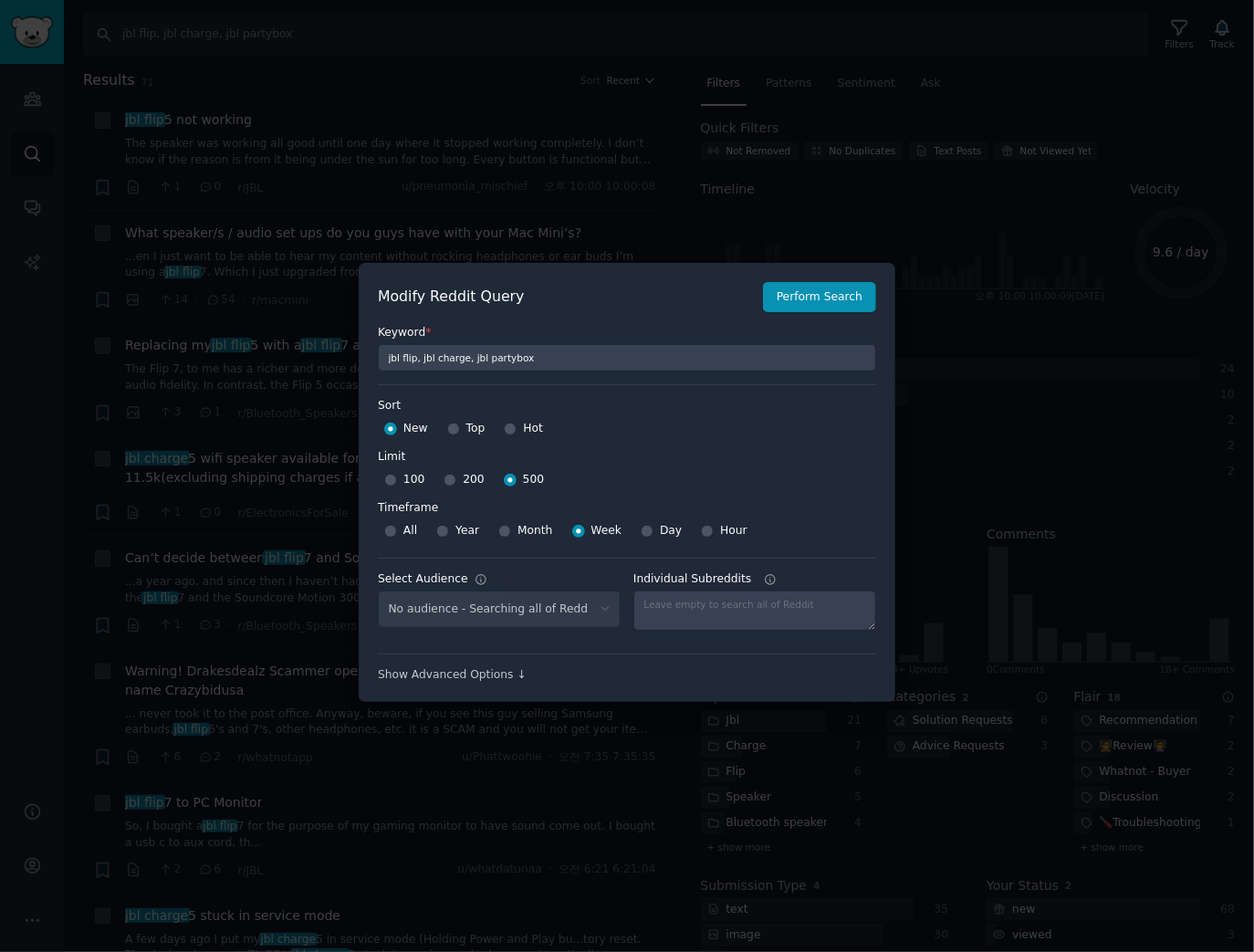
click at [507, 620] on div "No audience - Searching all of Reddit" at bounding box center [499, 608] width 243 height 37
click at [544, 613] on select "No audience - Searching all of Reddit gadgets - 2 Subreddits stanbyme - 35 Subr…" at bounding box center [499, 608] width 243 height 37
select select "d5641c5a1a"
click at [378, 590] on select "No audience - Searching all of Reddit gadgets - 2 Subreddits stanbyme - 35 Subr…" at bounding box center [499, 608] width 243 height 37
click at [832, 290] on button "Perform Search" at bounding box center [819, 298] width 113 height 31
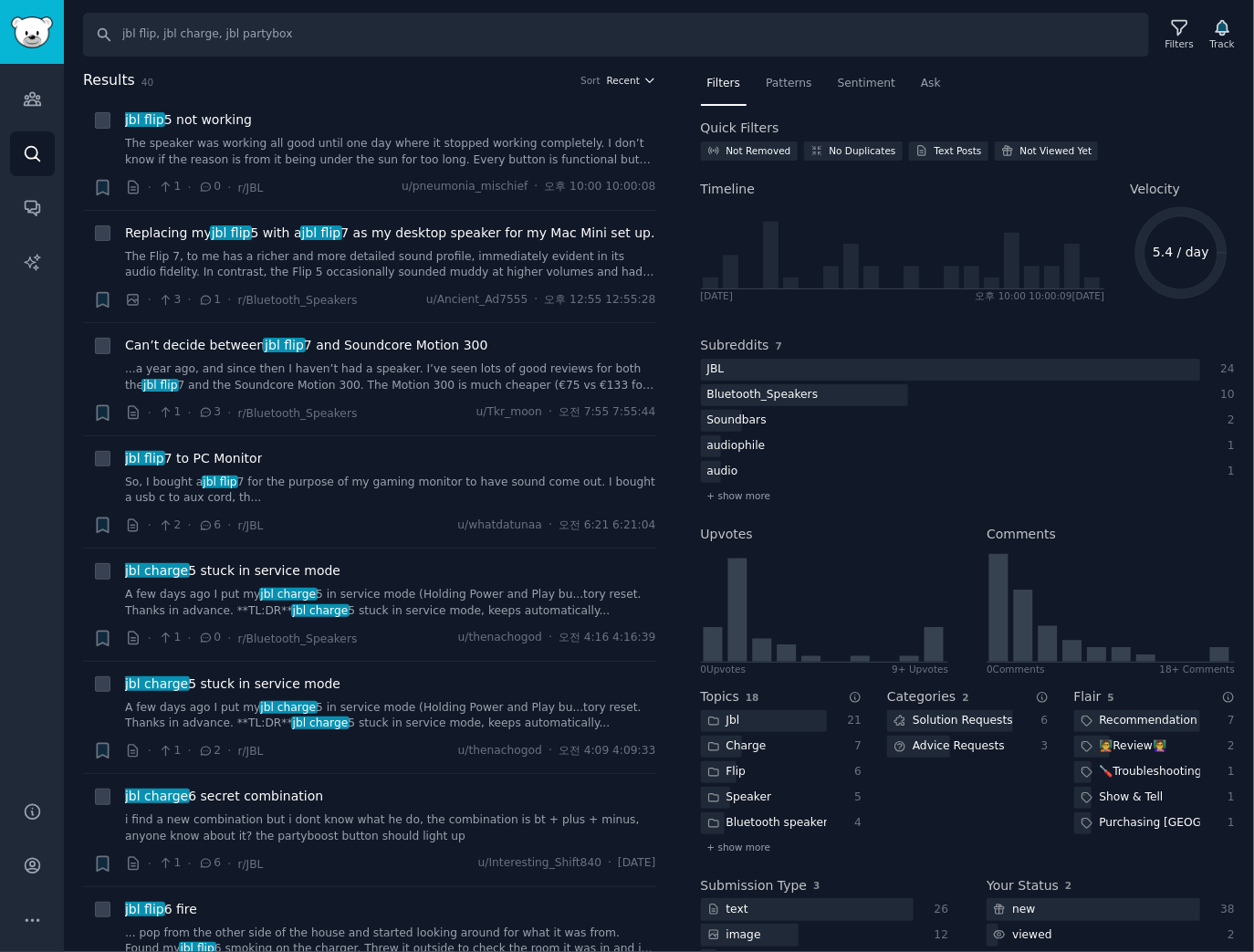
click at [622, 78] on span "Recent" at bounding box center [624, 80] width 33 height 12
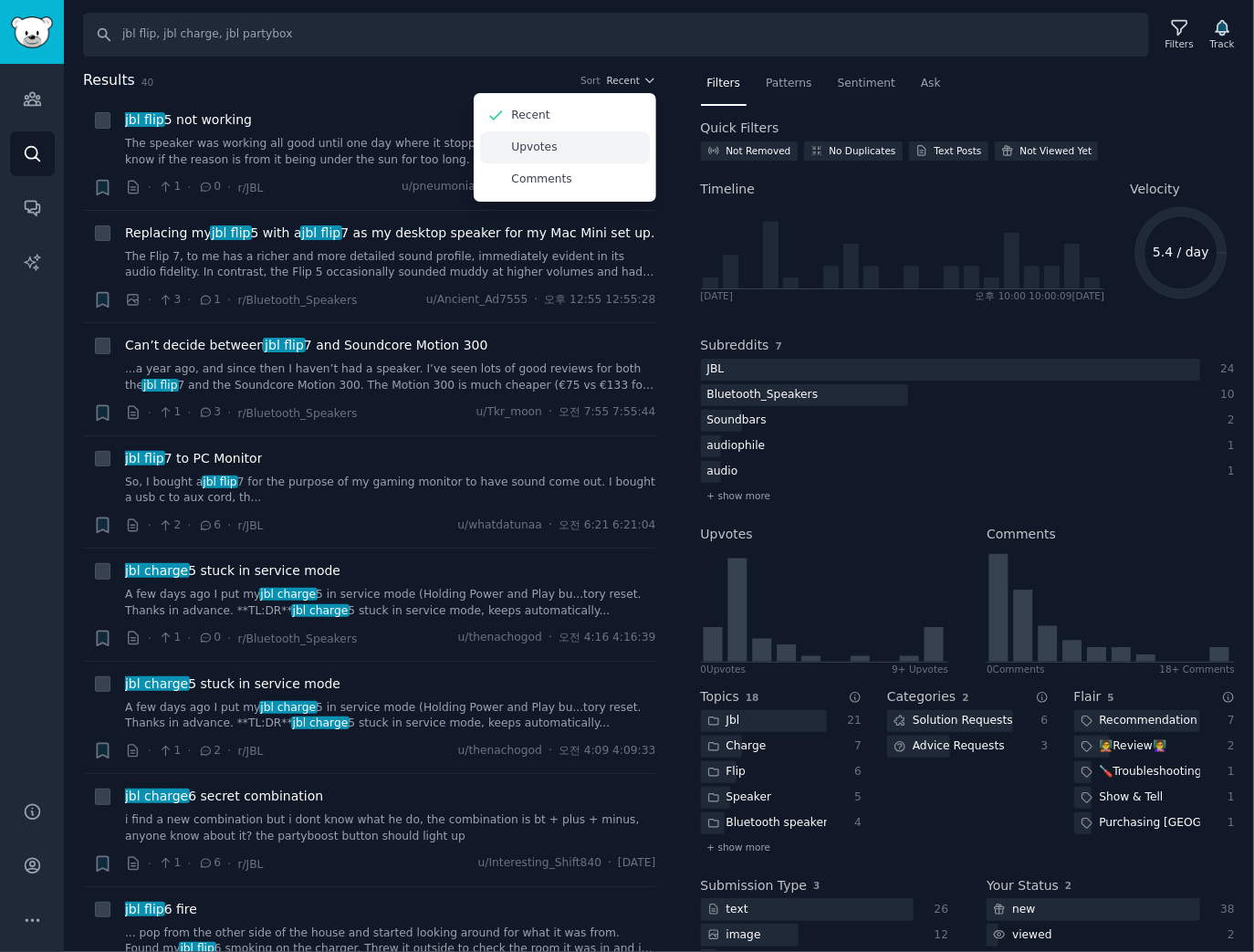
click at [560, 150] on div "Upvotes" at bounding box center [564, 147] width 170 height 32
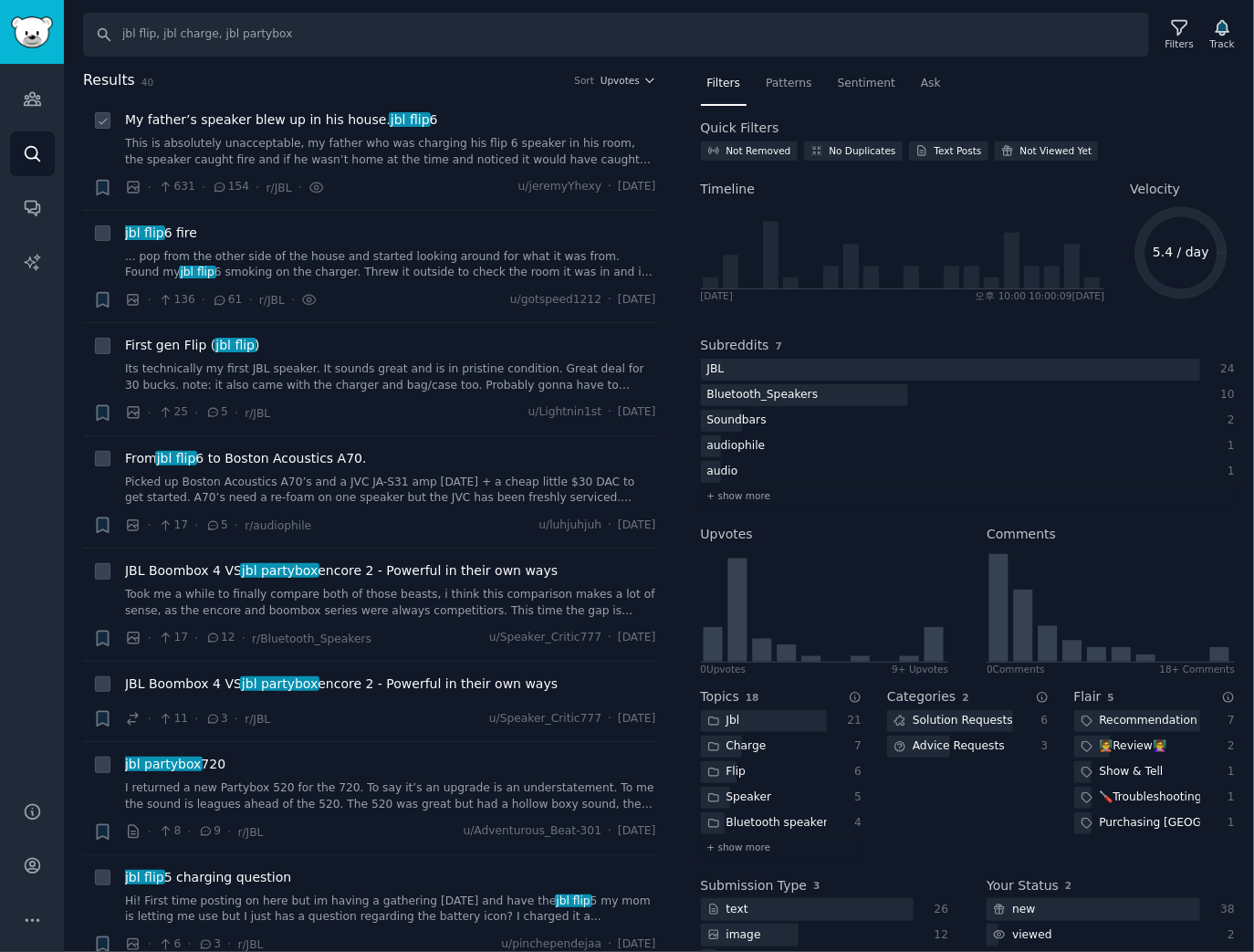
click at [287, 125] on span "My father’s speaker blew up in his house. jbl flip 6" at bounding box center [281, 120] width 313 height 19
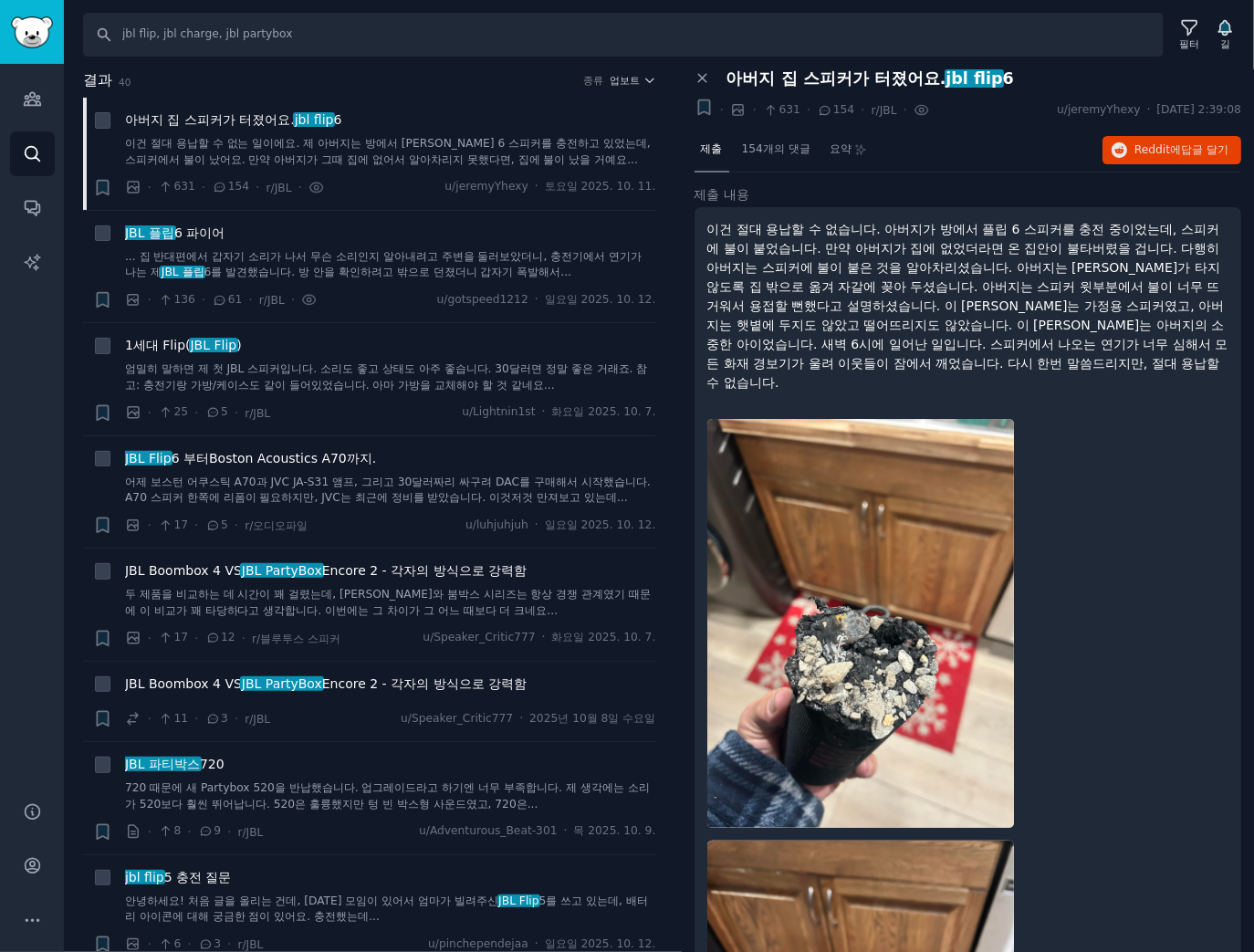
click at [669, 593] on div "결과 40 종류 업보트 + 아버지 집 스피커가 터졌어요. jbl flip 6 이건 절대 용납할 수 없는 일이에요. 제 아버지는 방에서 플립 6…" at bounding box center [383, 511] width 599 height 884
click at [222, 567] on font "JBL Boombox 4 VS" at bounding box center [183, 570] width 117 height 14
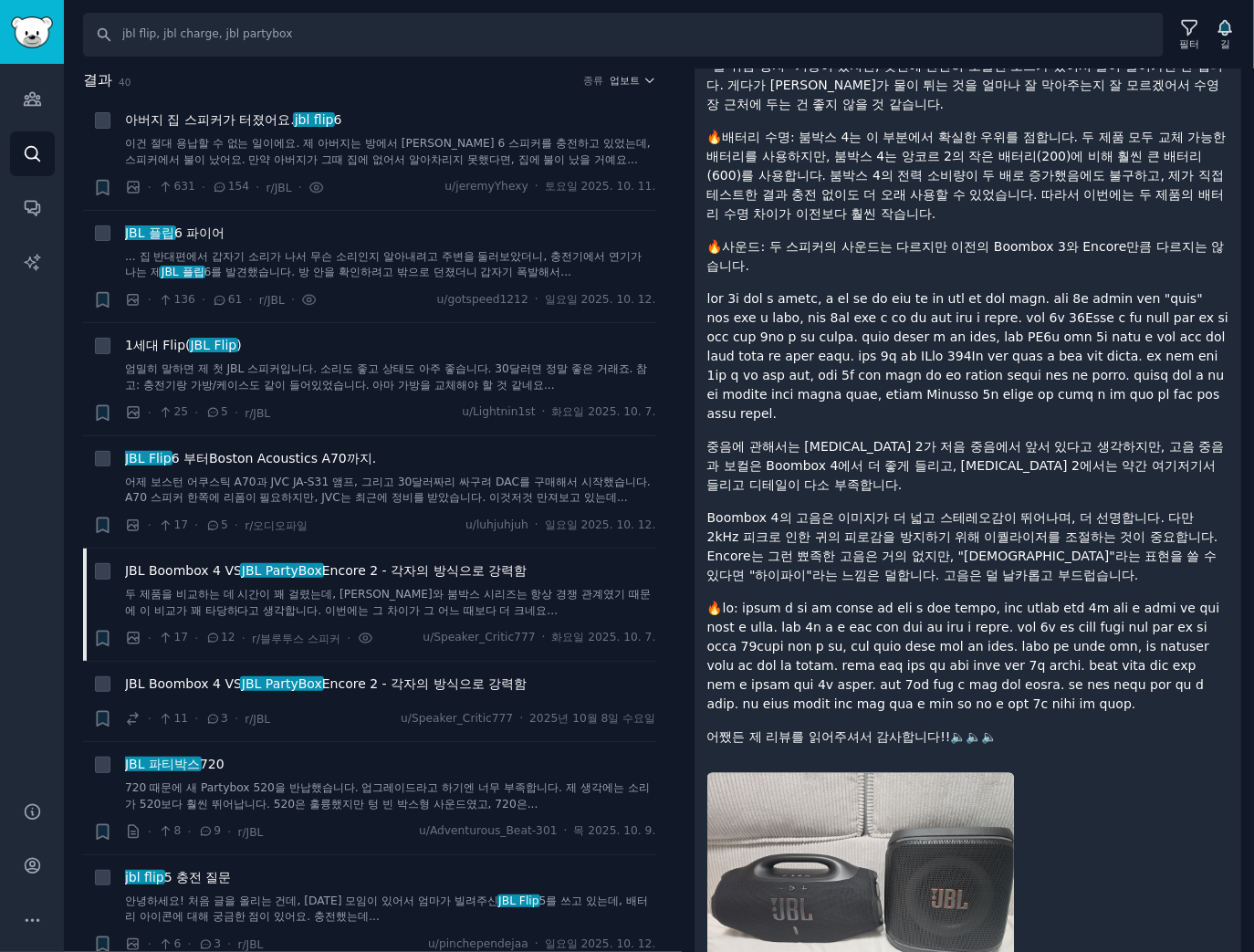
scroll to position [955, 0]
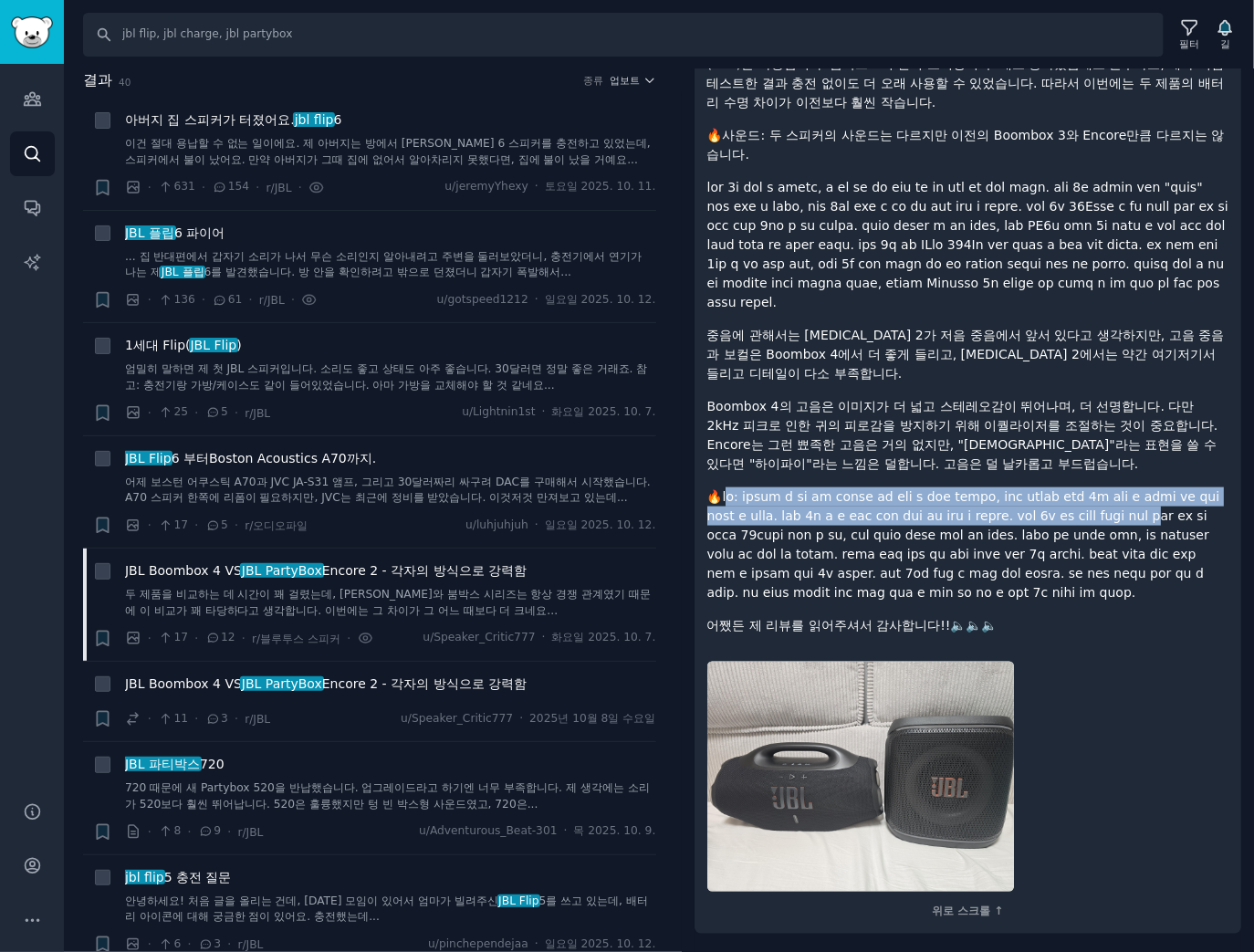
drag, startPoint x: 737, startPoint y: 426, endPoint x: 802, endPoint y: 481, distance: 85.1
click at [802, 489] on font at bounding box center [963, 544] width 513 height 110
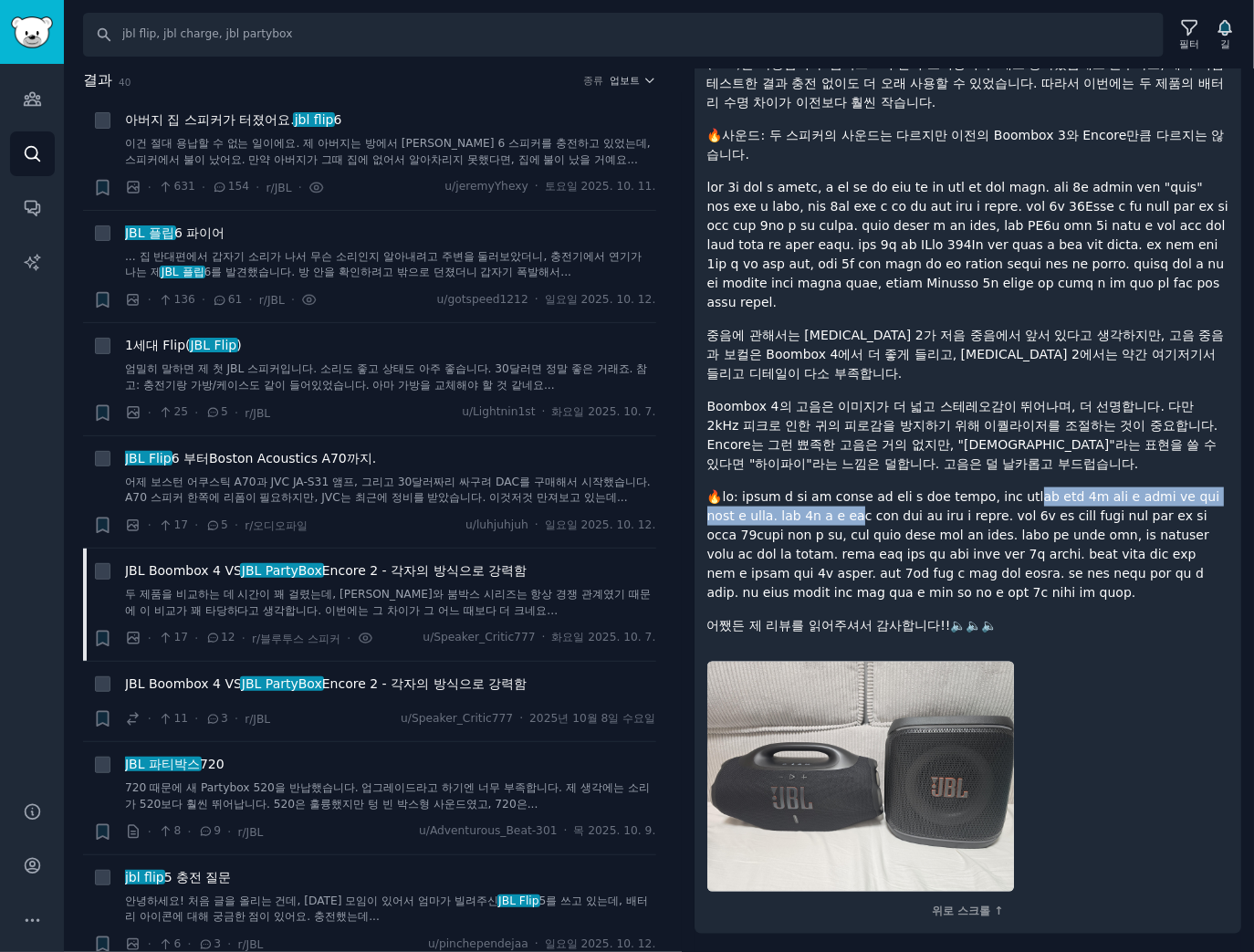
drag, startPoint x: 745, startPoint y: 441, endPoint x: 780, endPoint y: 449, distance: 35.9
click at [780, 489] on font at bounding box center [963, 544] width 513 height 110
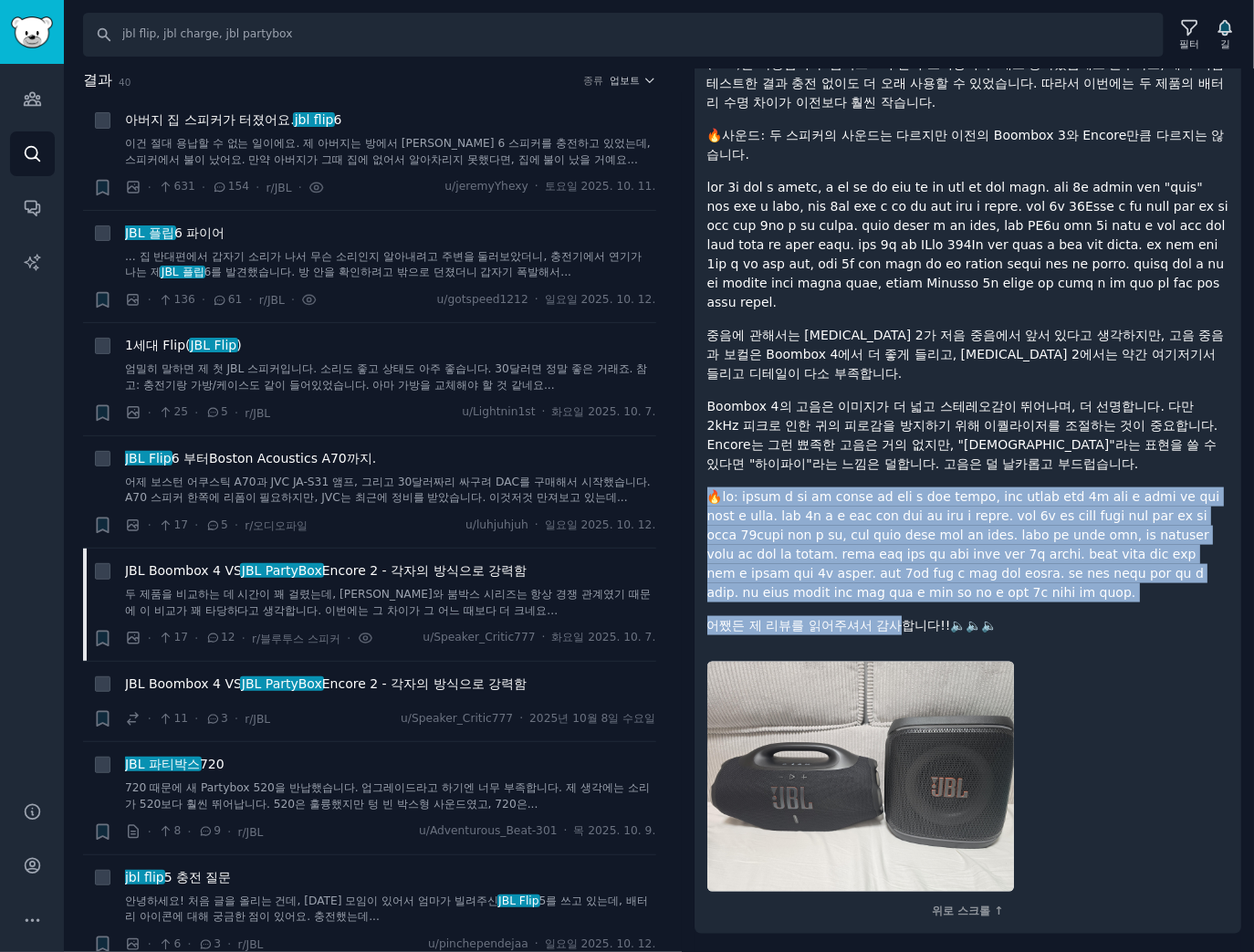
drag, startPoint x: 713, startPoint y: 424, endPoint x: 903, endPoint y: 626, distance: 277.3
click at [903, 626] on div "두 제품을 비교하는 데 시간이 꽤 걸렸습니다. 앙코르와 붐박스 시리즈는 항상 경쟁자였기 때문에 이 비교가 매우 타당하다고 생각합니다. 이번에는…" at bounding box center [968, 16] width 522 height 1238
click at [906, 626] on font "어쨌든 제 리뷰를 읽어주셔서 감사합니다!!🔈🔈🔈" at bounding box center [852, 625] width 291 height 14
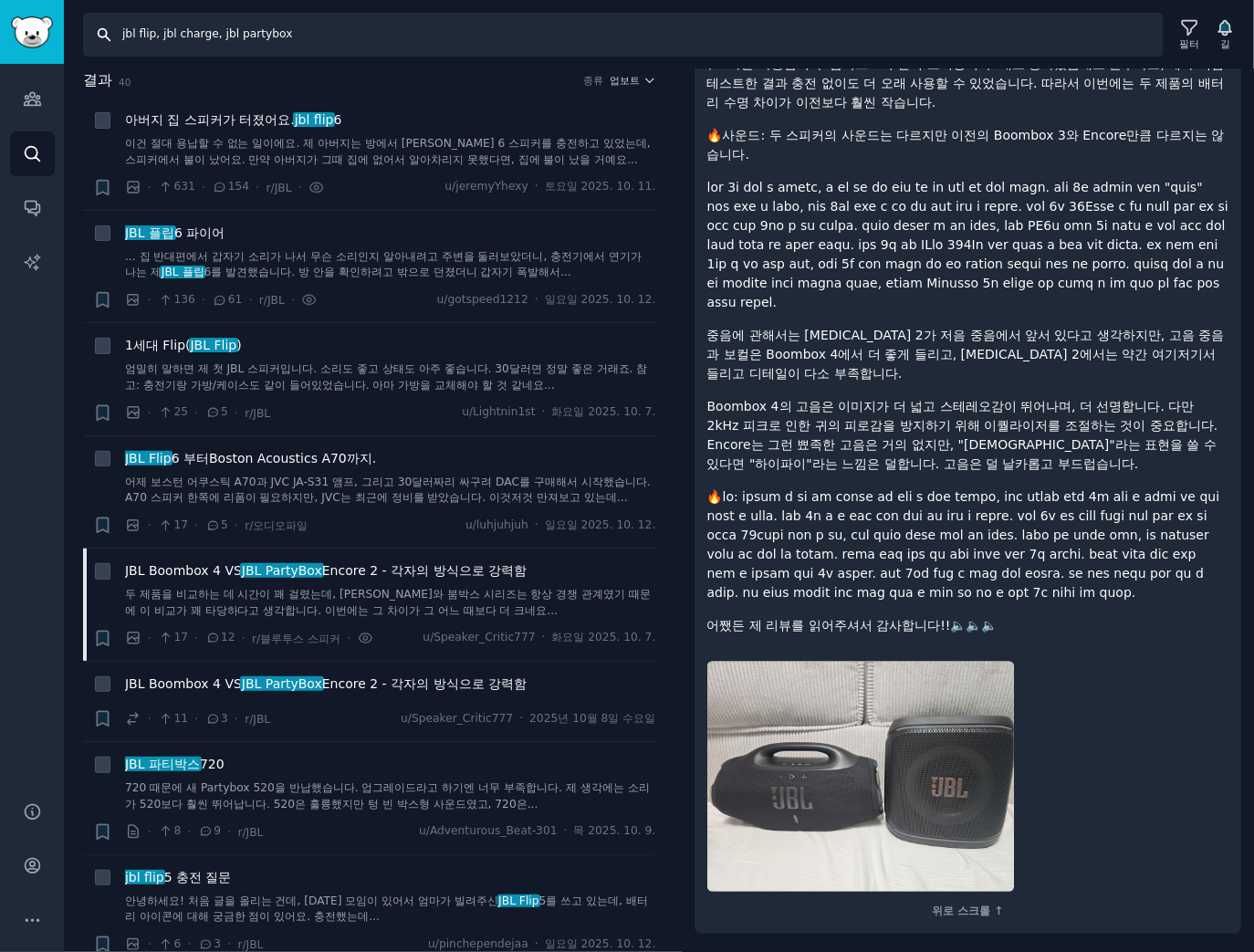
click at [245, 38] on input "jbl flip, jbl charge, jbl partybox" at bounding box center [624, 35] width 1080 height 44
paste input "lg stanbyme, stanbyme, stanbyme 2, stanbyme go"
type input "lg stanbyme, stanbyme, stanbyme 2, stanbyme go"
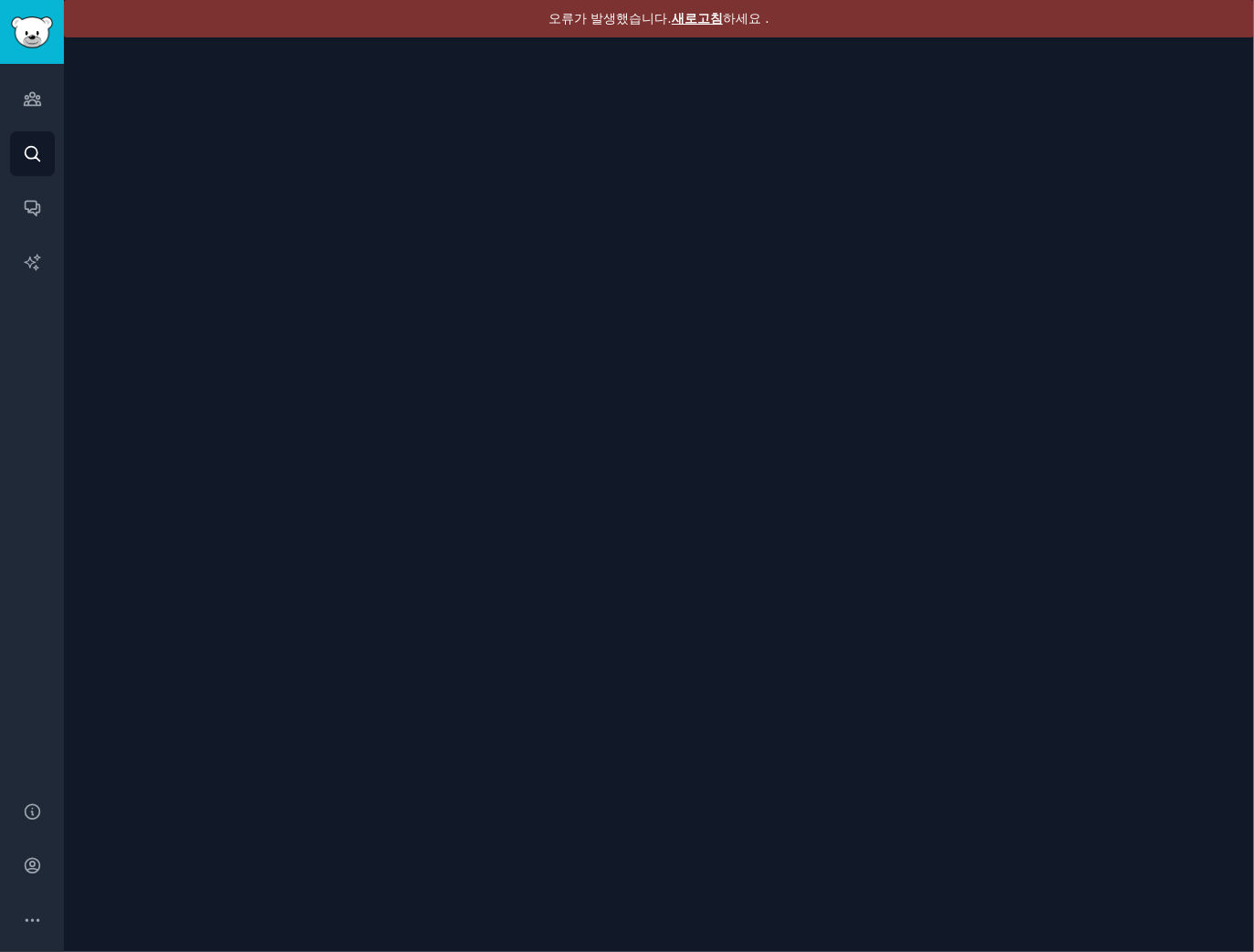
click at [709, 16] on font "새로고침" at bounding box center [697, 17] width 51 height 14
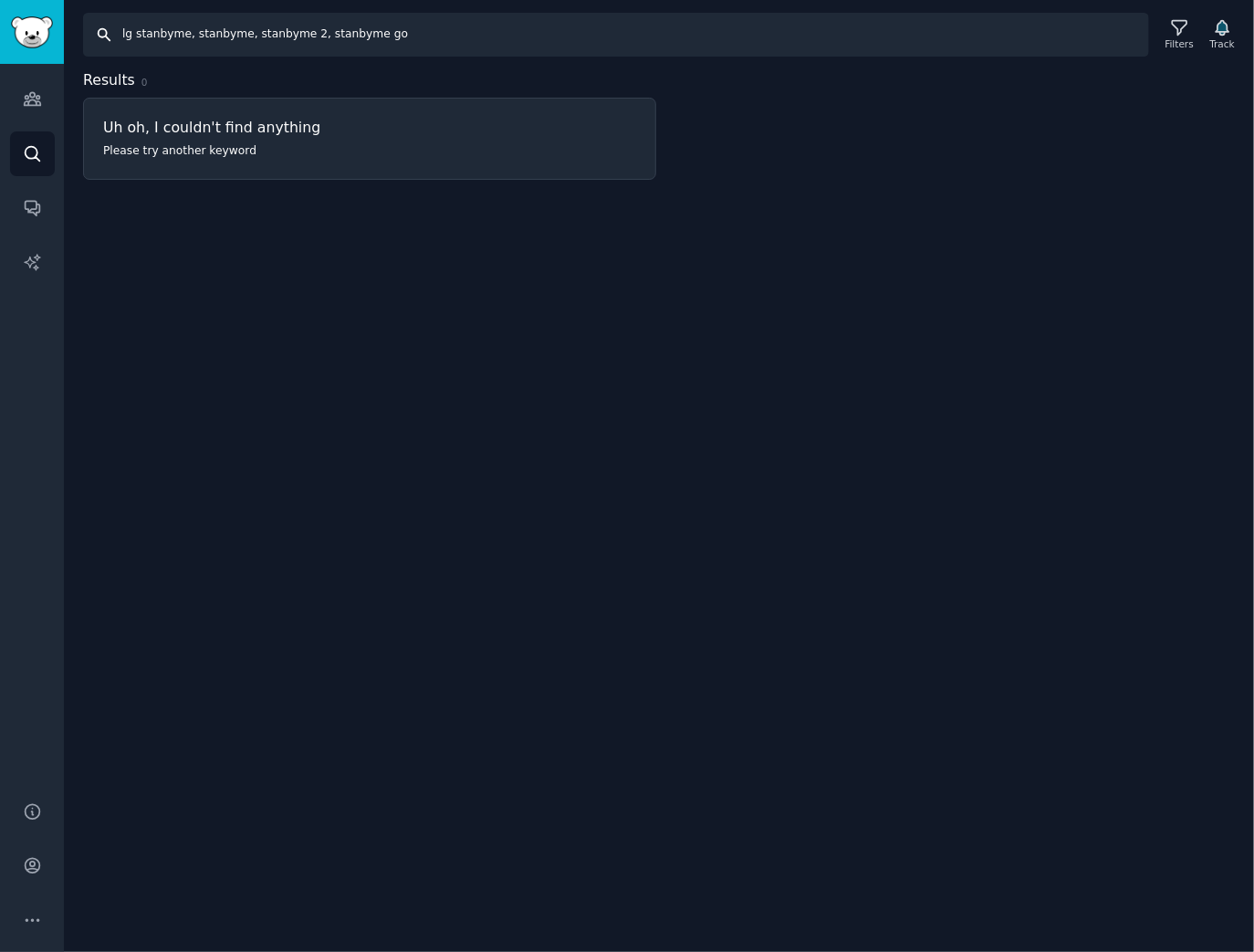
drag, startPoint x: 306, startPoint y: 36, endPoint x: 587, endPoint y: 48, distance: 281.3
click at [582, 48] on input "lg stanbyme, stanbyme, stanbyme 2, stanbyme go" at bounding box center [616, 35] width 1066 height 44
type input "lg stanbyme, stanbyme, stanbyme 2"
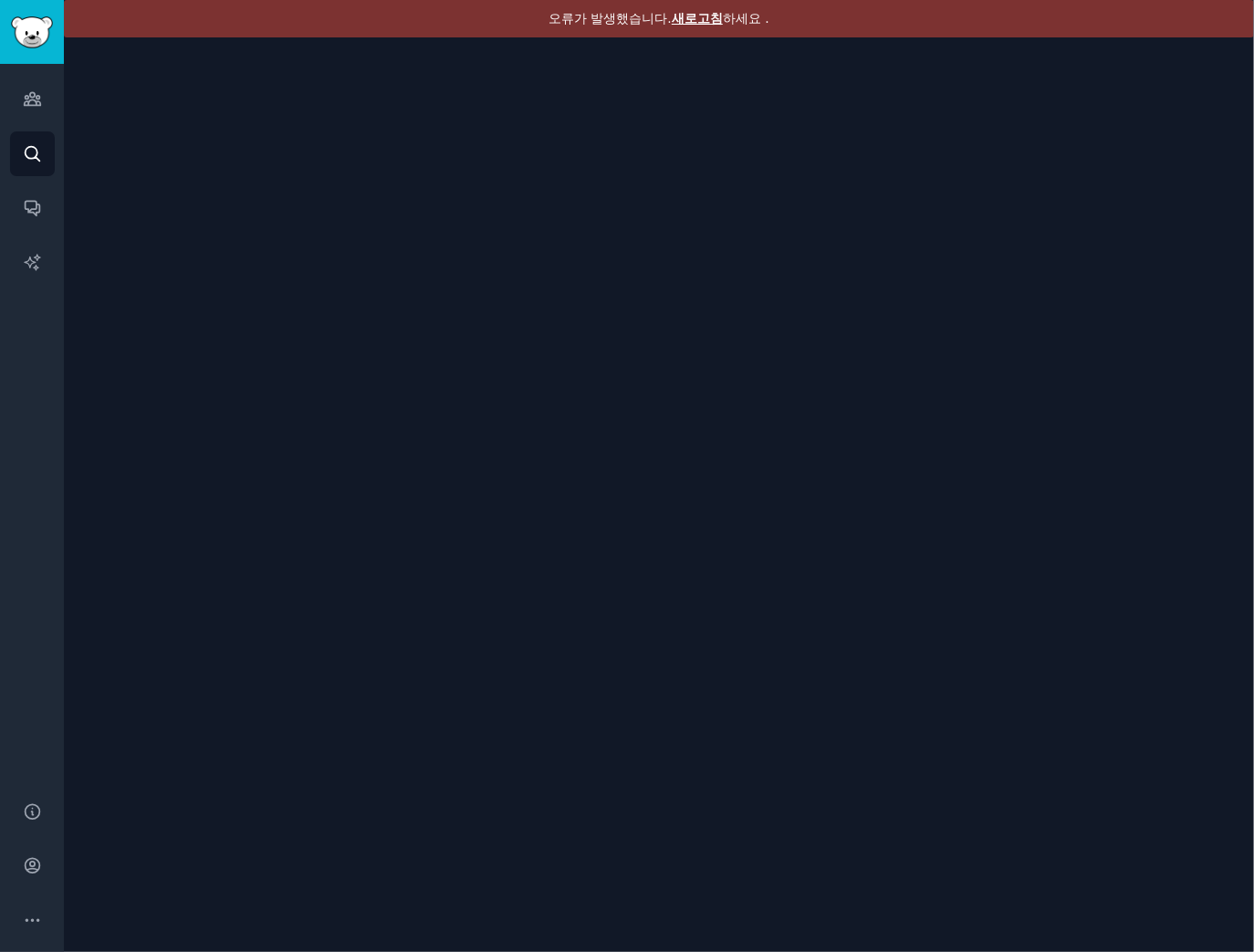
click at [691, 20] on font "새로고침" at bounding box center [697, 17] width 51 height 14
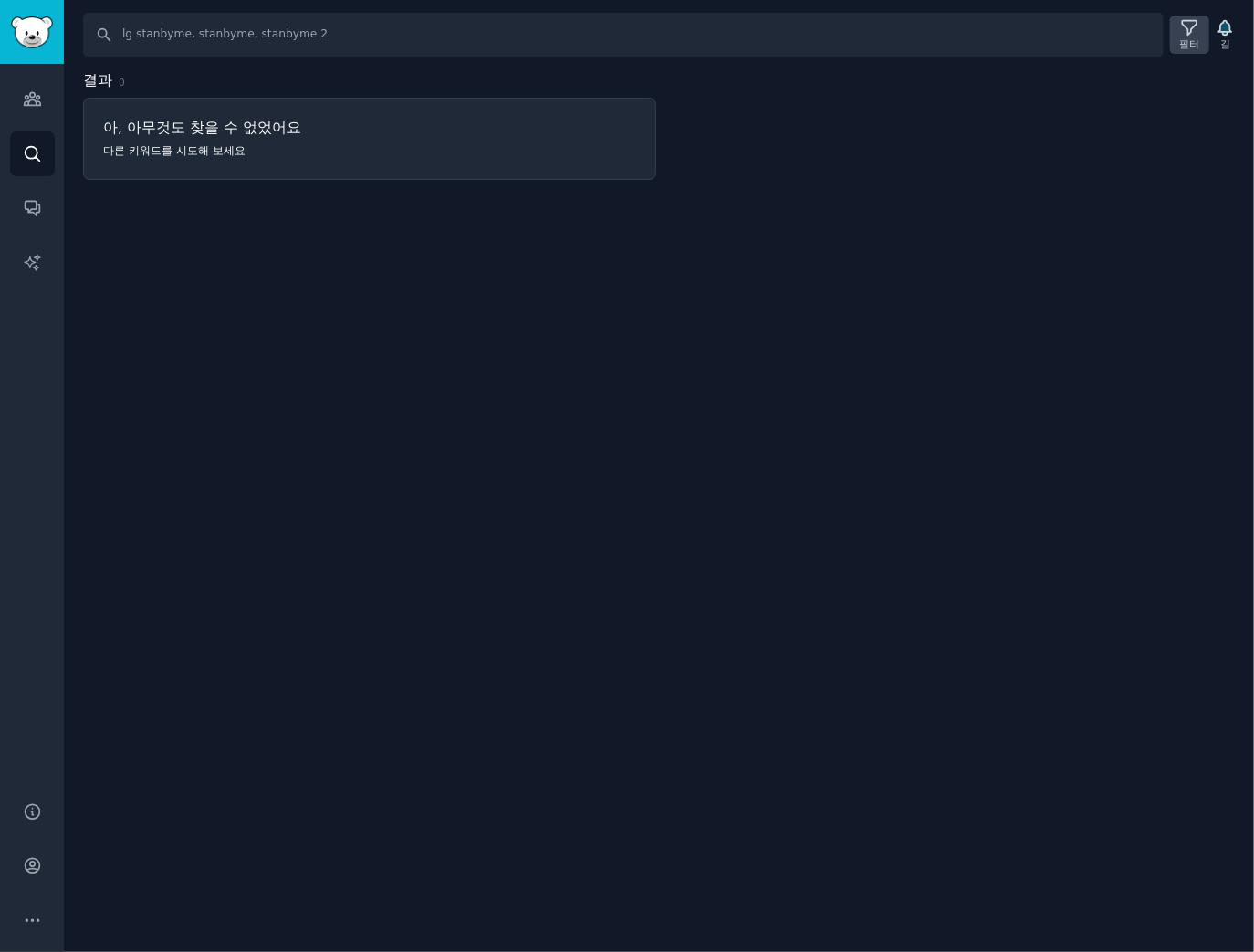
click at [1181, 24] on icon at bounding box center [1190, 28] width 19 height 19
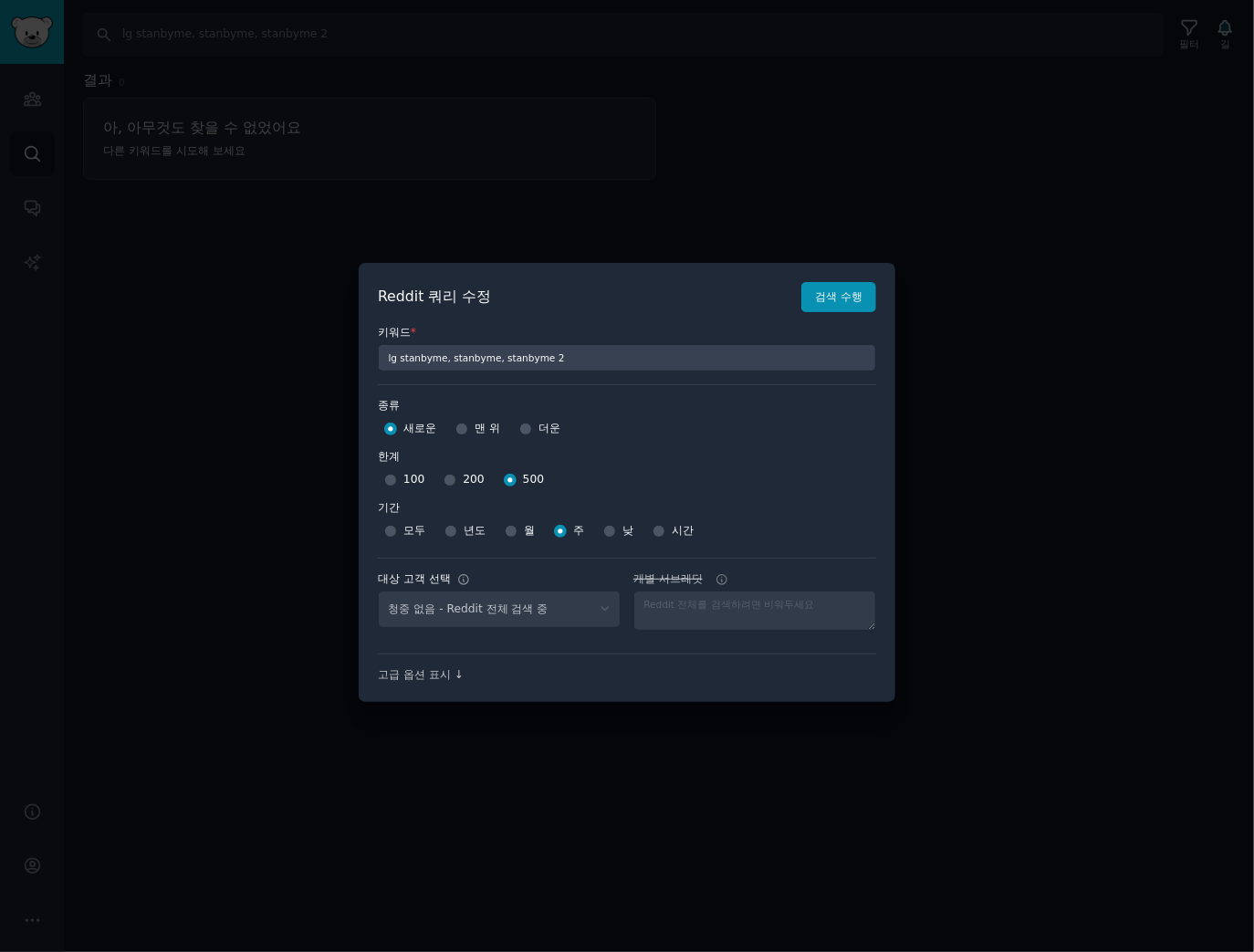
select select "d5641c5a1a"
click at [422, 614] on select "No audience - Searching all of Reddit gadgets - 2 Subreddits stanbyme - 35 Subr…" at bounding box center [499, 608] width 243 height 37
select select
click at [378, 590] on select "No audience - Searching all of Reddit gadgets - 2 Subreddits stanbyme - 35 Subr…" at bounding box center [499, 608] width 243 height 37
click at [869, 272] on div "Reddit 쿼리 수정 검색 수행 키워드 * lg stanbyme, stanbyme, stanbyme 2 종류 종류 새로운 맨 위 더운 한계 …" at bounding box center [627, 483] width 536 height 440
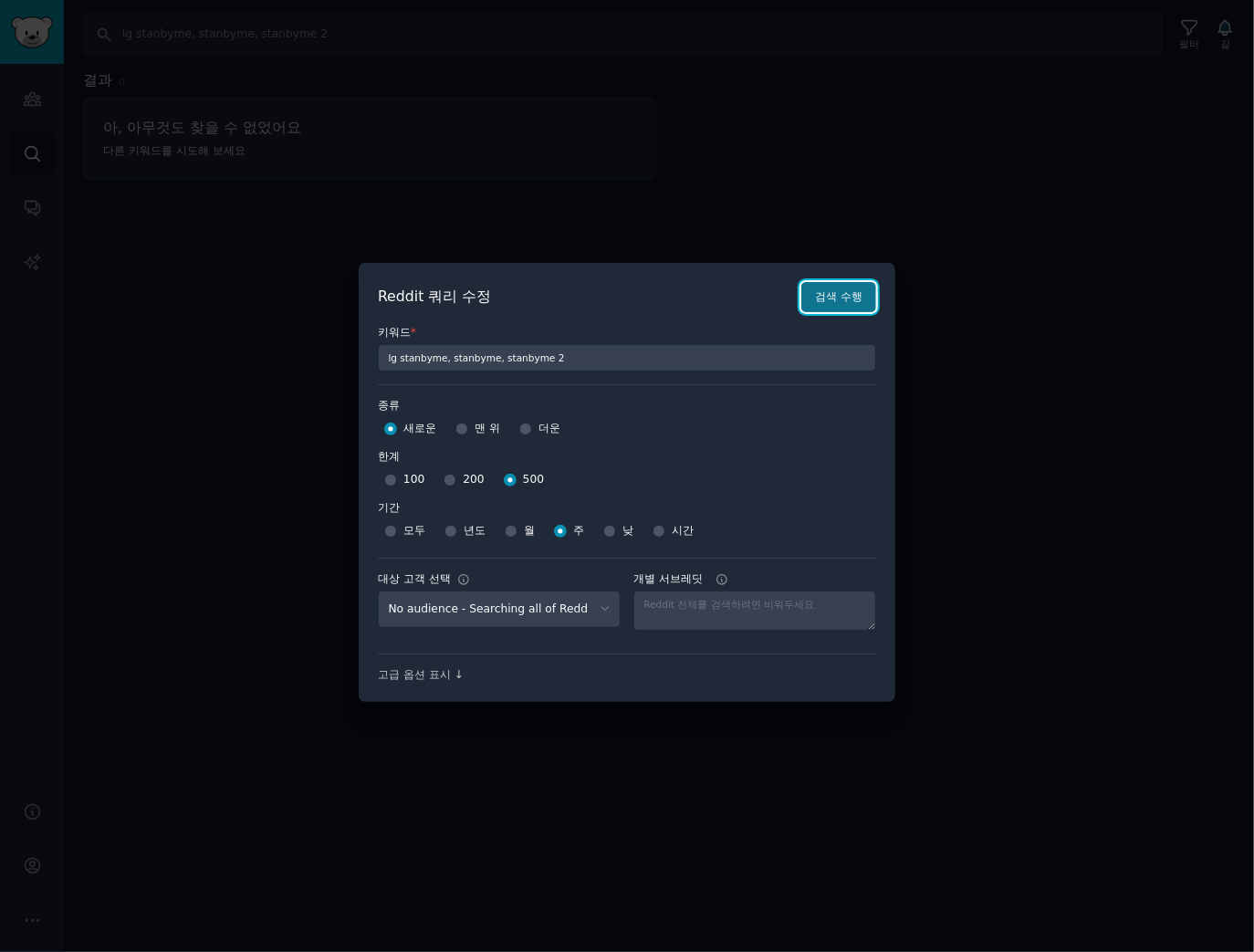
click at [858, 285] on button "검색 수행" at bounding box center [839, 298] width 75 height 31
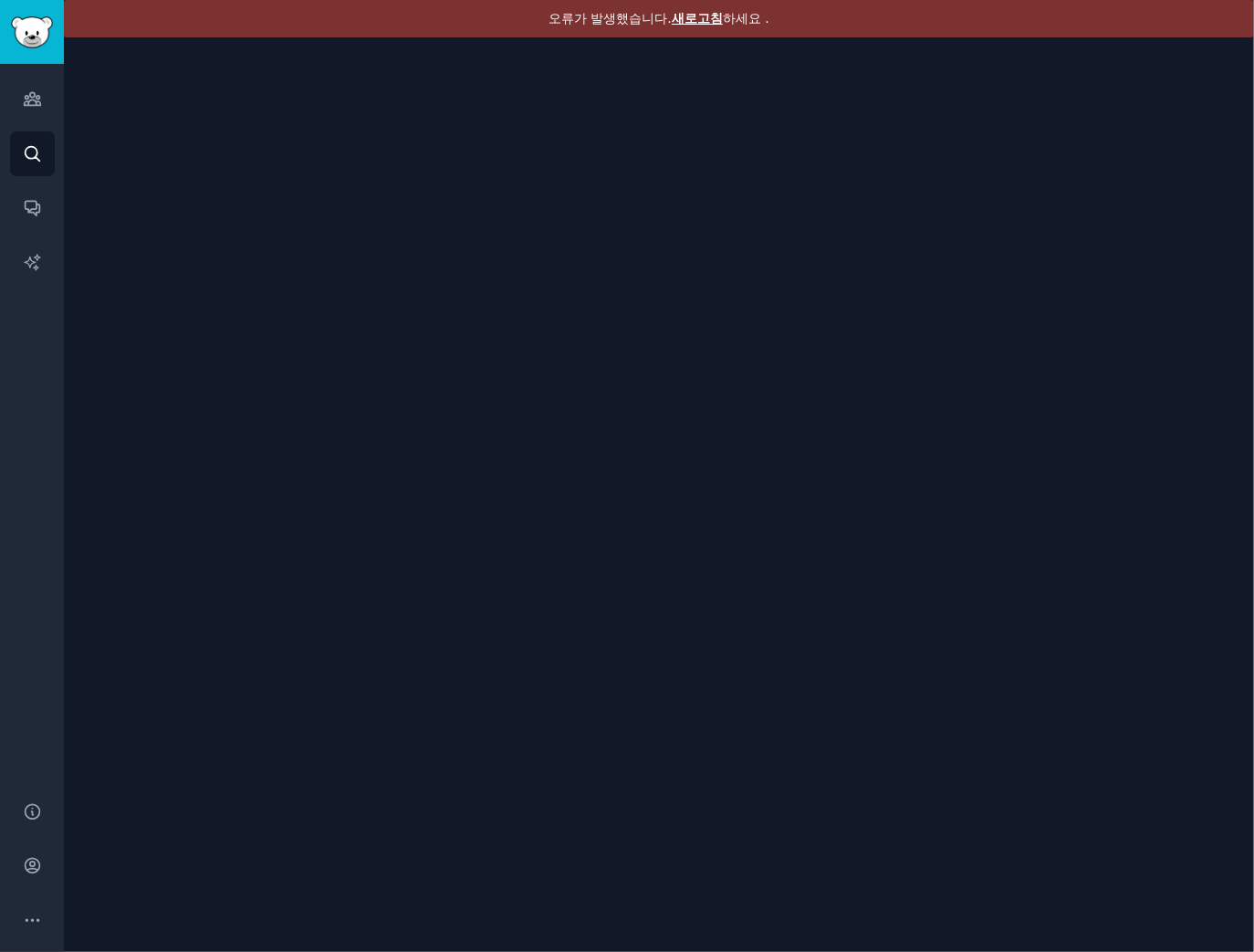
click at [708, 18] on font "새로고침" at bounding box center [697, 17] width 51 height 14
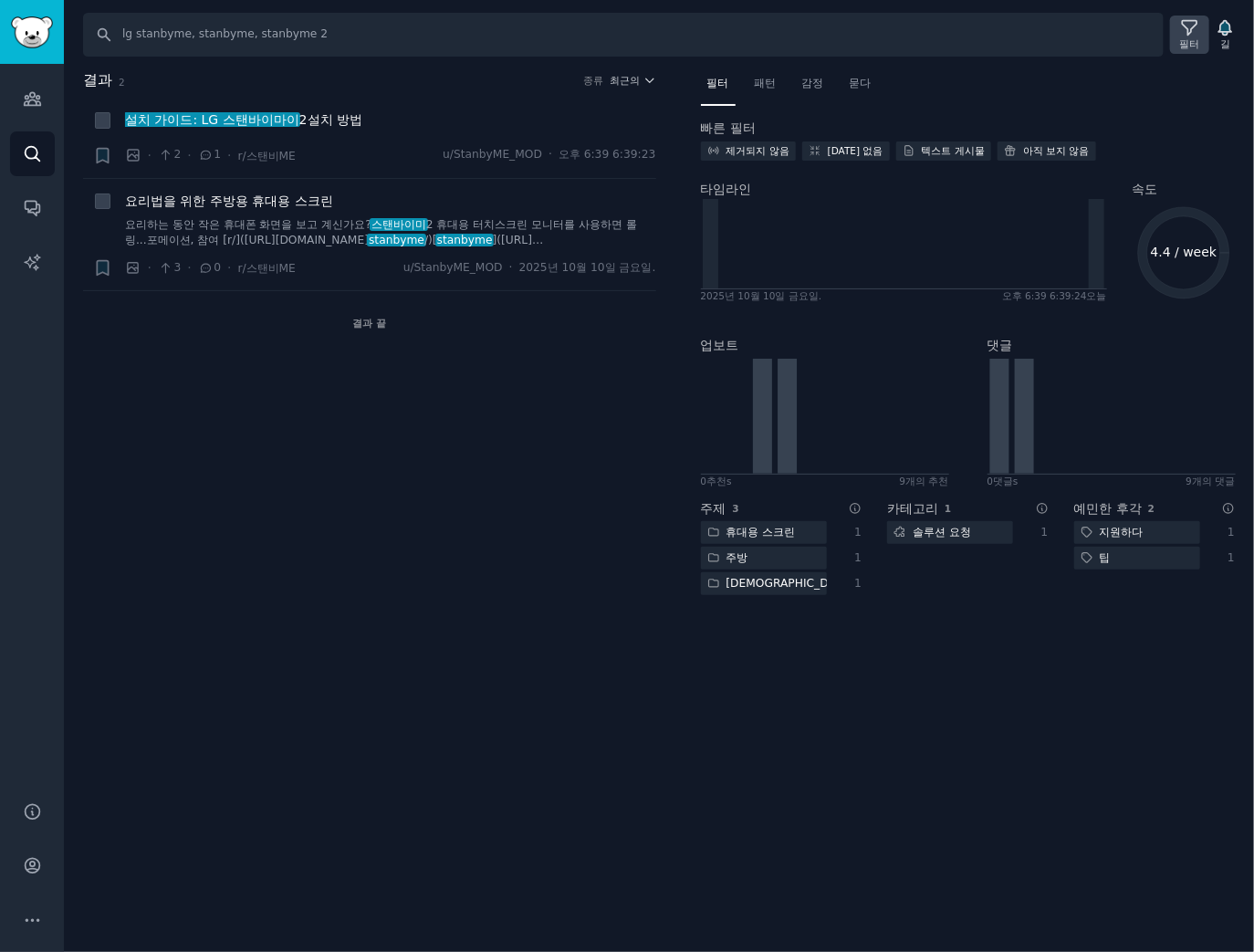
click at [1181, 43] on div "필터" at bounding box center [1190, 35] width 39 height 38
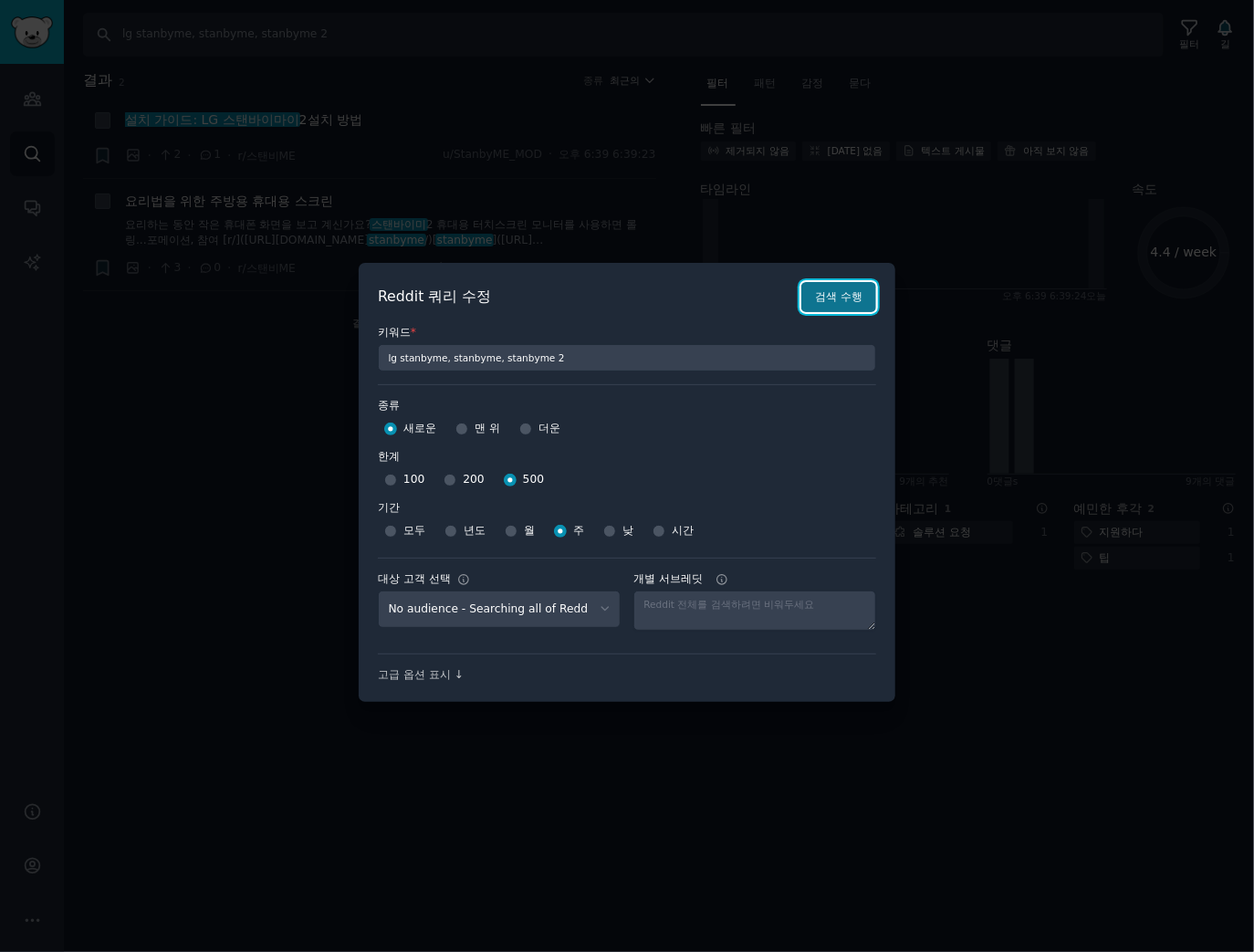
click at [843, 286] on button "검색 수행" at bounding box center [839, 298] width 75 height 31
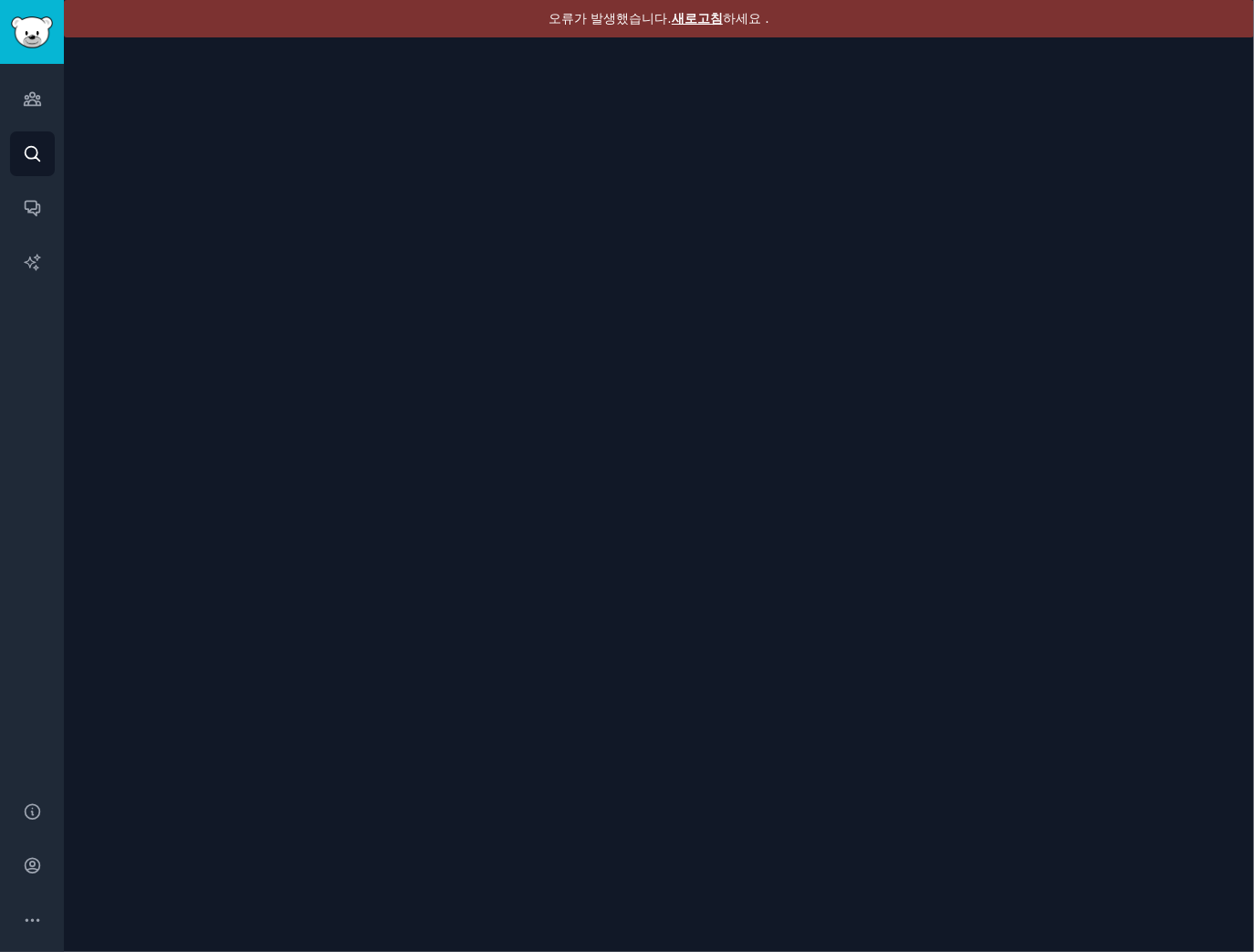
click at [330, 44] on div "오류가 발생했습니다. 새로고침 하세요 ." at bounding box center [659, 476] width 1191 height 952
click at [688, 26] on font "새로고침" at bounding box center [697, 17] width 51 height 14
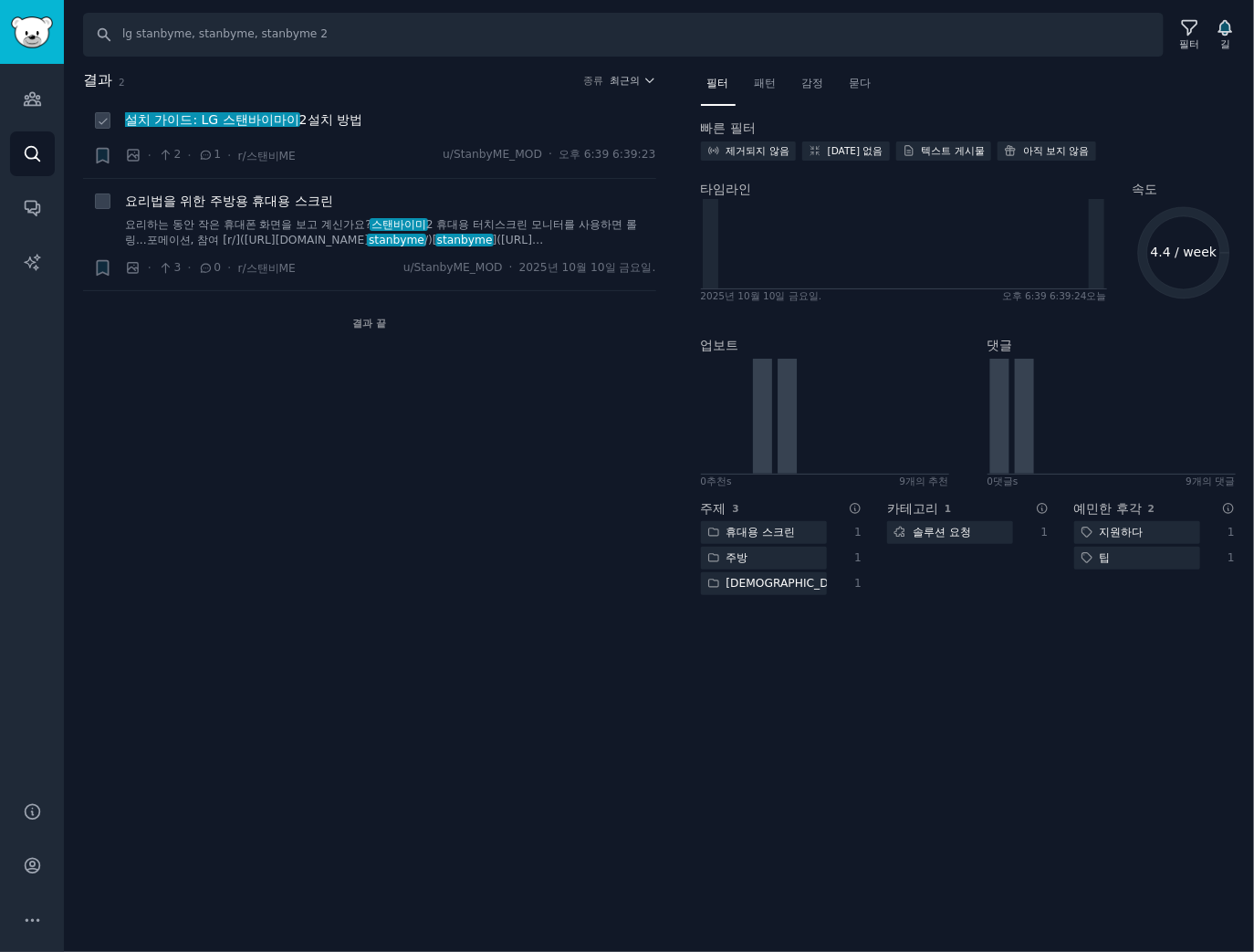
click at [335, 120] on font "설치 방법" at bounding box center [335, 119] width 55 height 14
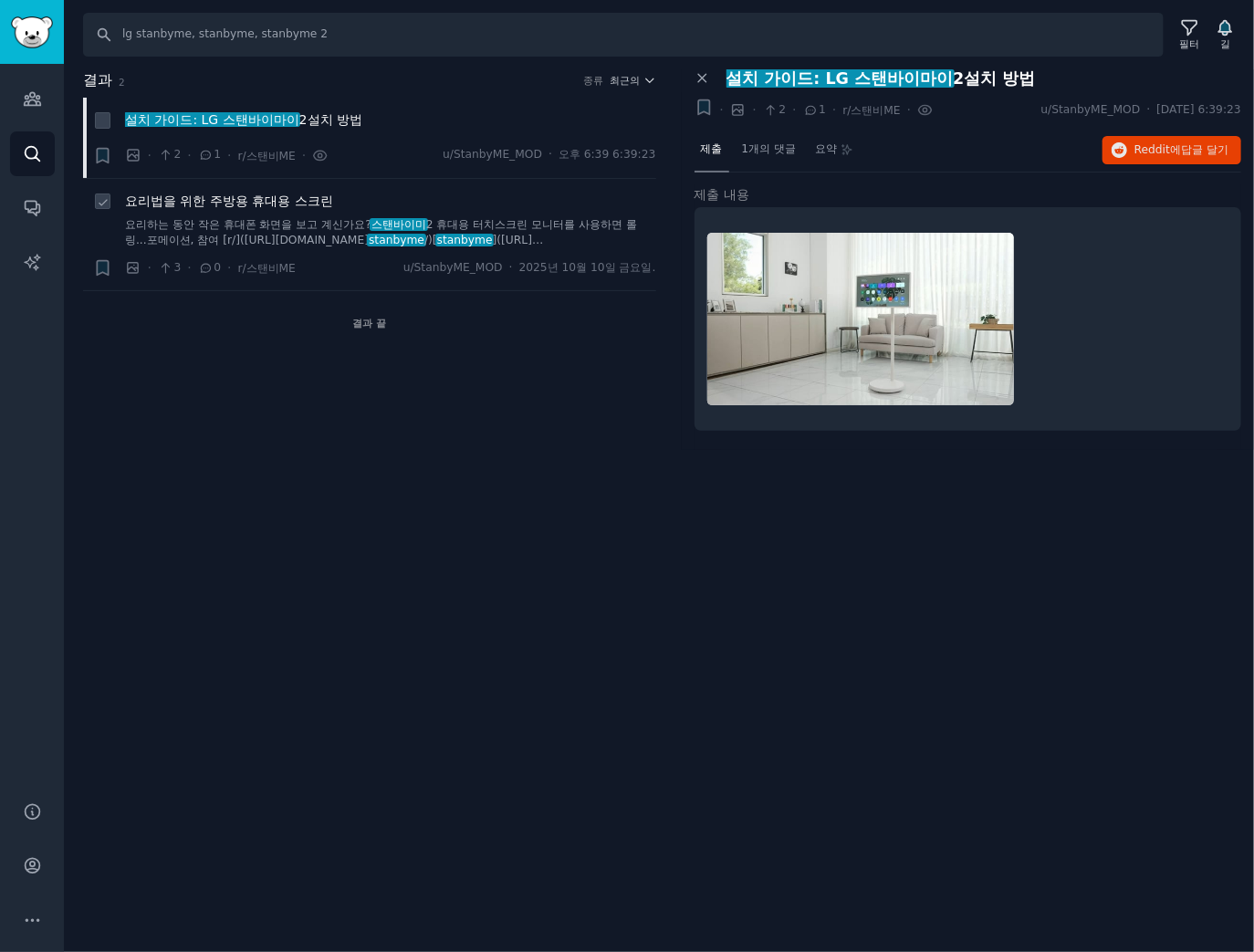
click at [212, 207] on font "요리법을 위한 주방용 휴대용 스크린" at bounding box center [228, 201] width 208 height 14
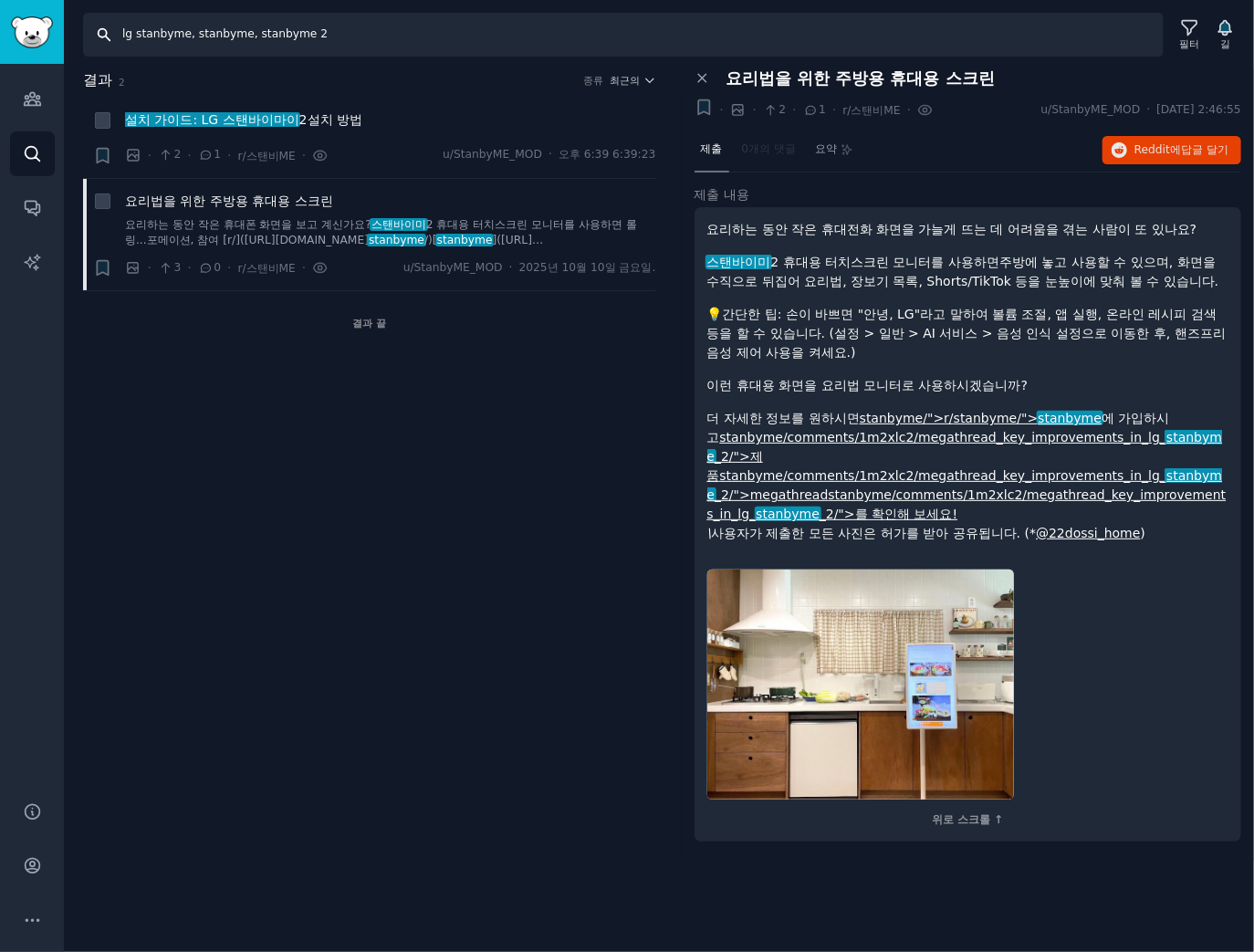
click at [284, 38] on input "lg stanbyme, stanbyme, stanbyme 2" at bounding box center [624, 35] width 1080 height 44
paste input "samsung the frame, ls03d, ls03fa, ls03fw, The frame tv"
type input "samsung the frame, ls03d, ls03fa, ls03fw, The frame tv"
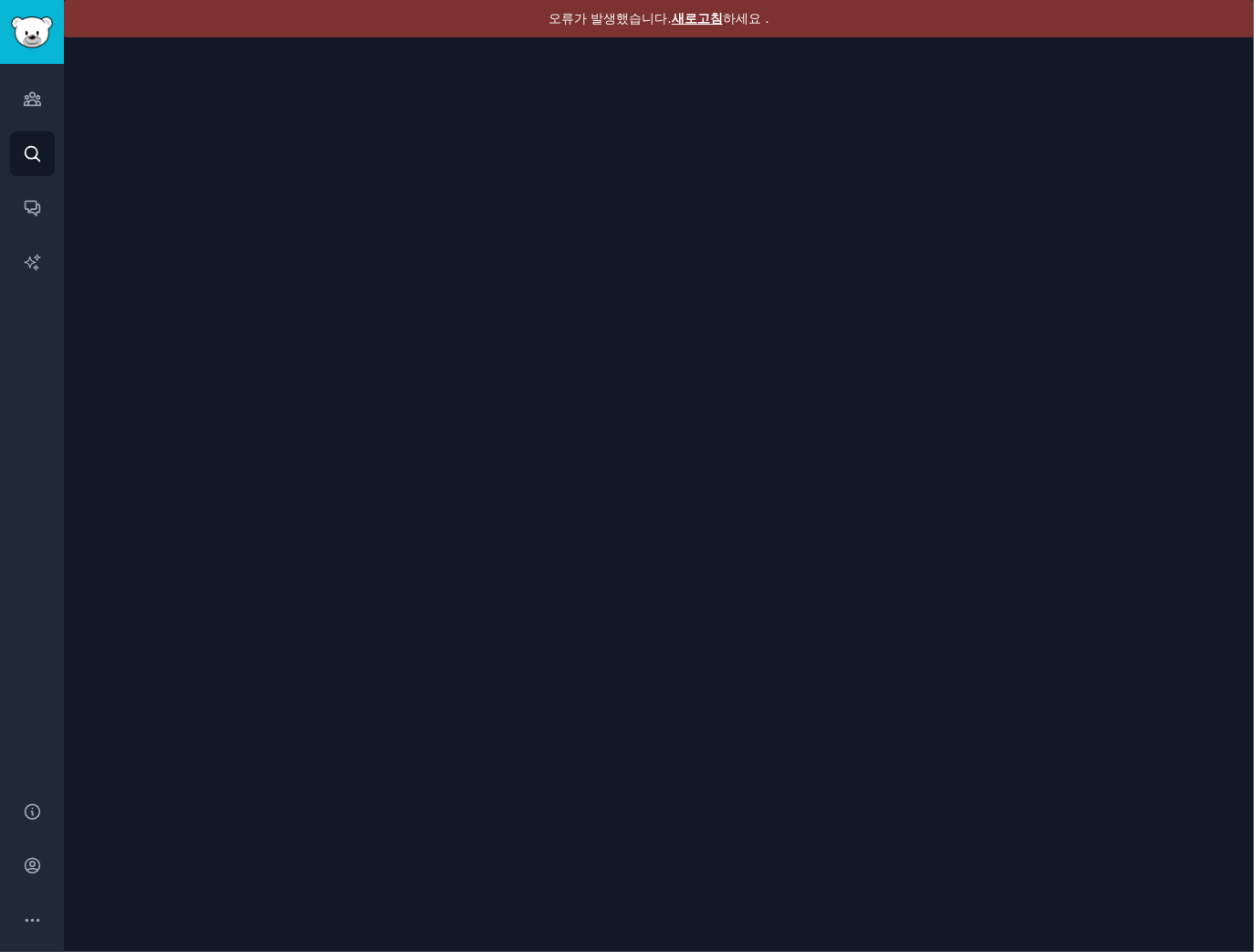
click at [712, 22] on font "새로고침" at bounding box center [697, 17] width 51 height 14
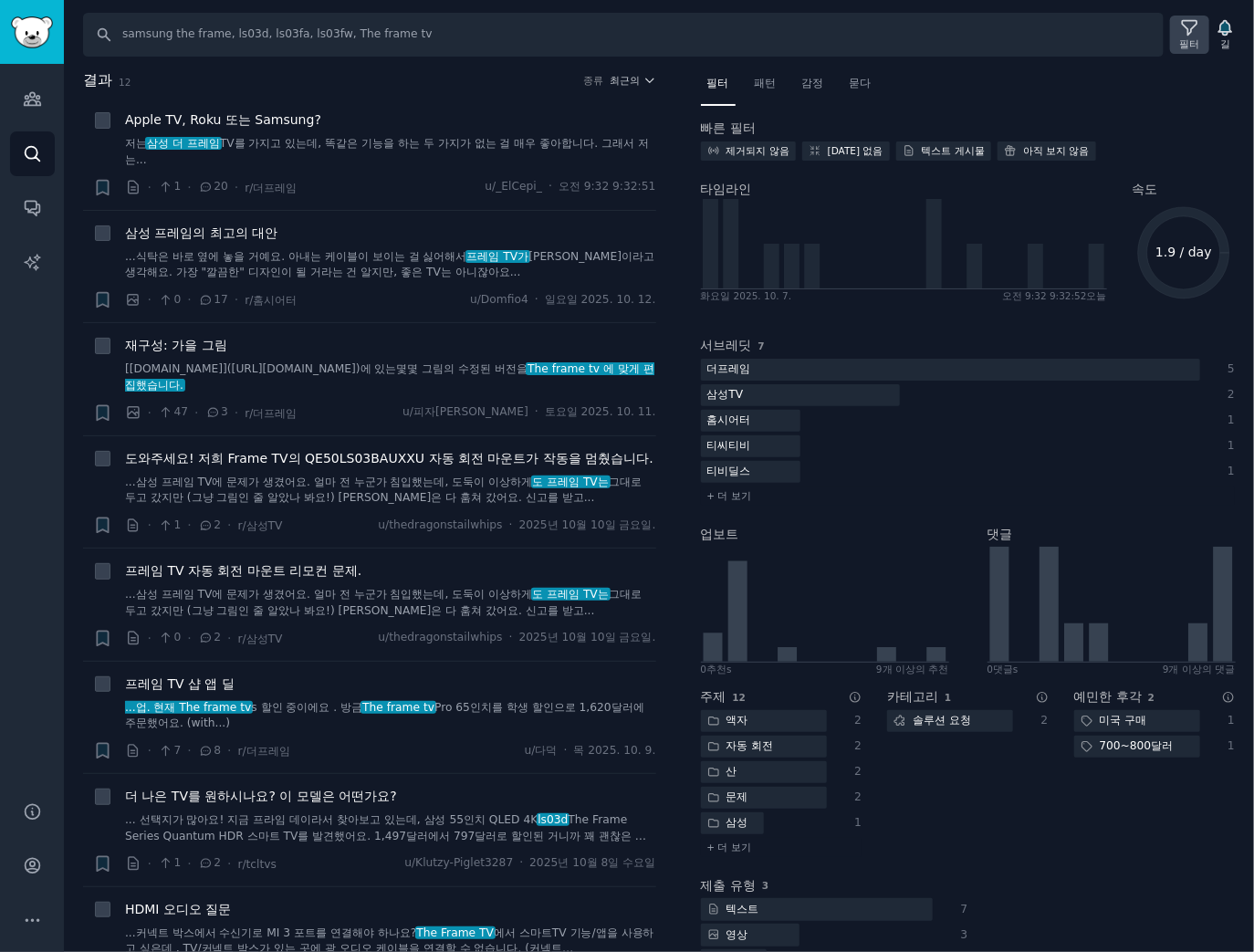
click at [1185, 41] on font "필터" at bounding box center [1190, 43] width 20 height 11
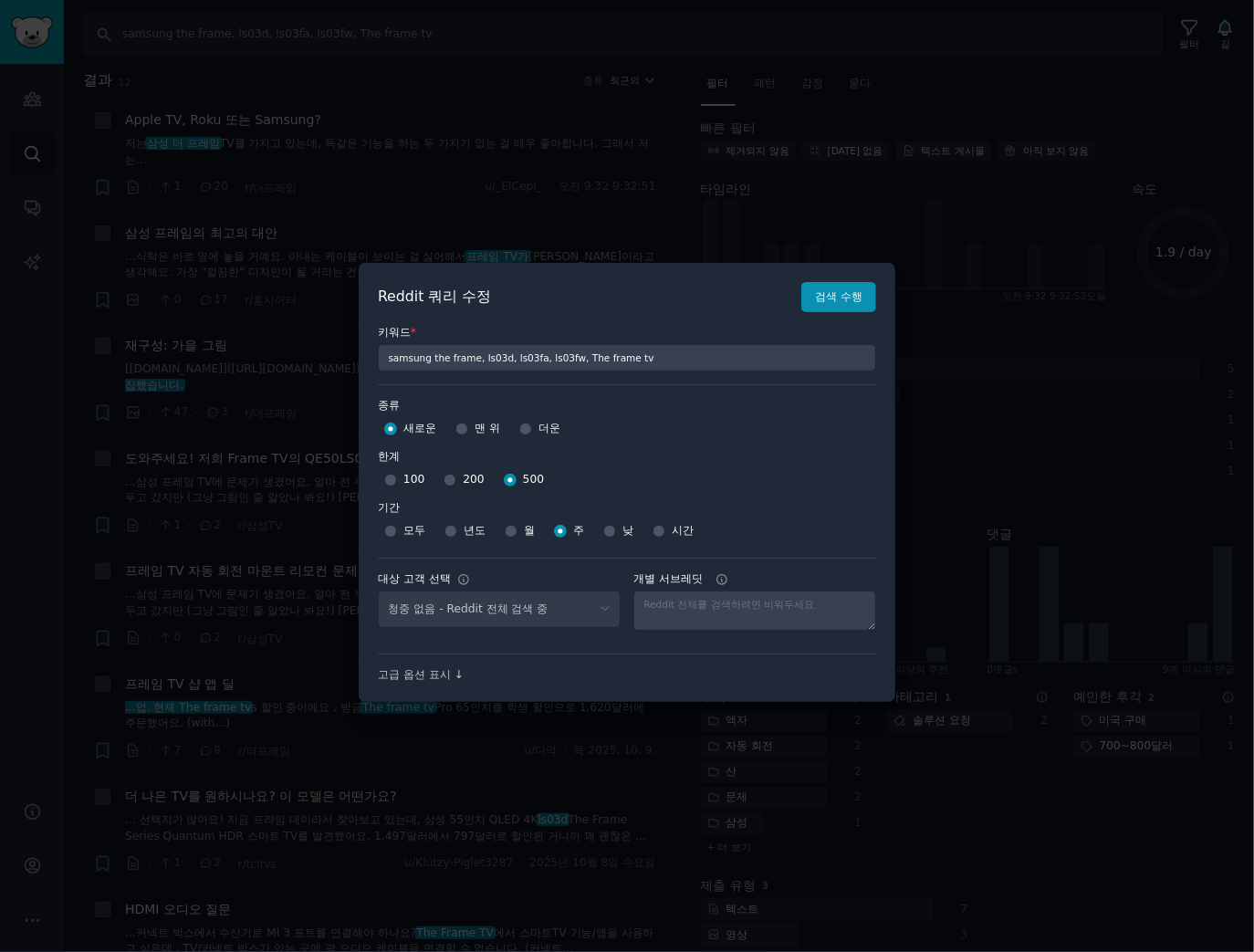
click at [490, 613] on div "청중 없음 - Reddit 전체 검색 중" at bounding box center [499, 608] width 243 height 37
drag, startPoint x: 537, startPoint y: 613, endPoint x: 536, endPoint y: 625, distance: 12.0
click at [537, 613] on select "No audience - Searching all of Reddit gadgets - 2 Subreddits stanbyme - 35 Subr…" at bounding box center [499, 608] width 243 height 37
select select "9e86cc3c48"
click at [378, 590] on select "No audience - Searching all of Reddit gadgets - 2 Subreddits stanbyme - 35 Subr…" at bounding box center [499, 608] width 243 height 37
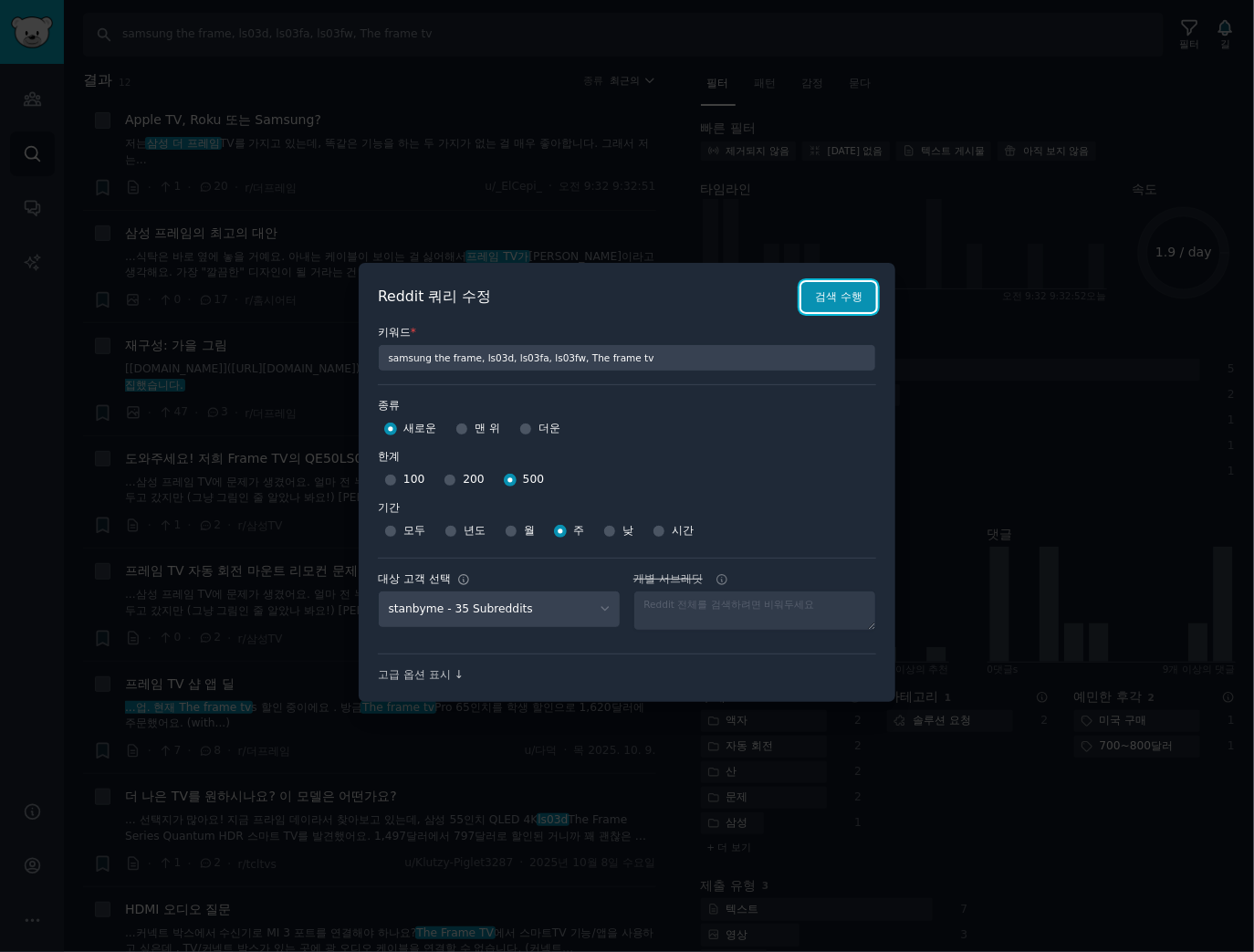
click at [833, 291] on font "검색 수행" at bounding box center [839, 297] width 47 height 12
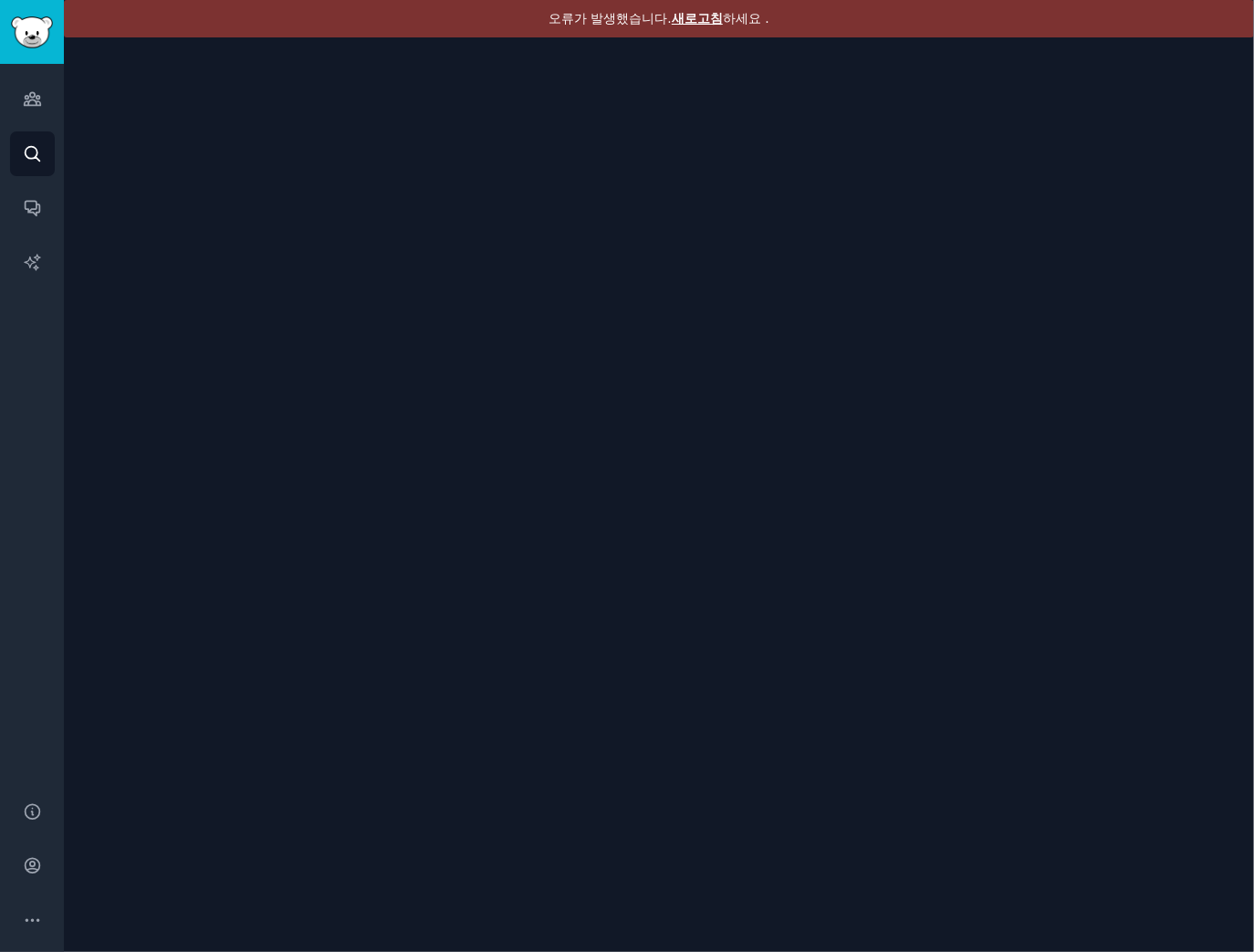
click at [712, 29] on div "오류가 발생했습니다. 새로고침 하세요 ." at bounding box center [659, 18] width 1191 height 37
click at [708, 23] on font "새로고침" at bounding box center [697, 17] width 51 height 14
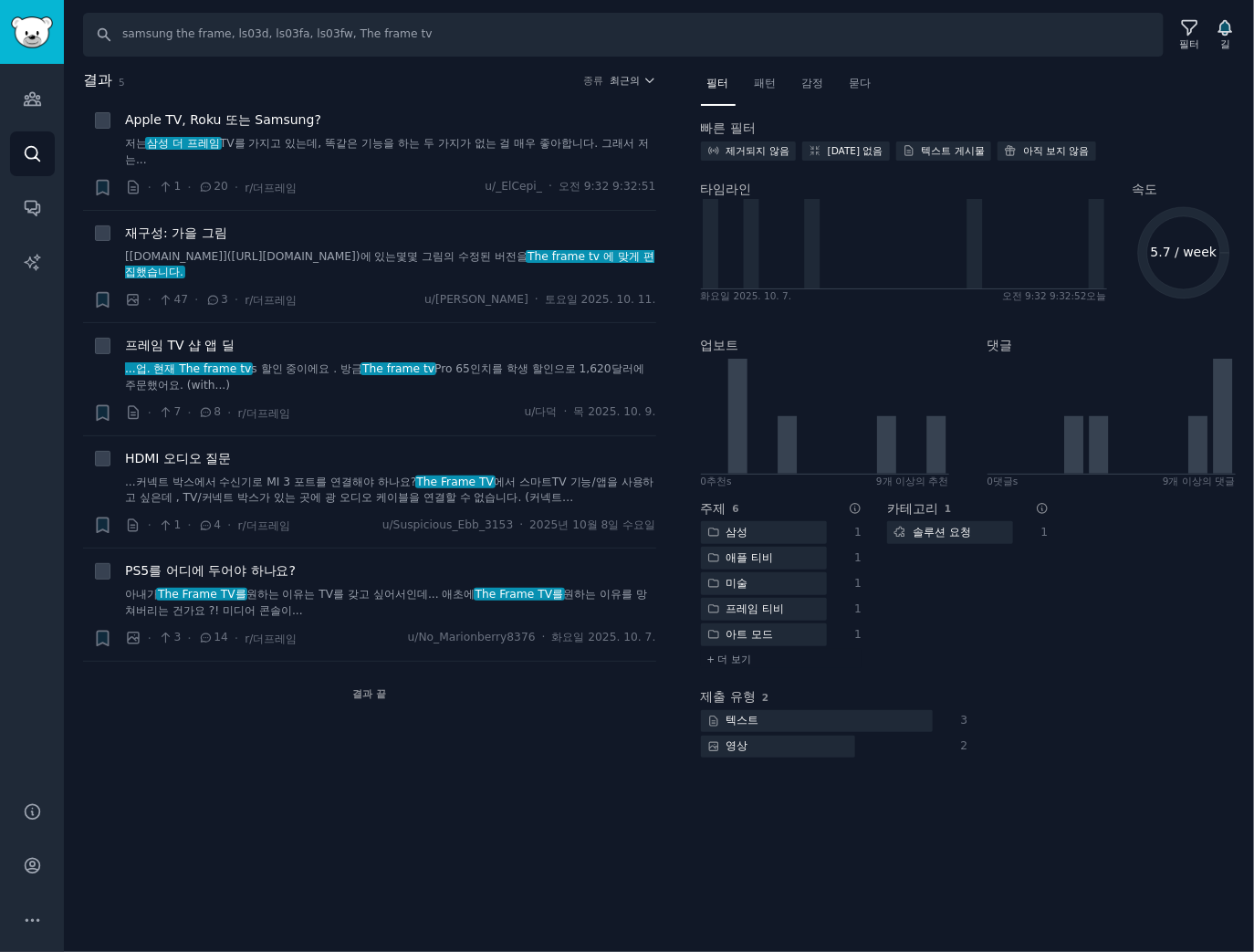
click at [524, 772] on div "결과 5 종류 최근의 + Apple TV, Roku 또는 Samsung? 저는 삼성 더 프레임 TV를 가지고 있는데, 똑같은 기능을 하는 두 …" at bounding box center [383, 424] width 599 height 711
click at [530, 770] on div "결과 5 종류 최근의 + Apple TV, Roku 또는 Samsung? 저는 삼성 더 프레임 TV를 가지고 있는데, 똑같은 기능을 하는 두 …" at bounding box center [383, 424] width 599 height 711
click at [621, 82] on font "최근의" at bounding box center [624, 80] width 30 height 11
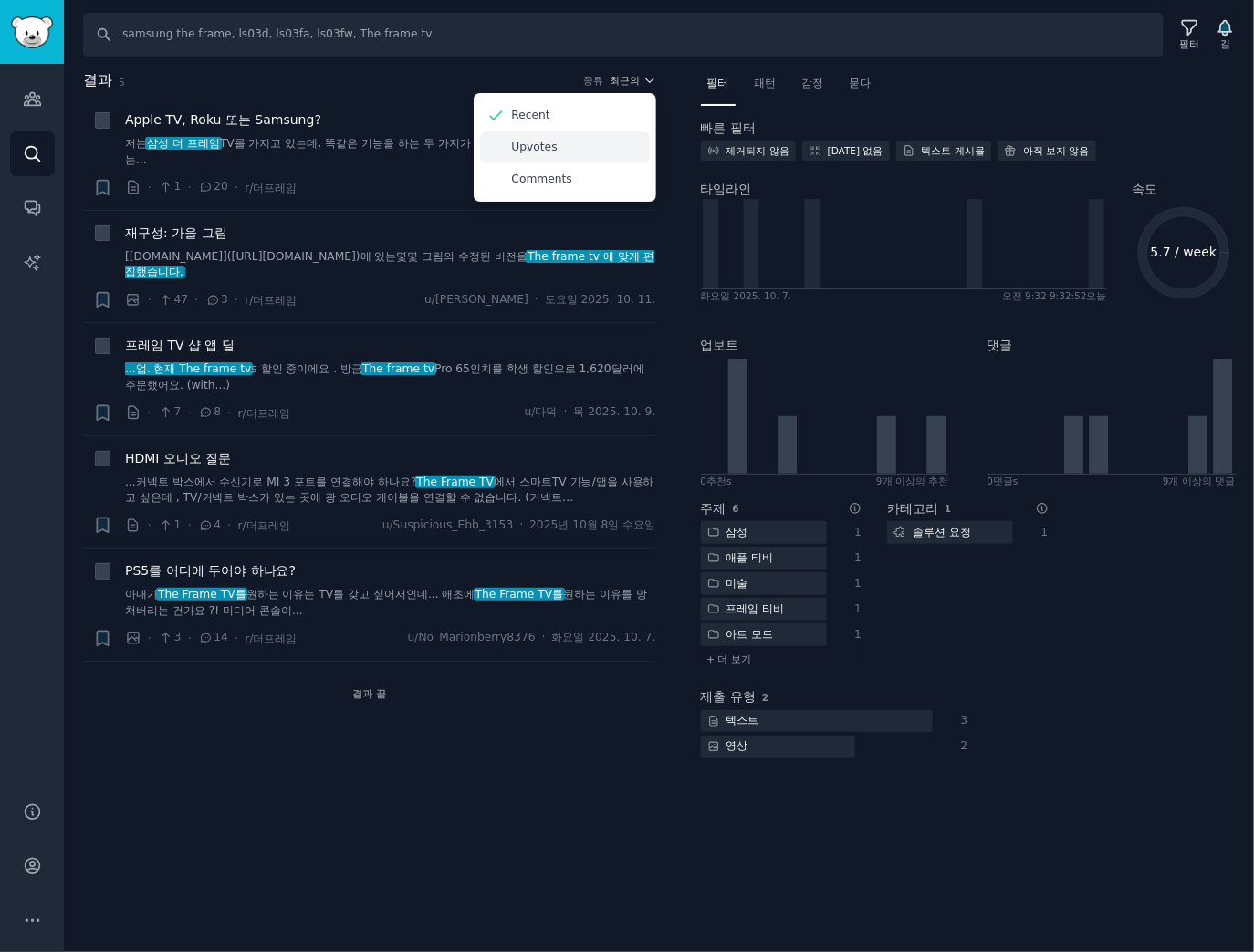
click at [570, 150] on div "Upvotes" at bounding box center [564, 147] width 170 height 32
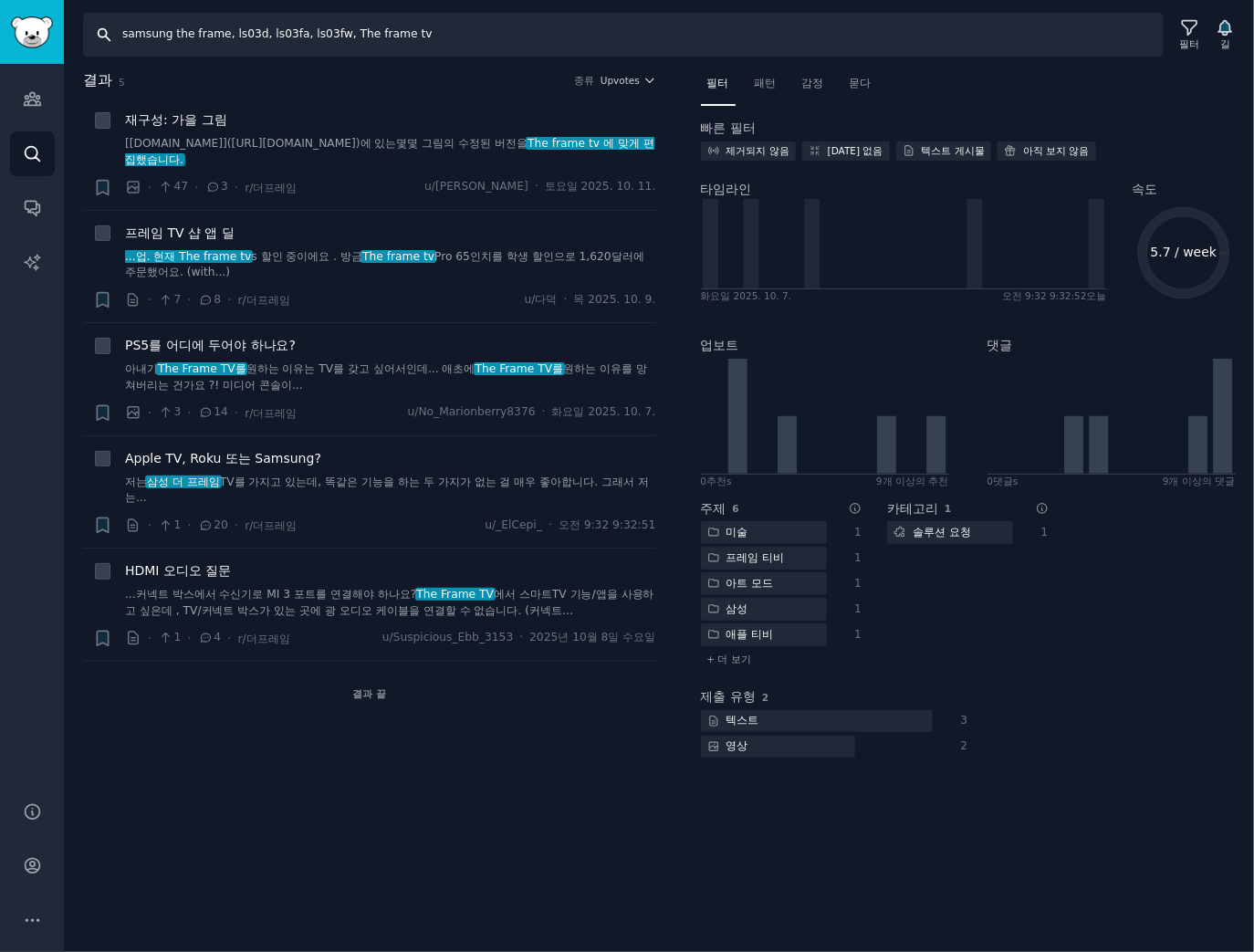
click at [253, 38] on input "samsung the frame, ls03d, ls03fa, ls03fw, The frame tv" at bounding box center [624, 35] width 1080 height 44
click at [343, 96] on div "결과 5 종류 Upvotes" at bounding box center [369, 83] width 573 height 29
click at [428, 234] on div "프레임 TV 샵 앱 딜" at bounding box center [390, 233] width 532 height 19
click at [218, 235] on font "프레임 TV 샵 앱 딜" at bounding box center [179, 232] width 109 height 14
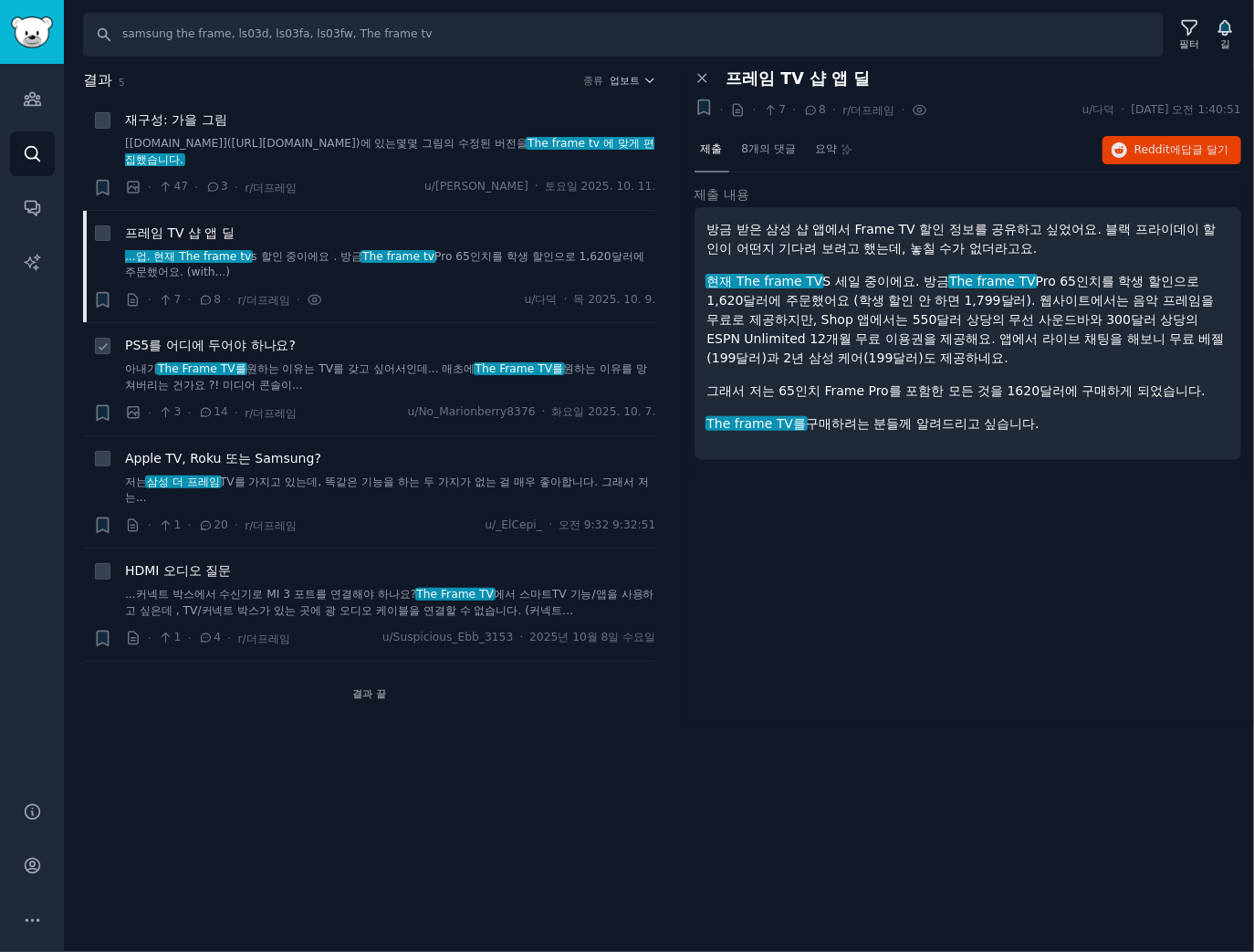
click at [258, 335] on li "+ PS5를 어디에 두어야 하나요? 아내가 The Frame TV를 원하는 이유는 TV를 갖고 싶어서인데... 애초에 The Frame TV를…" at bounding box center [369, 379] width 573 height 112
click at [248, 341] on font "PS5를 어디에 두어야 하나요?" at bounding box center [210, 345] width 171 height 14
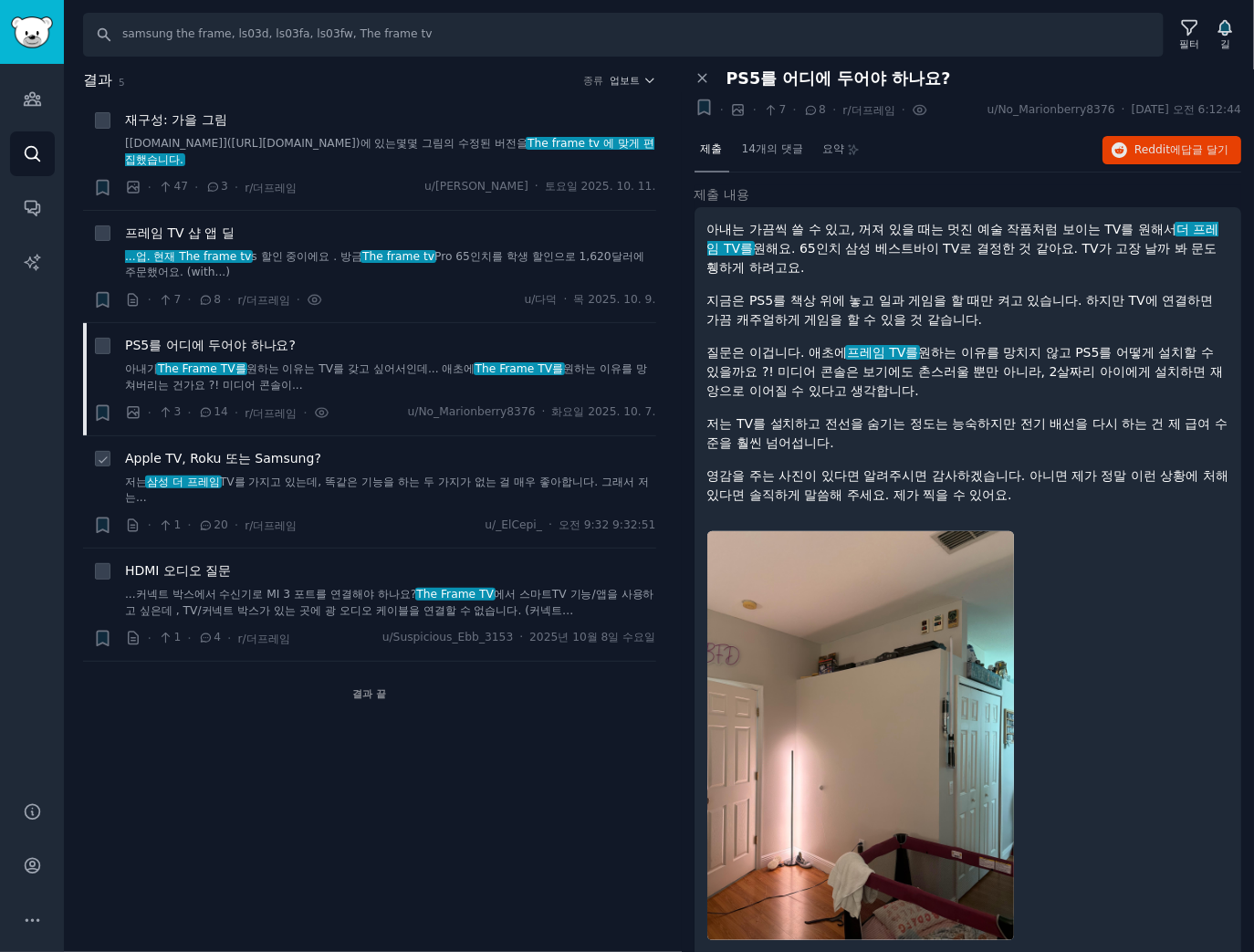
click at [270, 458] on font "Apple TV, Roku 또는 Samsung?" at bounding box center [223, 458] width 197 height 14
